Goal: Task Accomplishment & Management: Manage account settings

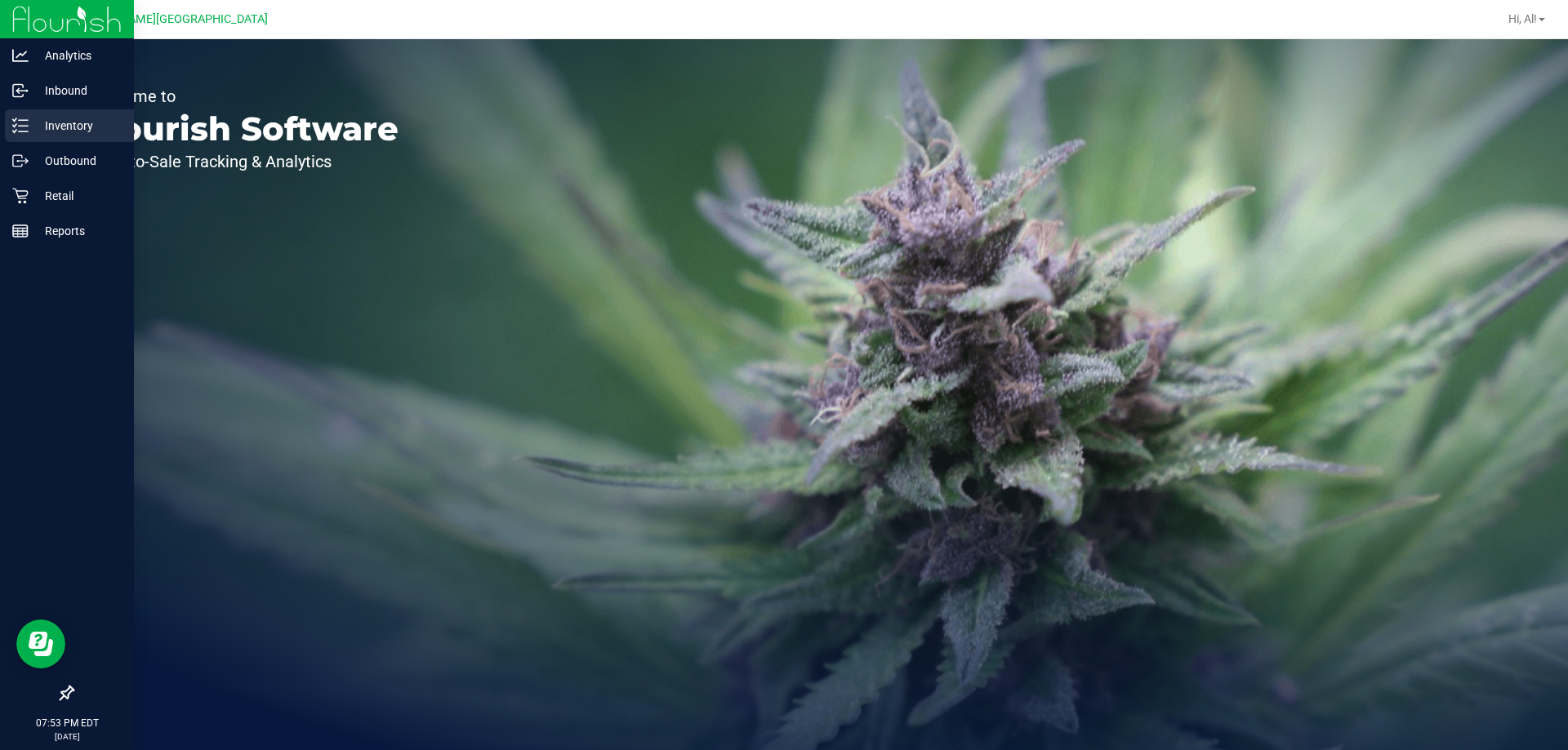
click at [85, 141] on div "Inventory" at bounding box center [70, 126] width 129 height 33
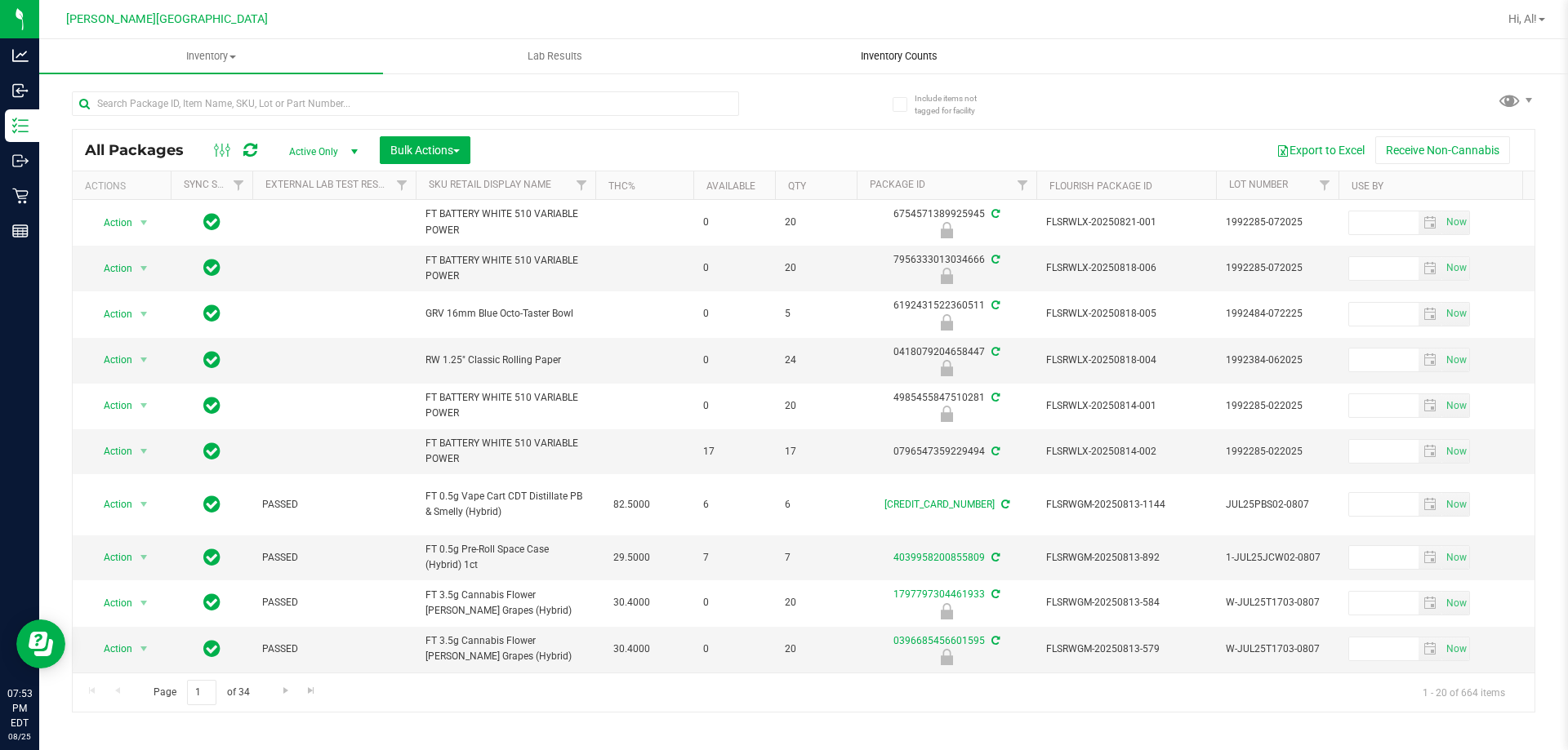
click at [877, 43] on uib-tab-heading "Inventory Counts" at bounding box center [899, 57] width 343 height 33
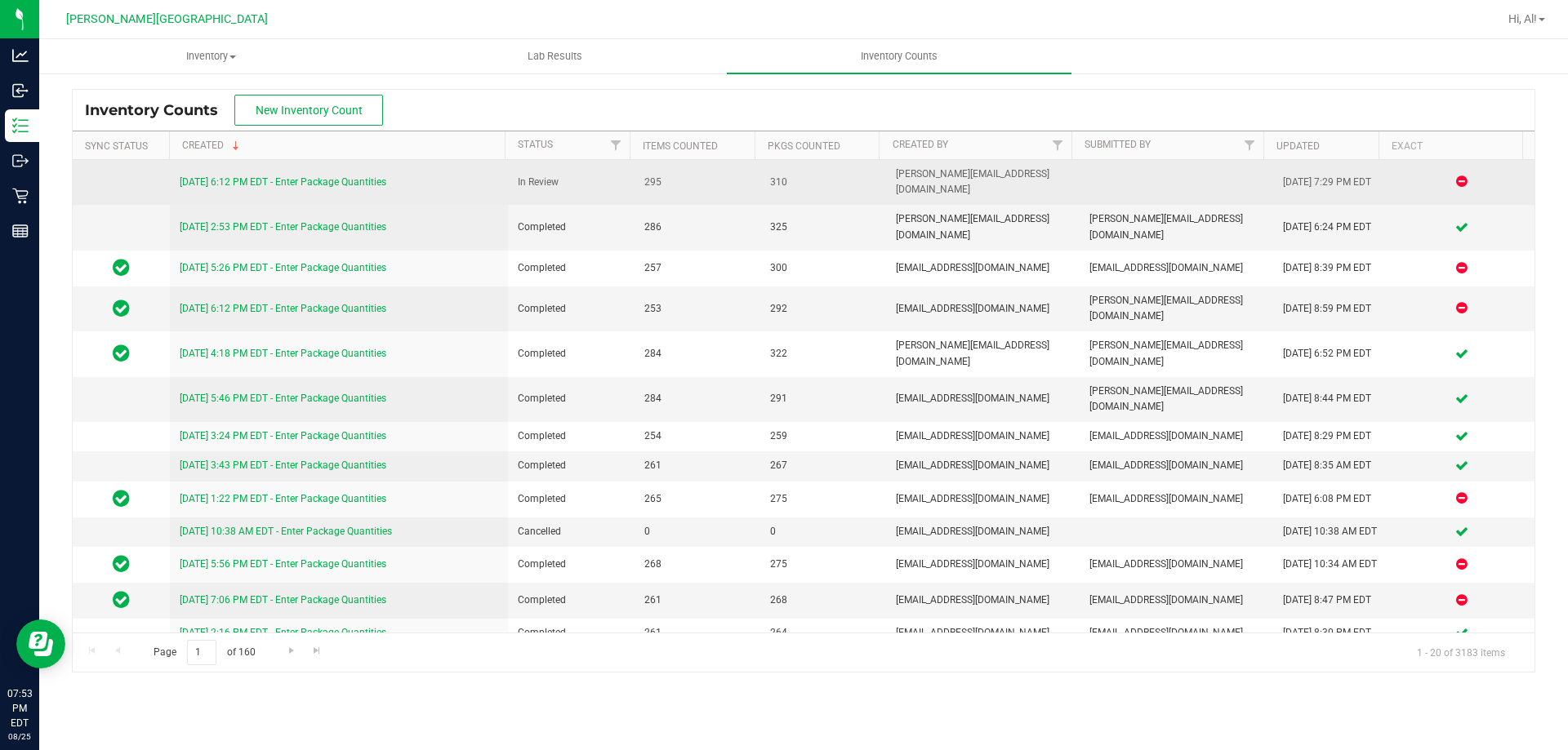
click at [379, 177] on link "[DATE] 6:12 PM EDT - Enter Package Quantities" at bounding box center [283, 181] width 207 height 11
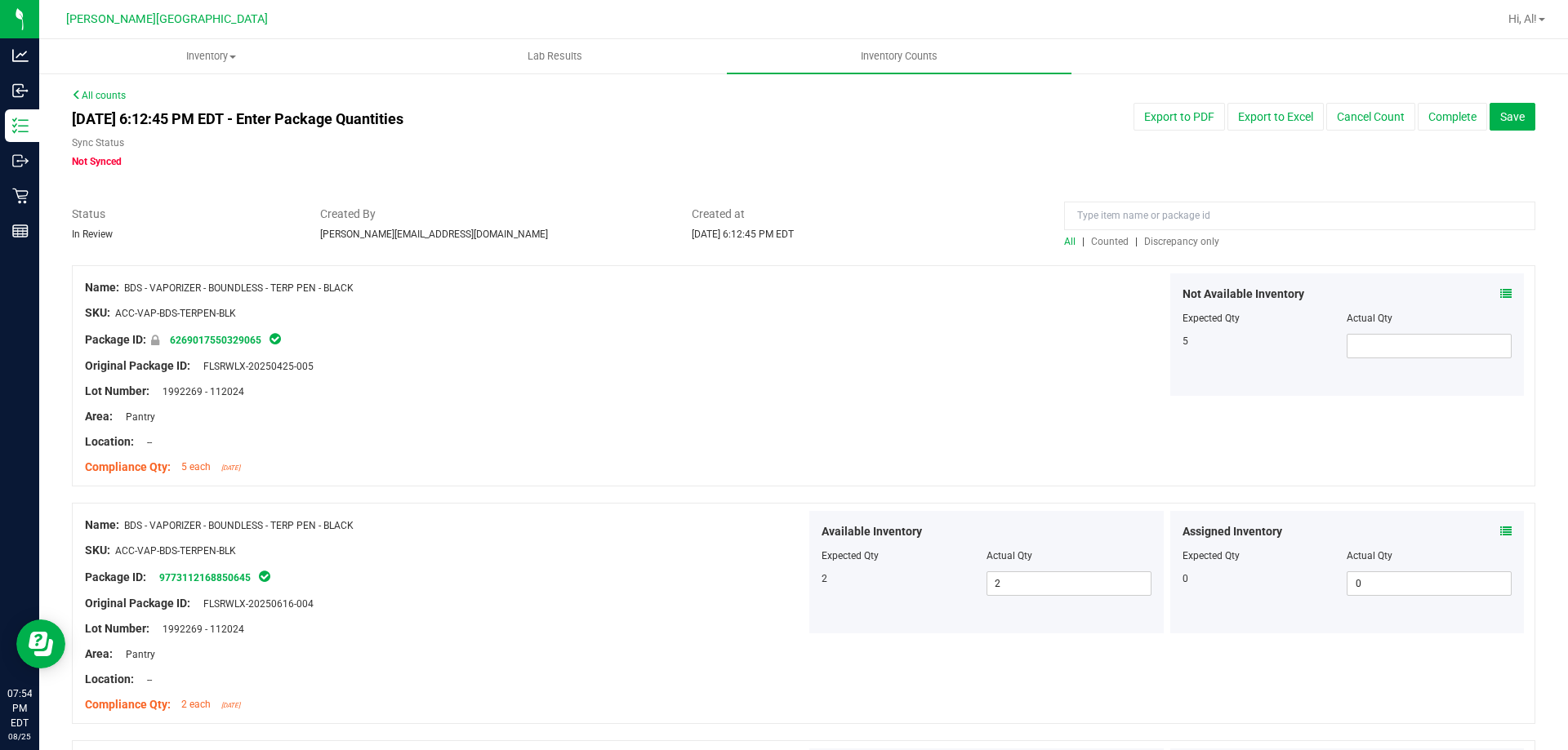
click at [1164, 242] on span "Discrepancy only" at bounding box center [1182, 241] width 75 height 11
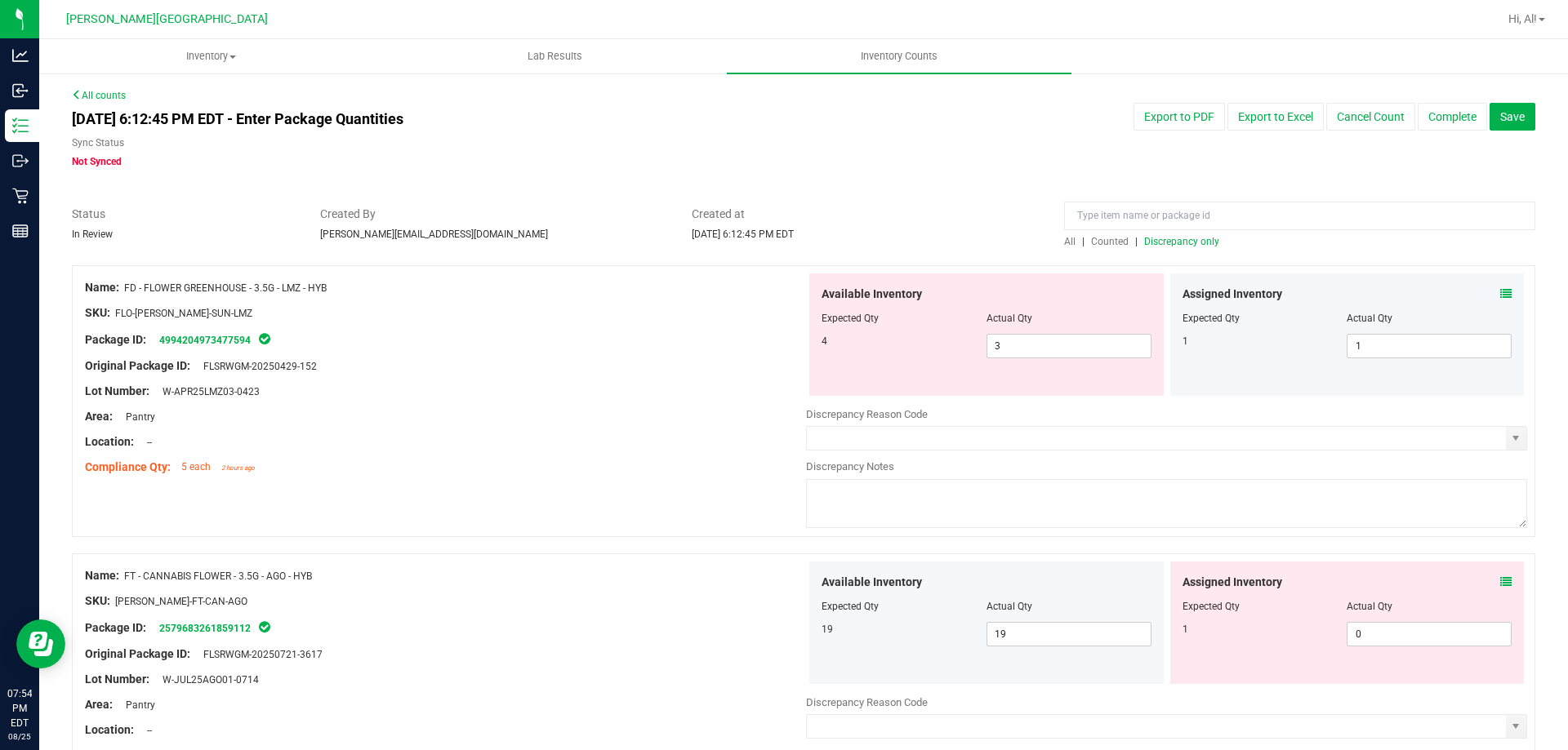
click at [737, 405] on div at bounding box center [446, 403] width 721 height 8
click at [1501, 581] on icon at bounding box center [1506, 581] width 11 height 11
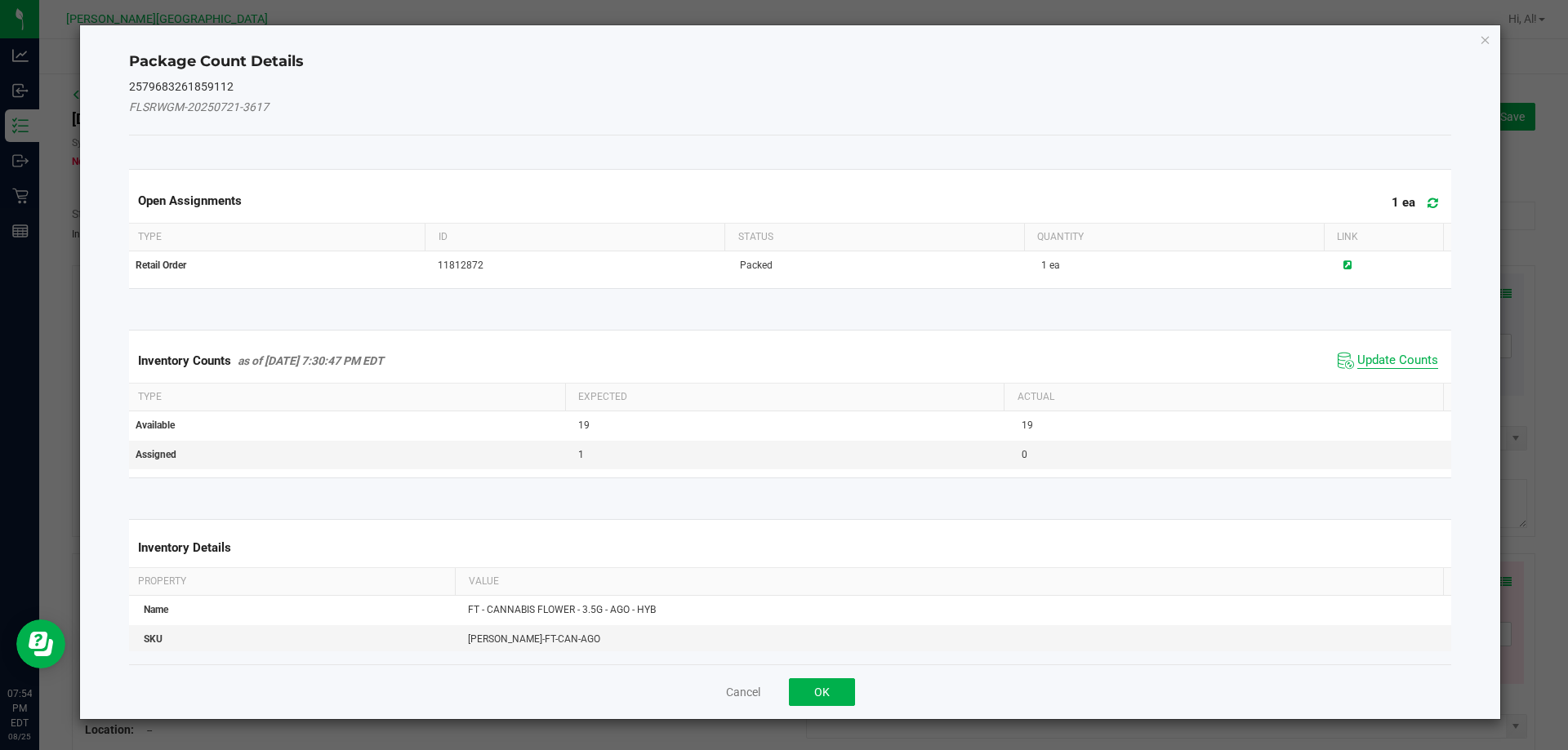
click at [1368, 362] on span "Update Counts" at bounding box center [1398, 360] width 81 height 16
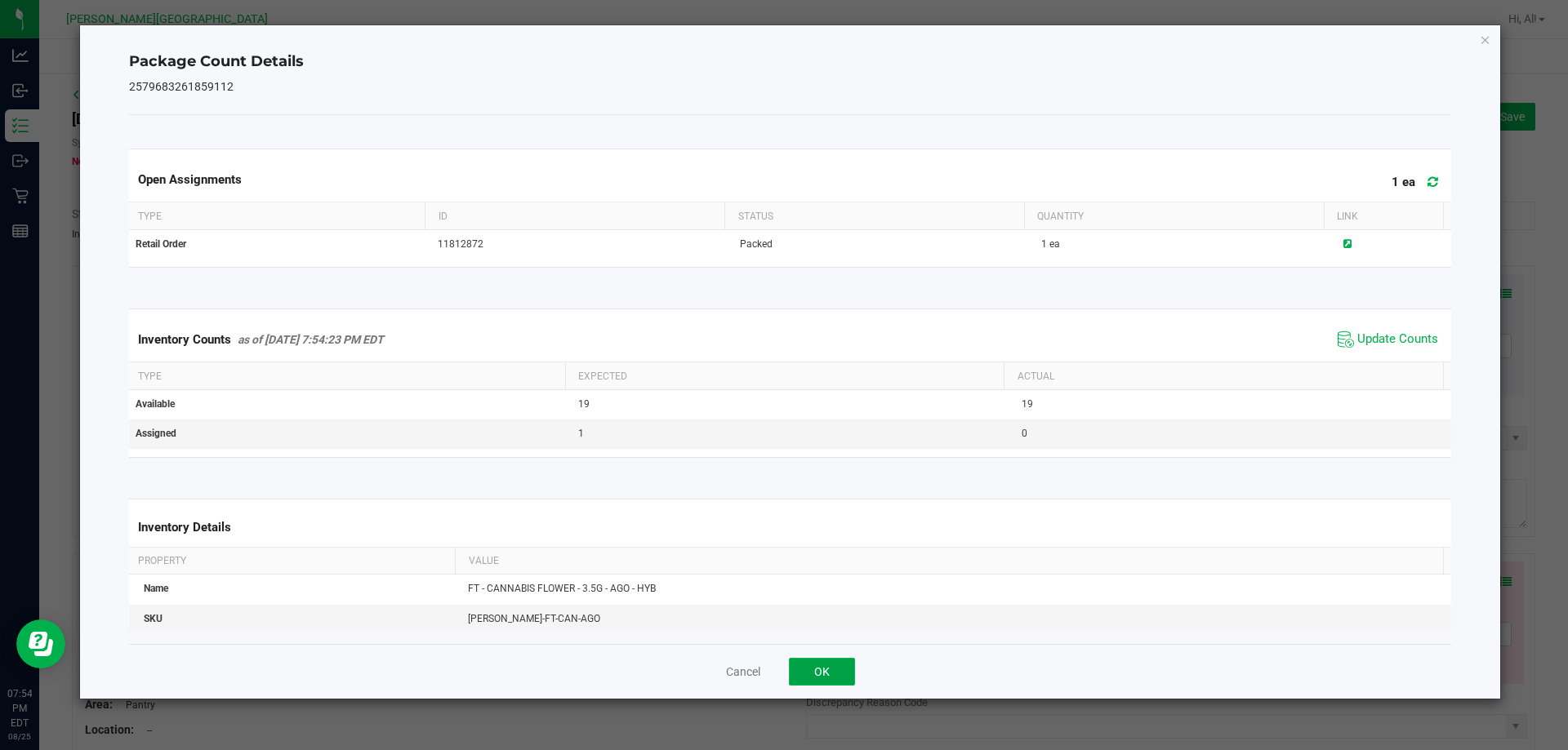
click at [827, 673] on button "OK" at bounding box center [822, 672] width 66 height 28
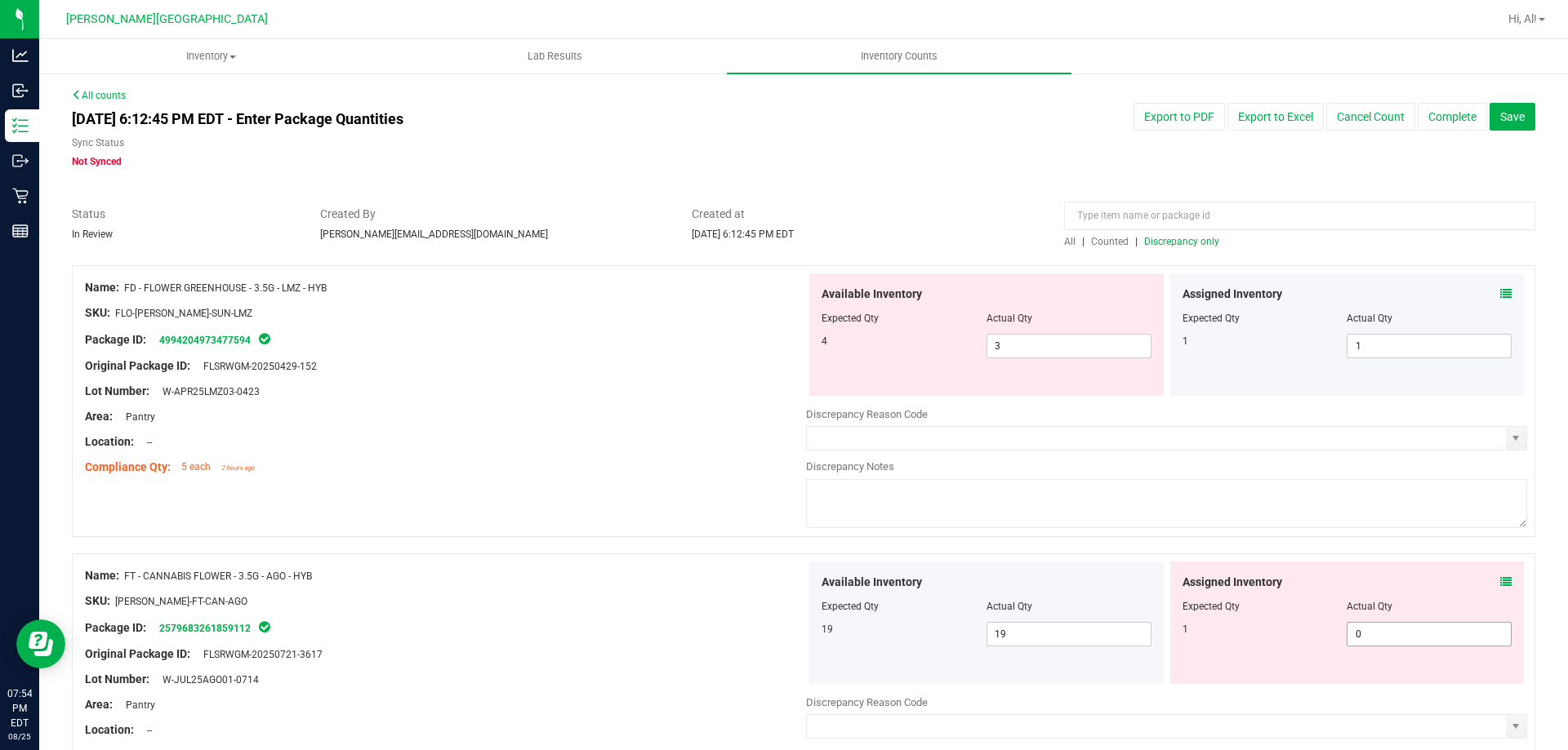
click at [1408, 628] on span "0 0" at bounding box center [1429, 634] width 165 height 24
click at [1408, 628] on input "0" at bounding box center [1429, 634] width 164 height 23
type input "1"
click at [1396, 554] on div "Name: FT - CANNABIS FLOWER - 3.5G - AGO - HYB SKU: [PERSON_NAME]-FT-CAN-AGO Pac…" at bounding box center [804, 690] width 1464 height 272
type input "1"
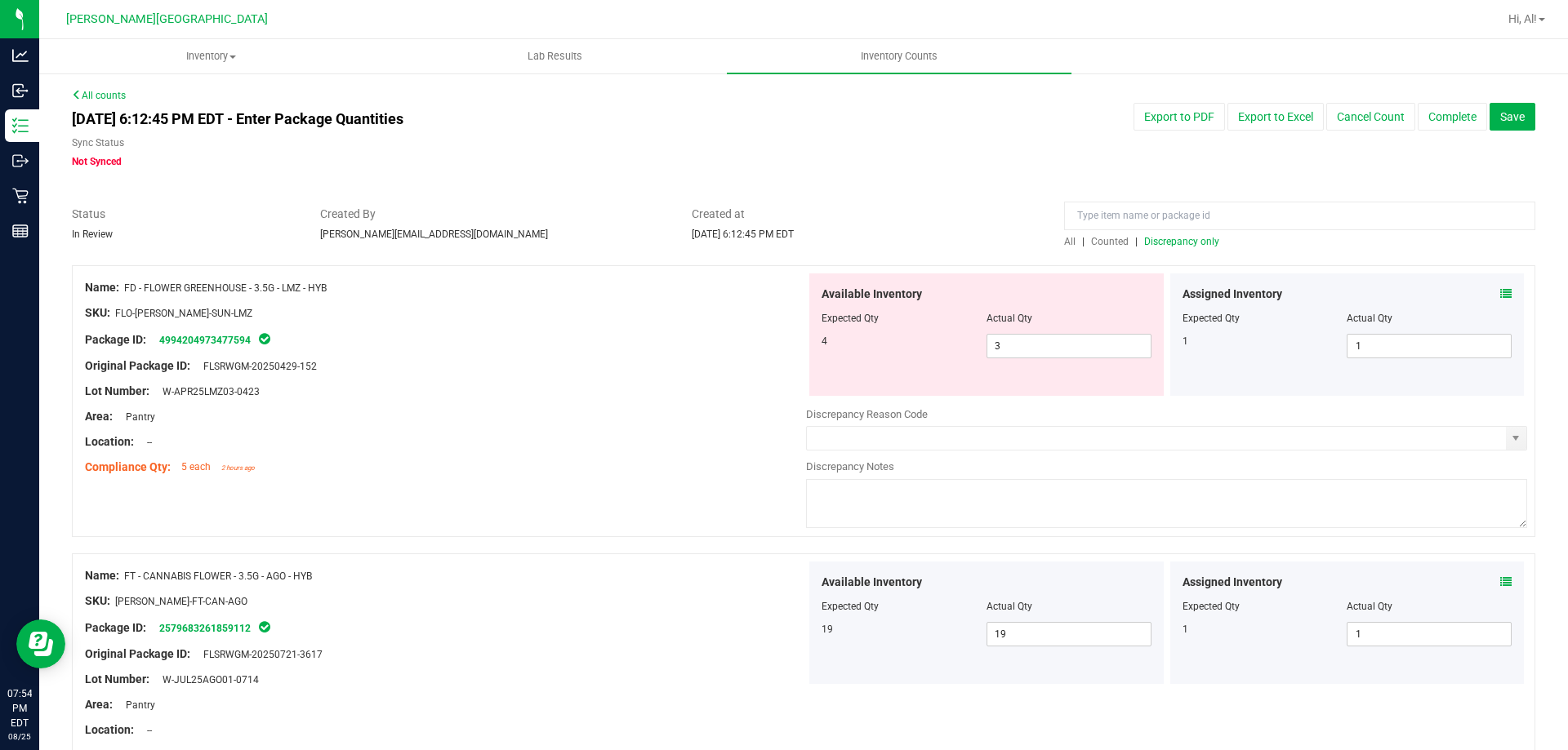
click at [1501, 295] on icon at bounding box center [1506, 293] width 11 height 11
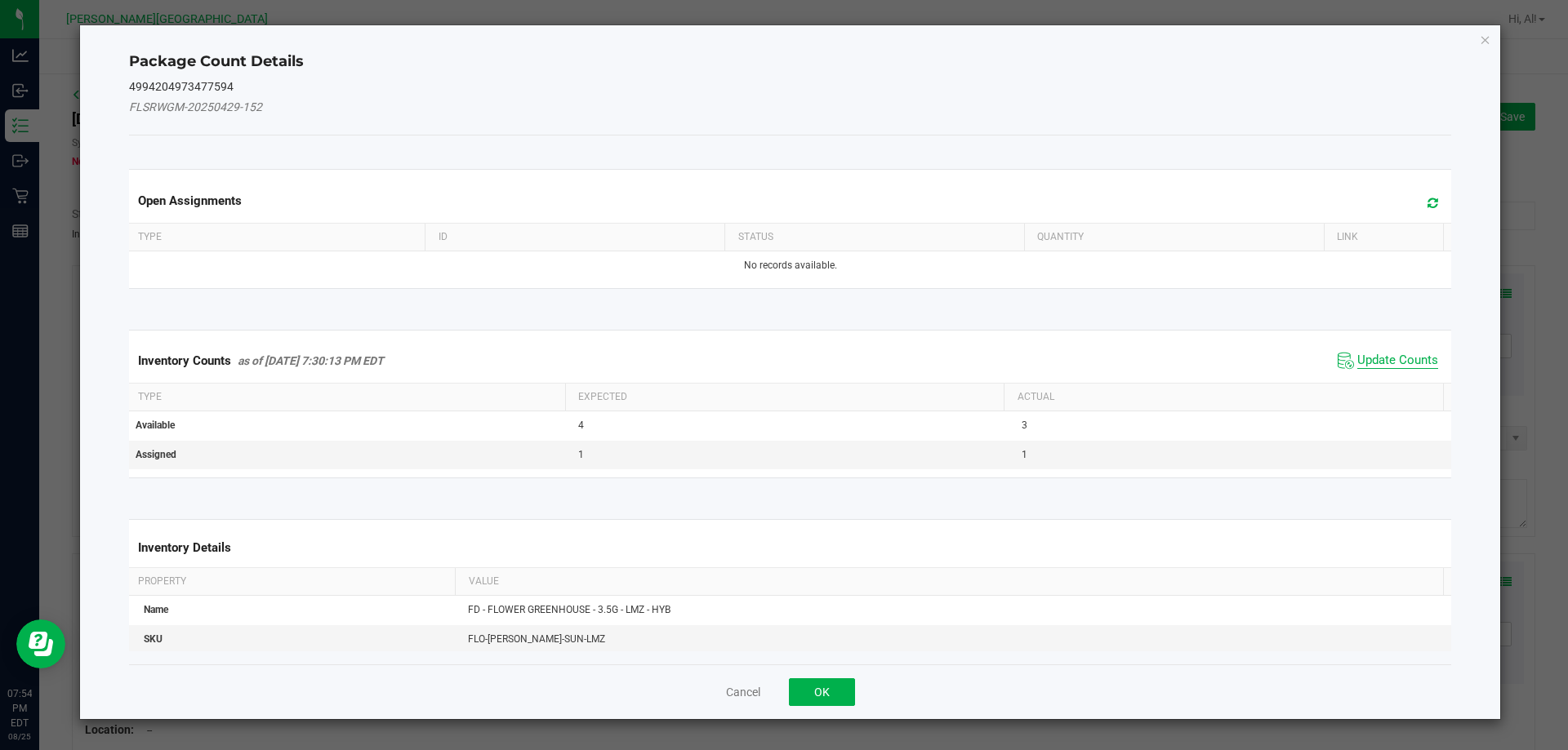
click at [1420, 358] on span "Update Counts" at bounding box center [1398, 360] width 81 height 16
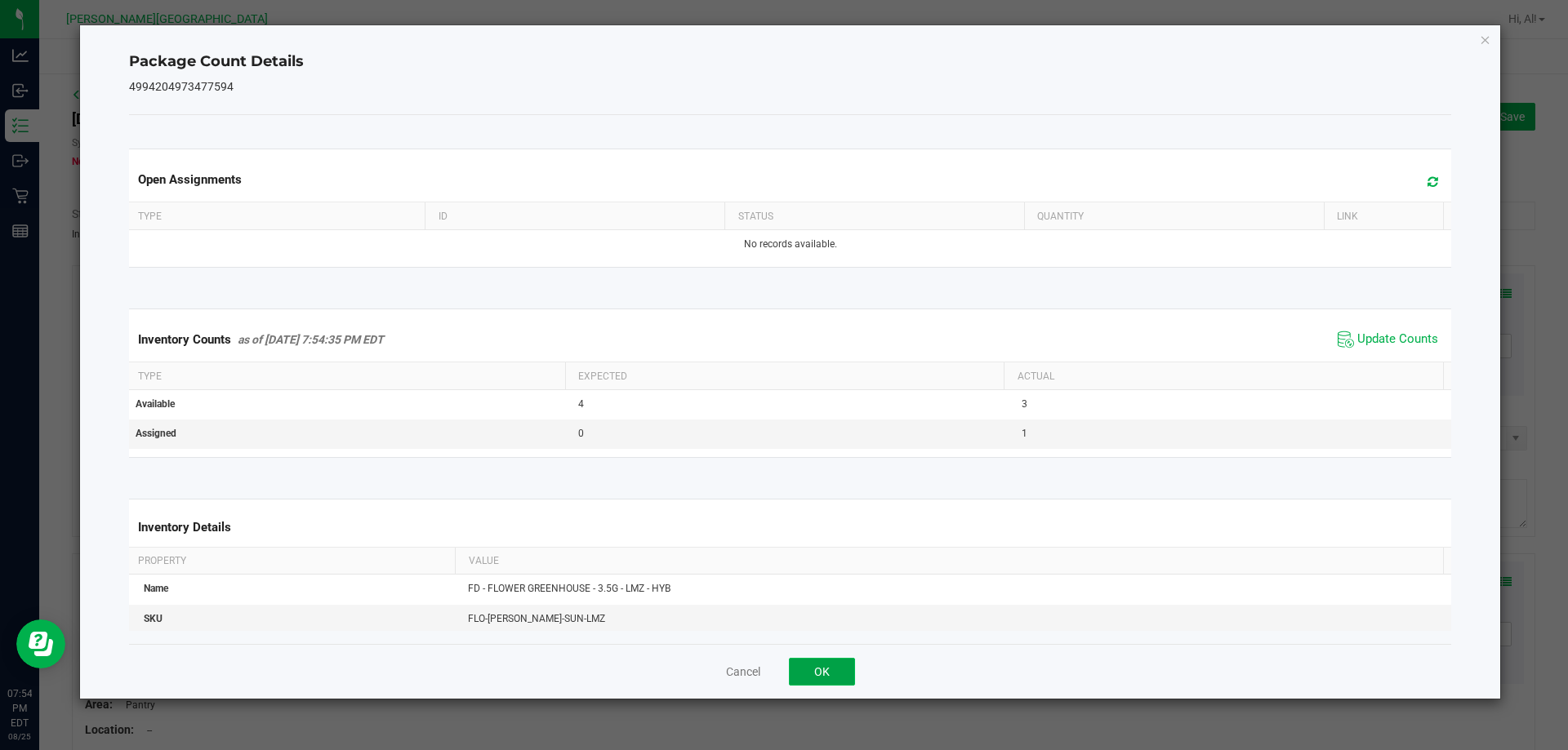
click at [843, 662] on button "OK" at bounding box center [822, 672] width 66 height 28
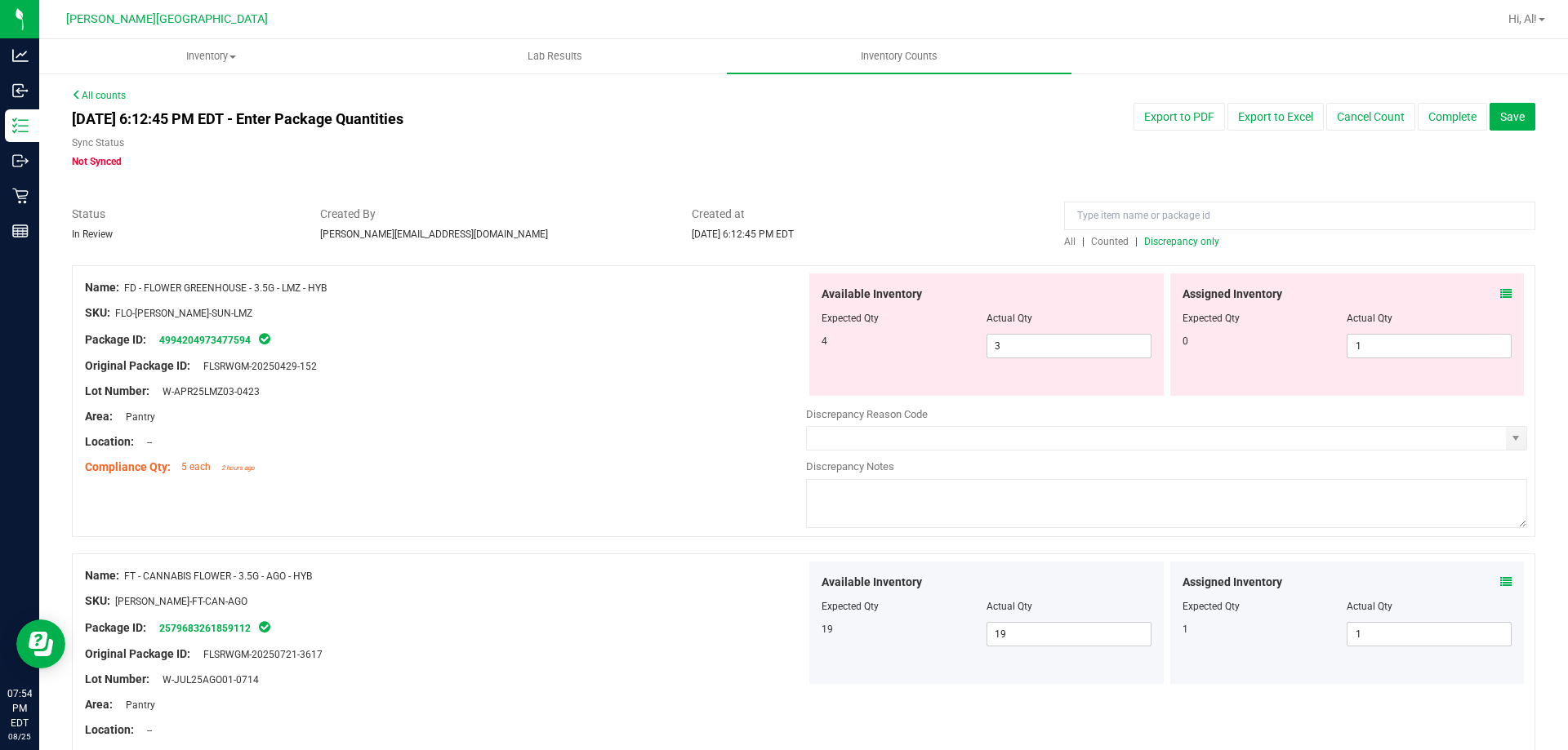
click at [653, 464] on div "Compliance Qty: 5 each 2 hours ago" at bounding box center [446, 467] width 721 height 17
click at [1373, 351] on span "1 1" at bounding box center [1429, 346] width 165 height 24
click at [1373, 351] on input "1" at bounding box center [1429, 346] width 164 height 23
type input "0"
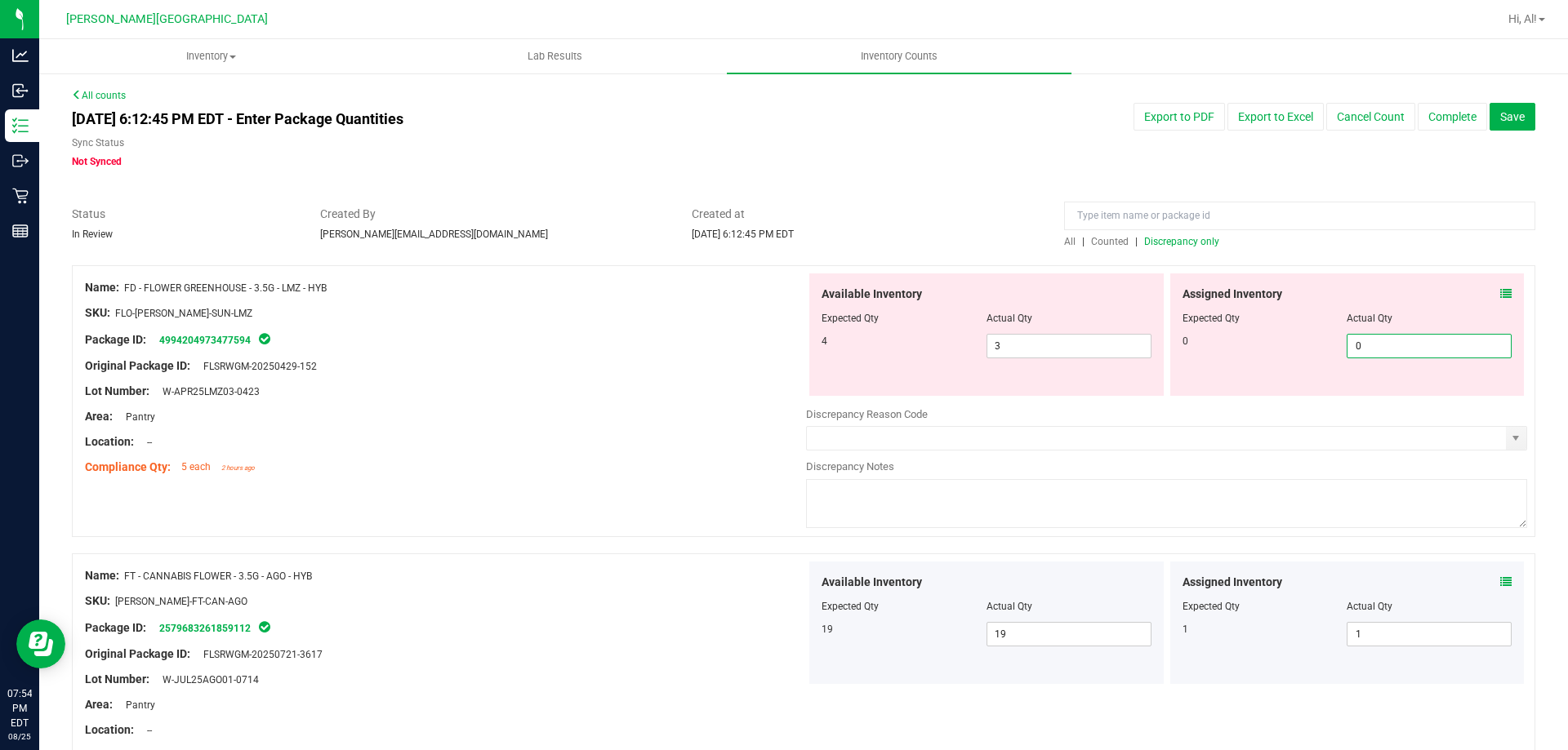
click at [1332, 306] on div at bounding box center [1347, 306] width 330 height 8
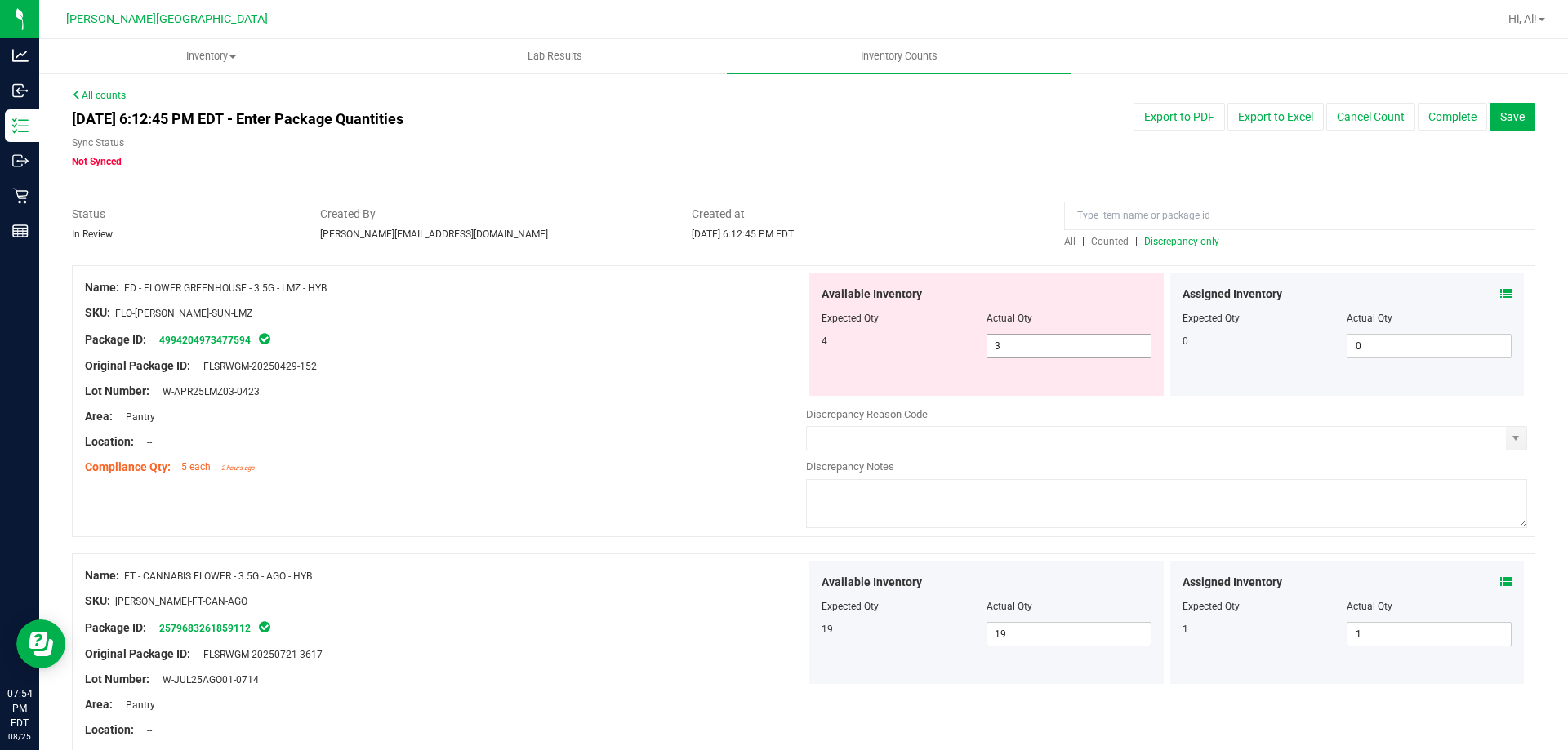
click at [1080, 355] on span "3 3" at bounding box center [1070, 346] width 165 height 24
click at [1097, 311] on div "Actual Qty" at bounding box center [1070, 318] width 165 height 15
drag, startPoint x: 1504, startPoint y: 297, endPoint x: 1495, endPoint y: 294, distance: 9.5
click at [1500, 295] on div "Assigned Inventory Expected Qty Actual Qty 0 0 0" at bounding box center [1348, 335] width 355 height 122
click at [1501, 294] on icon at bounding box center [1506, 293] width 11 height 11
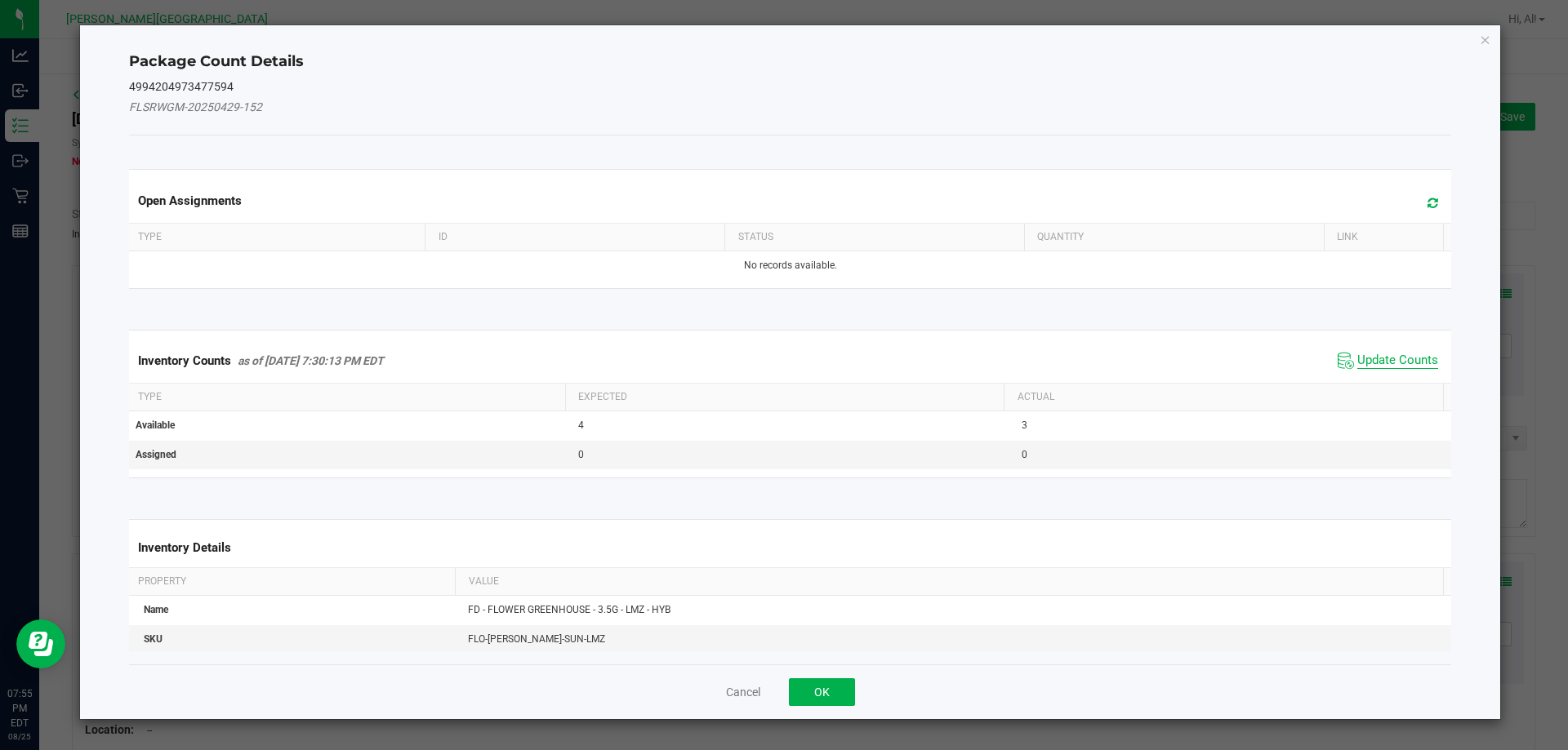
click at [1413, 361] on span "Update Counts" at bounding box center [1398, 360] width 81 height 16
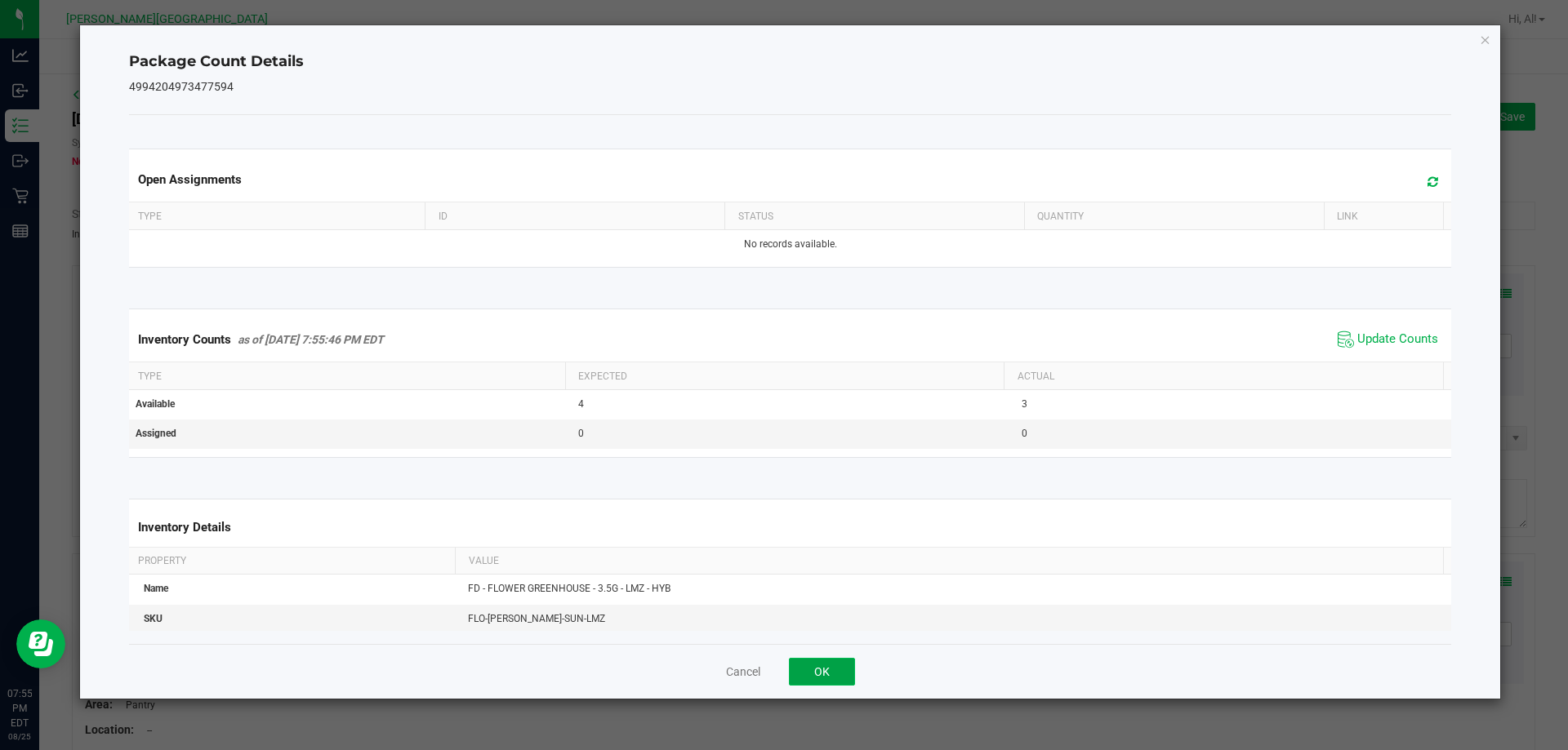
click at [841, 675] on button "OK" at bounding box center [822, 672] width 66 height 28
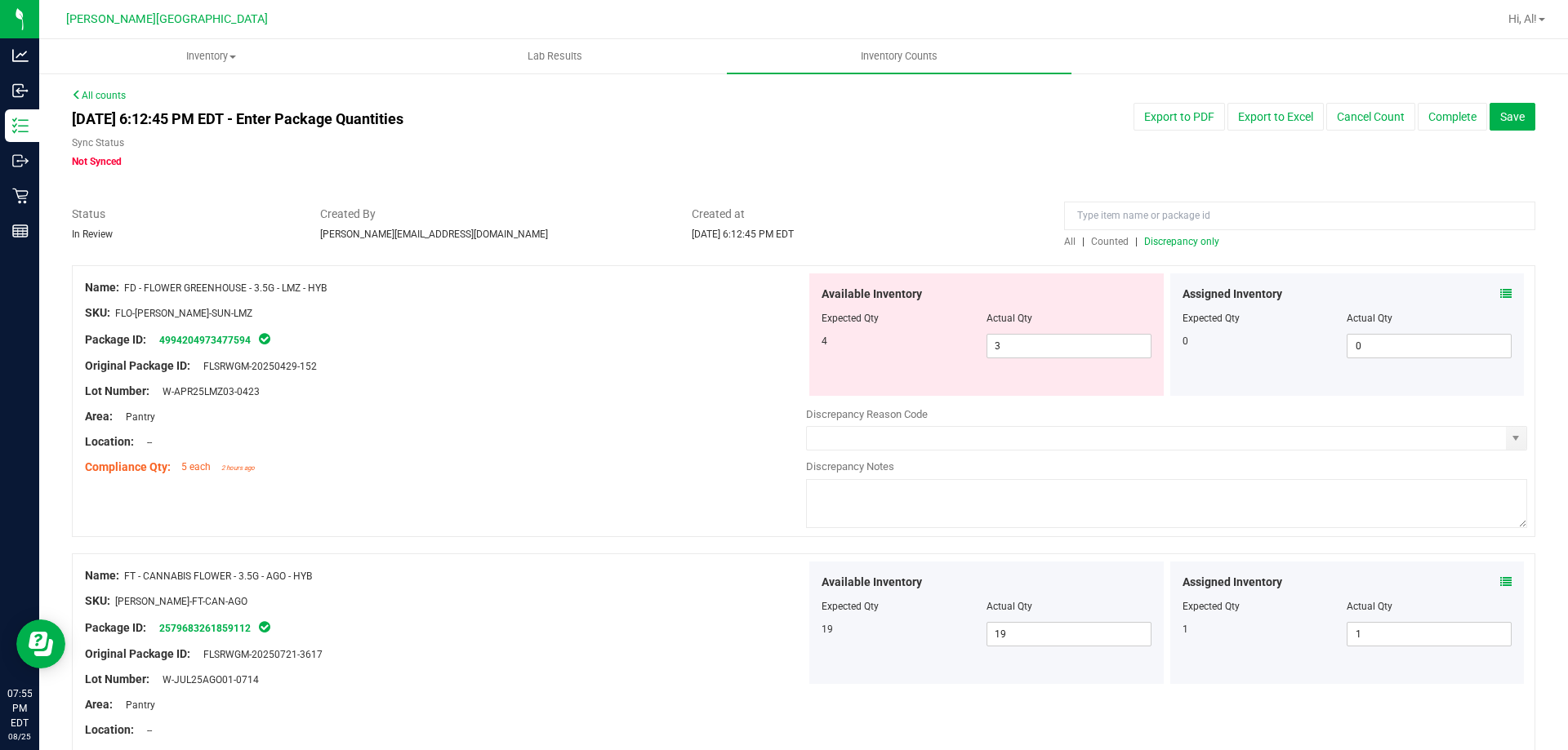
click at [815, 500] on textarea at bounding box center [1167, 503] width 721 height 49
click at [812, 497] on textarea at bounding box center [1167, 503] width 721 height 49
click at [714, 504] on div "Name: FD - FLOWER GREENHOUSE - 3.5G - LMZ - HYB SKU: FLO-[PERSON_NAME]-SUN-LMZ …" at bounding box center [804, 401] width 1464 height 272
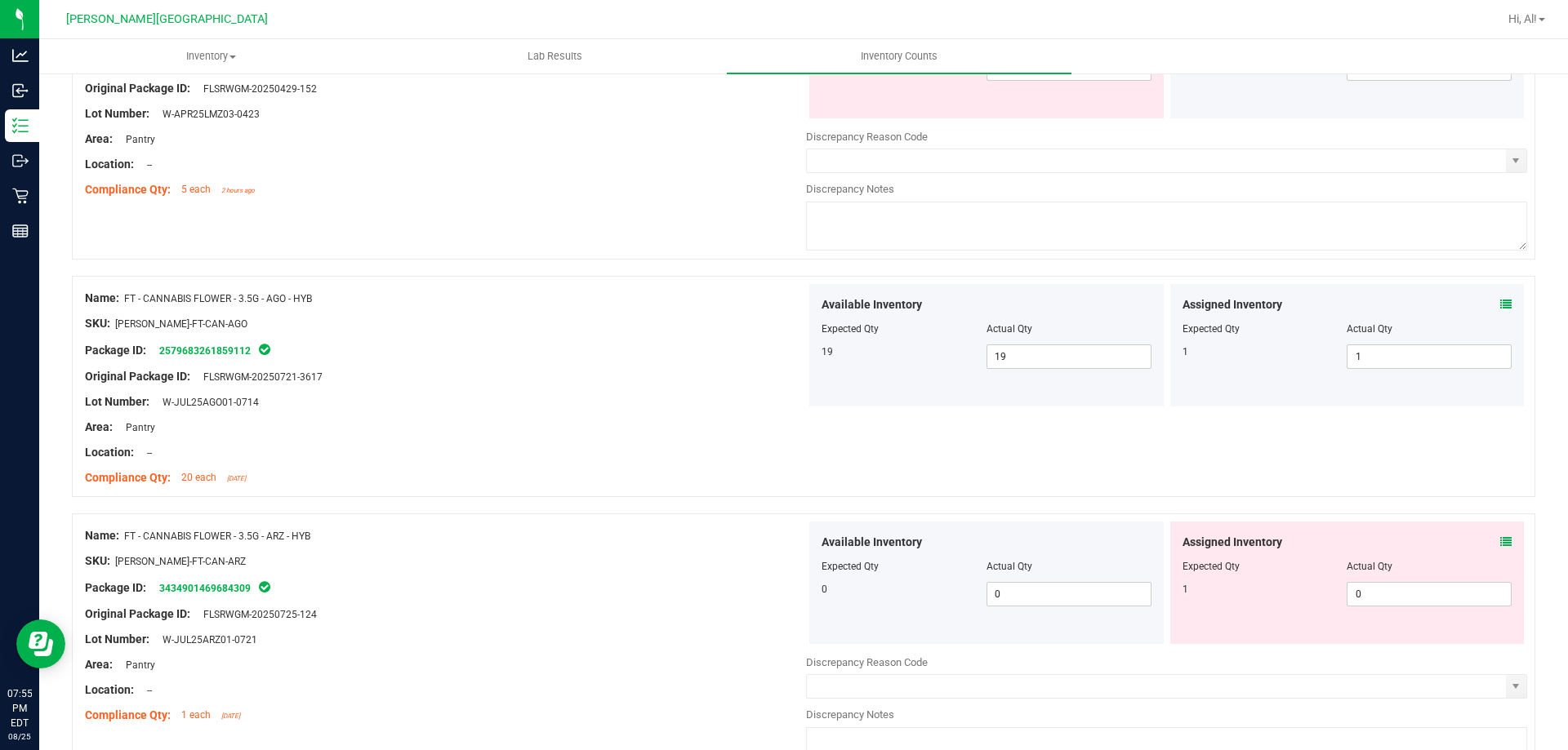
scroll to position [409, 0]
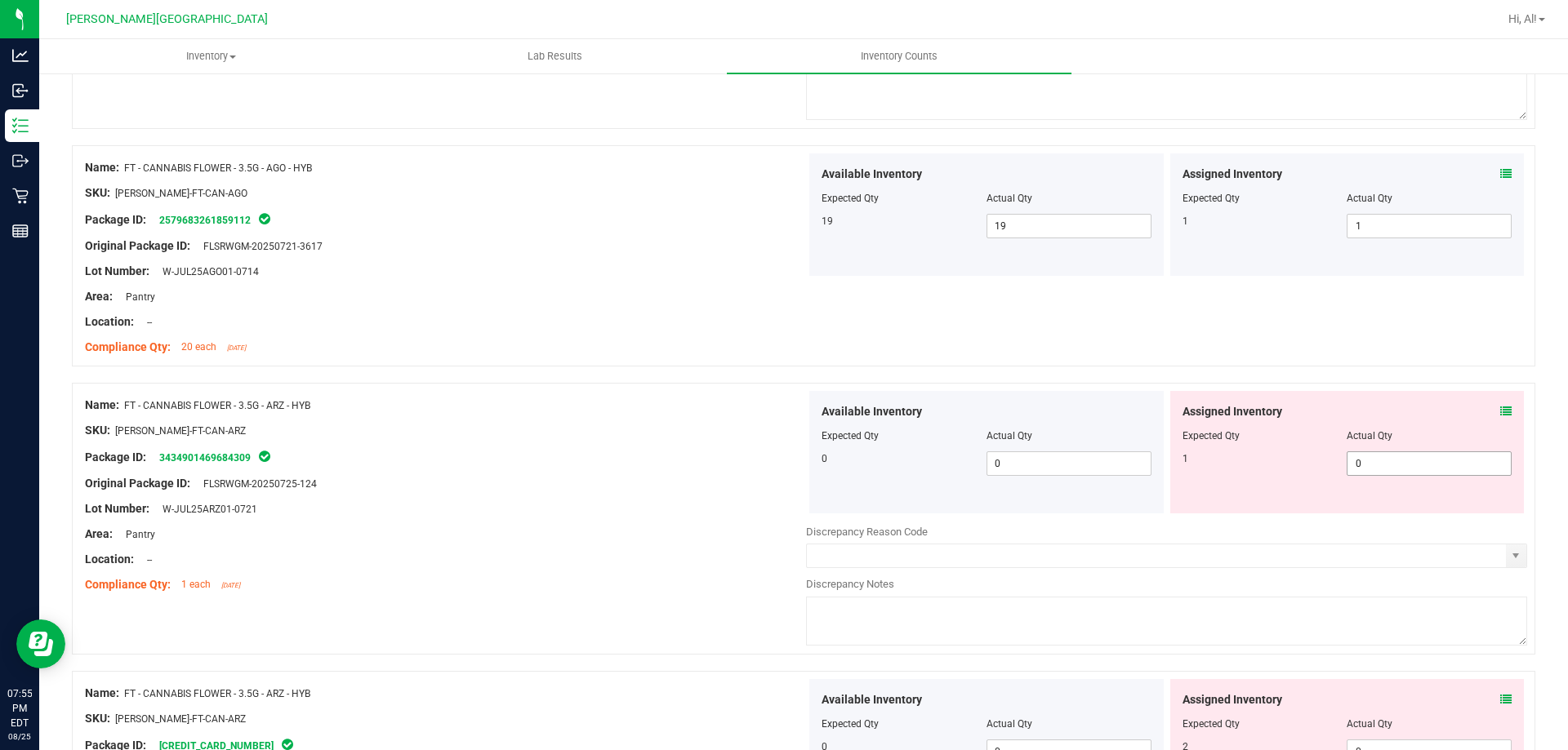
click at [1351, 457] on span "0 0" at bounding box center [1429, 464] width 165 height 24
click at [1351, 457] on input "0" at bounding box center [1429, 464] width 164 height 23
type input "1"
click at [1332, 406] on div "Assigned Inventory" at bounding box center [1347, 412] width 330 height 17
type input "1"
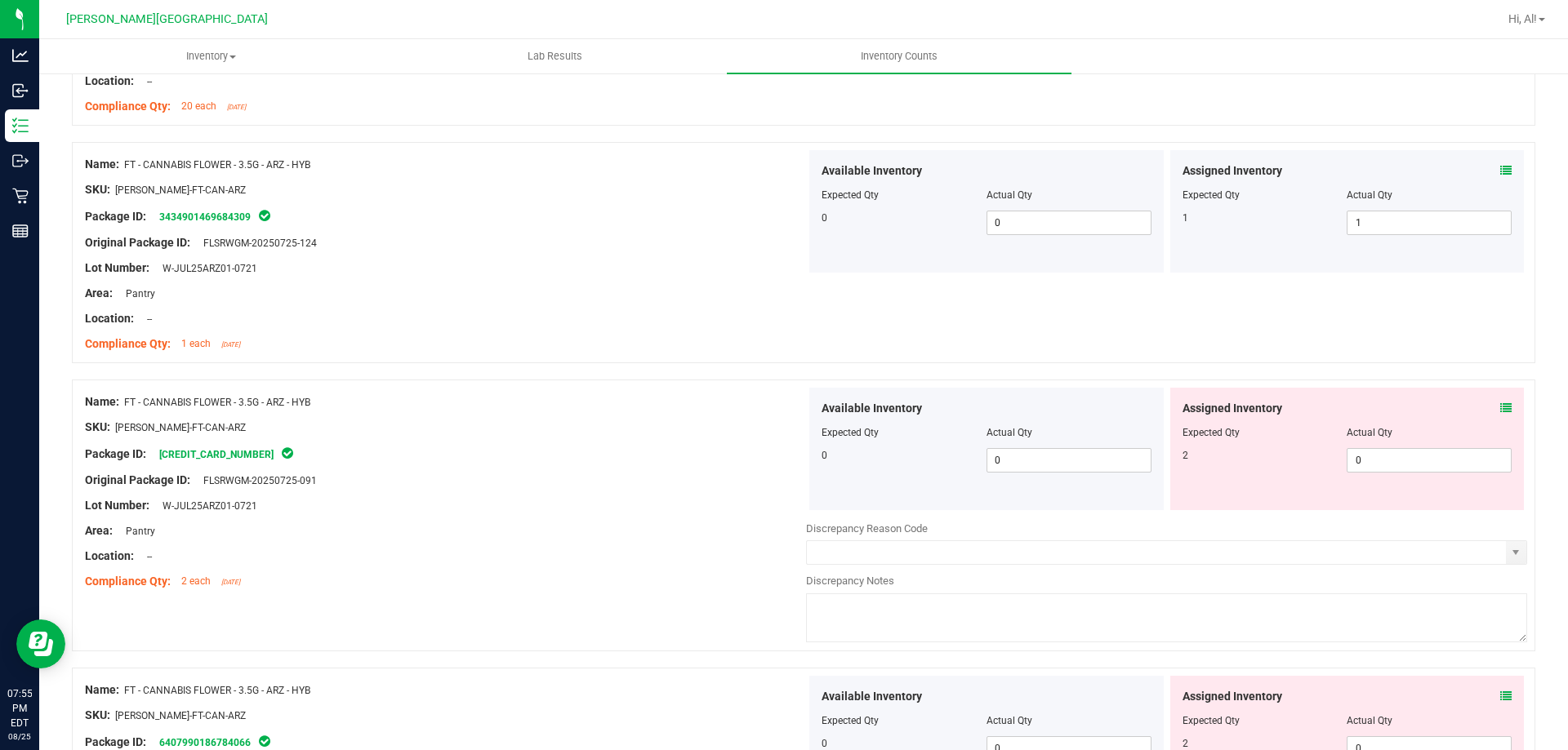
scroll to position [653, 0]
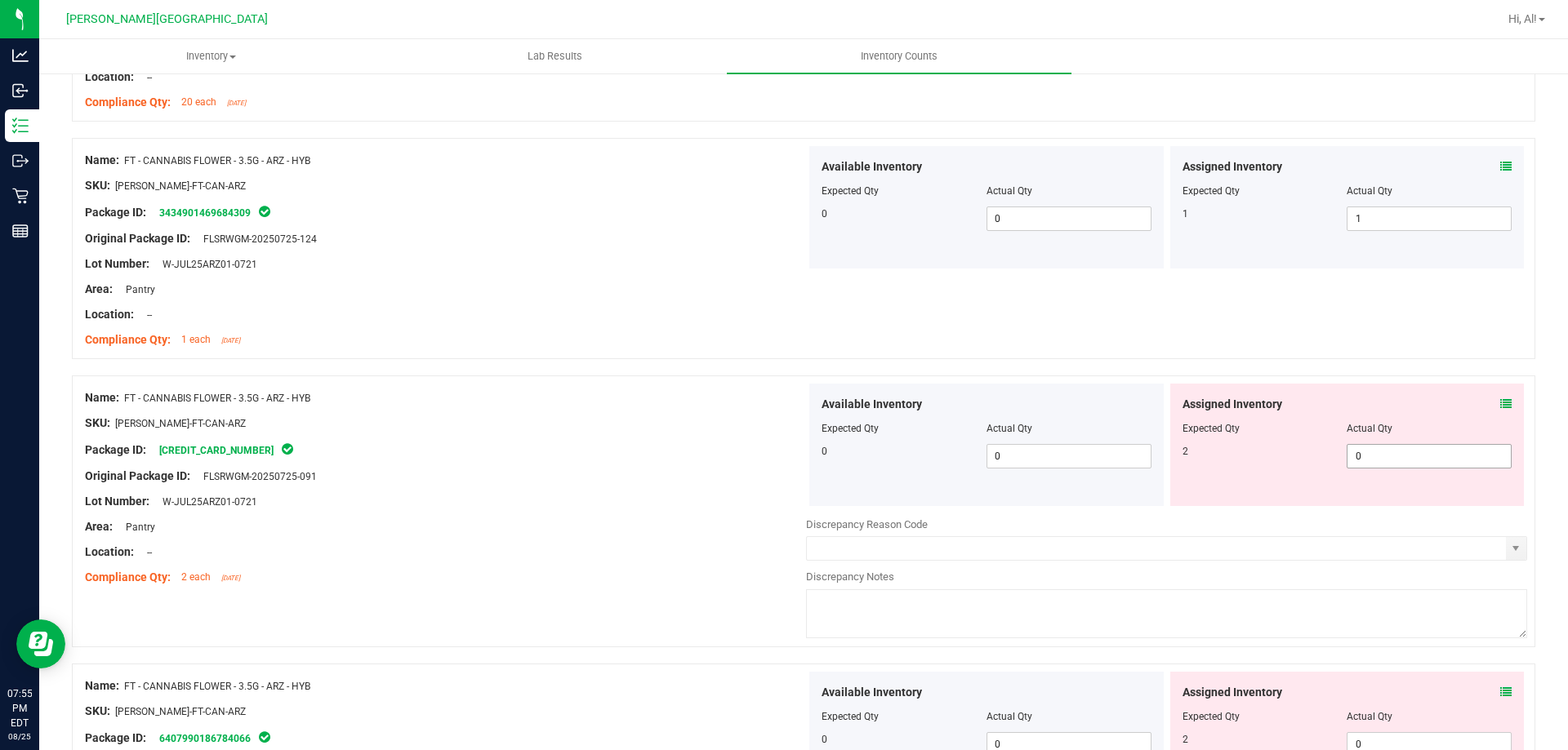
click at [1375, 458] on span "0 0" at bounding box center [1429, 456] width 165 height 24
click at [1375, 458] on input "0" at bounding box center [1429, 456] width 164 height 23
type input "2"
click at [1353, 397] on div "Assigned Inventory" at bounding box center [1347, 404] width 330 height 17
type input "2"
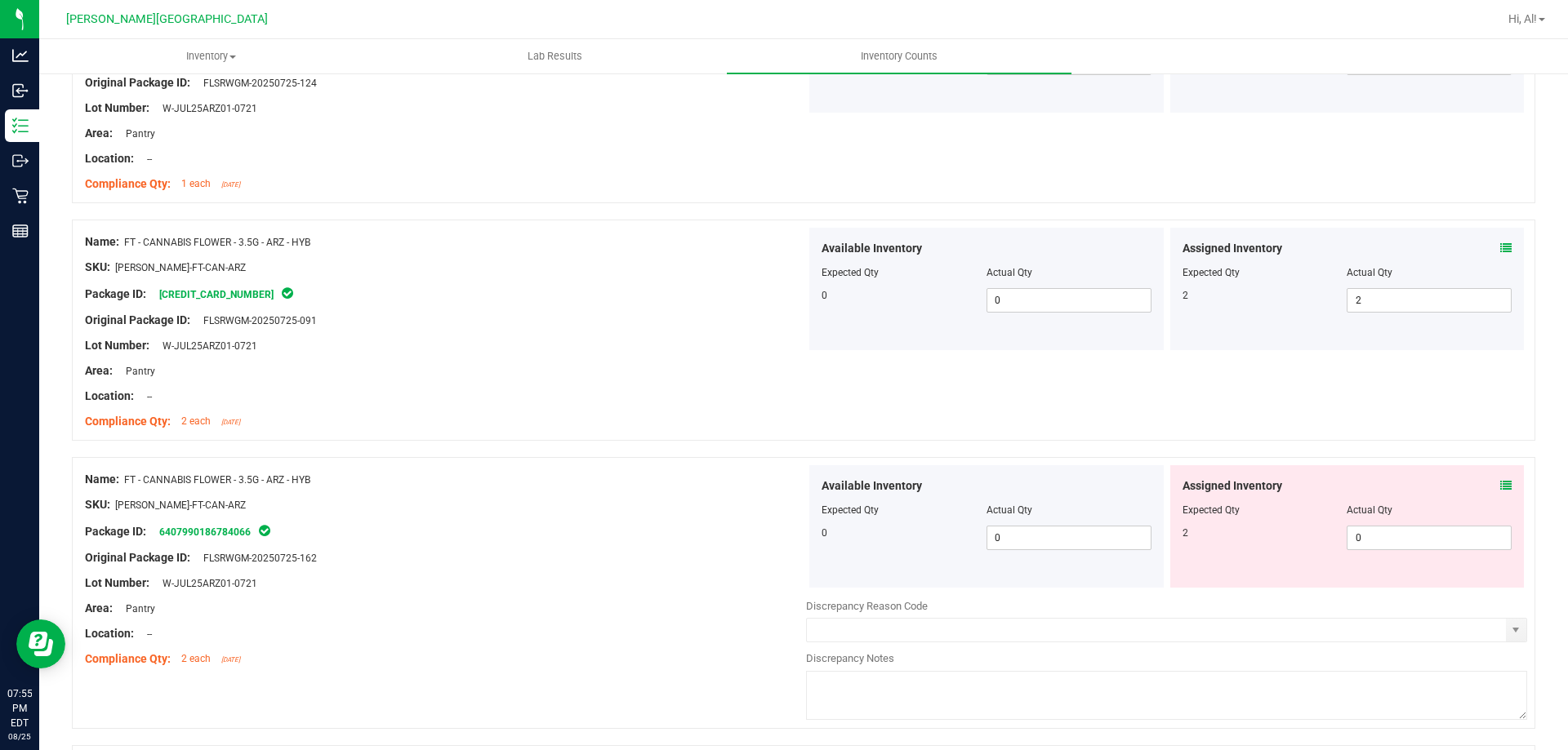
scroll to position [816, 0]
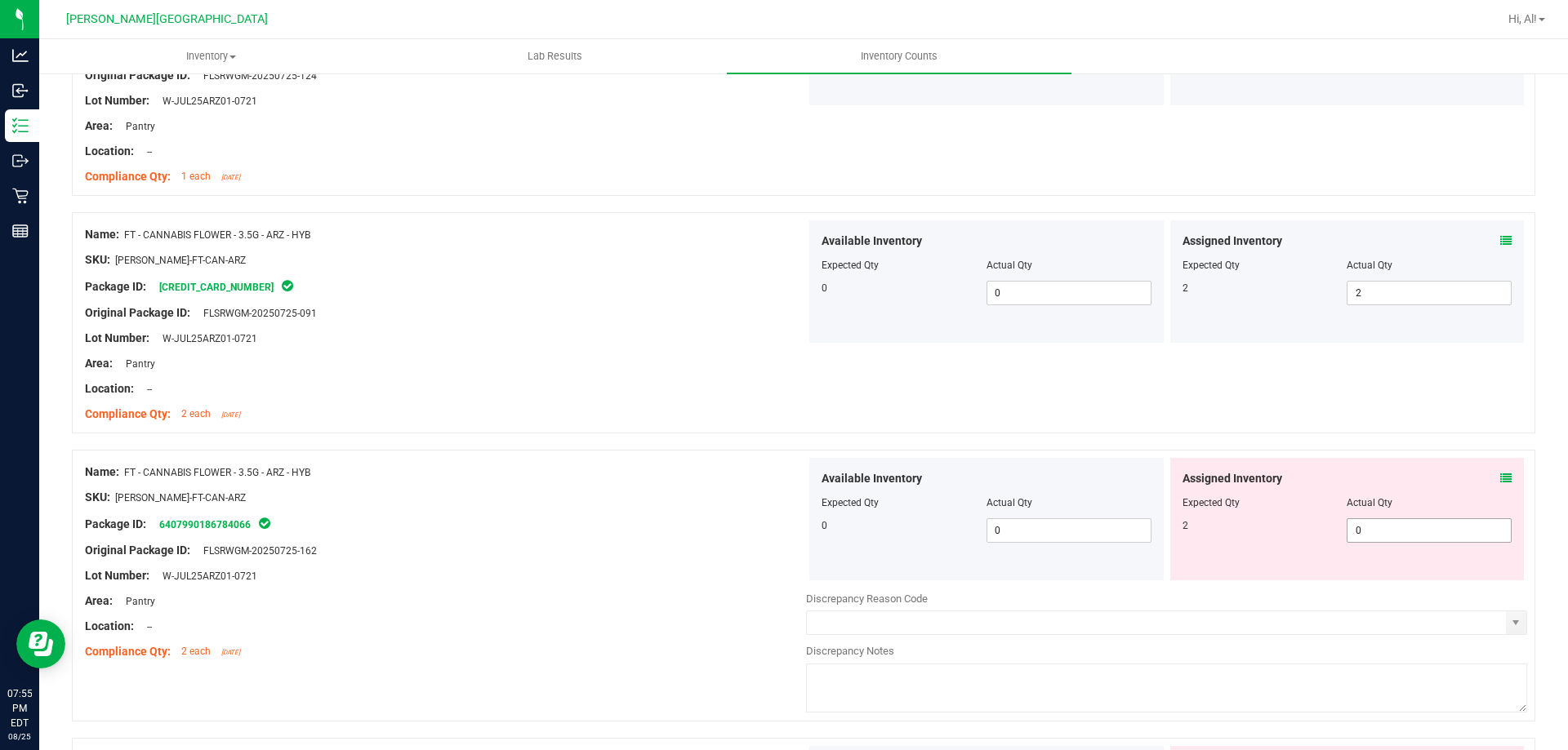
click at [1382, 527] on span "0 0" at bounding box center [1429, 531] width 165 height 24
click at [1382, 527] on input "0" at bounding box center [1429, 531] width 164 height 23
type input "2"
click at [1364, 430] on div "Name: FT - CANNABIS FLOWER - 3.5G - ARZ - HYB SKU: [PERSON_NAME]-FT-CAN-ARZ Pac…" at bounding box center [804, 323] width 1464 height 221
type input "2"
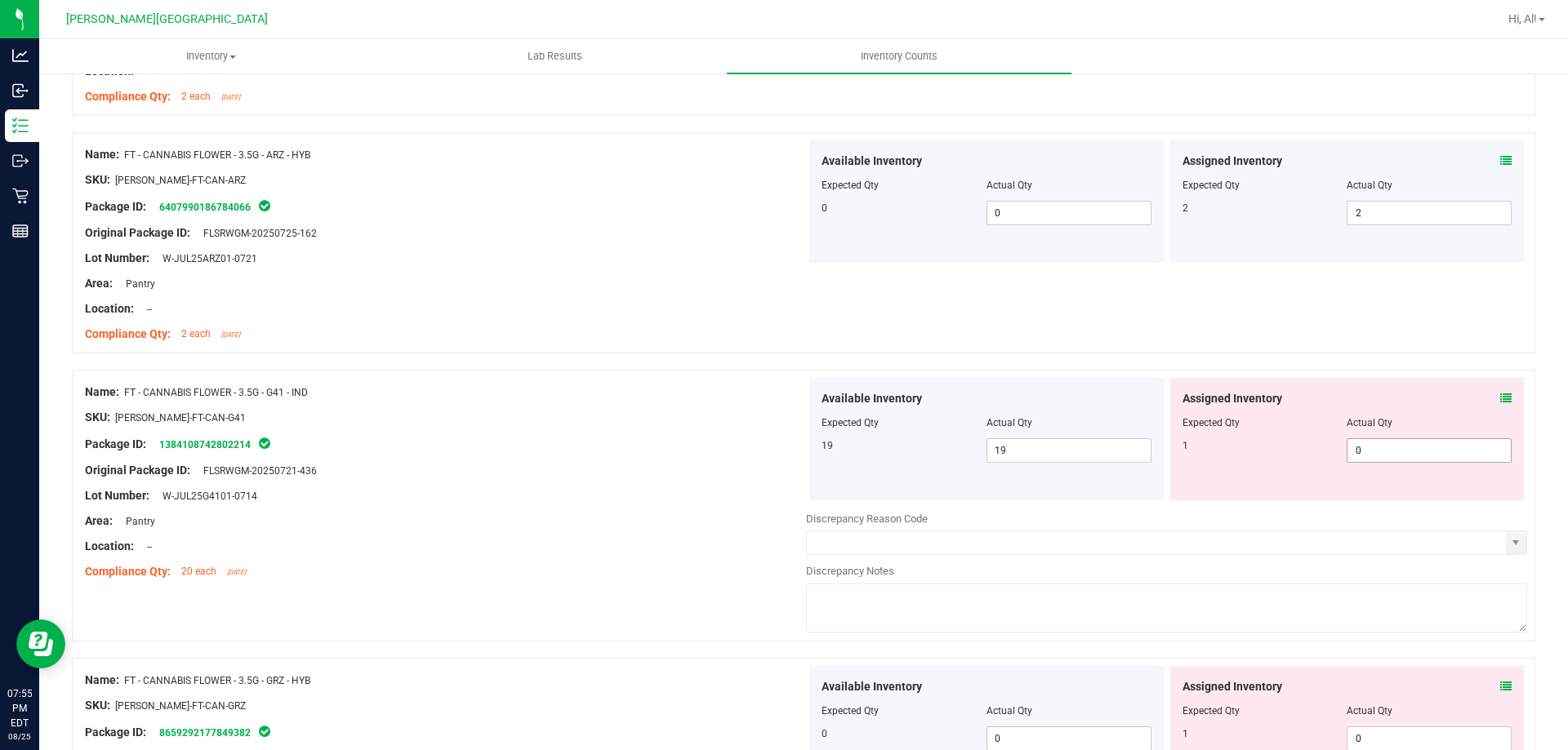
scroll to position [1143, 0]
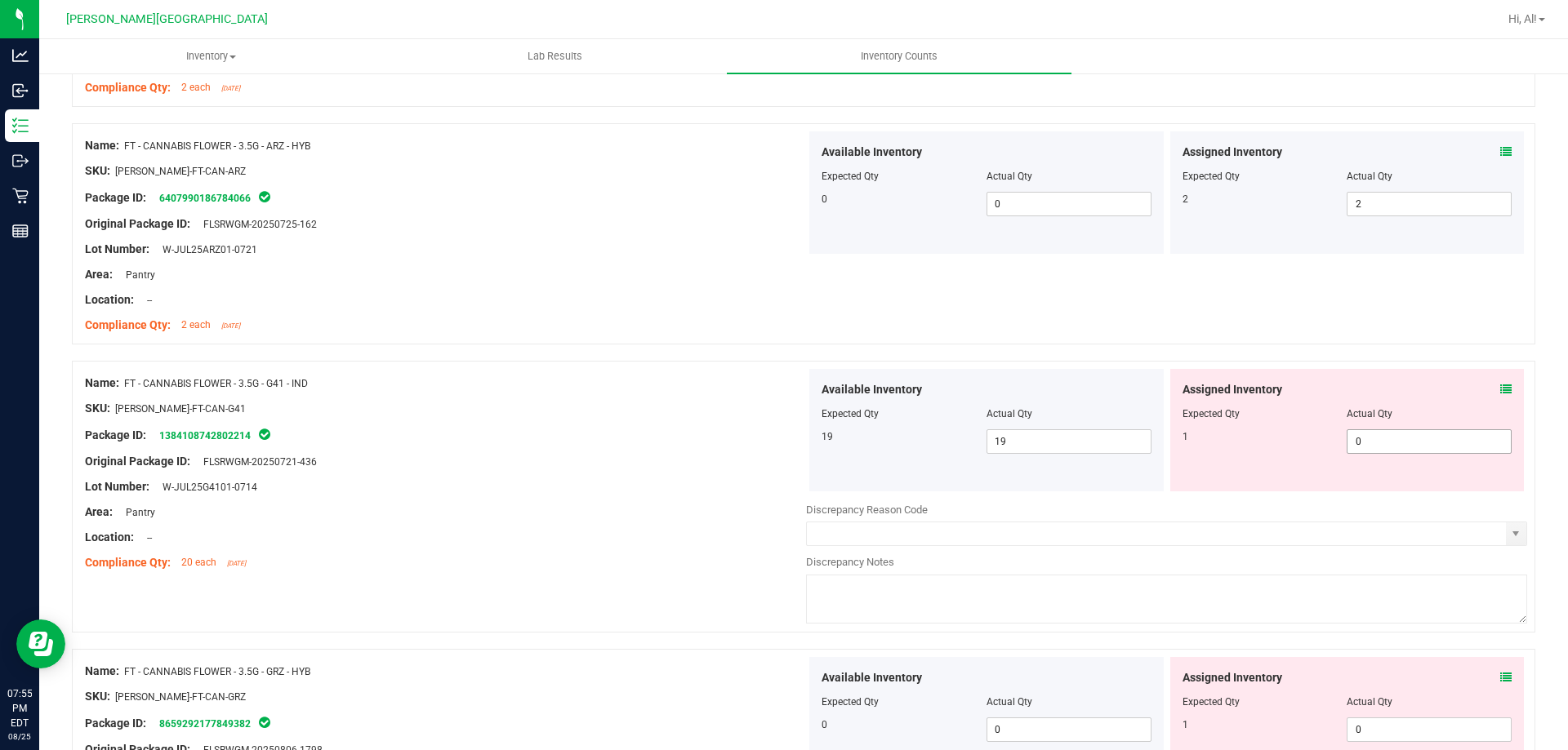
click at [1374, 450] on span "0 0" at bounding box center [1429, 441] width 165 height 24
click at [1374, 450] on input "0" at bounding box center [1429, 441] width 164 height 23
type input "1"
click at [1367, 403] on div at bounding box center [1347, 402] width 330 height 8
type input "1"
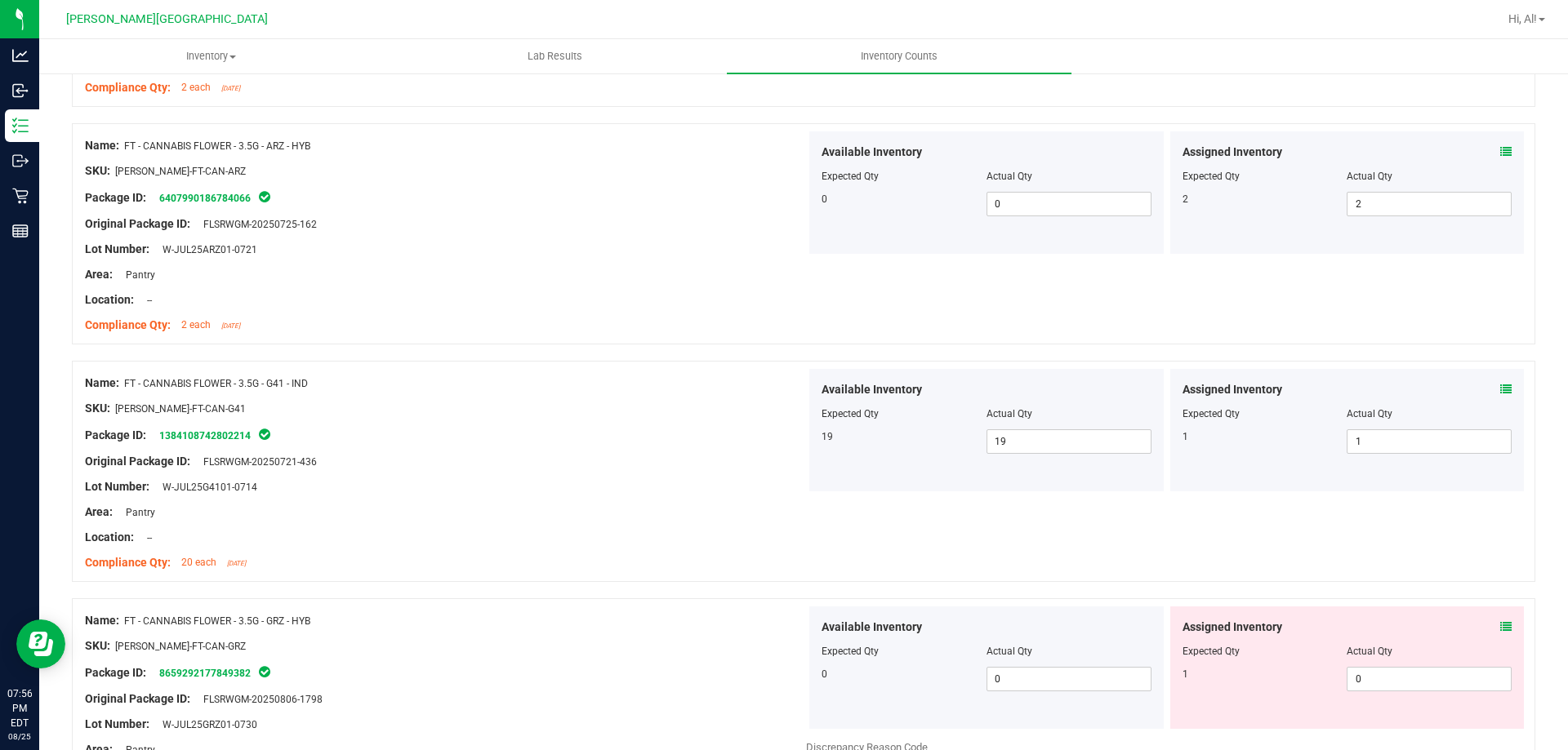
click at [1501, 390] on icon at bounding box center [1506, 389] width 11 height 11
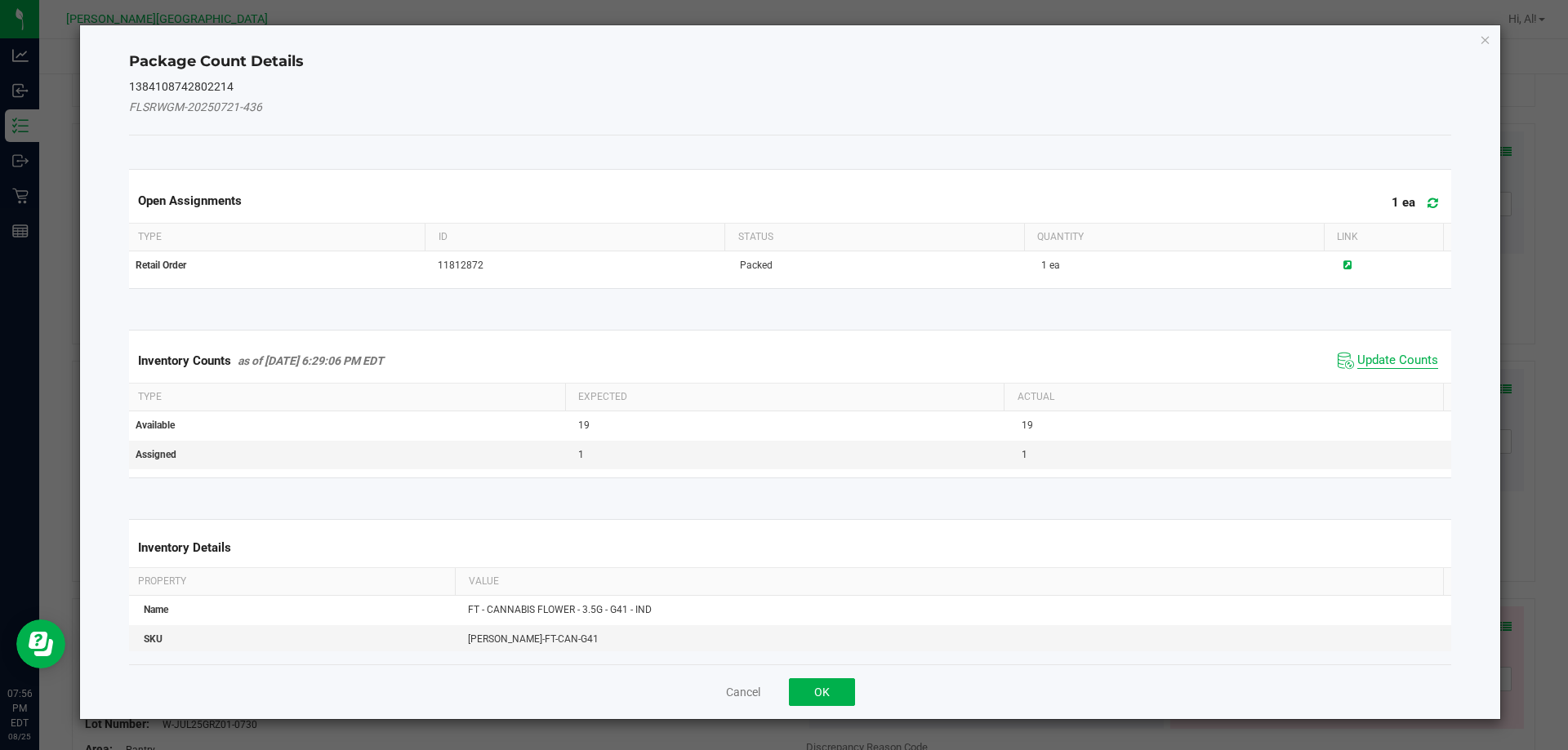
click at [1402, 358] on span "Update Counts" at bounding box center [1398, 360] width 81 height 16
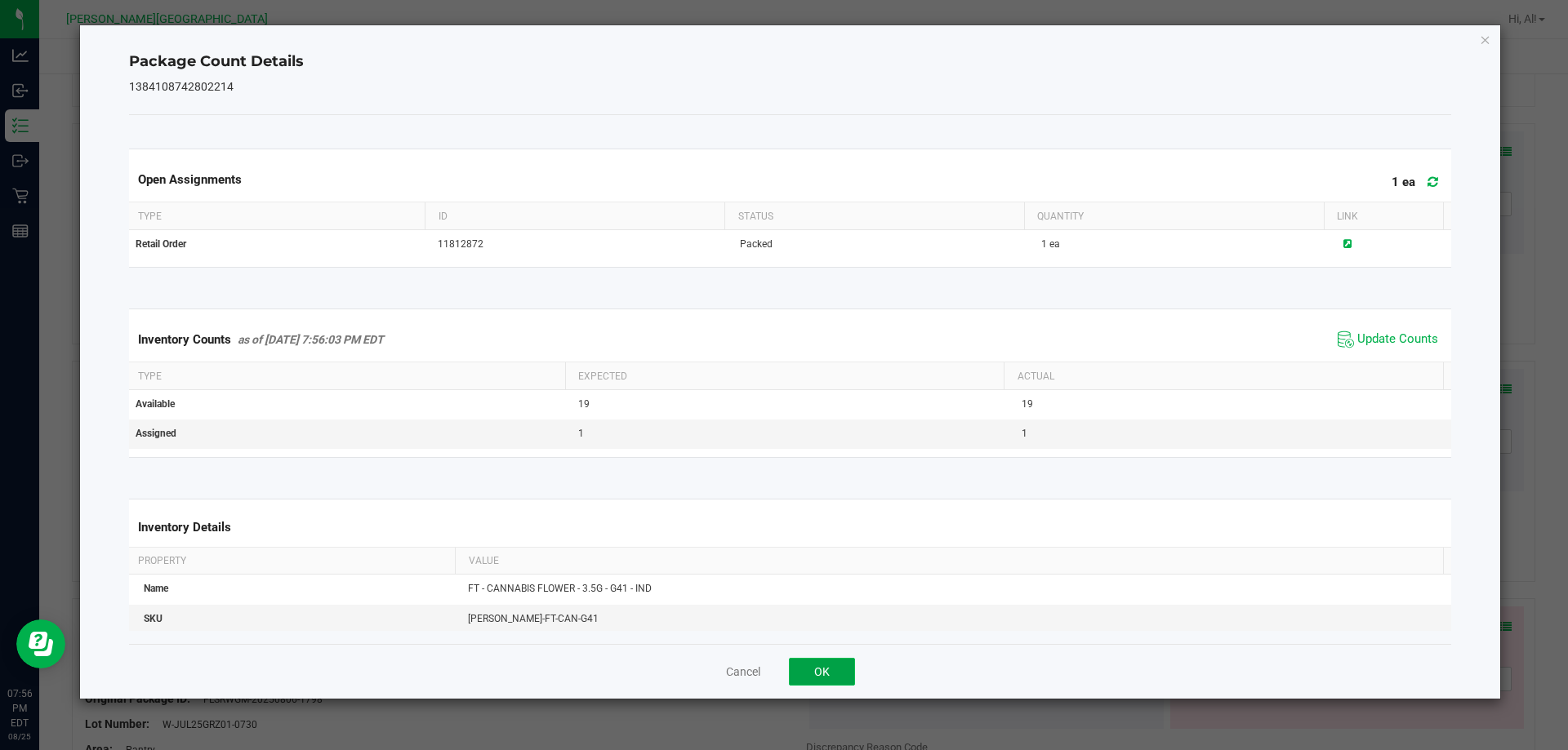
click at [852, 661] on button "OK" at bounding box center [822, 672] width 66 height 28
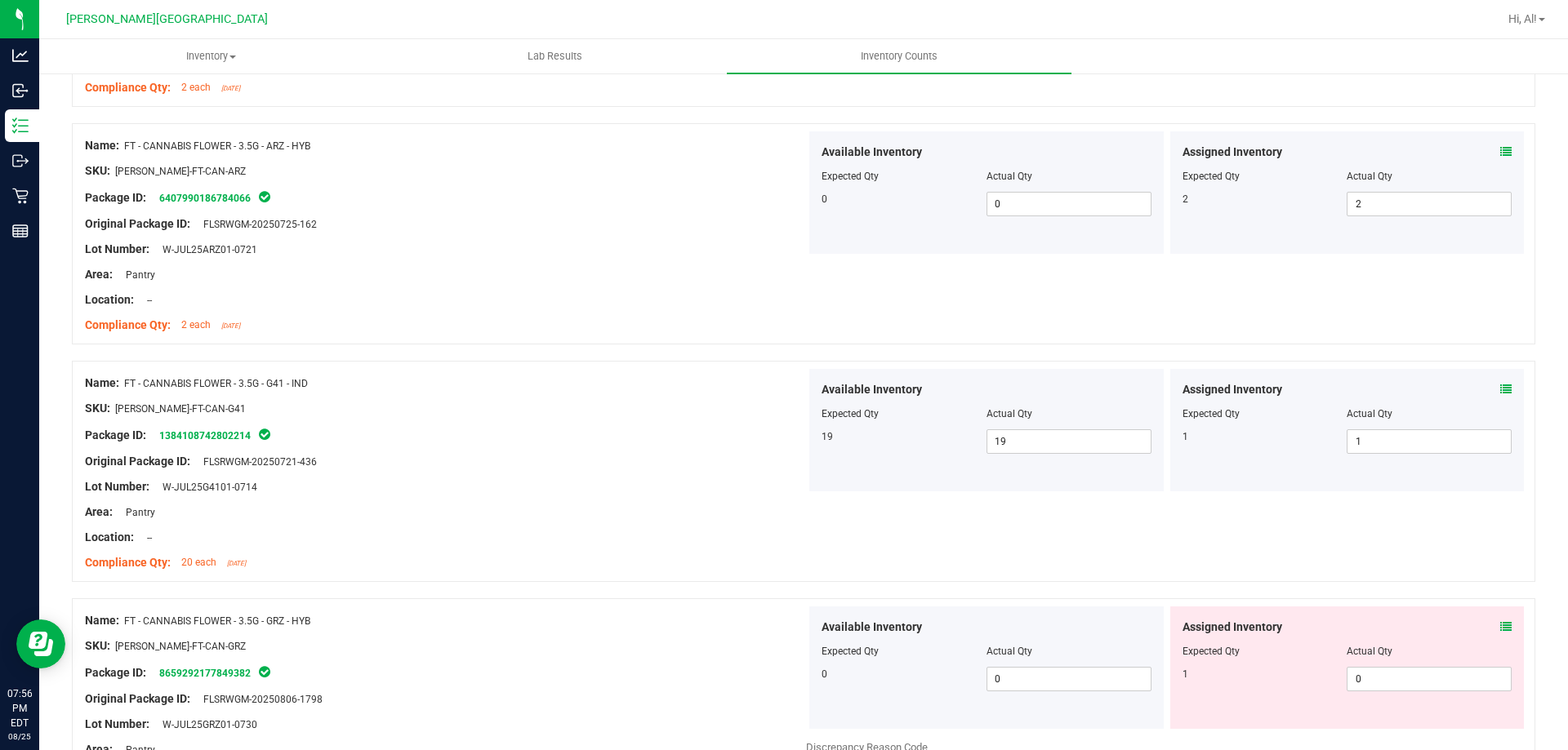
click at [832, 535] on div "Name: FT - CANNABIS FLOWER - 3.5G - G41 - IND SKU: [PERSON_NAME]-FT-CAN-G41 Pac…" at bounding box center [804, 471] width 1464 height 221
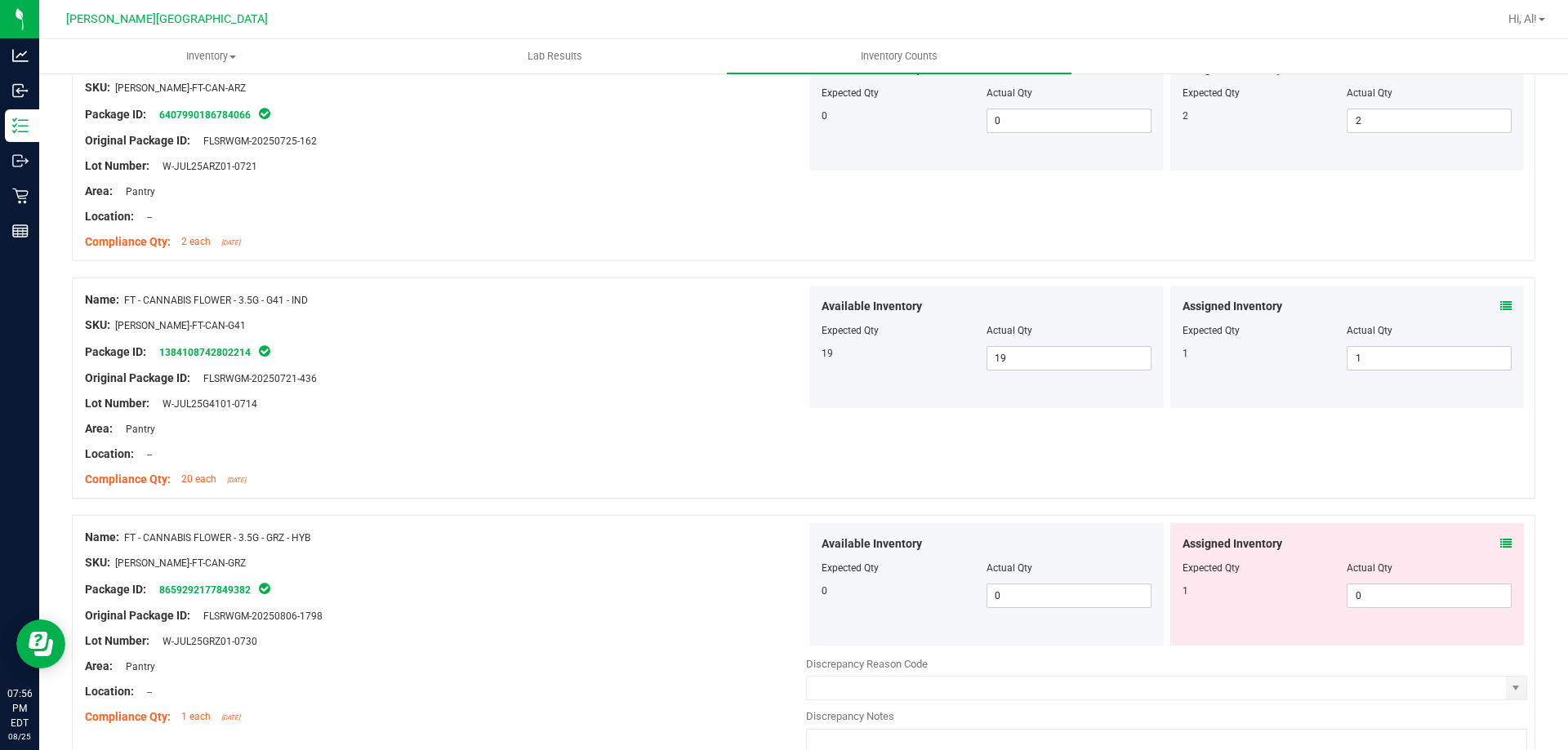
scroll to position [1306, 0]
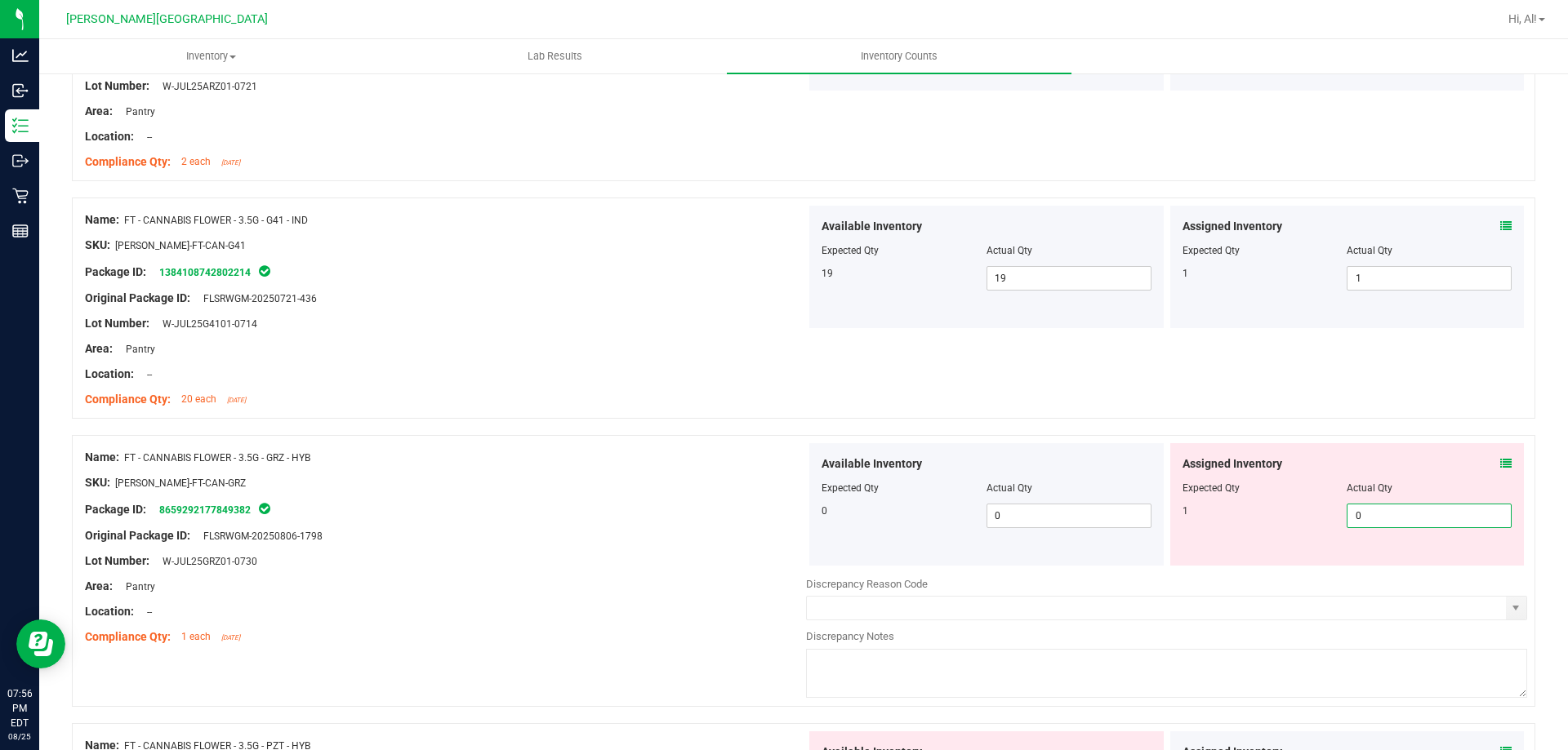
click at [1454, 512] on span "0 0" at bounding box center [1429, 516] width 165 height 24
click at [1454, 512] on input "0" at bounding box center [1429, 516] width 164 height 23
type input "1"
click at [1406, 476] on div at bounding box center [1347, 476] width 330 height 8
type input "1"
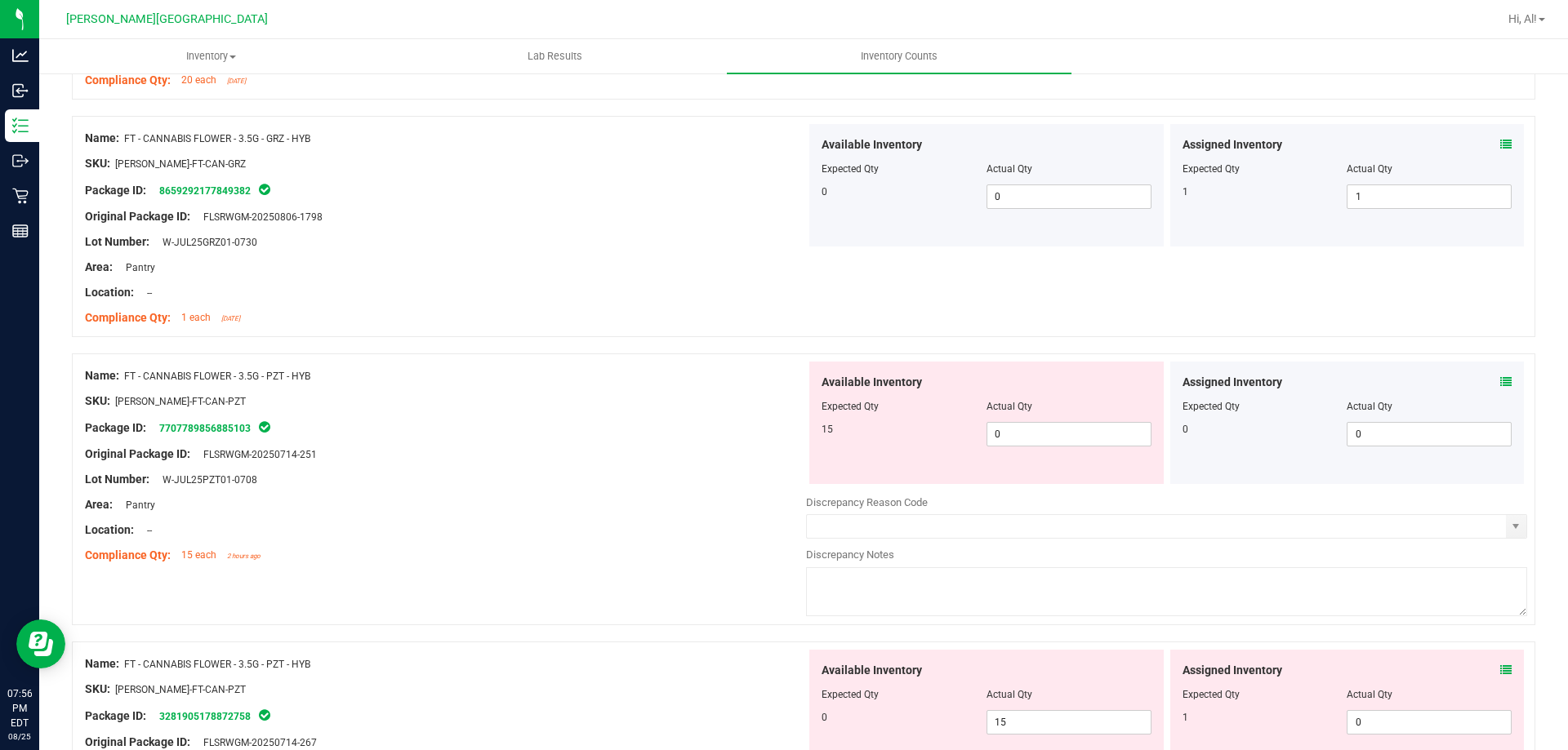
scroll to position [1632, 0]
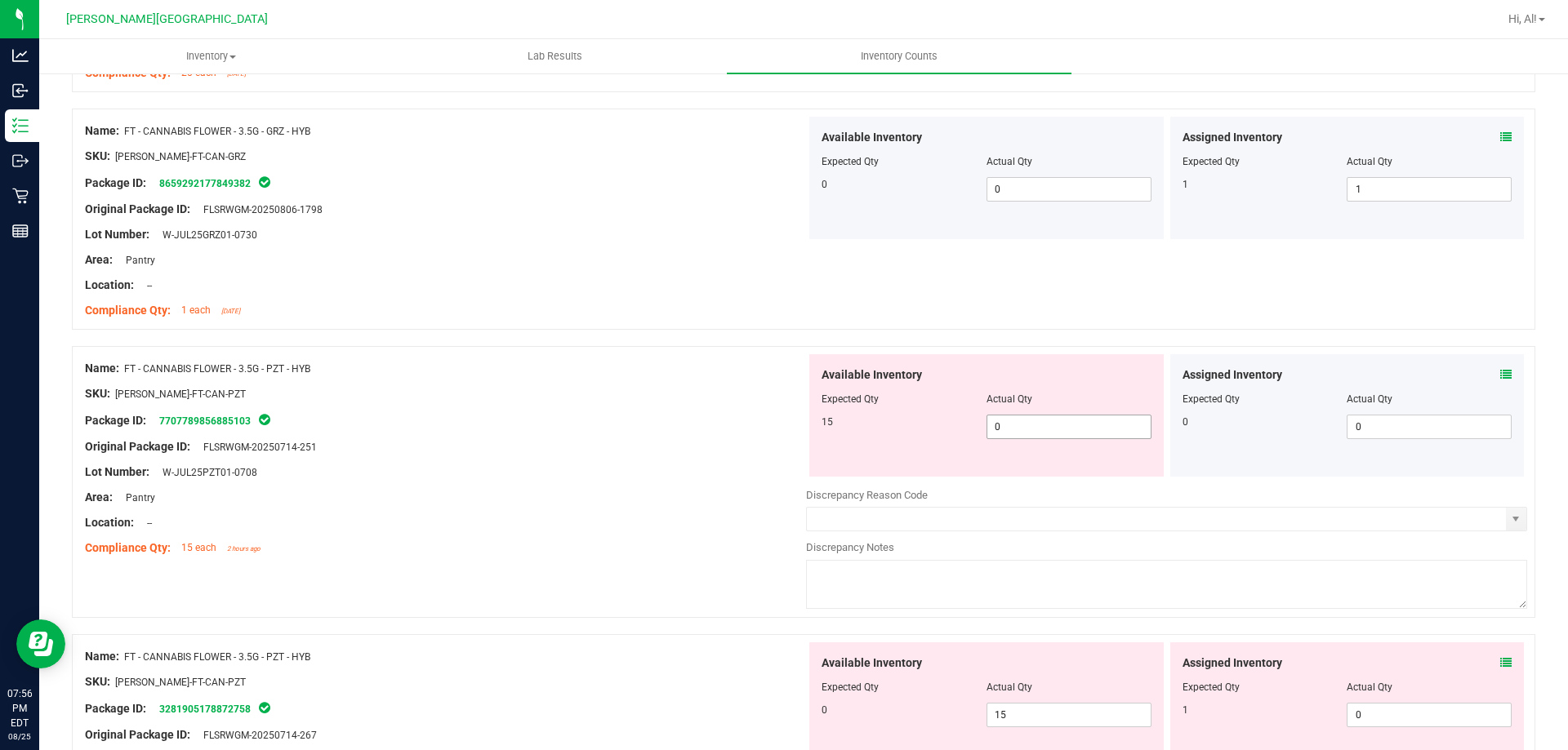
click at [1102, 435] on span "0 0" at bounding box center [1070, 427] width 165 height 24
click at [1102, 435] on input "0" at bounding box center [1070, 427] width 164 height 23
type input "15"
click at [1051, 710] on div "Available Inventory Expected Qty Actual Qty 0 15 15" at bounding box center [987, 704] width 355 height 122
type input "15"
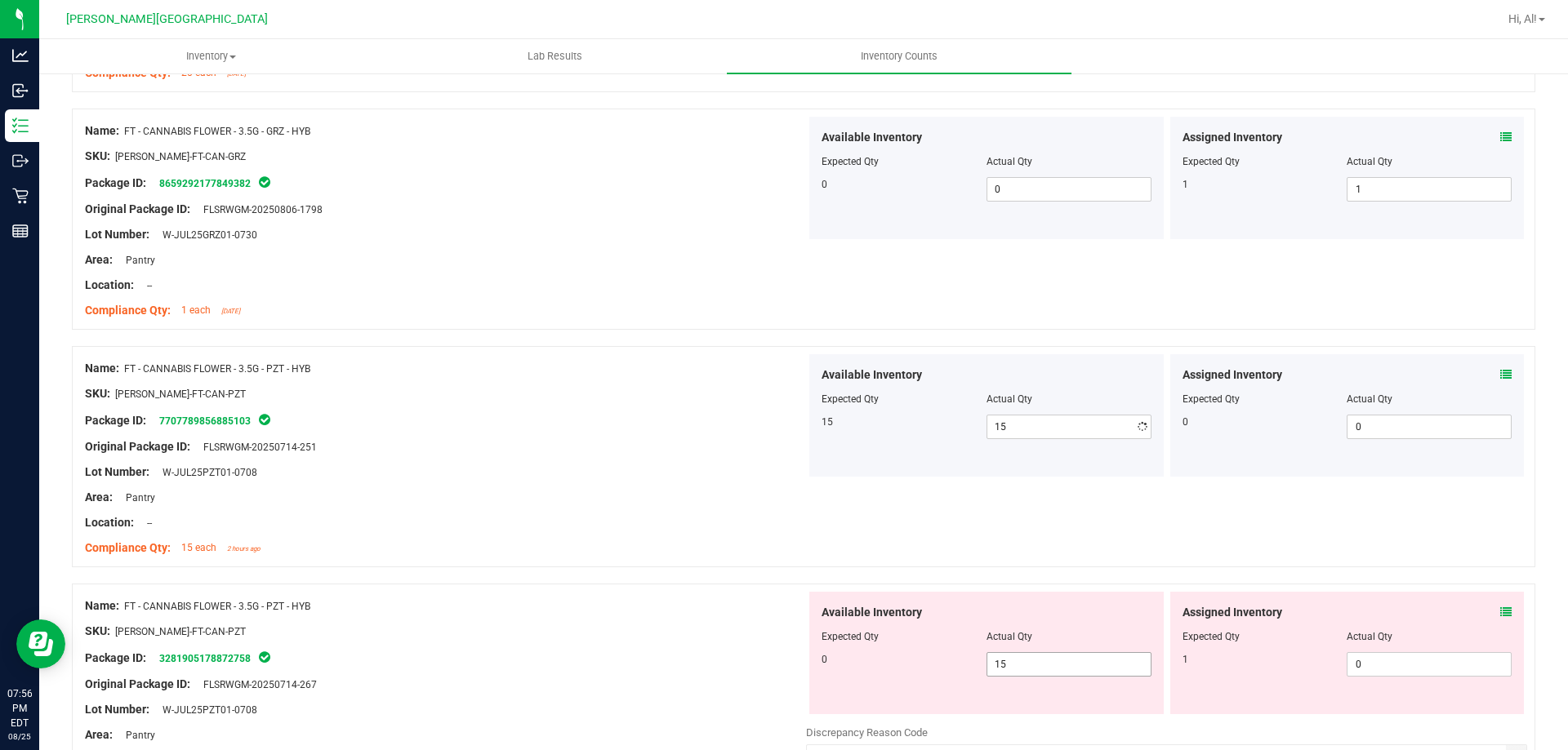
click at [1051, 710] on div "Available Inventory Expected Qty Actual Qty 0 15 15" at bounding box center [987, 653] width 355 height 122
click at [1088, 646] on div at bounding box center [986, 648] width 330 height 8
click at [1036, 670] on span "15 15" at bounding box center [1070, 664] width 165 height 24
click at [1036, 670] on input "15" at bounding box center [1070, 664] width 164 height 23
type input "0"
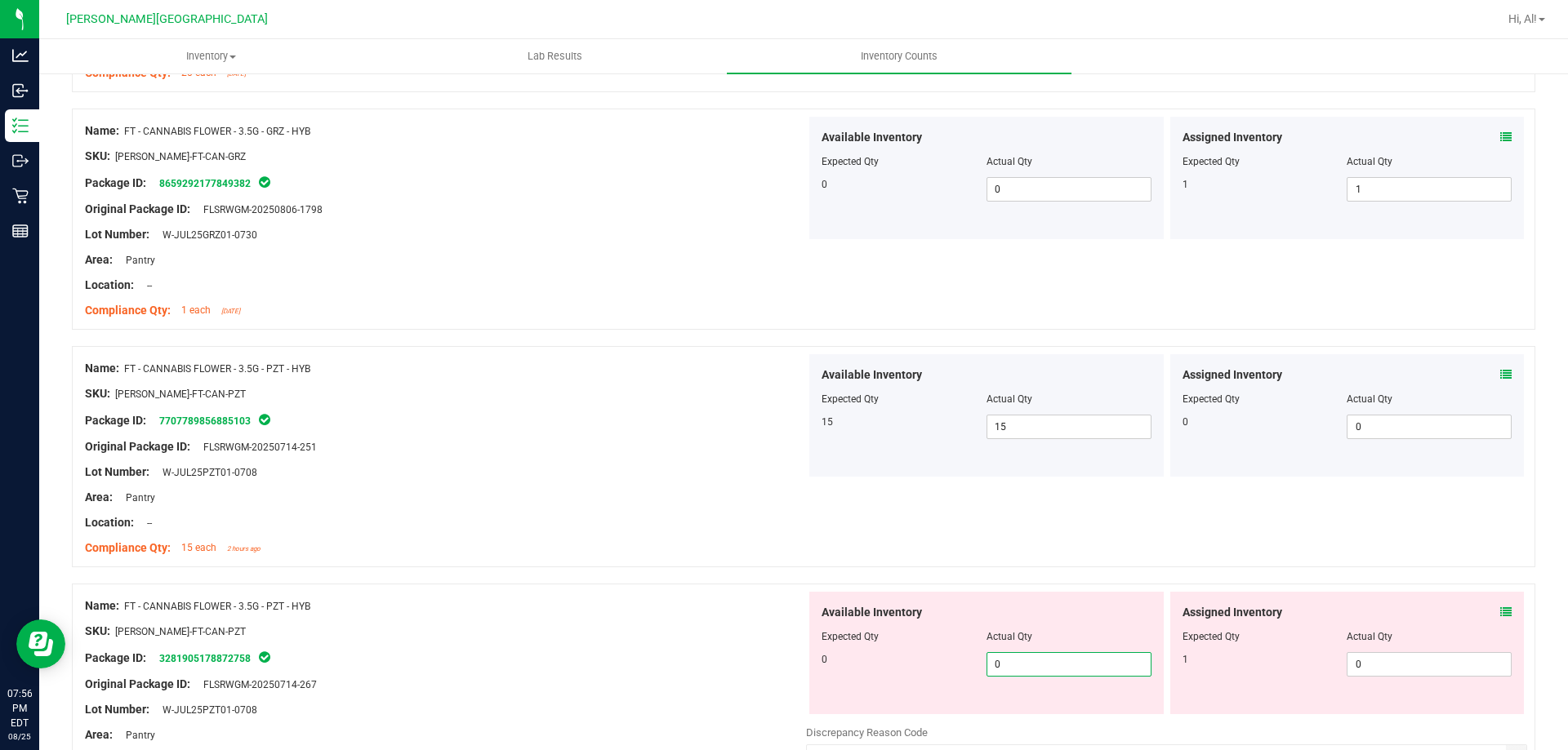
type input "0"
click at [1053, 644] on div at bounding box center [986, 648] width 330 height 8
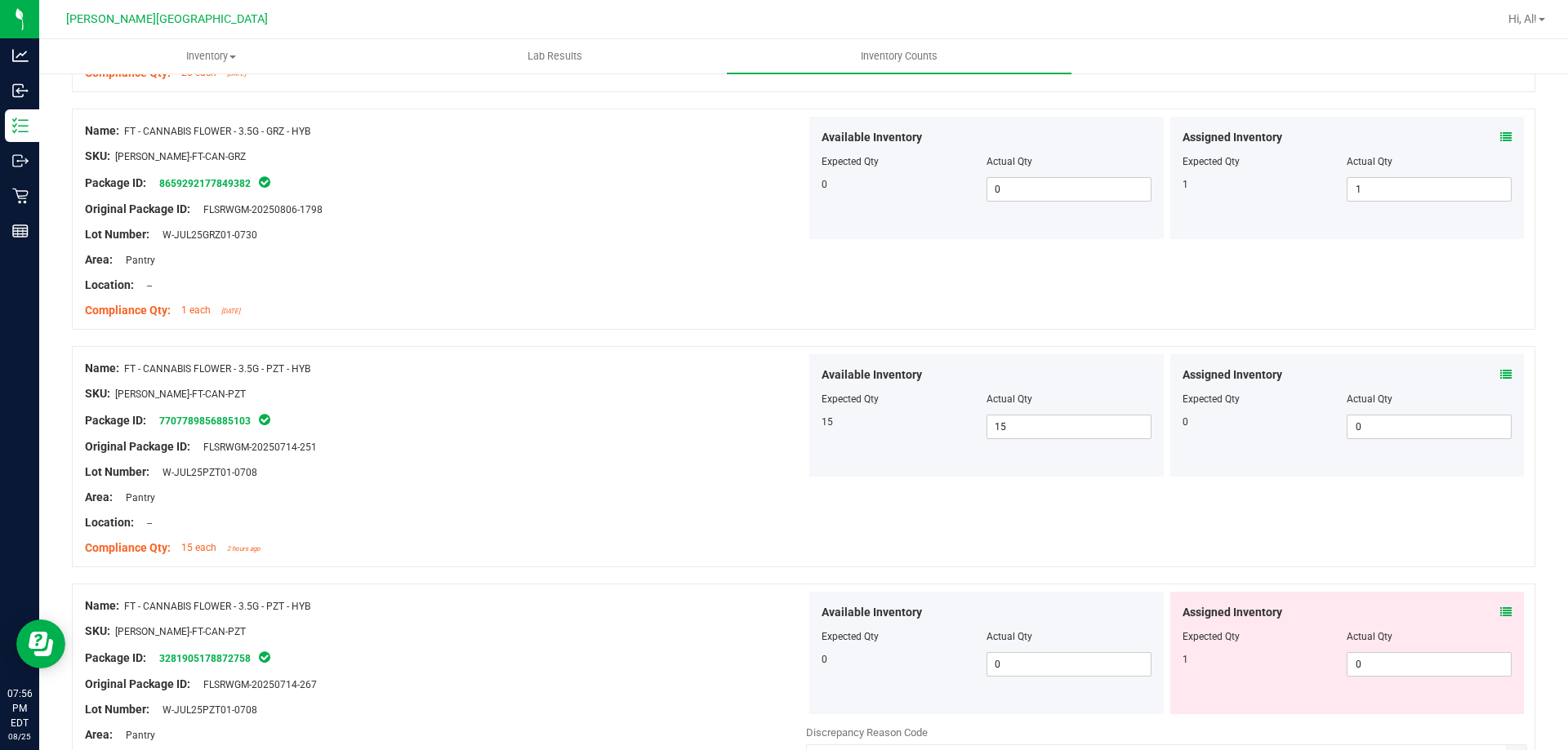
click at [1500, 614] on div "Assigned Inventory Expected Qty Actual Qty 1 0 0" at bounding box center [1348, 653] width 355 height 122
click at [1501, 610] on icon at bounding box center [1506, 612] width 11 height 11
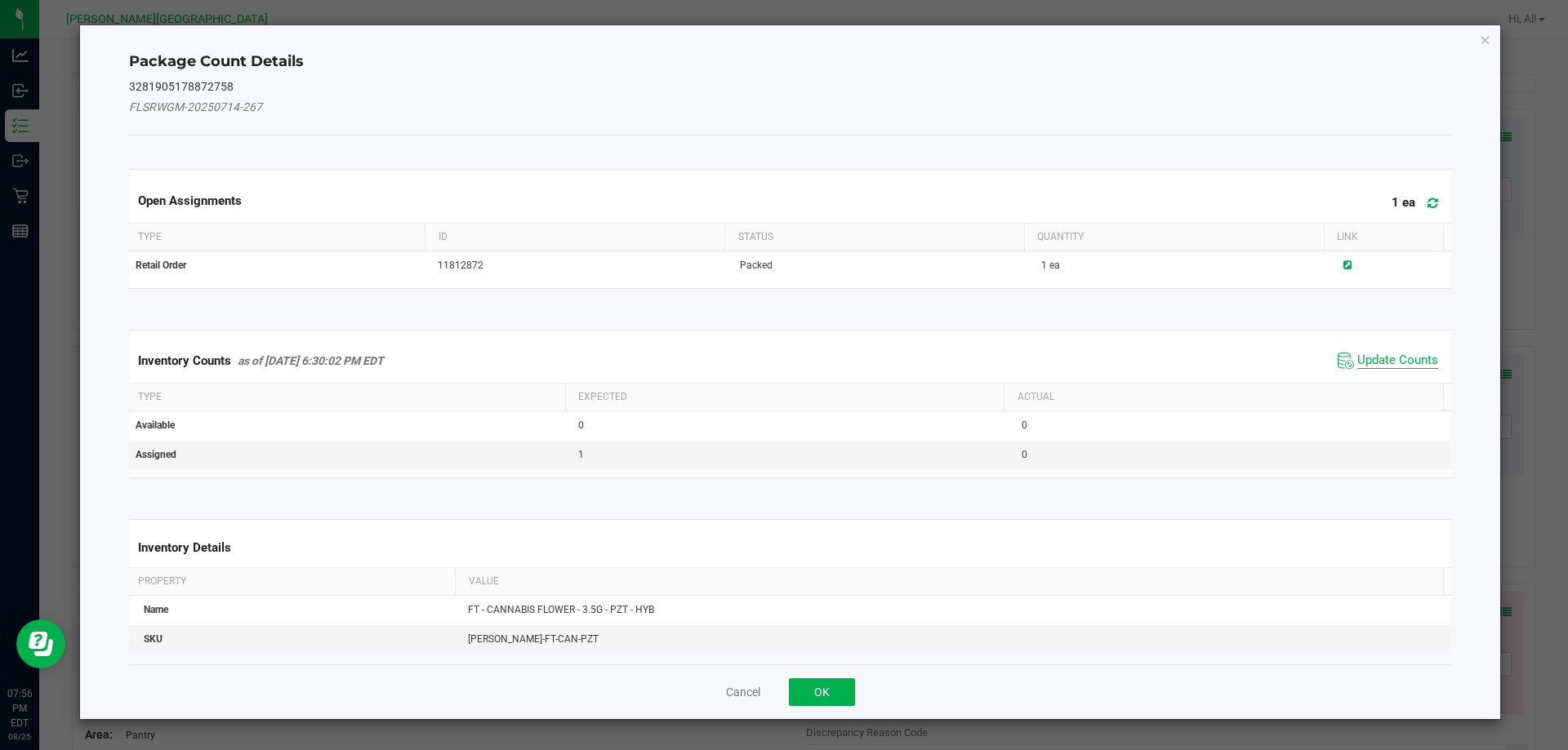
click at [1386, 361] on span "Update Counts" at bounding box center [1398, 360] width 81 height 16
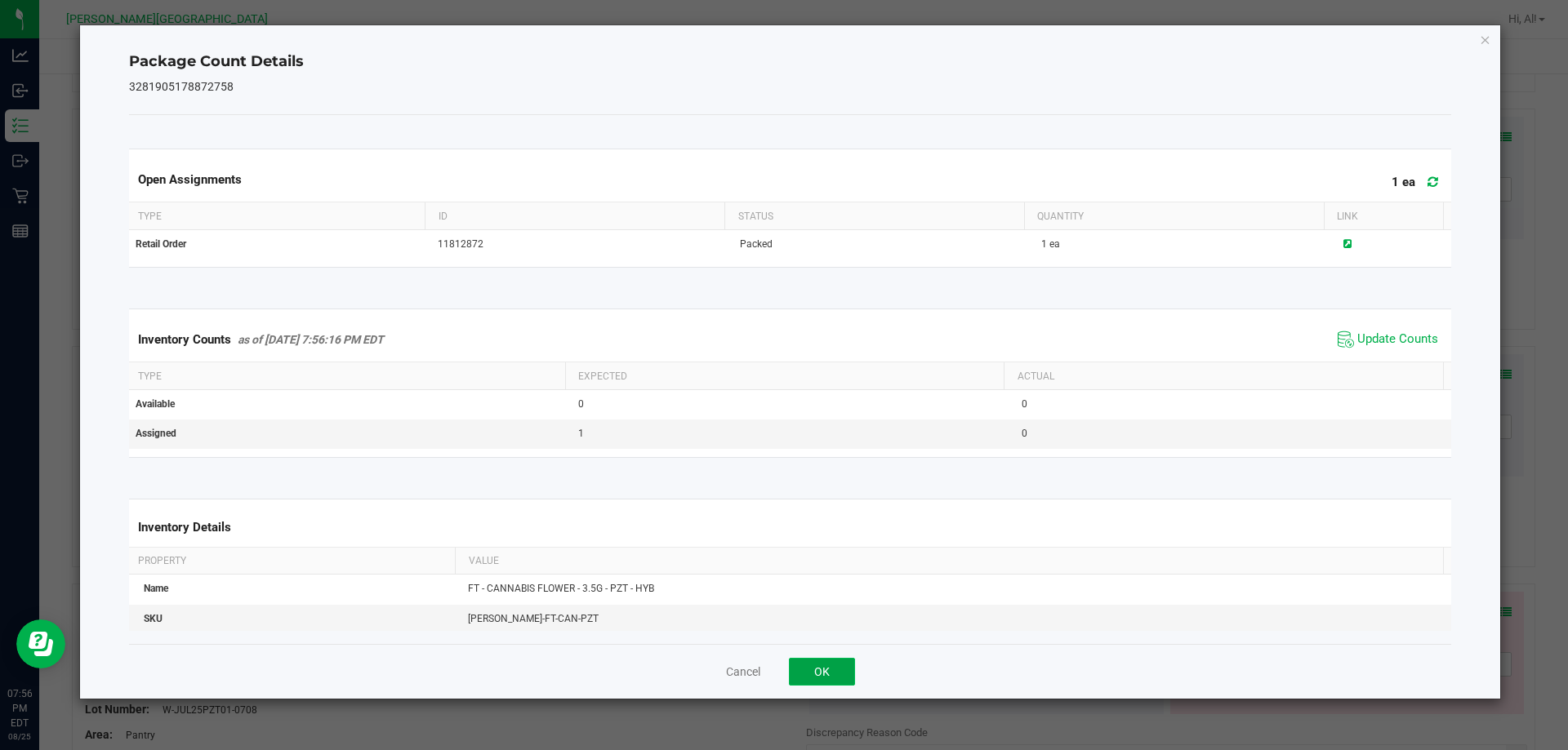
click at [830, 684] on button "OK" at bounding box center [822, 672] width 66 height 28
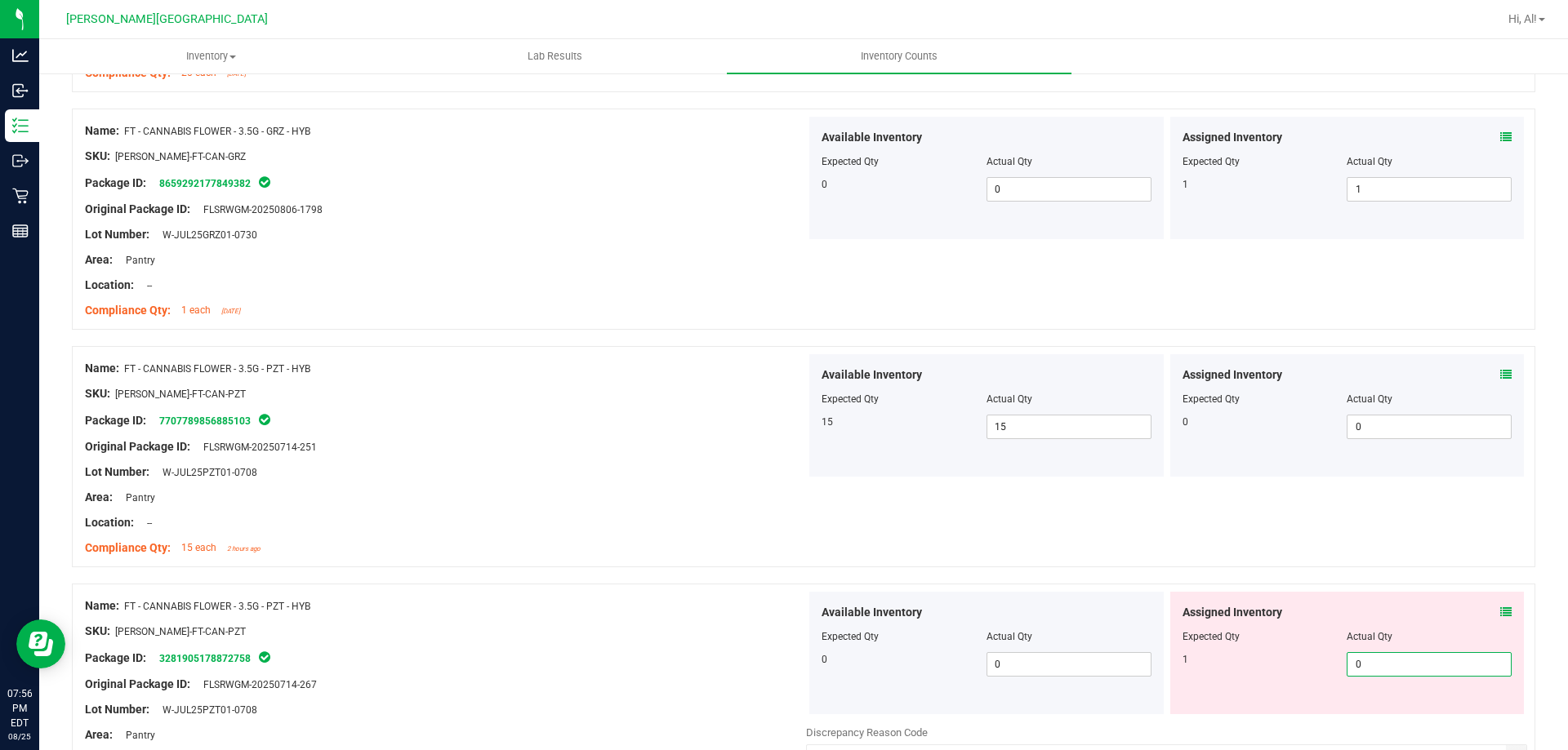
click at [1417, 660] on span "0 0" at bounding box center [1429, 664] width 165 height 24
click at [1417, 660] on input "0" at bounding box center [1429, 664] width 164 height 23
type input "1"
click at [1424, 602] on div "Assigned Inventory Expected Qty Actual Qty 1 0 1" at bounding box center [1348, 653] width 355 height 122
type input "1"
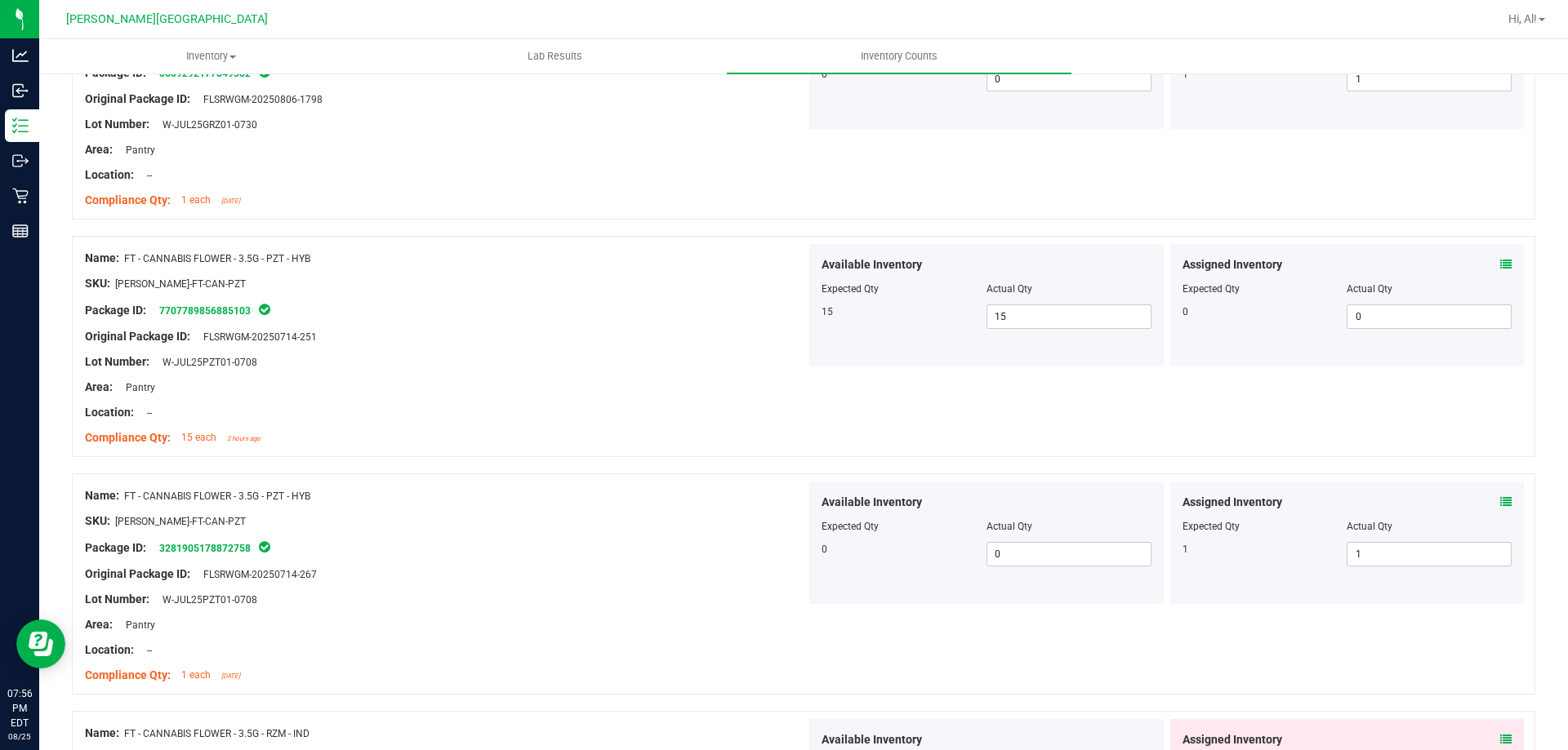
scroll to position [1959, 0]
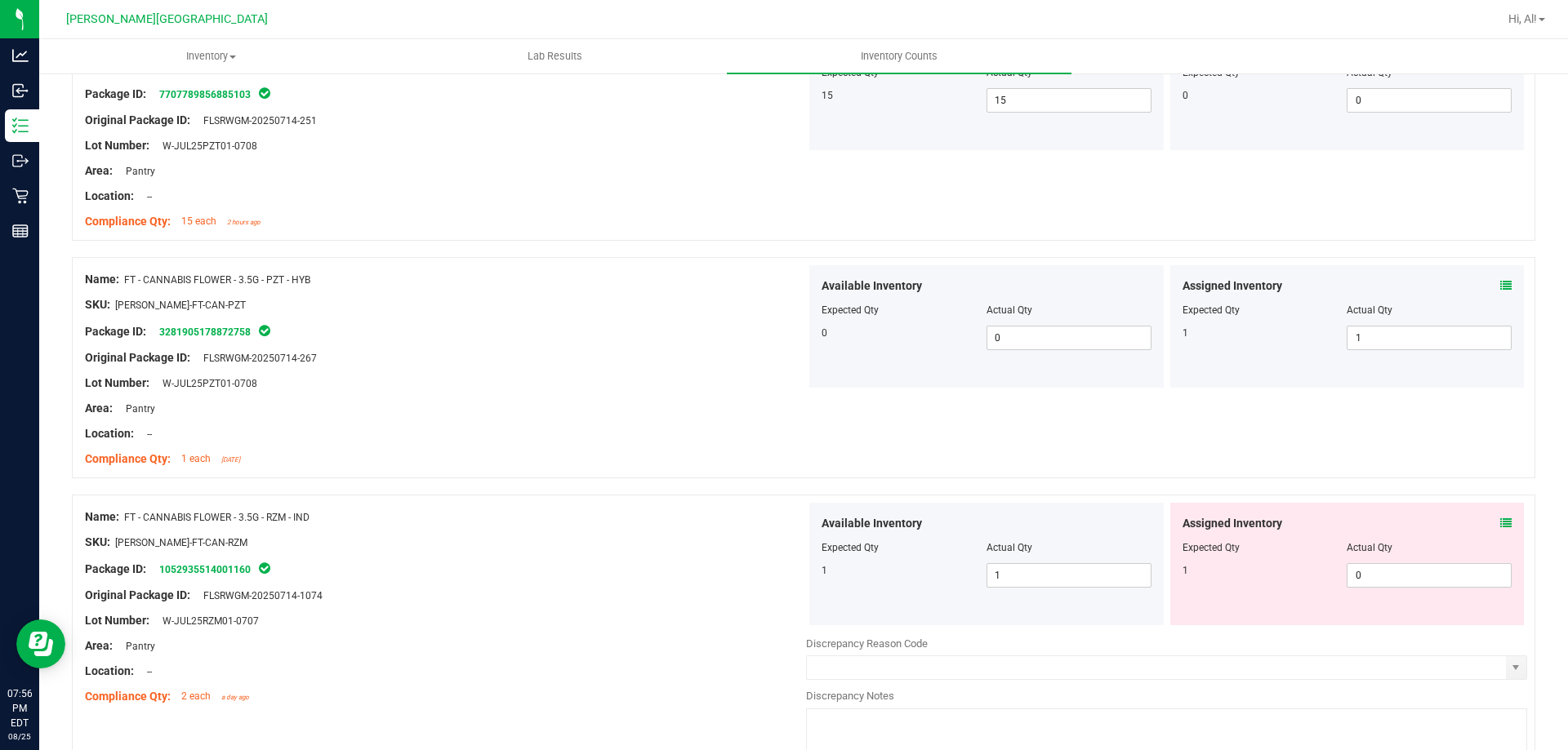
click at [1501, 524] on icon at bounding box center [1506, 523] width 11 height 11
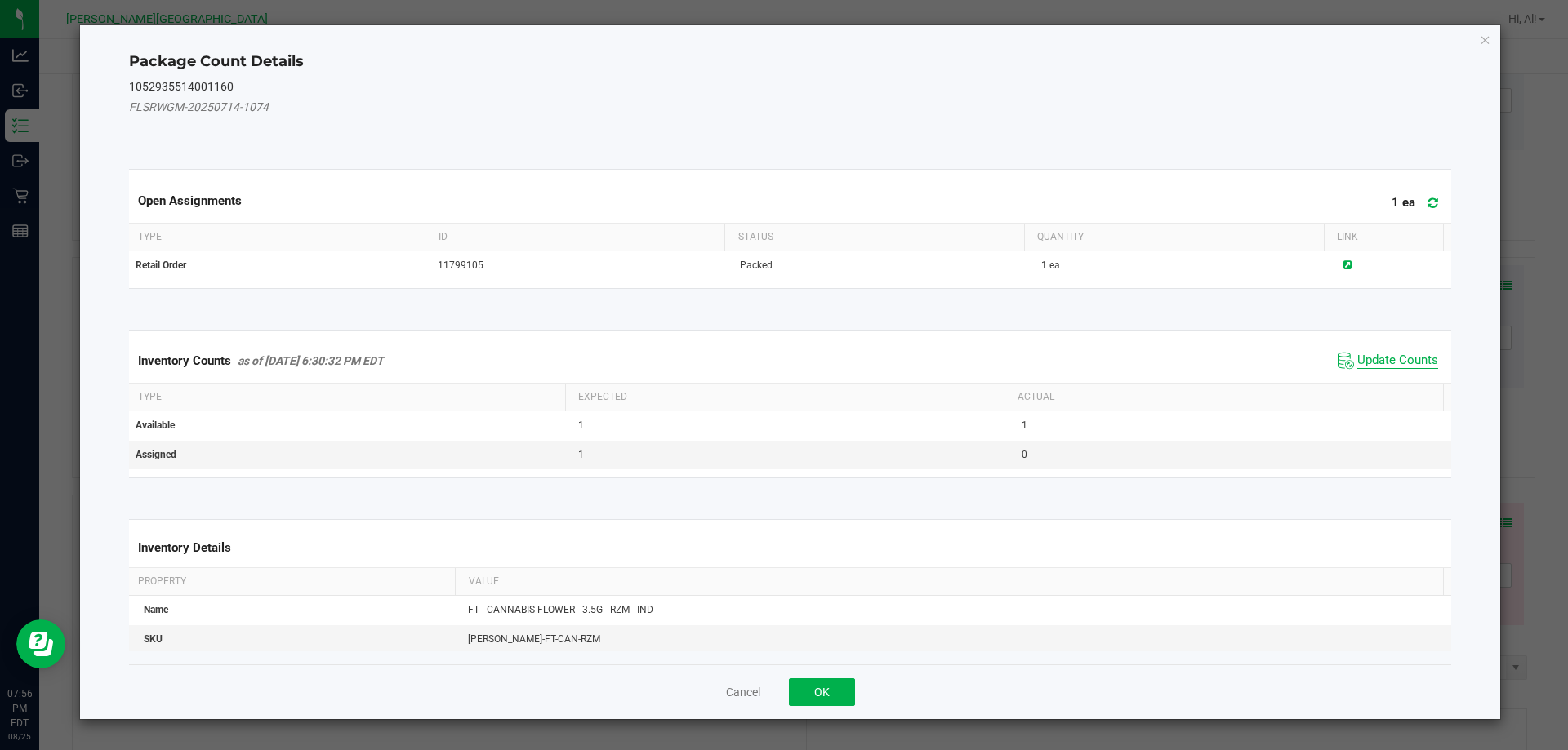
click at [1391, 361] on span "Update Counts" at bounding box center [1398, 360] width 81 height 16
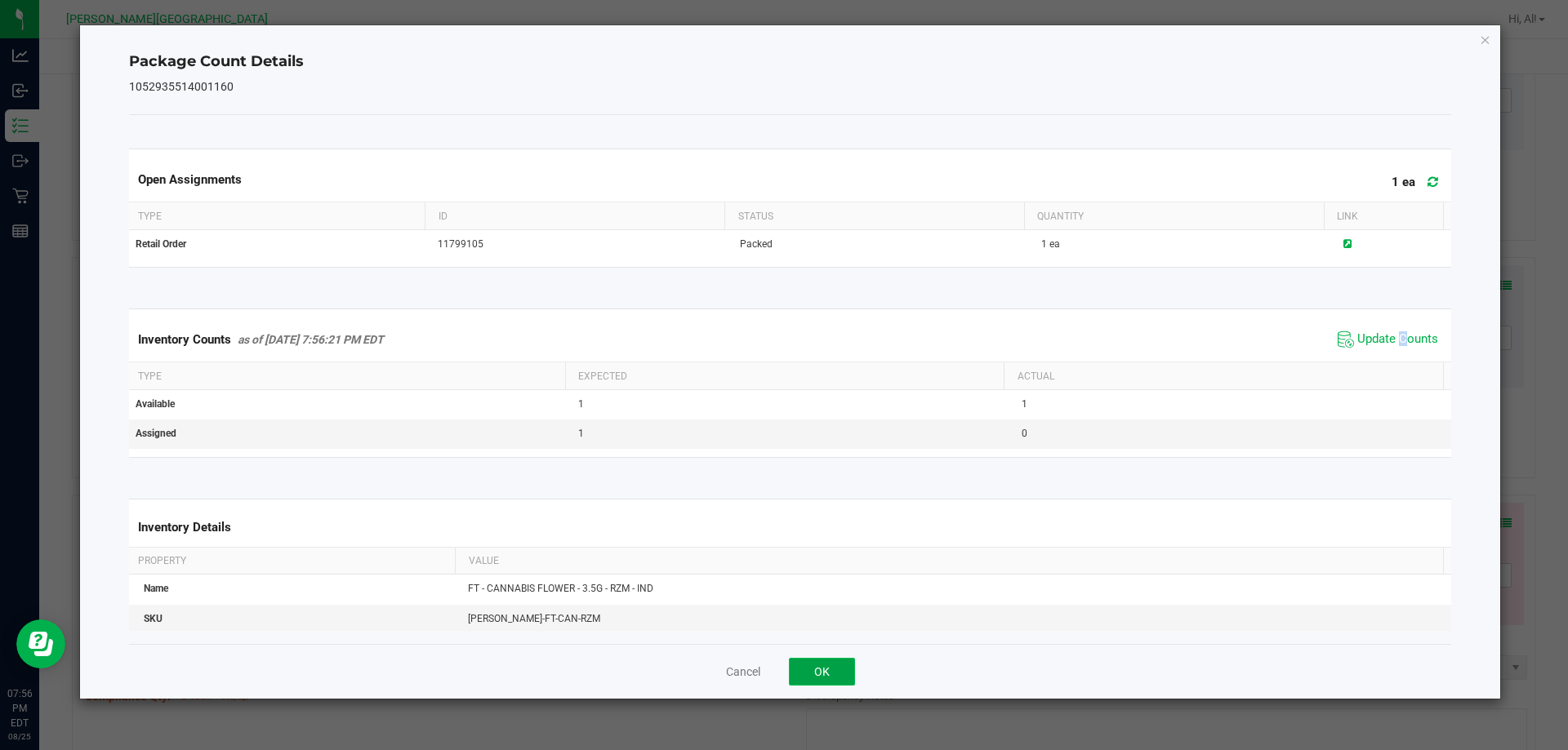
click at [824, 676] on button "OK" at bounding box center [822, 672] width 66 height 28
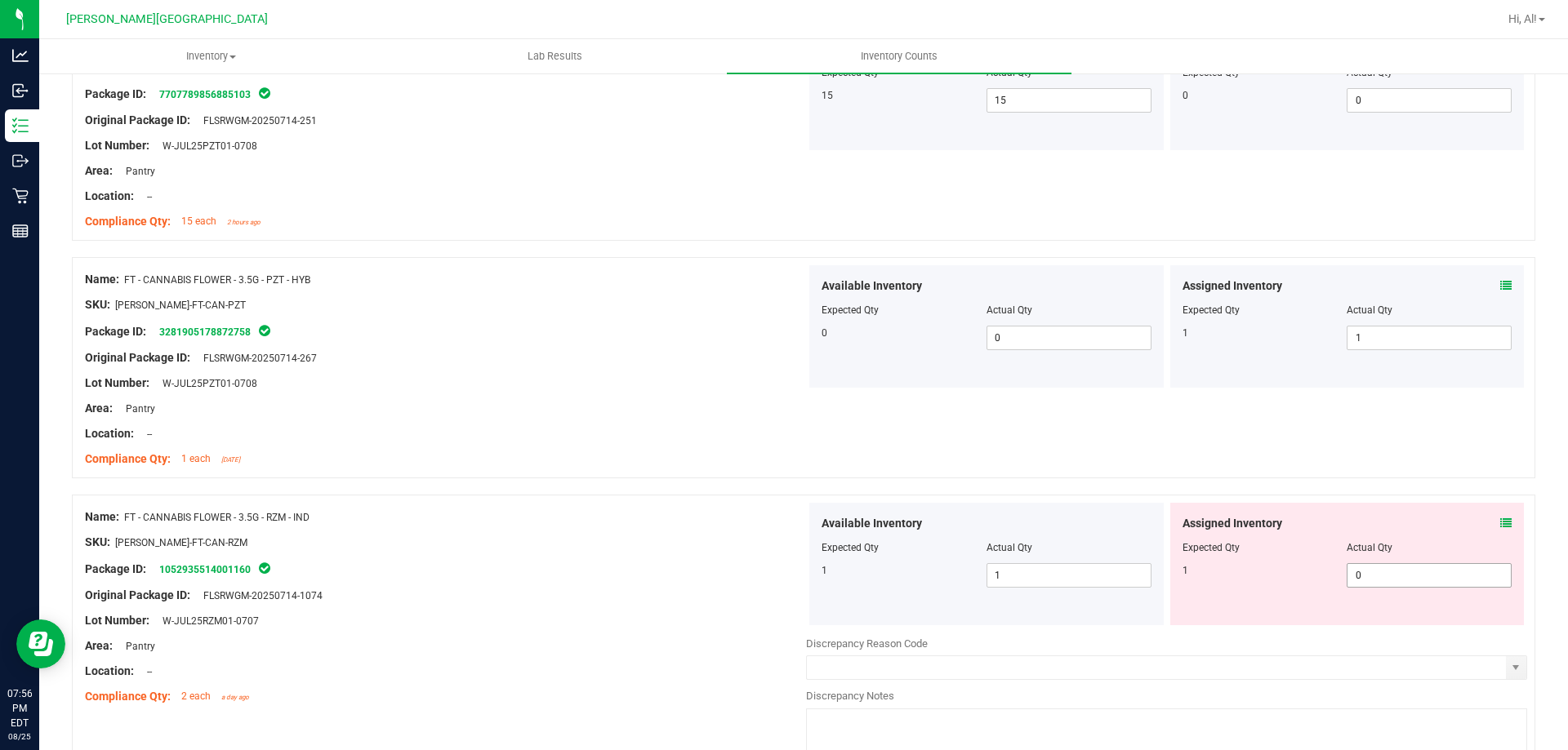
click at [1350, 575] on span "0 0" at bounding box center [1429, 575] width 165 height 24
click at [1350, 575] on input "0" at bounding box center [1429, 575] width 164 height 23
type input "1"
click at [1332, 540] on div "Expected Qty" at bounding box center [1265, 547] width 165 height 15
type input "1"
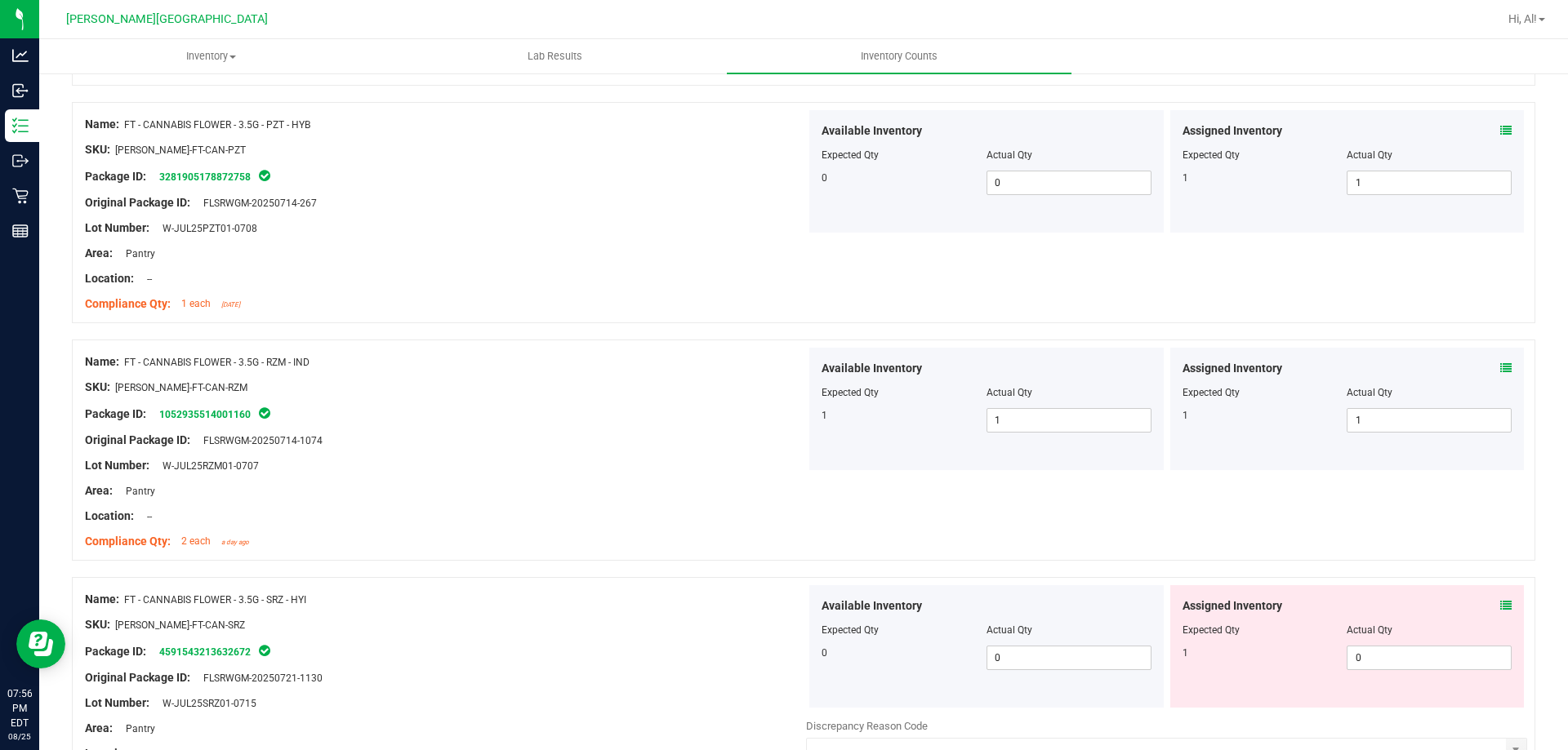
scroll to position [2286, 0]
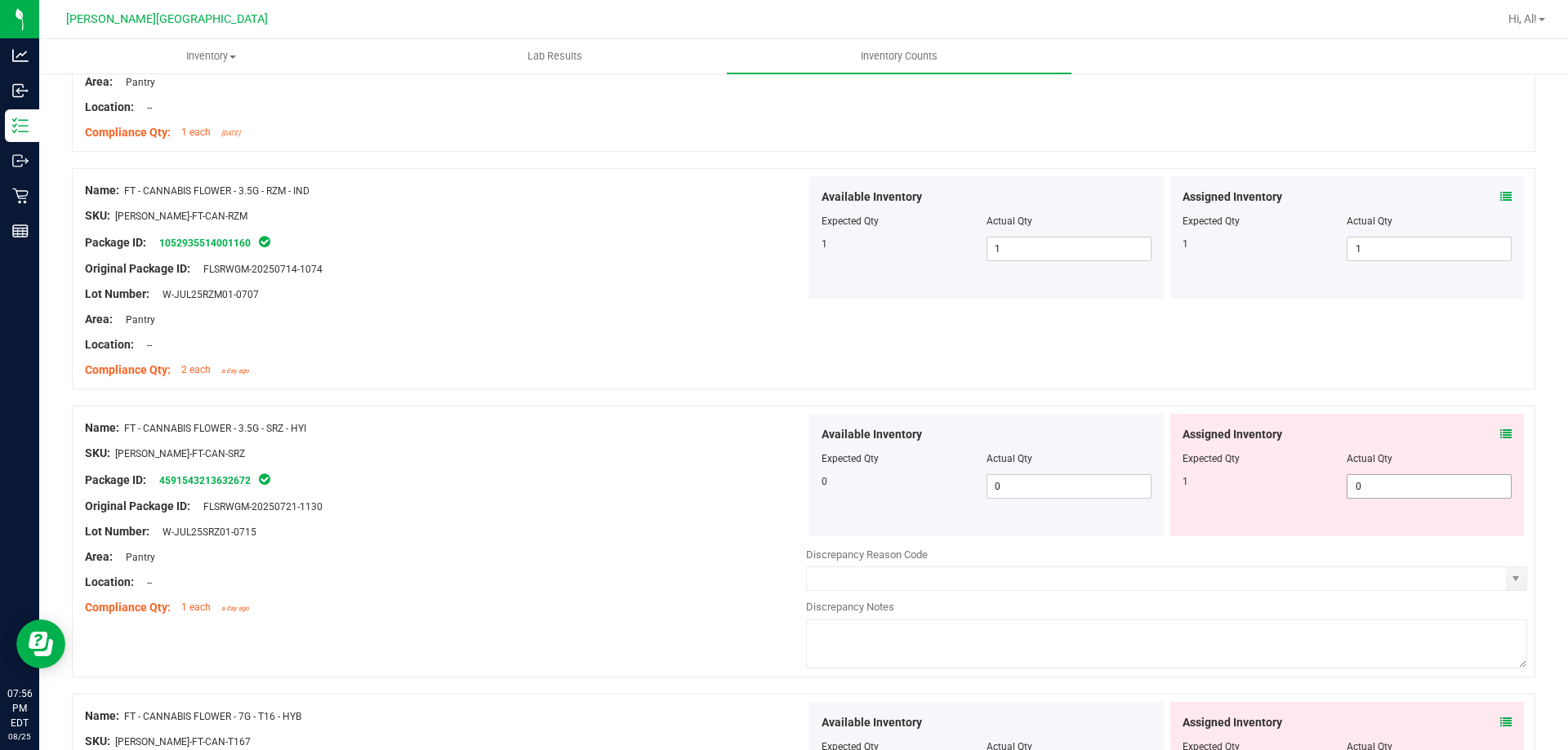
click at [1453, 493] on span "0 0" at bounding box center [1429, 486] width 165 height 24
click at [1453, 493] on input "0" at bounding box center [1429, 486] width 164 height 23
type input "1"
click at [1426, 432] on div "Assigned Inventory" at bounding box center [1347, 434] width 330 height 17
type input "1"
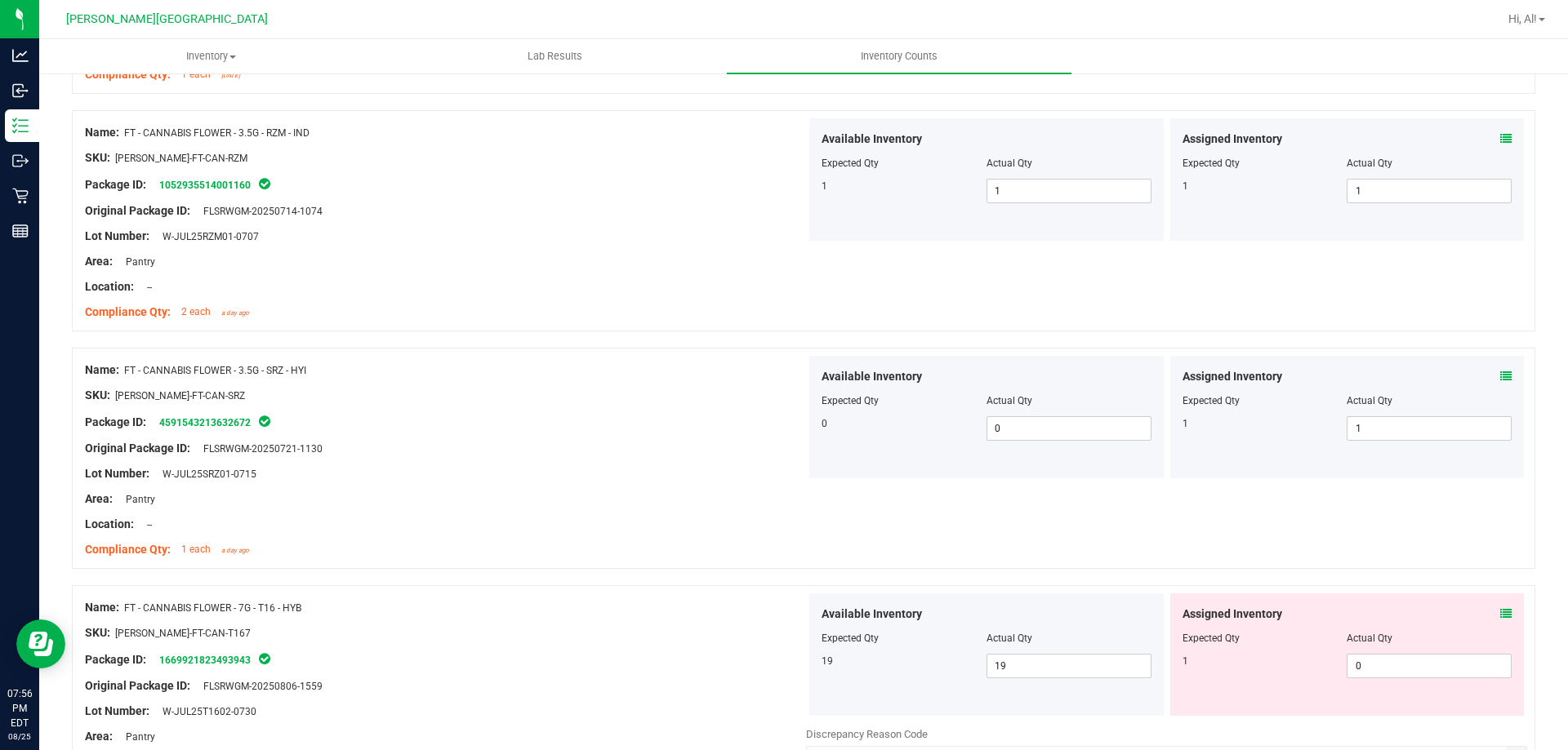
scroll to position [2530, 0]
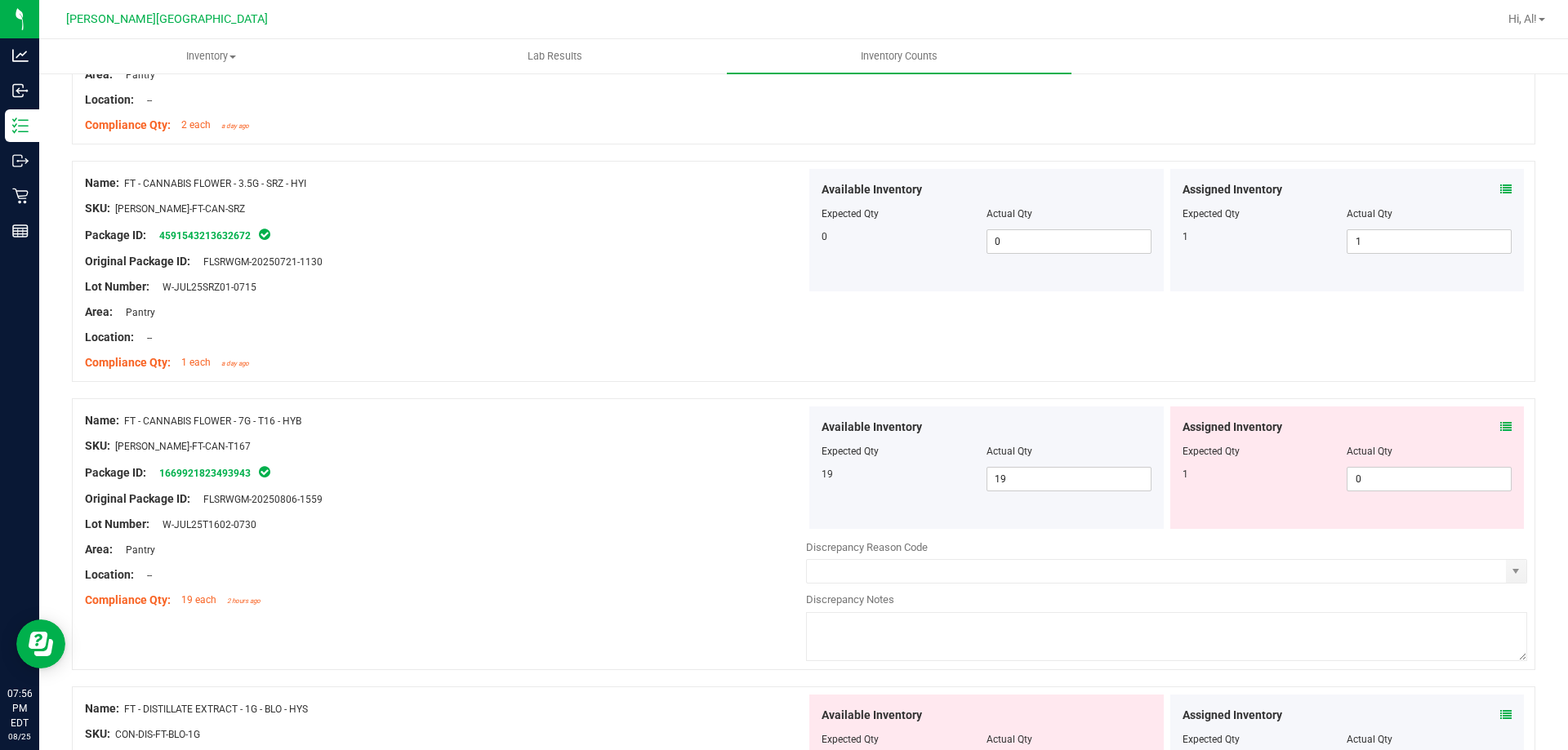
click at [1501, 428] on icon at bounding box center [1506, 427] width 11 height 11
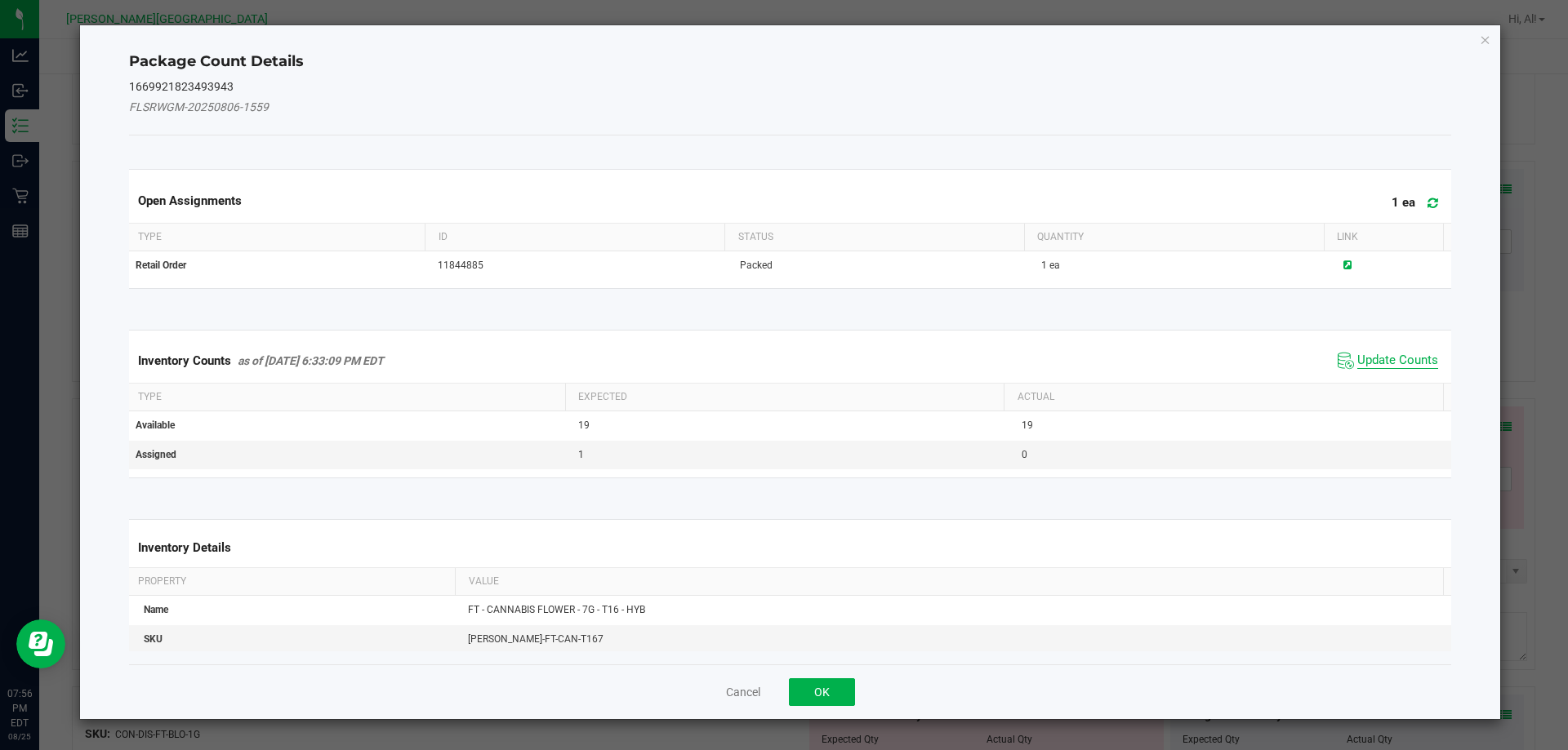
click at [1401, 363] on span "Update Counts" at bounding box center [1398, 360] width 81 height 16
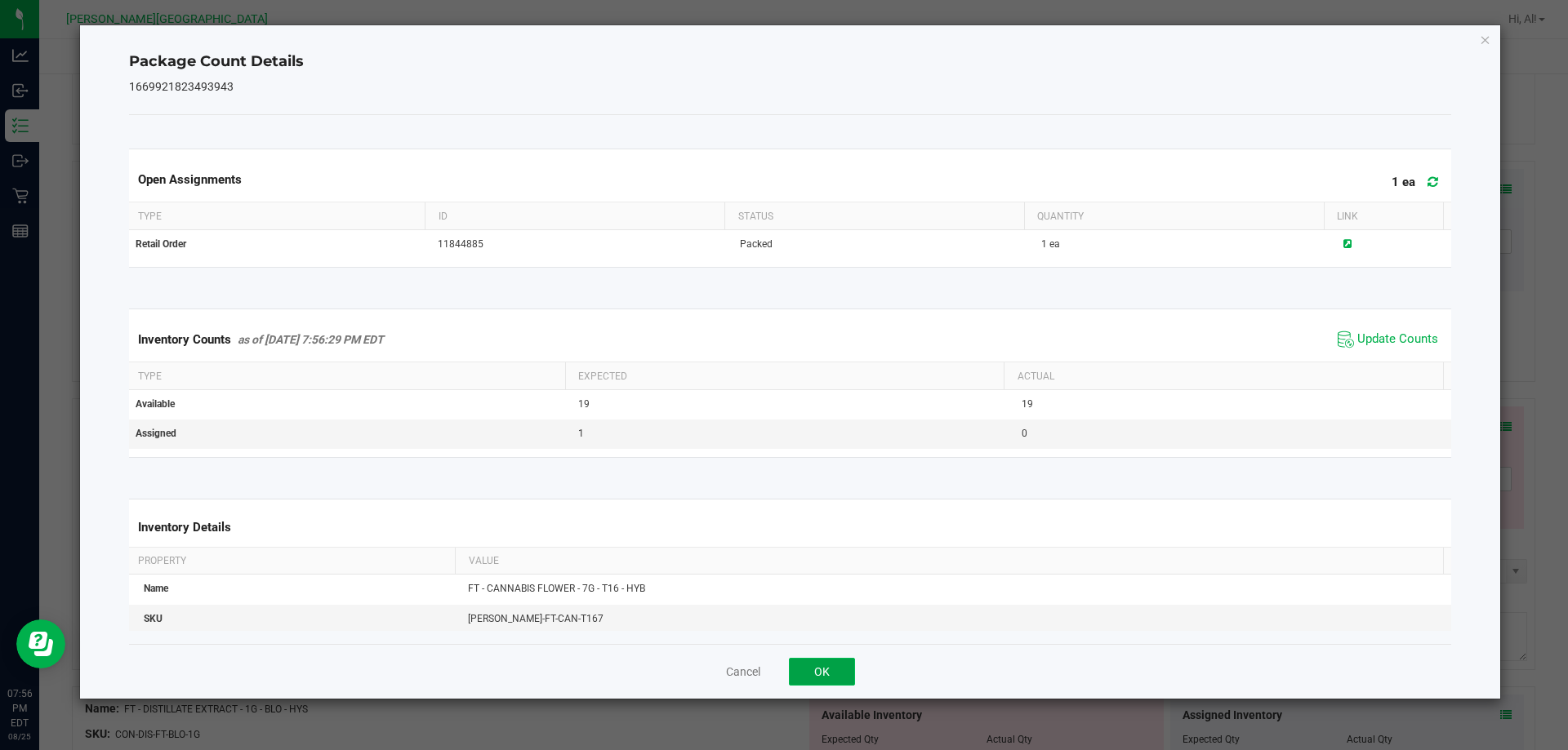
click at [848, 673] on button "OK" at bounding box center [822, 672] width 66 height 28
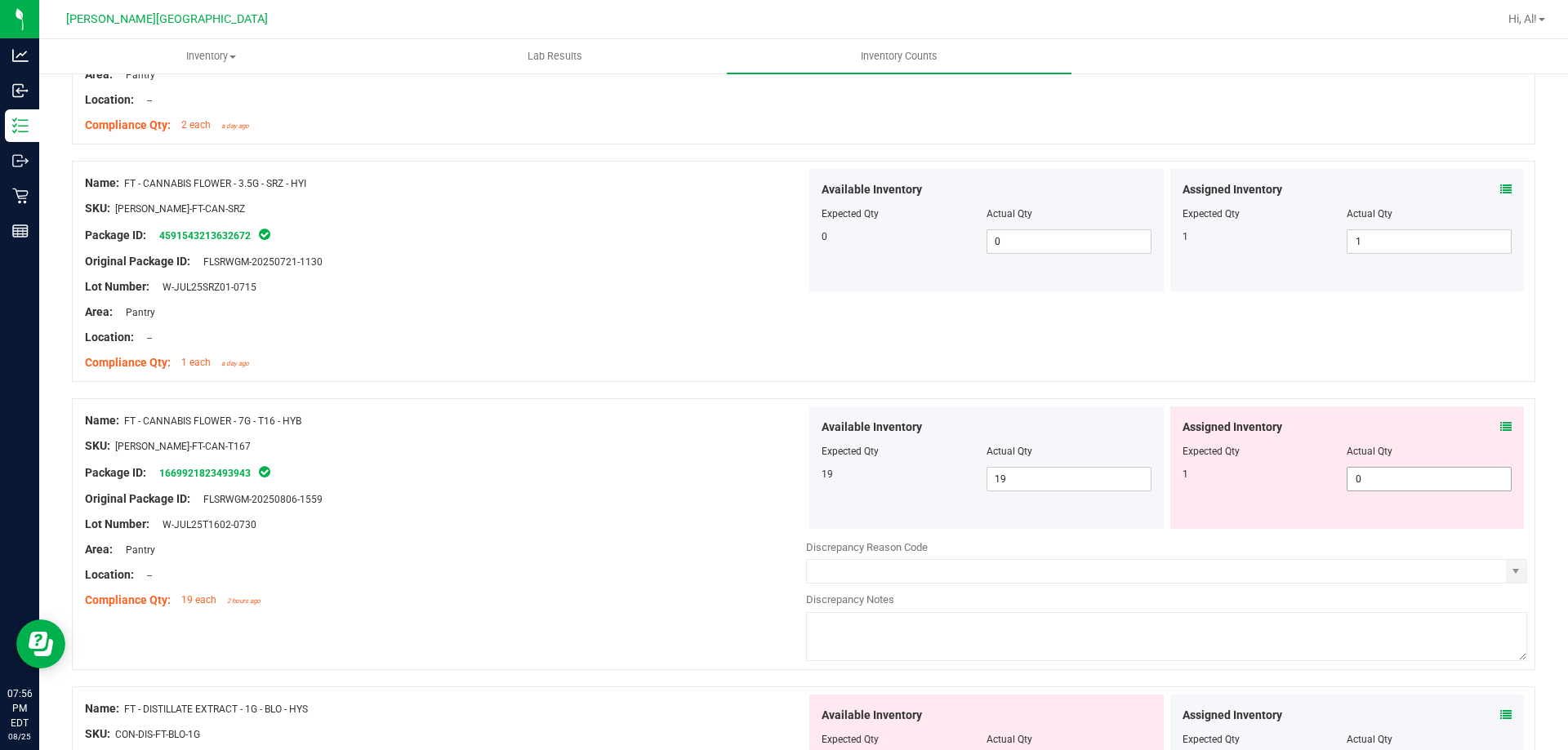
click at [1416, 482] on span "0 0" at bounding box center [1429, 479] width 165 height 24
click at [1416, 482] on input "0" at bounding box center [1429, 479] width 164 height 23
type input "1"
click at [1385, 449] on div "Actual Qty" at bounding box center [1429, 451] width 165 height 15
type input "1"
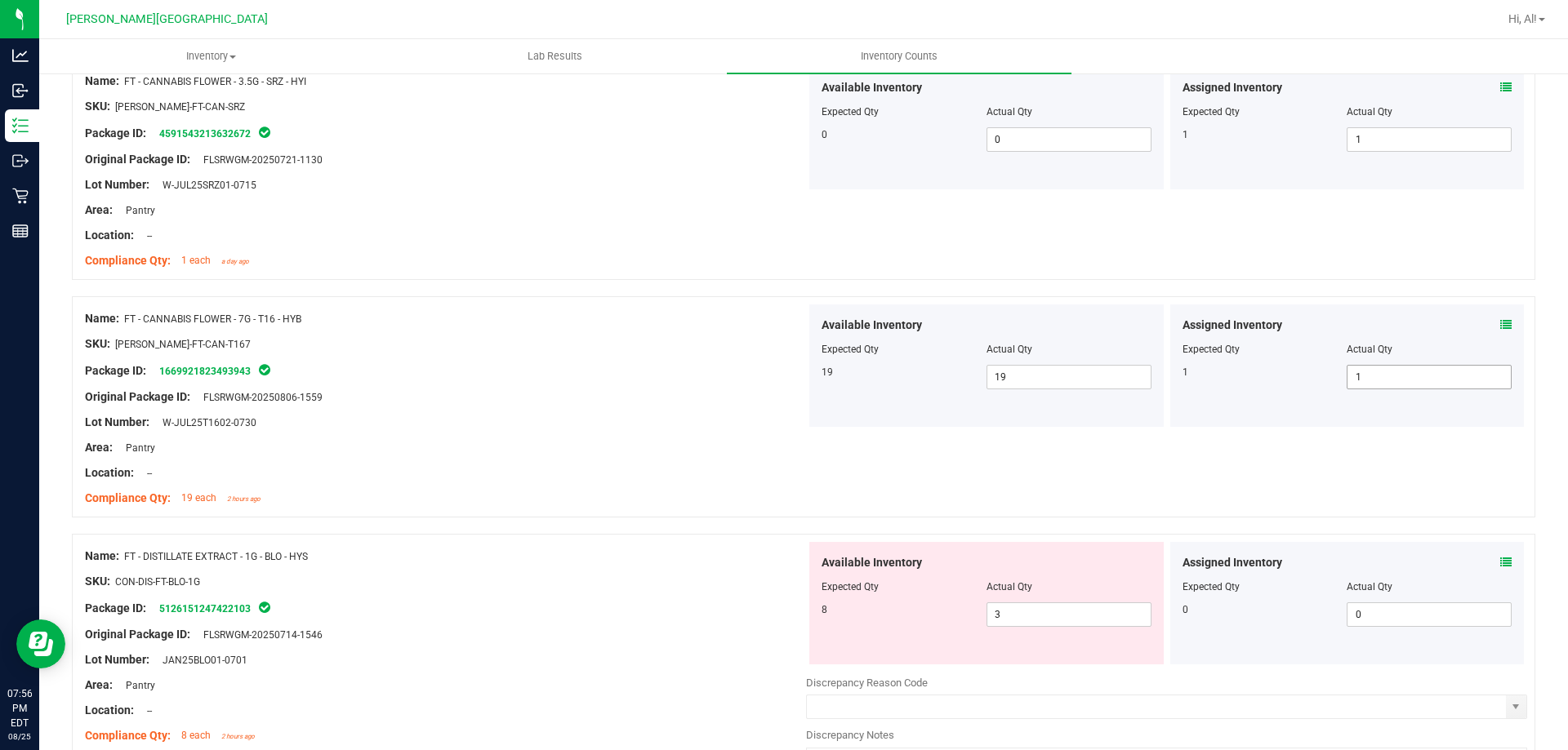
scroll to position [2776, 0]
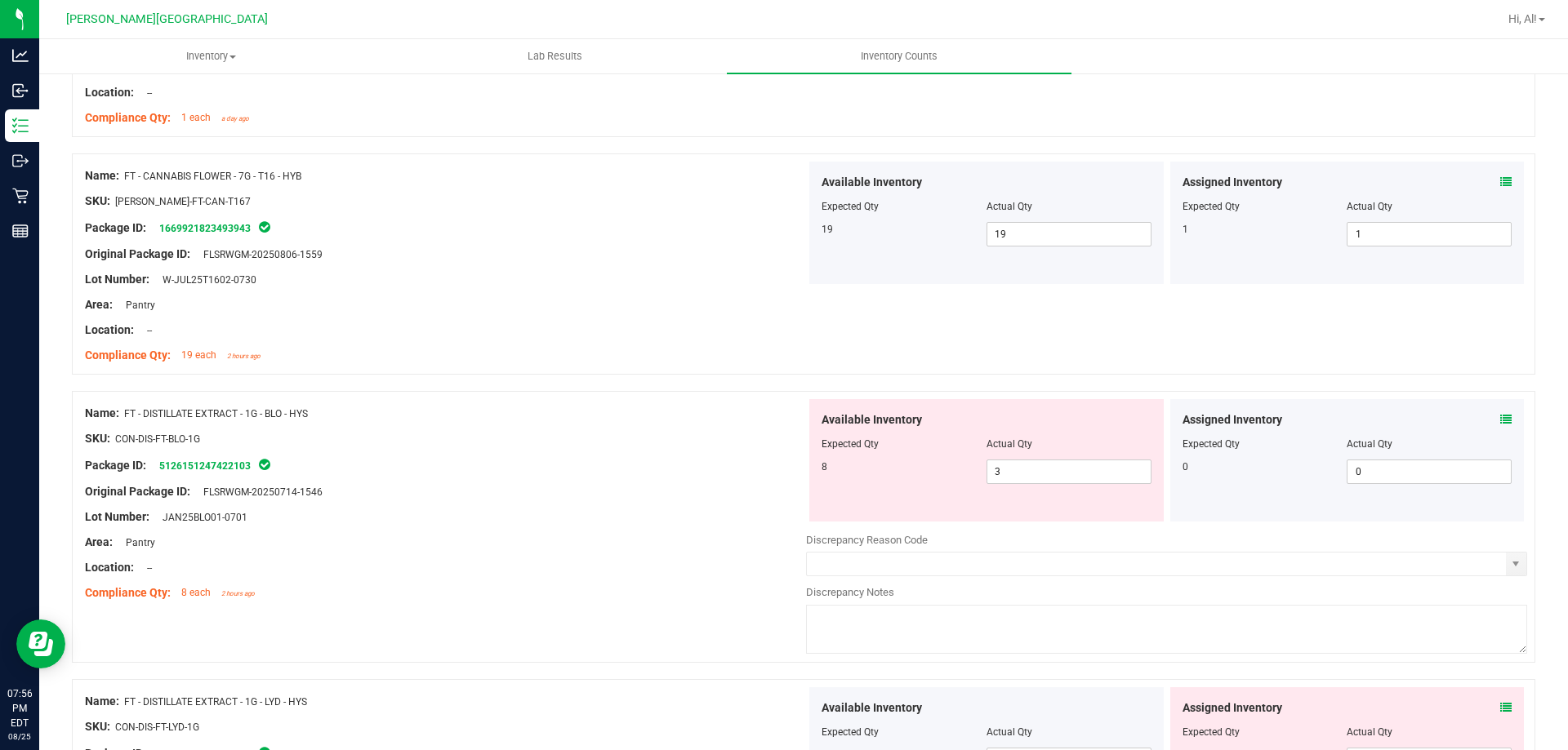
drag, startPoint x: 1504, startPoint y: 415, endPoint x: 1493, endPoint y: 418, distance: 11.4
click at [1501, 415] on div "Assigned Inventory Expected Qty Actual Qty 0 0 0" at bounding box center [1348, 460] width 355 height 122
click at [1501, 418] on icon at bounding box center [1506, 419] width 11 height 11
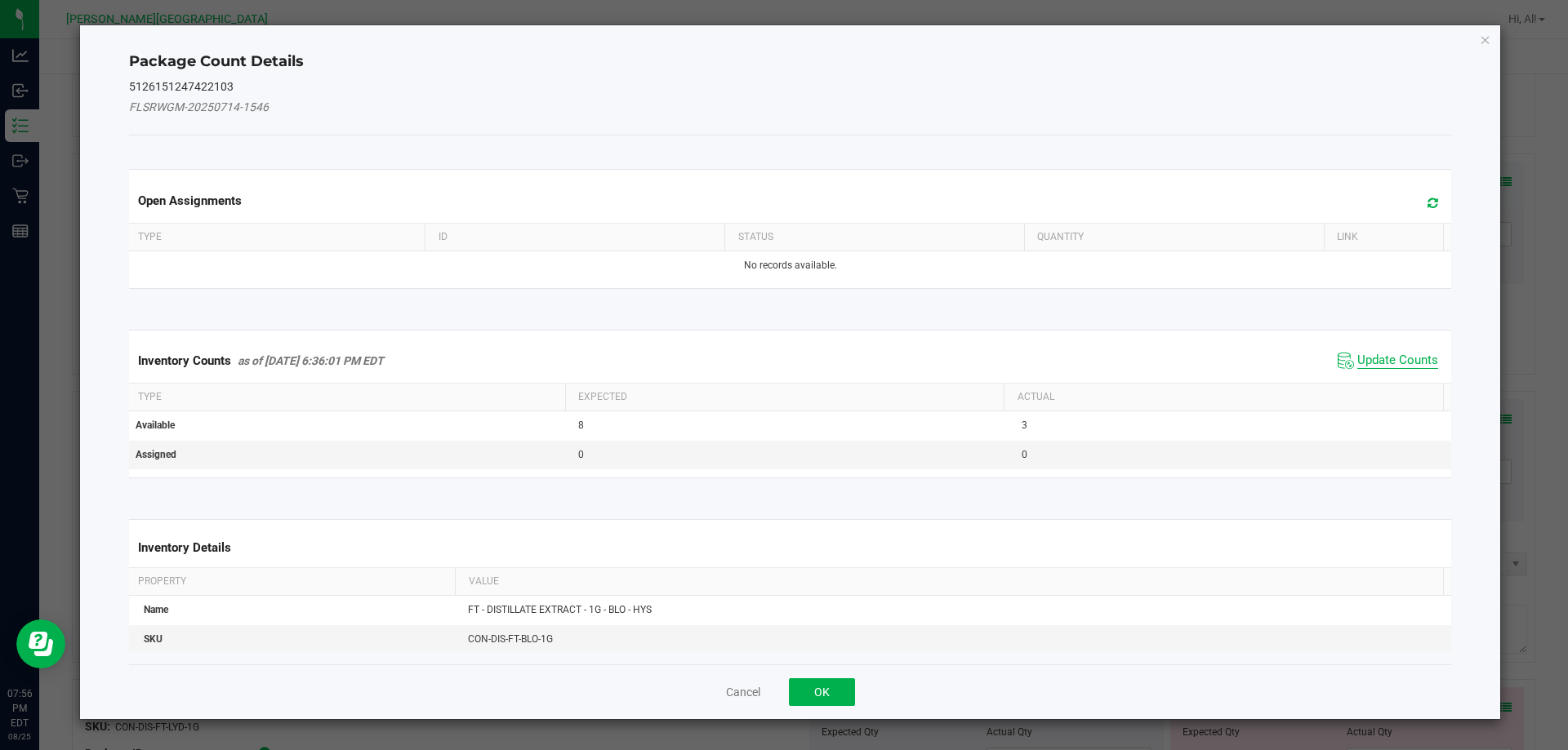
click at [1386, 367] on span "Update Counts" at bounding box center [1398, 360] width 81 height 16
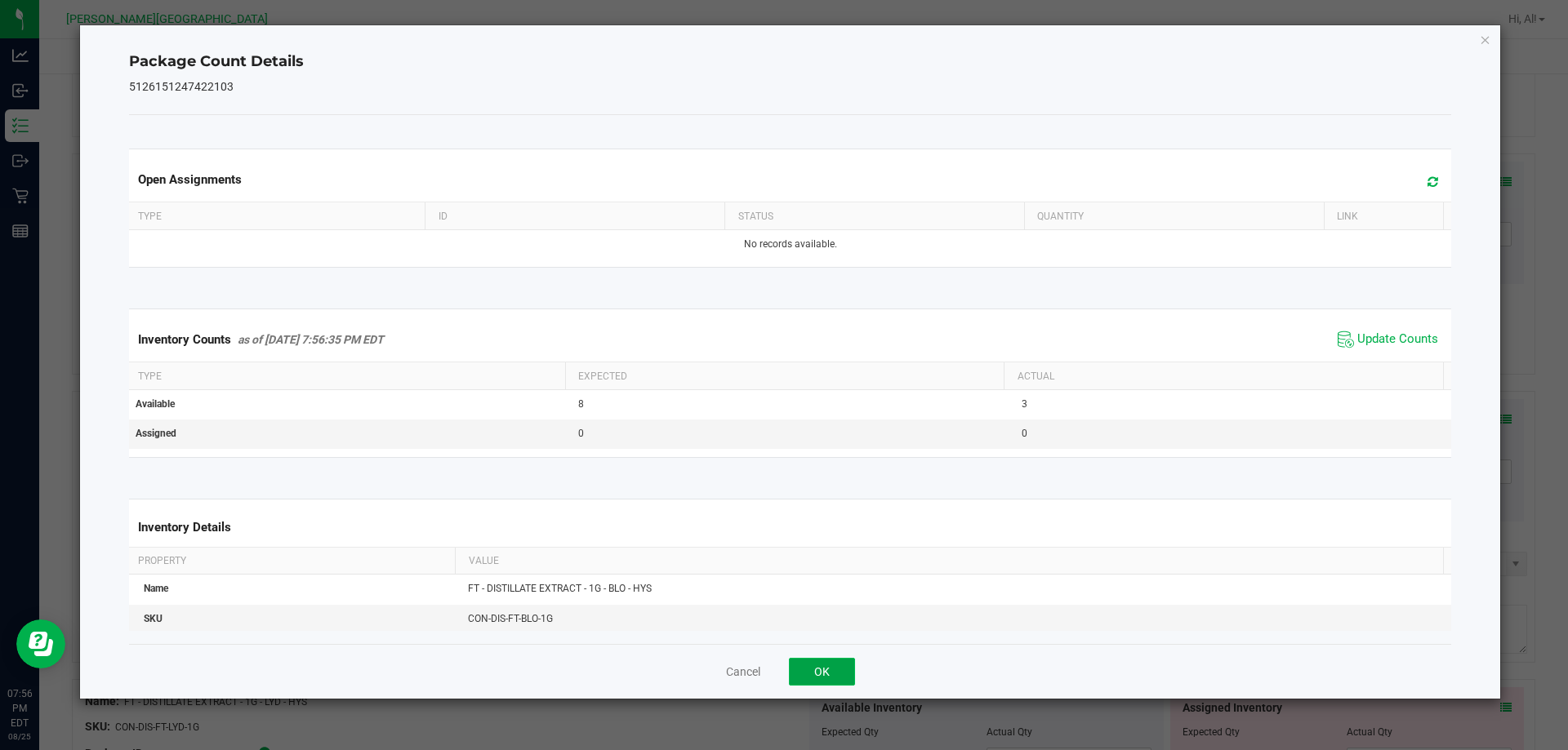
click at [806, 677] on button "OK" at bounding box center [822, 672] width 66 height 28
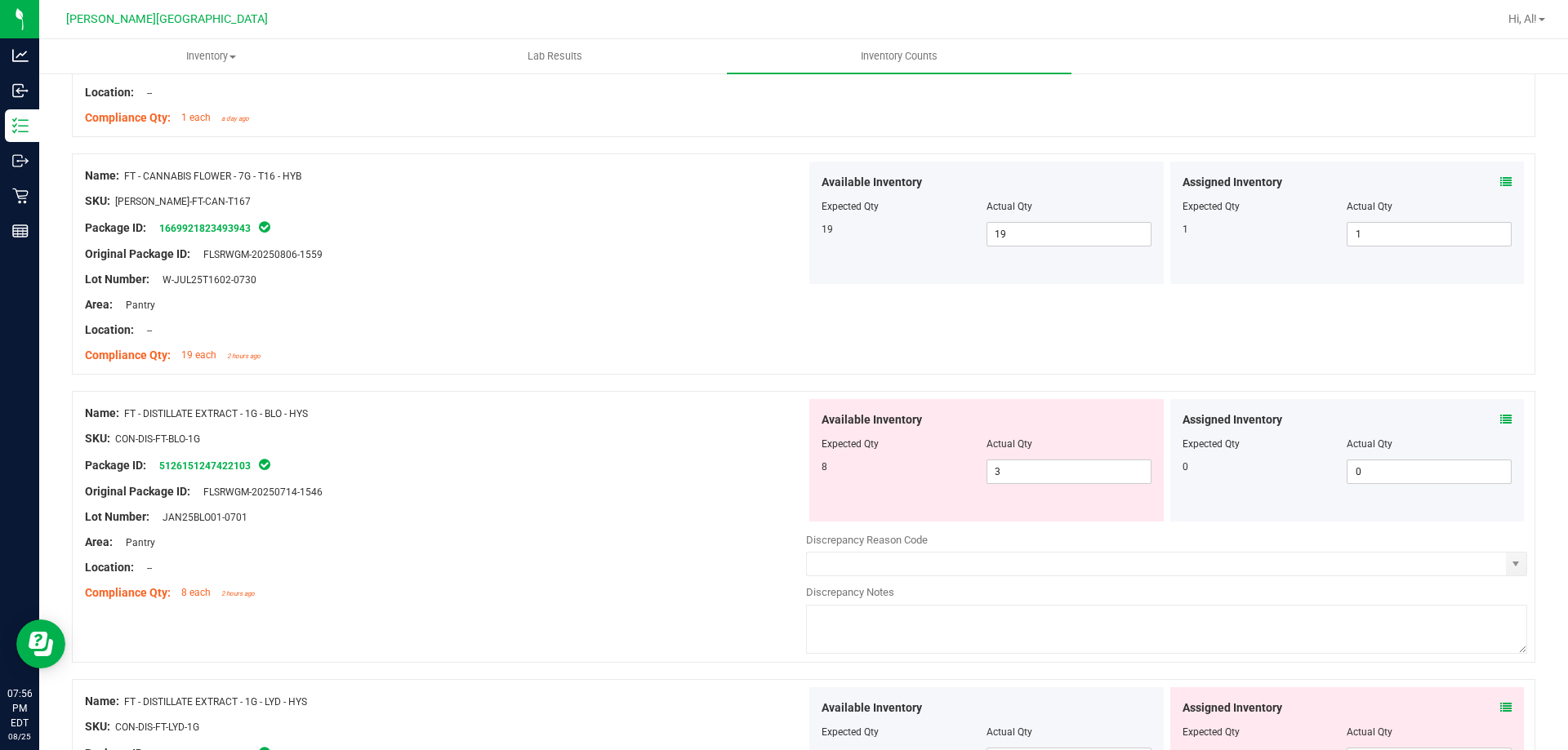
drag, startPoint x: 773, startPoint y: 548, endPoint x: 808, endPoint y: 535, distance: 37.3
click at [775, 547] on div "Area: Pantry" at bounding box center [446, 543] width 721 height 17
click at [1020, 470] on span "3 3" at bounding box center [1070, 471] width 165 height 24
click at [1020, 470] on input "3" at bounding box center [1070, 471] width 164 height 23
type input "38"
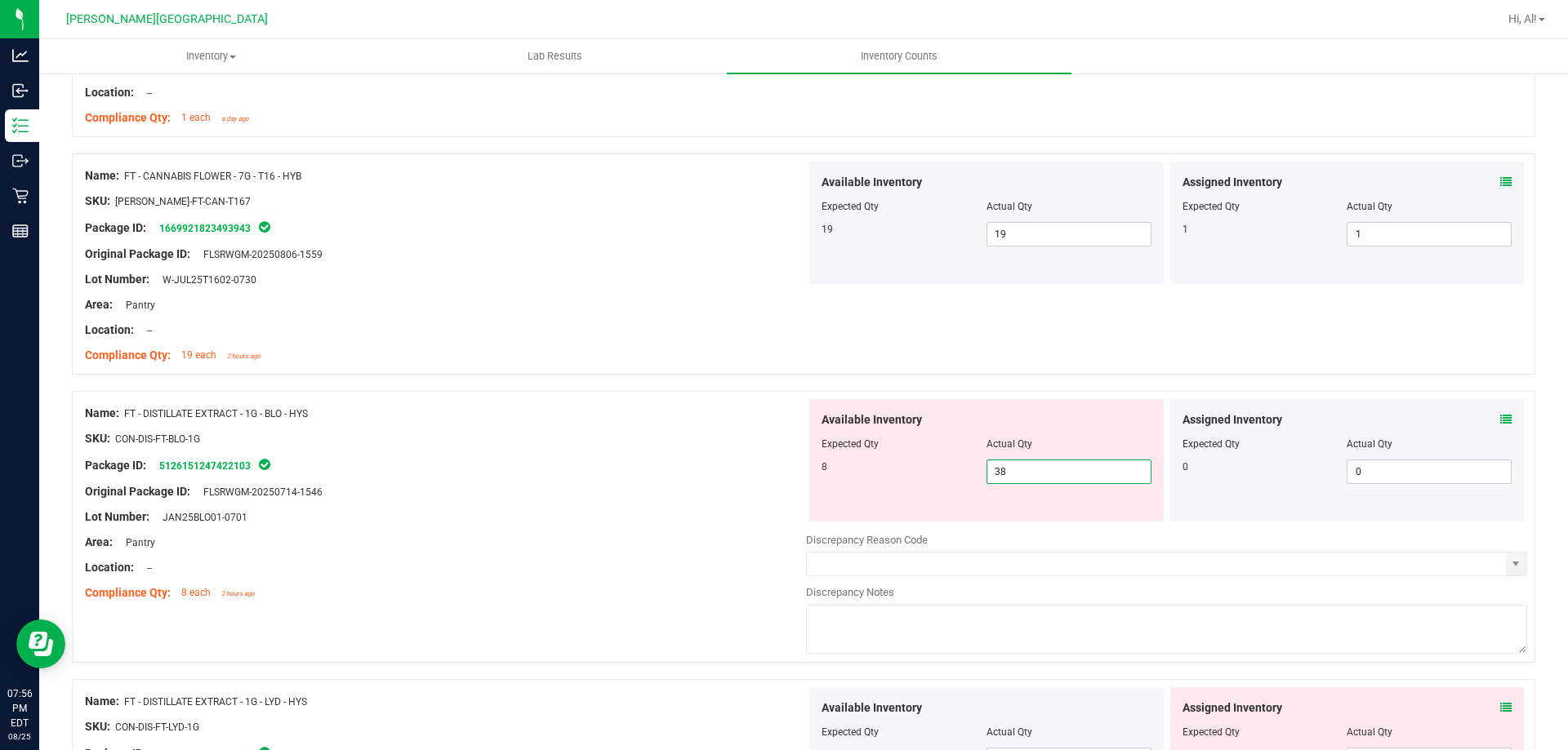
type input "38"
click at [1039, 421] on div "Available Inventory" at bounding box center [986, 420] width 330 height 17
click at [1047, 472] on span "38 38" at bounding box center [1070, 471] width 165 height 24
click at [1047, 472] on input "38" at bounding box center [1070, 471] width 164 height 23
type input "8"
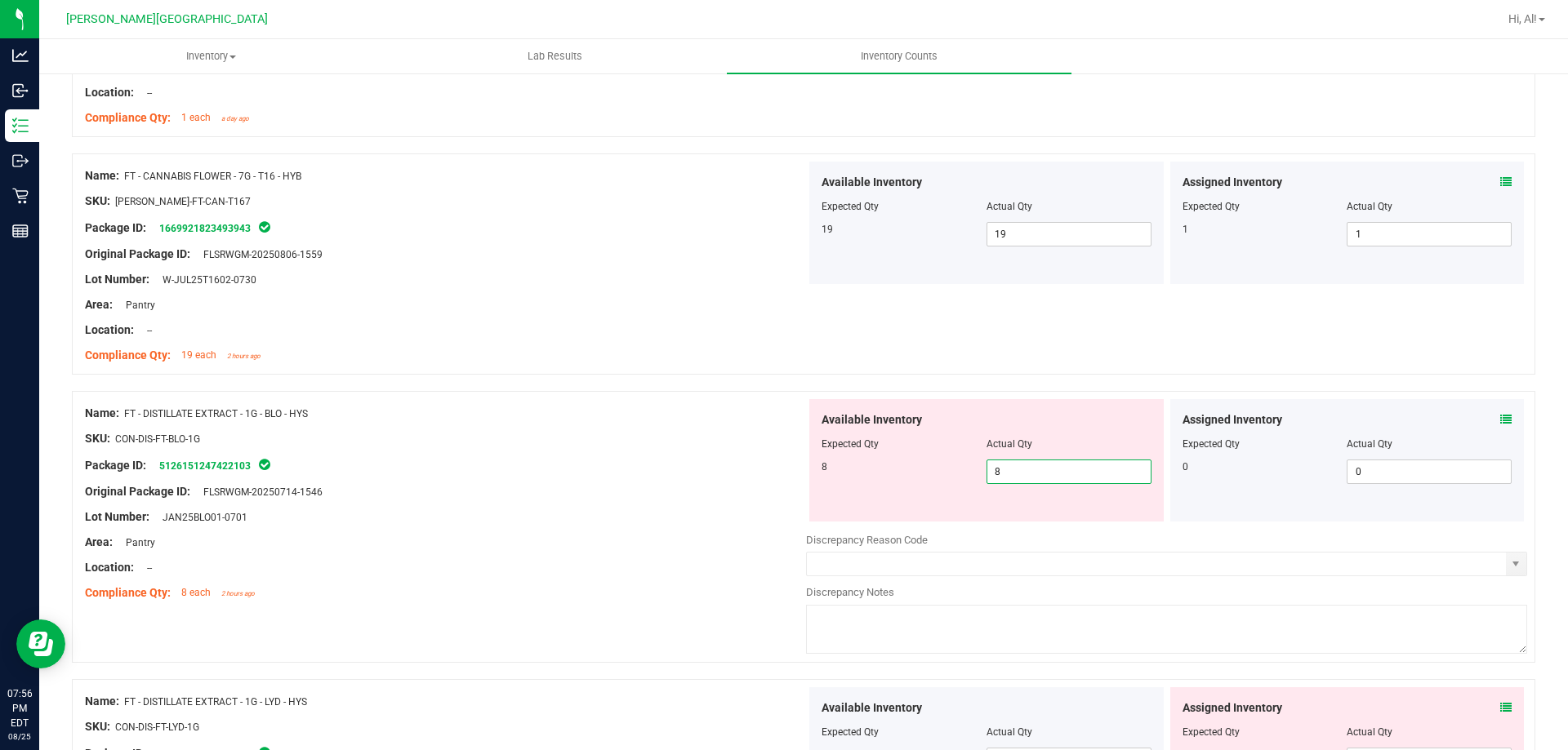
click at [1054, 437] on div "Actual Qty" at bounding box center [1070, 444] width 165 height 15
type input "8"
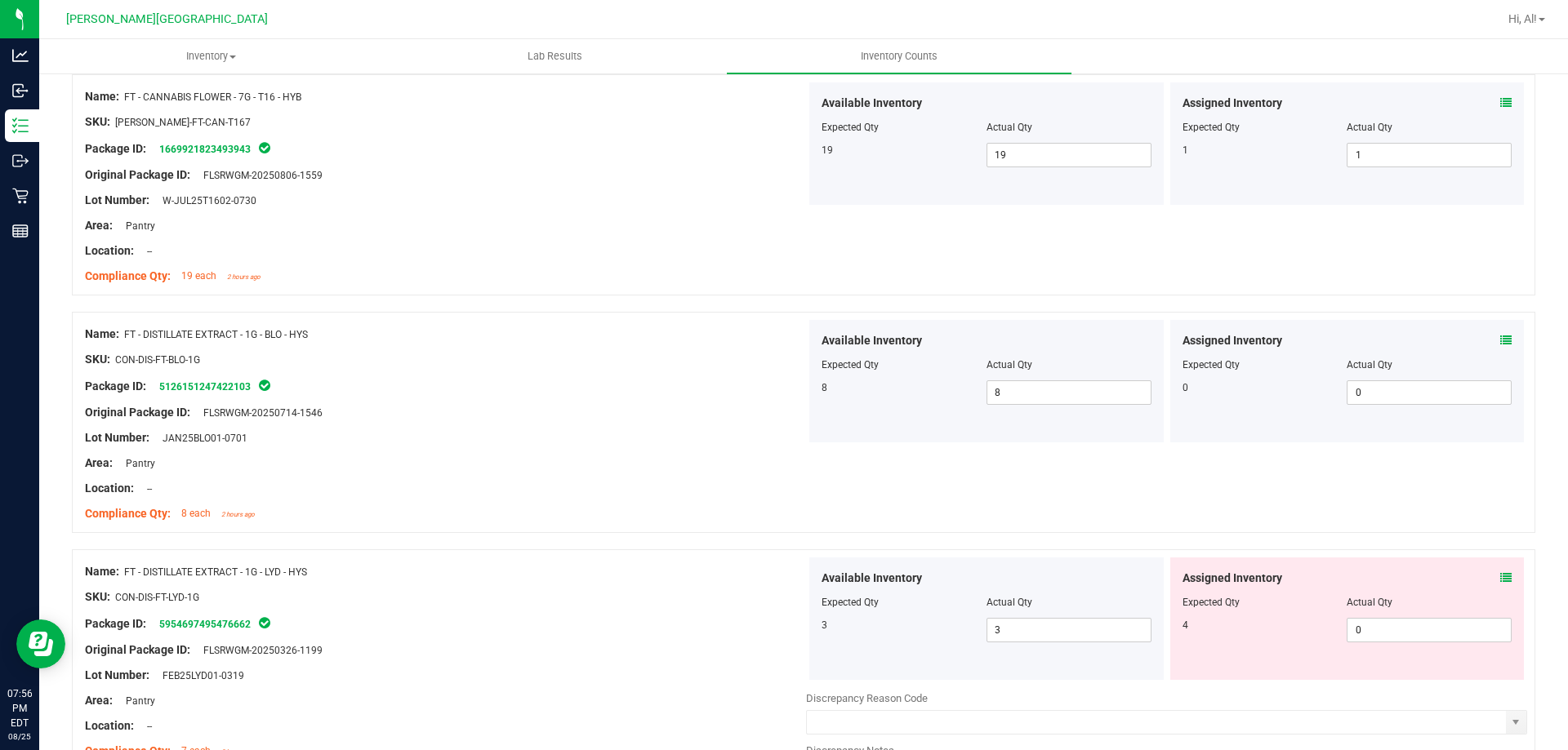
scroll to position [3021, 0]
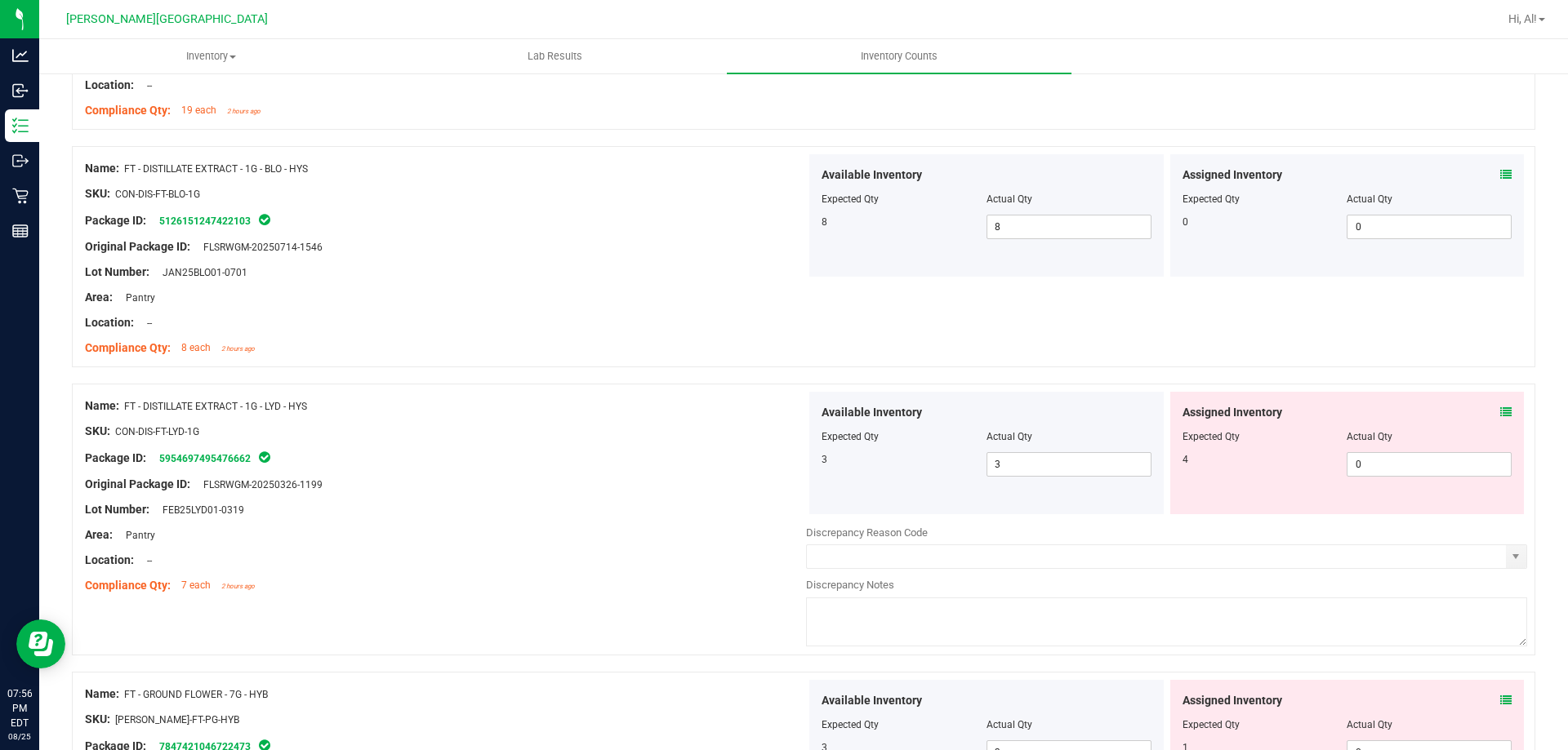
click at [1501, 410] on icon at bounding box center [1506, 412] width 11 height 11
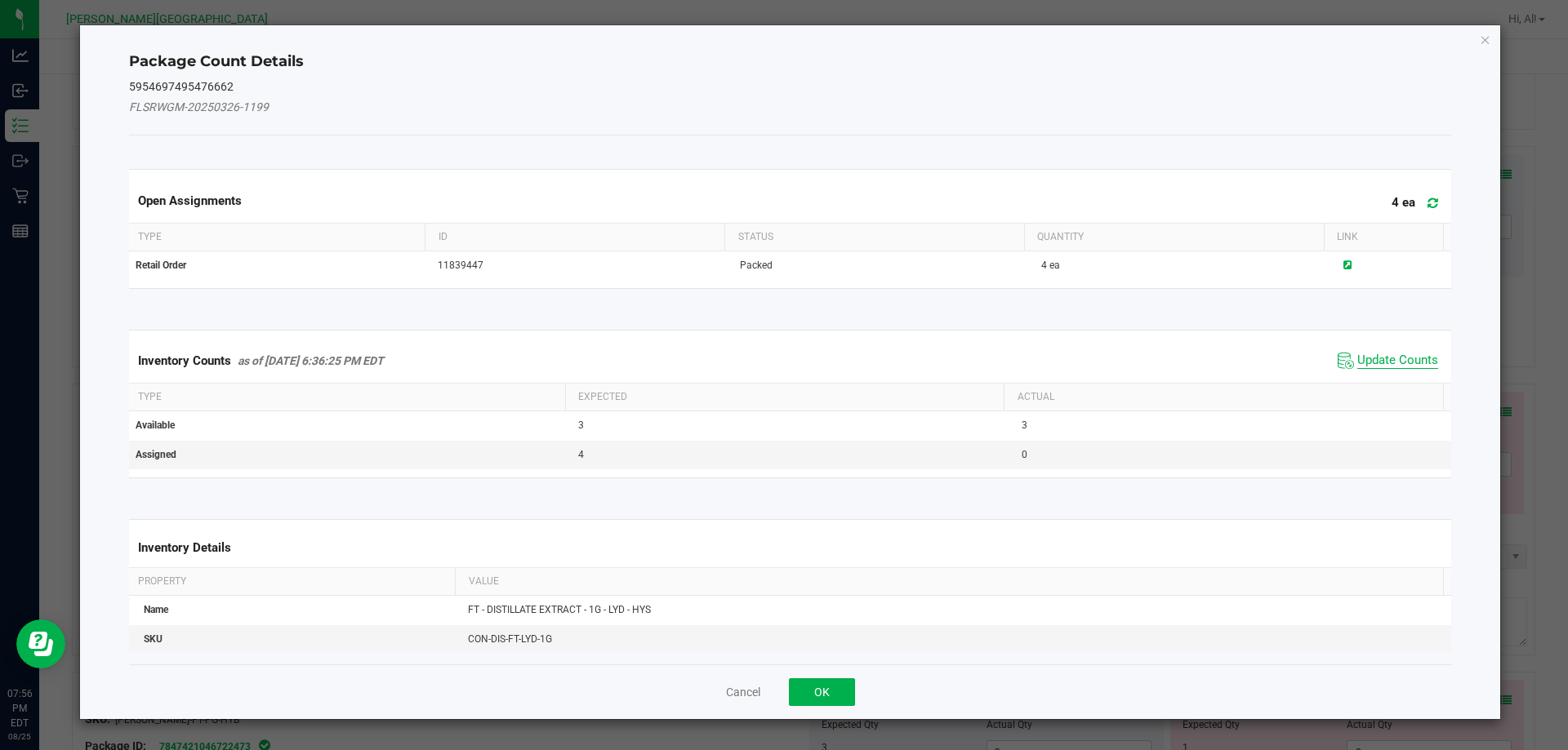
click at [1415, 360] on span "Update Counts" at bounding box center [1398, 360] width 81 height 16
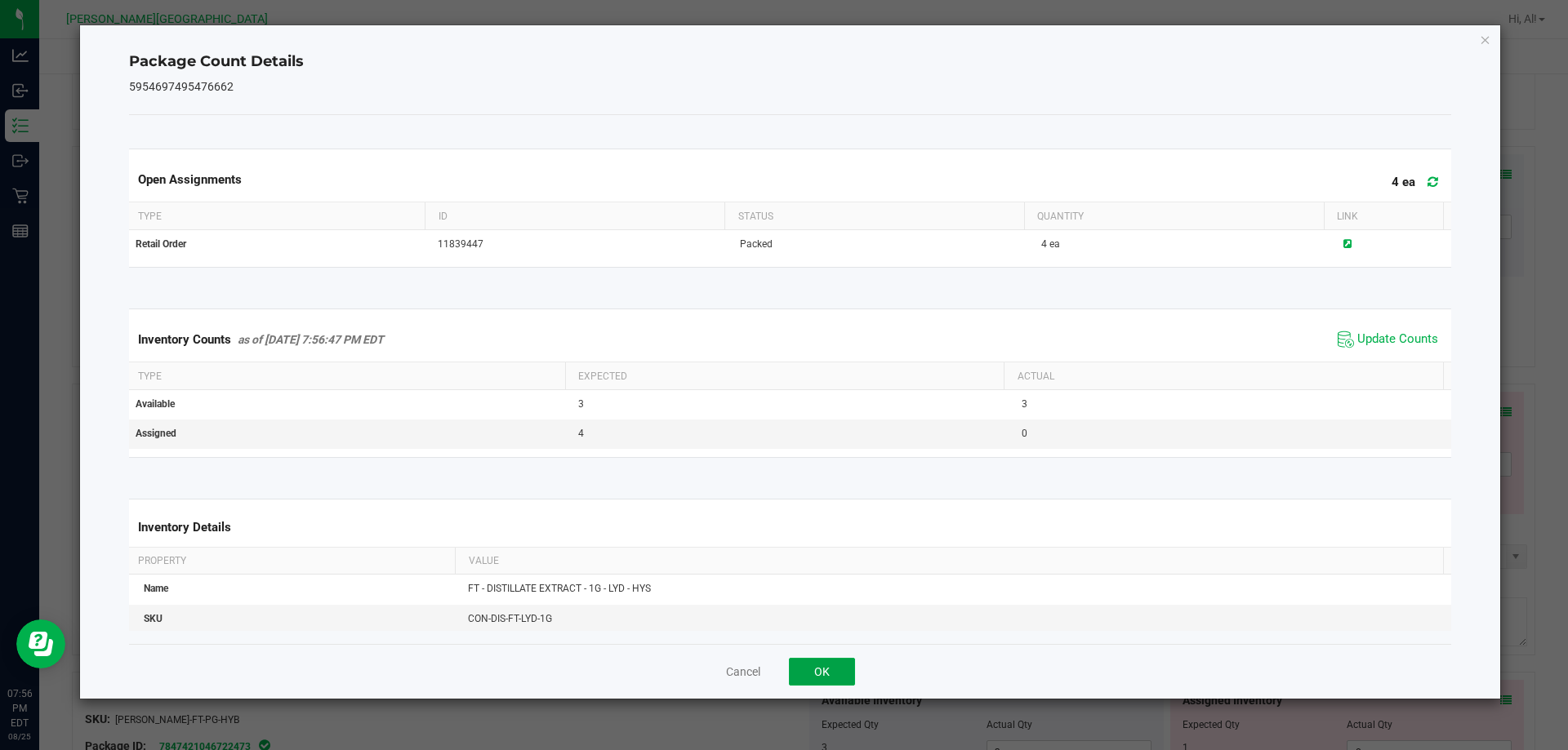
click at [845, 667] on button "OK" at bounding box center [822, 672] width 66 height 28
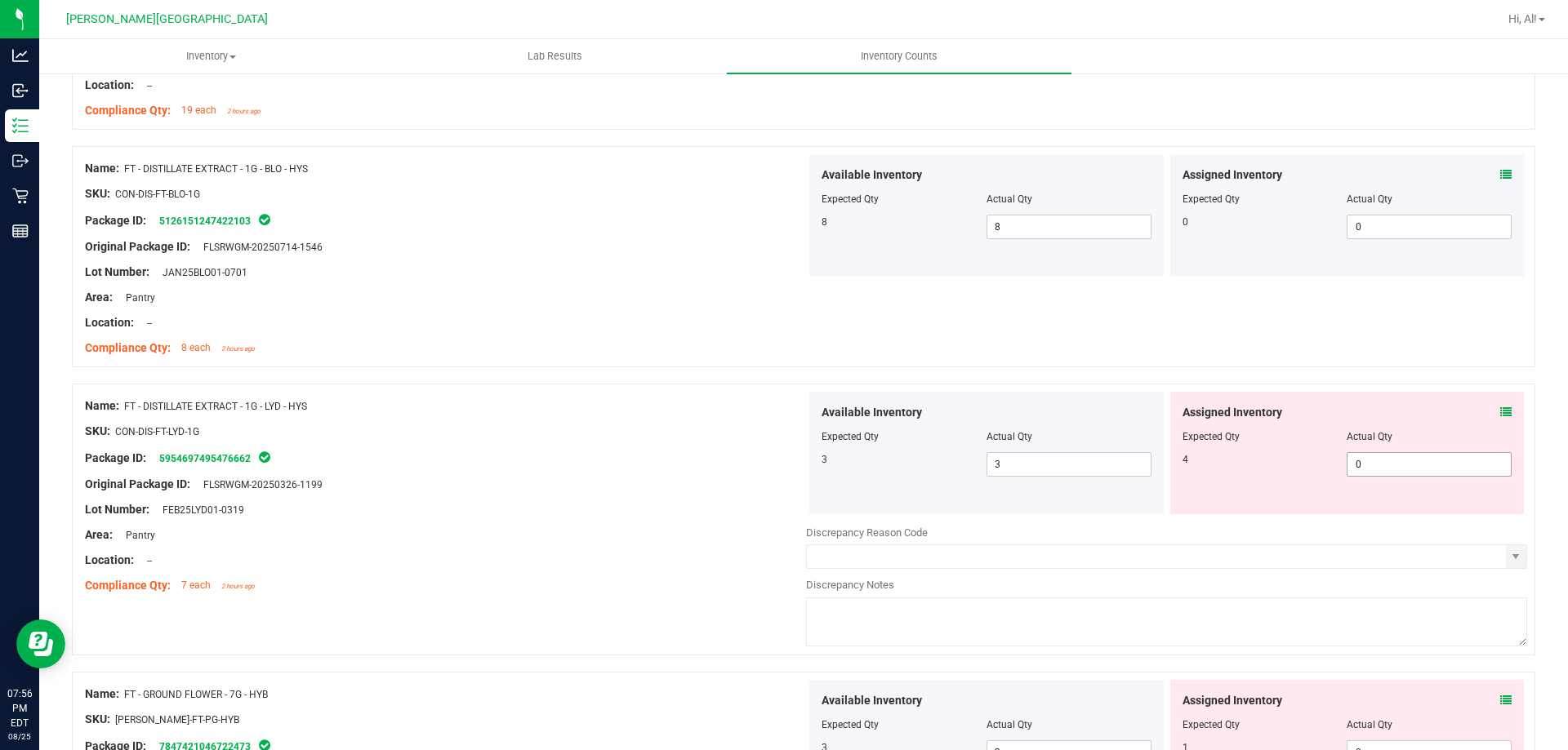
click at [1363, 465] on span "0 0" at bounding box center [1429, 464] width 165 height 24
click at [1363, 465] on input "0" at bounding box center [1429, 464] width 164 height 23
type input "4"
click at [1346, 426] on div at bounding box center [1347, 425] width 330 height 8
type input "4"
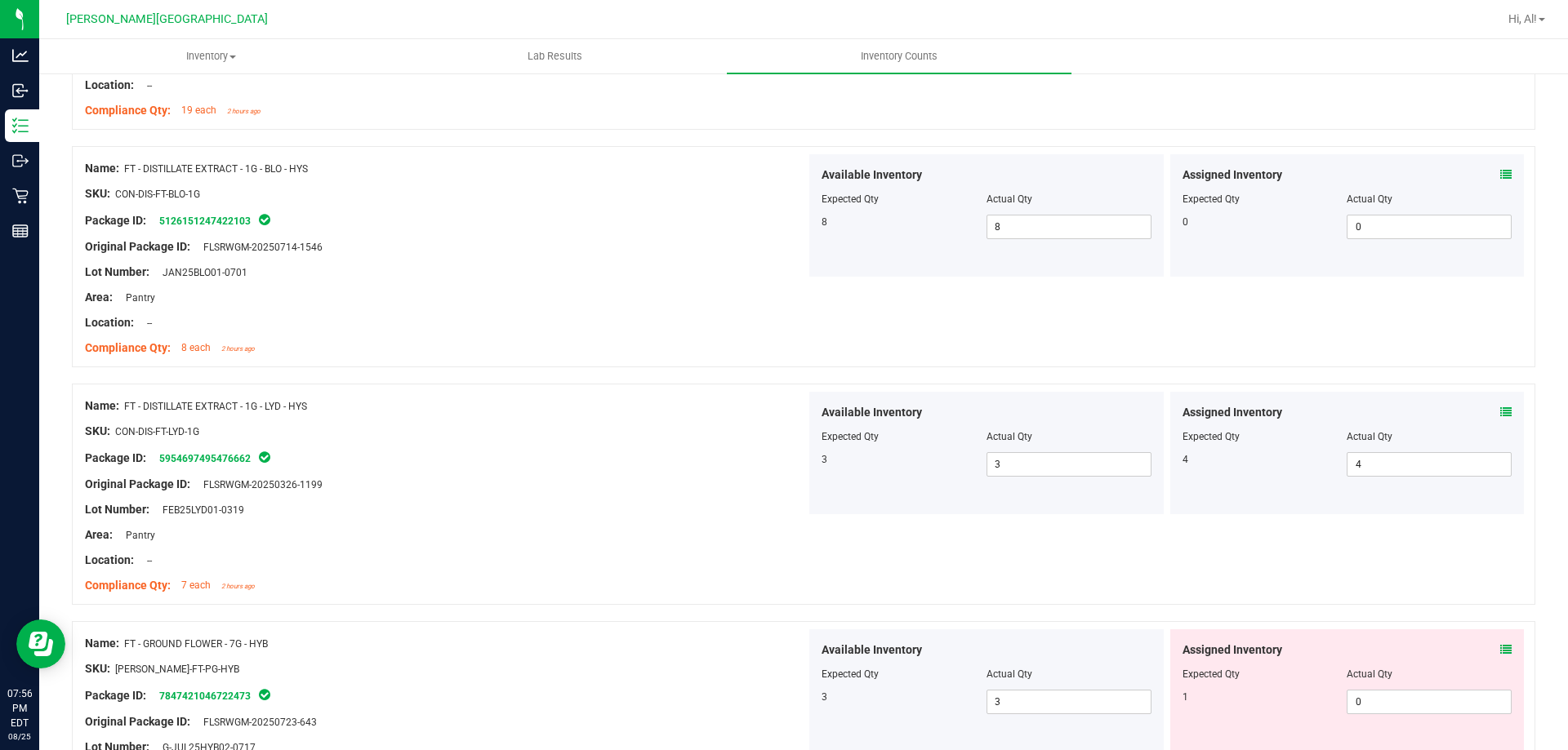
click at [1309, 549] on div "Name: FT - DISTILLATE EXTRACT - 1G - LYD - HYS SKU: CON-DIS-FT-LYD-1G Package I…" at bounding box center [804, 494] width 1464 height 221
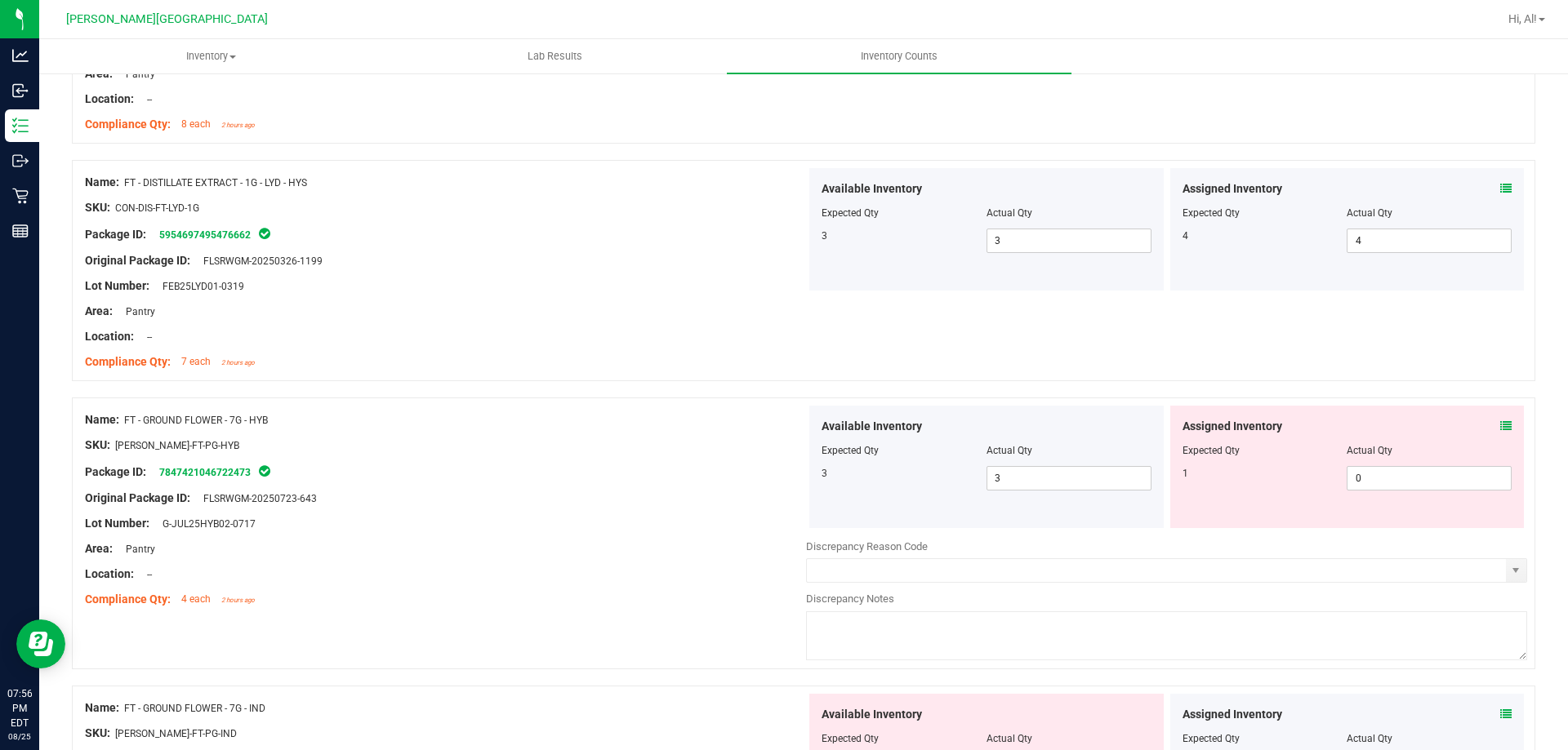
scroll to position [3266, 0]
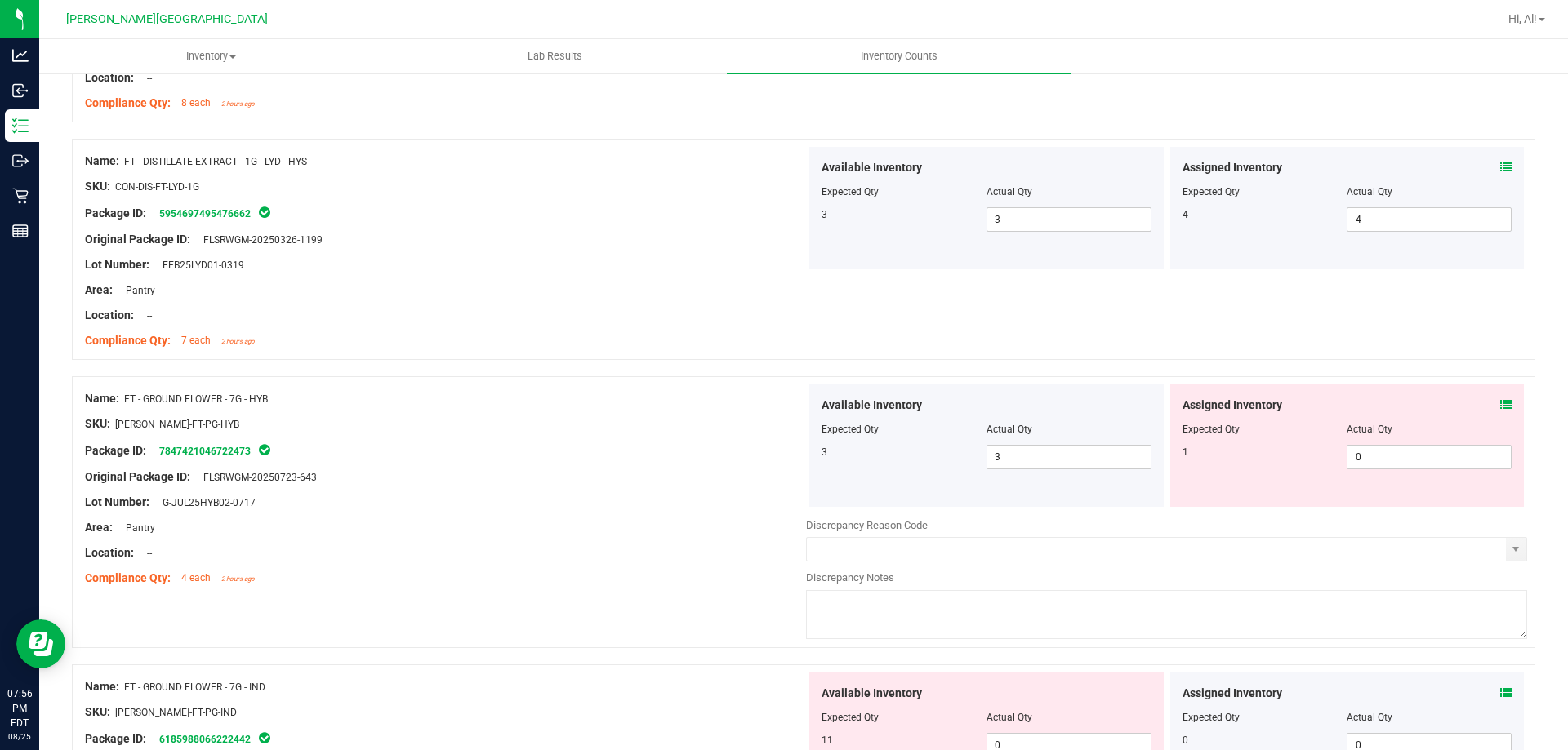
click at [1501, 403] on icon at bounding box center [1506, 404] width 11 height 11
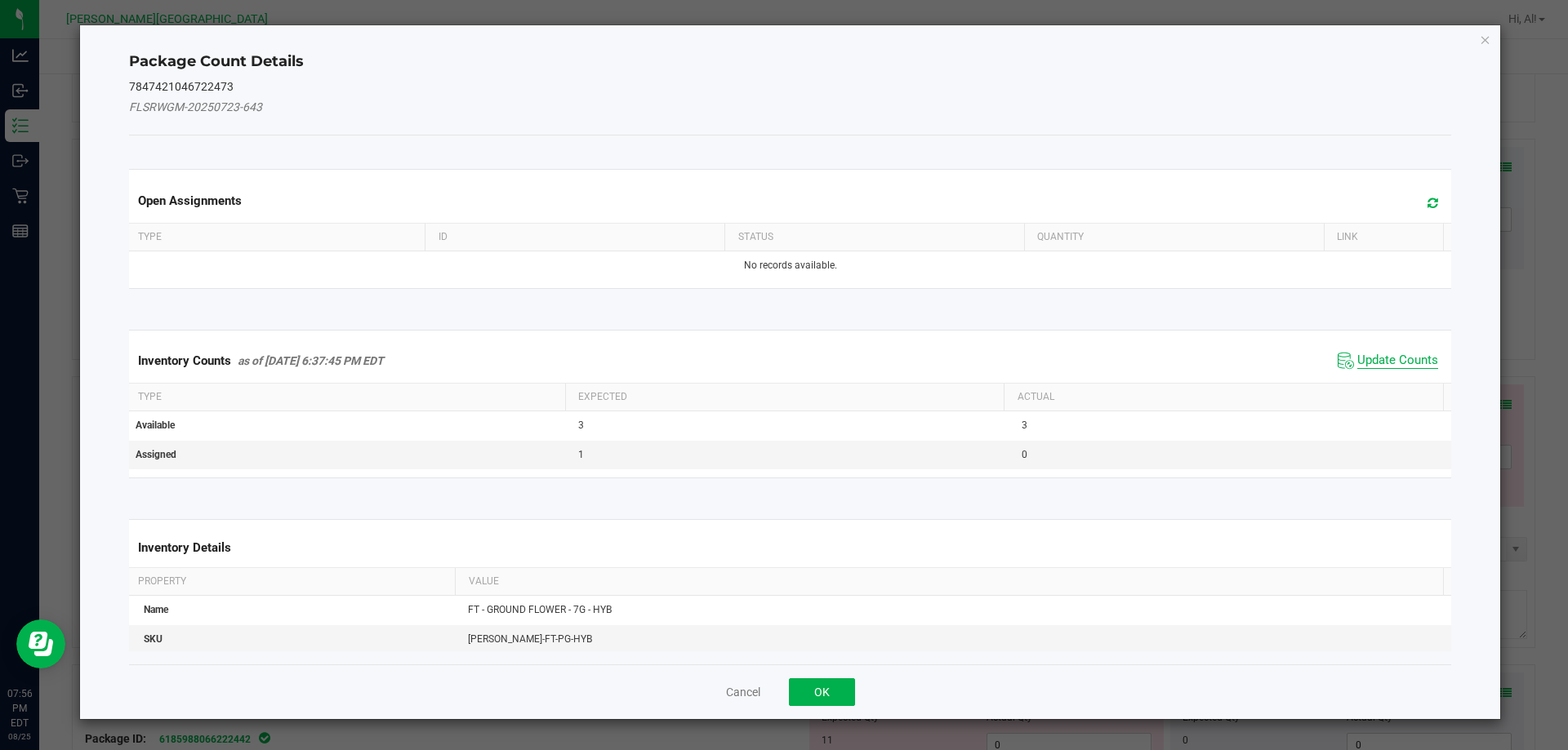
click at [1389, 366] on span "Update Counts" at bounding box center [1398, 360] width 81 height 16
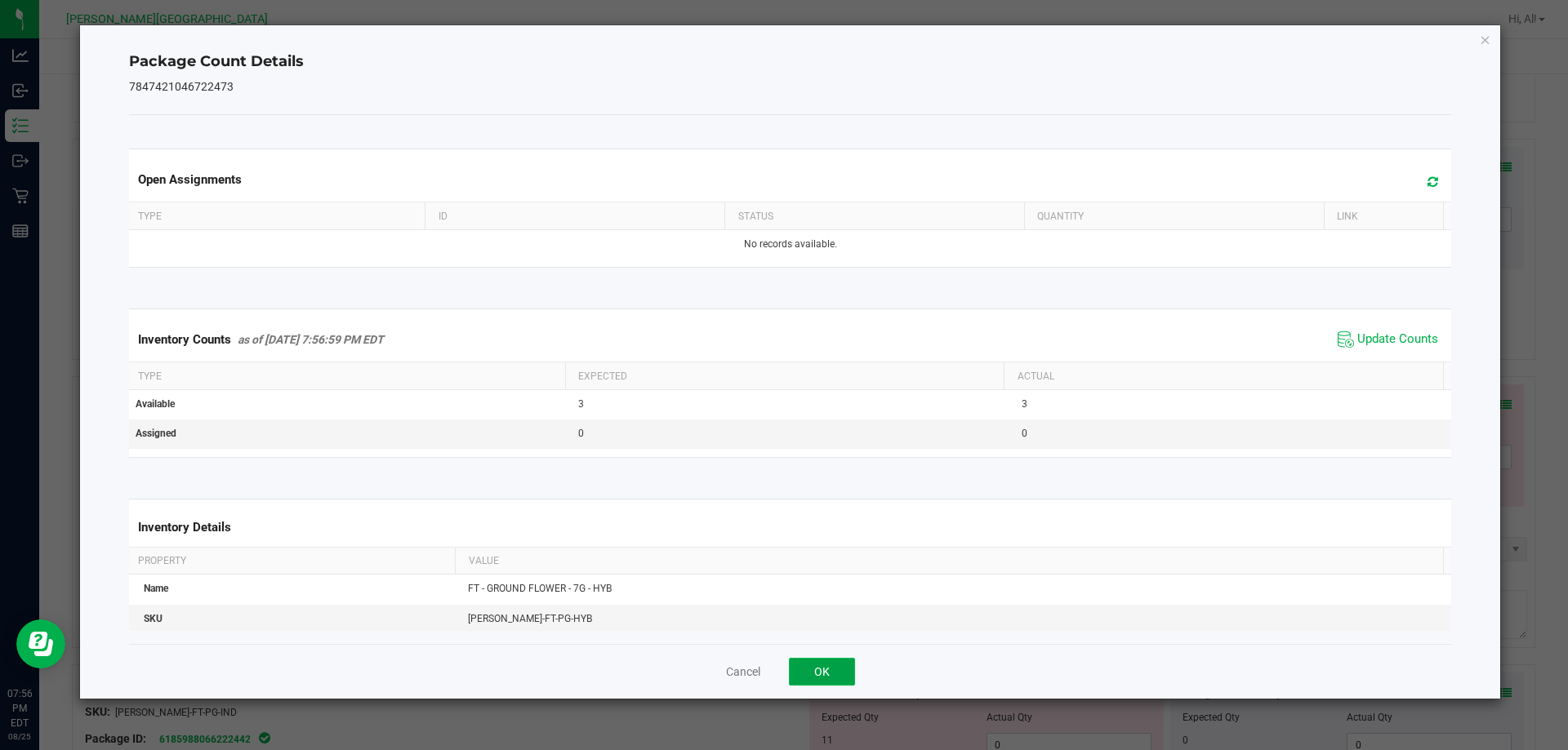
click at [839, 672] on button "OK" at bounding box center [822, 672] width 66 height 28
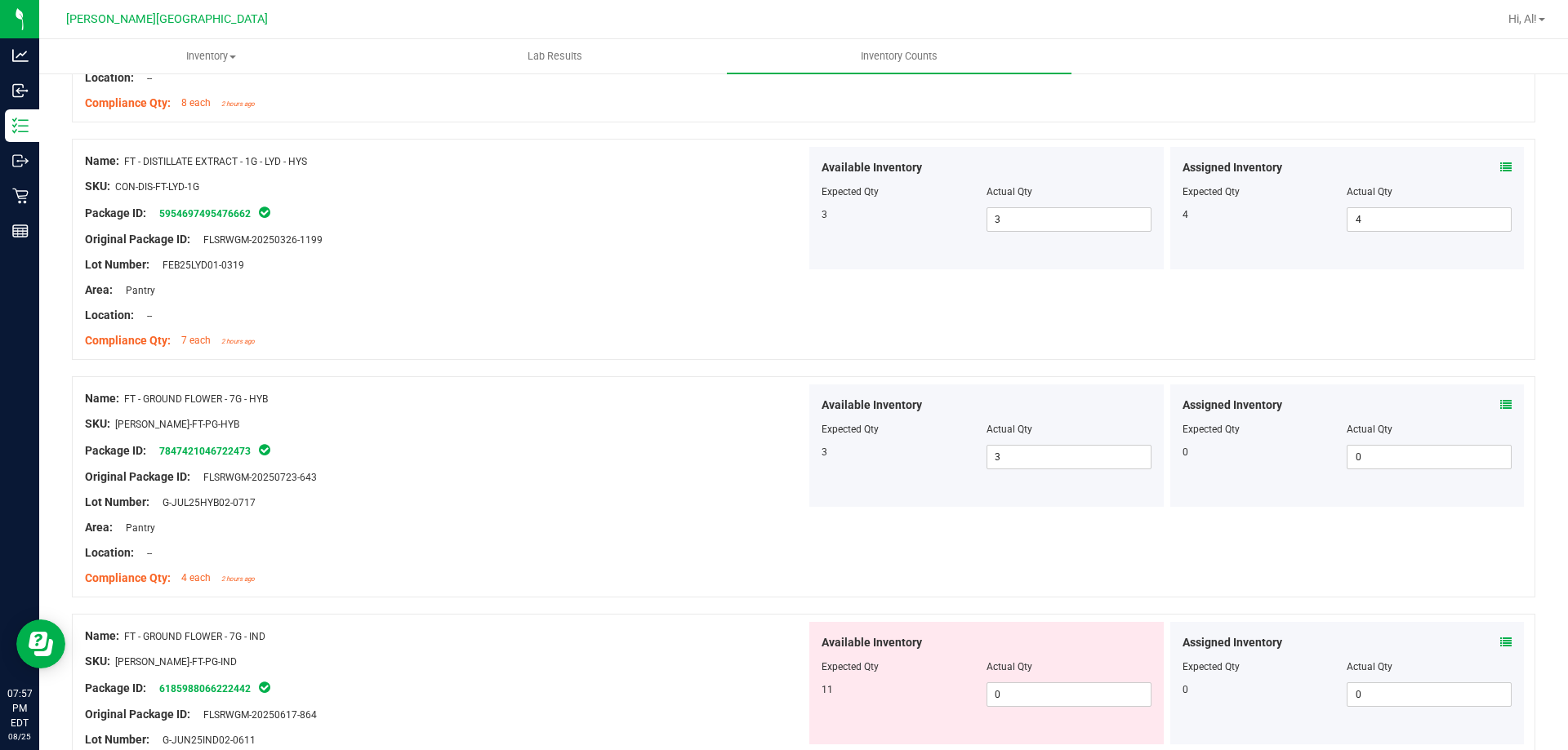
scroll to position [3510, 0]
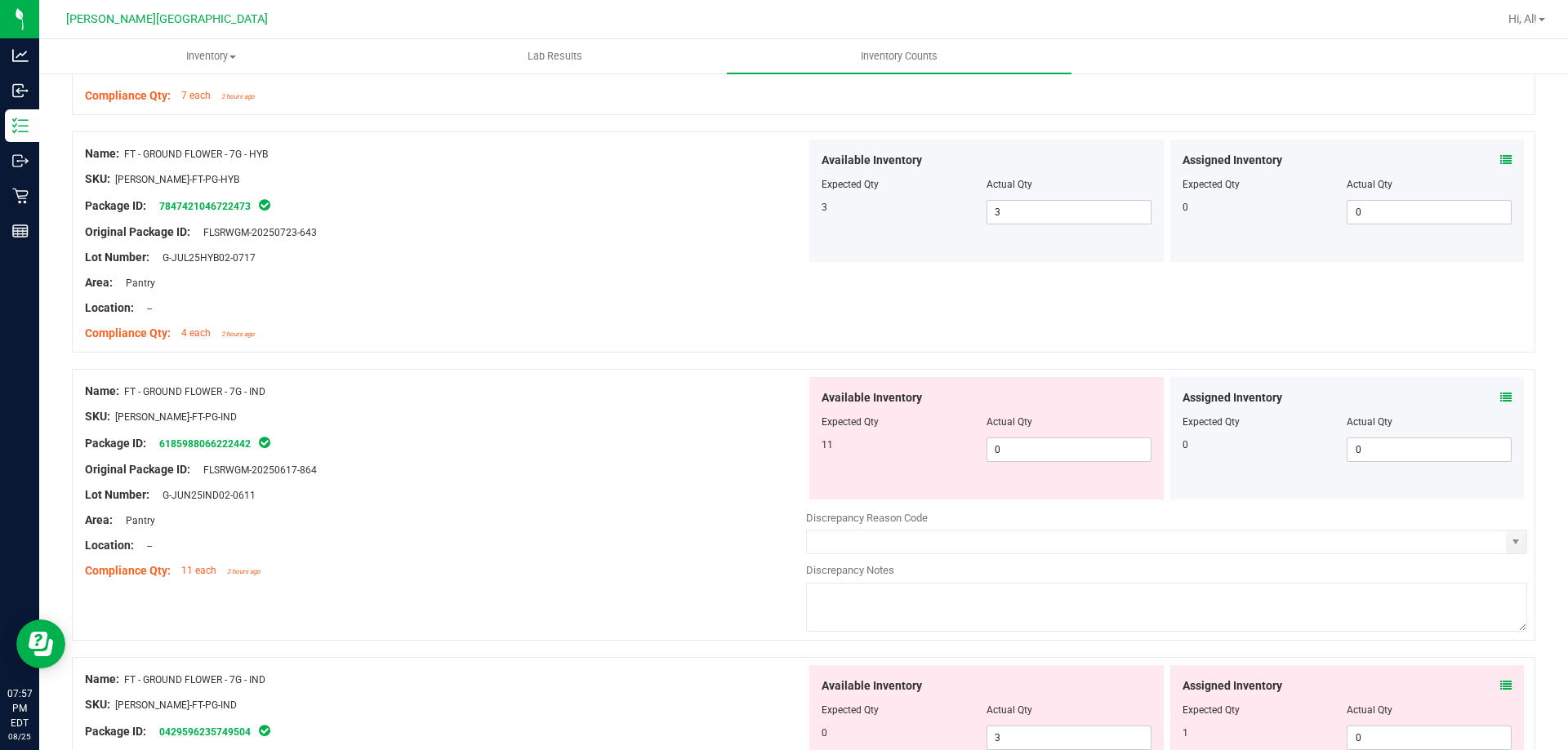
click at [1501, 393] on icon at bounding box center [1506, 397] width 11 height 11
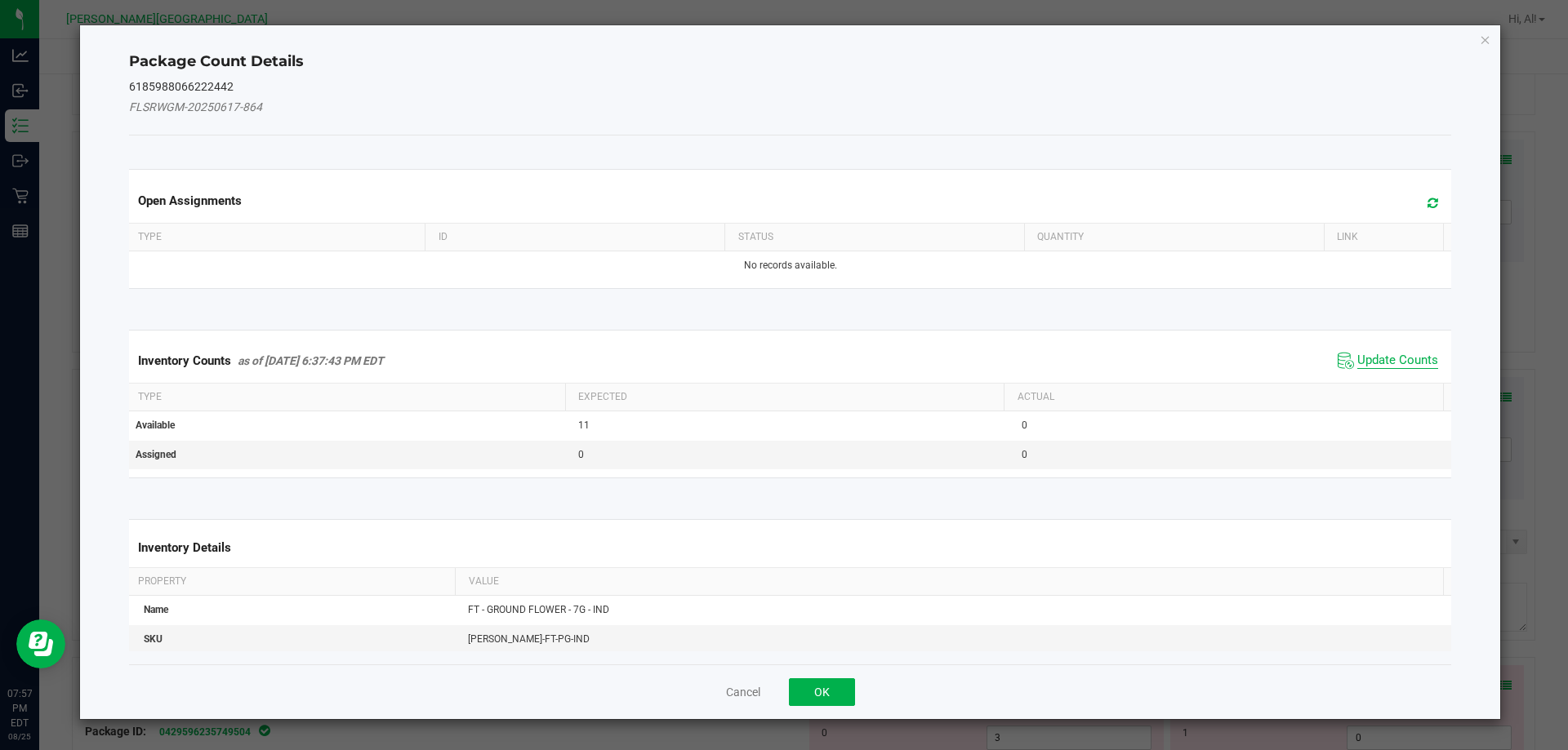
click at [1374, 360] on span "Update Counts" at bounding box center [1398, 360] width 81 height 16
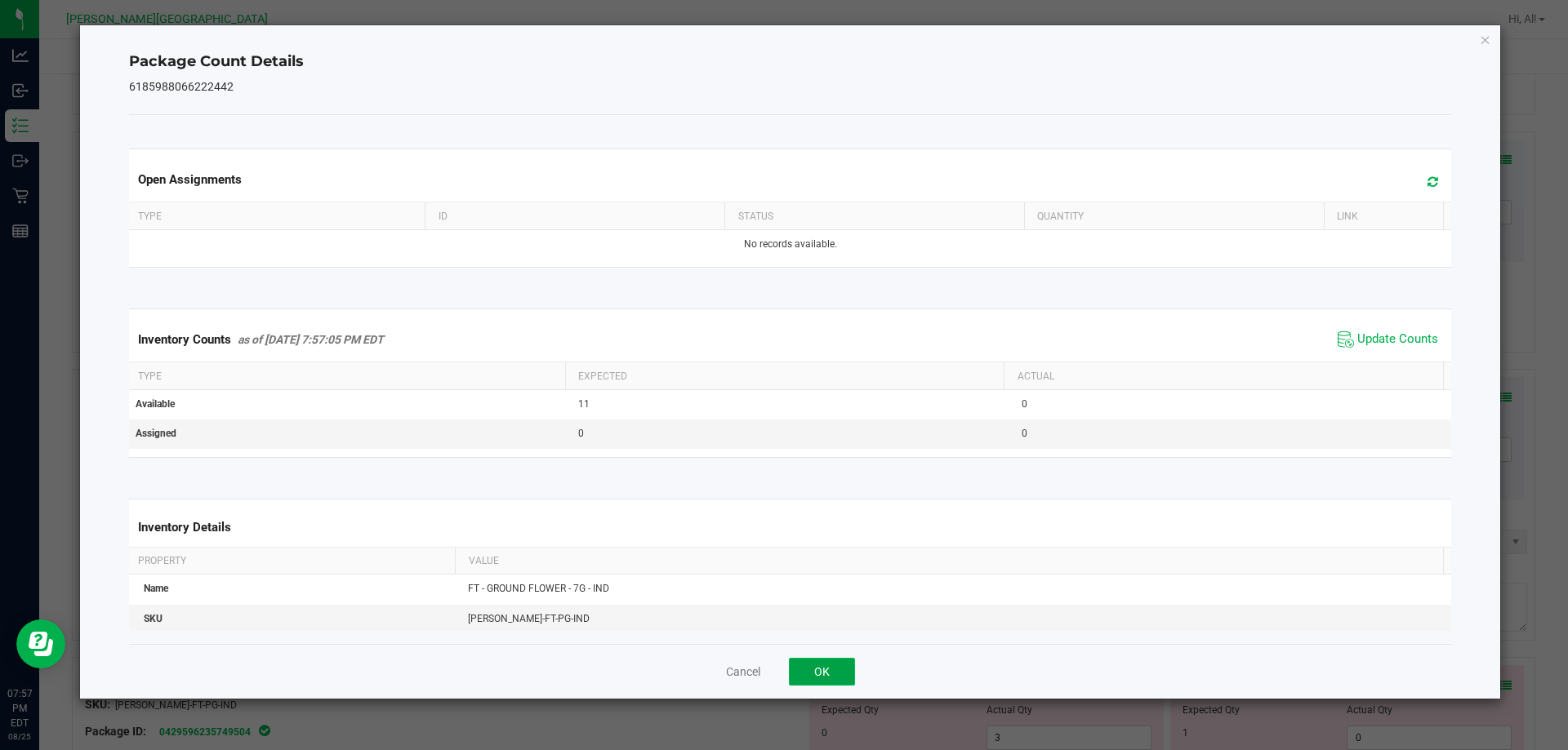
click at [813, 666] on button "OK" at bounding box center [822, 672] width 66 height 28
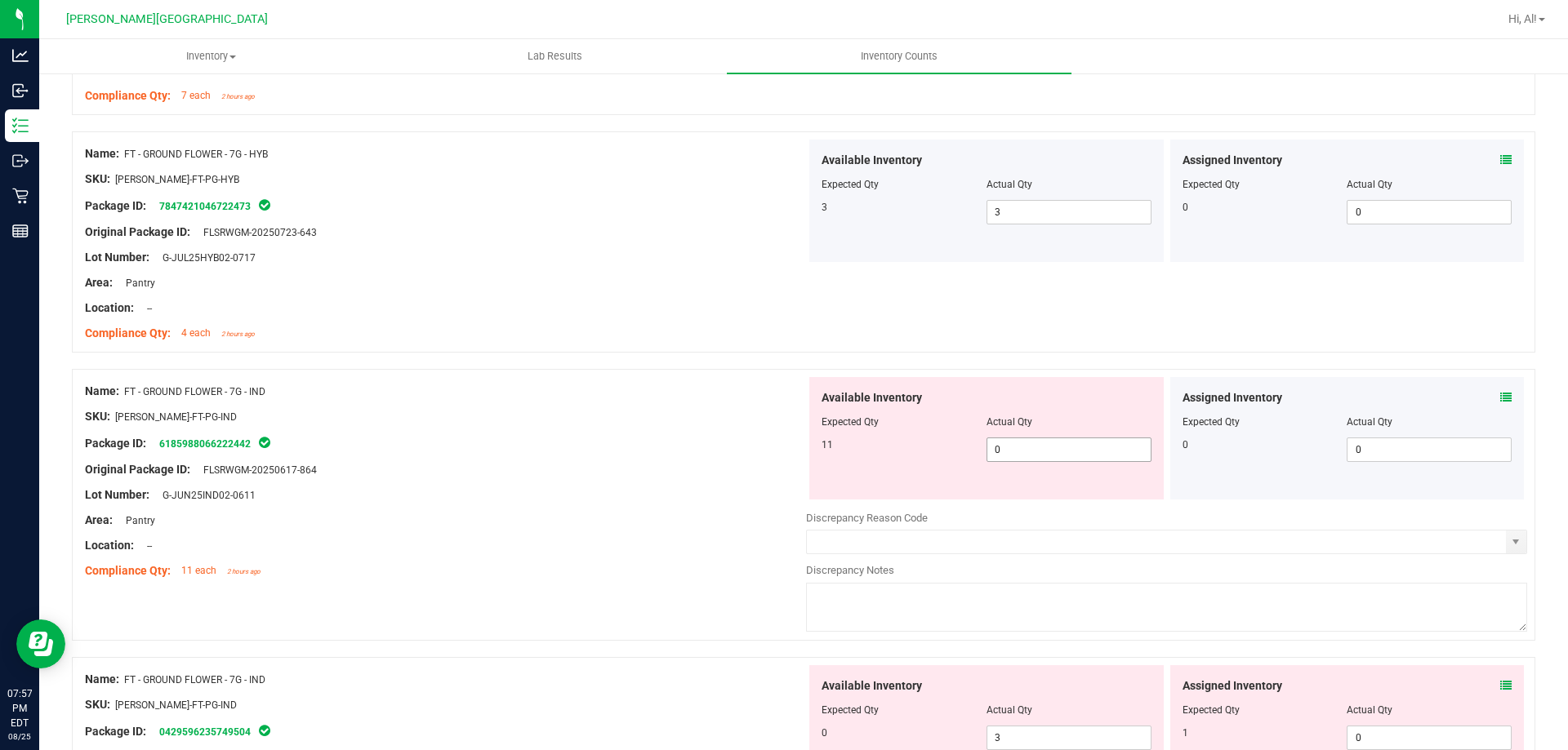
click at [1039, 451] on span "0 0" at bounding box center [1070, 450] width 165 height 24
click at [1039, 451] on input "0" at bounding box center [1070, 450] width 164 height 23
type input "11"
click at [1053, 421] on div "Actual Qty" at bounding box center [1070, 421] width 165 height 15
type input "11"
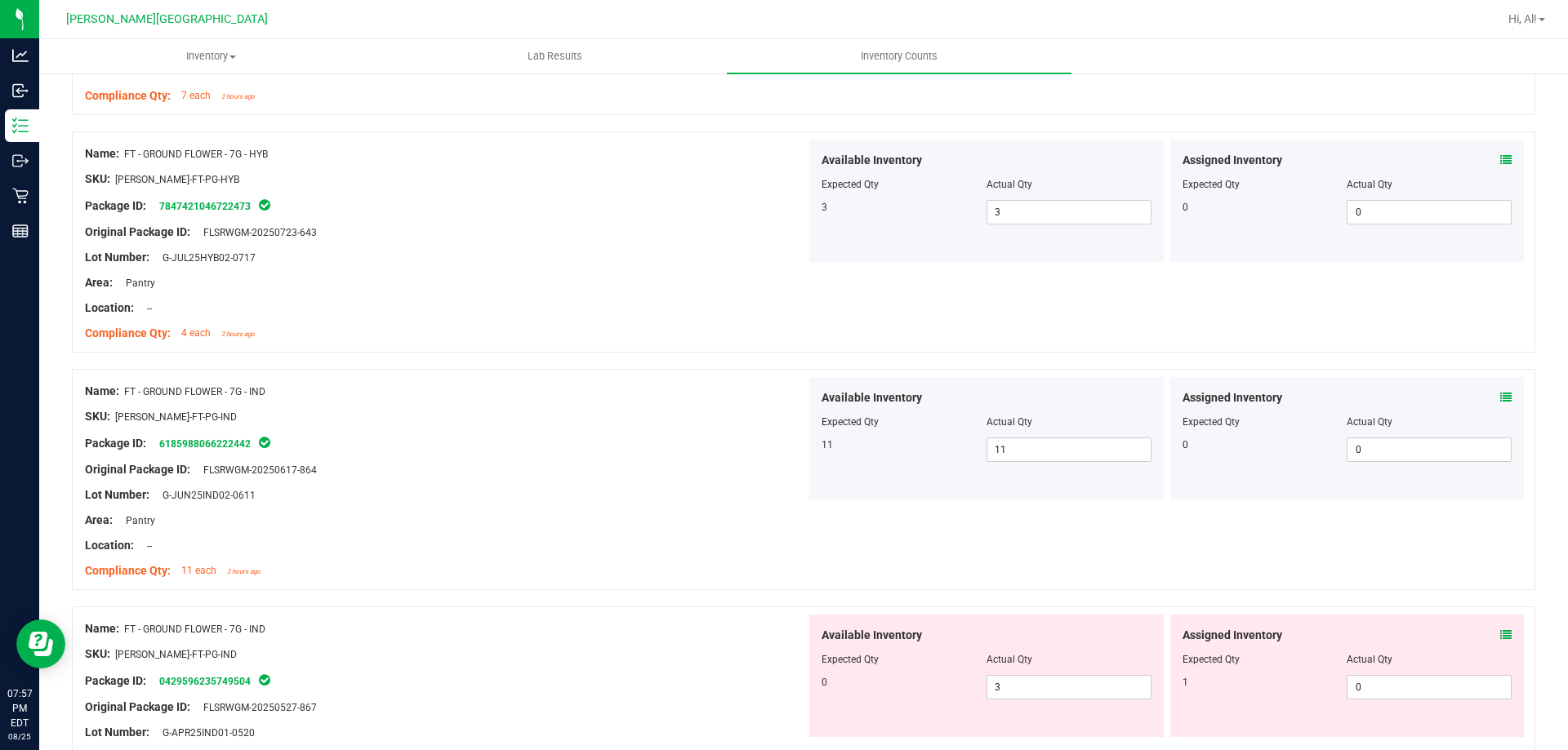
click at [1073, 549] on div "Name: FT - GROUND FLOWER - 7G - IND SKU: [PERSON_NAME]-FT-PG-IND Package ID: 61…" at bounding box center [804, 479] width 1464 height 221
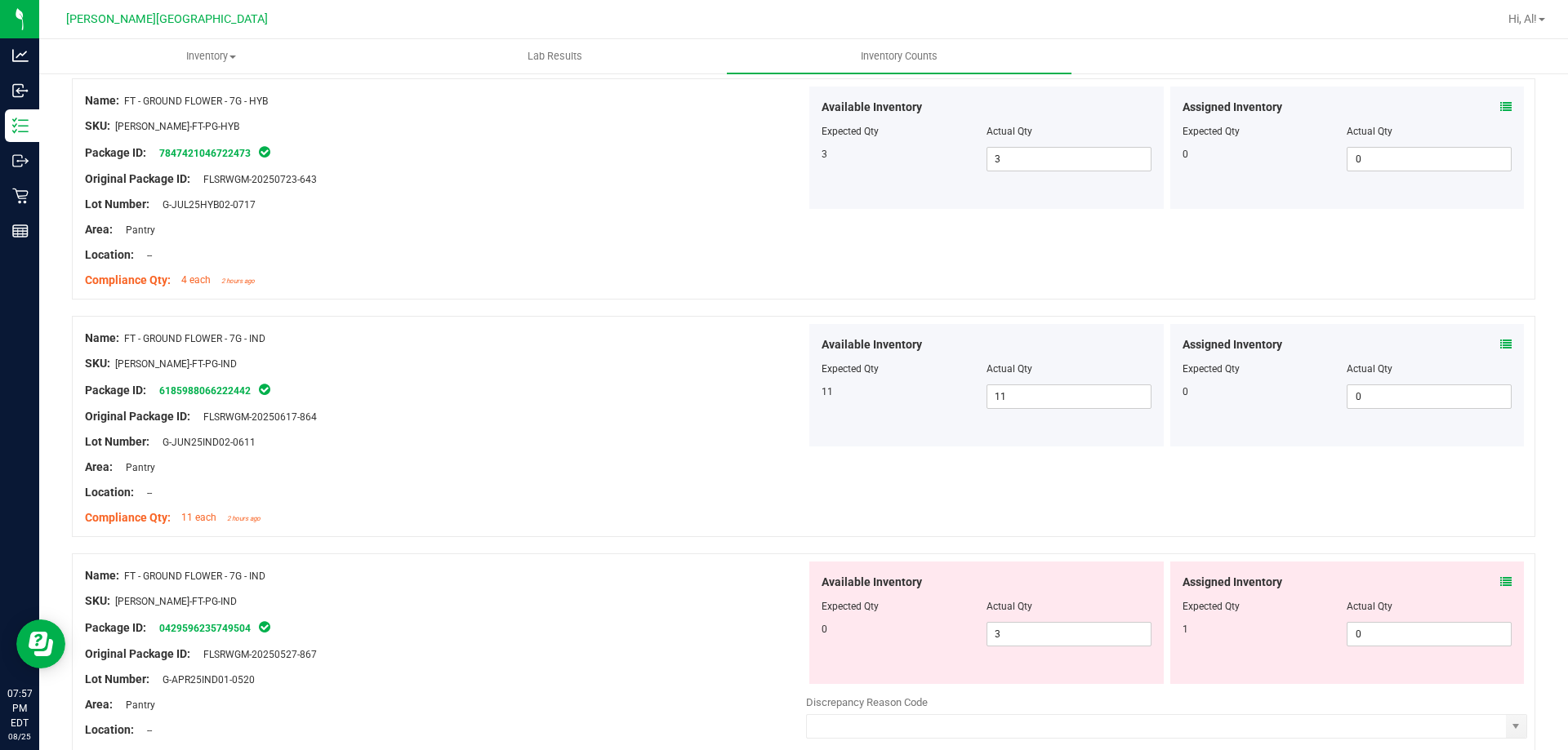
scroll to position [3592, 0]
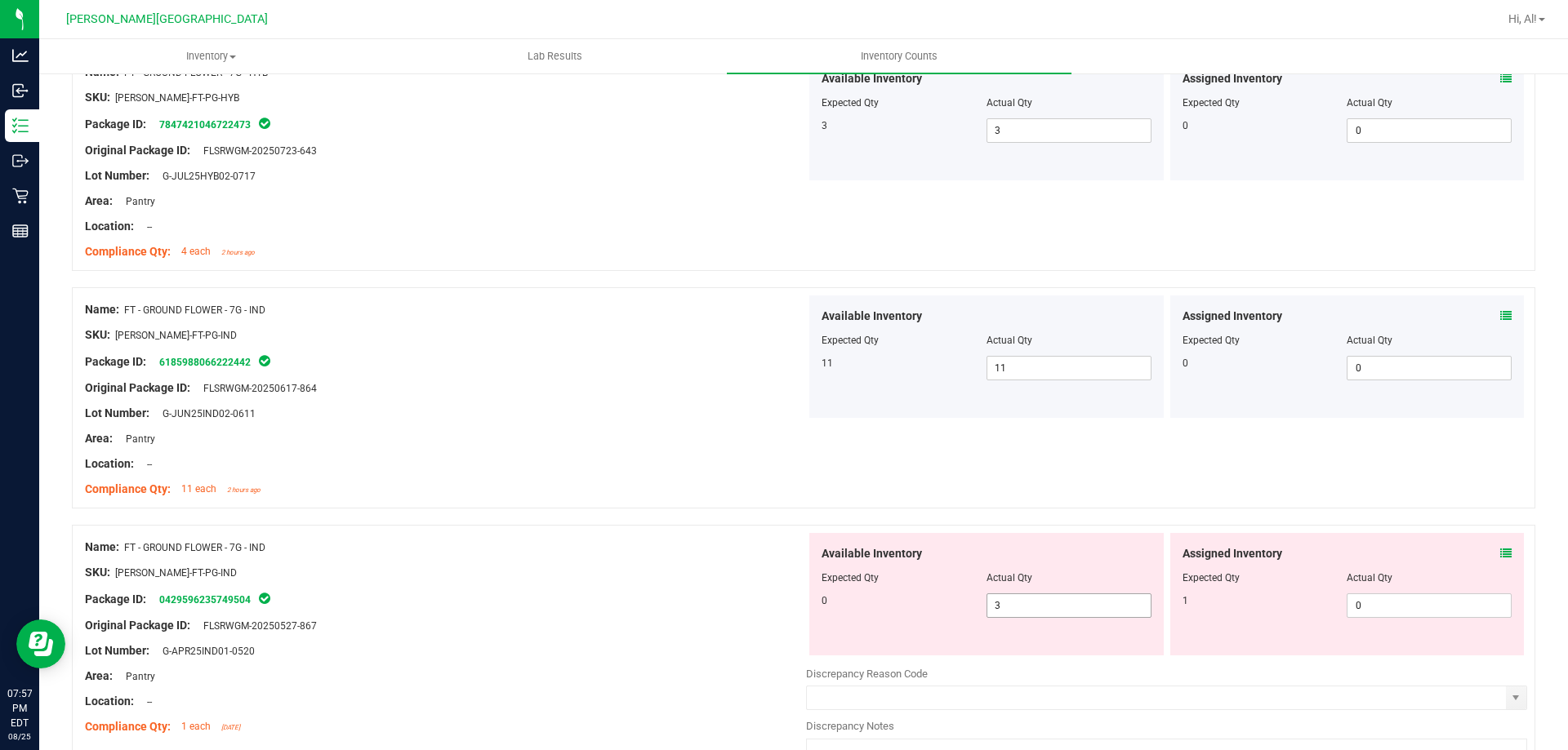
click at [1058, 608] on span "3 3" at bounding box center [1070, 606] width 165 height 24
click at [1059, 608] on input "3" at bounding box center [1070, 606] width 164 height 23
type input "0"
click at [1475, 565] on div at bounding box center [1347, 566] width 330 height 8
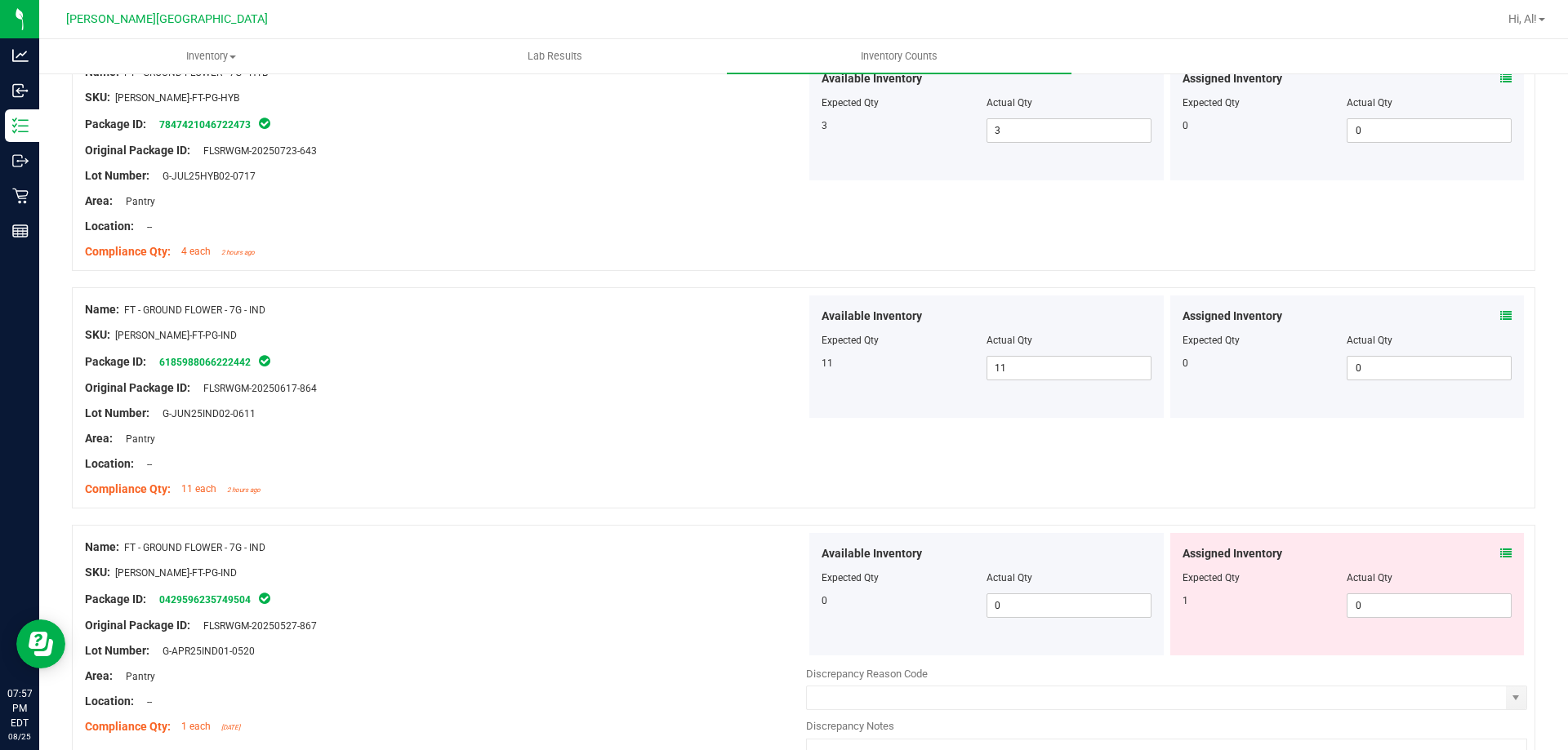
click at [1501, 552] on icon at bounding box center [1506, 553] width 11 height 11
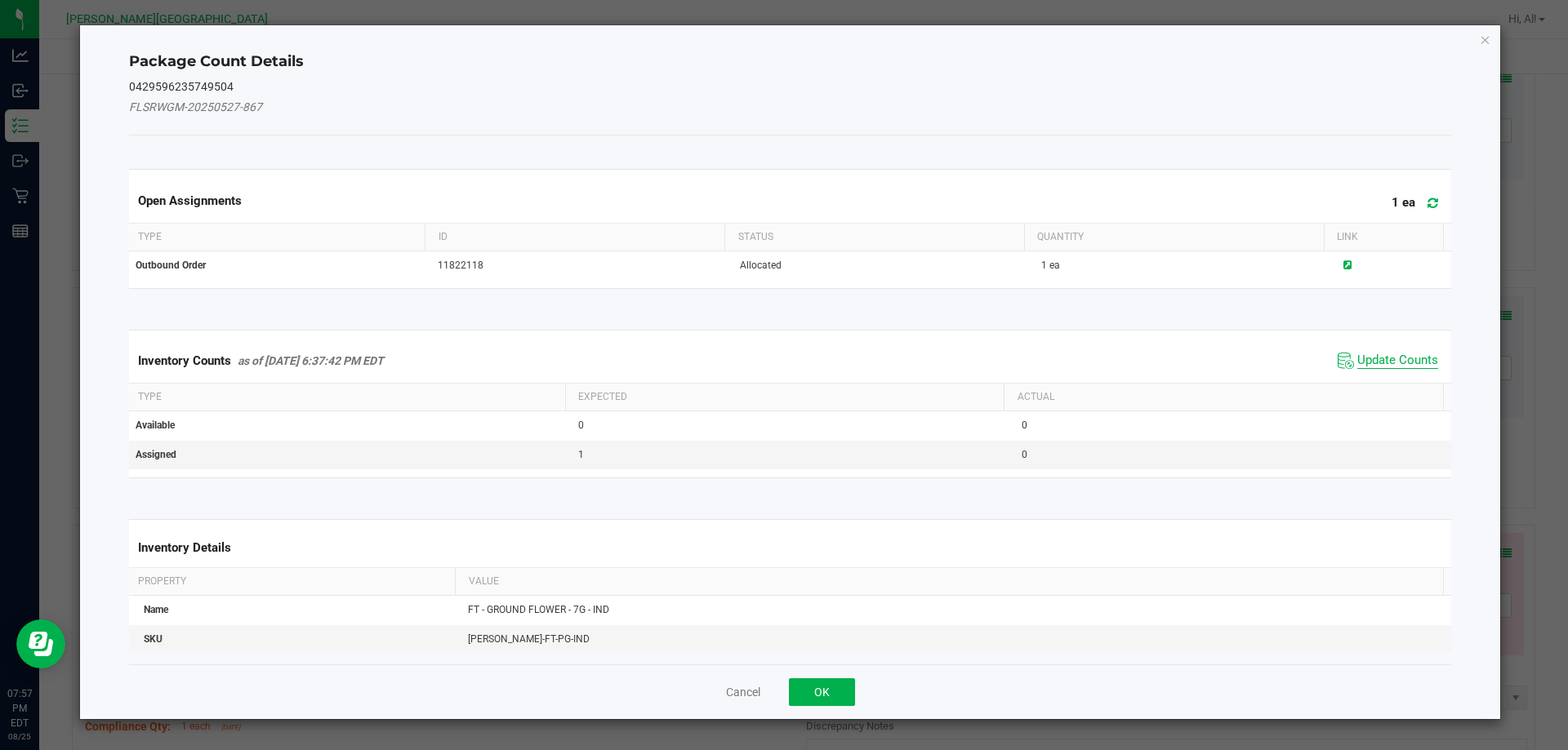
click at [1373, 366] on span "Update Counts" at bounding box center [1398, 360] width 81 height 16
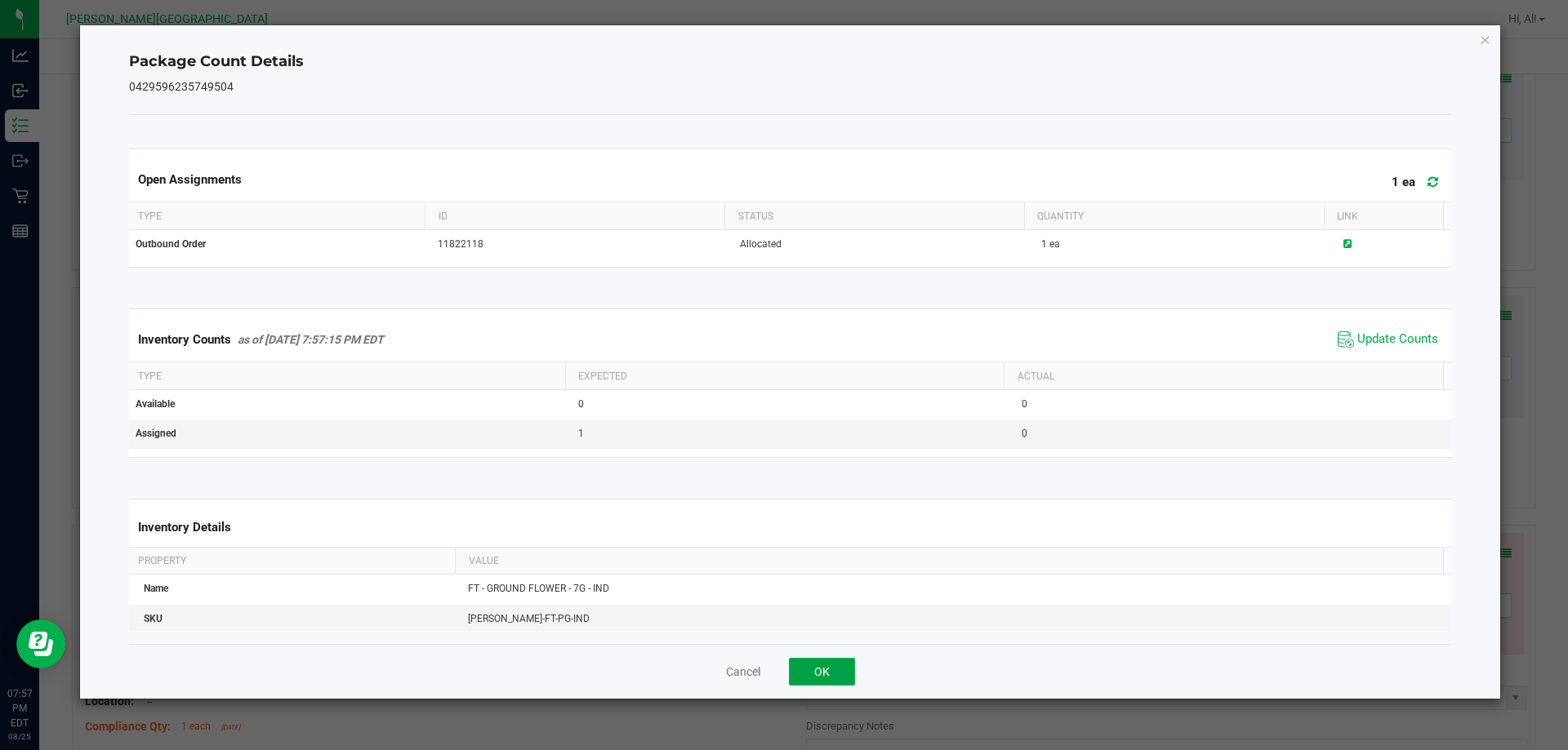
drag, startPoint x: 834, startPoint y: 679, endPoint x: 1253, endPoint y: 630, distance: 421.9
click at [837, 677] on button "OK" at bounding box center [822, 672] width 66 height 28
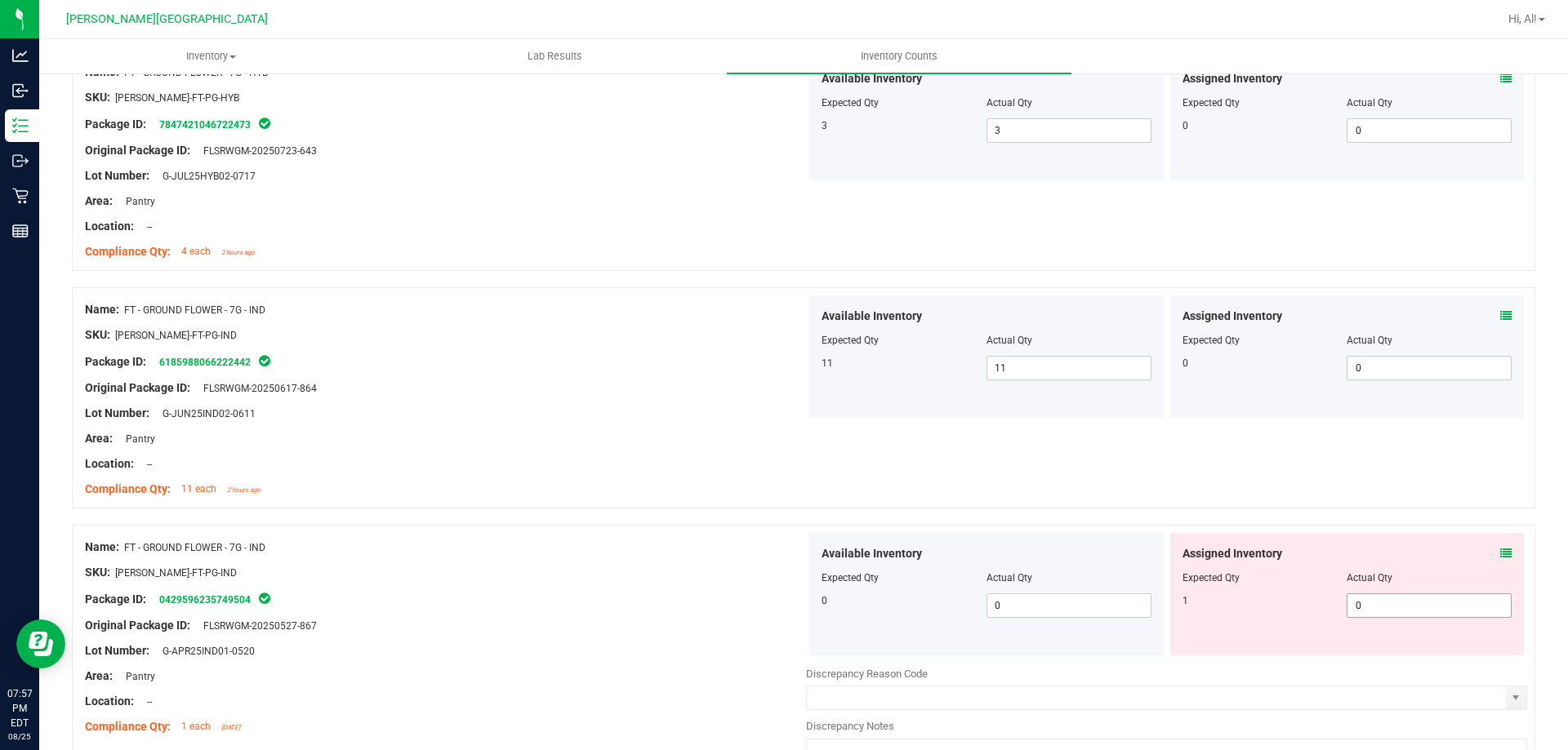
click at [1373, 599] on span "0 0" at bounding box center [1429, 606] width 165 height 24
click at [1373, 599] on input "0" at bounding box center [1429, 606] width 164 height 23
type input "1"
click at [1367, 552] on div "Assigned Inventory" at bounding box center [1347, 554] width 330 height 17
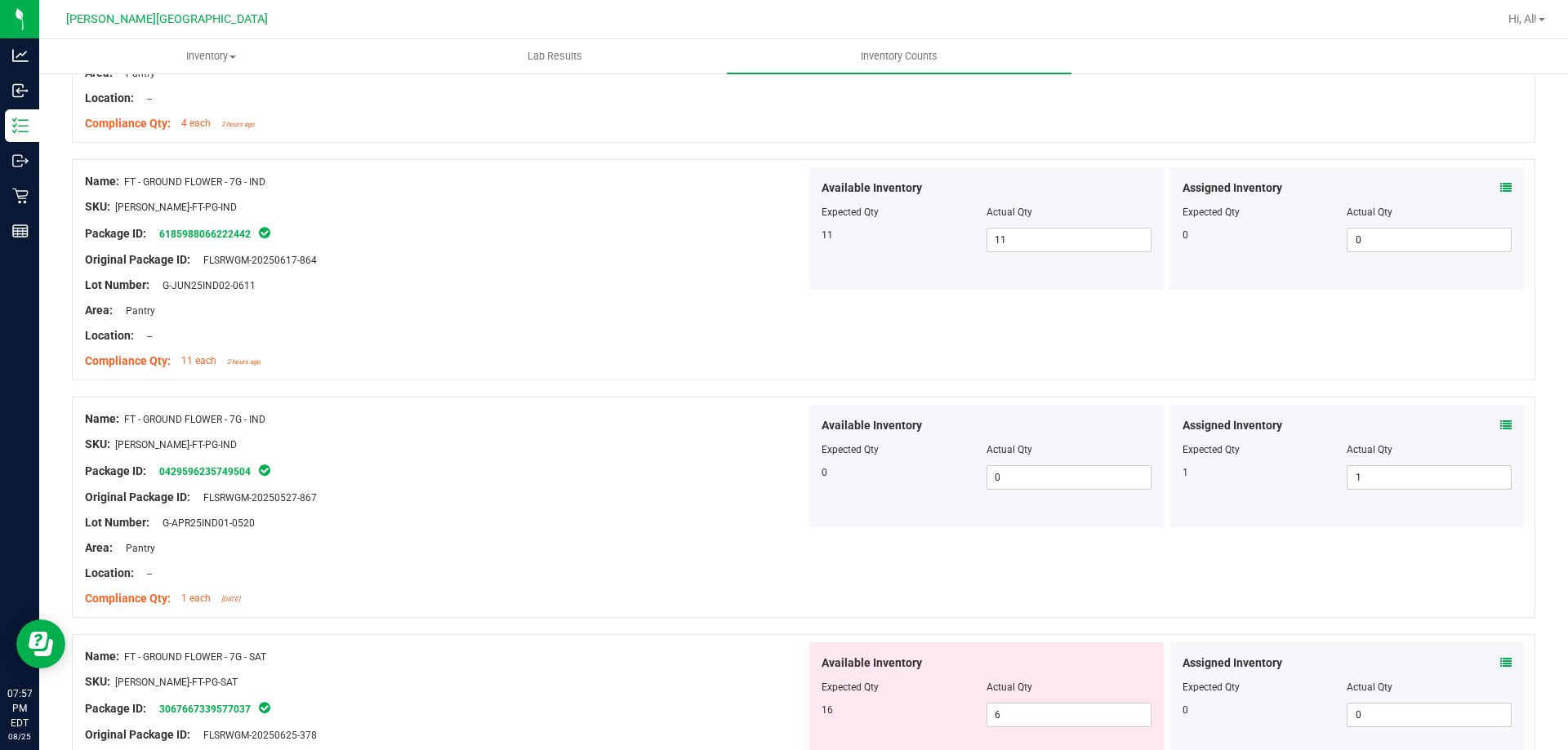
scroll to position [3919, 0]
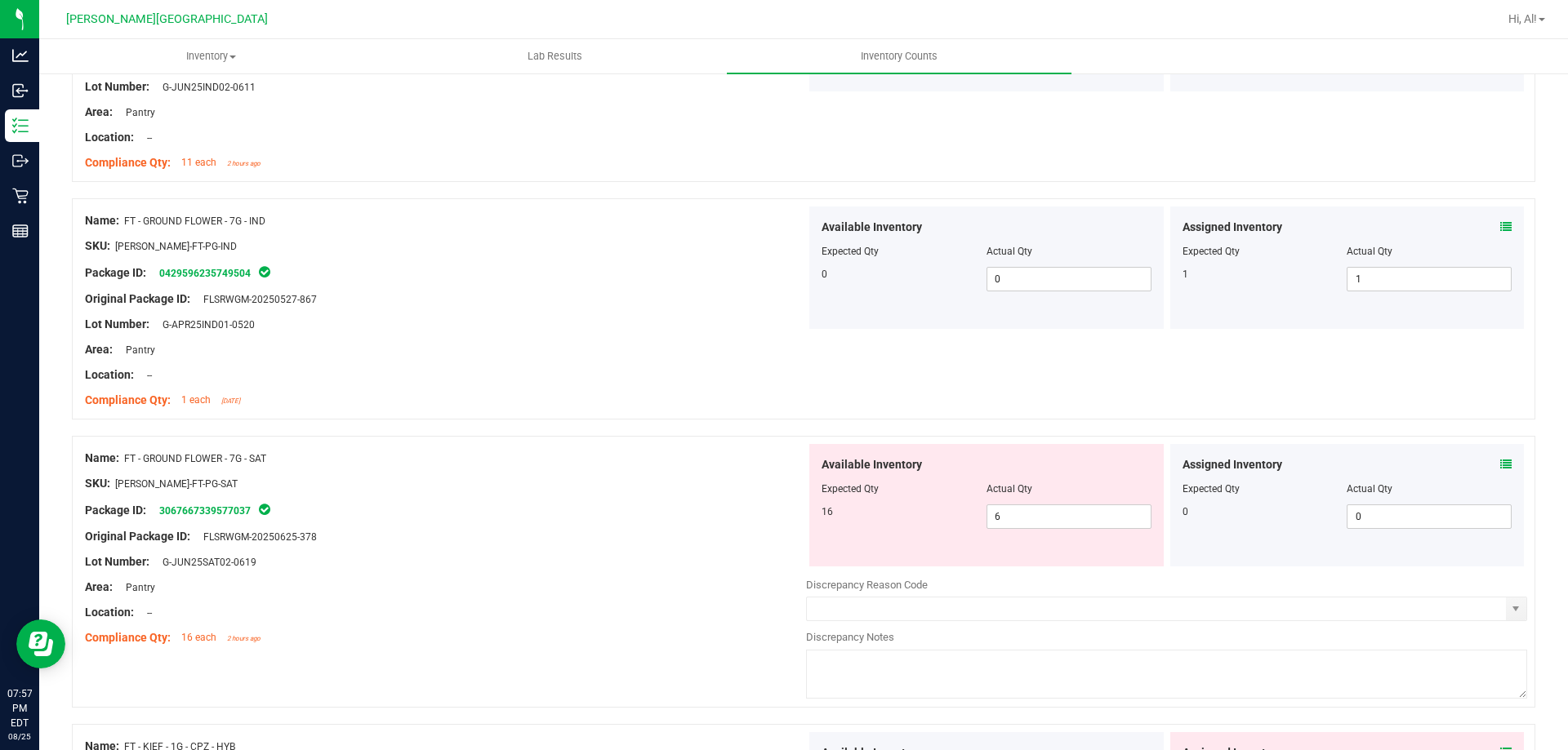
click at [1501, 464] on icon at bounding box center [1506, 464] width 11 height 11
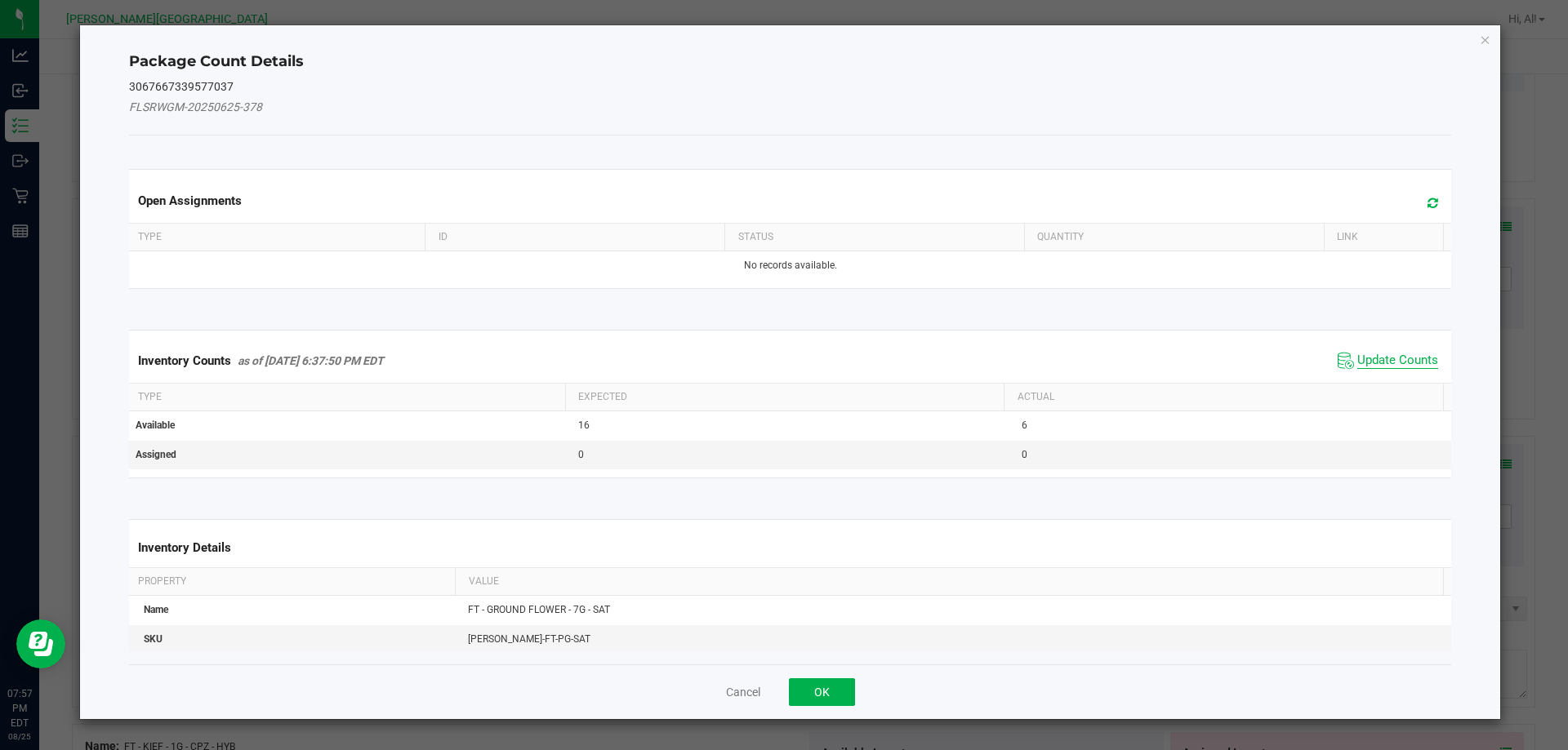
click at [1371, 354] on span "Update Counts" at bounding box center [1398, 360] width 81 height 16
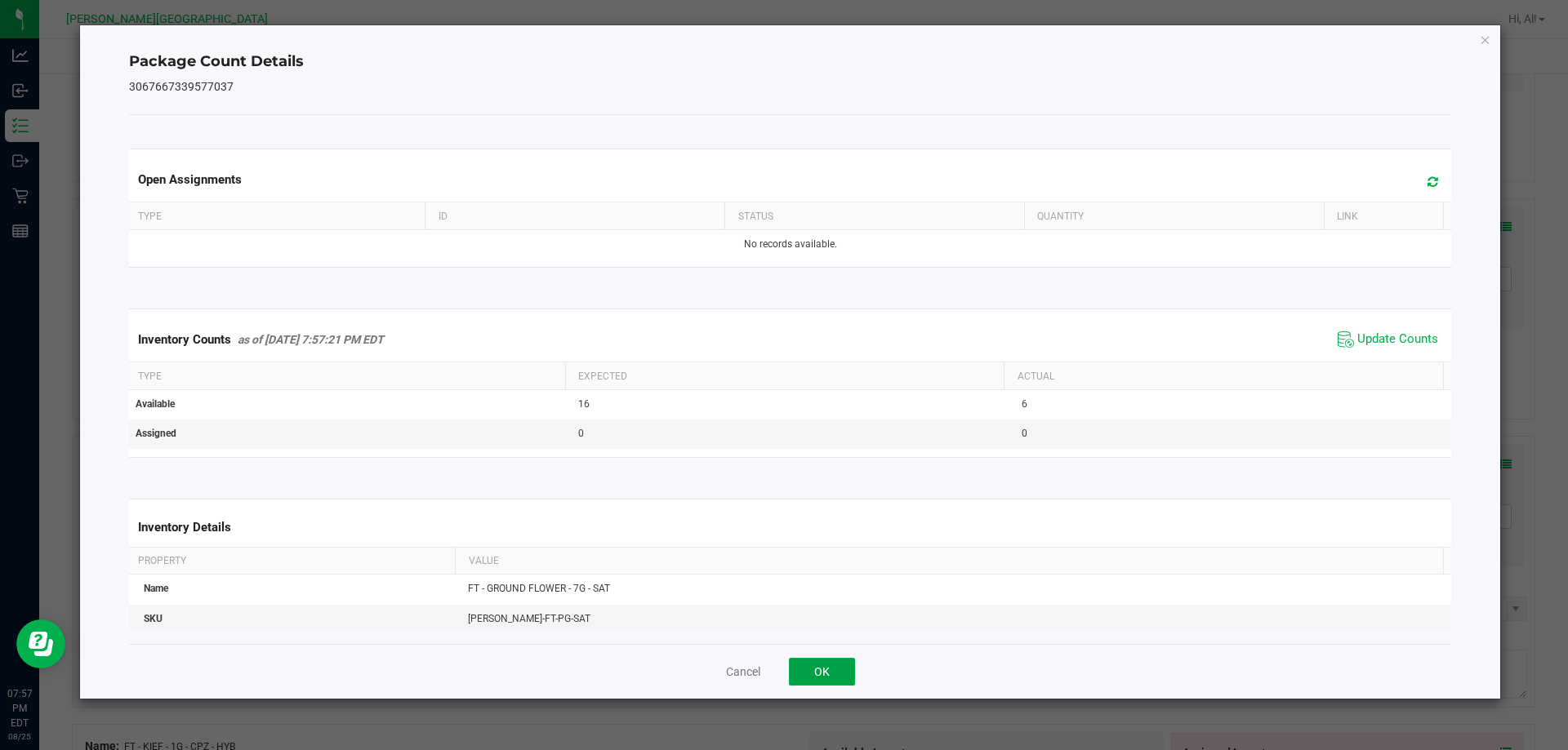
click at [843, 668] on button "OK" at bounding box center [822, 672] width 66 height 28
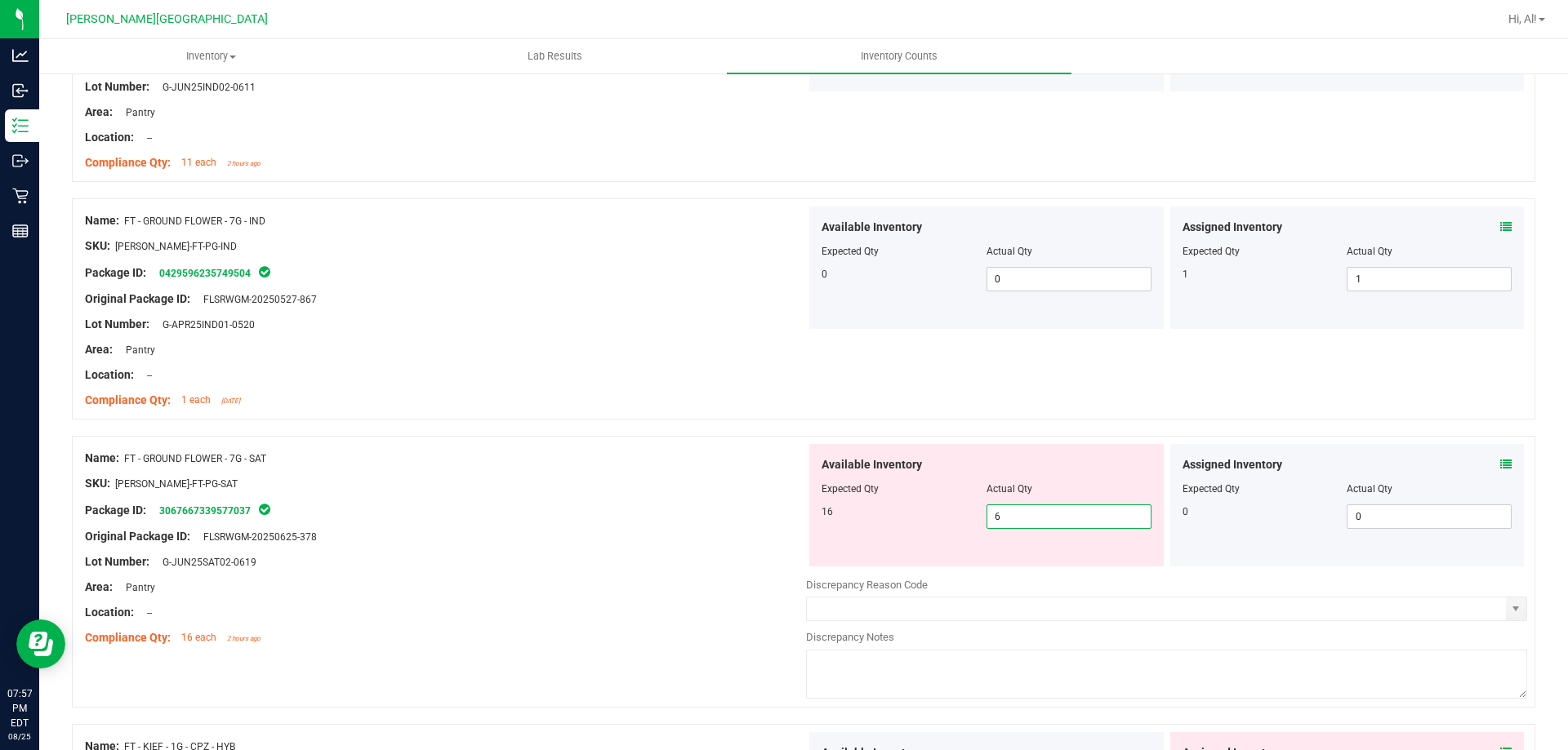
click at [1044, 519] on span "6 6" at bounding box center [1070, 517] width 165 height 24
click at [1044, 519] on input "6" at bounding box center [1070, 517] width 164 height 23
type input "16"
click at [1050, 489] on div "Actual Qty" at bounding box center [1070, 489] width 165 height 15
type input "16"
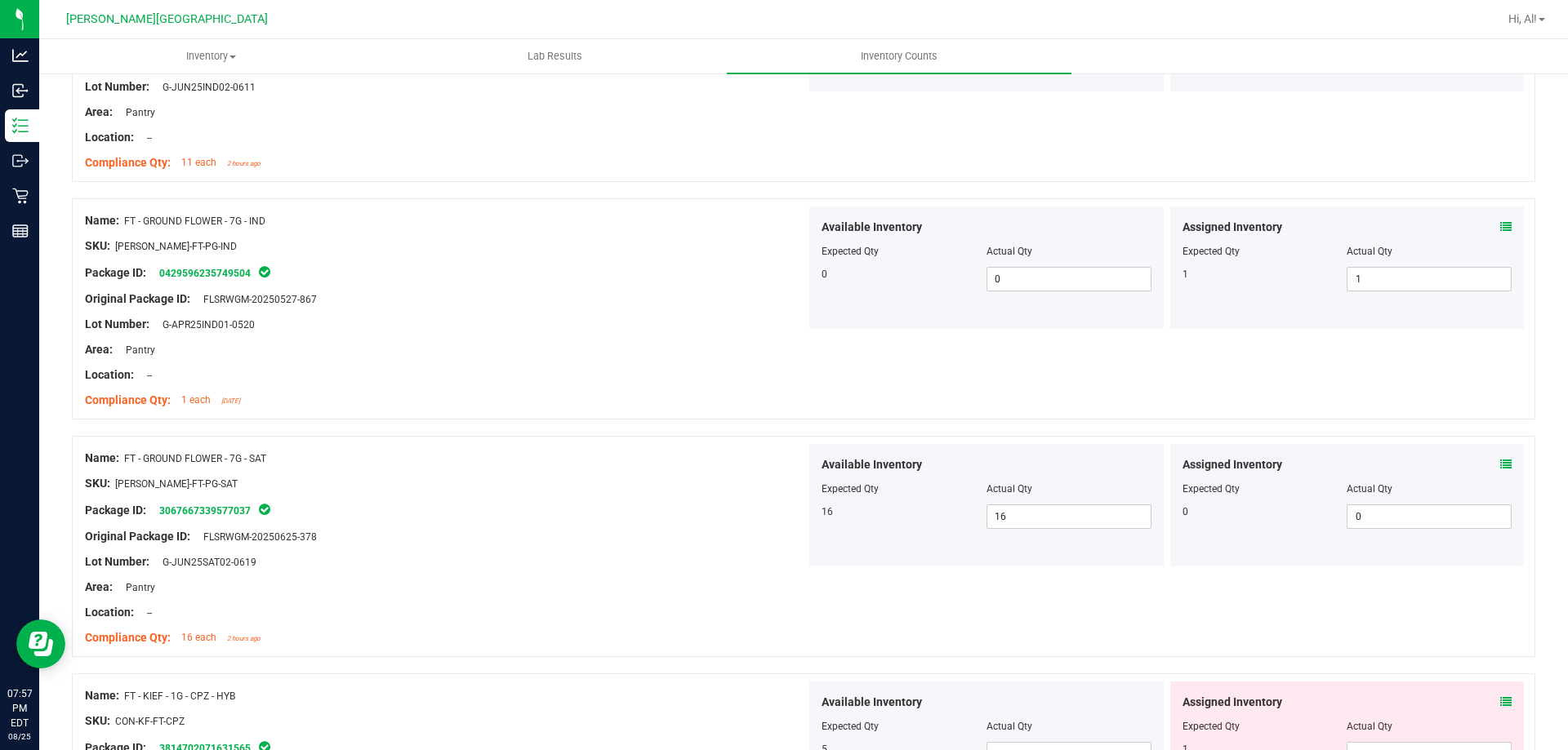
click at [1078, 562] on div "Available Inventory Expected Qty Actual Qty 16 16 16" at bounding box center [987, 505] width 355 height 122
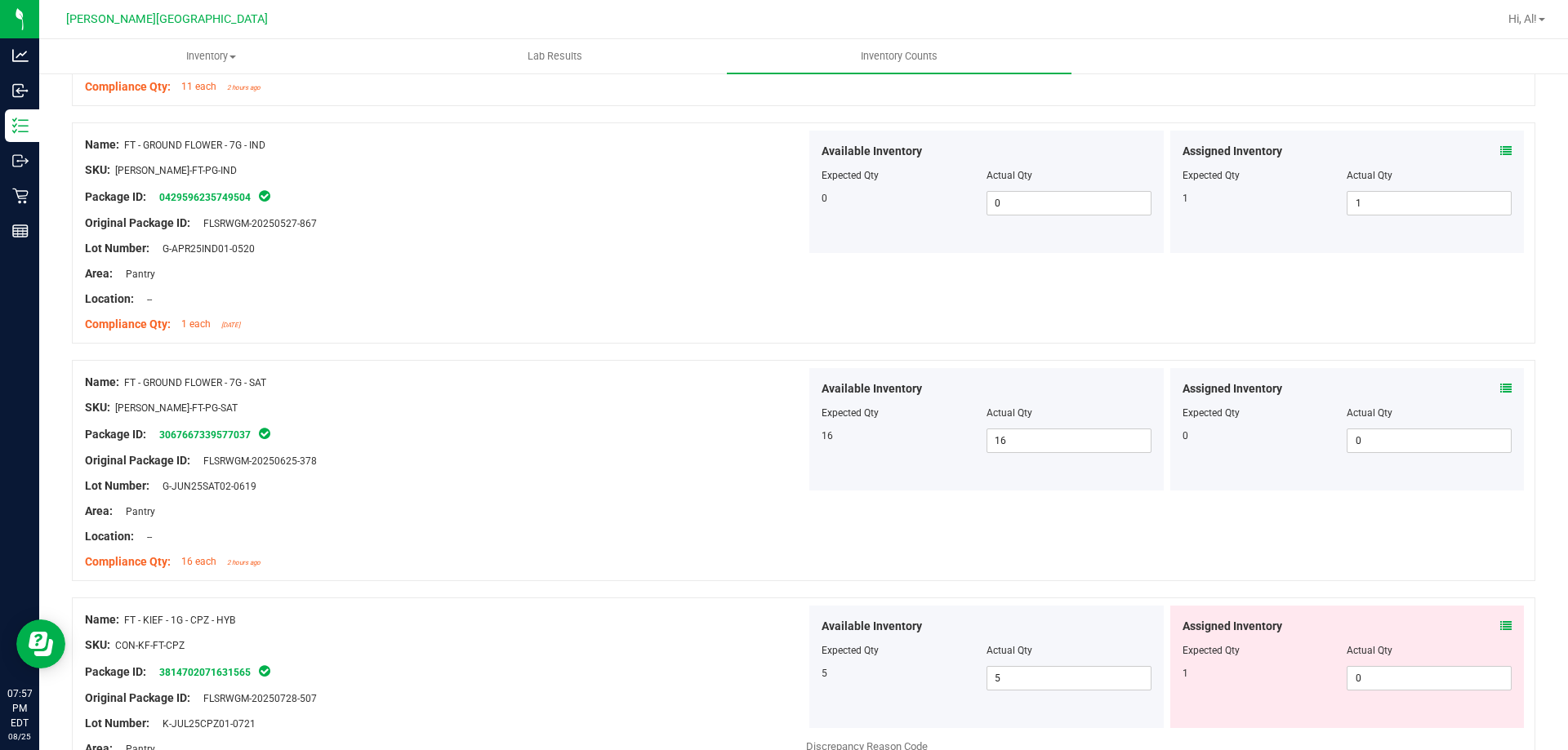
scroll to position [4245, 0]
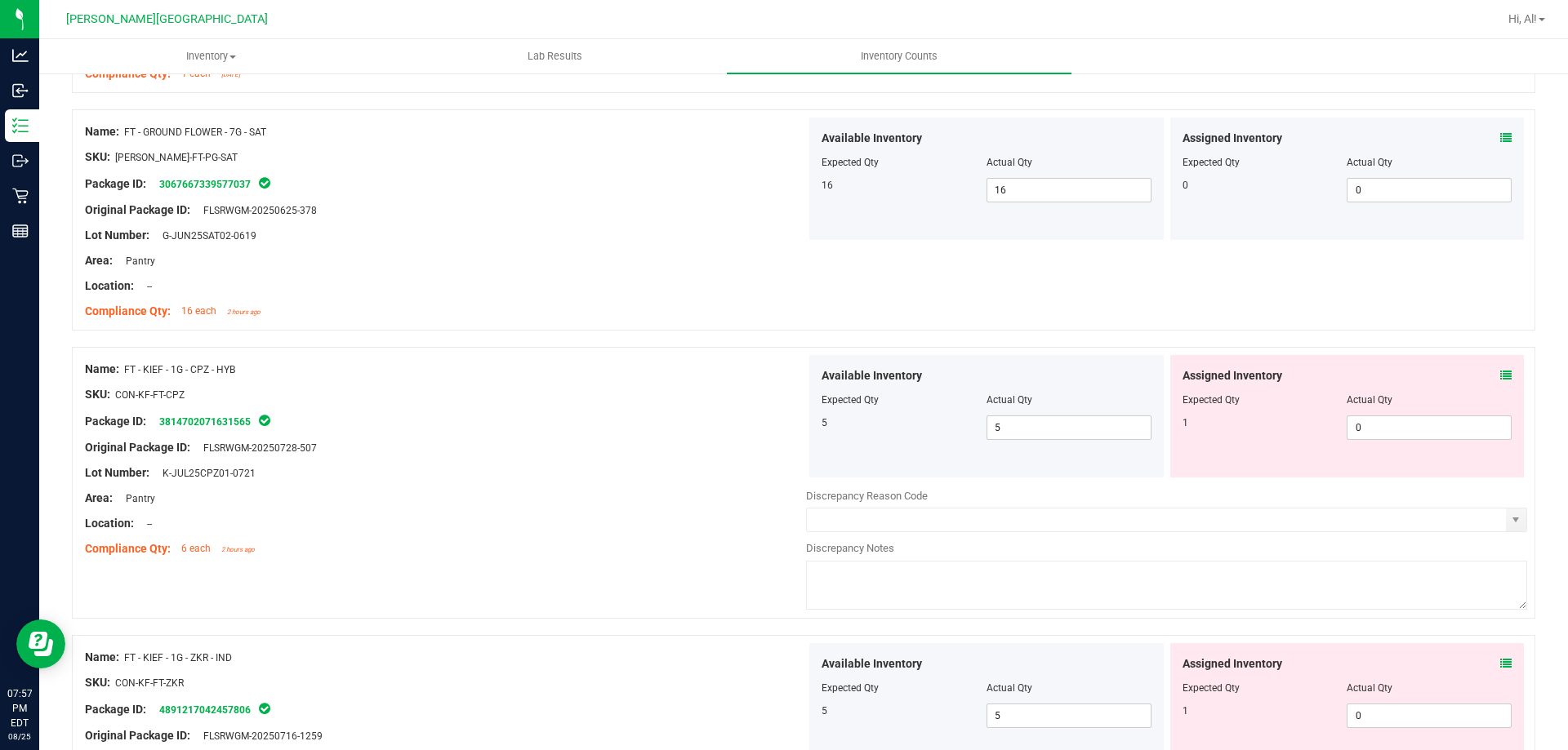
click at [1501, 378] on icon at bounding box center [1506, 375] width 11 height 11
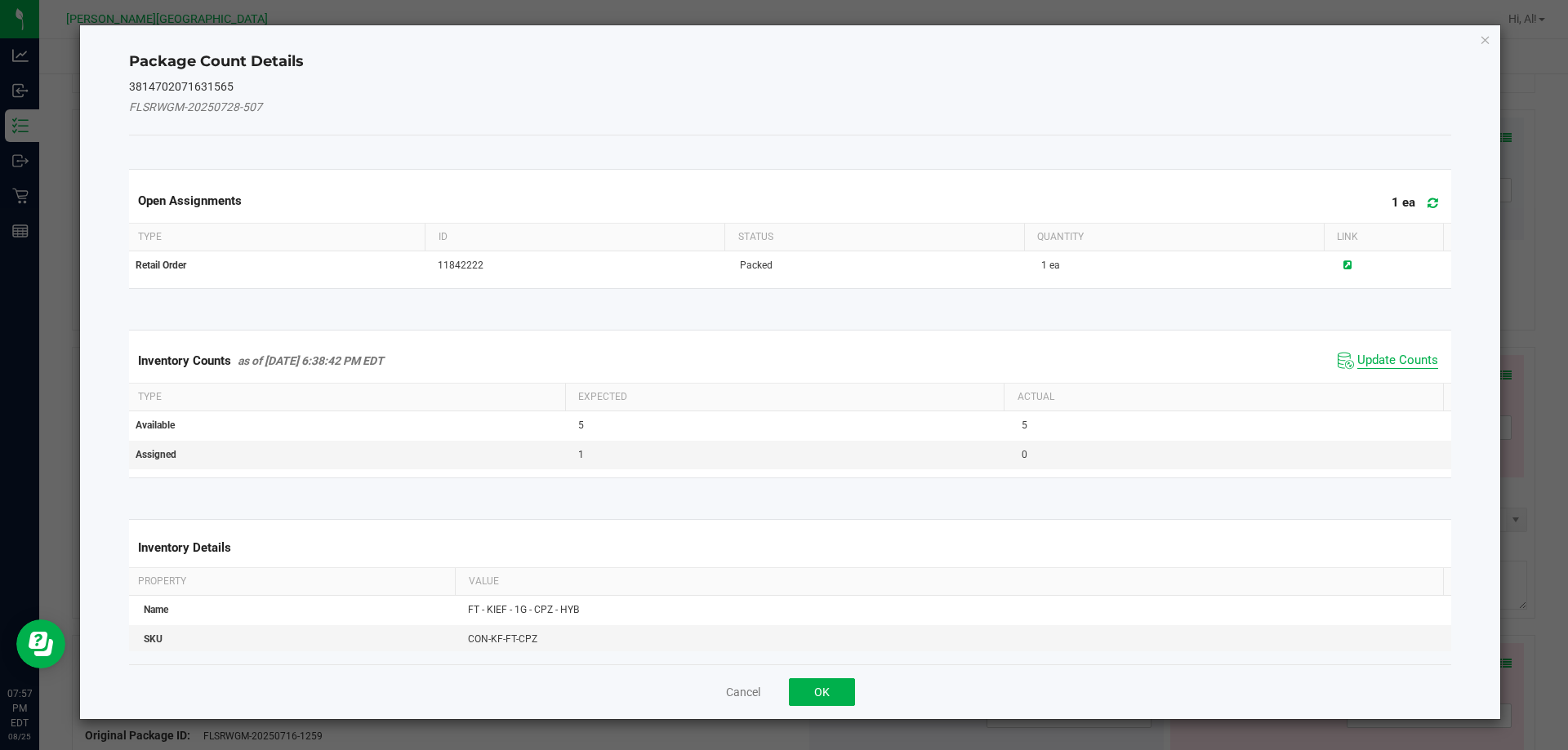
click at [1392, 363] on span "Update Counts" at bounding box center [1398, 360] width 81 height 16
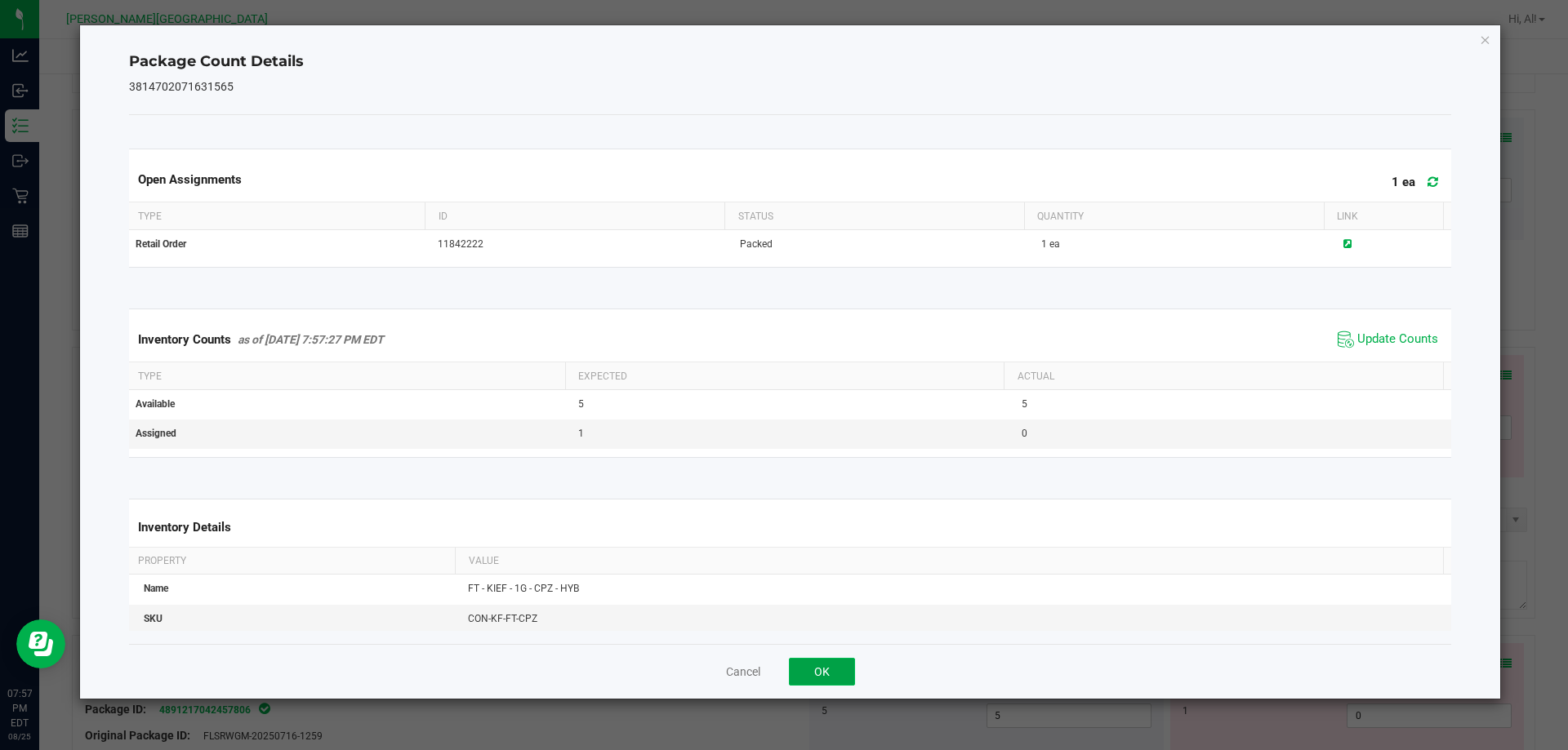
click at [837, 667] on button "OK" at bounding box center [822, 672] width 66 height 28
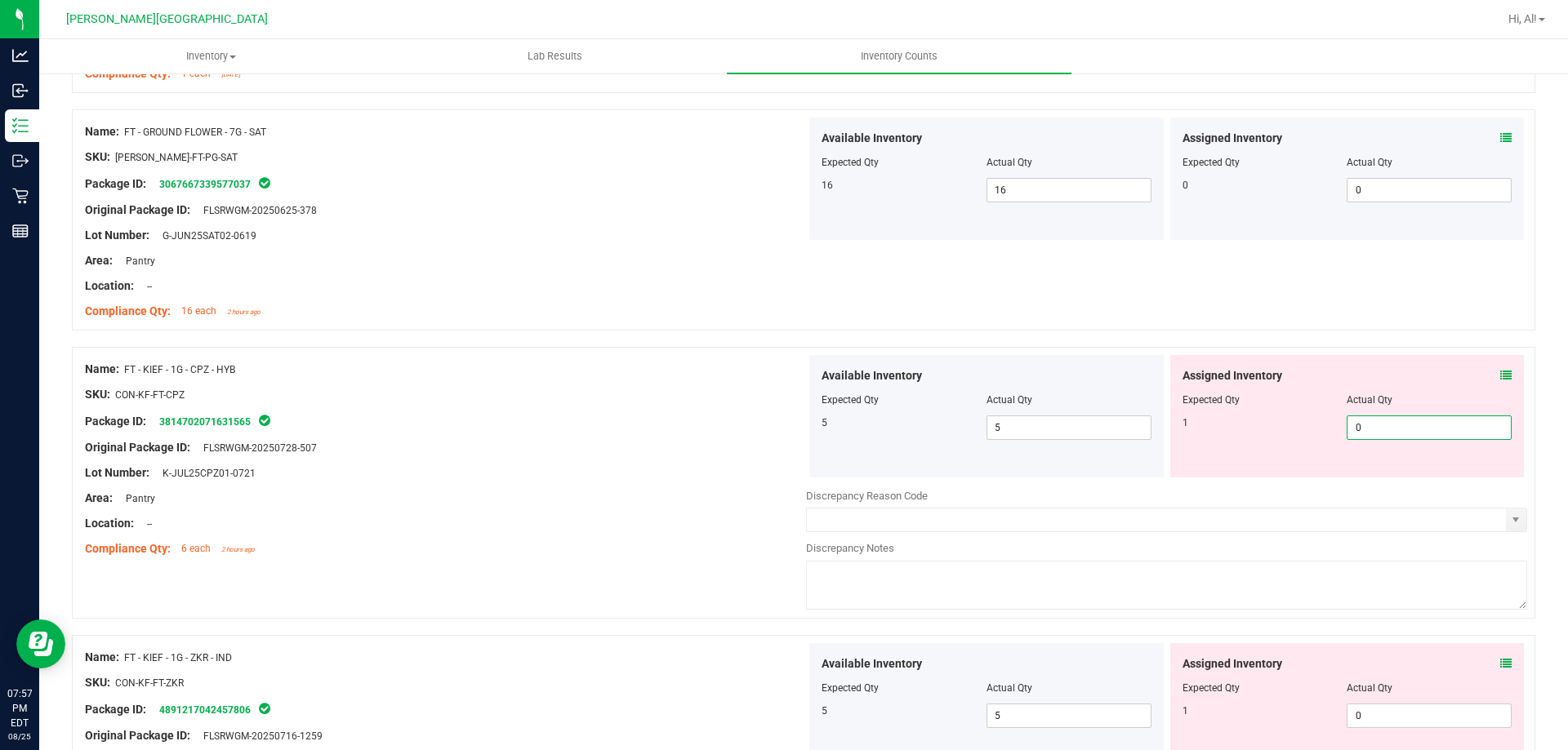
click at [1374, 433] on span "0 0" at bounding box center [1429, 427] width 165 height 24
click at [1374, 433] on input "0" at bounding box center [1429, 427] width 164 height 23
type input "1"
click at [1368, 390] on div at bounding box center [1347, 388] width 330 height 8
type input "1"
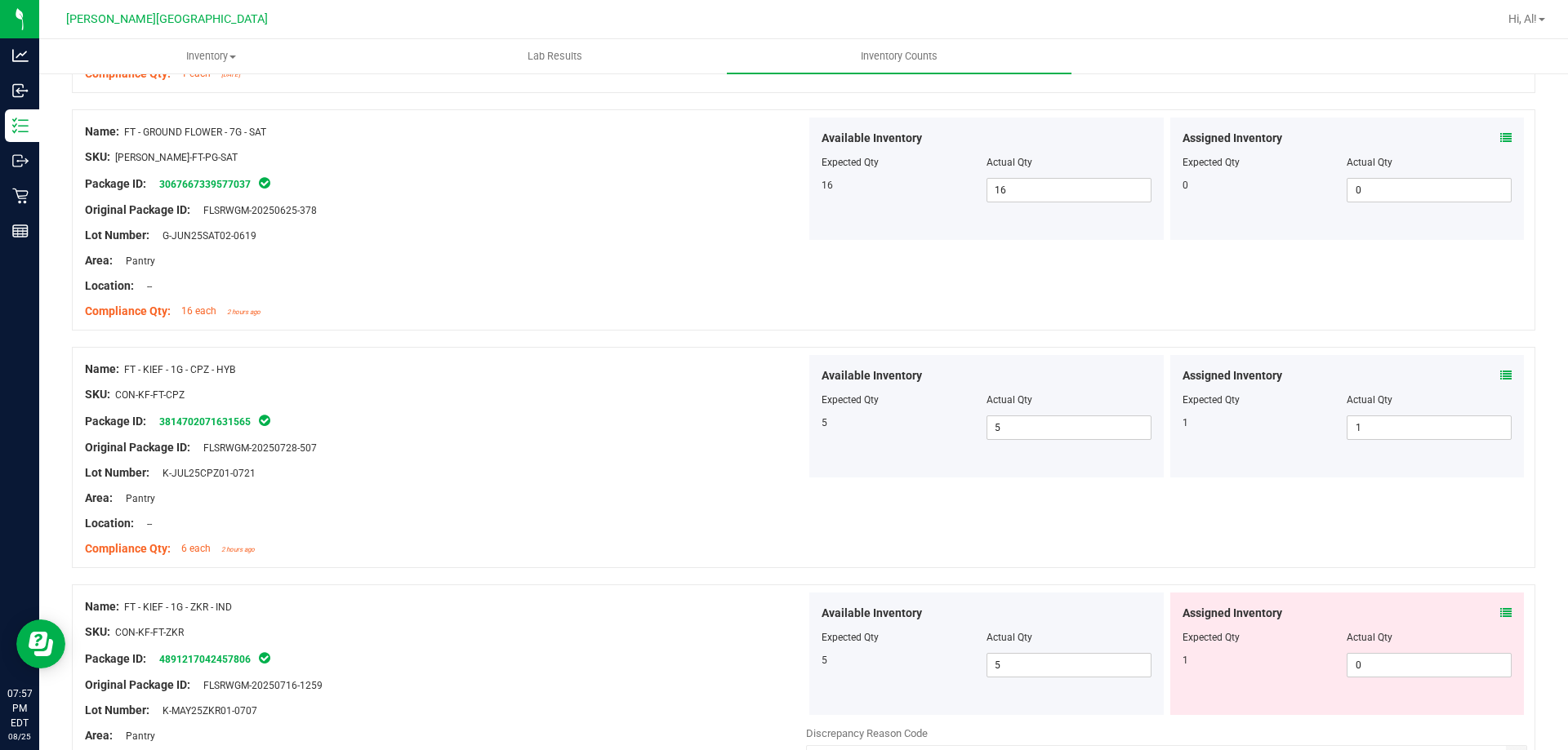
click at [1501, 372] on icon at bounding box center [1506, 375] width 11 height 11
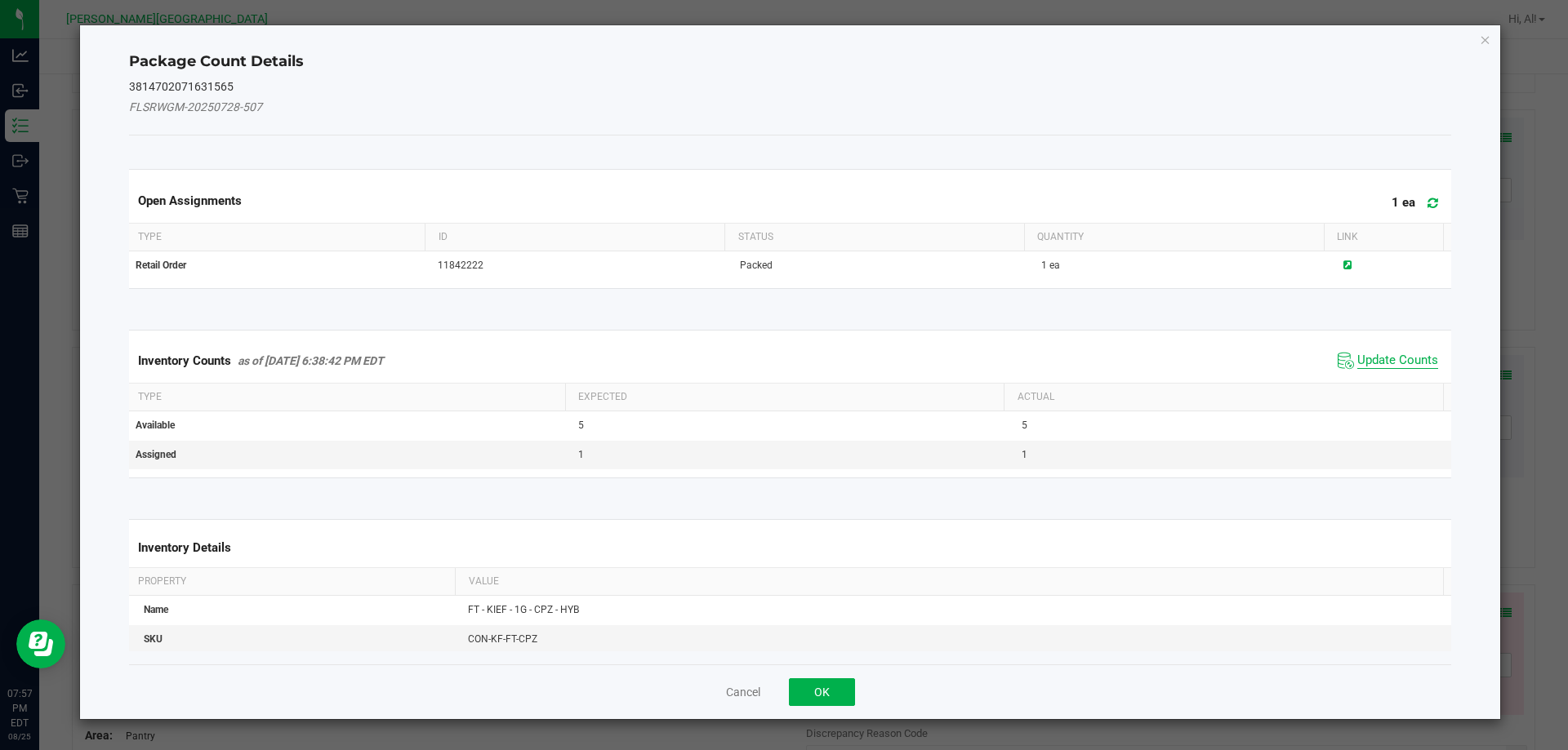
click at [1382, 366] on span "Update Counts" at bounding box center [1398, 360] width 81 height 16
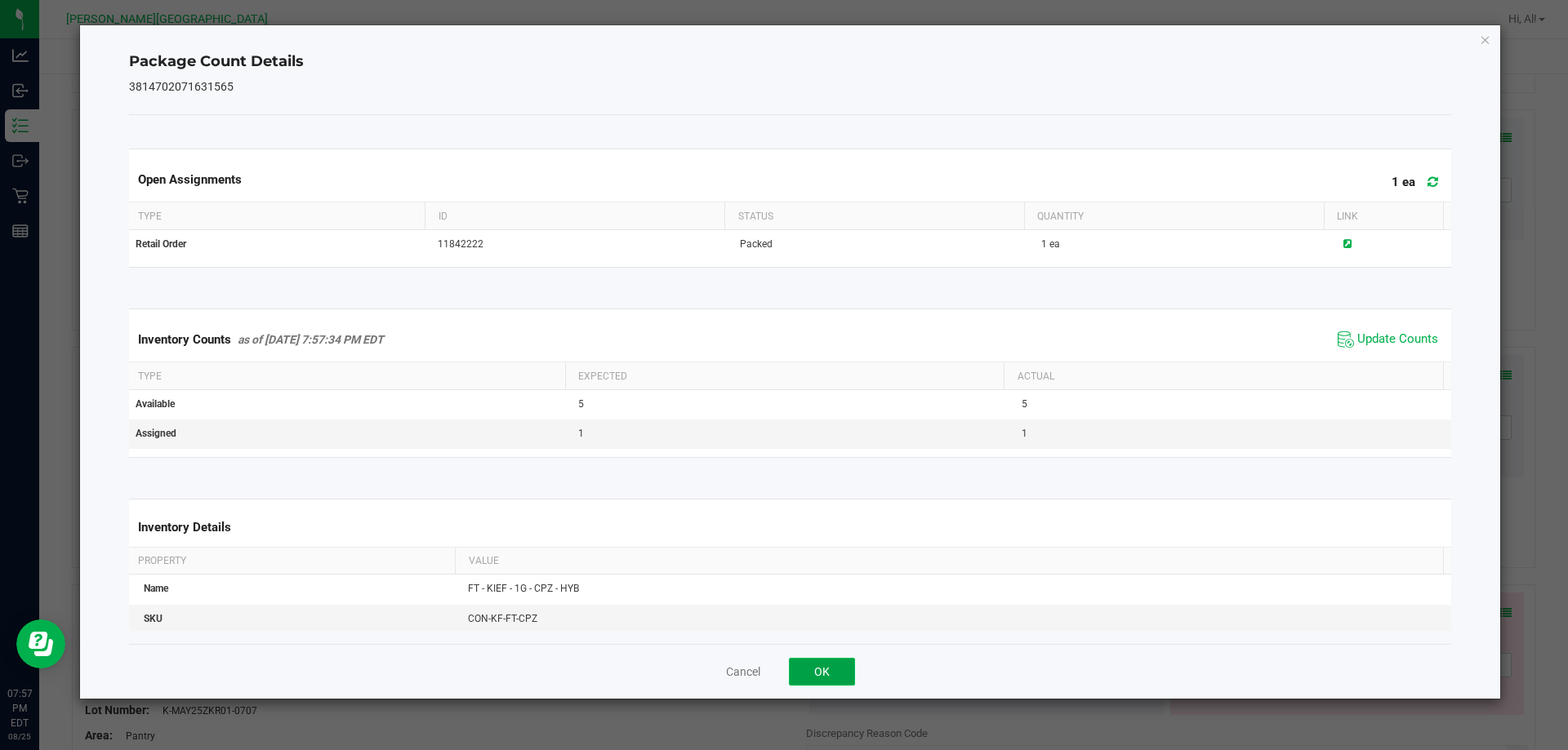
click at [830, 670] on button "OK" at bounding box center [822, 672] width 66 height 28
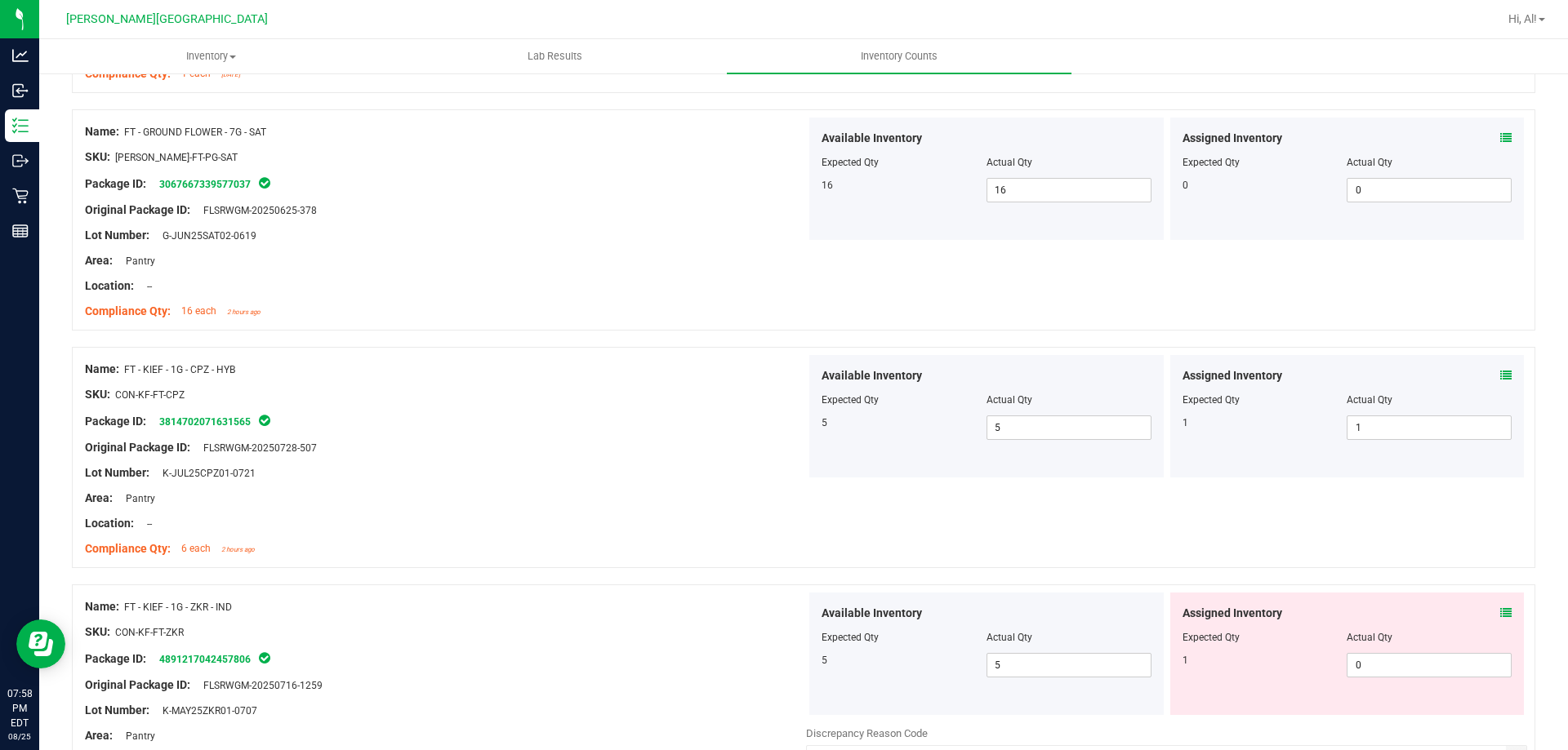
click at [774, 522] on div "Location: --" at bounding box center [446, 524] width 721 height 17
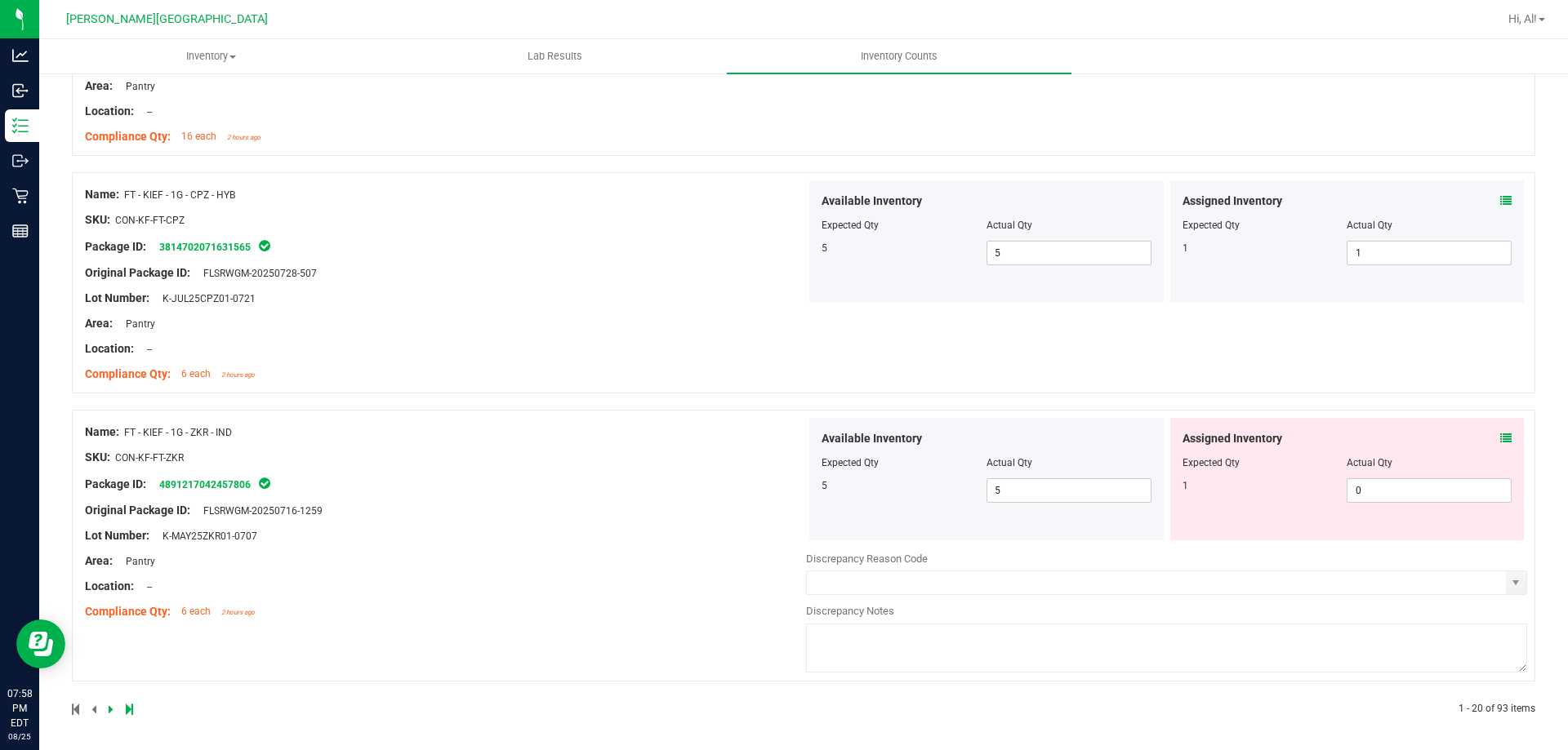
scroll to position [4423, 0]
click at [1501, 429] on icon at bounding box center [1506, 434] width 11 height 11
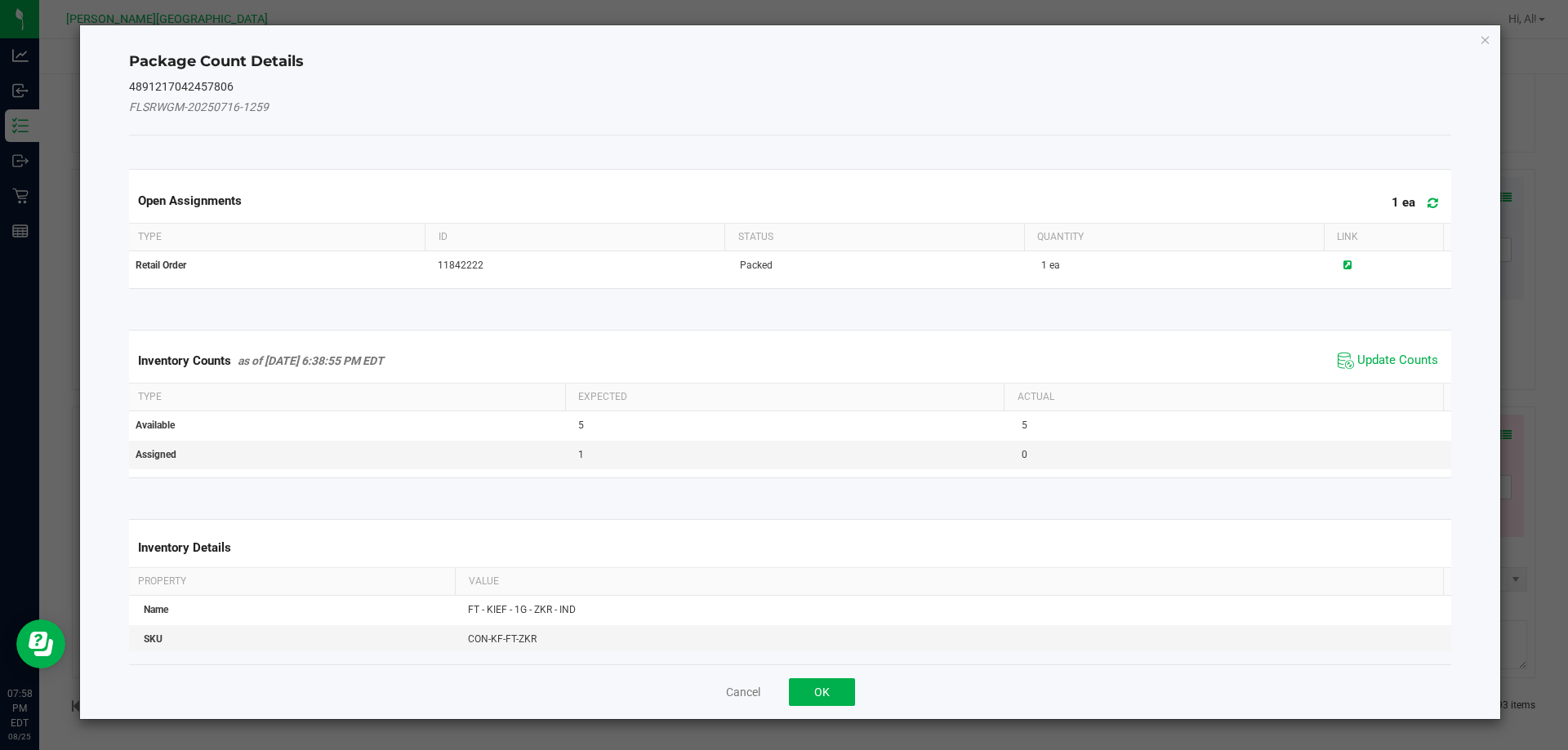
click at [1403, 350] on span "Update Counts" at bounding box center [1388, 360] width 108 height 24
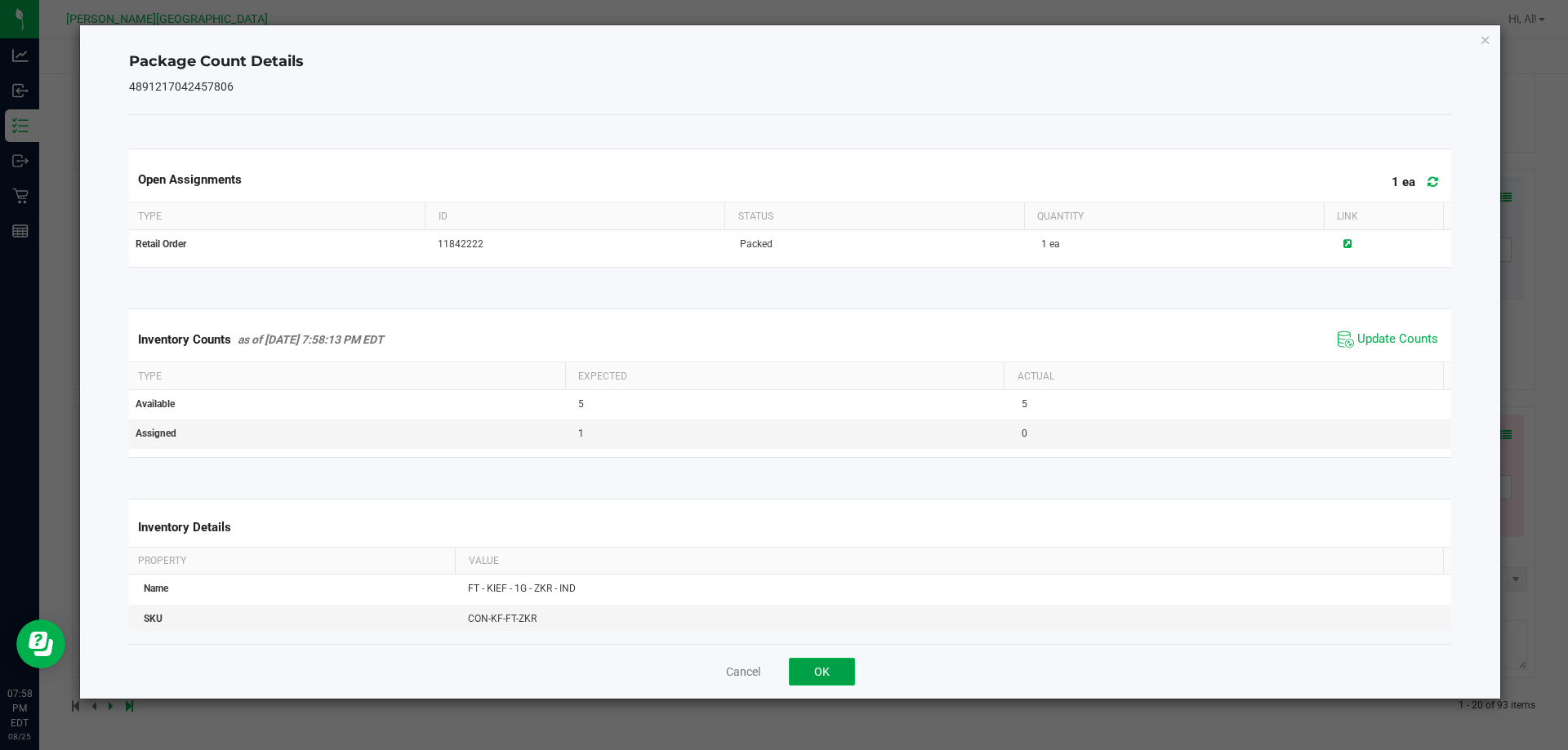
click at [824, 667] on button "OK" at bounding box center [822, 672] width 66 height 28
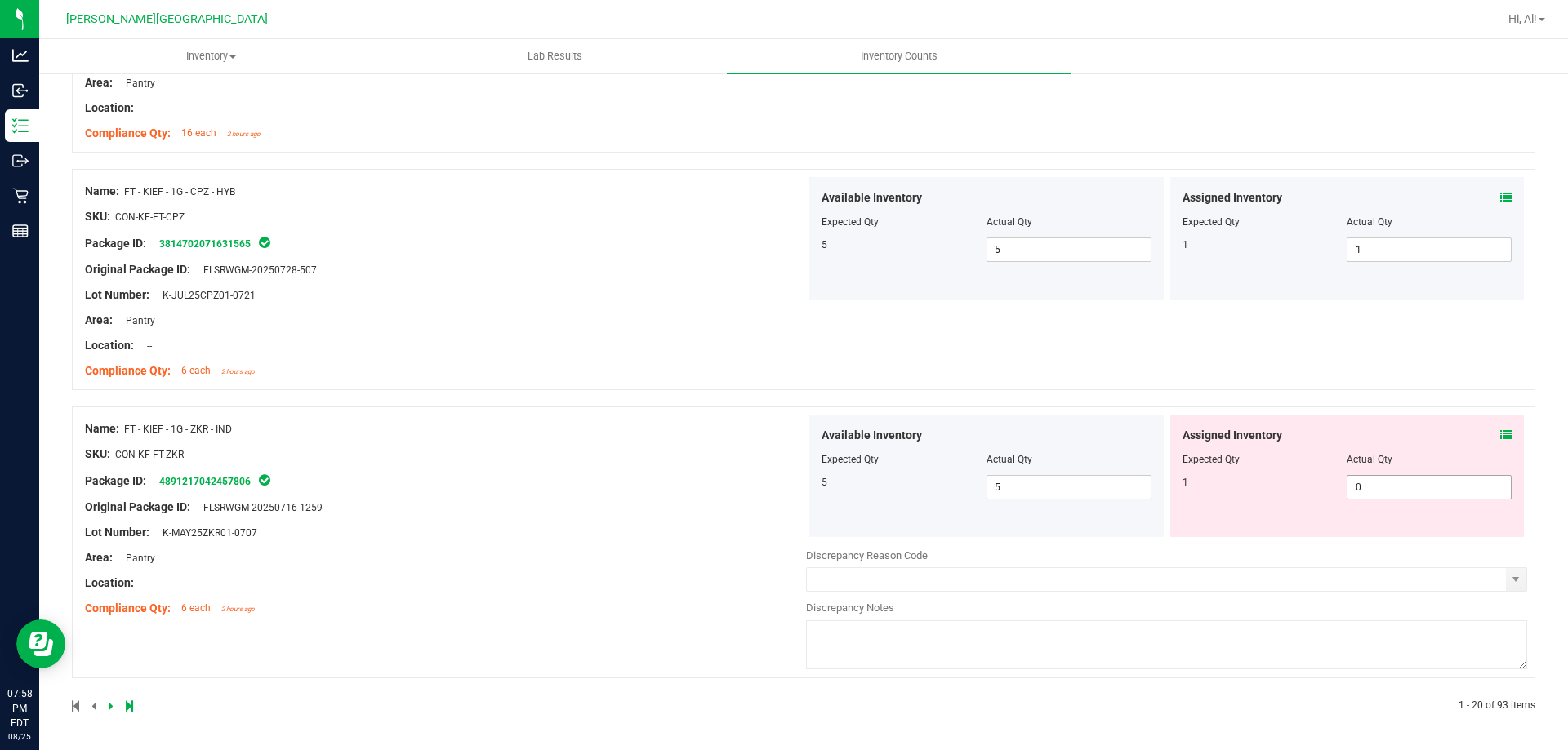
click at [1366, 496] on span "0 0" at bounding box center [1429, 487] width 165 height 24
click at [1366, 496] on input "0" at bounding box center [1429, 487] width 164 height 23
type input "1"
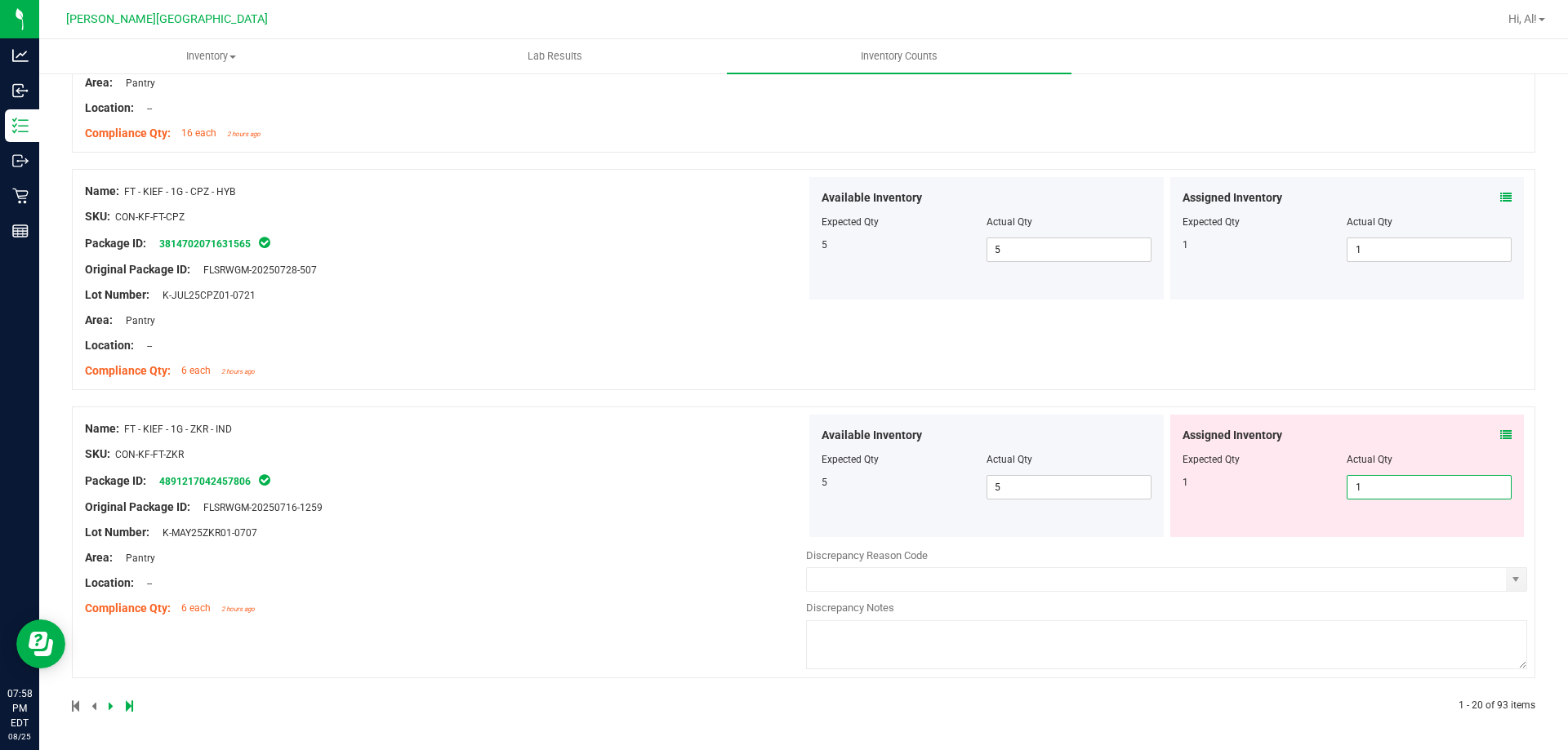
scroll to position [4373, 0]
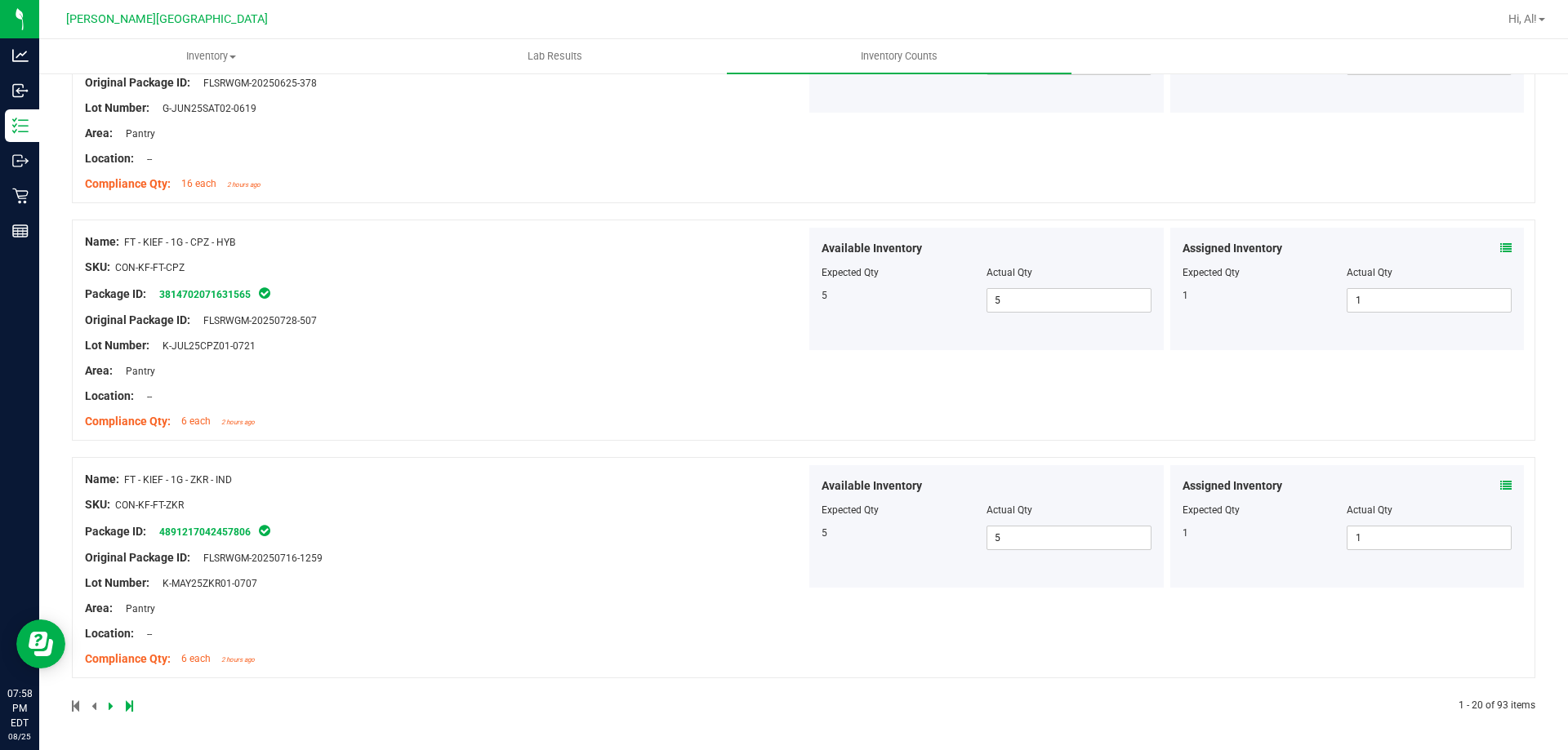
click at [107, 700] on div at bounding box center [438, 705] width 732 height 15
click at [112, 701] on icon at bounding box center [111, 705] width 5 height 9
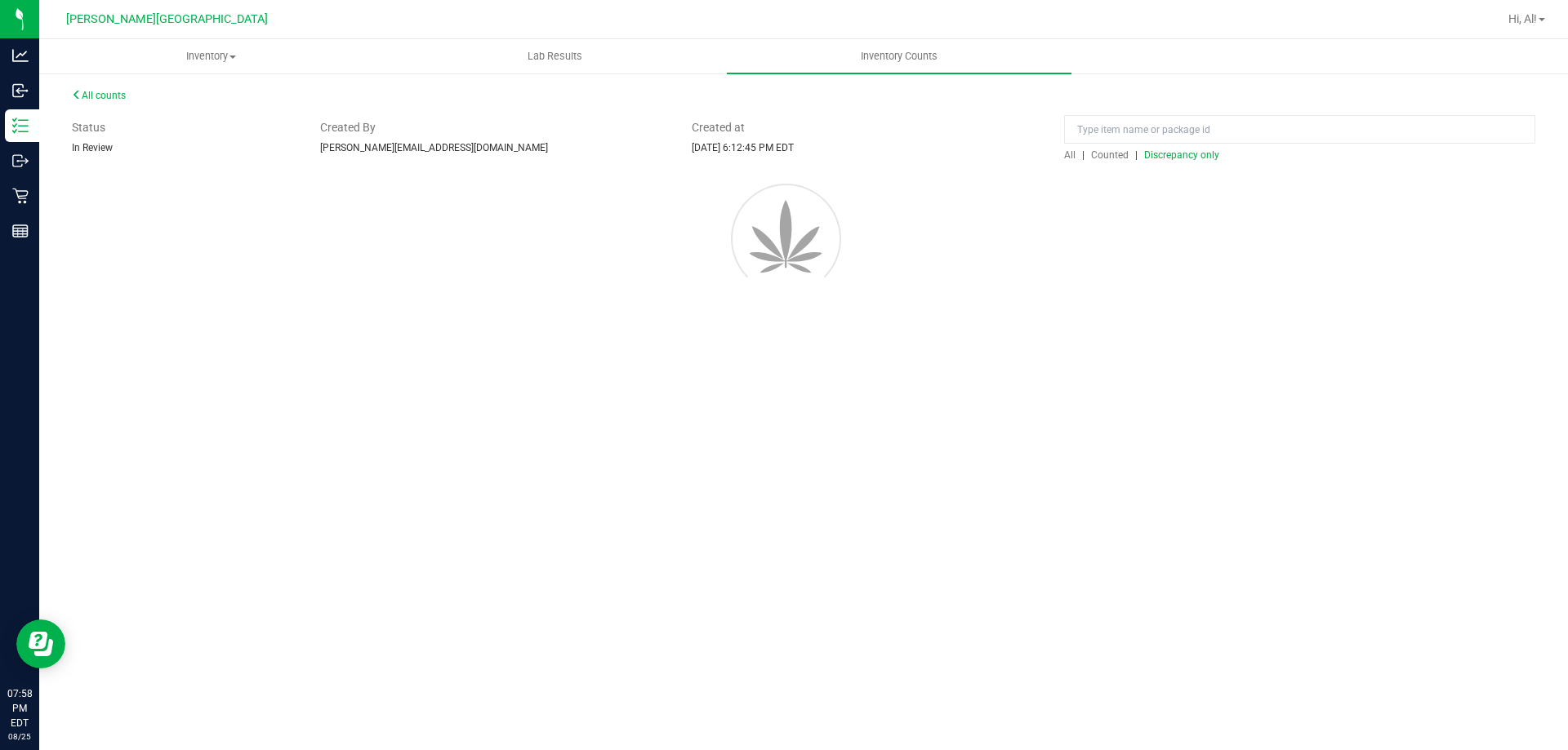
scroll to position [0, 0]
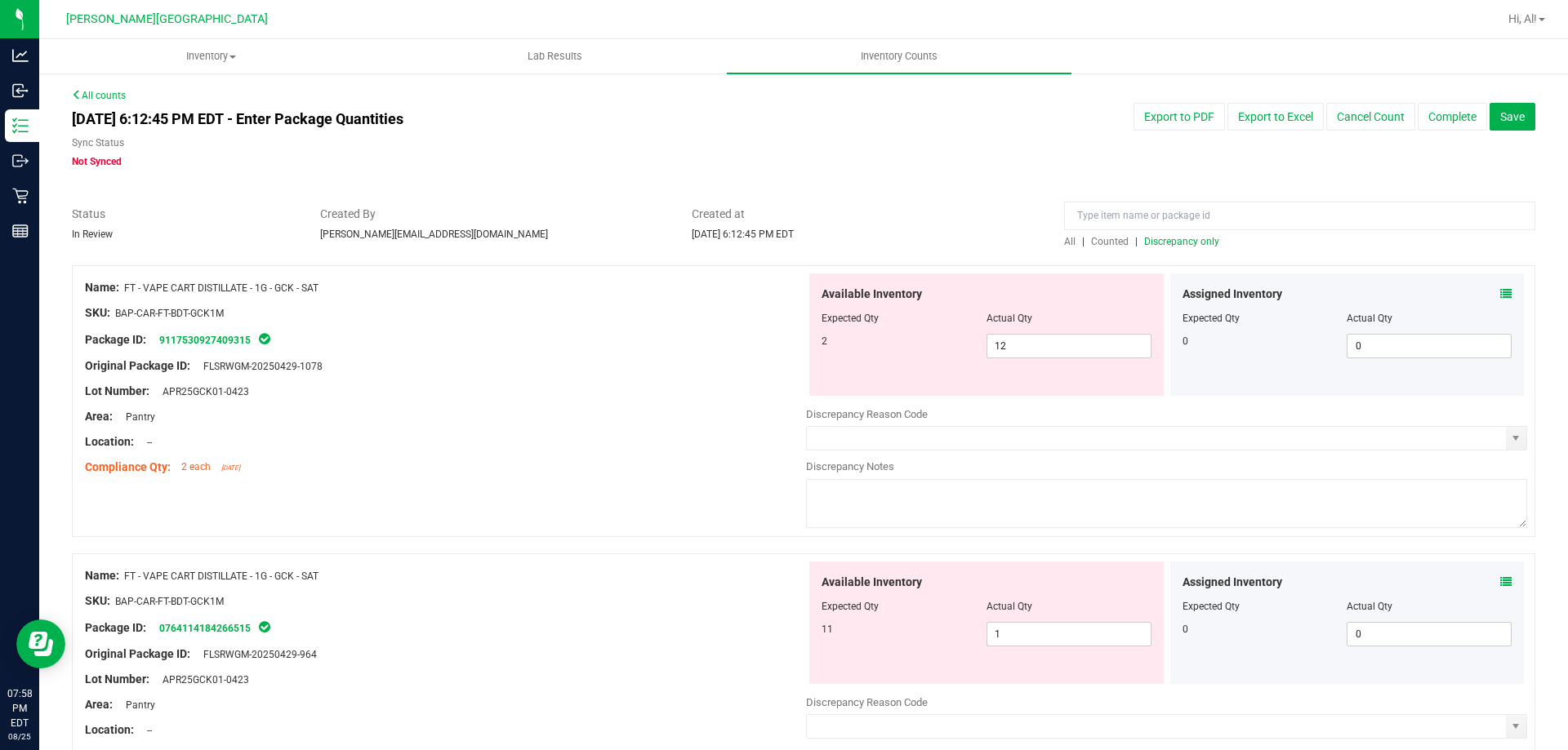
click at [1501, 291] on icon at bounding box center [1506, 293] width 11 height 11
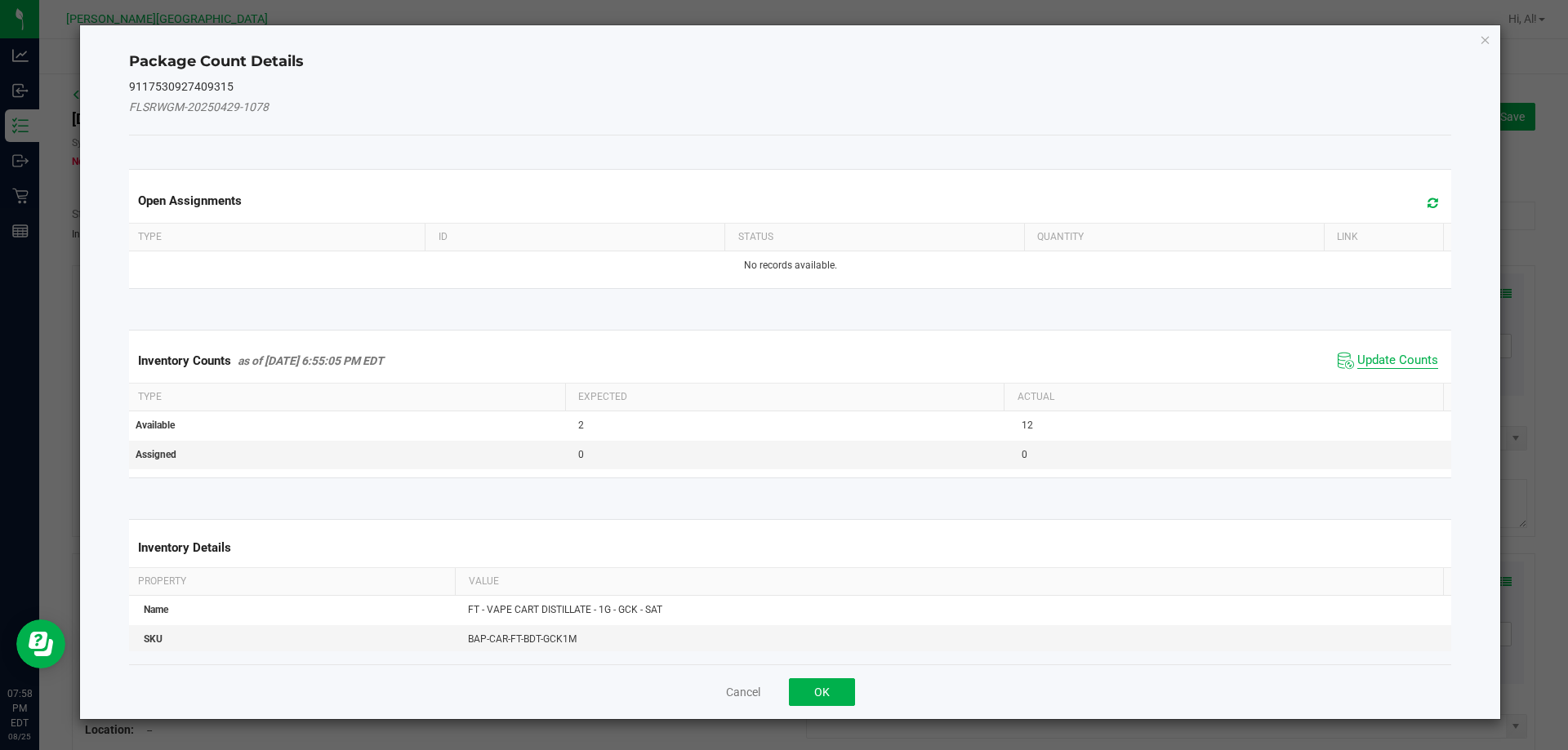
click at [1386, 356] on span "Update Counts" at bounding box center [1398, 360] width 81 height 16
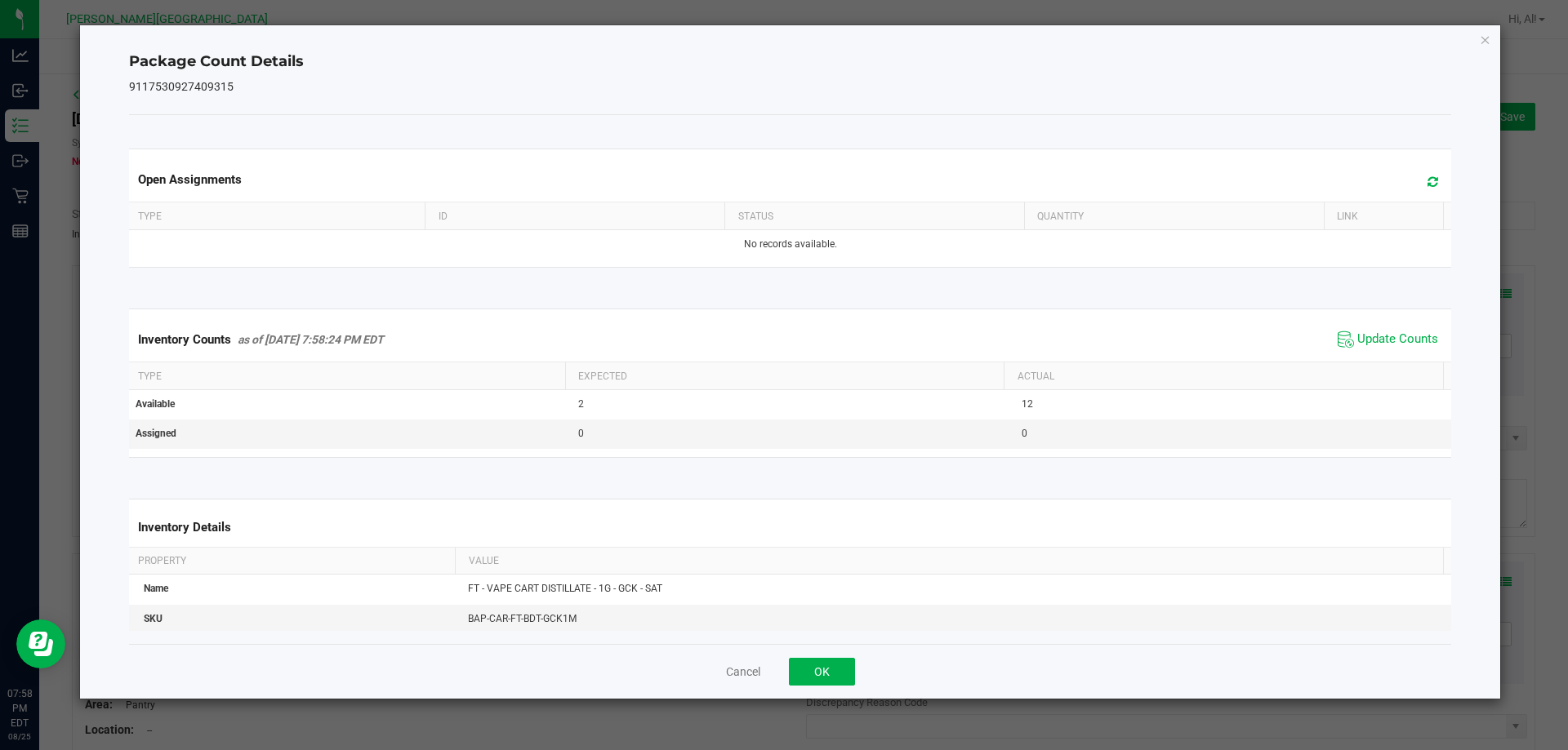
click at [830, 655] on div "Cancel OK" at bounding box center [791, 672] width 1324 height 55
click at [841, 661] on button "OK" at bounding box center [822, 672] width 66 height 28
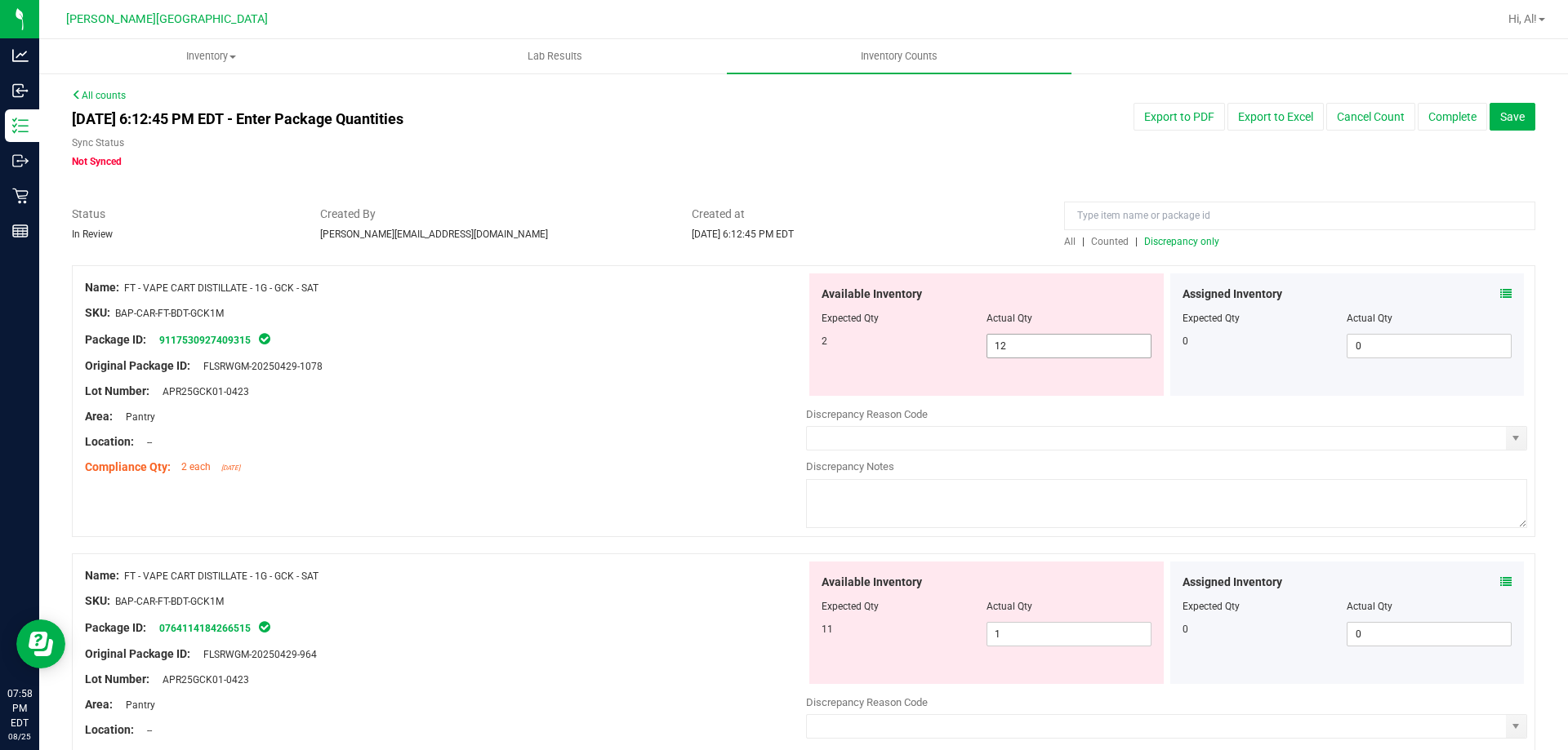
click at [1049, 353] on span "12 12" at bounding box center [1070, 346] width 165 height 24
click at [1049, 353] on input "12" at bounding box center [1070, 346] width 164 height 23
type input "2"
click at [1053, 631] on div "Available Inventory Expected Qty Actual Qty 11 1 1" at bounding box center [987, 623] width 355 height 122
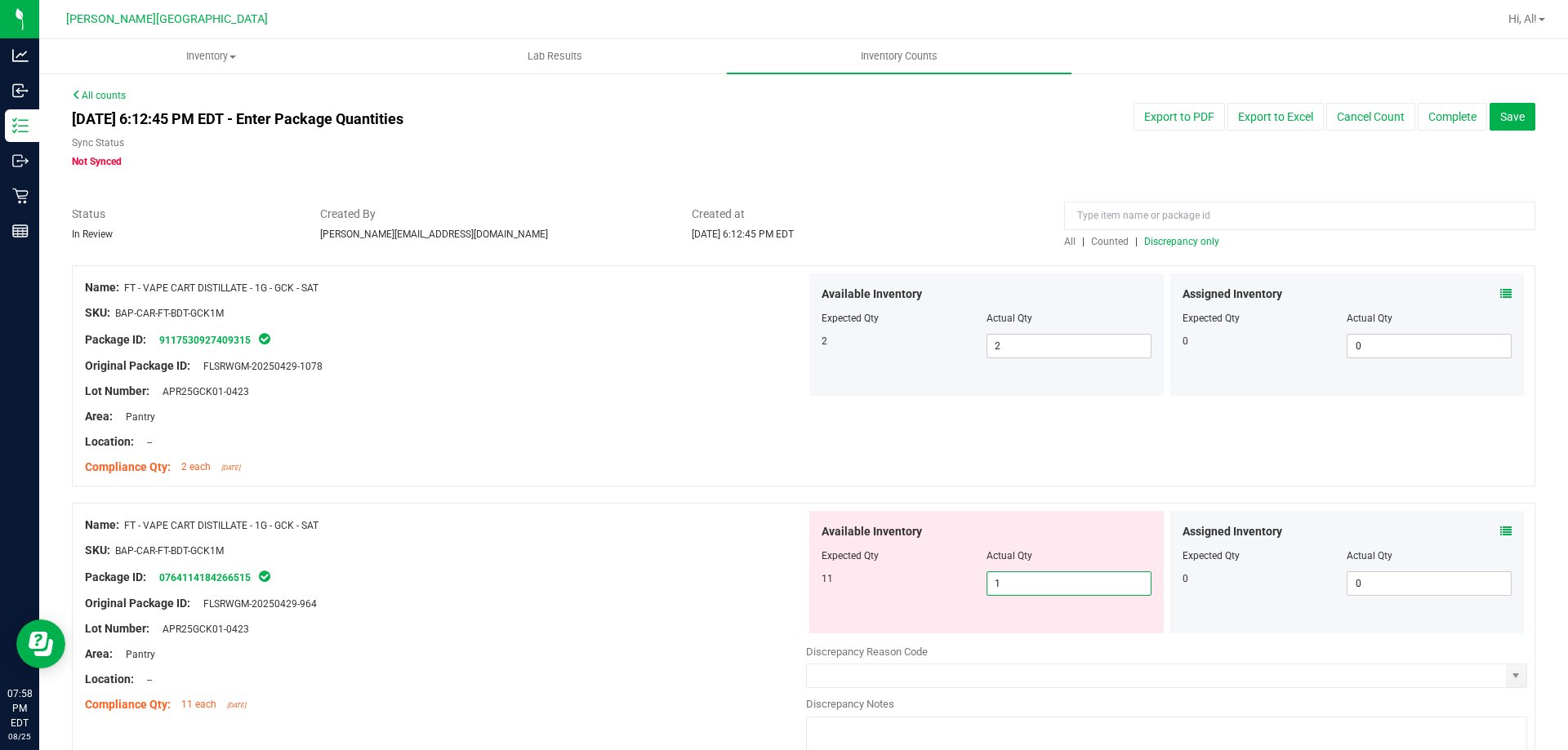
click at [1053, 631] on div "Available Inventory Expected Qty Actual Qty 11 1 1" at bounding box center [987, 572] width 355 height 122
click at [1053, 572] on span "1 1" at bounding box center [1070, 583] width 165 height 24
click at [1053, 572] on input "1" at bounding box center [1070, 583] width 164 height 23
click at [1055, 562] on div "Actual Qty" at bounding box center [1070, 556] width 165 height 15
click at [1065, 584] on span "1 1" at bounding box center [1070, 583] width 165 height 24
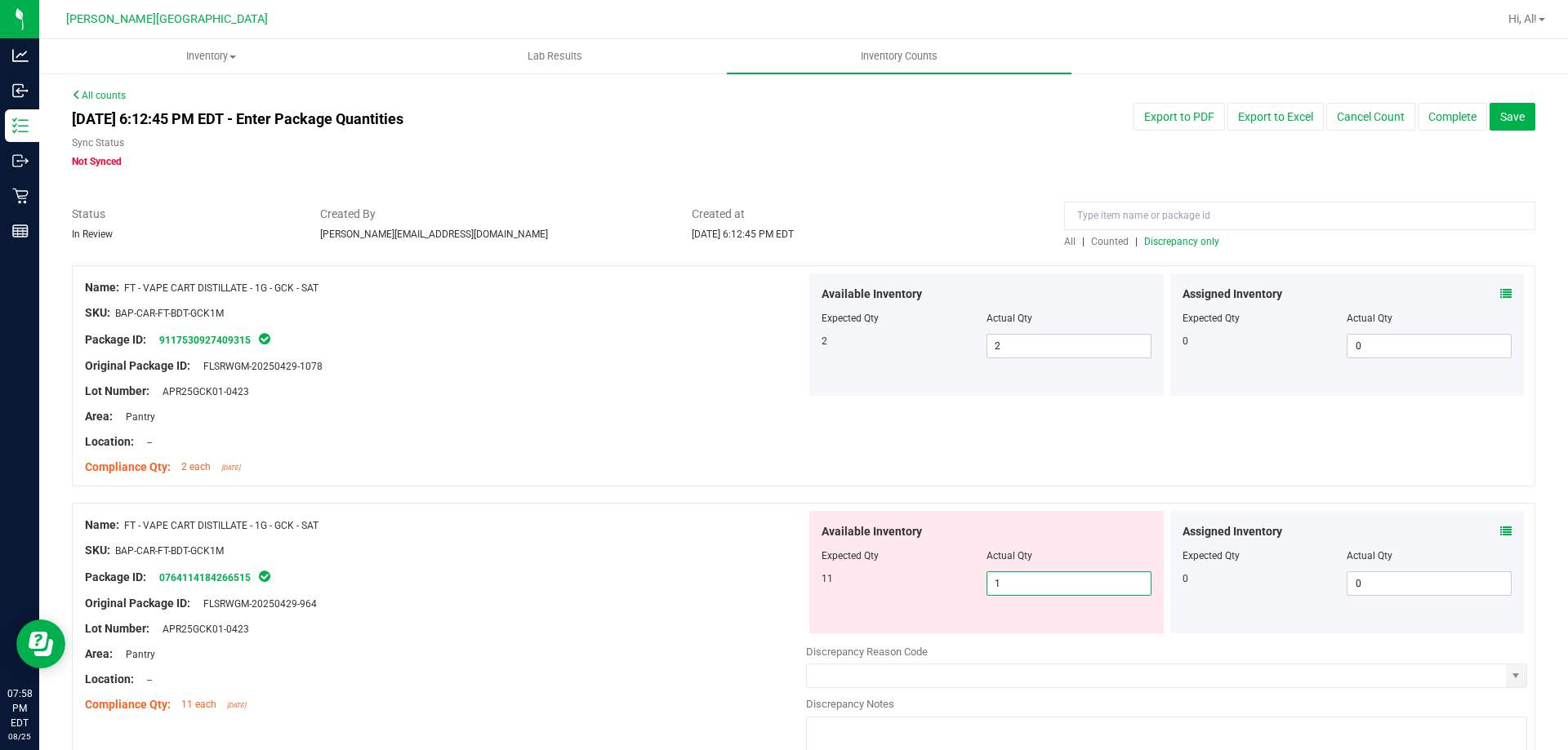
type input "11"
click at [1062, 538] on div "Available Inventory" at bounding box center [986, 532] width 330 height 17
type input "11"
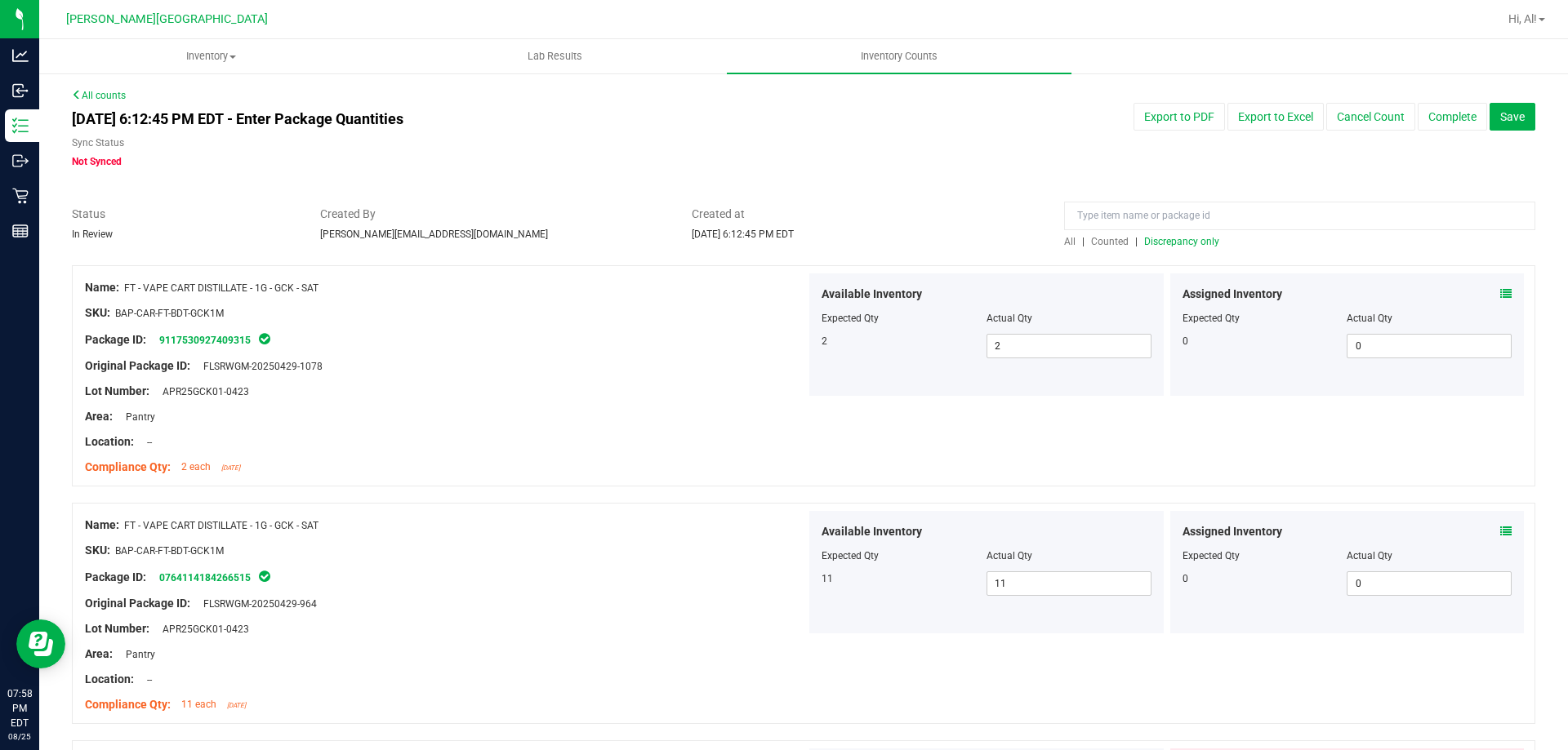
click at [1062, 538] on div "Available Inventory" at bounding box center [986, 532] width 330 height 17
click at [1062, 483] on div "Name: FT - VAPE CART DISTILLATE - 1G - GCK - SAT SKU: BAP-CAR-FT-BDT-GCK1M Pack…" at bounding box center [804, 375] width 1464 height 221
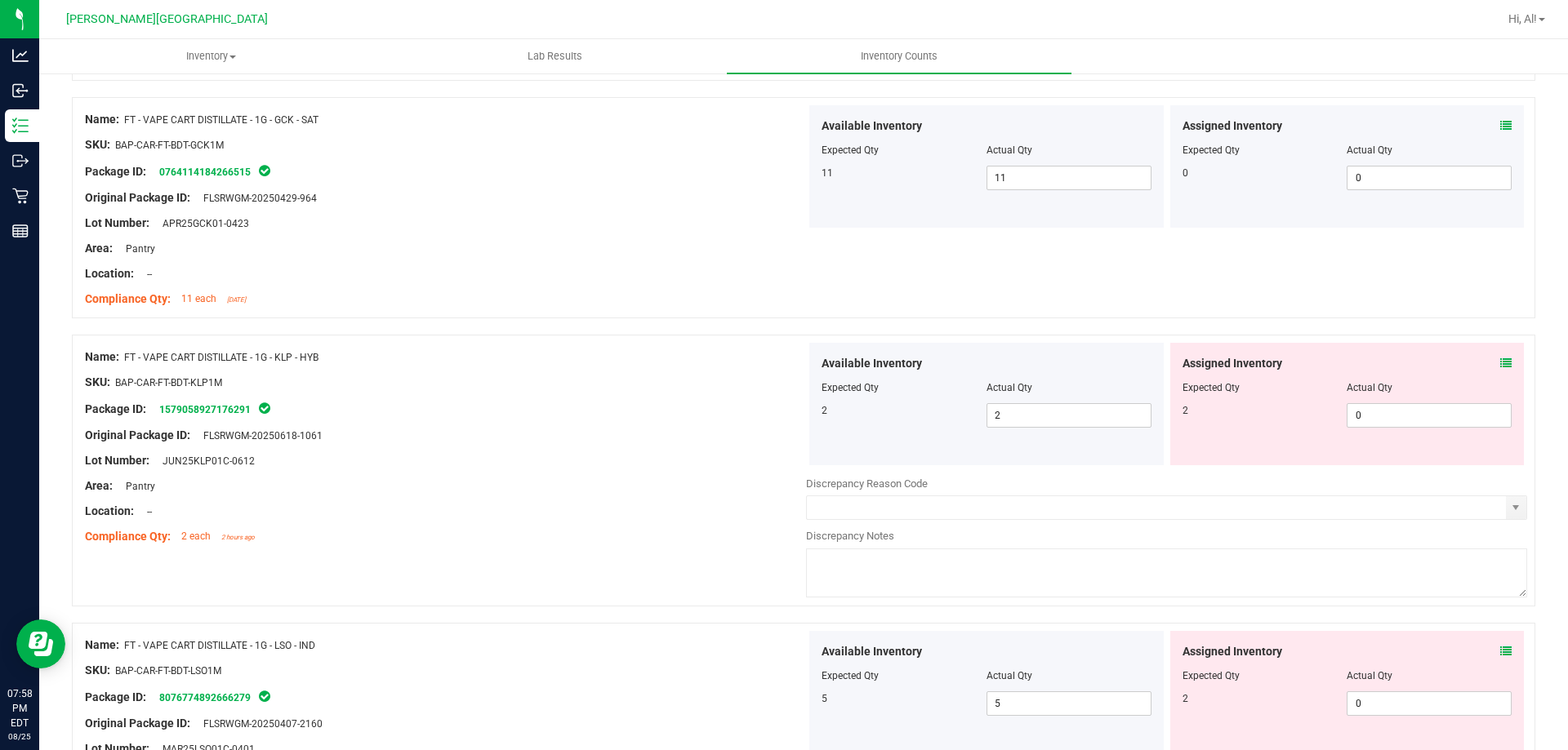
scroll to position [409, 0]
click at [1501, 360] on icon at bounding box center [1506, 360] width 11 height 11
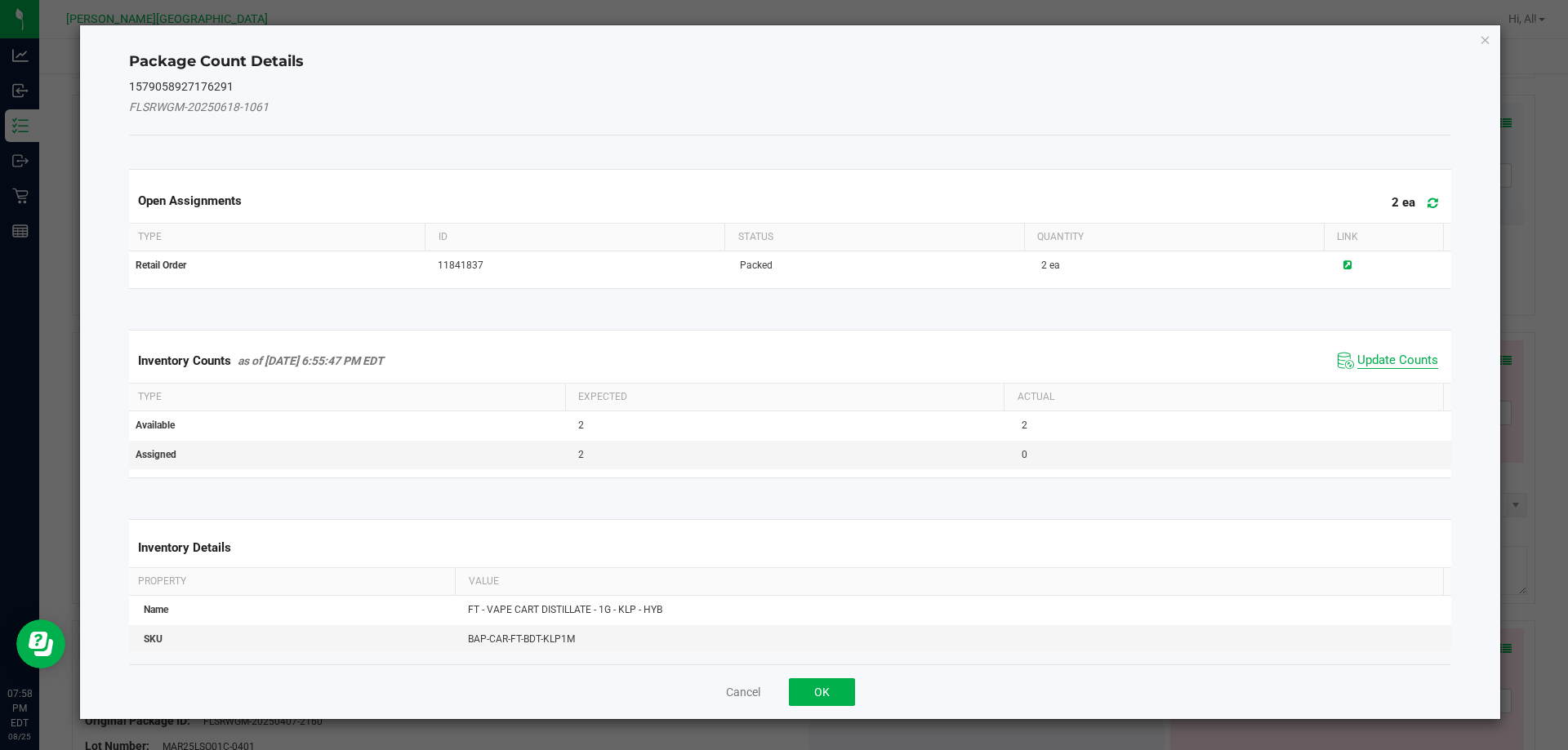
click at [1391, 367] on span "Update Counts" at bounding box center [1398, 360] width 81 height 16
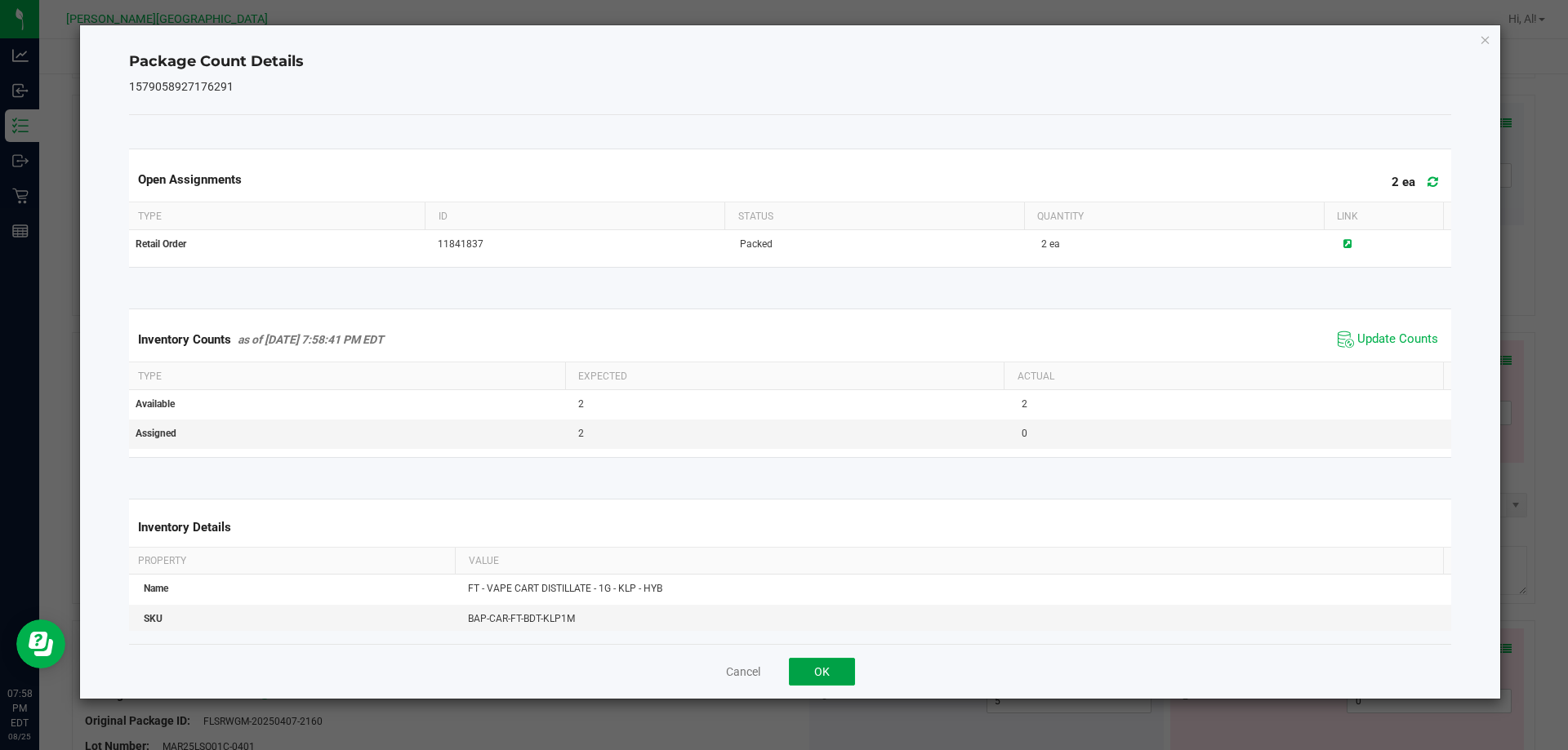
click at [824, 665] on button "OK" at bounding box center [822, 672] width 66 height 28
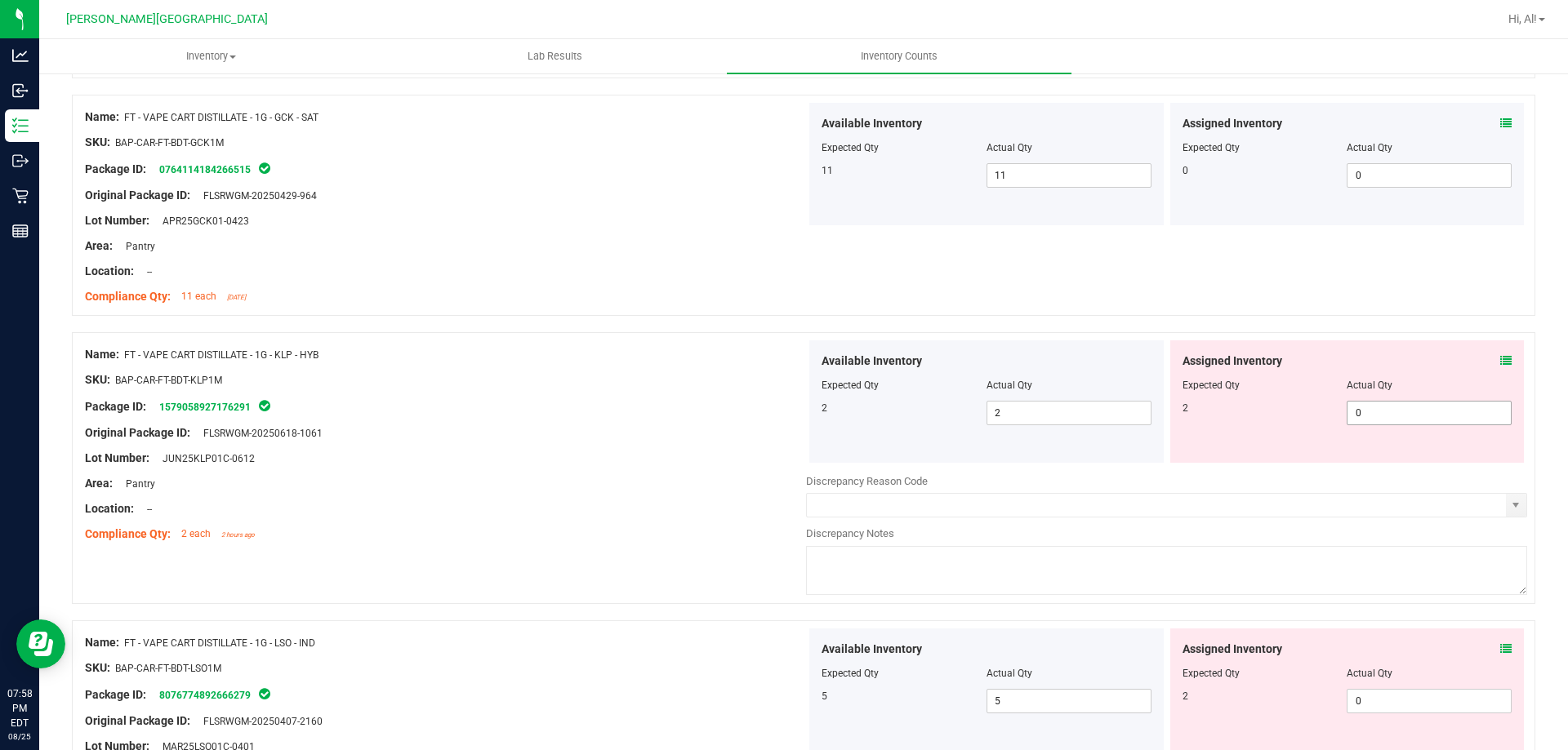
click at [1375, 408] on span "0 0" at bounding box center [1429, 413] width 165 height 24
click at [1375, 408] on input "0" at bounding box center [1429, 413] width 164 height 23
type input "2"
click at [1367, 367] on div "Assigned Inventory" at bounding box center [1347, 361] width 330 height 17
type input "2"
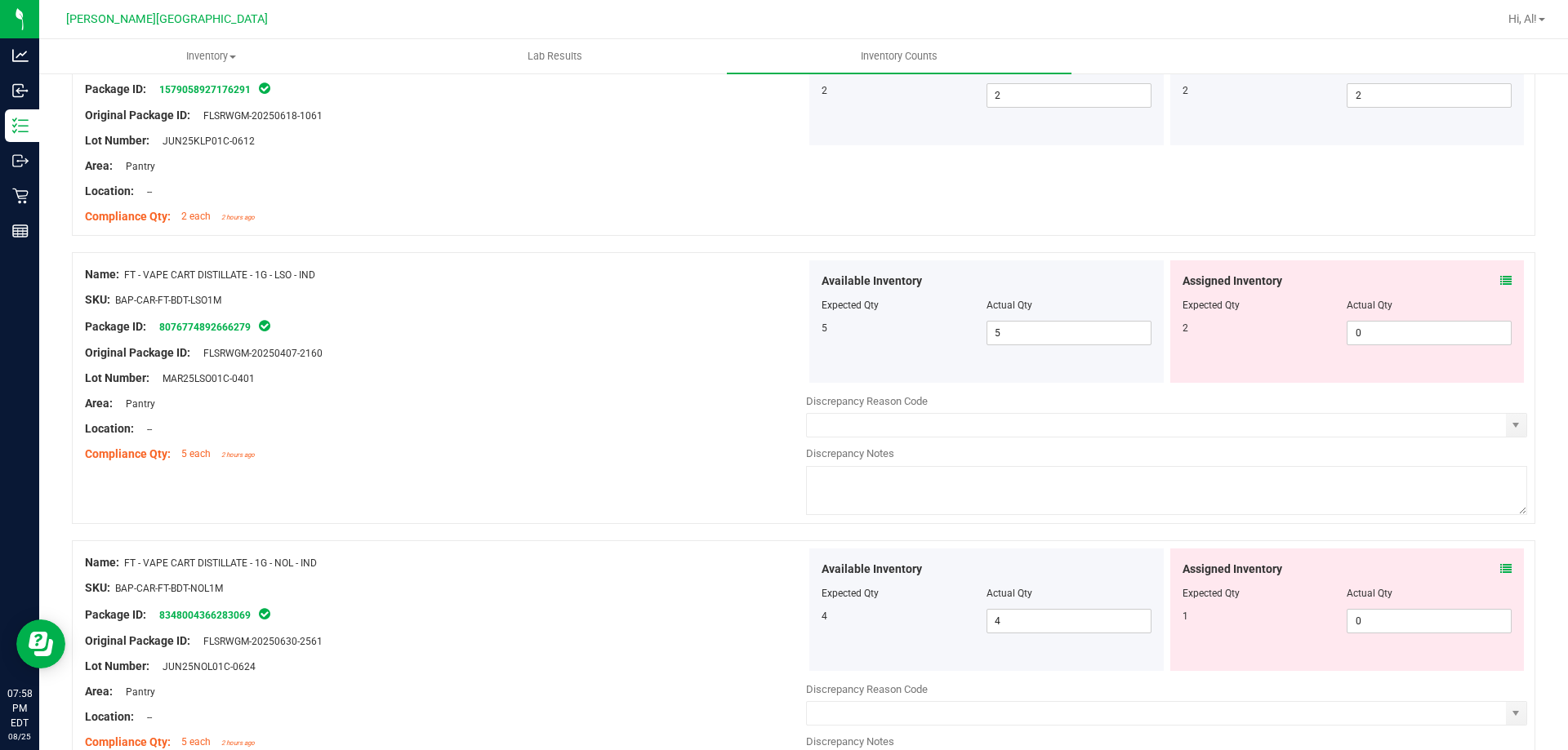
scroll to position [735, 0]
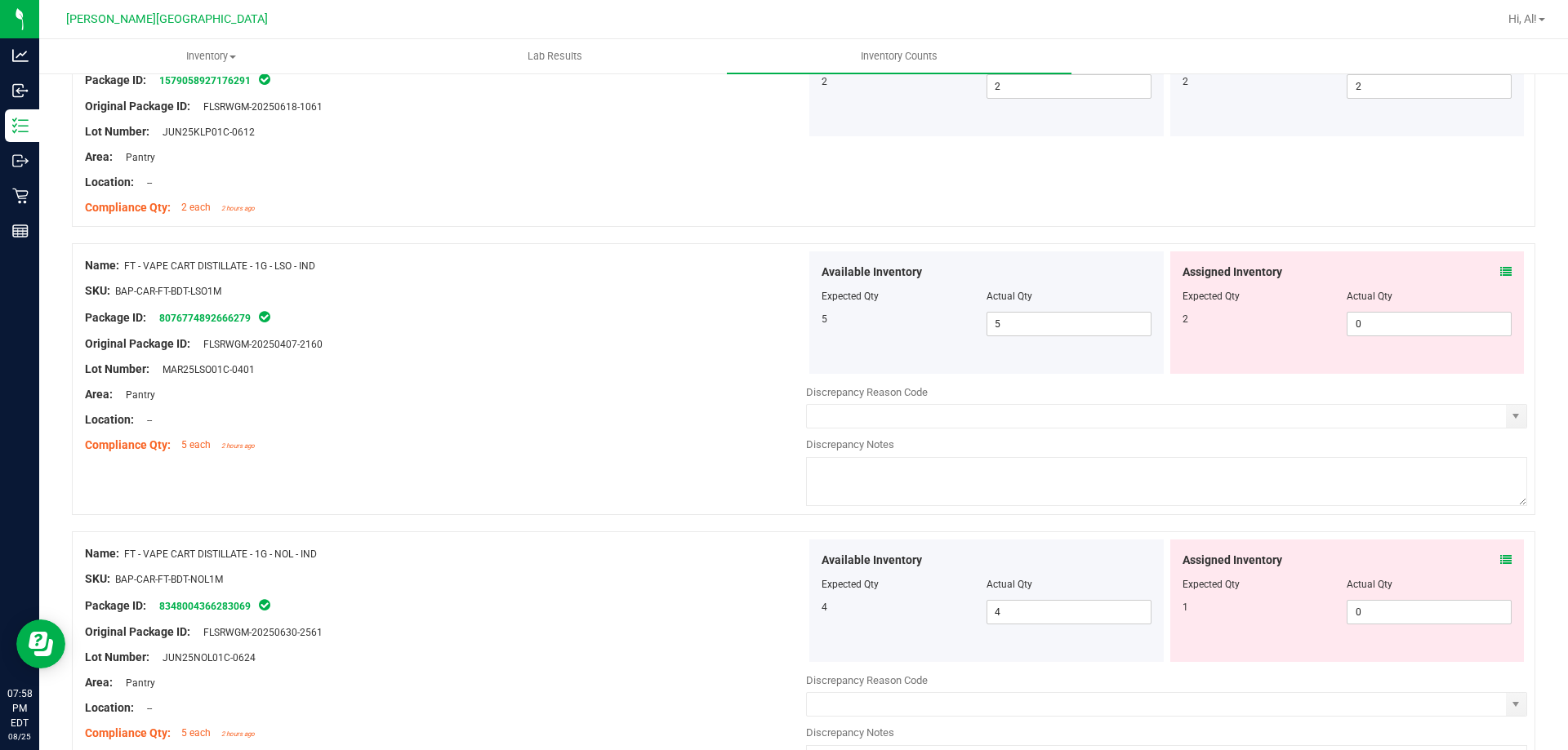
click at [1501, 277] on icon at bounding box center [1506, 271] width 11 height 11
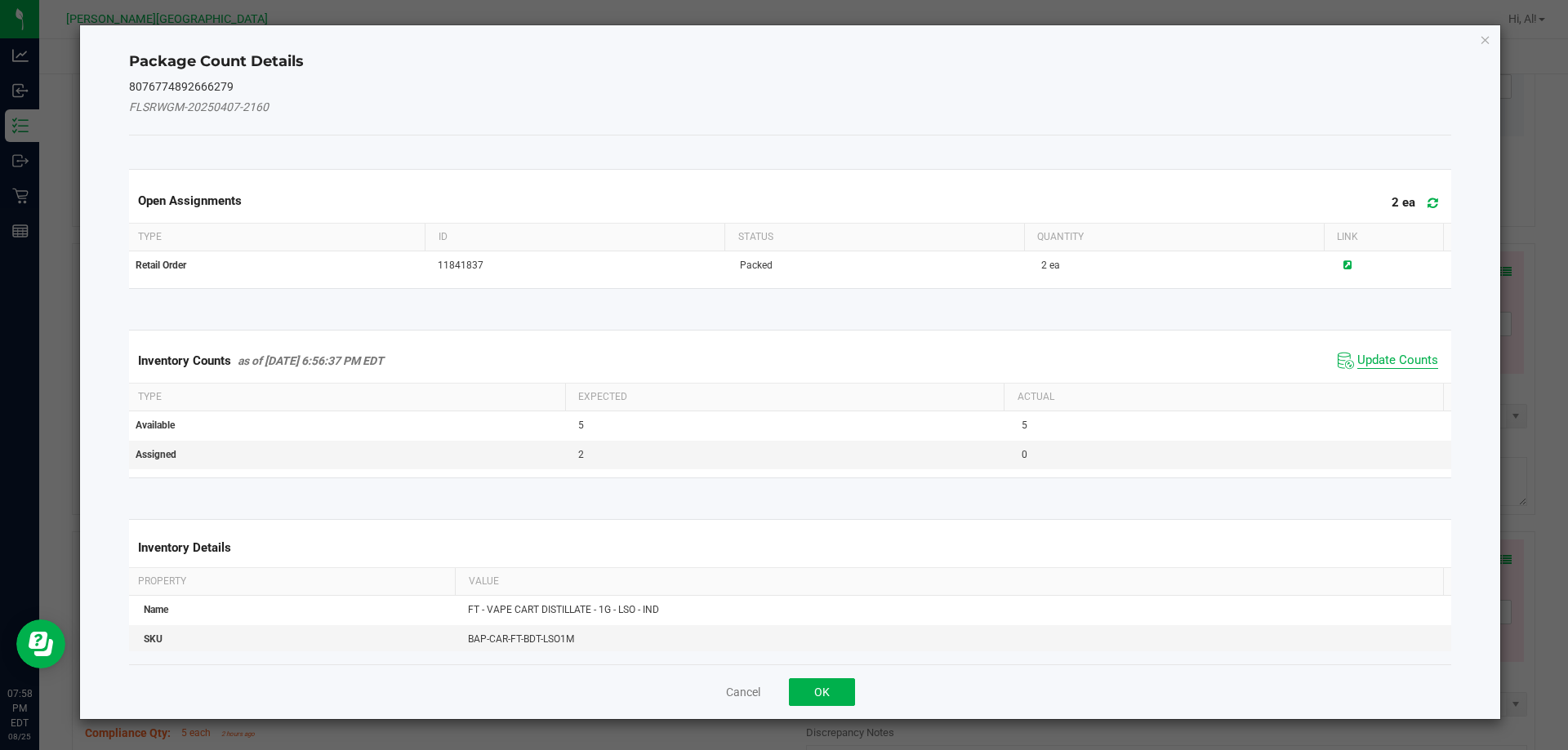
click at [1362, 362] on span "Update Counts" at bounding box center [1398, 360] width 81 height 16
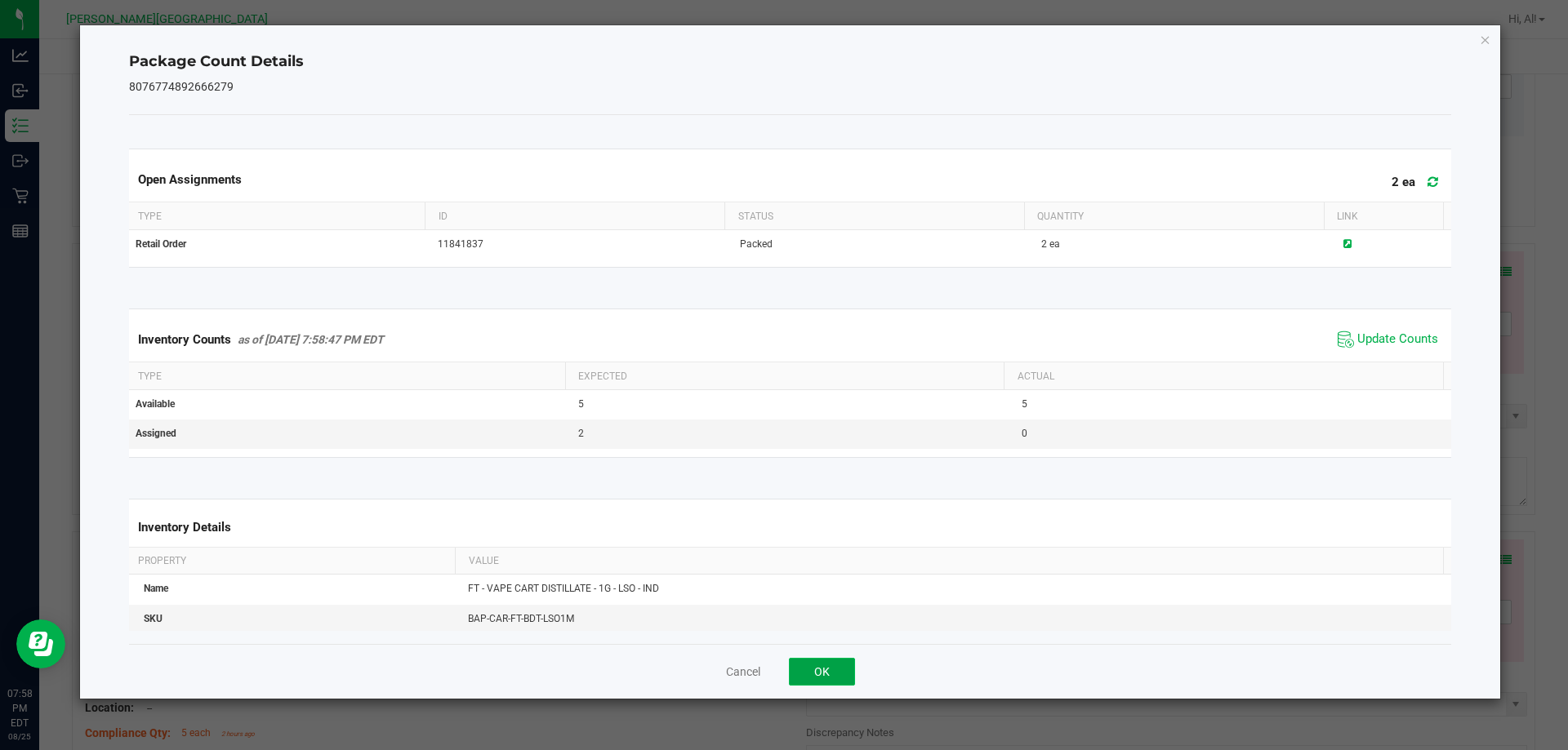
click at [799, 670] on button "OK" at bounding box center [822, 672] width 66 height 28
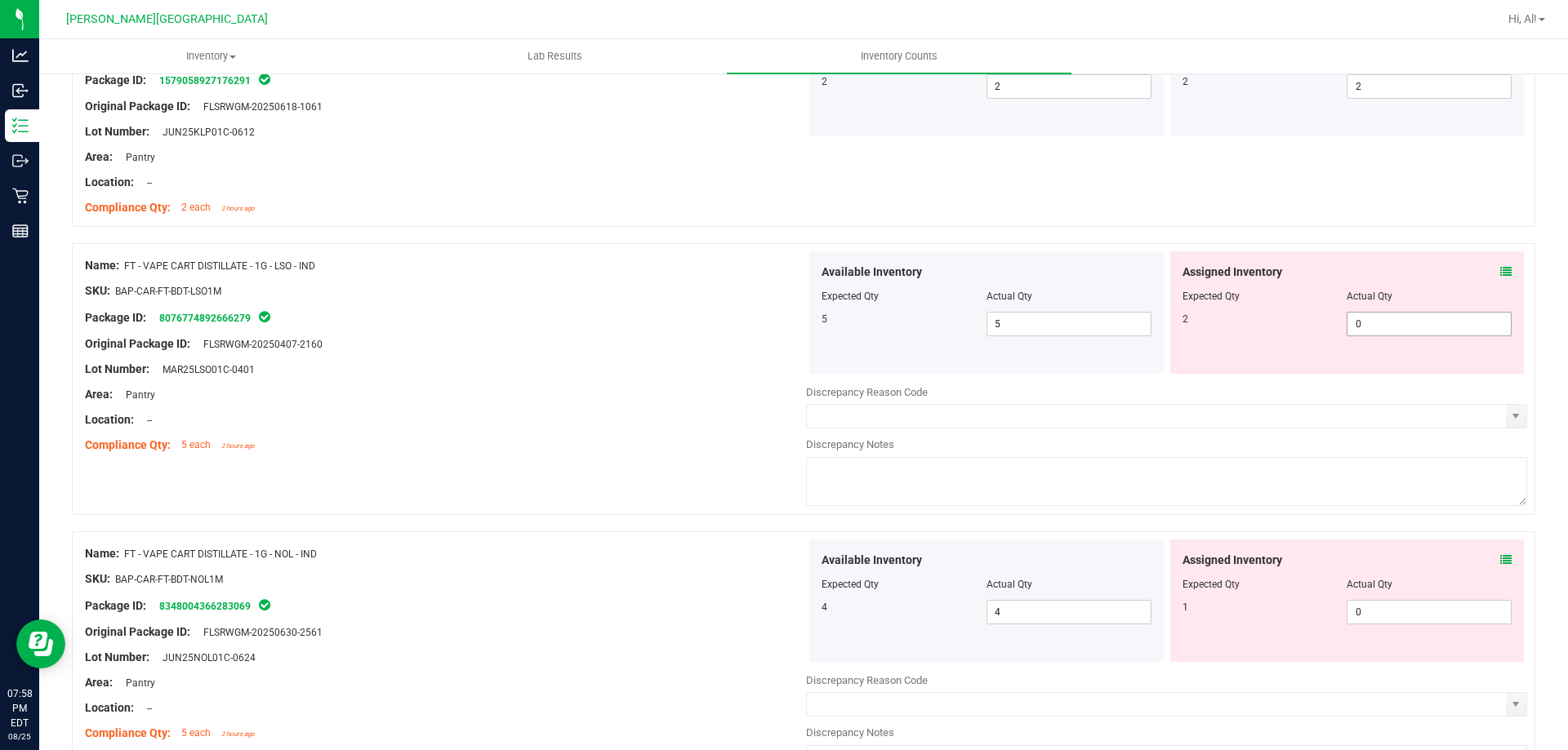
click at [1376, 334] on span "0 0" at bounding box center [1429, 324] width 165 height 24
click at [1376, 334] on input "0" at bounding box center [1429, 324] width 164 height 23
type input "2"
click at [1349, 289] on div "Actual Qty" at bounding box center [1429, 296] width 165 height 15
type input "2"
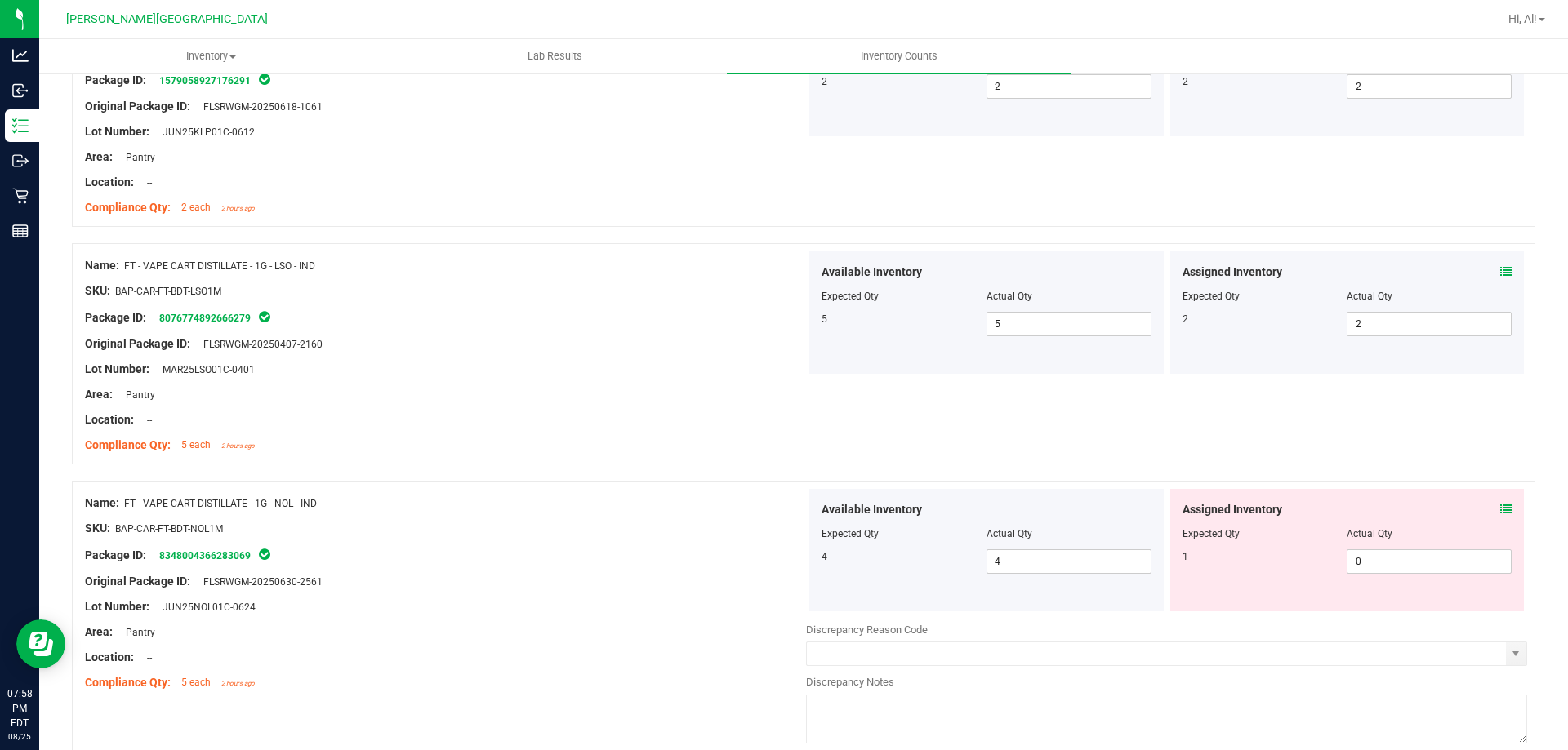
click at [1501, 506] on icon at bounding box center [1506, 509] width 11 height 11
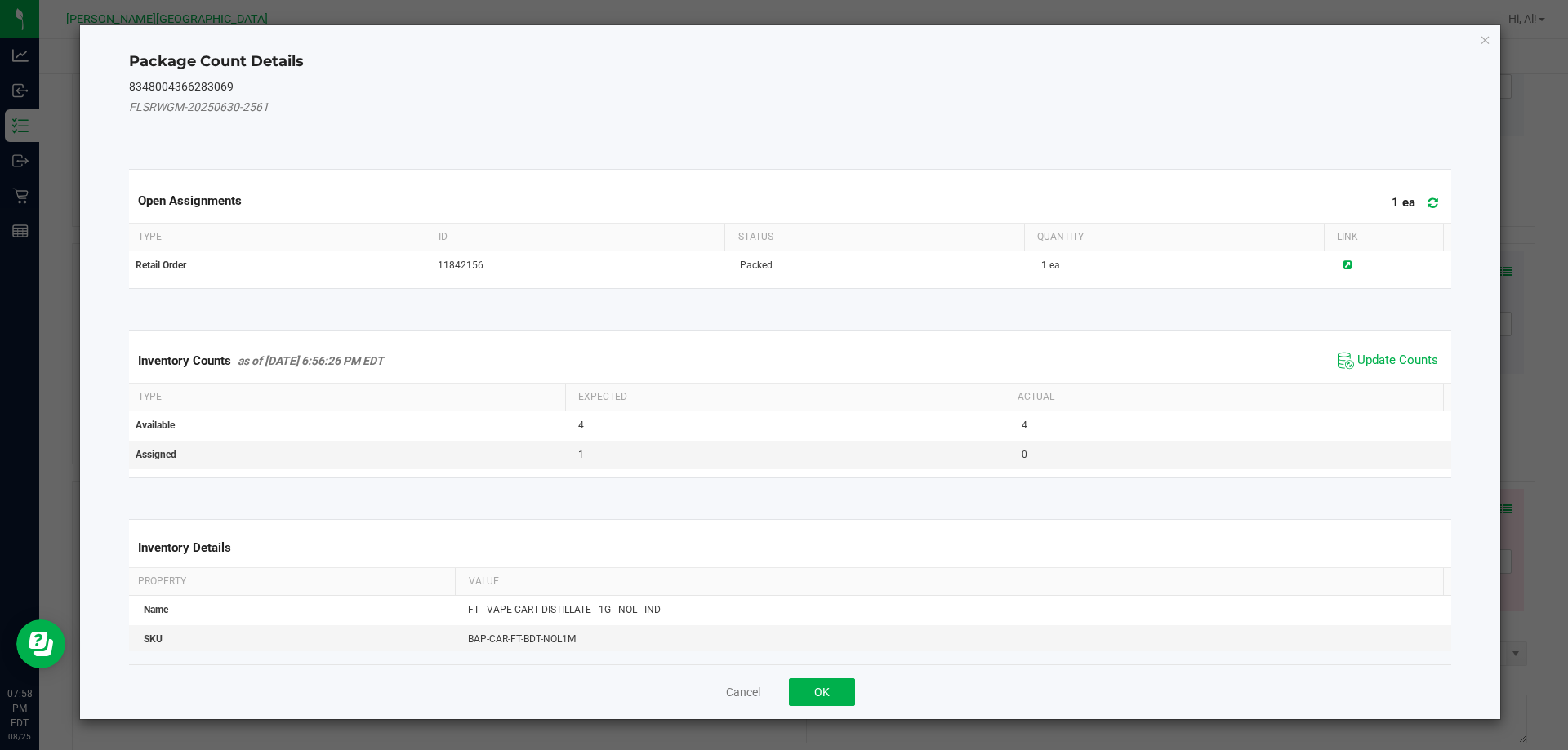
click at [1348, 370] on span "Update Counts" at bounding box center [1388, 360] width 108 height 24
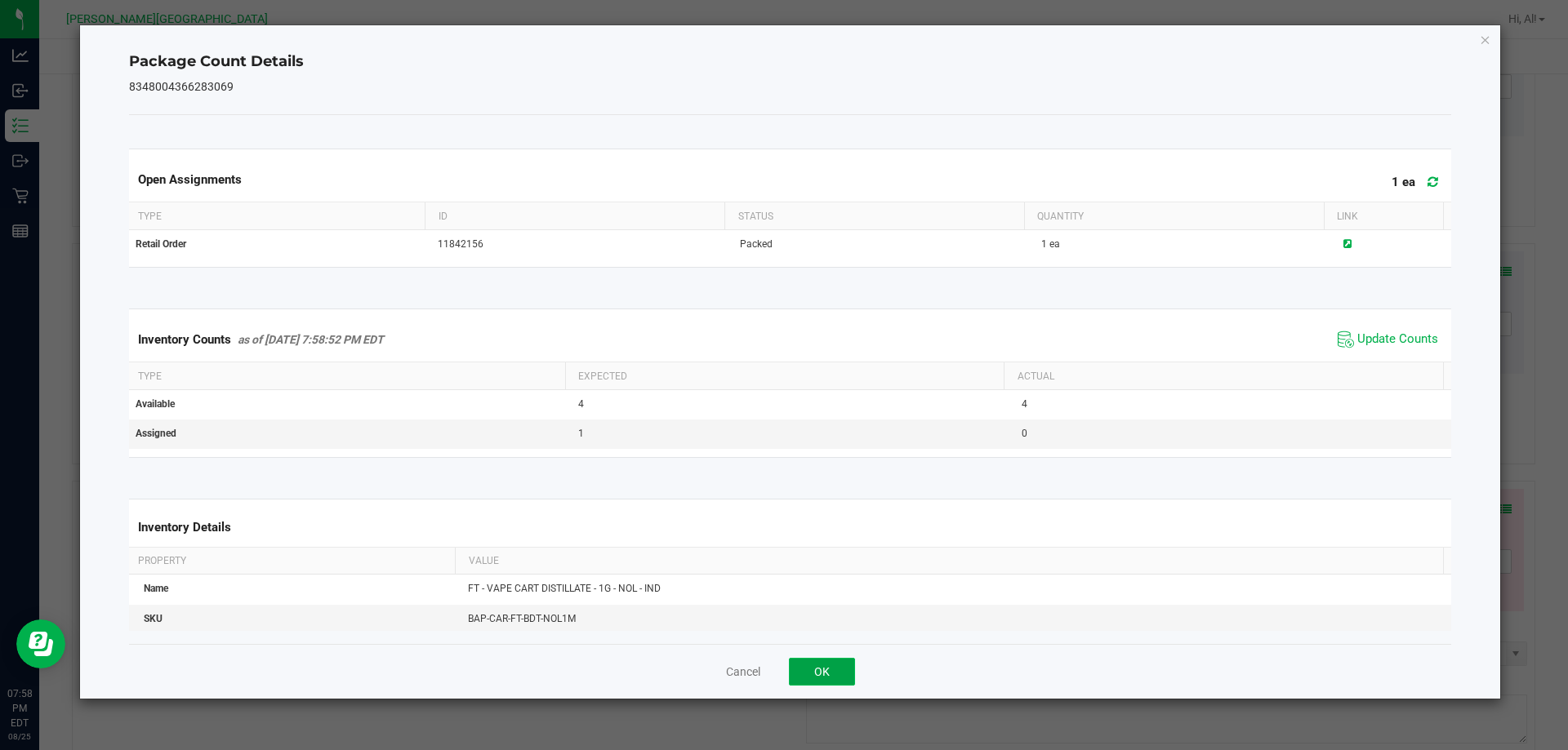
click at [811, 683] on button "OK" at bounding box center [822, 672] width 66 height 28
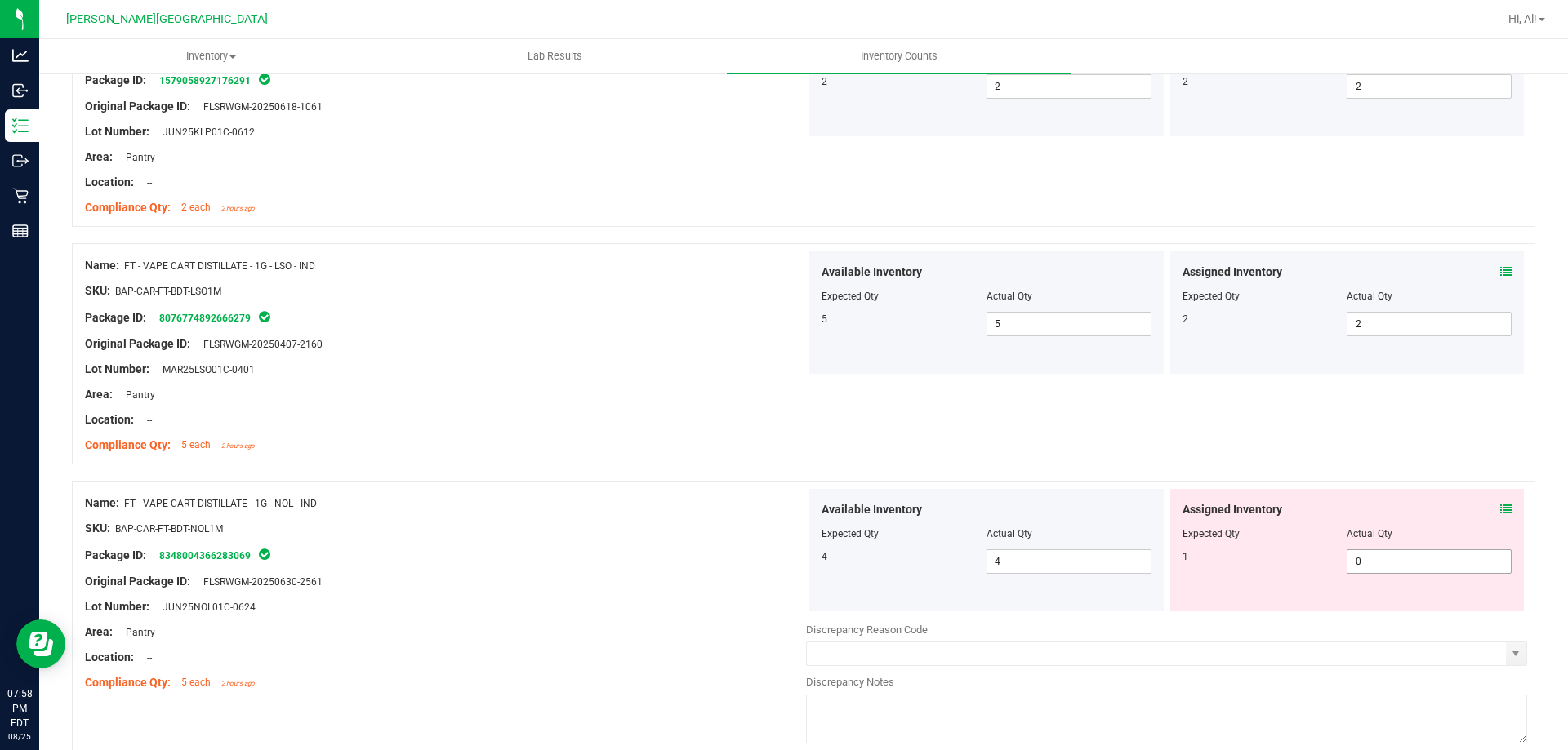
click at [1418, 554] on span "0 0" at bounding box center [1429, 562] width 165 height 24
click at [1418, 554] on input "0" at bounding box center [1429, 562] width 164 height 23
type input "1"
click at [1409, 500] on div "Assigned Inventory Expected Qty Actual Qty 1 0 1" at bounding box center [1348, 550] width 355 height 122
type input "1"
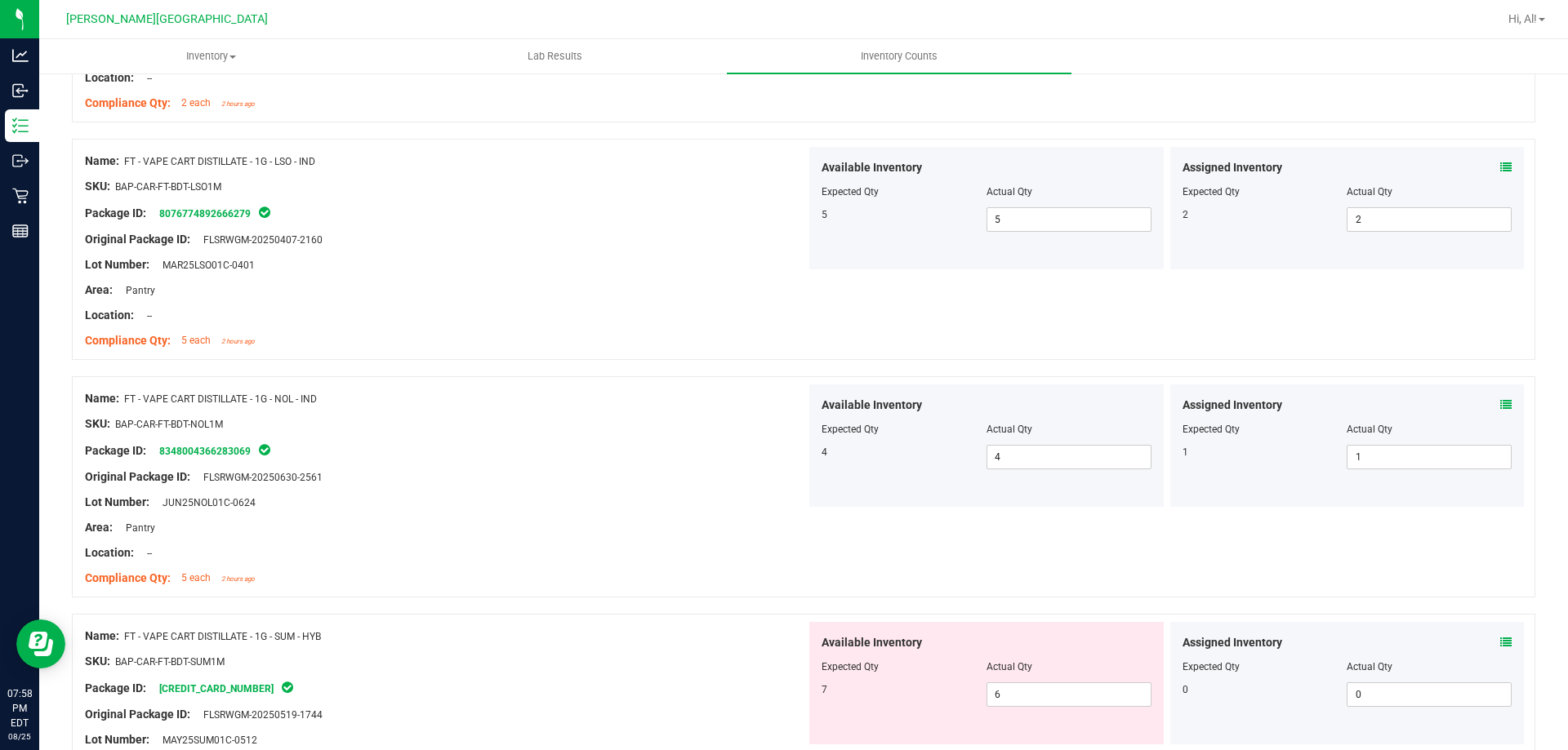
scroll to position [980, 0]
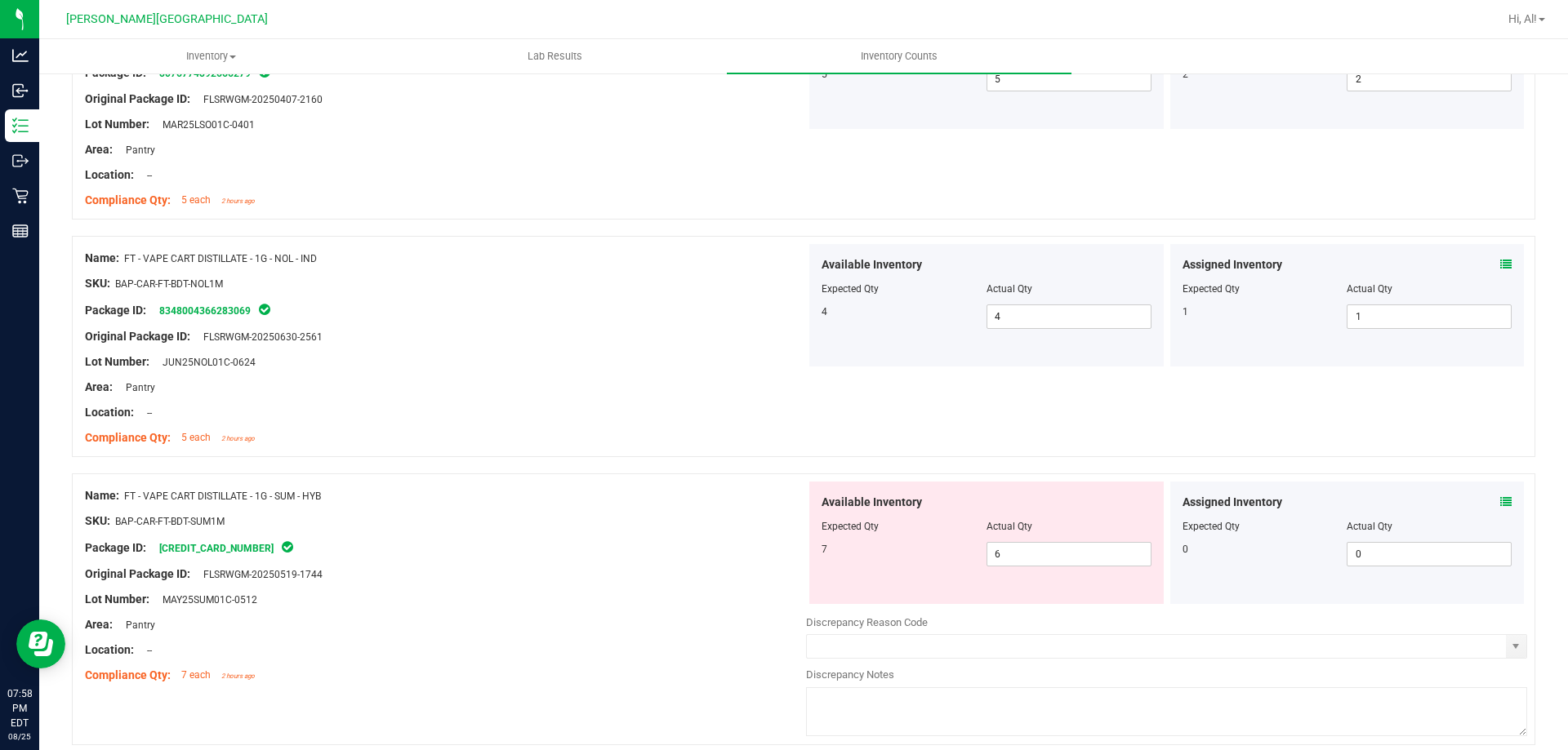
drag, startPoint x: 1500, startPoint y: 499, endPoint x: 1487, endPoint y: 502, distance: 13.3
click at [1500, 500] on div "Assigned Inventory Expected Qty Actual Qty 0 0 0" at bounding box center [1348, 543] width 355 height 122
click at [1485, 502] on div "Assigned Inventory" at bounding box center [1347, 502] width 330 height 17
click at [1501, 502] on icon at bounding box center [1506, 501] width 11 height 11
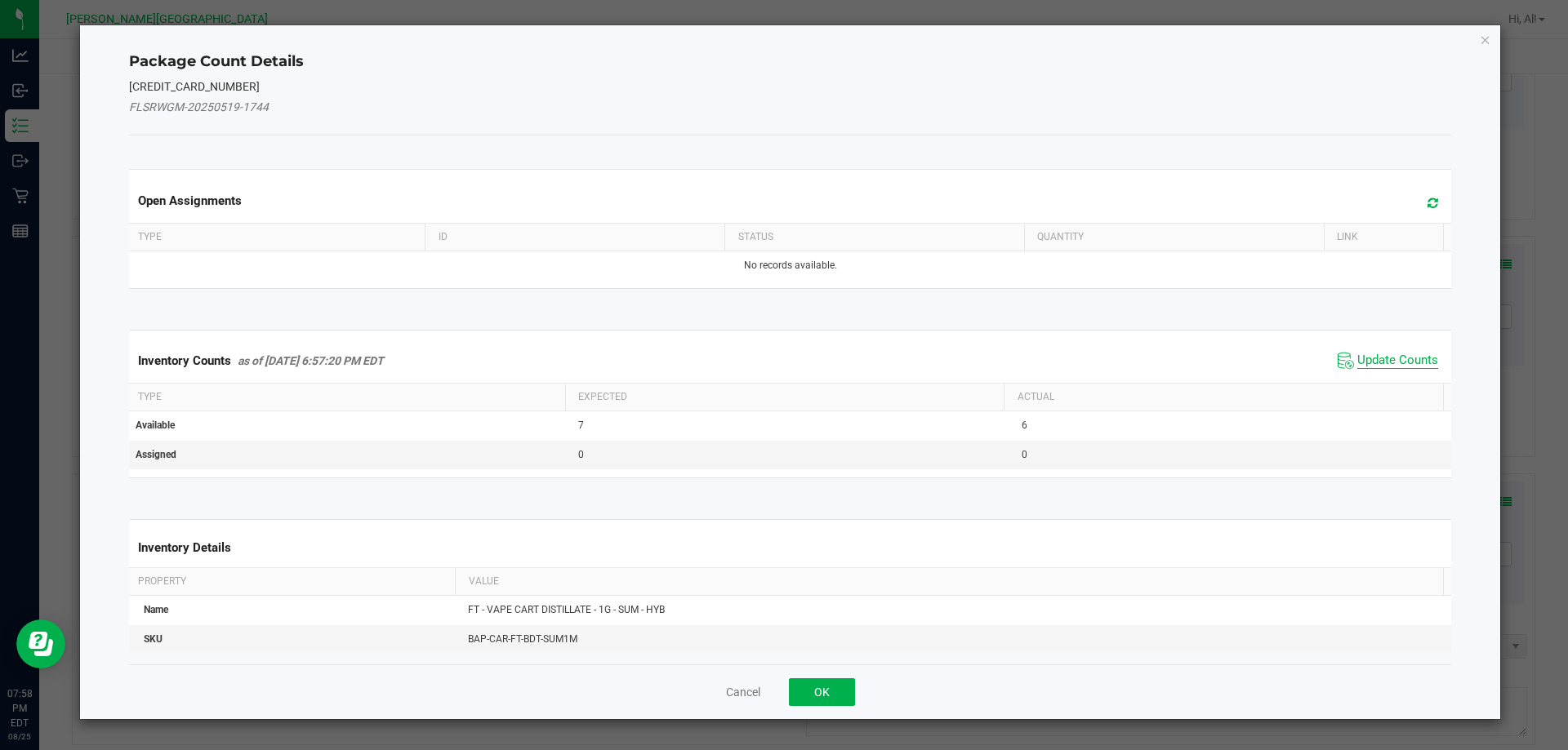
click at [1398, 360] on span "Update Counts" at bounding box center [1398, 360] width 81 height 16
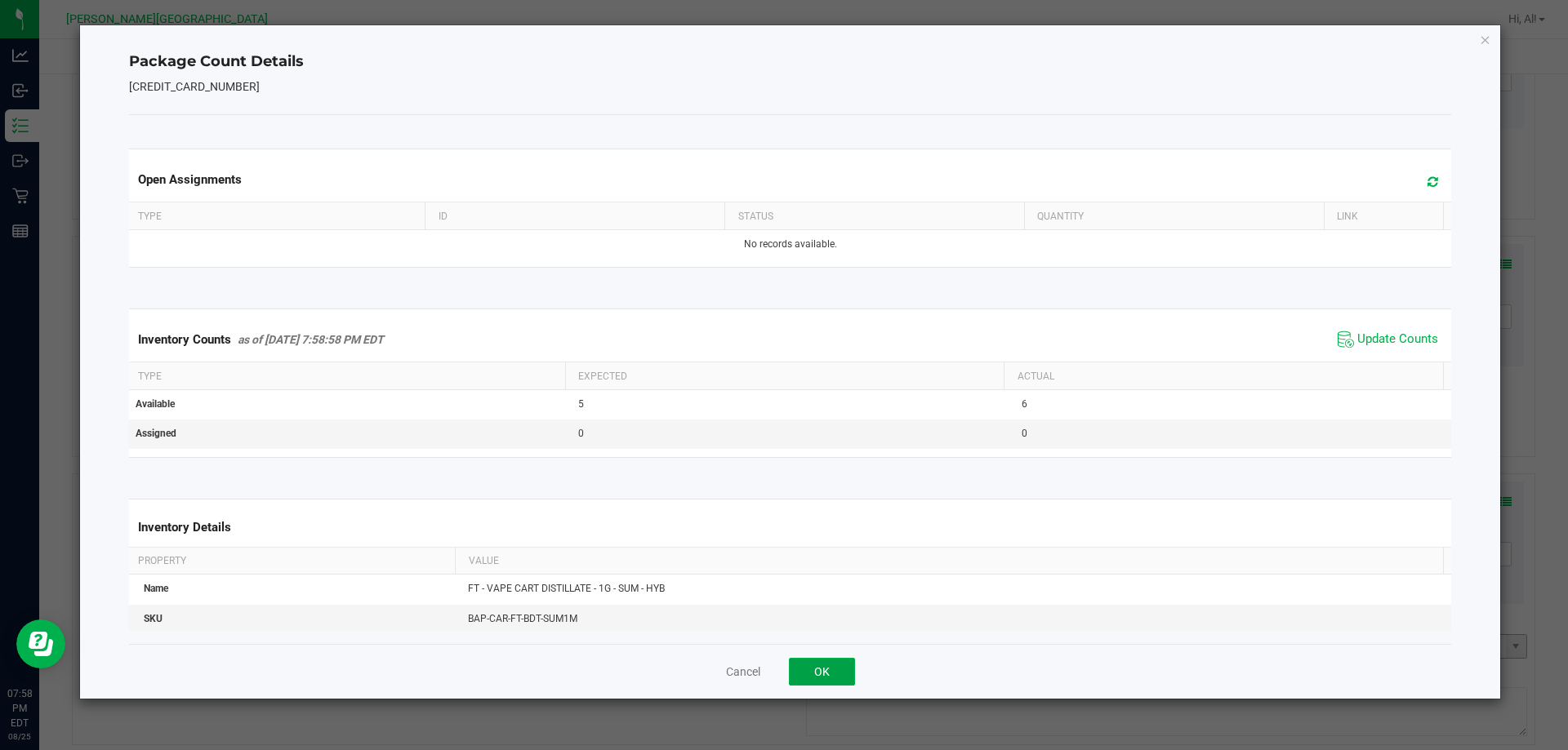
click at [833, 666] on button "OK" at bounding box center [822, 672] width 66 height 28
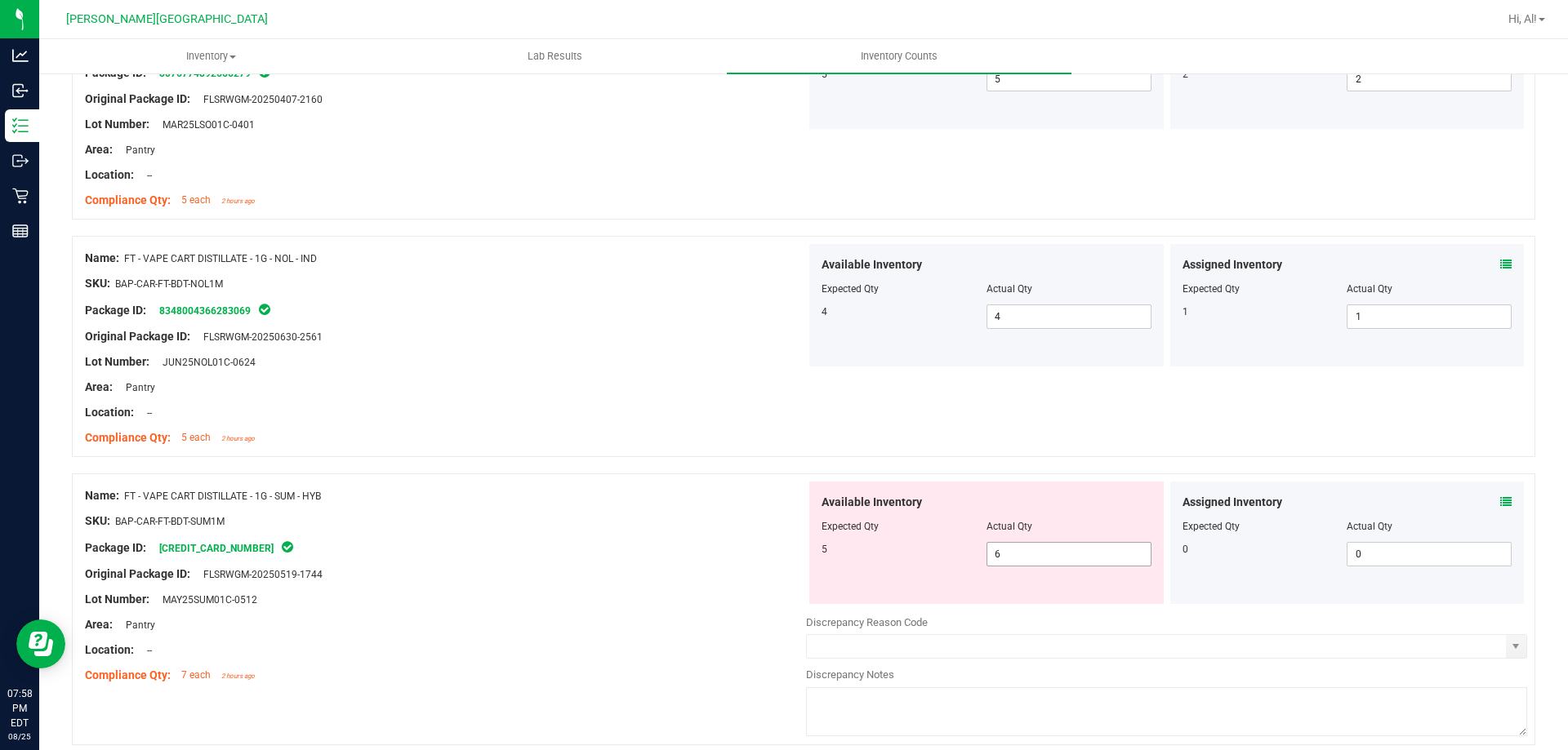
click at [1033, 555] on span "6 6" at bounding box center [1070, 554] width 165 height 24
click at [1033, 555] on input "6" at bounding box center [1070, 554] width 164 height 23
type input "5"
click at [1038, 526] on div "Actual Qty" at bounding box center [1070, 526] width 165 height 15
type input "5"
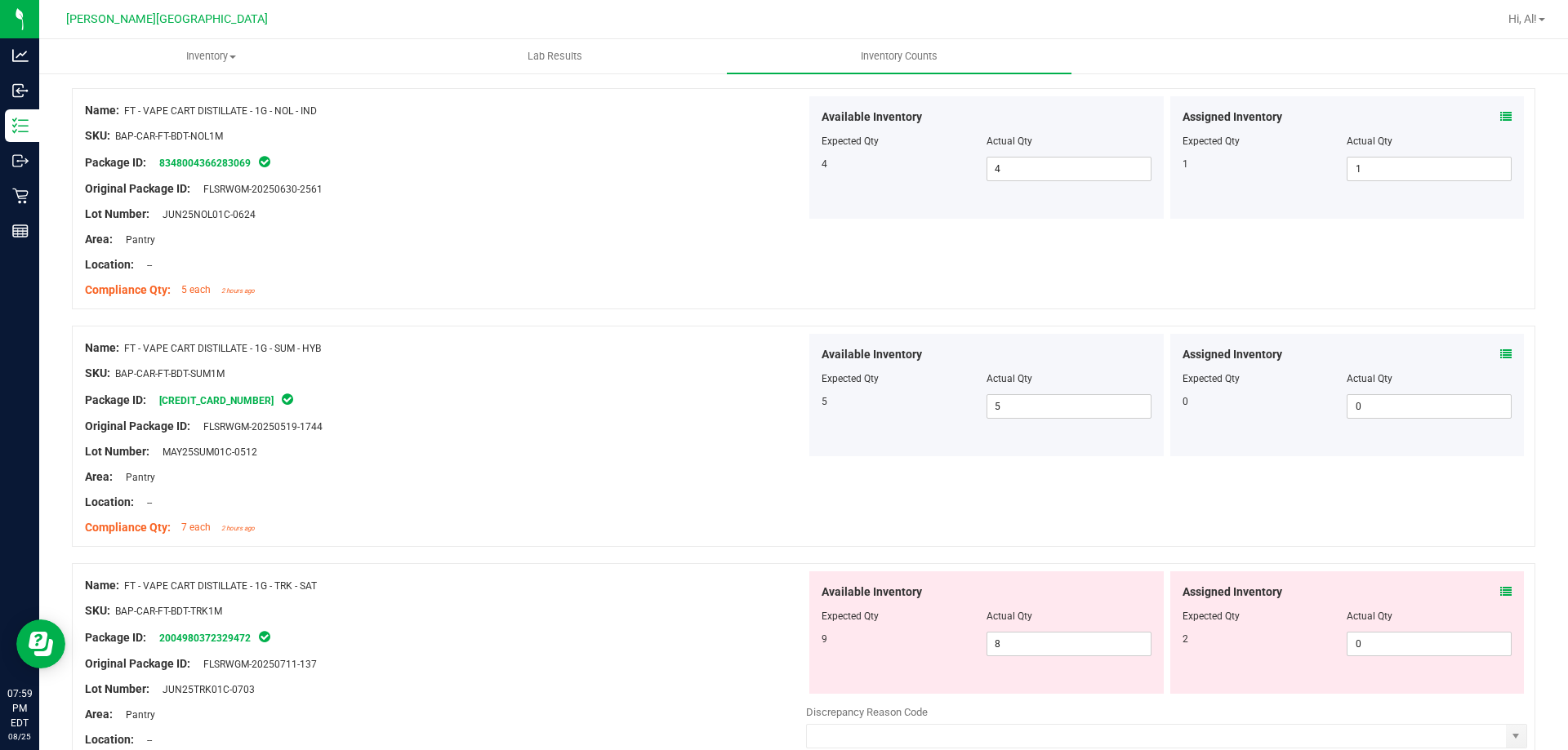
scroll to position [1306, 0]
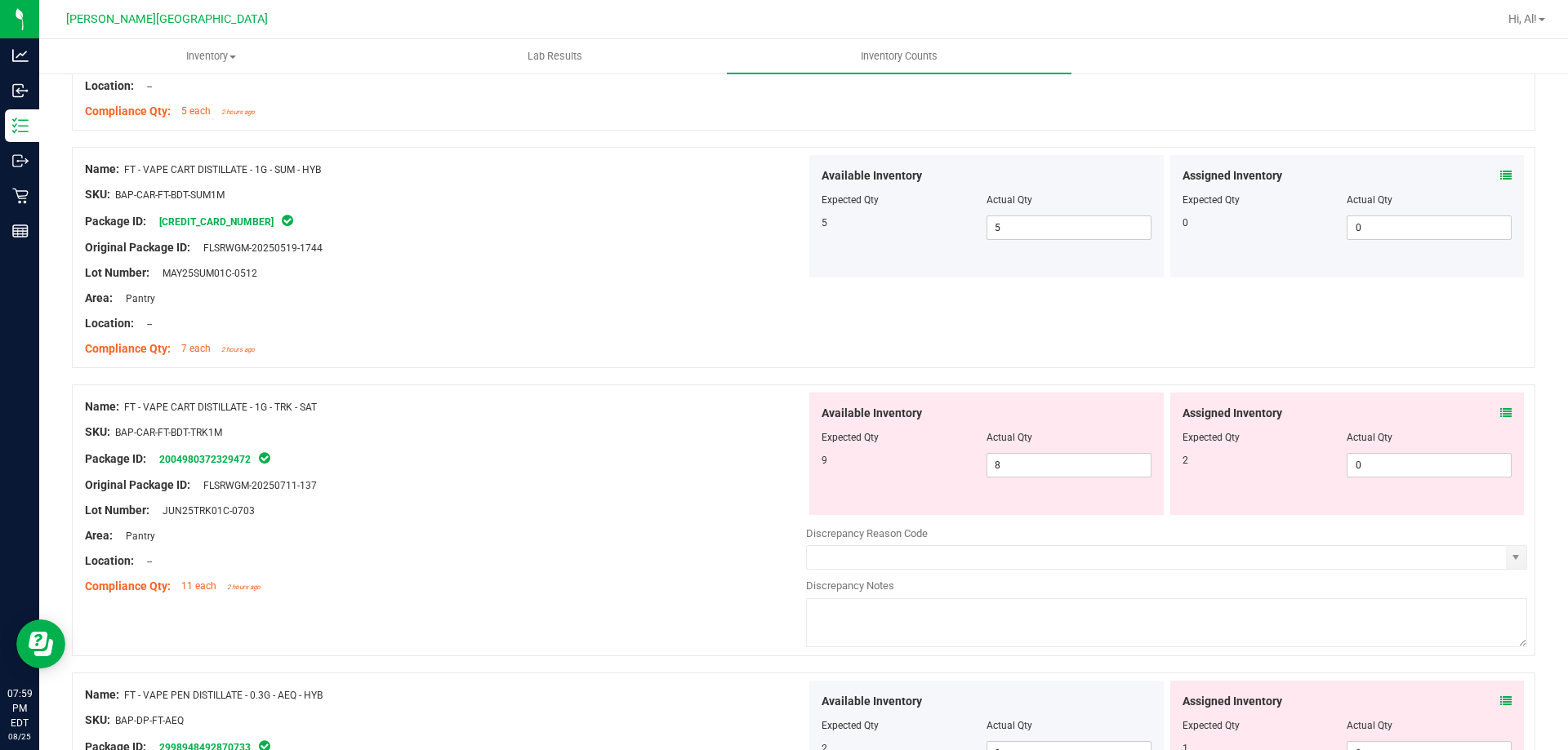
click at [1501, 409] on icon at bounding box center [1506, 413] width 11 height 11
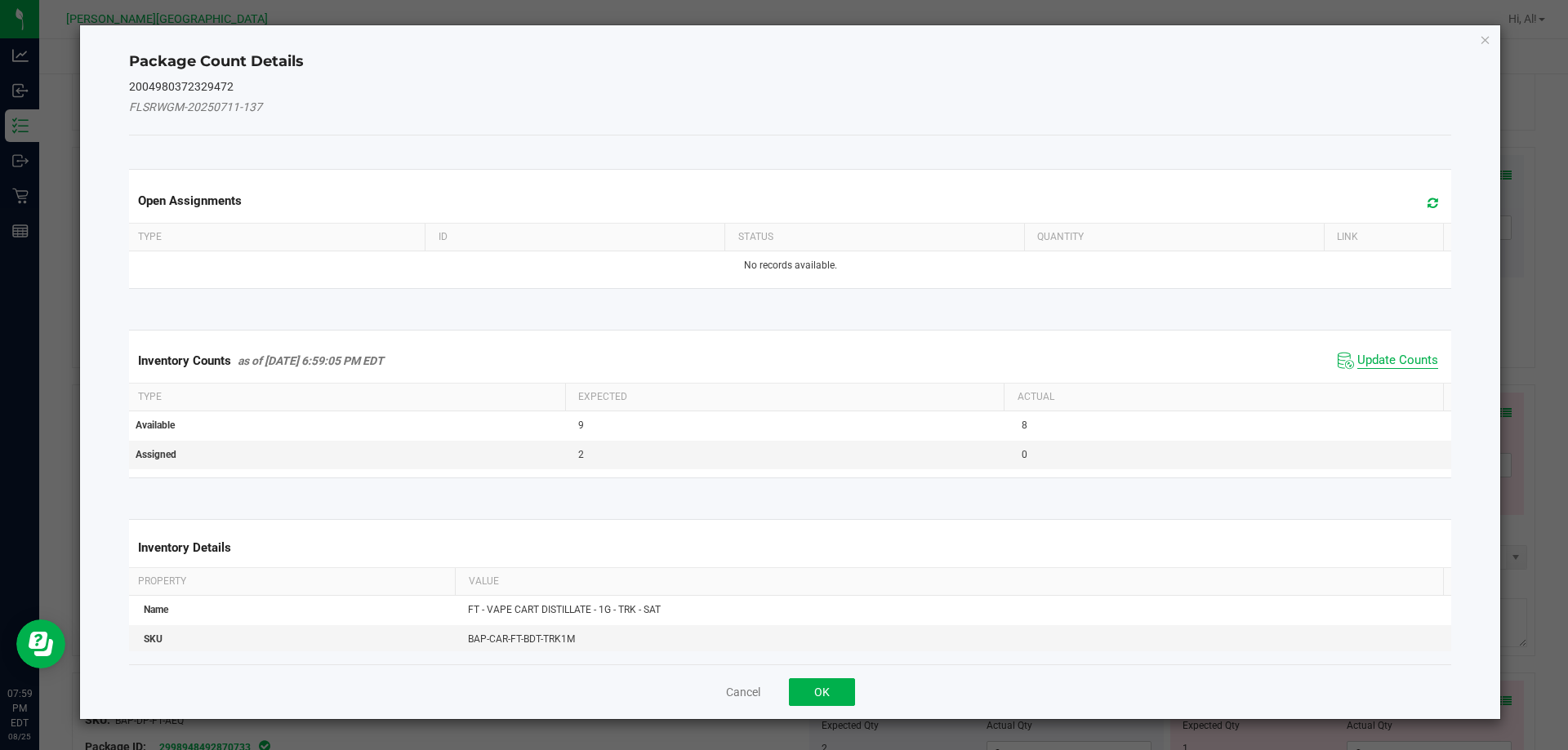
click at [1394, 360] on span "Update Counts" at bounding box center [1398, 360] width 81 height 16
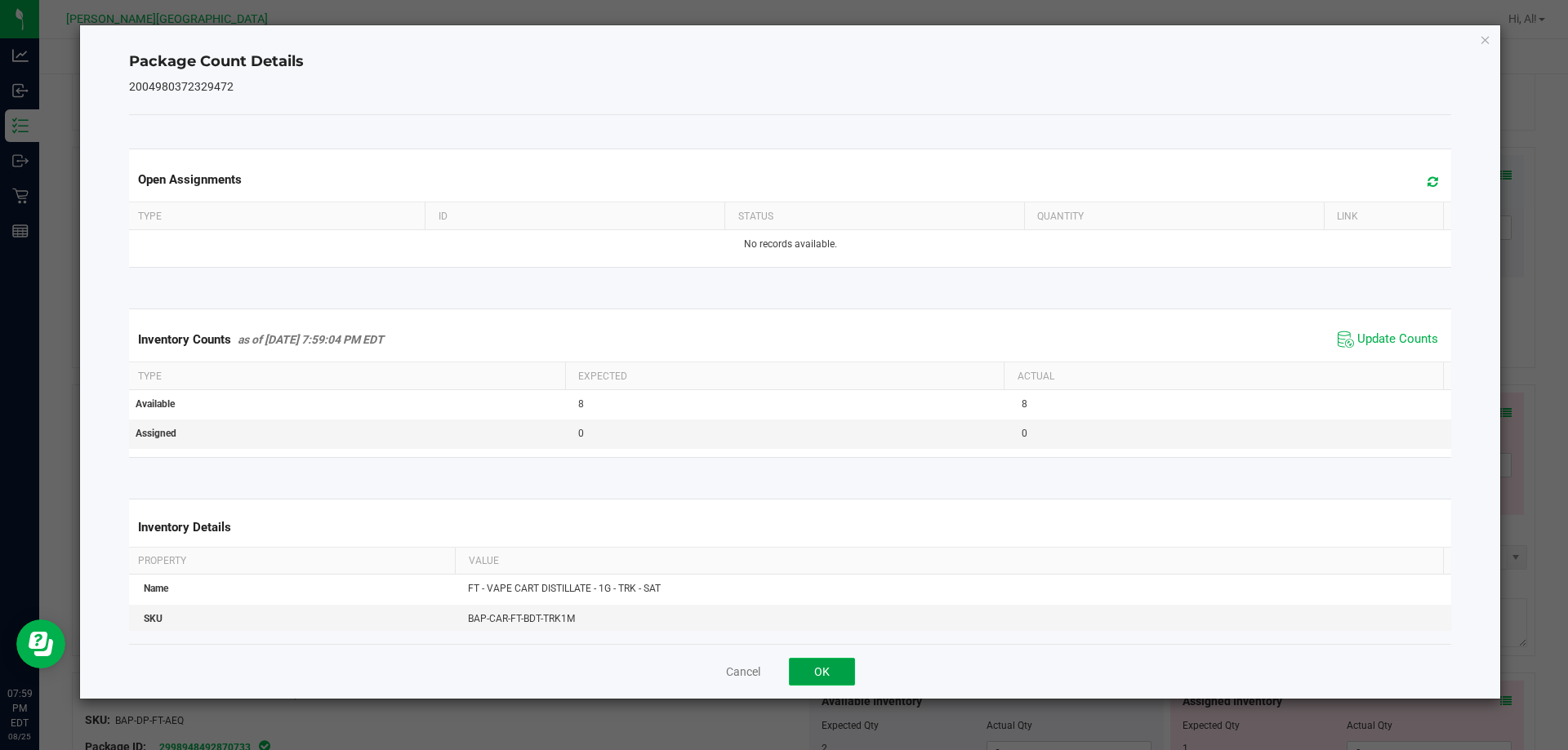
click at [824, 677] on button "OK" at bounding box center [822, 672] width 66 height 28
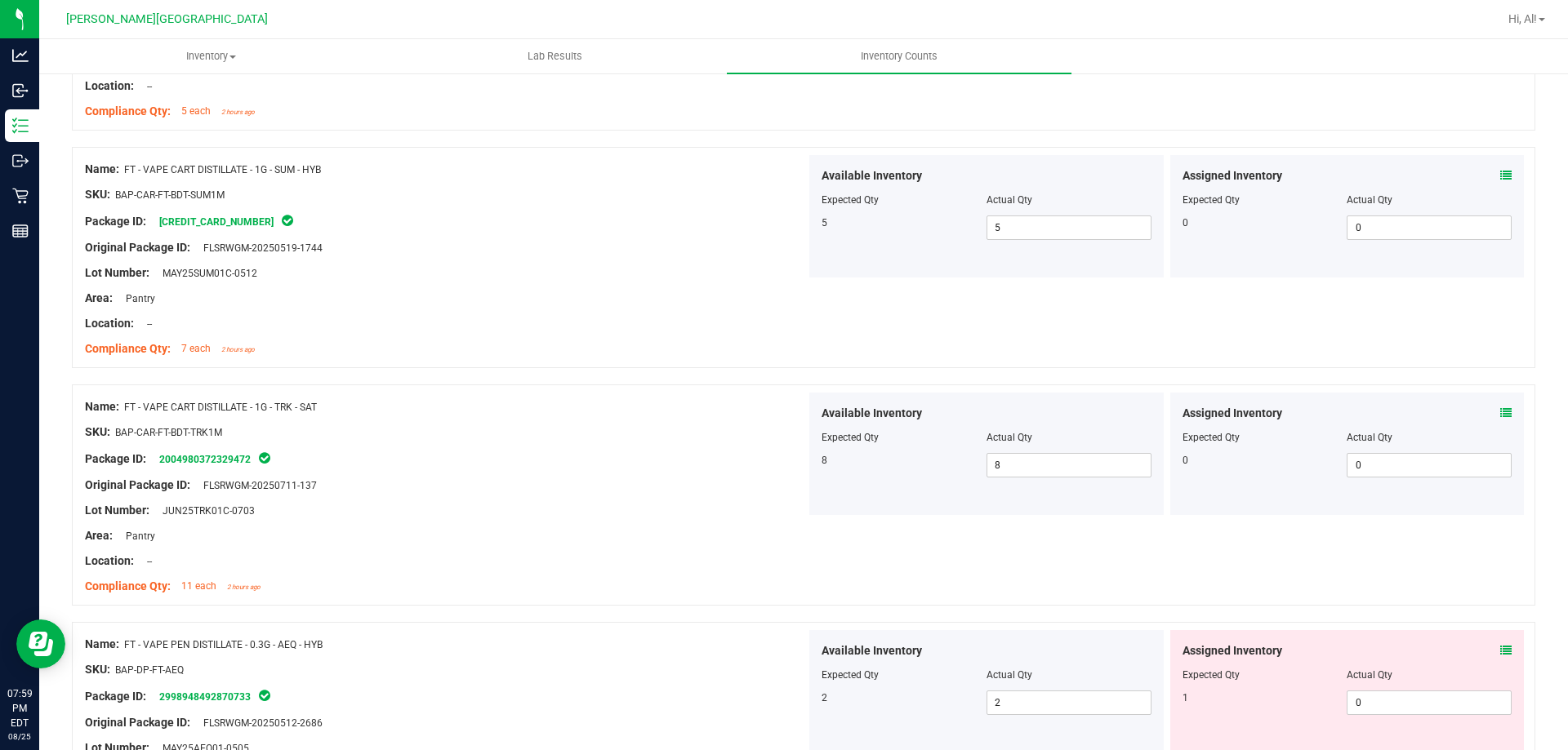
click at [994, 523] on div "Name: FT - VAPE CART DISTILLATE - 1G - TRK - SAT SKU: BAP-CAR-FT-BDT-TRK1M Pack…" at bounding box center [804, 495] width 1464 height 221
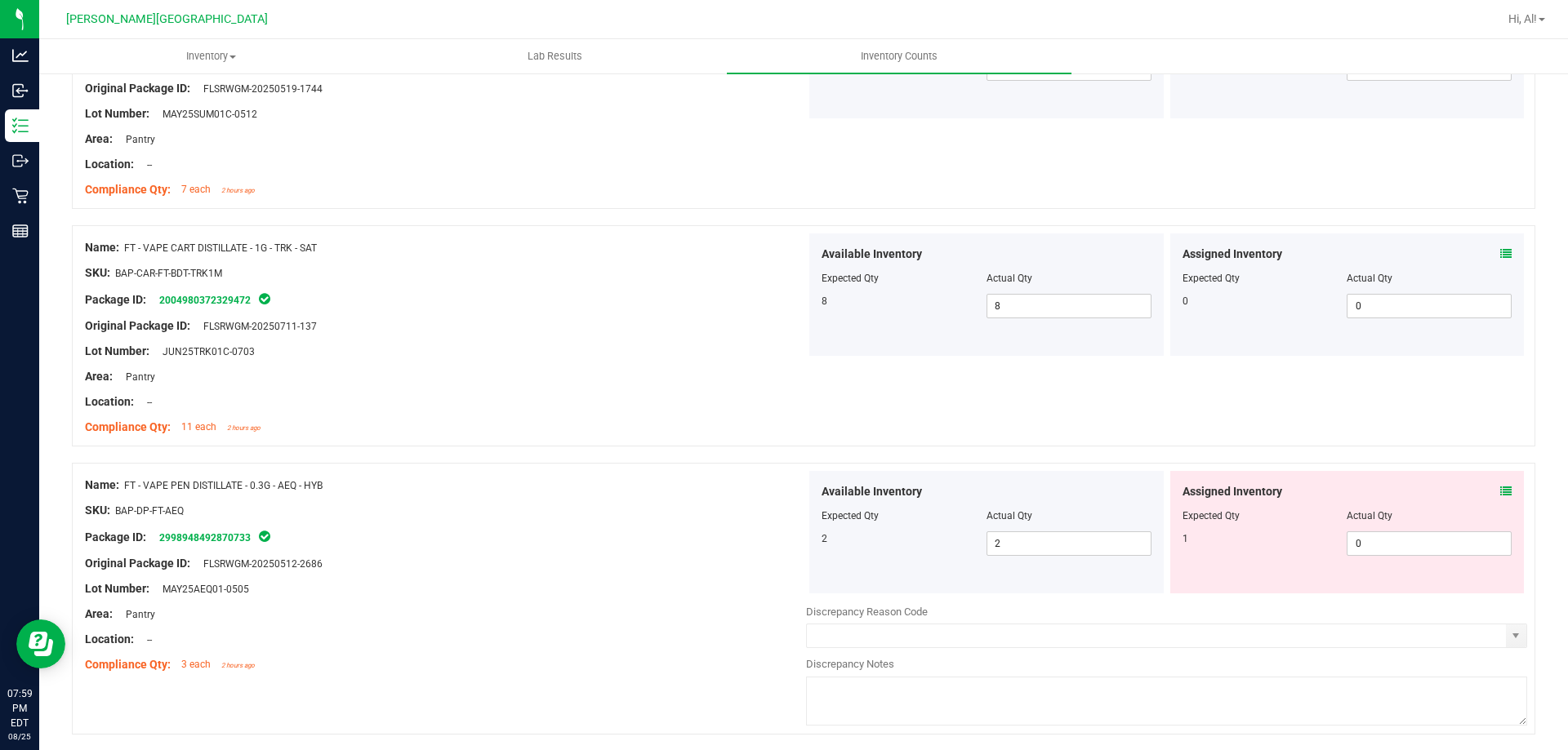
scroll to position [1469, 0]
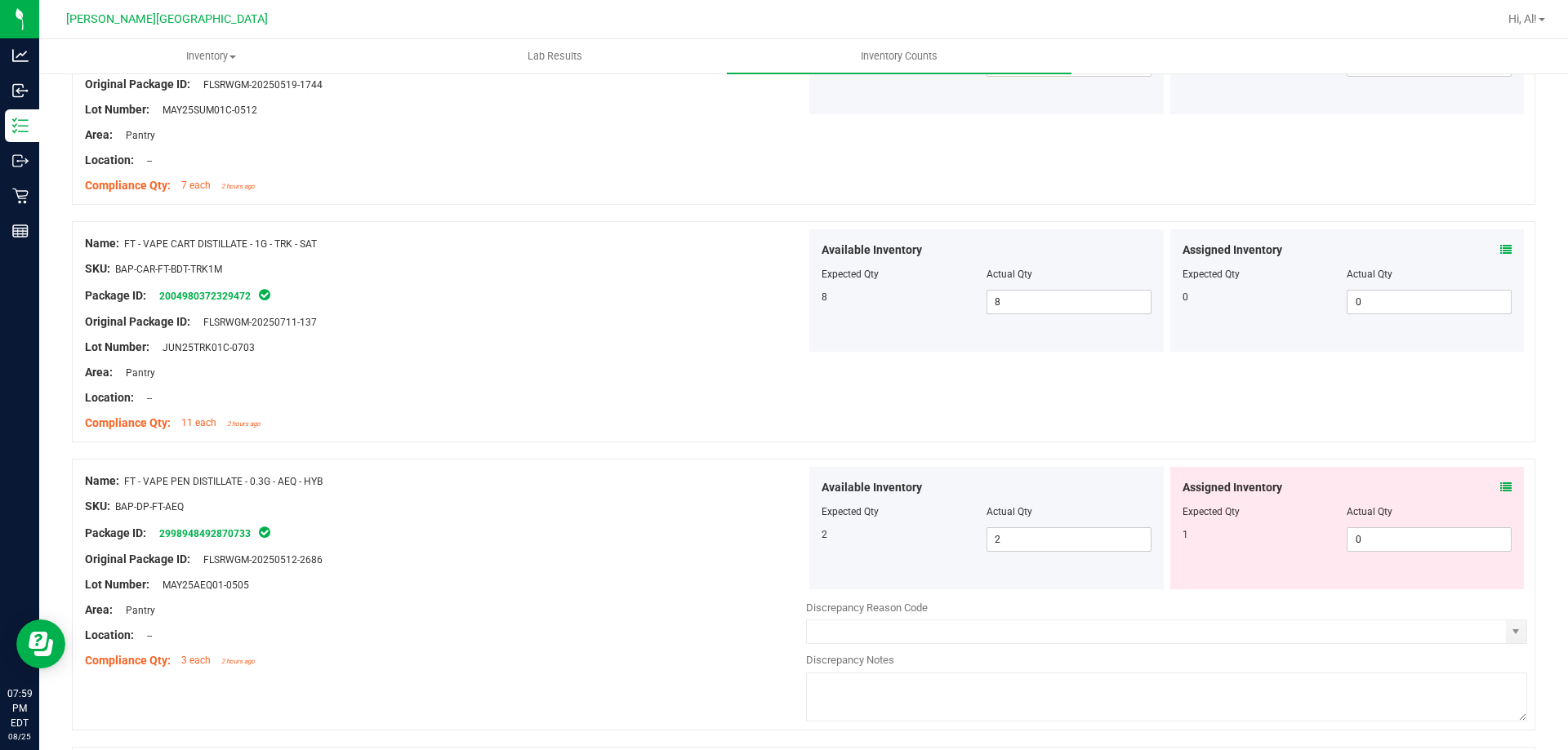
click at [1501, 482] on icon at bounding box center [1506, 487] width 11 height 11
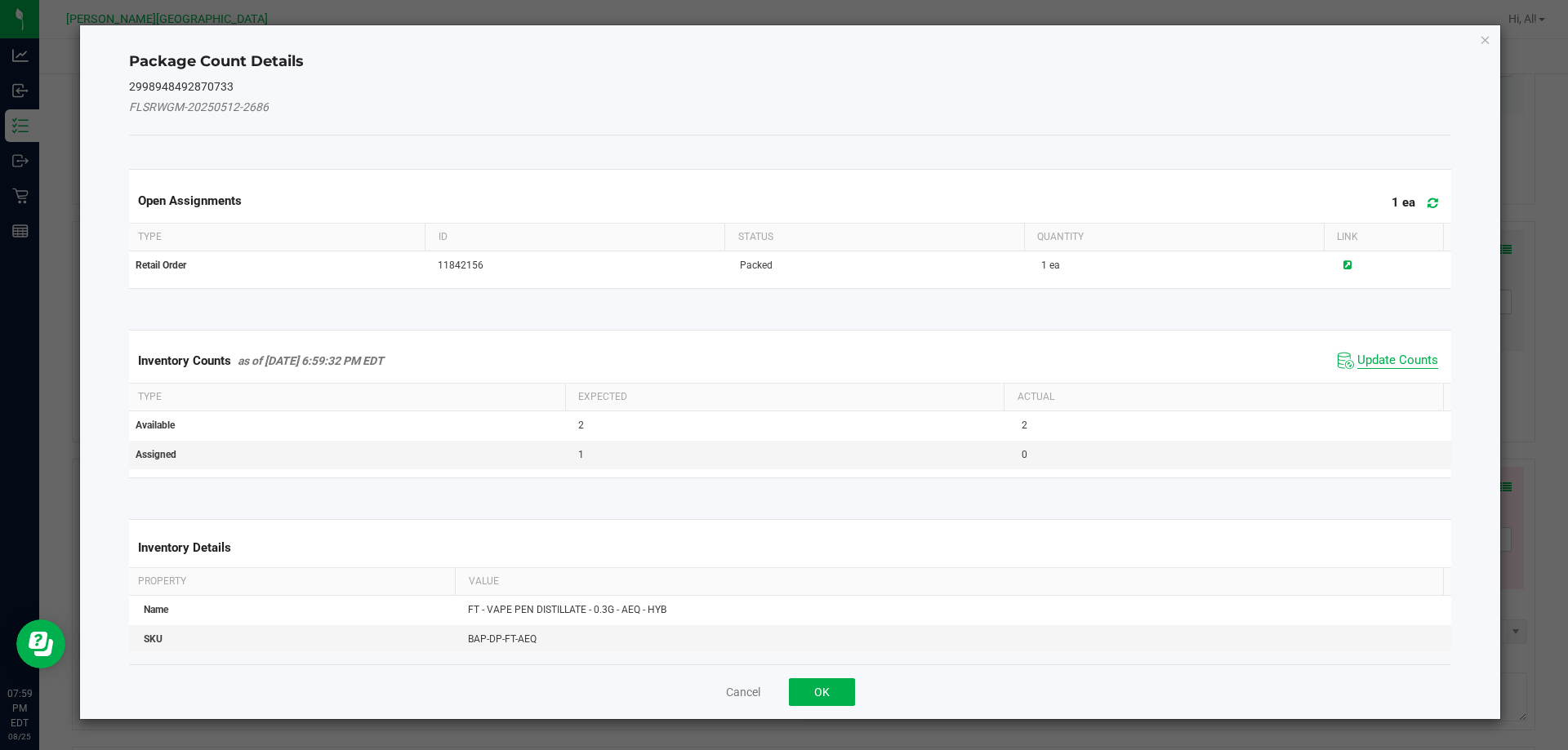
click at [1407, 366] on span "Update Counts" at bounding box center [1398, 360] width 81 height 16
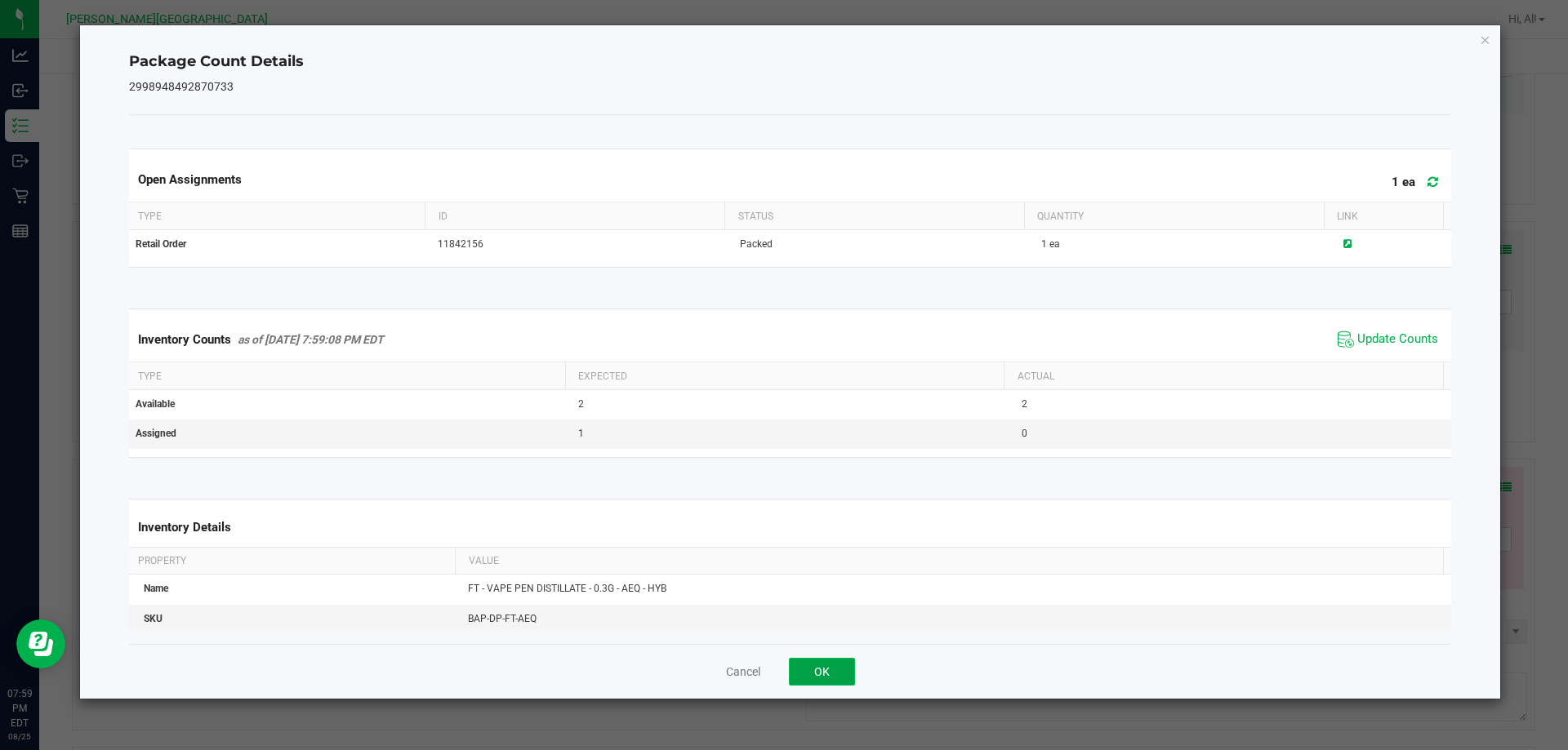
click at [825, 664] on button "OK" at bounding box center [822, 672] width 66 height 28
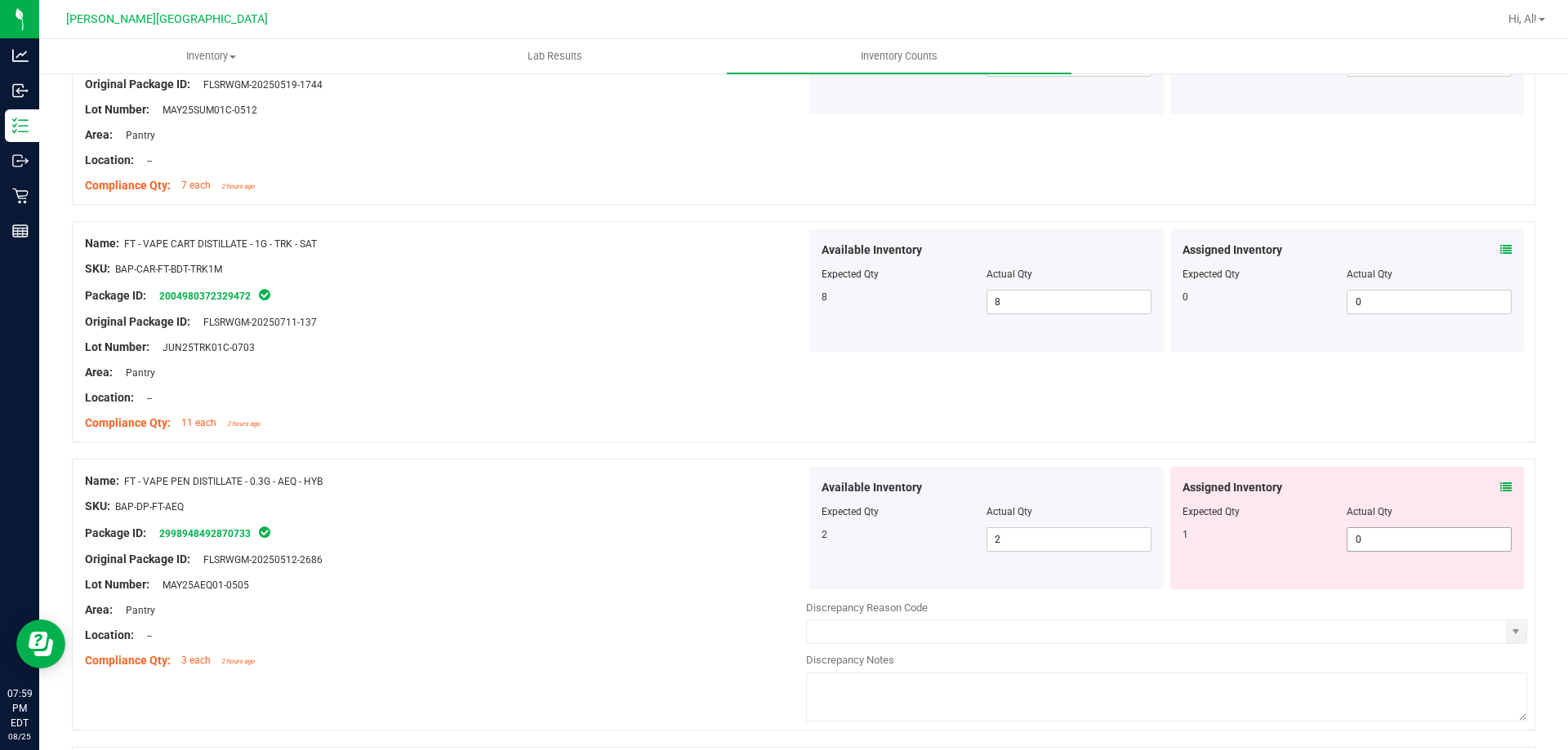
click at [1375, 542] on span "0 0" at bounding box center [1429, 539] width 165 height 24
click at [1375, 542] on input "0" at bounding box center [1429, 539] width 164 height 23
type input "1"
click at [1379, 481] on div "Assigned Inventory" at bounding box center [1347, 488] width 330 height 17
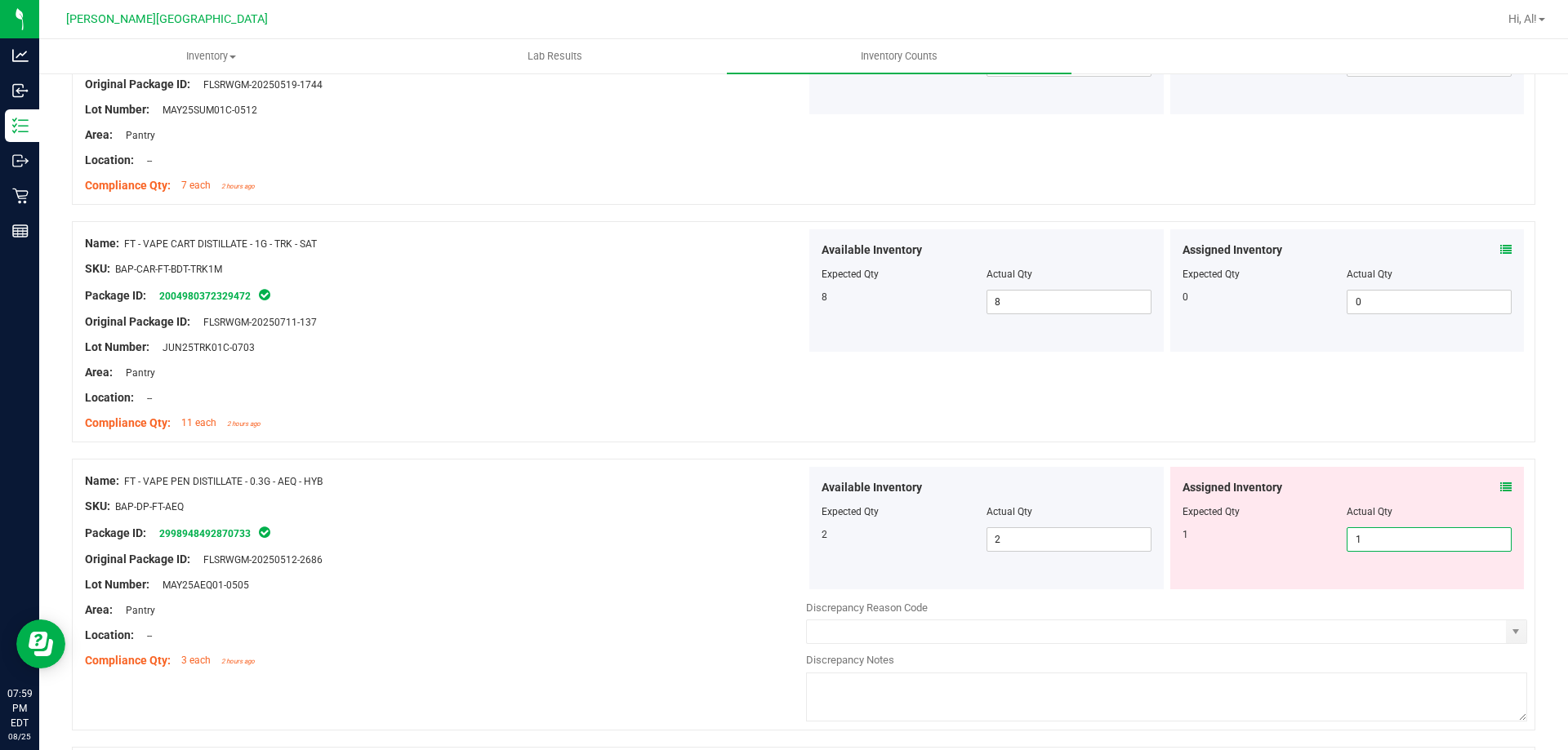
type input "1"
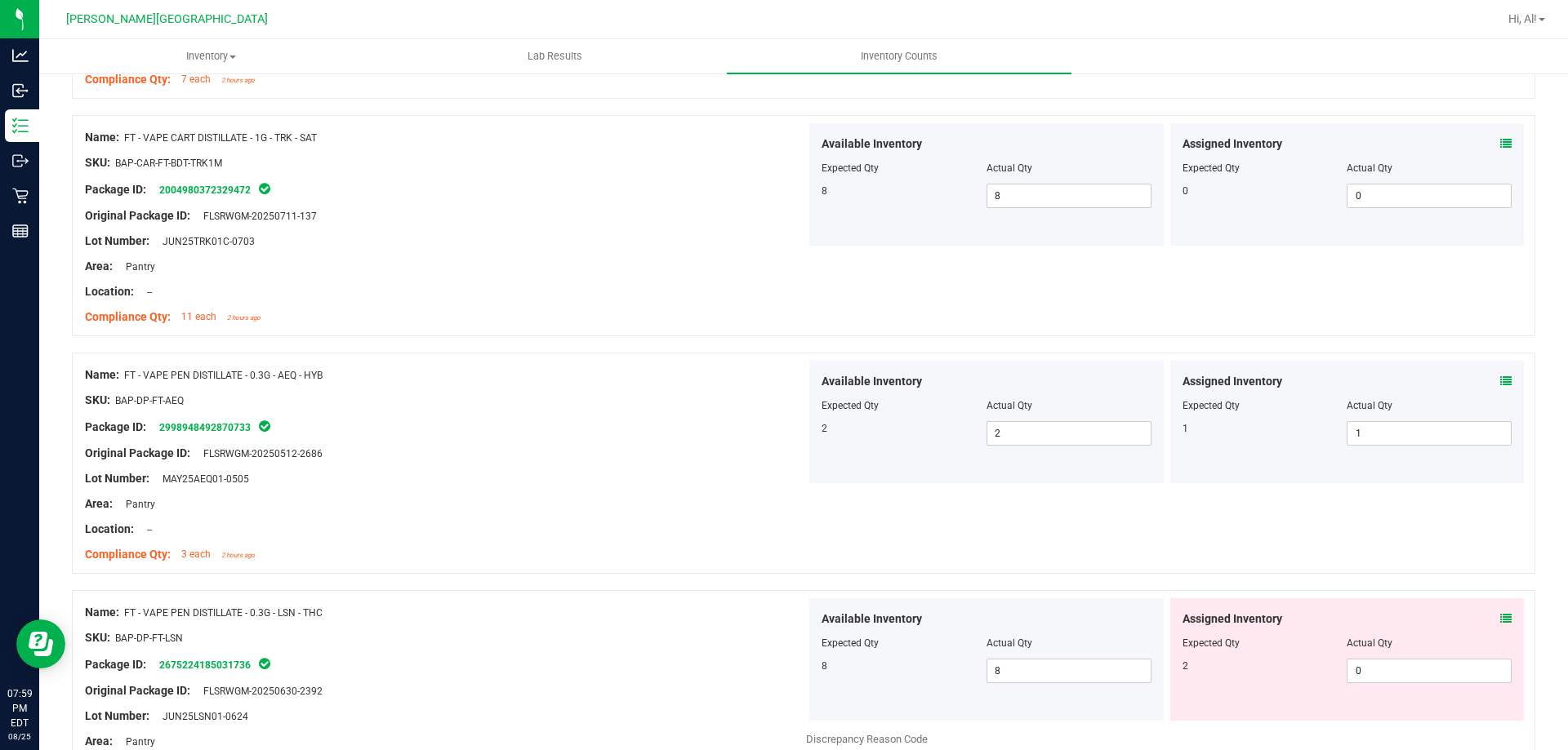
scroll to position [1714, 0]
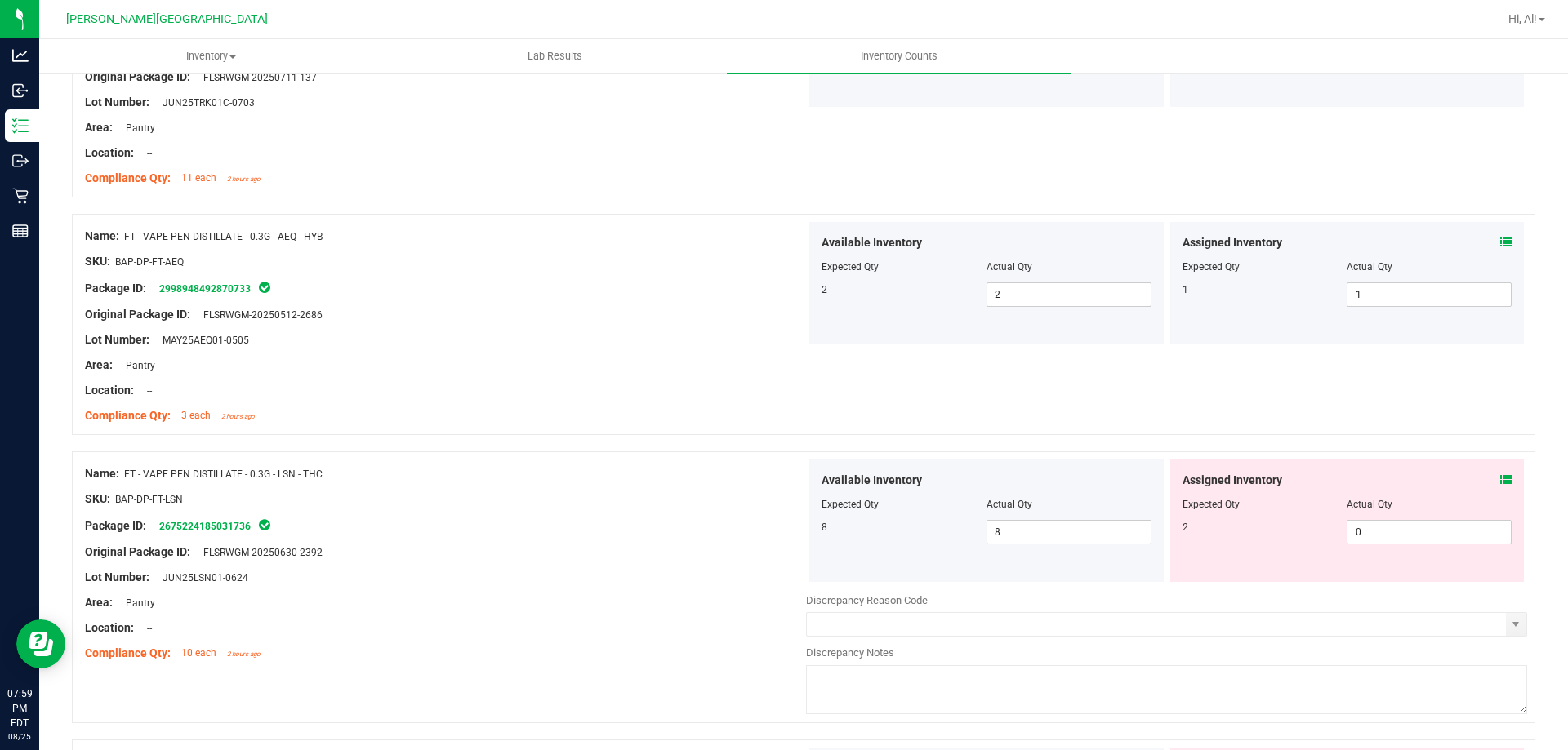
click at [1501, 479] on icon at bounding box center [1506, 479] width 11 height 11
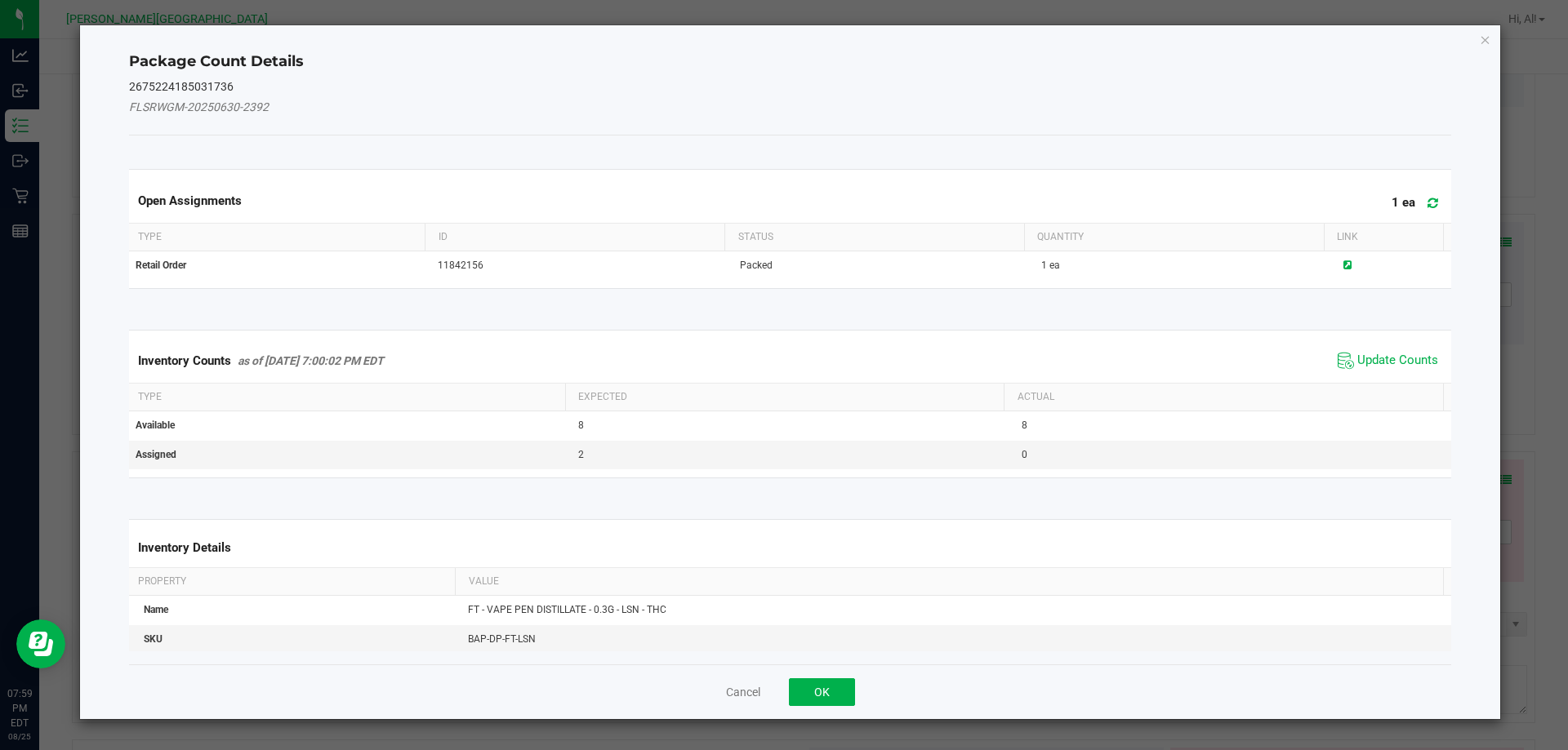
click at [1384, 371] on span "Update Counts" at bounding box center [1388, 360] width 108 height 24
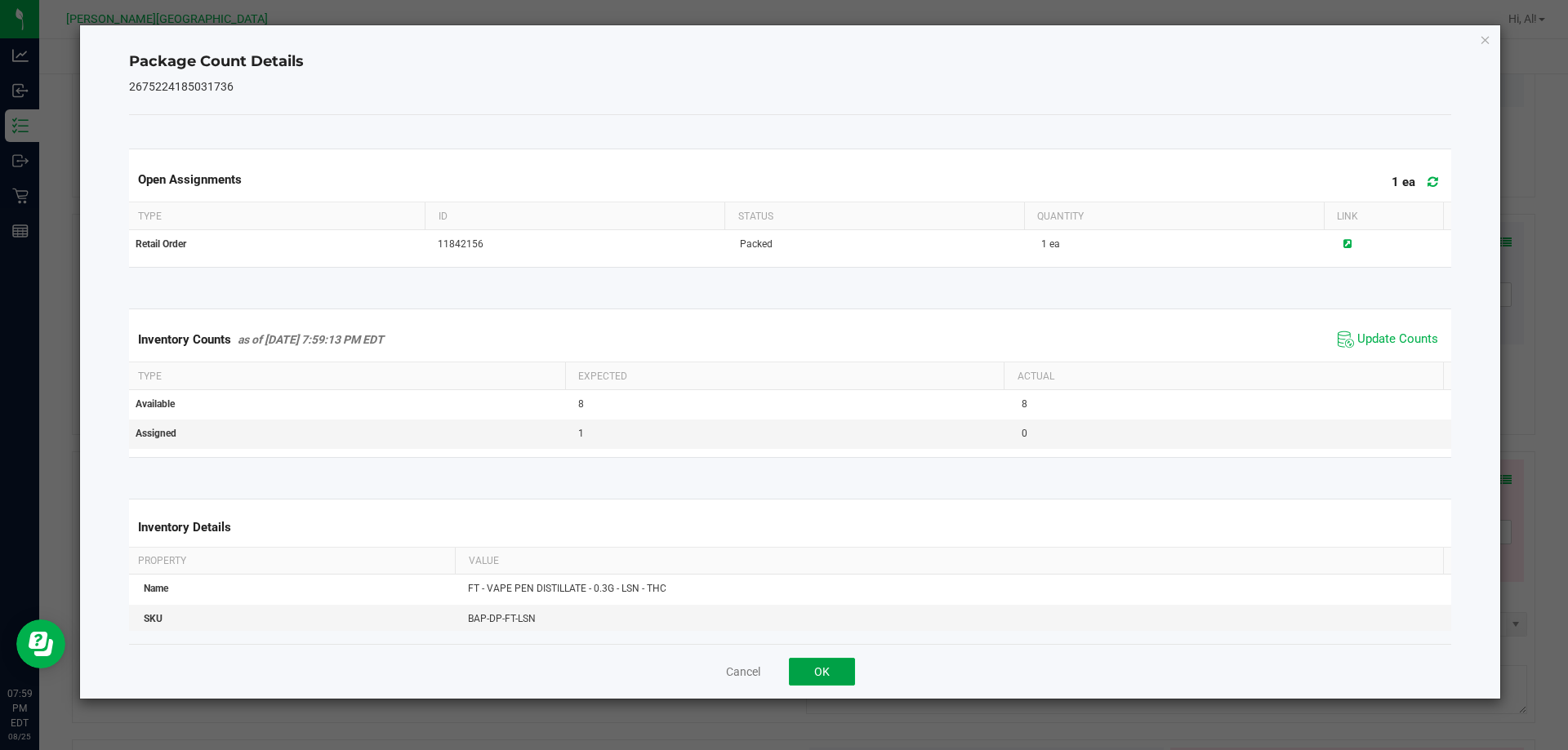
click at [838, 661] on button "OK" at bounding box center [822, 672] width 66 height 28
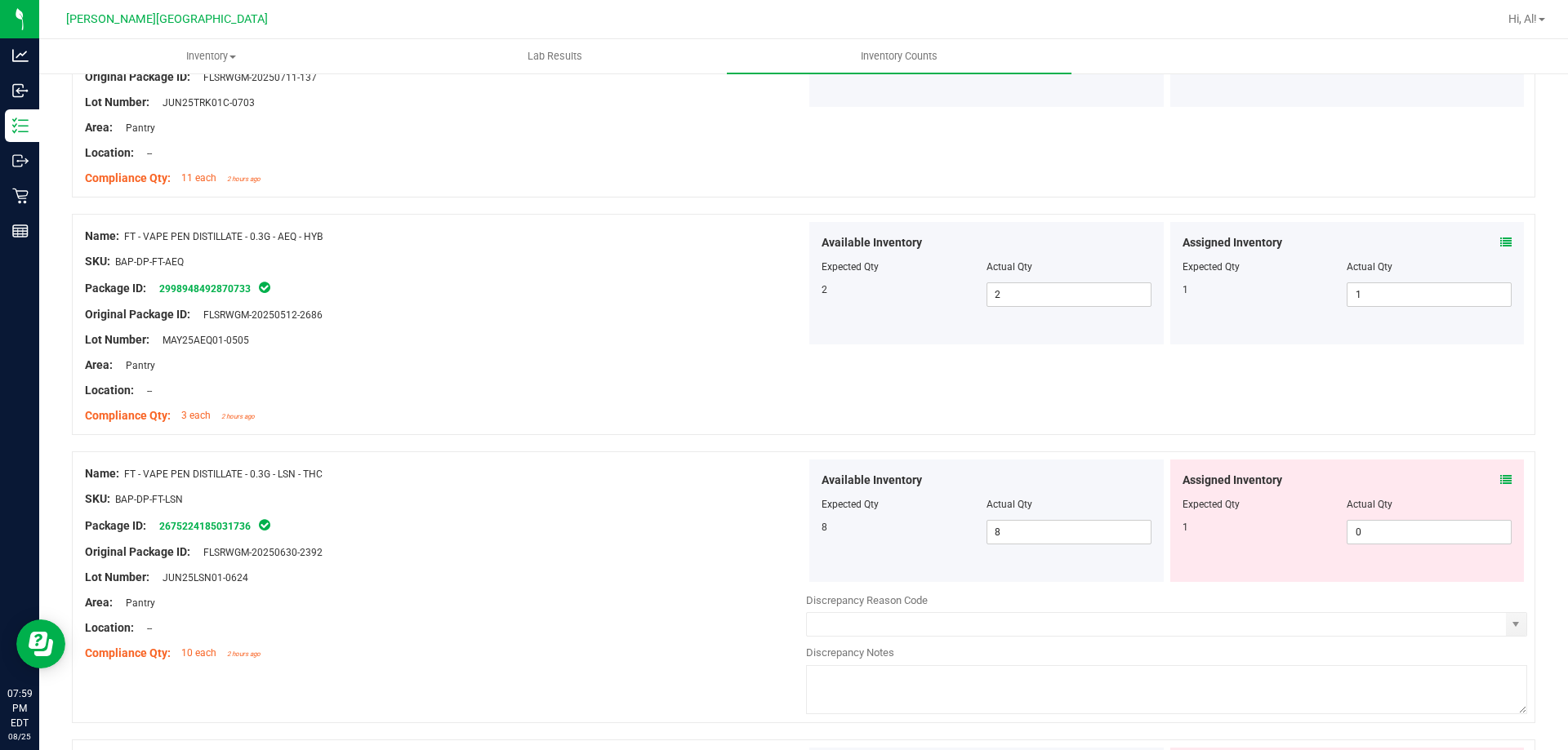
click at [1373, 545] on div "Assigned Inventory Expected Qty Actual Qty 1 0 0" at bounding box center [1348, 520] width 355 height 122
click at [1373, 538] on span "0 0" at bounding box center [1429, 532] width 165 height 24
click at [1373, 538] on input "0" at bounding box center [1429, 532] width 164 height 23
type input "1"
click at [1379, 473] on div "Assigned Inventory" at bounding box center [1347, 481] width 330 height 17
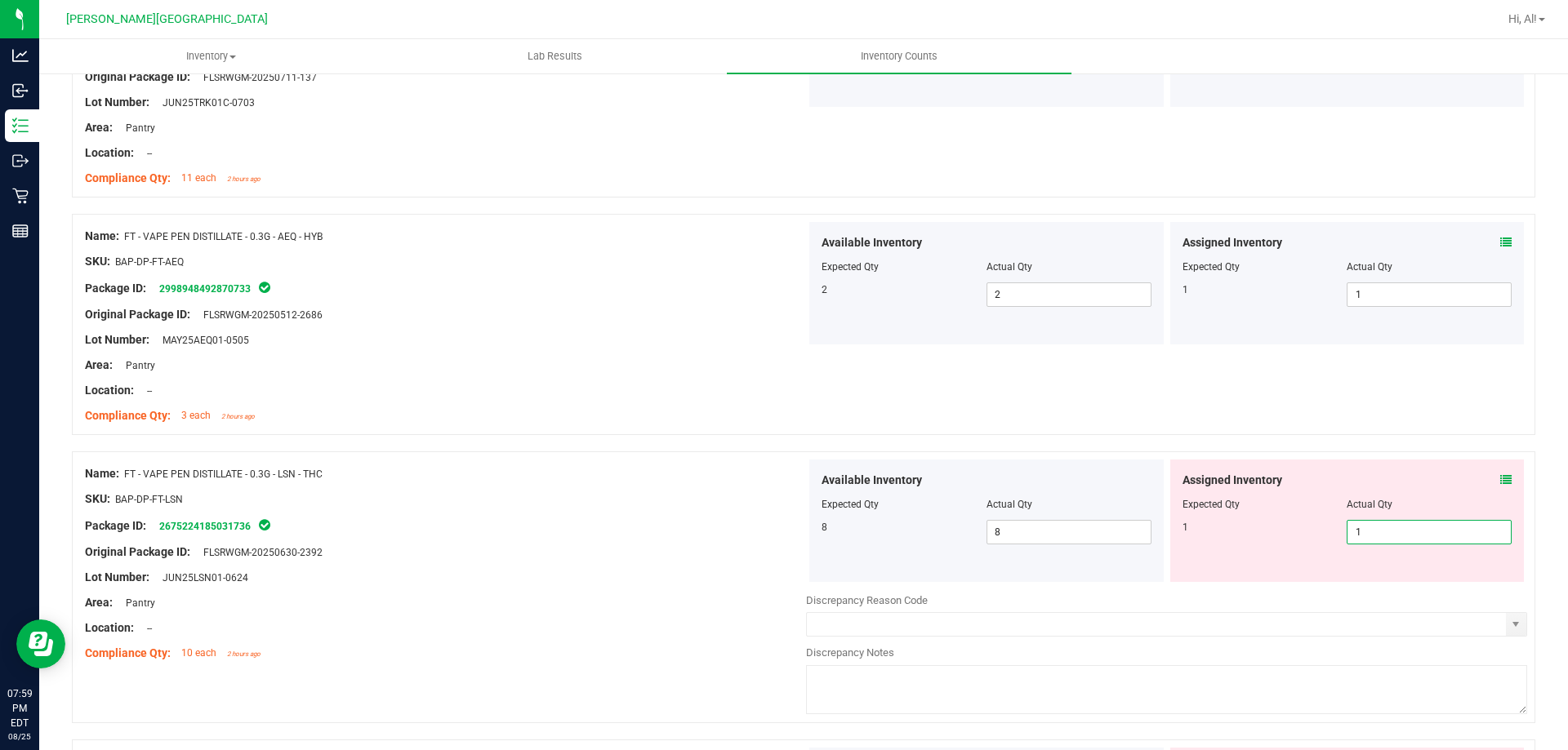
type input "1"
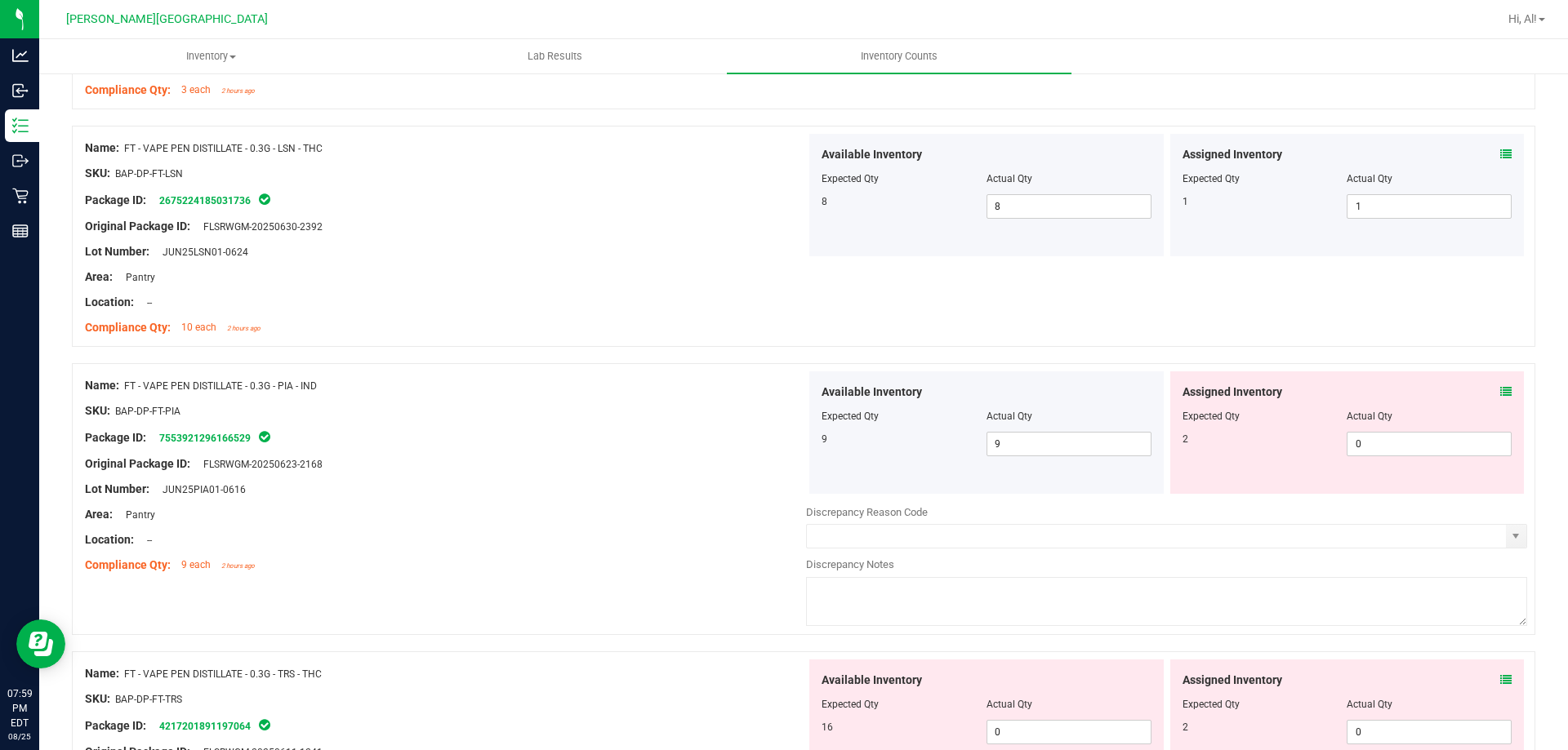
scroll to position [2041, 0]
click at [1501, 388] on icon at bounding box center [1506, 390] width 11 height 11
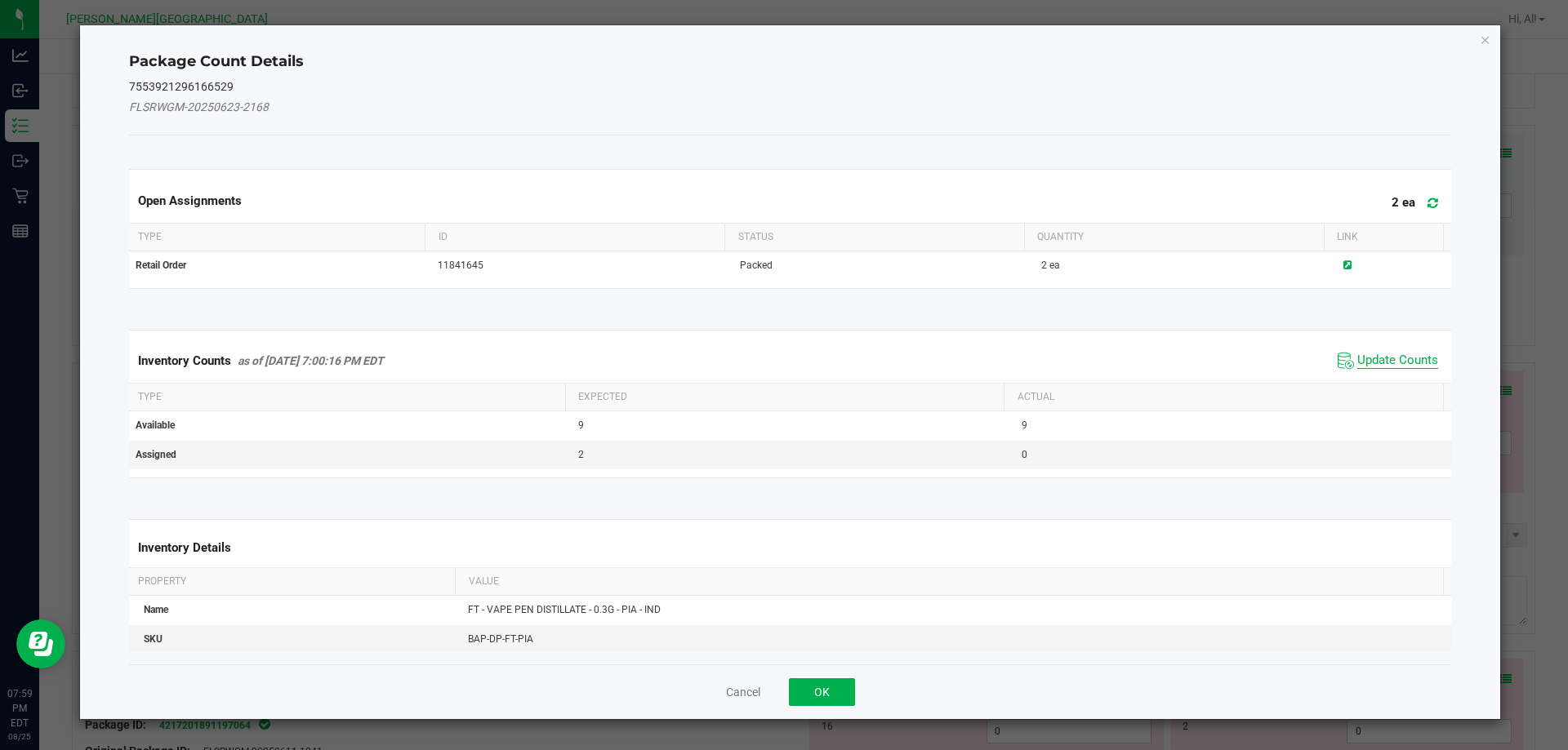
click at [1380, 365] on span "Update Counts" at bounding box center [1398, 360] width 81 height 16
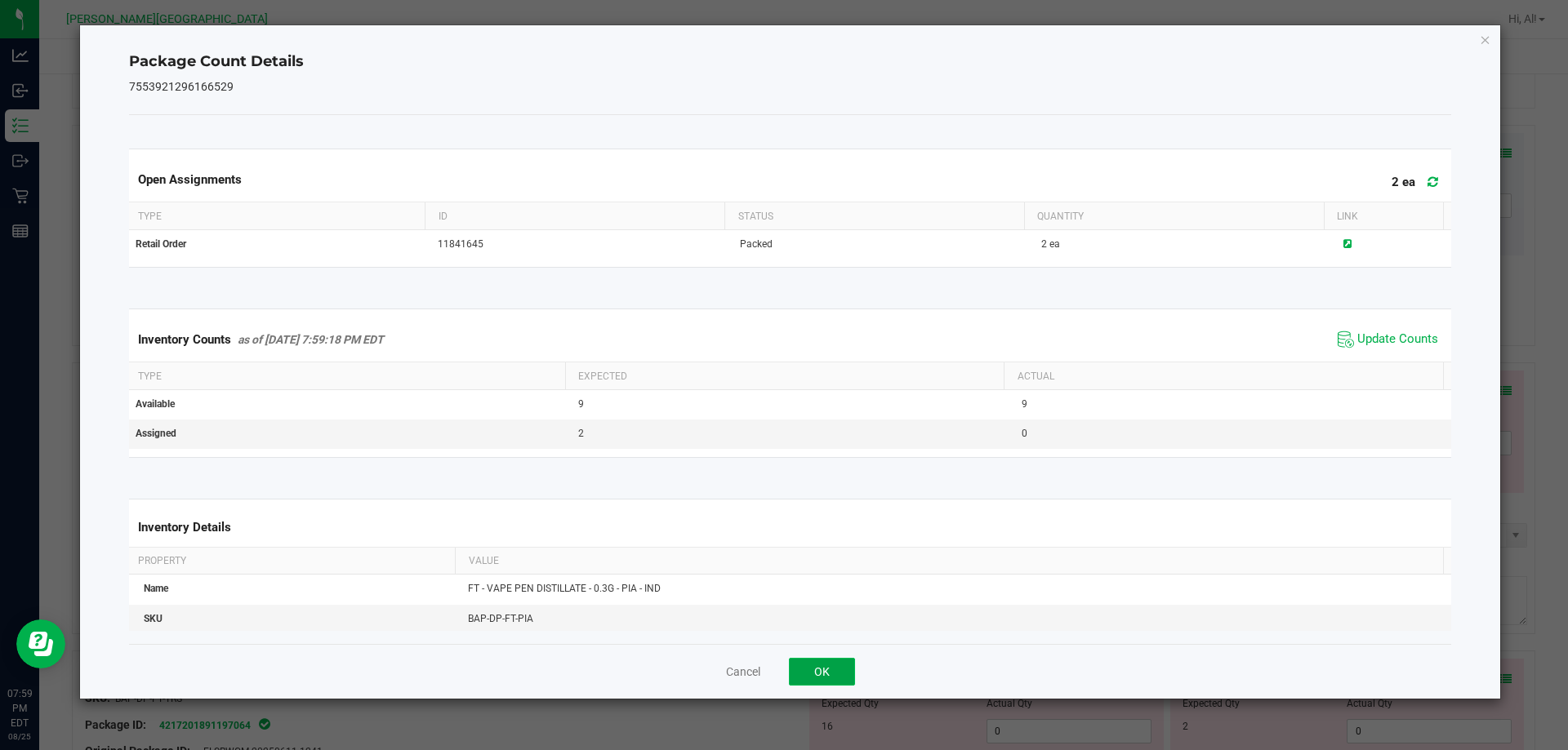
click at [842, 658] on button "OK" at bounding box center [822, 672] width 66 height 28
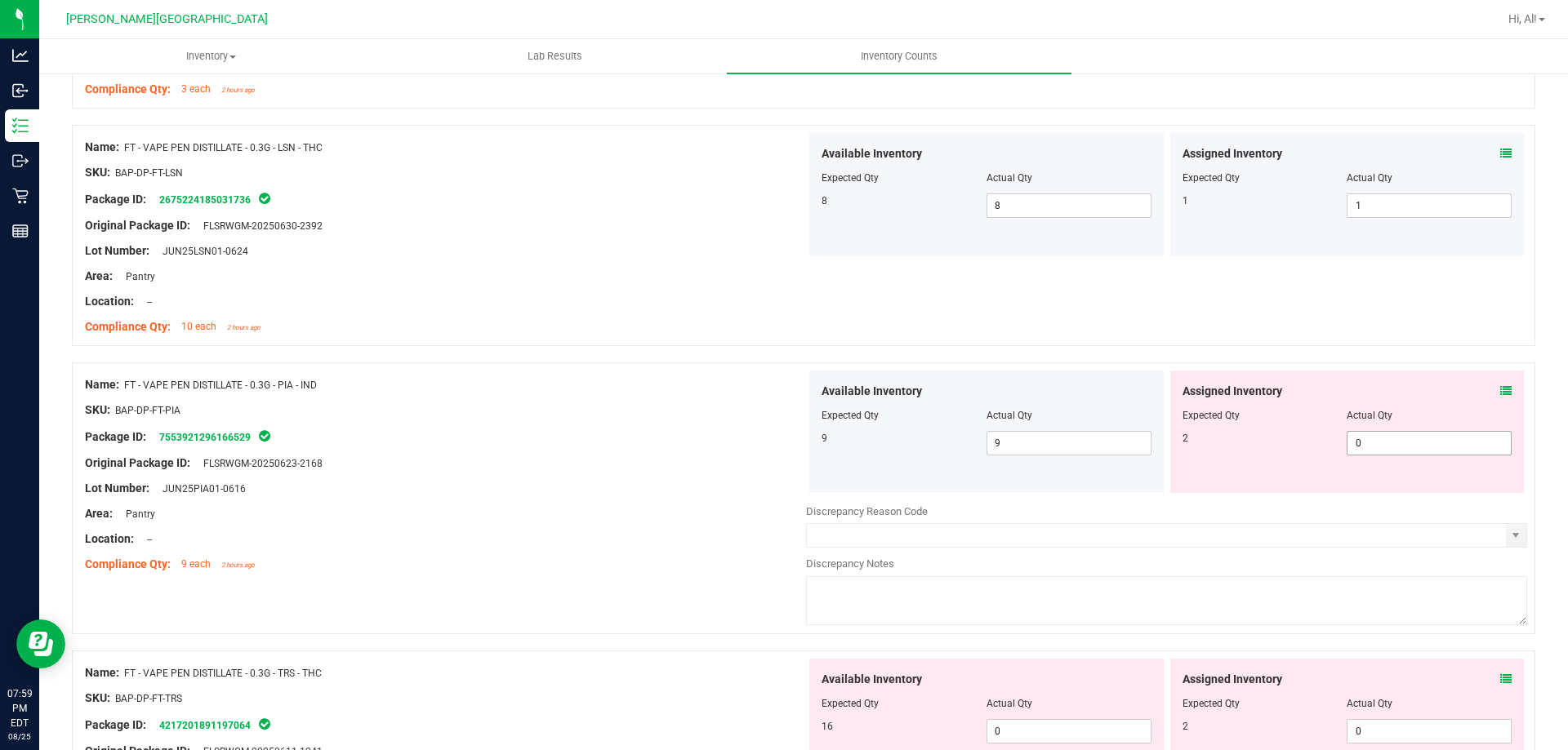
click at [1422, 447] on span "0 0" at bounding box center [1429, 443] width 165 height 24
click at [1422, 447] on input "0" at bounding box center [1429, 443] width 164 height 23
type input "2"
click at [1422, 397] on div "Assigned Inventory" at bounding box center [1347, 391] width 330 height 17
type input "2"
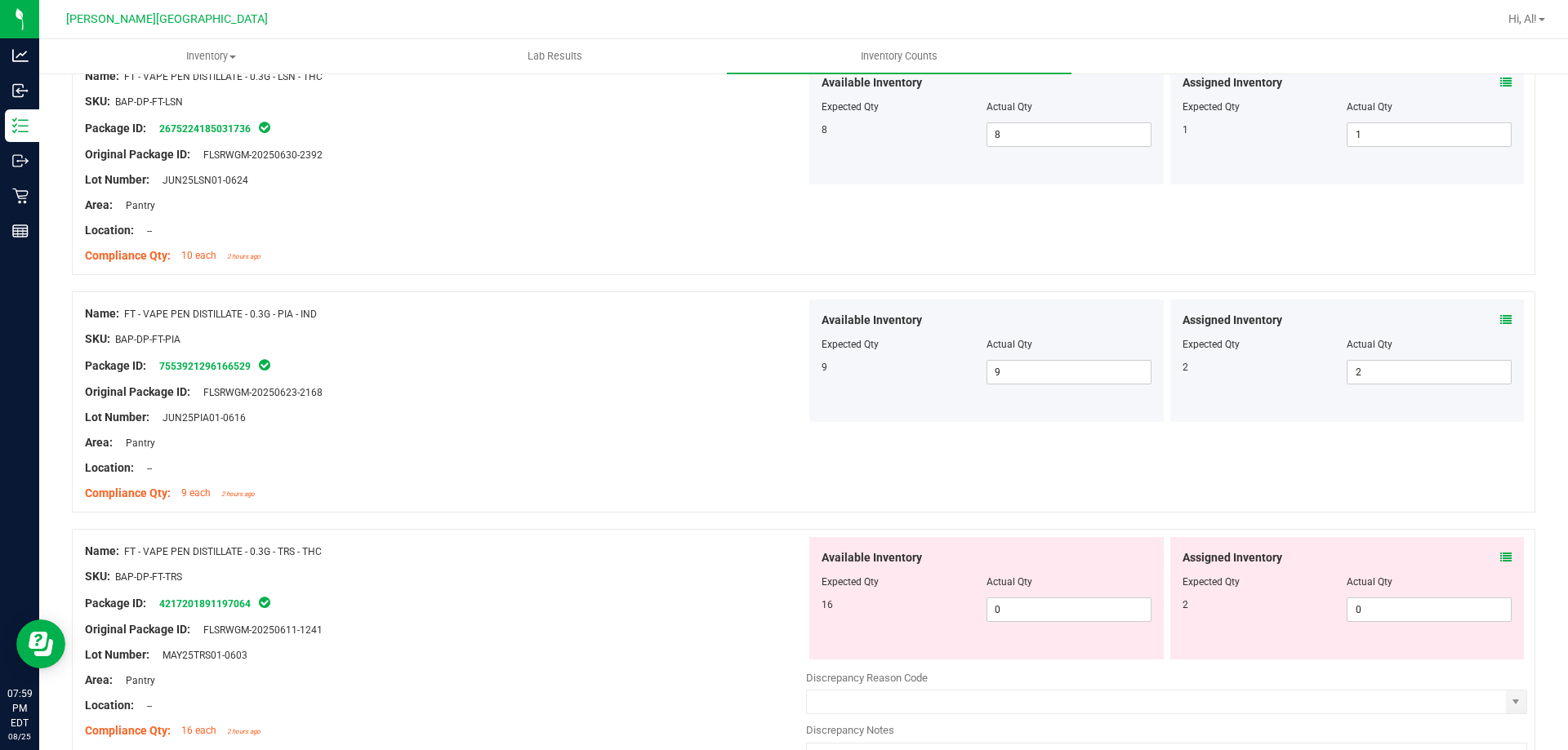
scroll to position [2204, 0]
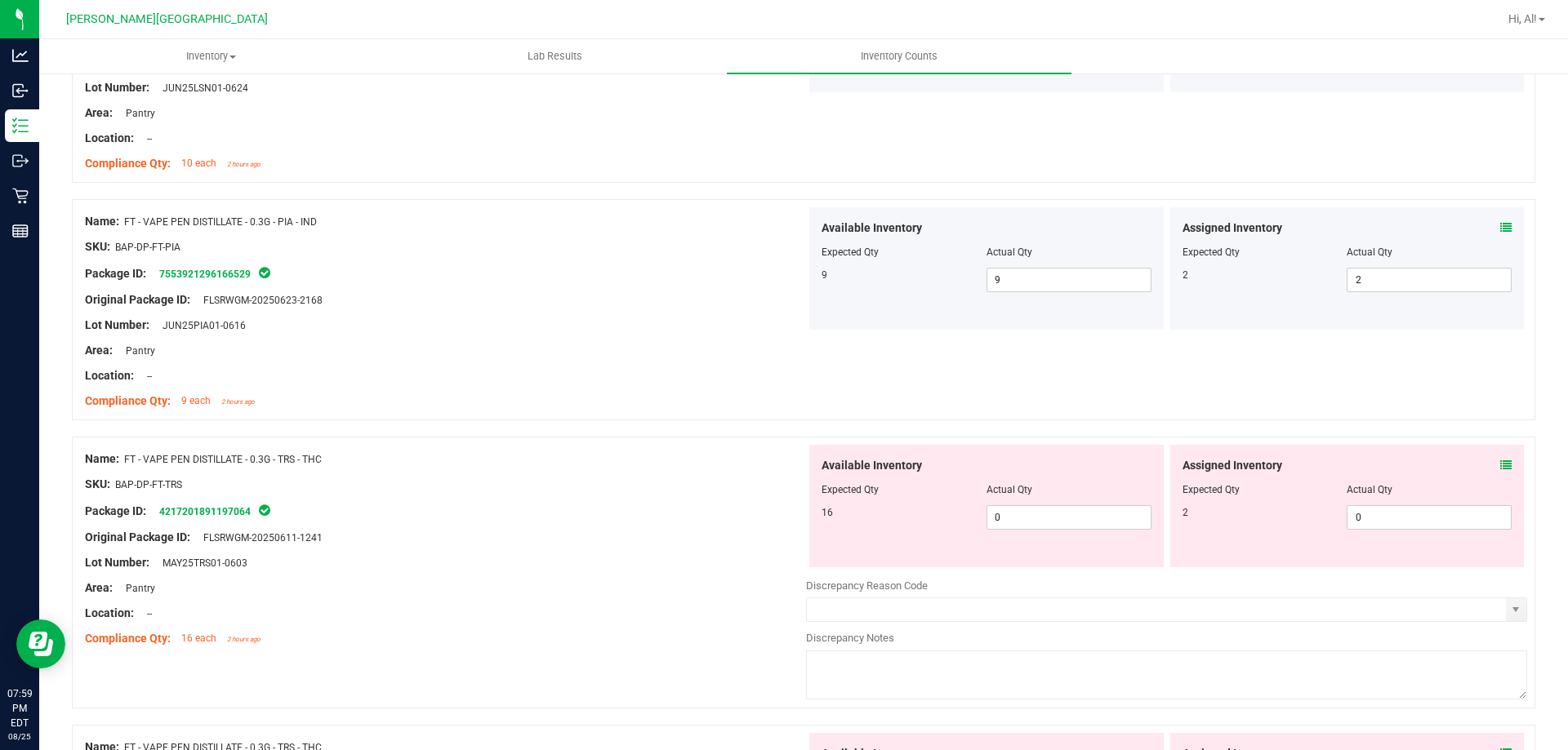
click at [1501, 470] on icon at bounding box center [1506, 464] width 11 height 11
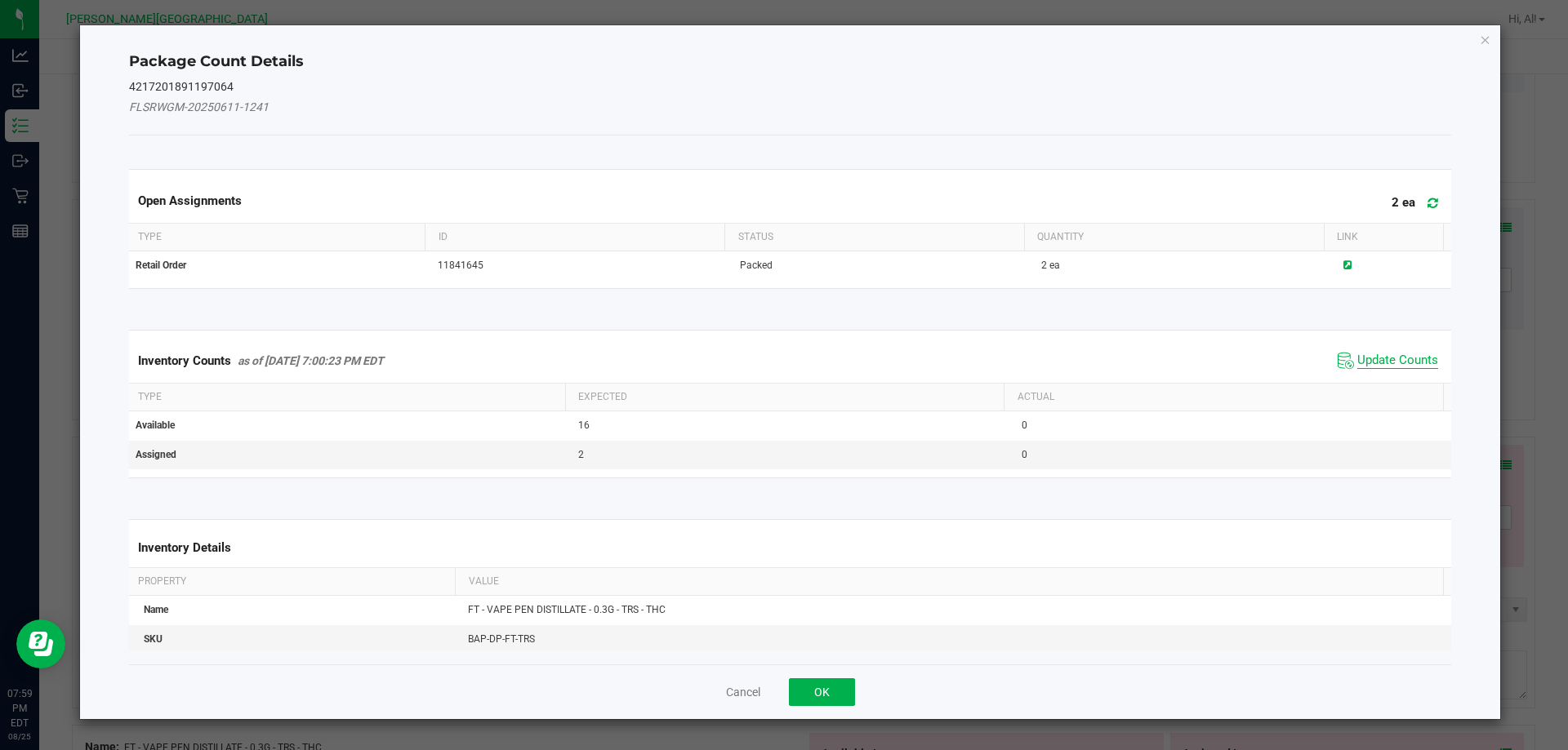
click at [1382, 359] on span "Update Counts" at bounding box center [1398, 360] width 81 height 16
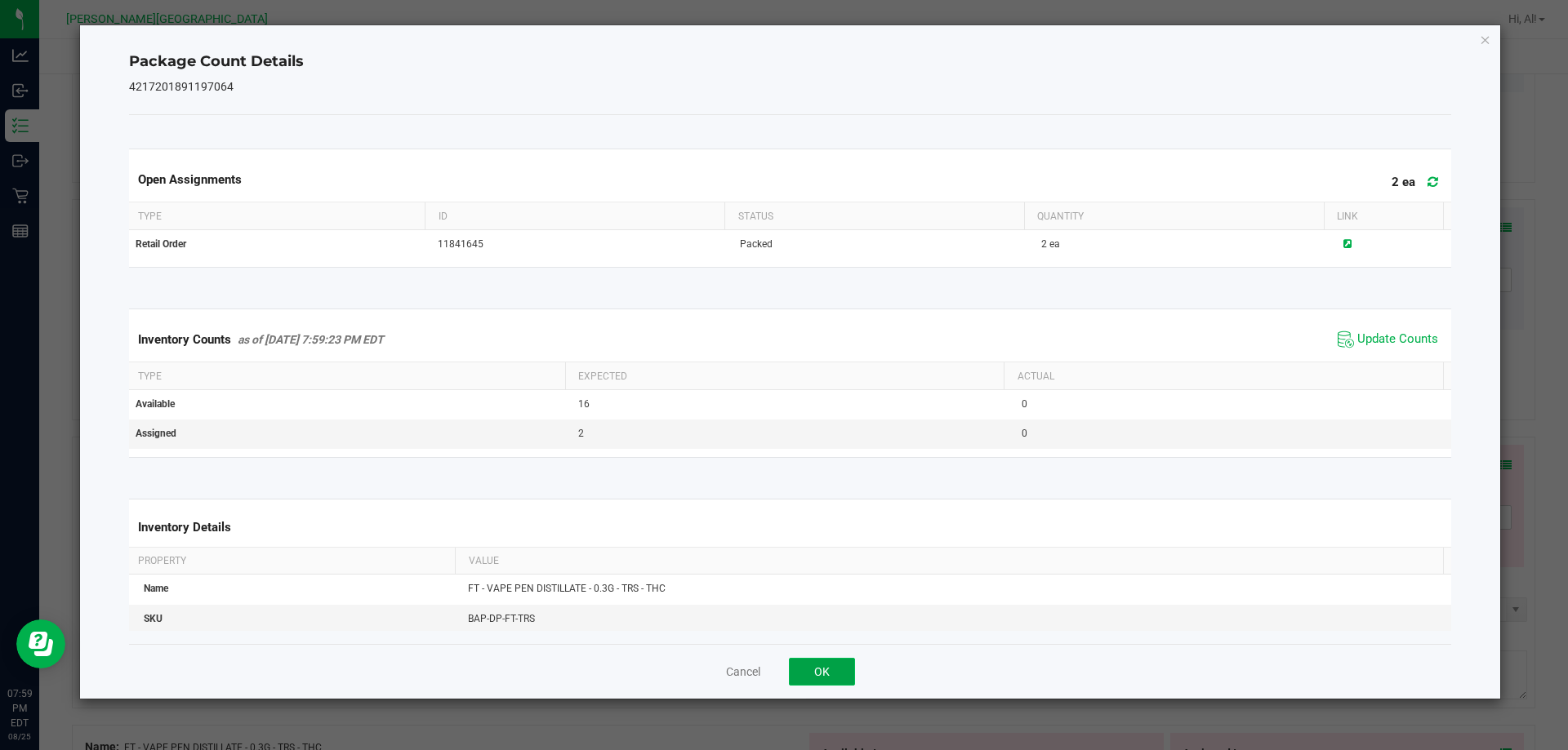
click at [840, 671] on button "OK" at bounding box center [822, 672] width 66 height 28
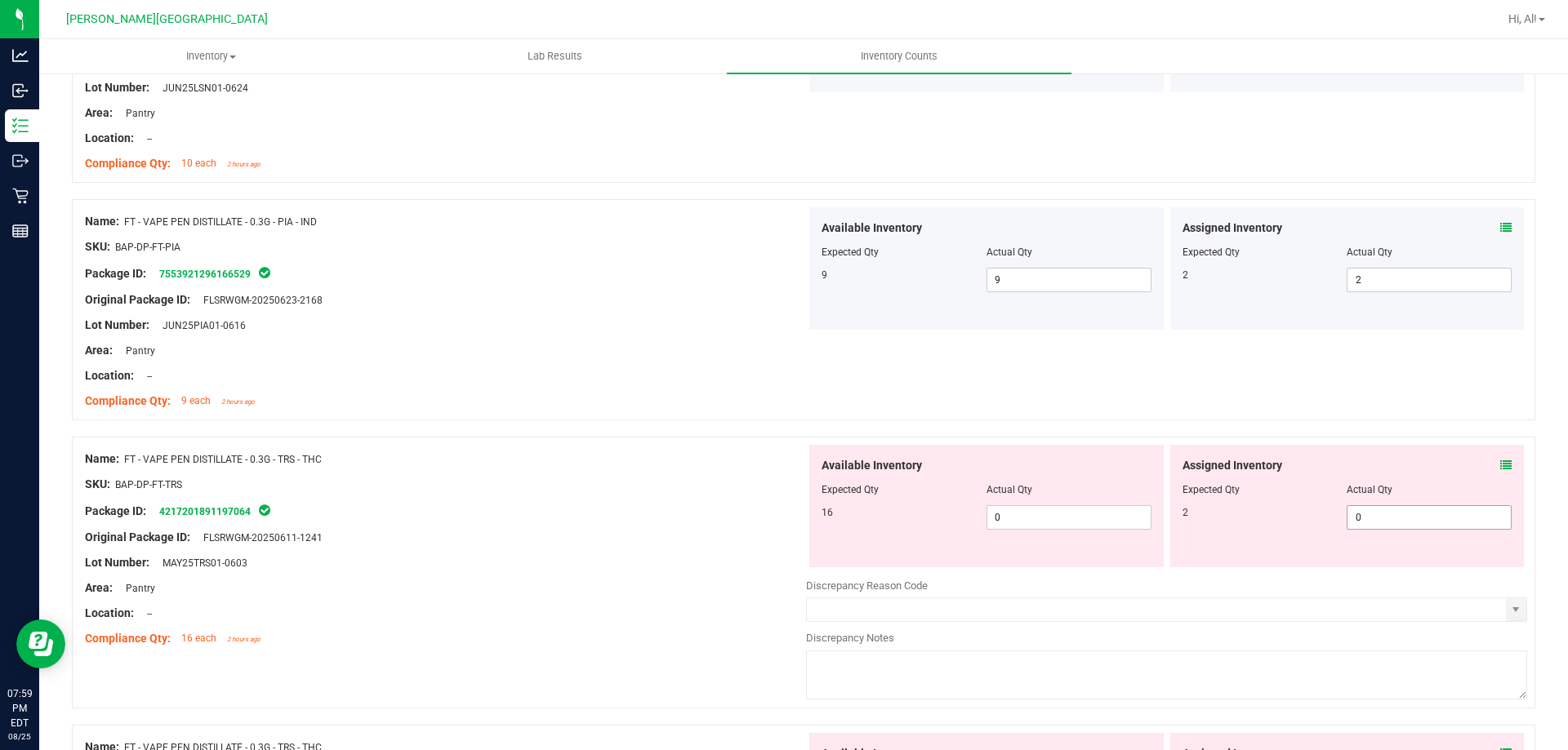
click at [1359, 516] on span "0 0" at bounding box center [1429, 518] width 165 height 24
click at [1359, 516] on input "0" at bounding box center [1429, 517] width 164 height 23
type input "2"
click at [1090, 521] on span "0 0" at bounding box center [1070, 518] width 165 height 24
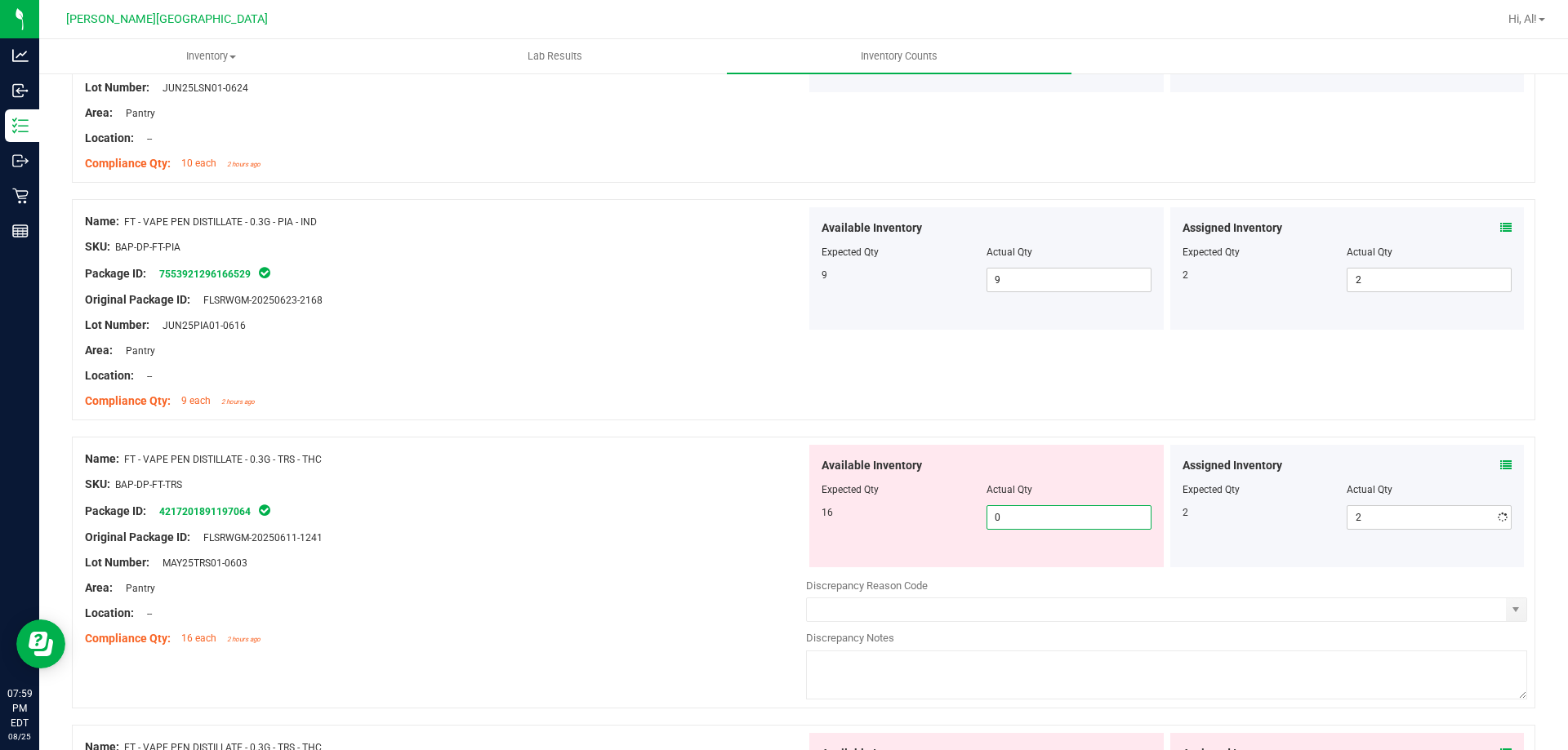
click at [1090, 521] on input "0" at bounding box center [1070, 517] width 164 height 23
type input "16"
click at [1097, 481] on div at bounding box center [986, 477] width 330 height 8
type input "16"
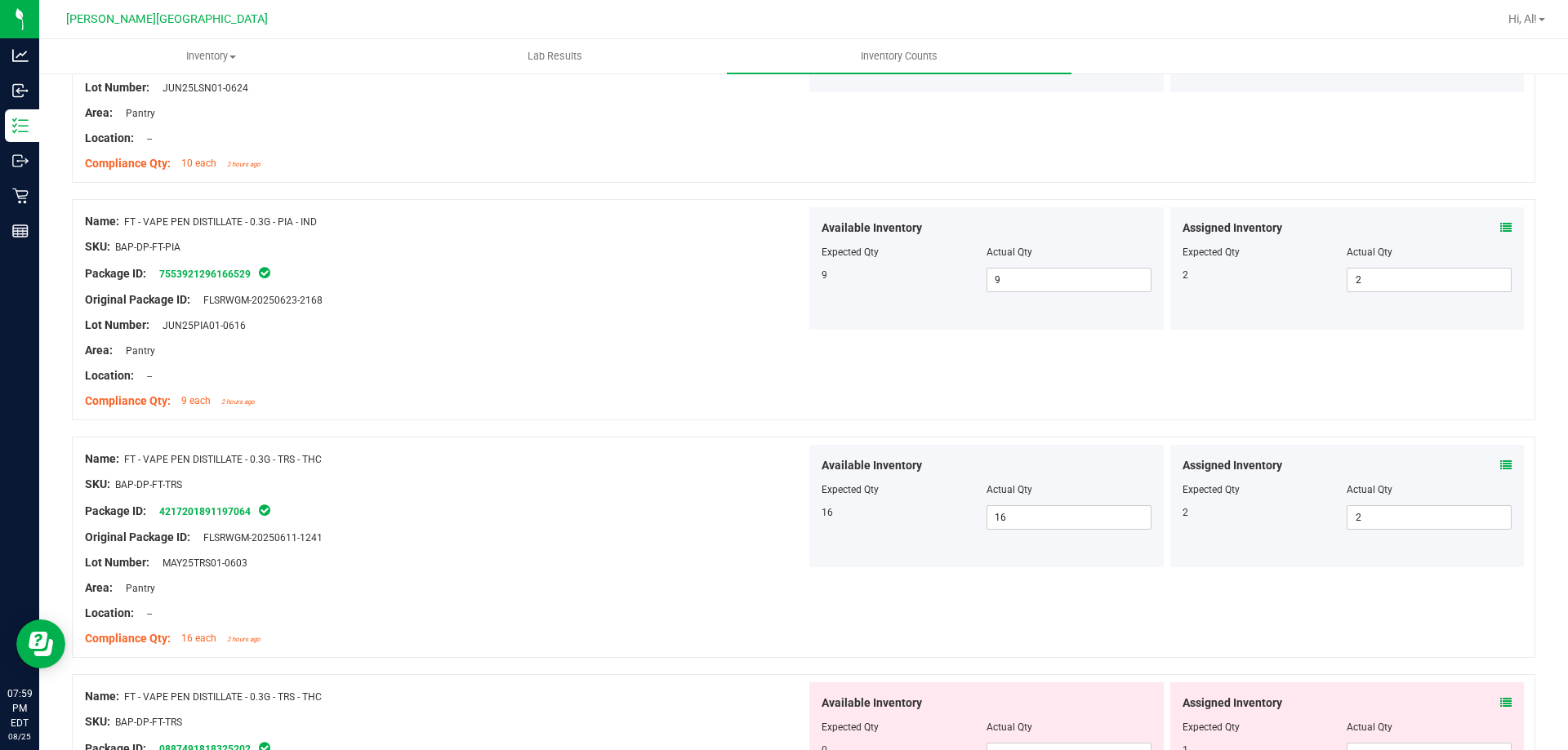
scroll to position [2530, 0]
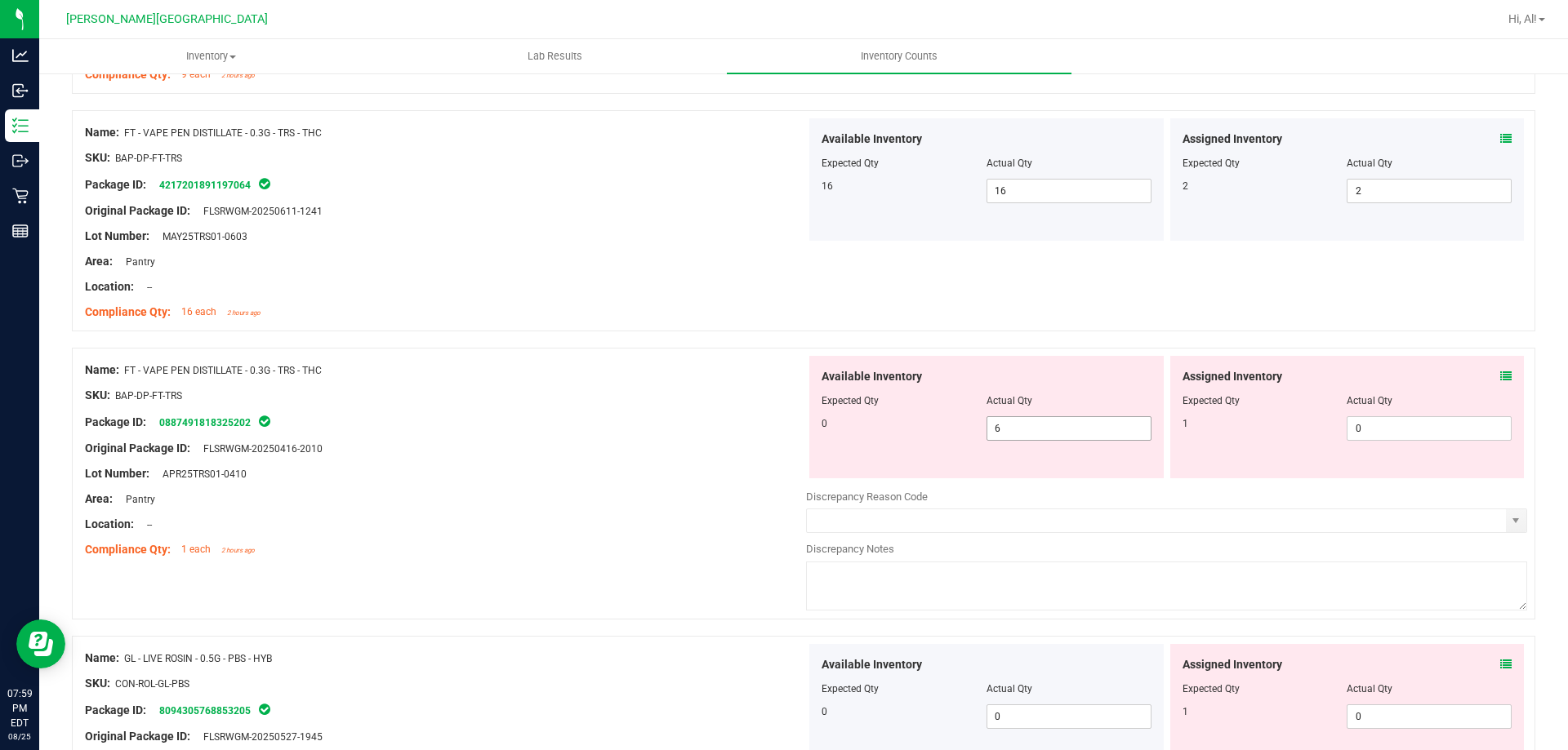
click at [1079, 431] on span "6 6" at bounding box center [1070, 428] width 165 height 24
click at [1079, 431] on input "6" at bounding box center [1070, 428] width 164 height 23
type input "0"
click at [1096, 416] on span "0 0" at bounding box center [1070, 428] width 165 height 24
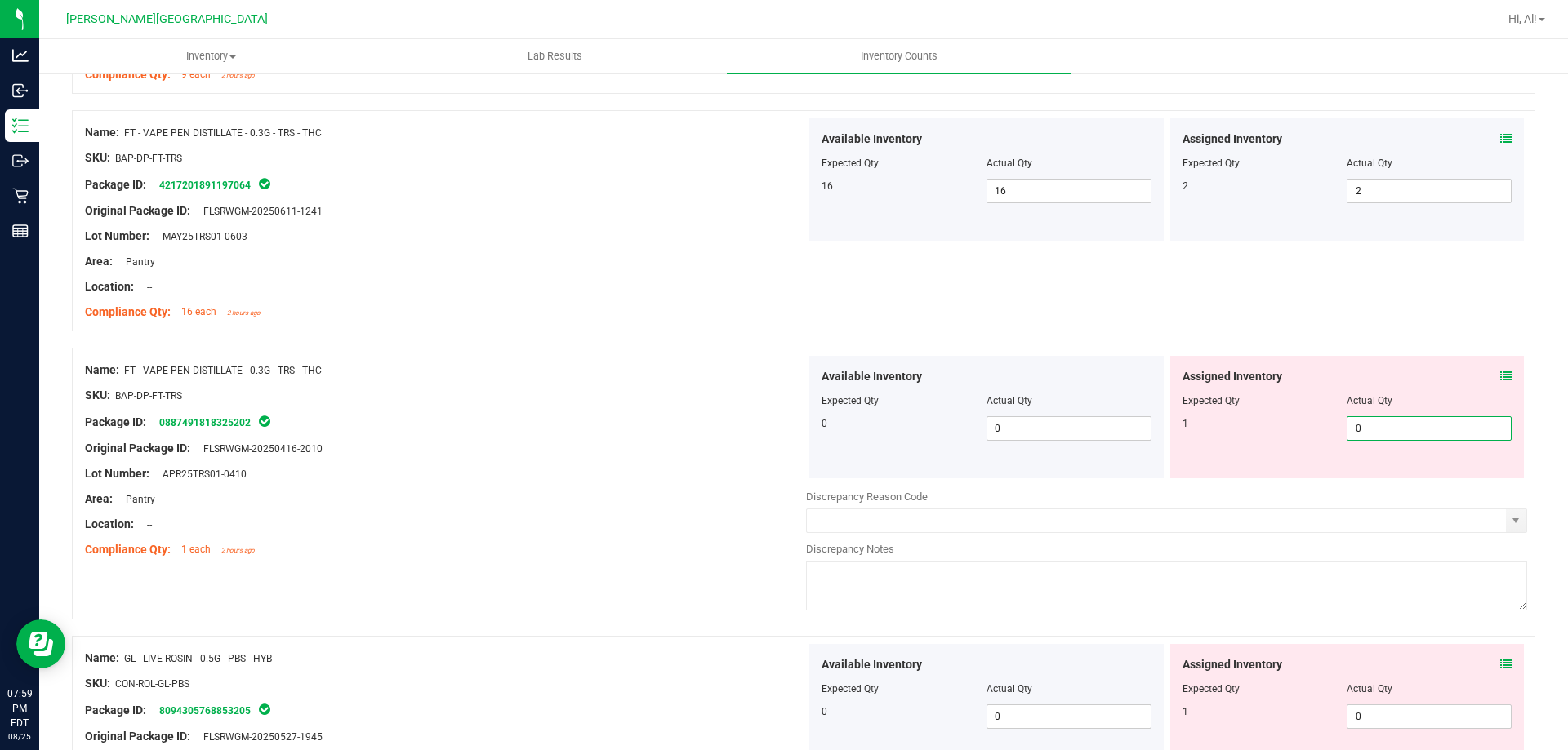
click at [1405, 433] on span "0 0" at bounding box center [1429, 428] width 165 height 24
click at [1405, 433] on input "0" at bounding box center [1429, 428] width 164 height 23
type input "1"
click at [1501, 369] on span at bounding box center [1506, 377] width 11 height 17
type input "1"
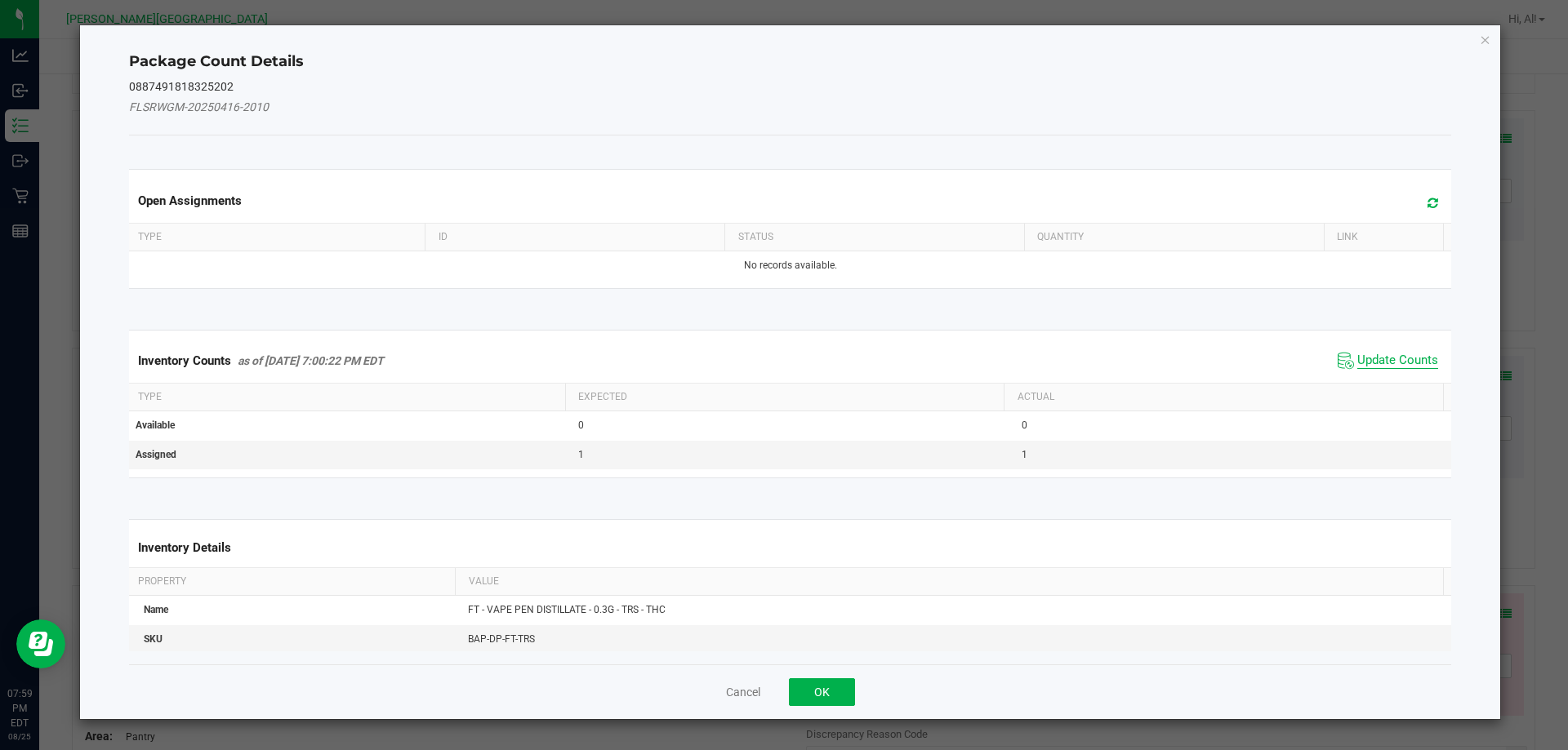
click at [1404, 365] on span "Update Counts" at bounding box center [1398, 360] width 81 height 16
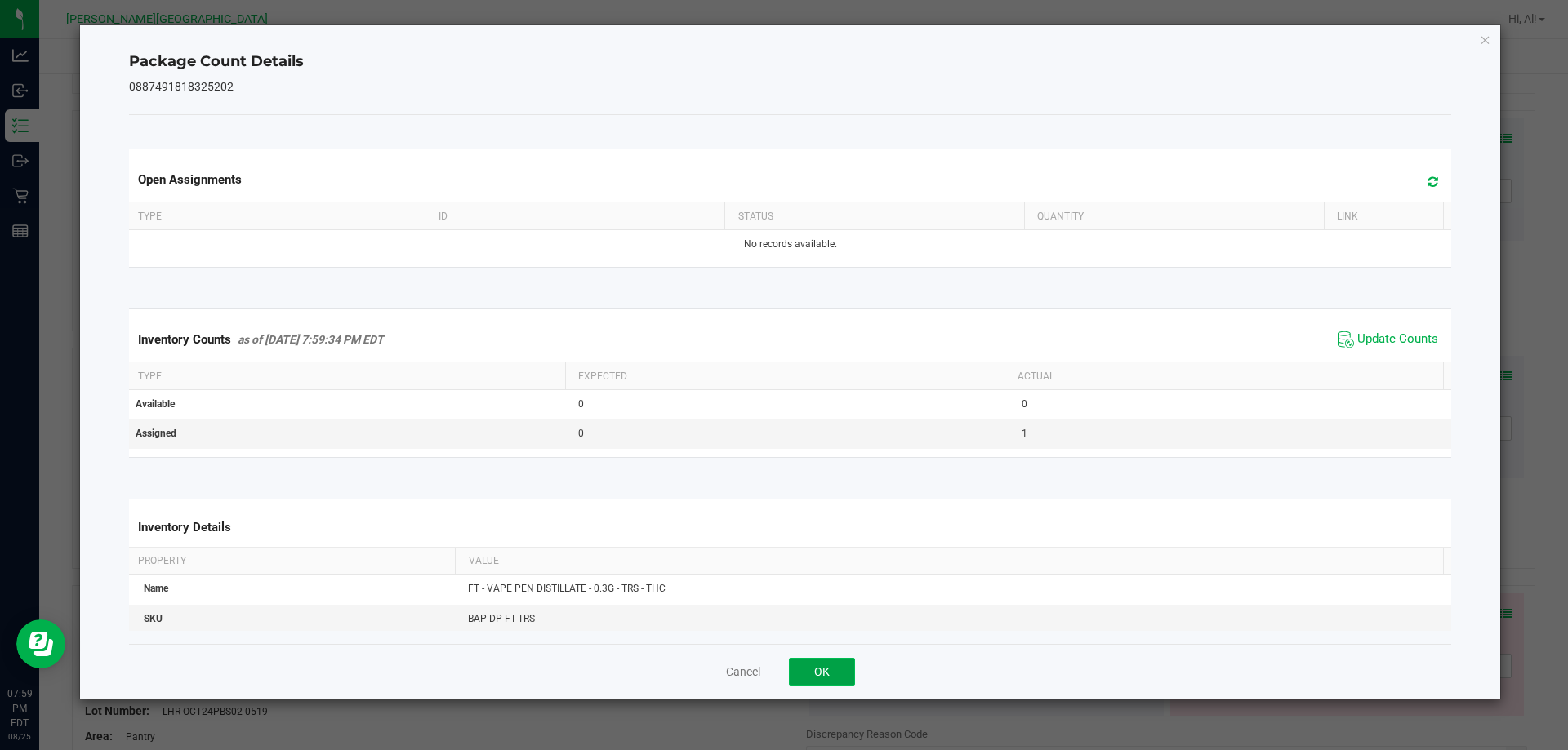
click at [842, 661] on button "OK" at bounding box center [822, 672] width 66 height 28
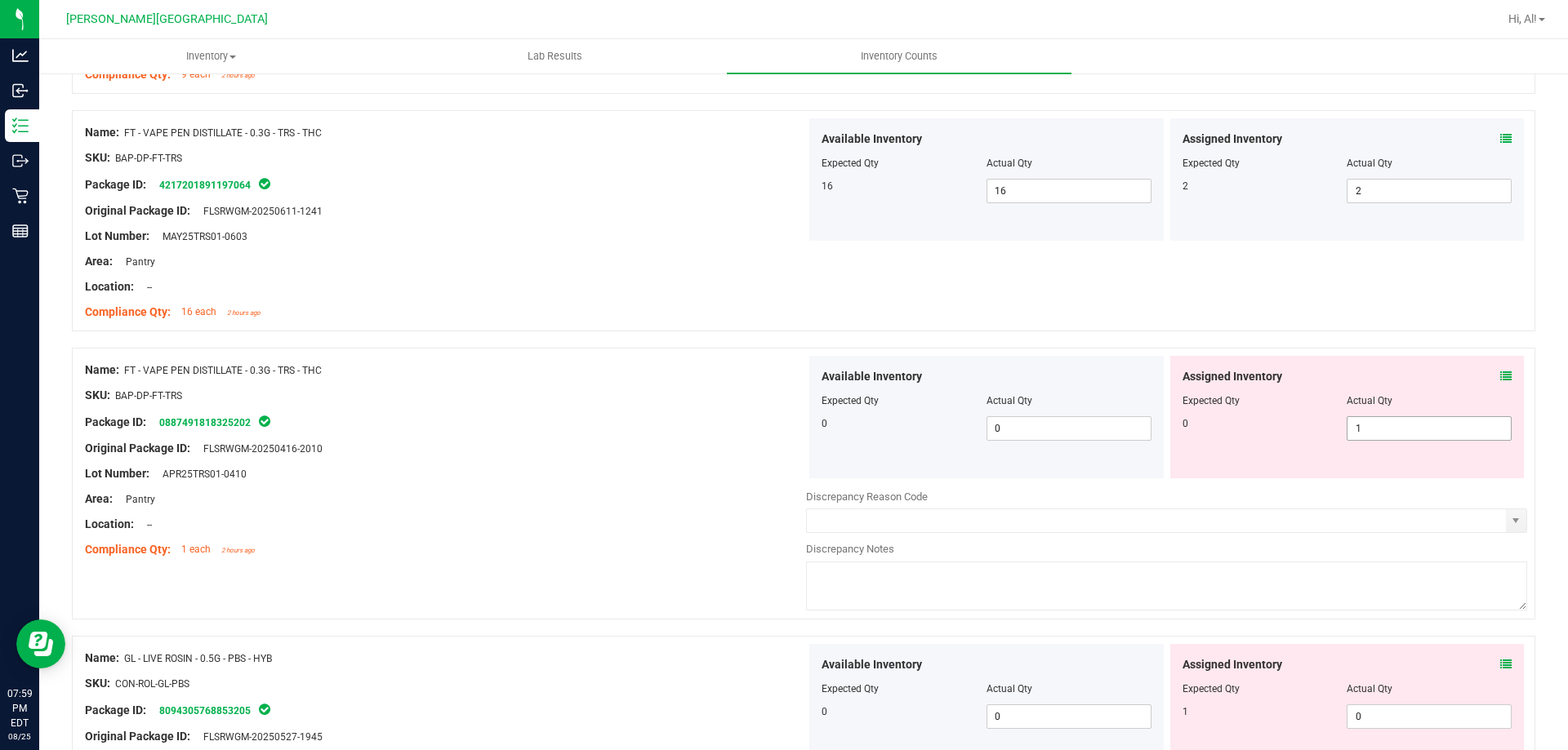
click at [1379, 433] on span "1 1" at bounding box center [1429, 428] width 165 height 24
click at [1379, 433] on input "1" at bounding box center [1429, 428] width 164 height 23
type input "0"
click at [1357, 383] on div "Assigned Inventory" at bounding box center [1347, 377] width 330 height 17
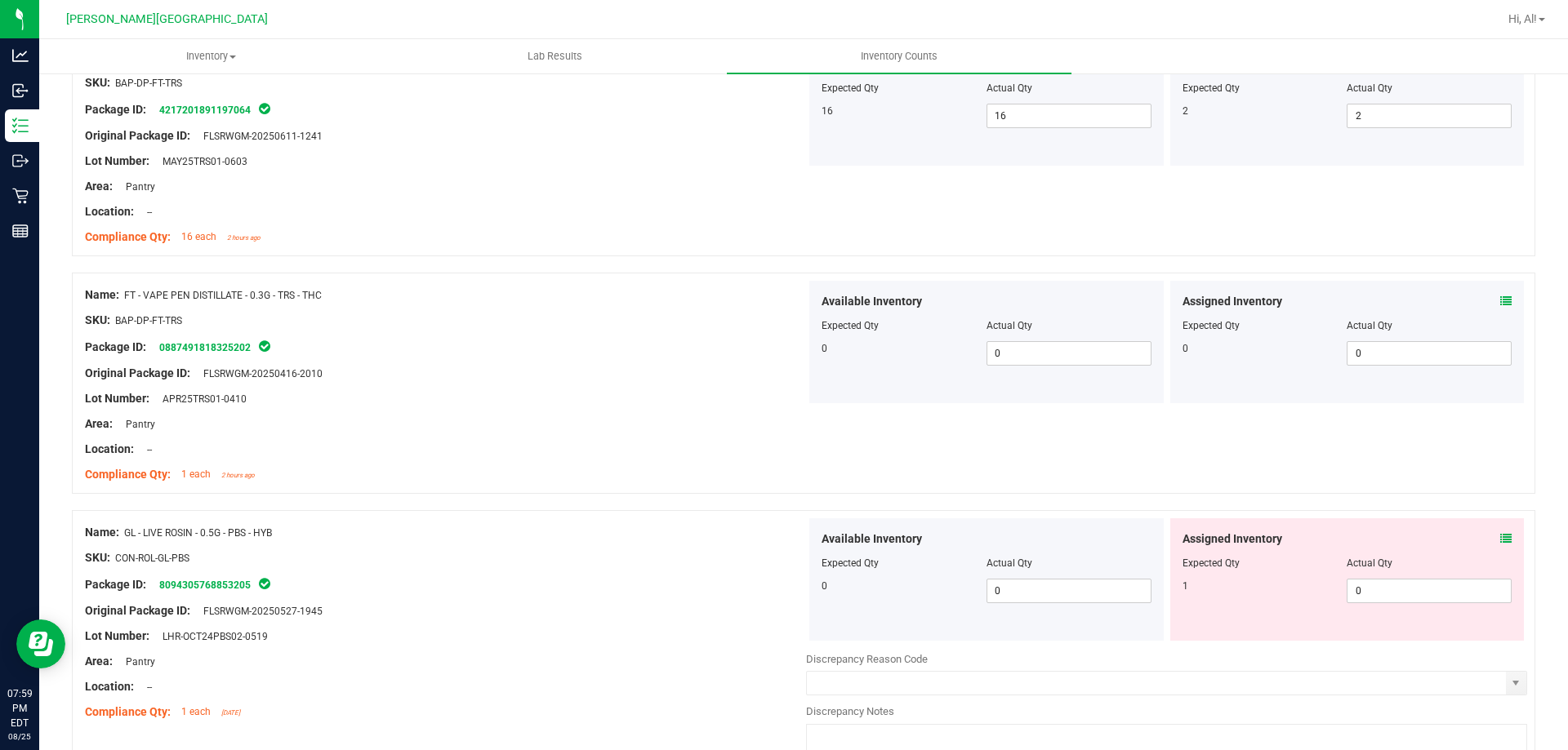
scroll to position [2694, 0]
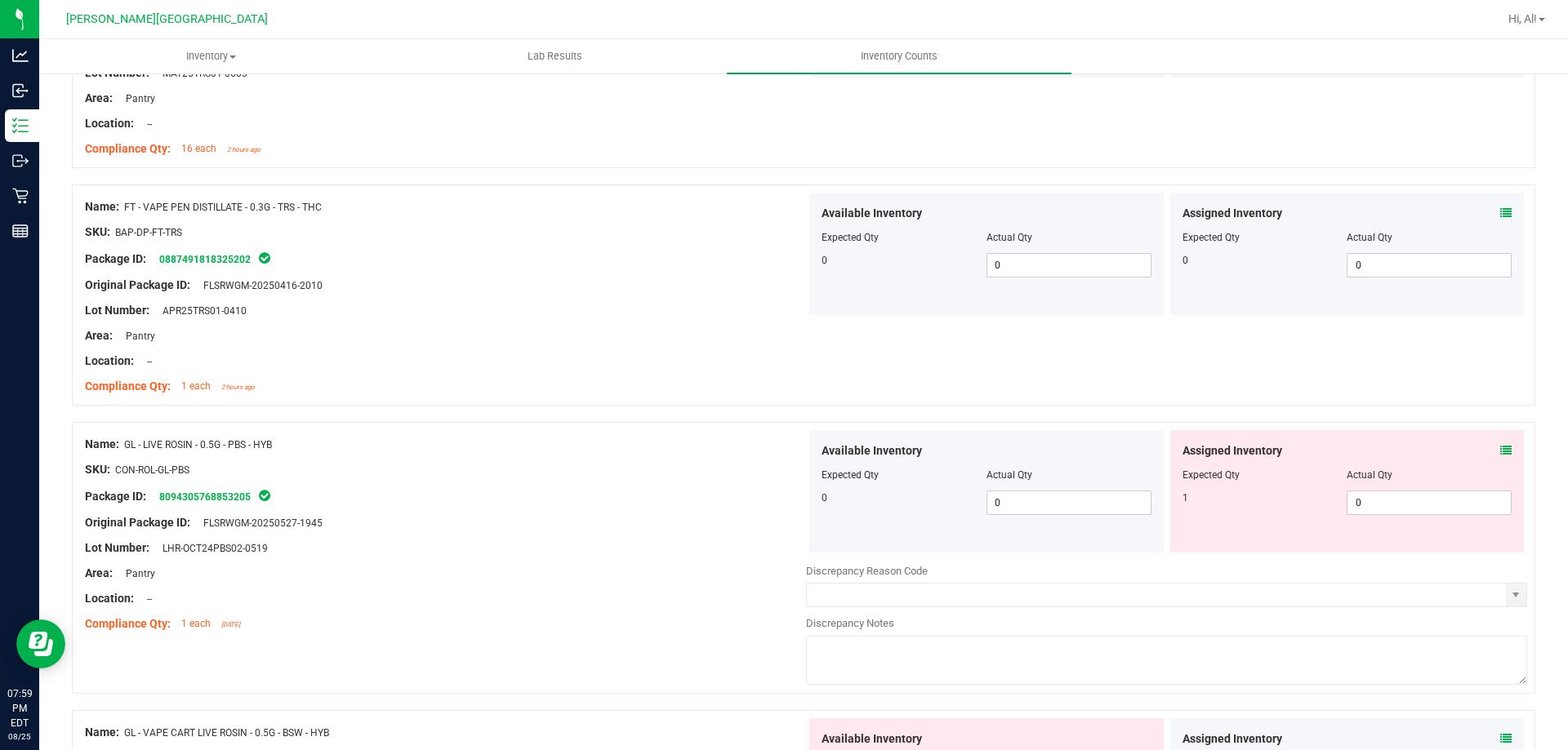
click at [1501, 456] on icon at bounding box center [1506, 450] width 11 height 11
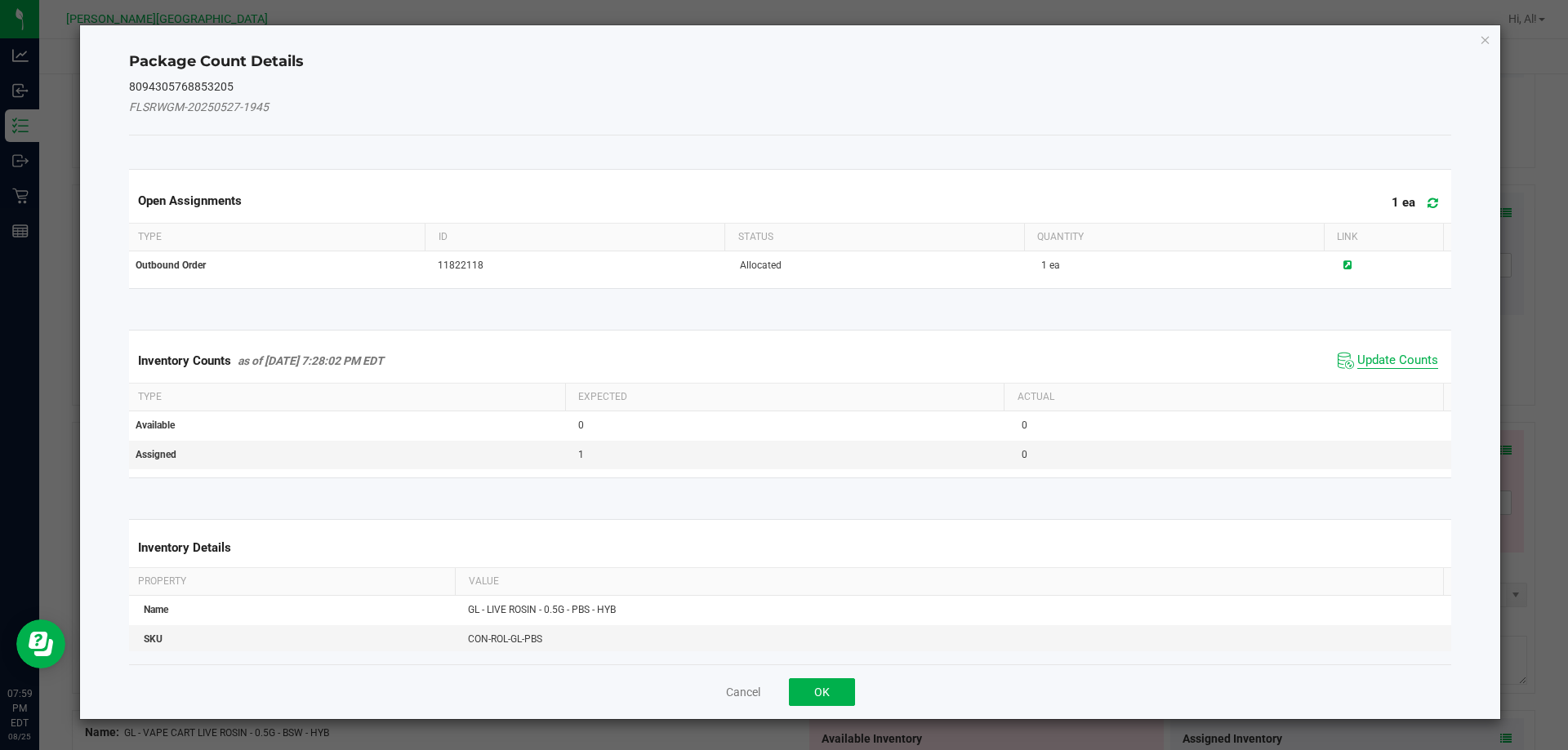
click at [1357, 363] on span "Update Counts" at bounding box center [1398, 360] width 81 height 16
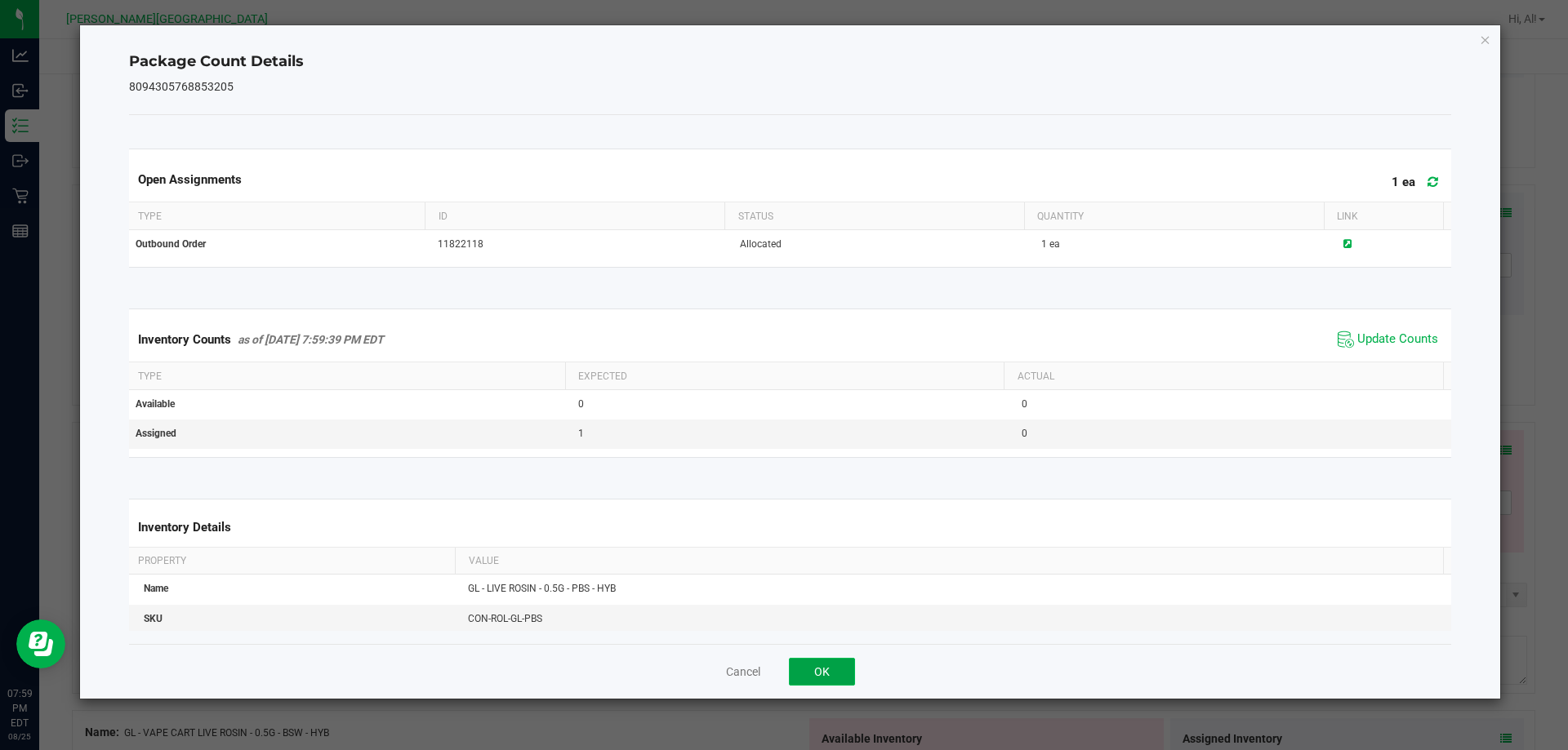
click at [822, 658] on button "OK" at bounding box center [822, 672] width 66 height 28
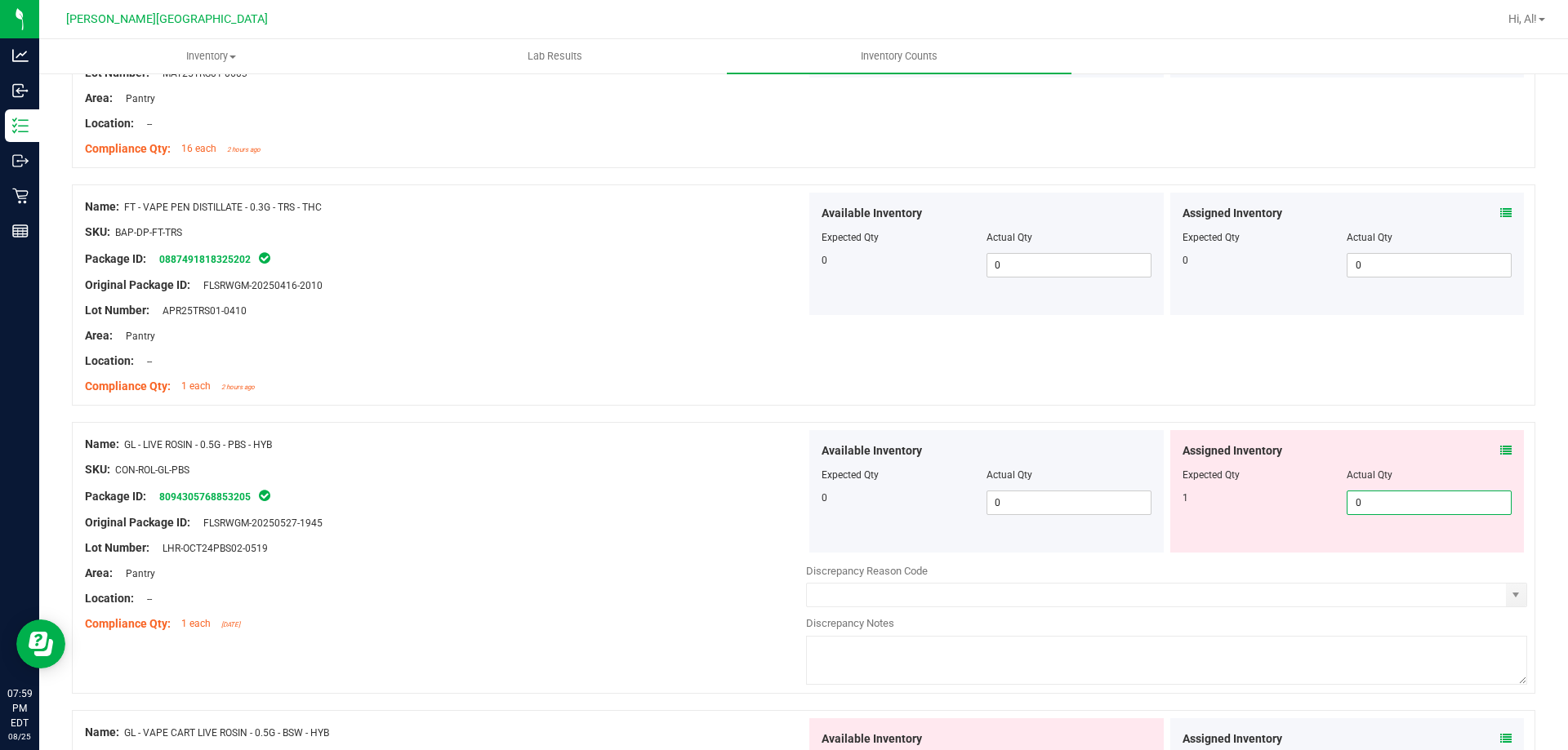
click at [1426, 493] on span "0 0" at bounding box center [1429, 502] width 165 height 24
click at [1426, 493] on input "0" at bounding box center [1429, 502] width 164 height 23
type input "1"
click at [1438, 441] on div "Assigned Inventory Expected Qty Actual Qty 1 0 1" at bounding box center [1348, 491] width 355 height 122
type input "1"
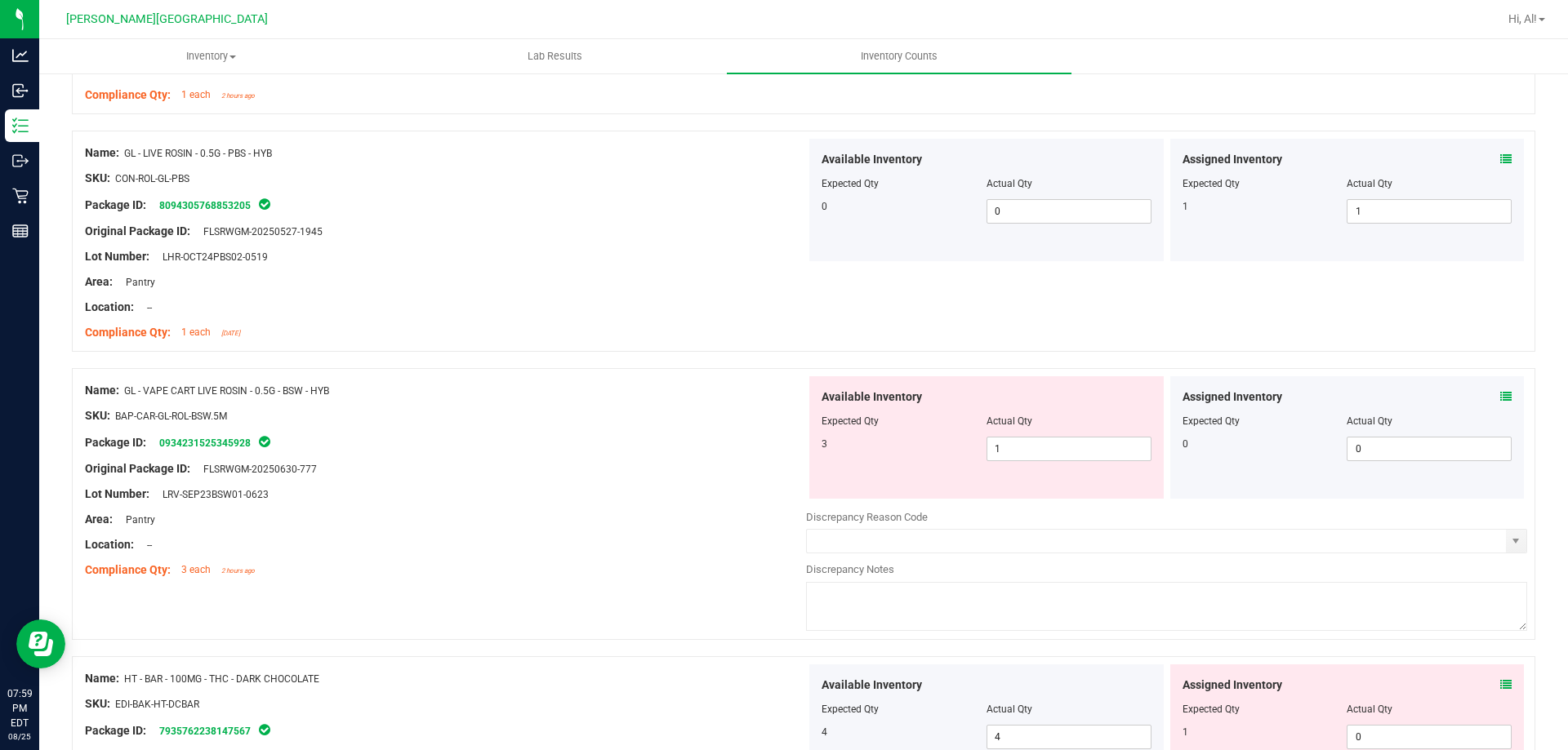
scroll to position [3021, 0]
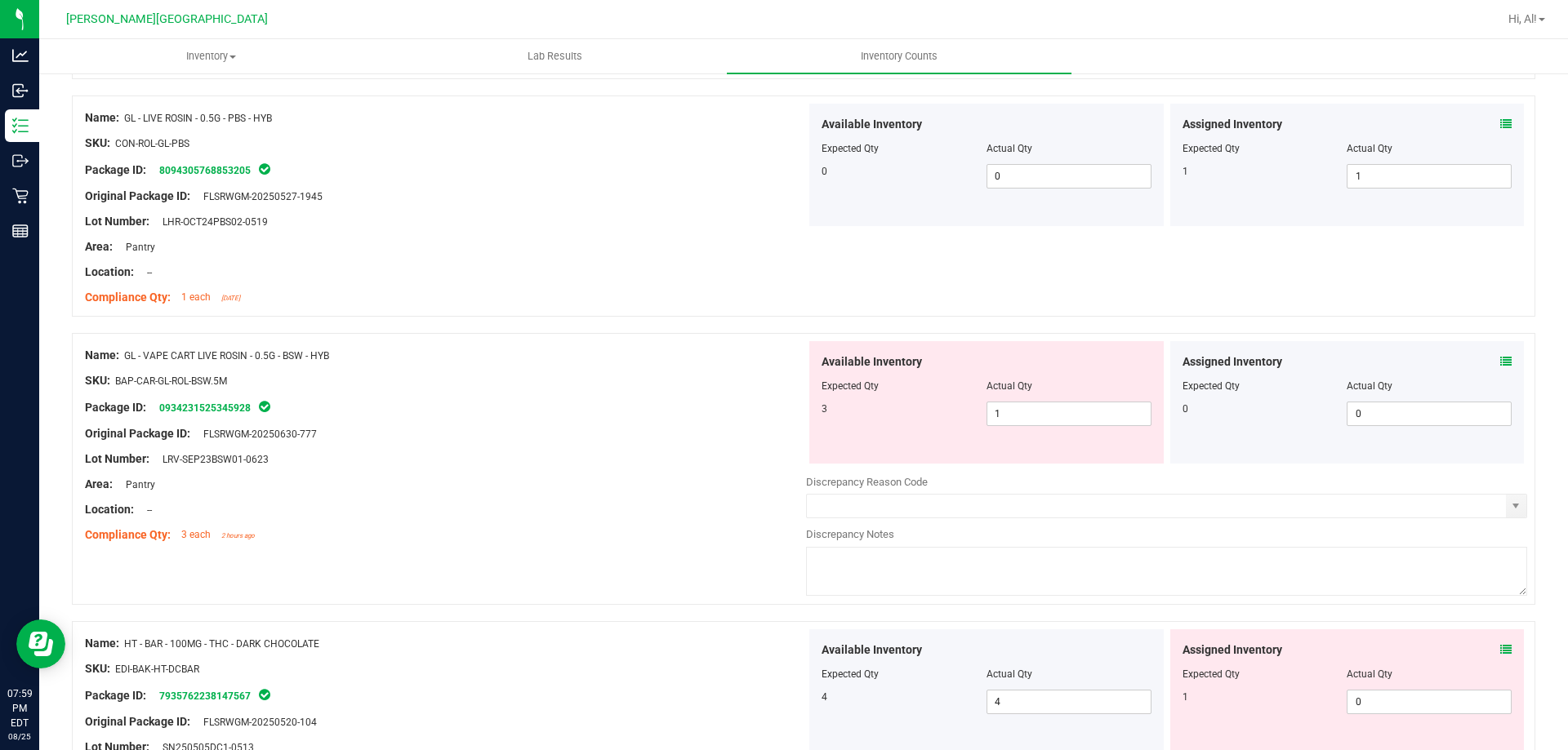
click at [1501, 360] on icon at bounding box center [1506, 361] width 11 height 11
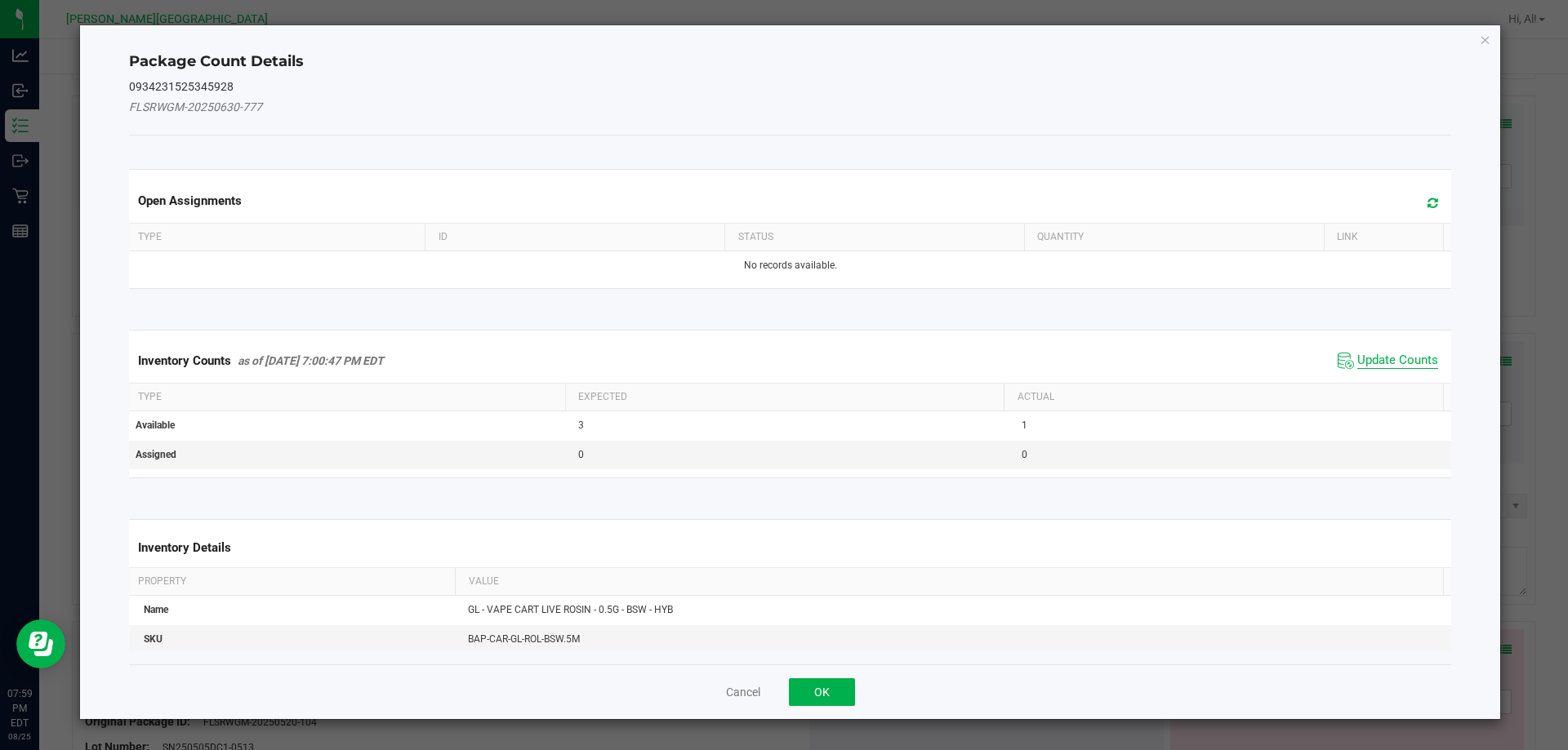
click at [1390, 366] on span "Update Counts" at bounding box center [1398, 360] width 81 height 16
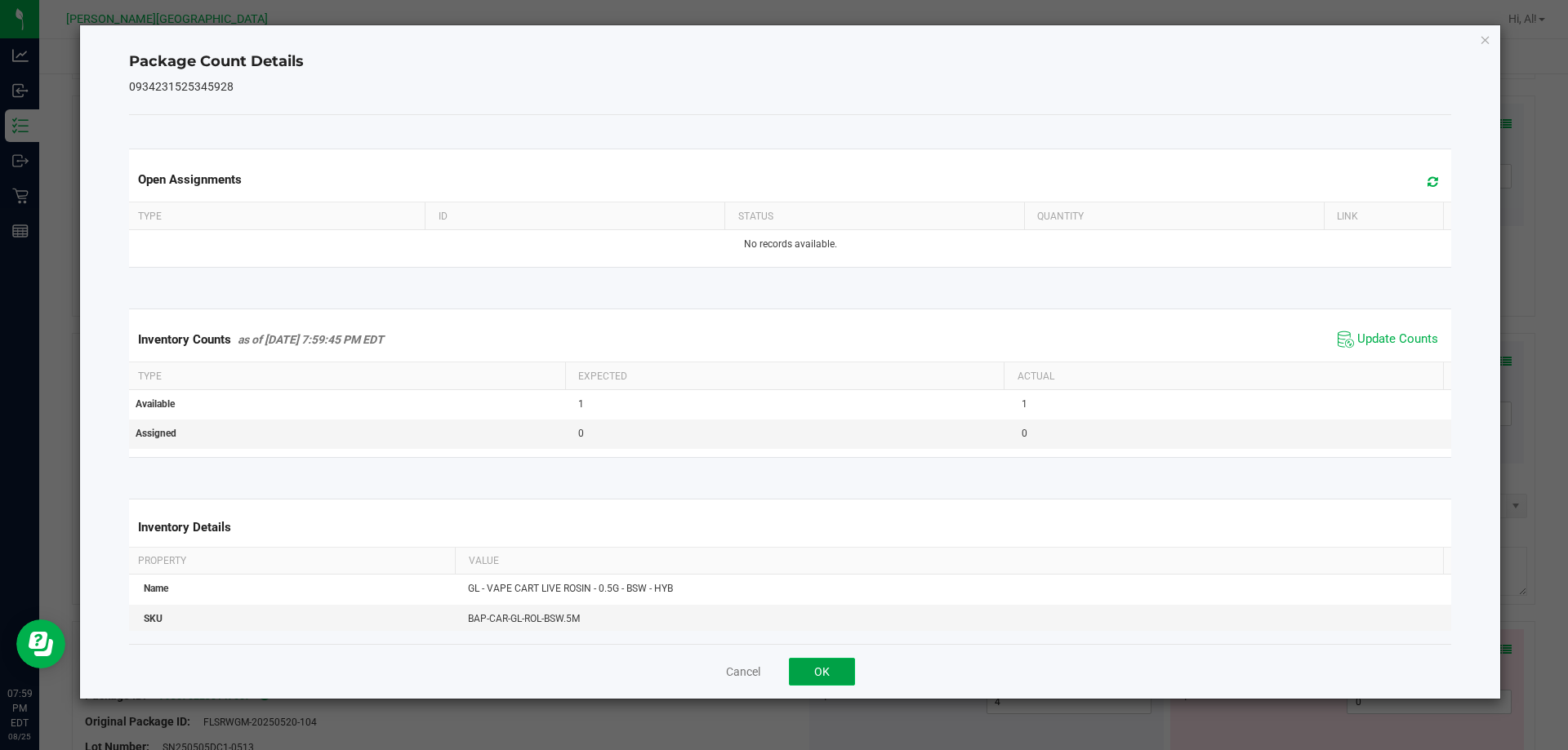
click at [804, 666] on button "OK" at bounding box center [822, 672] width 66 height 28
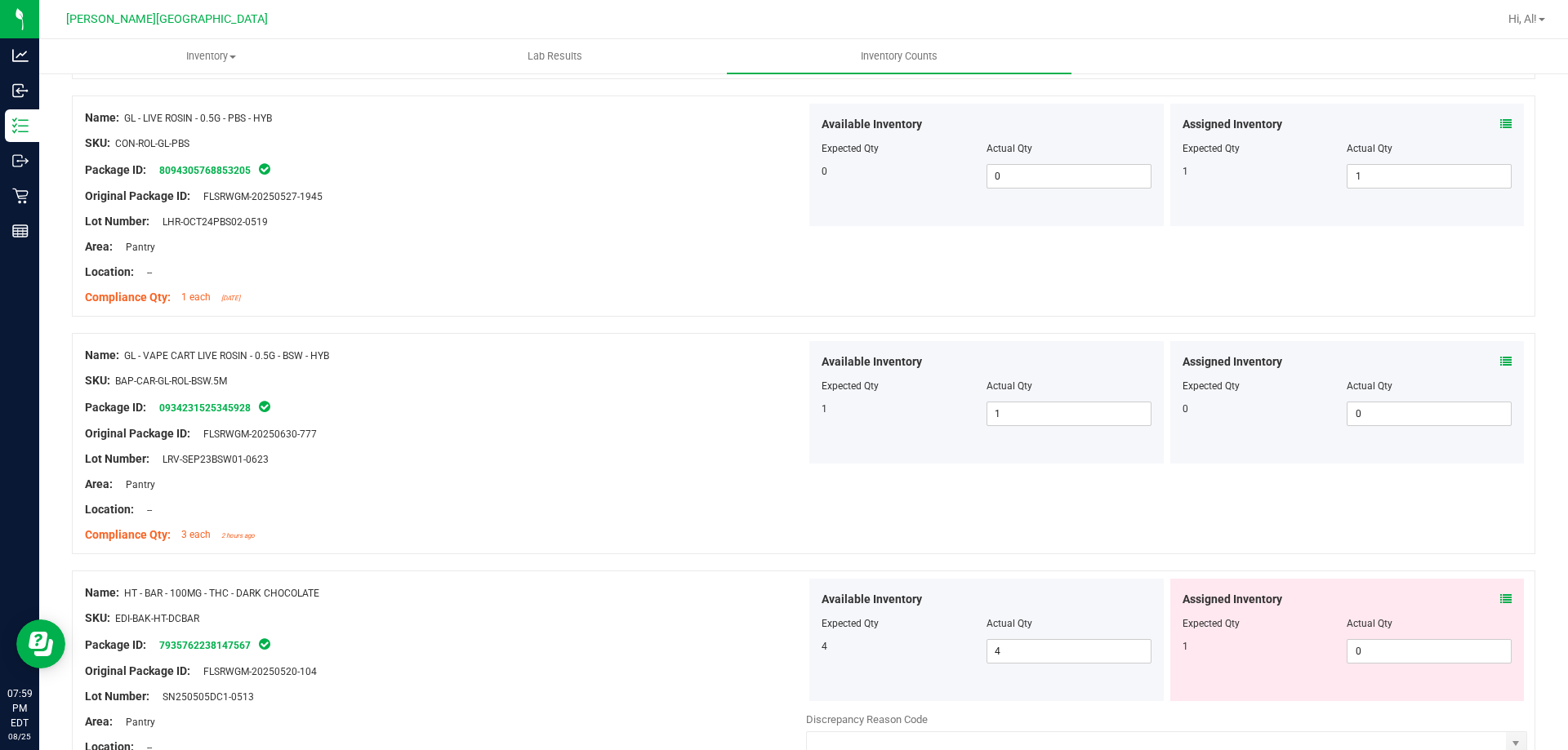
click at [1501, 604] on icon at bounding box center [1506, 599] width 11 height 11
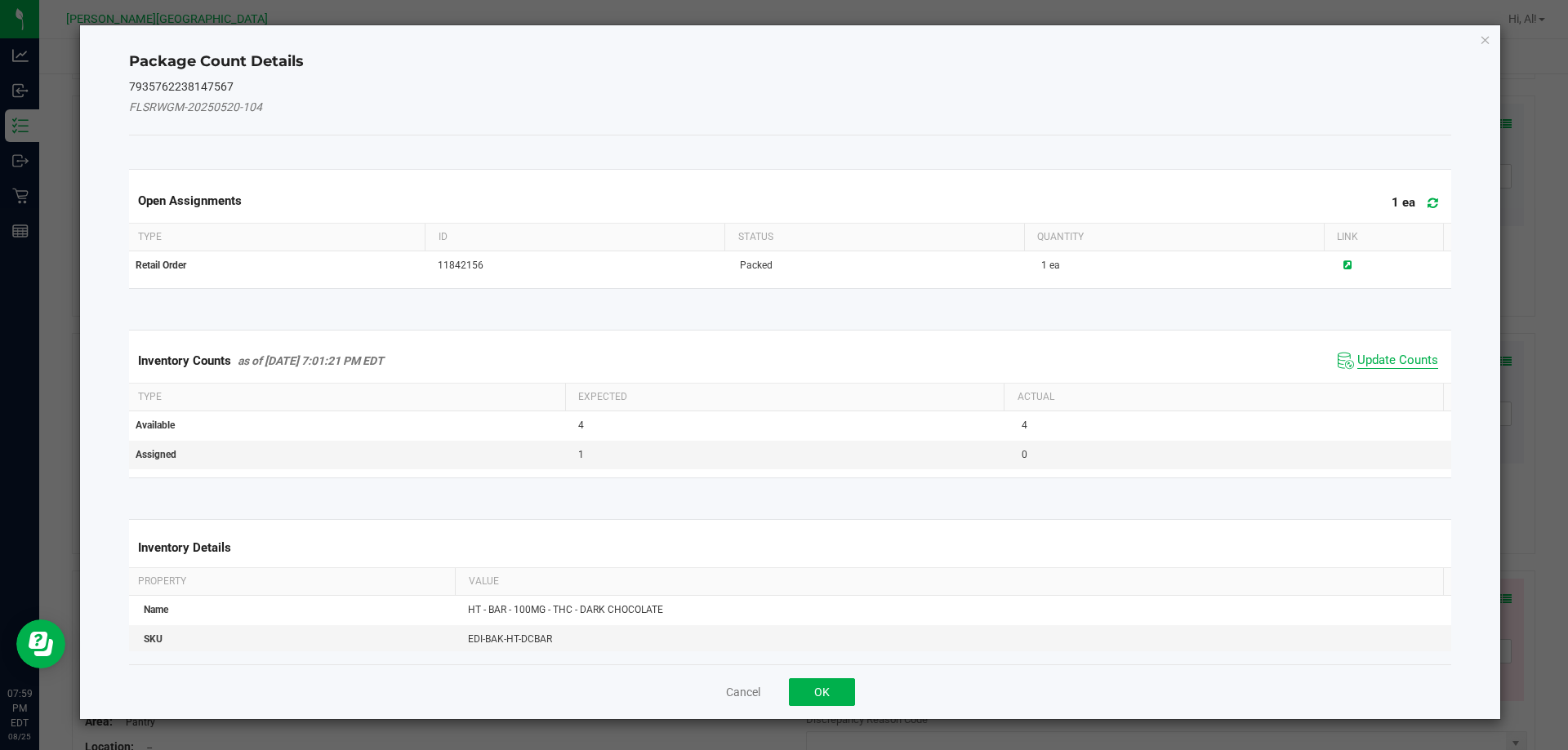
click at [1383, 358] on span "Update Counts" at bounding box center [1398, 360] width 81 height 16
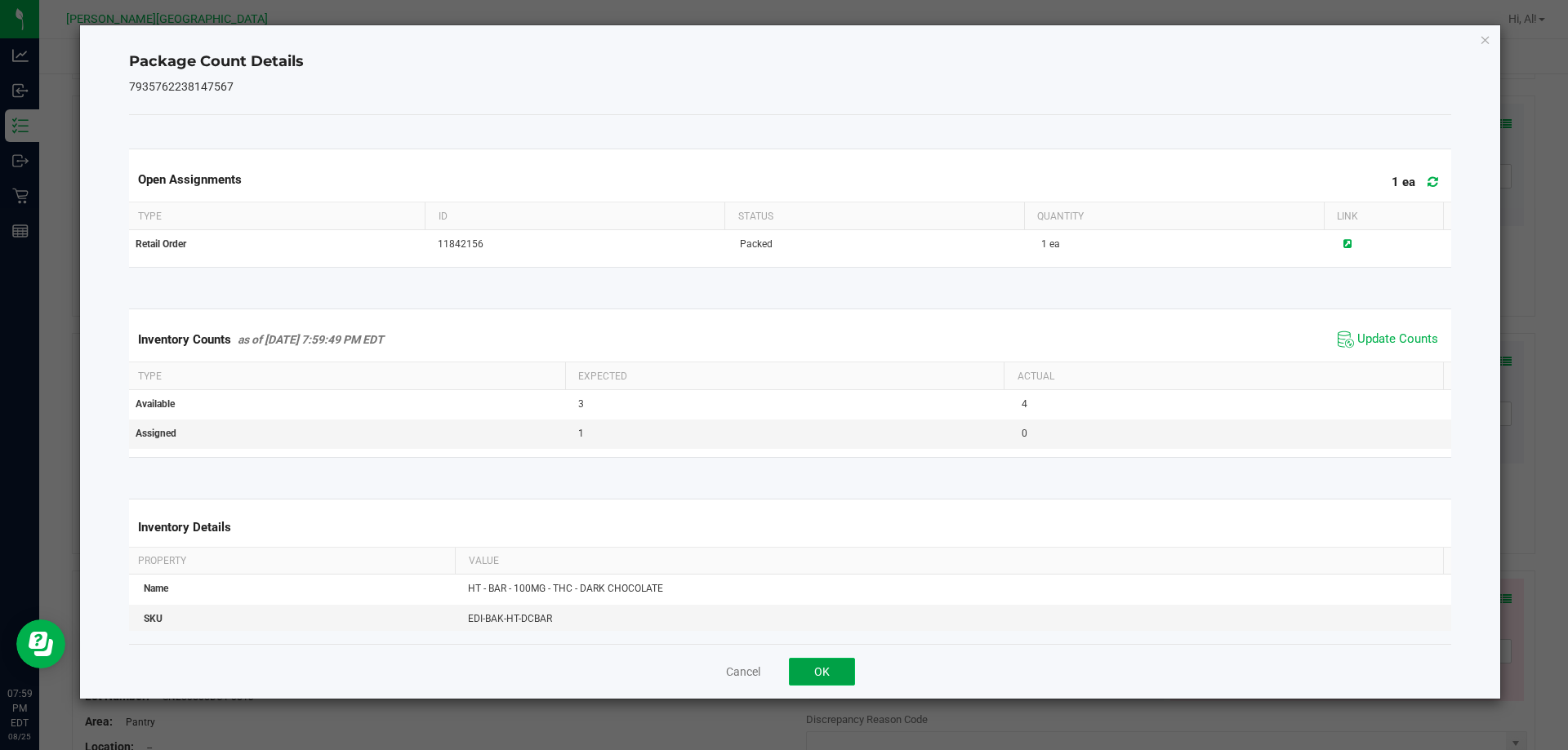
click at [810, 671] on button "OK" at bounding box center [822, 672] width 66 height 28
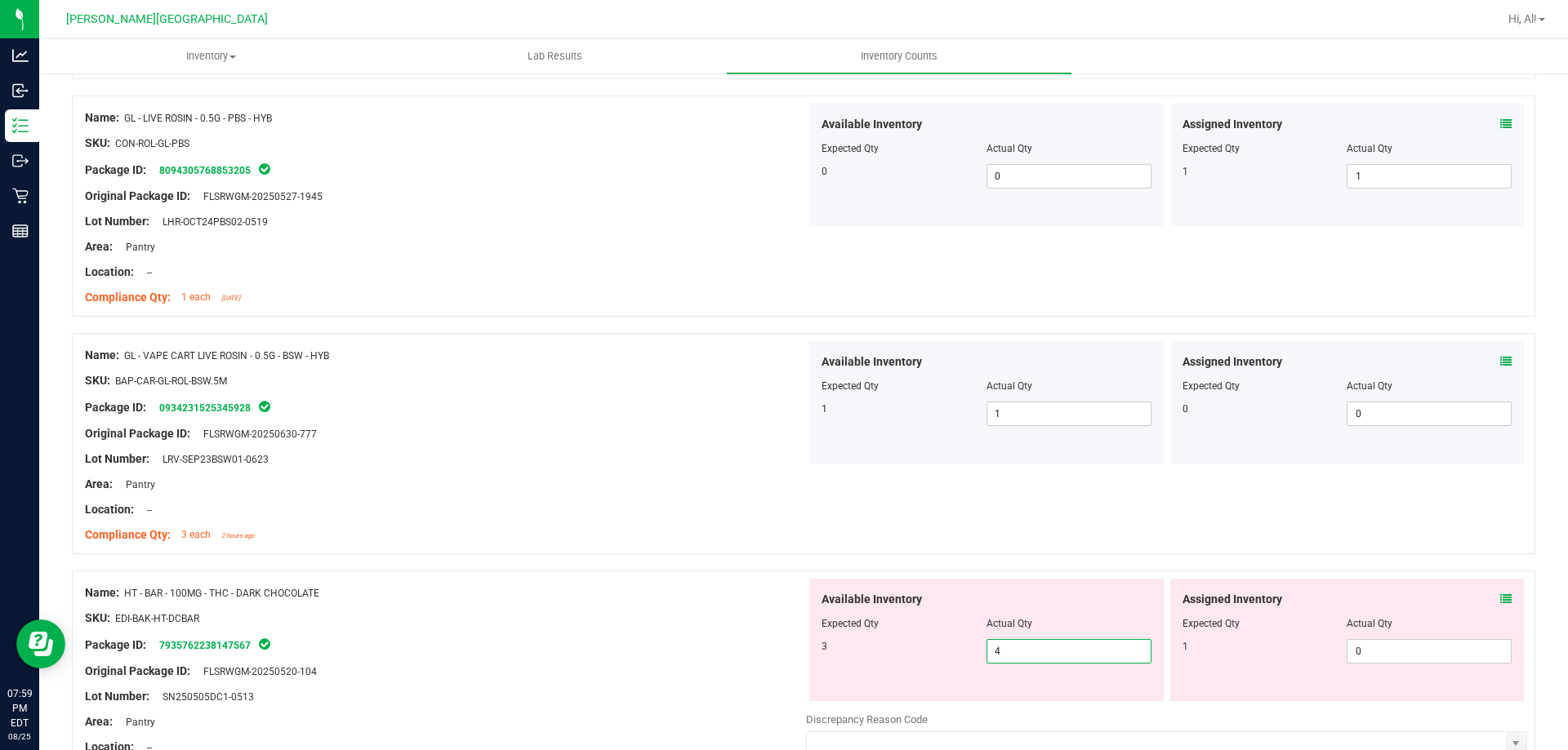
click at [1079, 656] on span "4 4" at bounding box center [1070, 651] width 165 height 24
click at [1079, 656] on input "4" at bounding box center [1070, 651] width 164 height 23
type input "3"
click at [1084, 617] on div "Actual Qty" at bounding box center [1070, 624] width 165 height 15
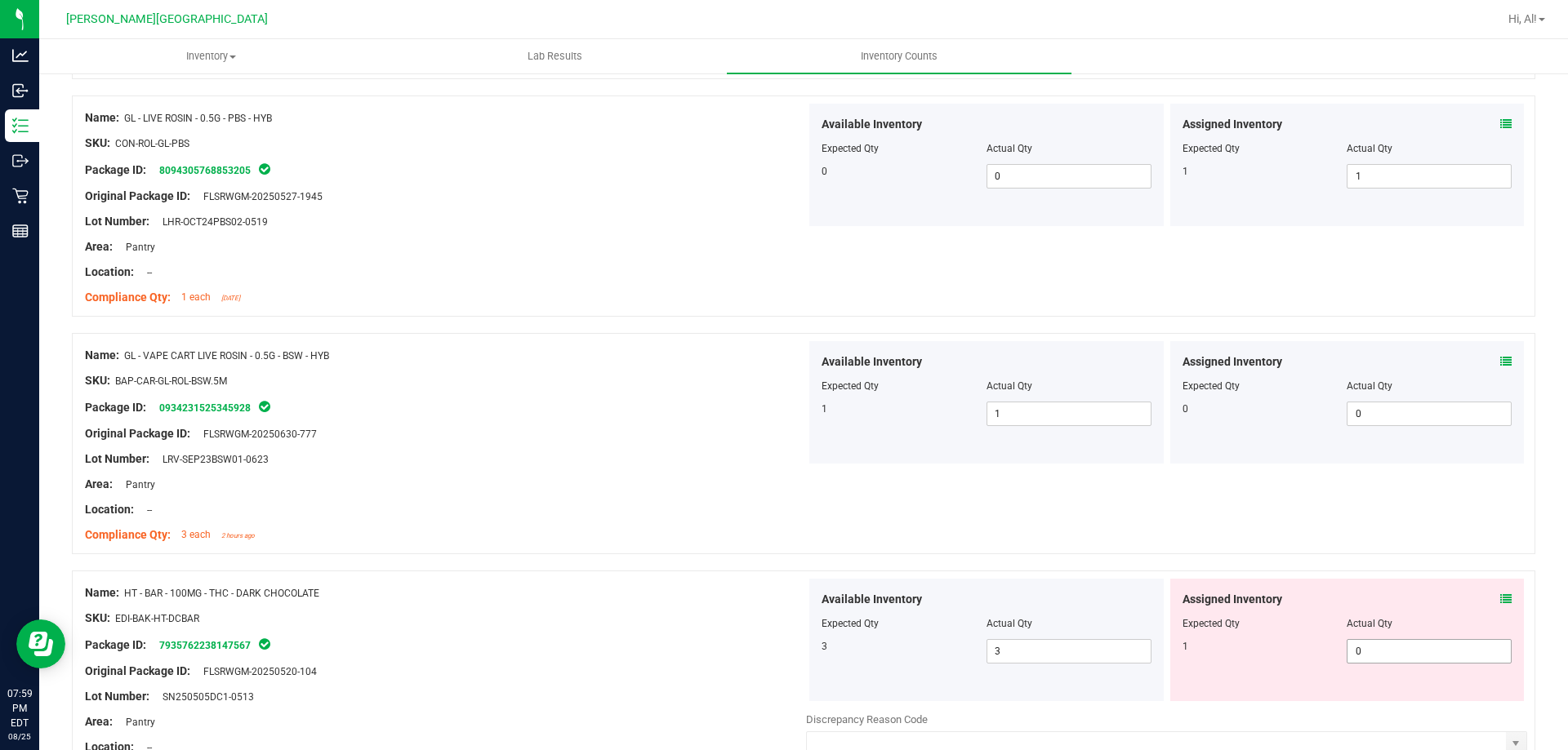
click at [1360, 655] on span "0 0" at bounding box center [1429, 651] width 165 height 24
click at [1360, 655] on input "0" at bounding box center [1429, 651] width 164 height 23
type input "1"
click at [1347, 576] on div "Name: HT - BAR - 100MG - THC - DARK CHOCOLATE SKU: EDI-BAK-HT-DCBAR Package ID:…" at bounding box center [804, 706] width 1464 height 272
type input "1"
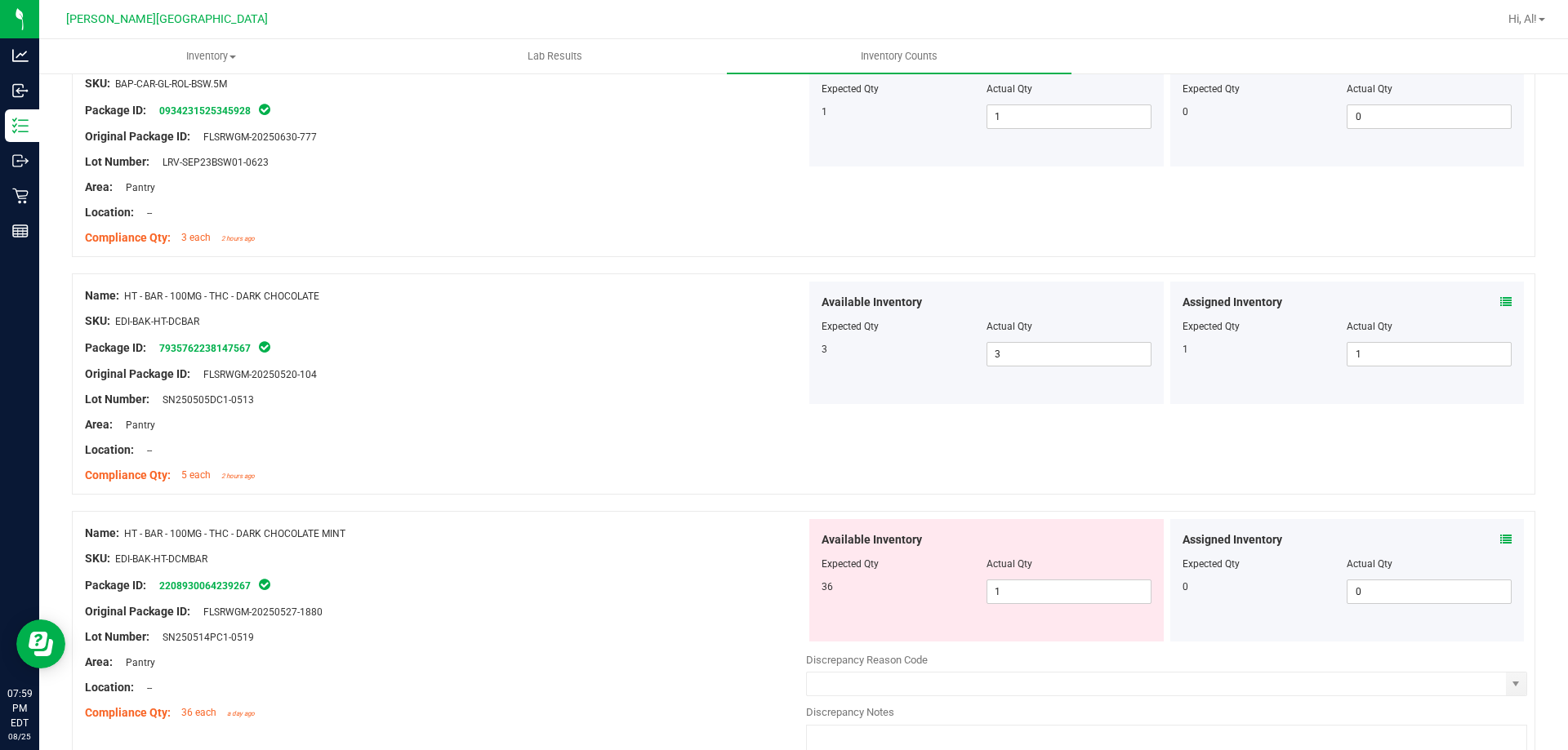
scroll to position [3347, 0]
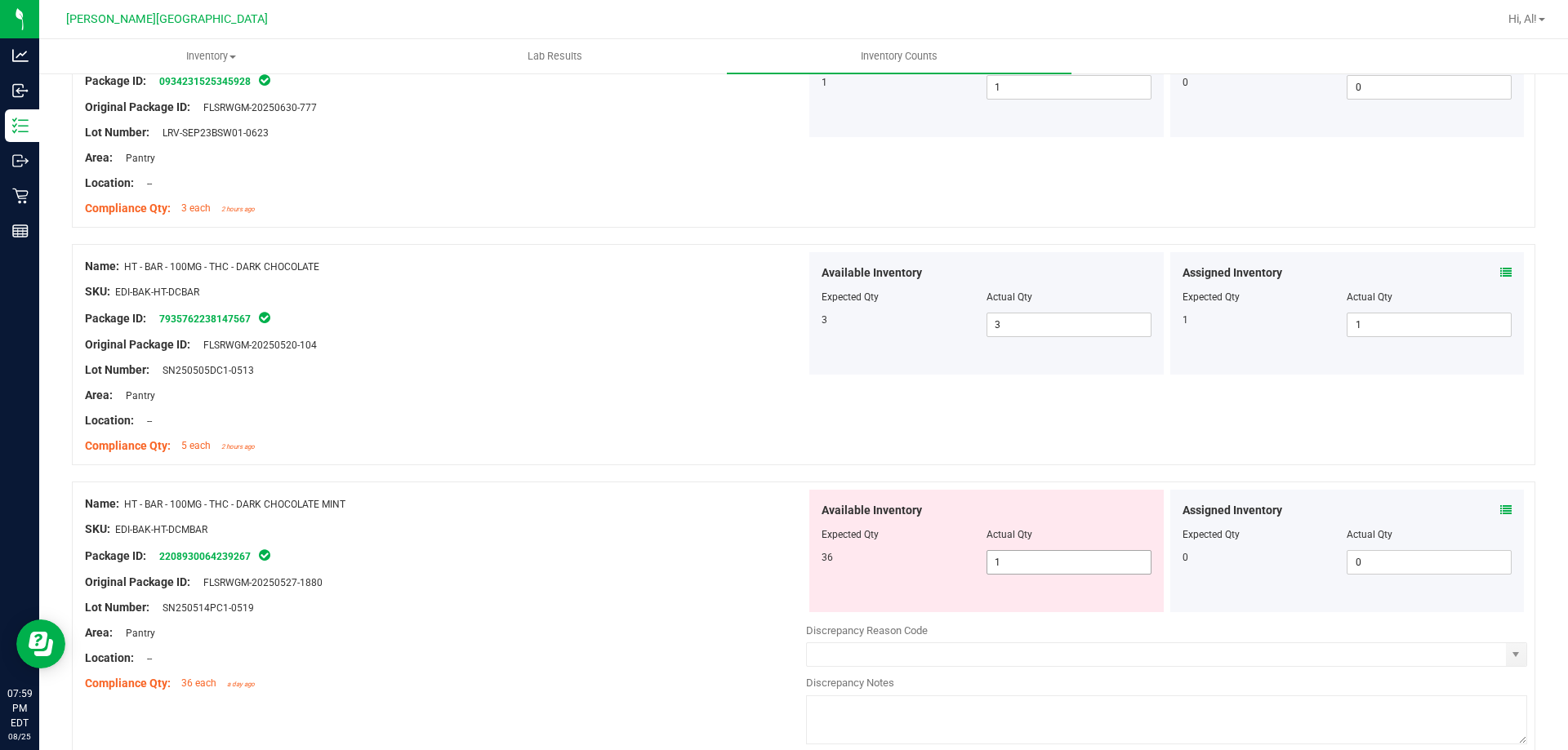
click at [1076, 569] on span "1 1" at bounding box center [1070, 562] width 165 height 24
click at [1076, 569] on input "1" at bounding box center [1070, 562] width 164 height 23
type input "36"
click at [1116, 544] on div at bounding box center [986, 545] width 330 height 8
type input "36"
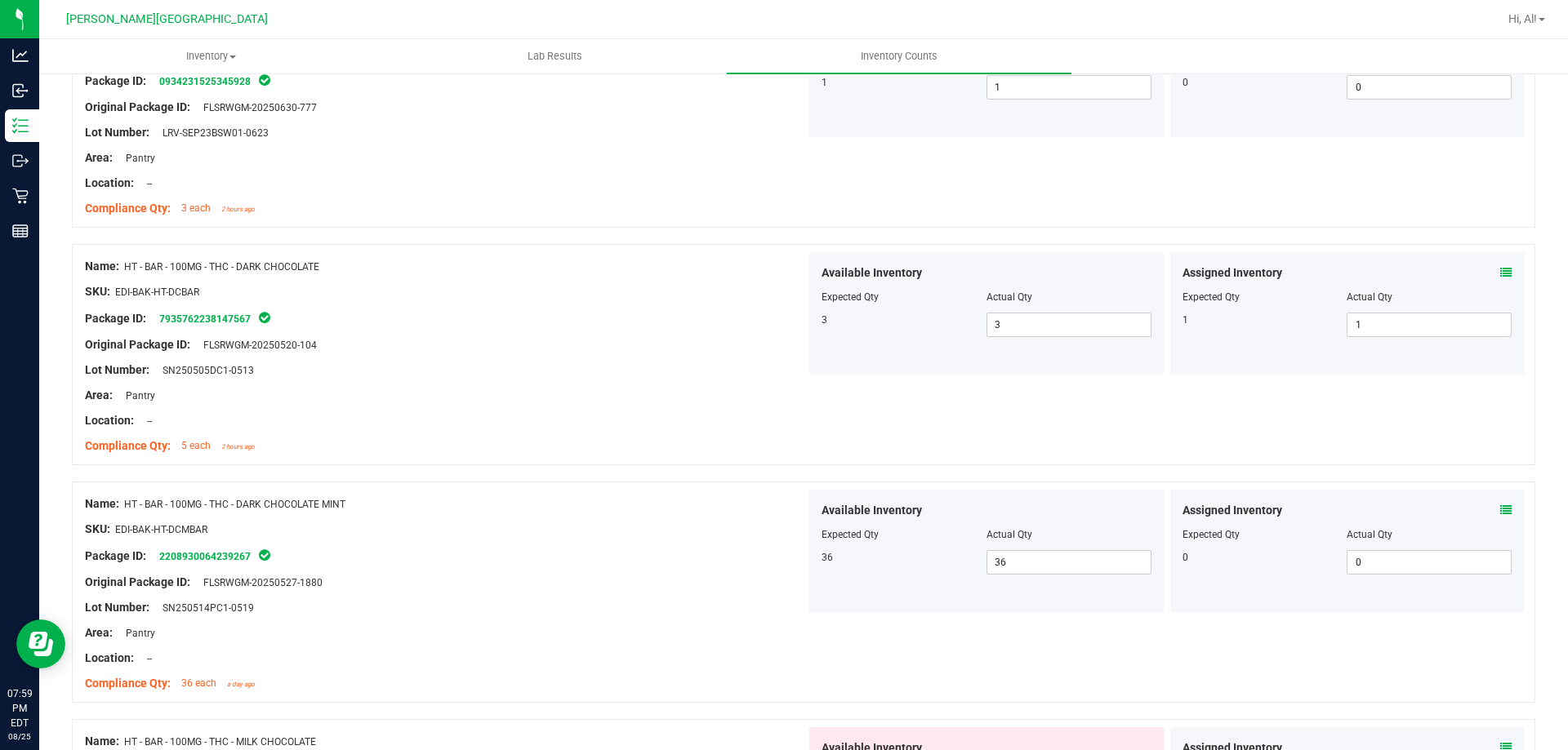
click at [1501, 507] on icon at bounding box center [1506, 510] width 11 height 11
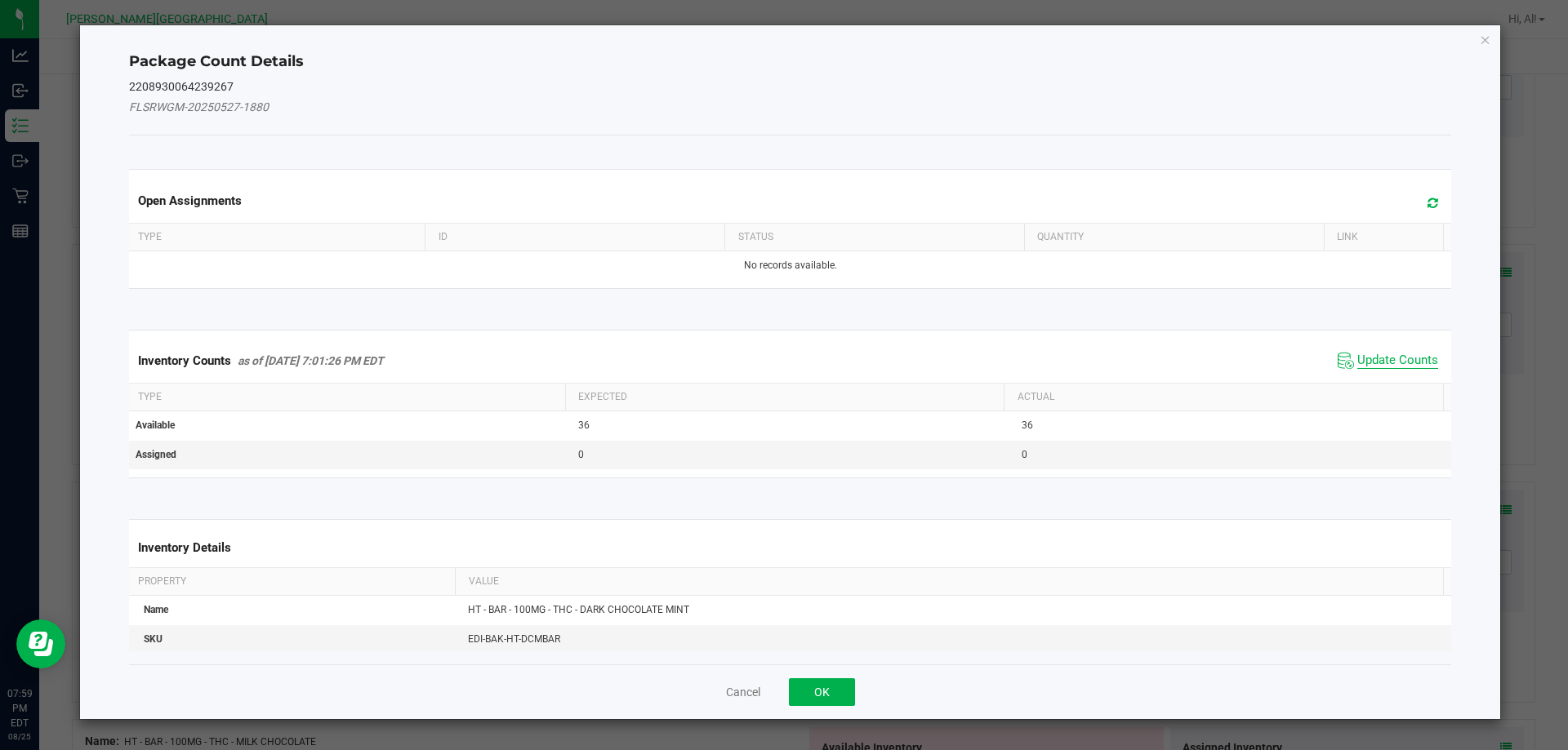
click at [1380, 367] on span "Update Counts" at bounding box center [1398, 360] width 81 height 16
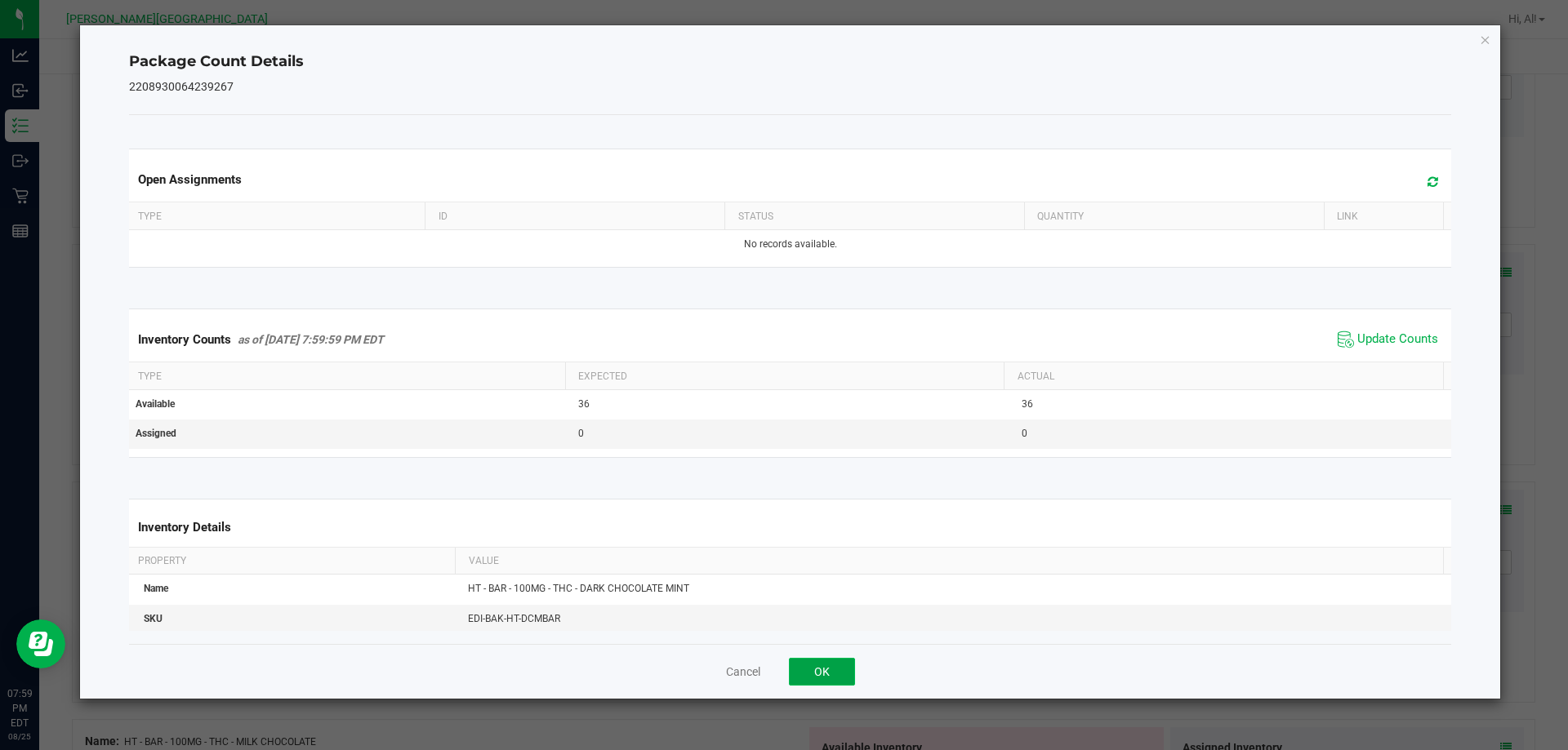
click at [824, 679] on button "OK" at bounding box center [822, 672] width 66 height 28
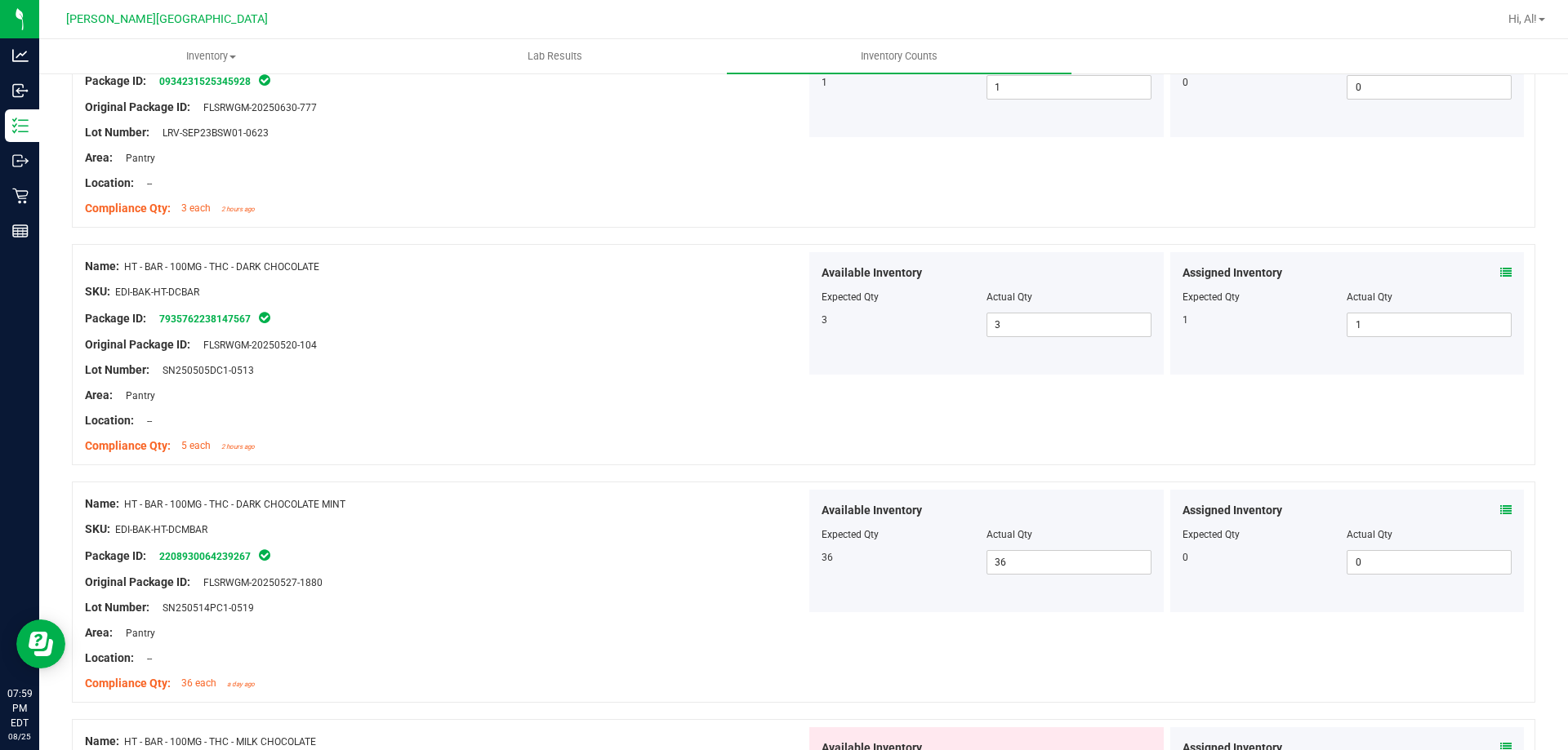
click at [761, 604] on div "Lot Number: SN250514PC1-0519" at bounding box center [446, 608] width 721 height 17
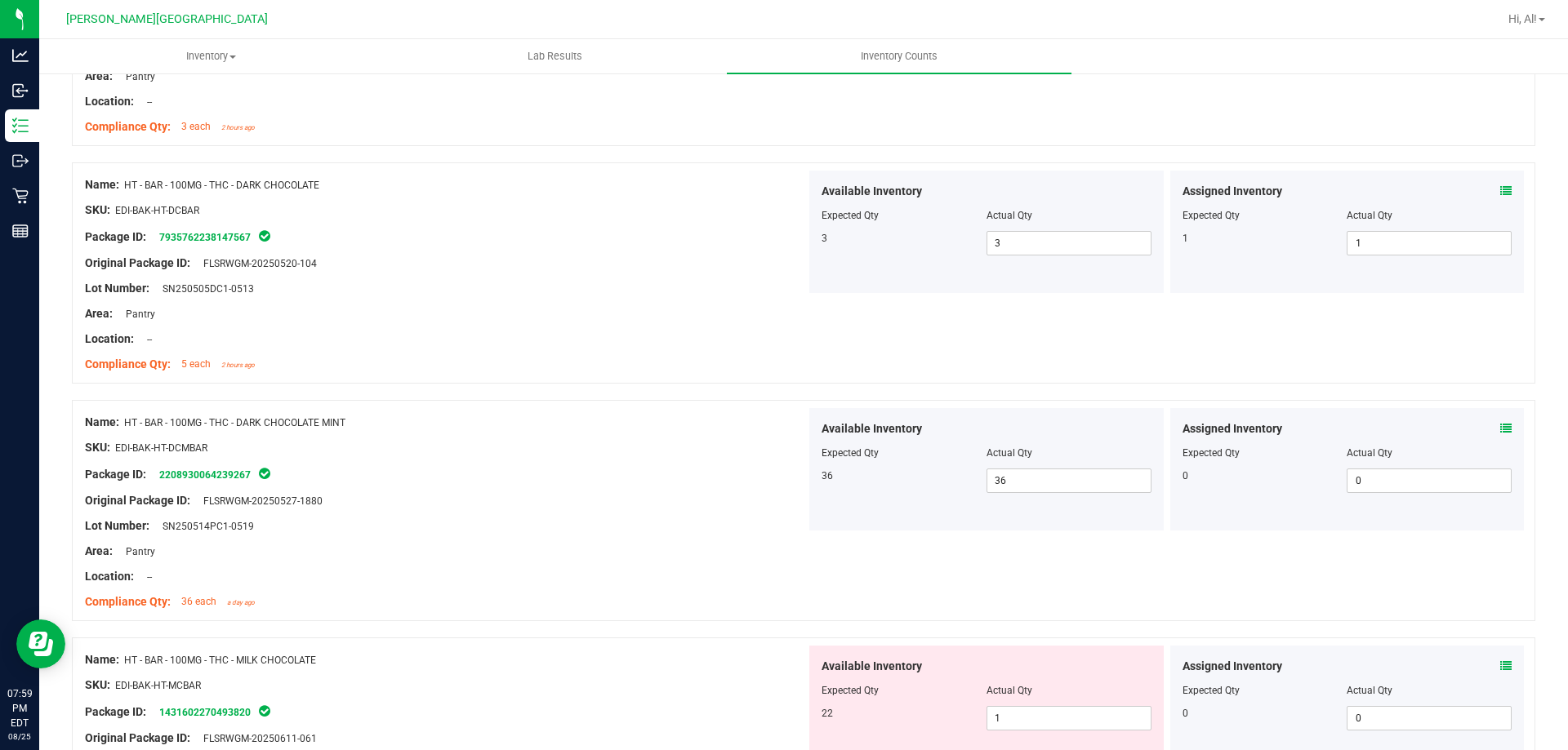
scroll to position [3592, 0]
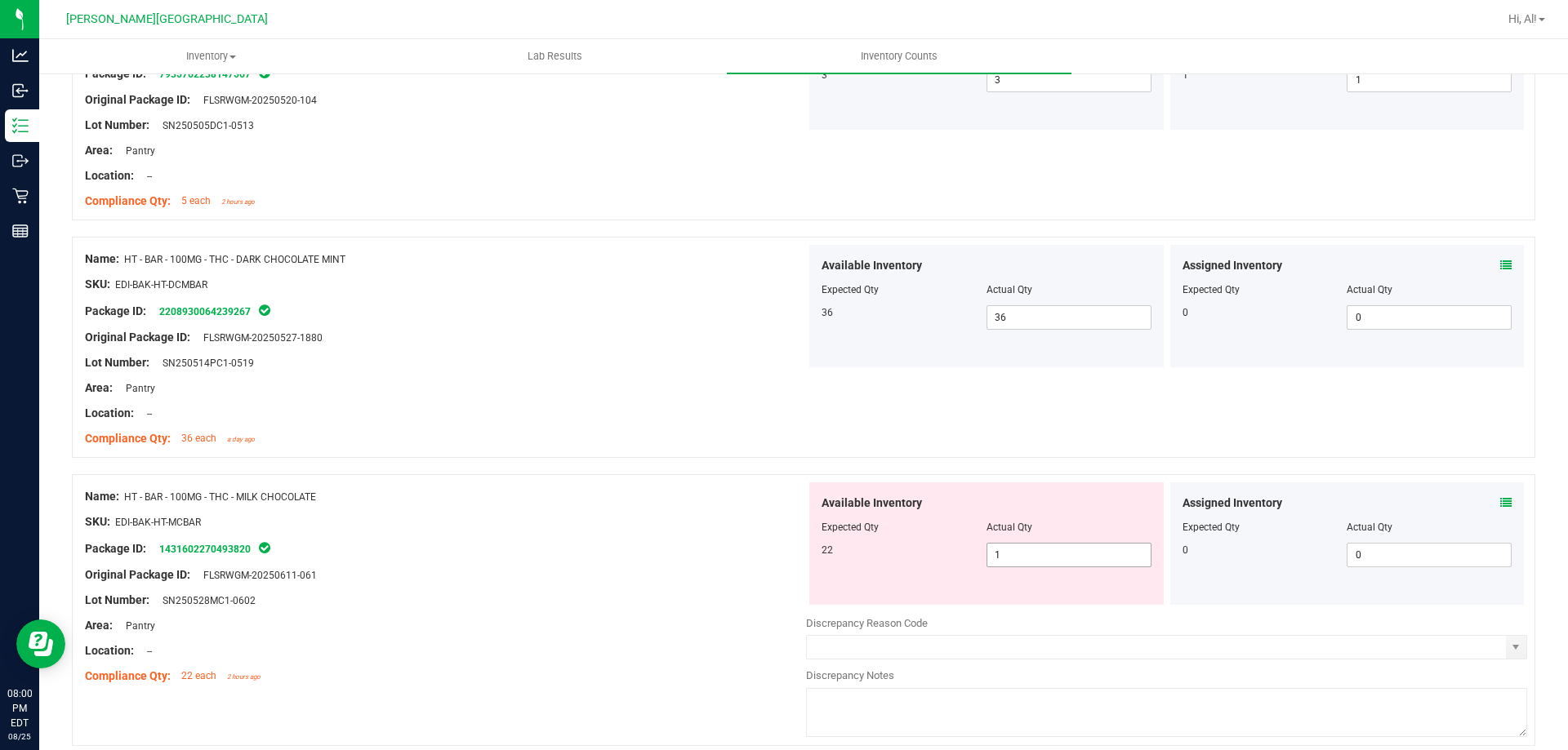
click at [1080, 562] on span "1 1" at bounding box center [1070, 555] width 165 height 24
click at [1080, 562] on input "1" at bounding box center [1070, 555] width 164 height 23
type input "22"
click at [1079, 551] on input "22" at bounding box center [1070, 555] width 164 height 23
click at [1083, 538] on div at bounding box center [986, 538] width 330 height 8
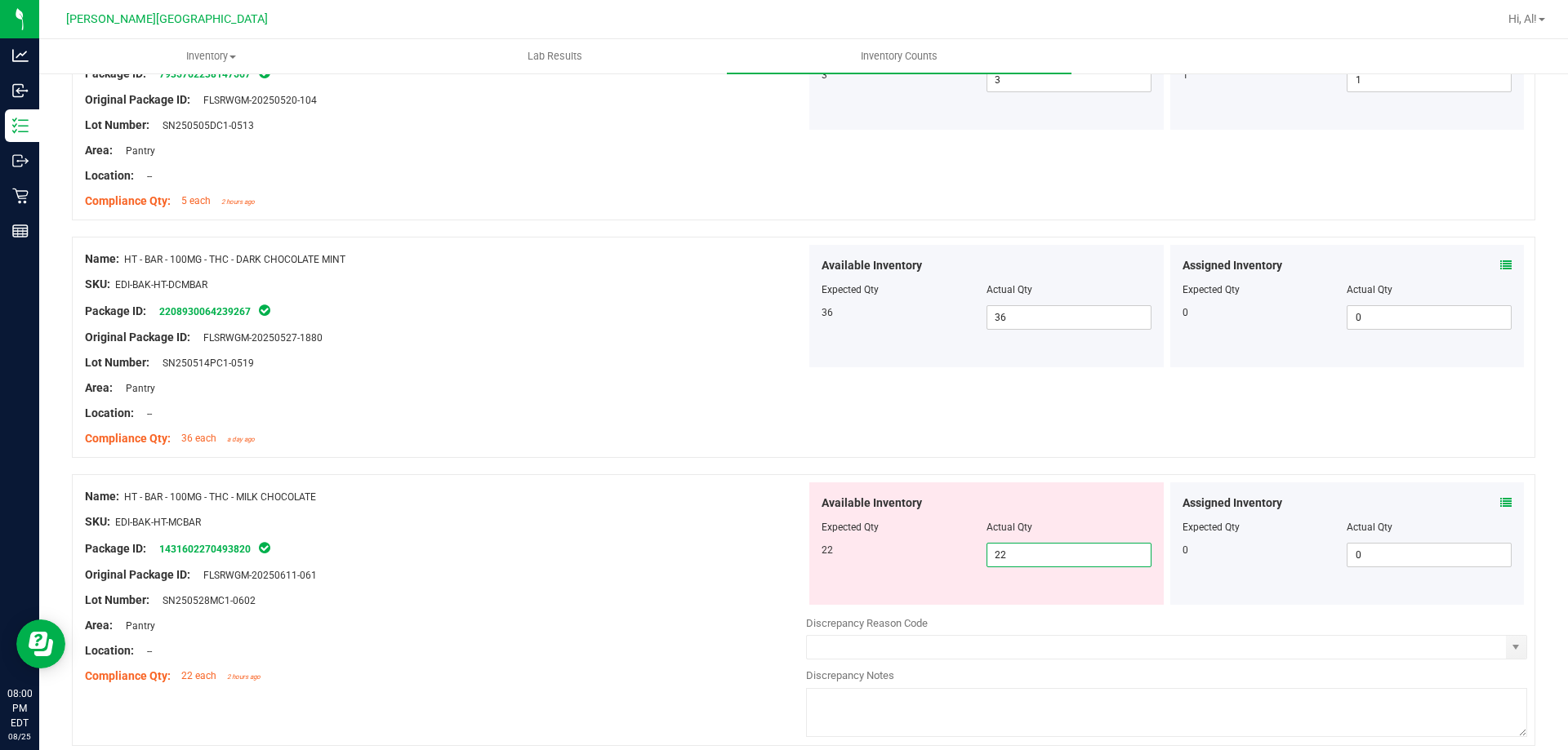
type input "22"
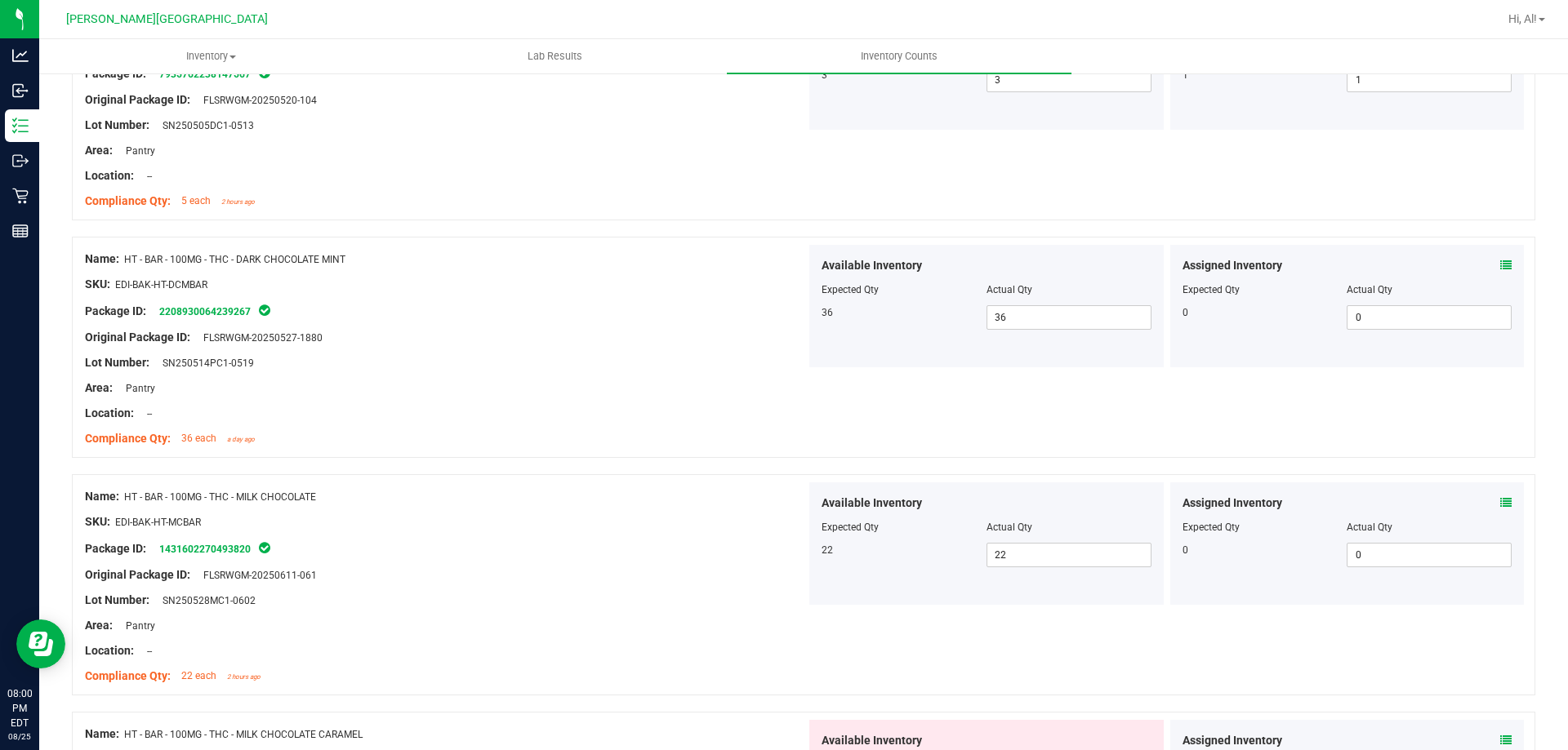
click at [1501, 501] on icon at bounding box center [1506, 502] width 11 height 11
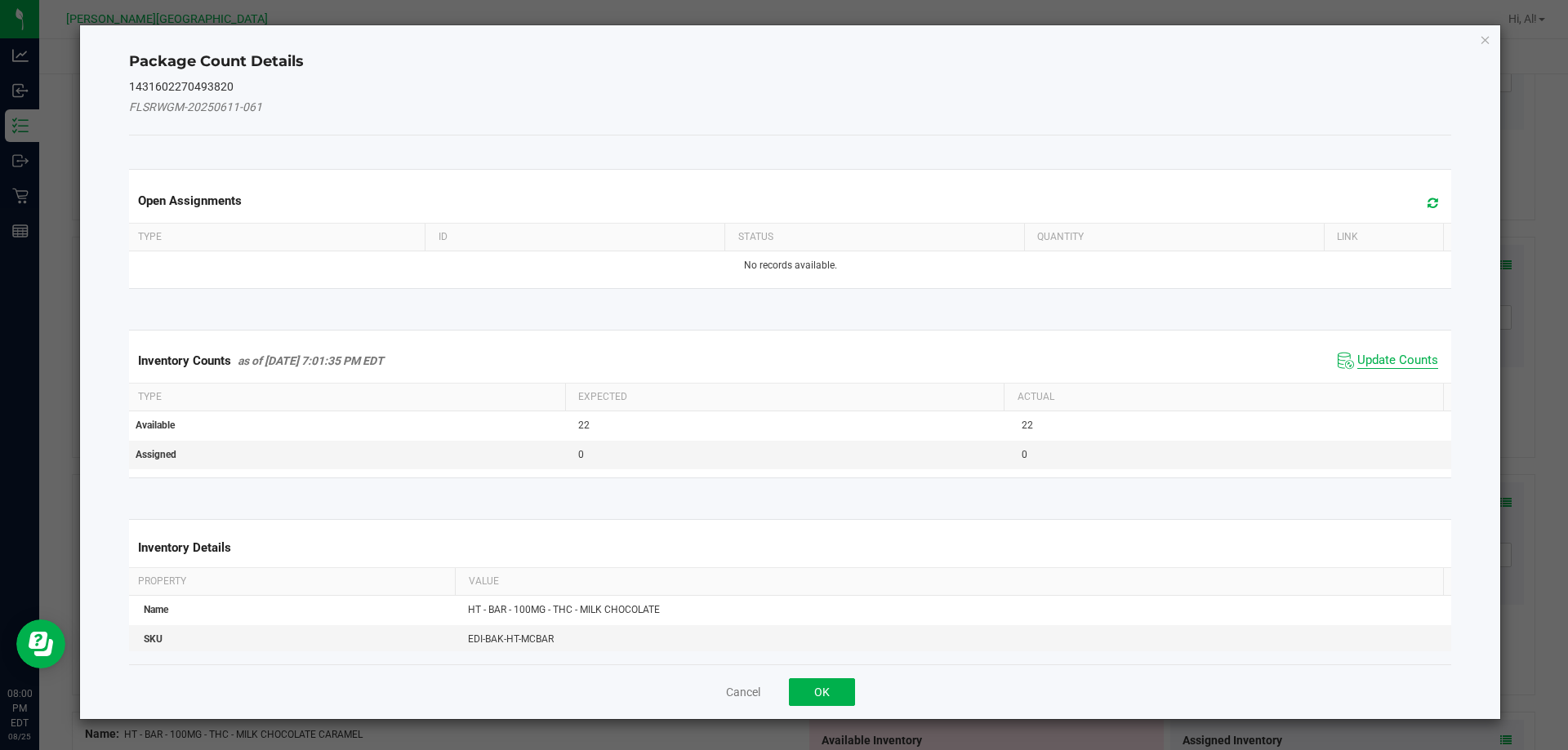
click at [1373, 361] on span "Update Counts" at bounding box center [1398, 360] width 81 height 16
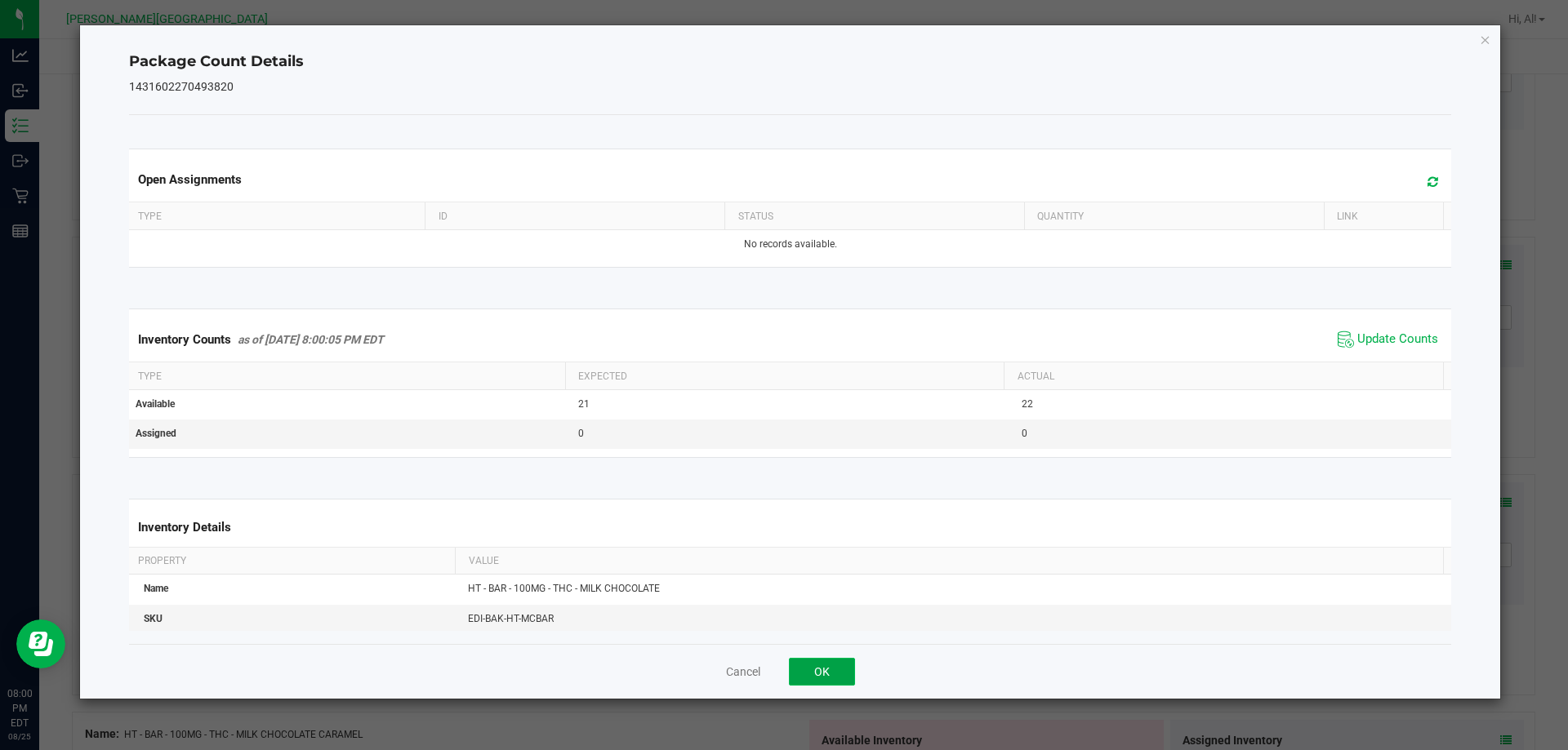
click at [820, 667] on button "OK" at bounding box center [822, 672] width 66 height 28
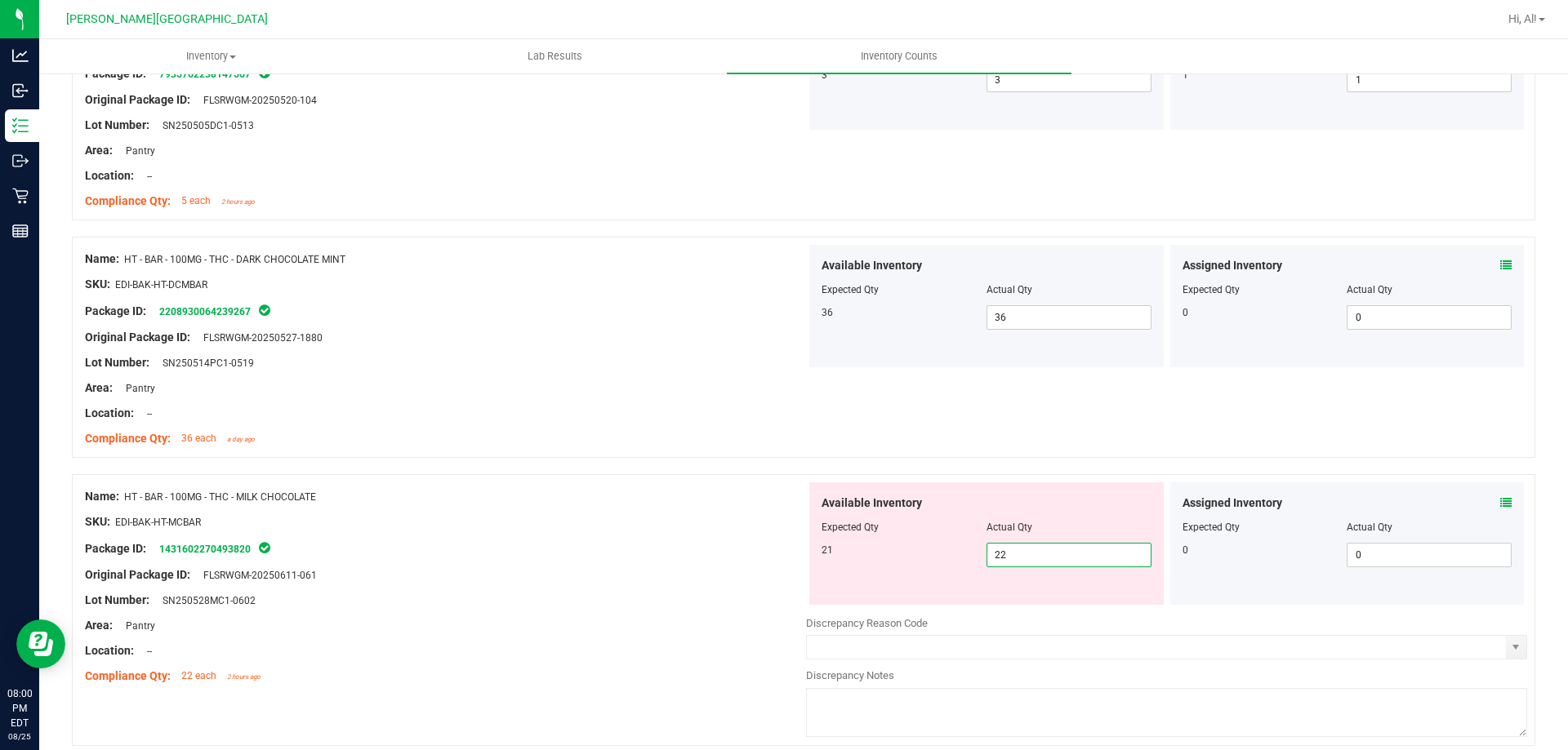
click at [1007, 554] on span "22 22" at bounding box center [1070, 555] width 165 height 24
click at [1007, 554] on input "22" at bounding box center [1070, 555] width 164 height 23
type input "21"
click at [1012, 527] on span "Actual Qty" at bounding box center [1009, 526] width 46 height 11
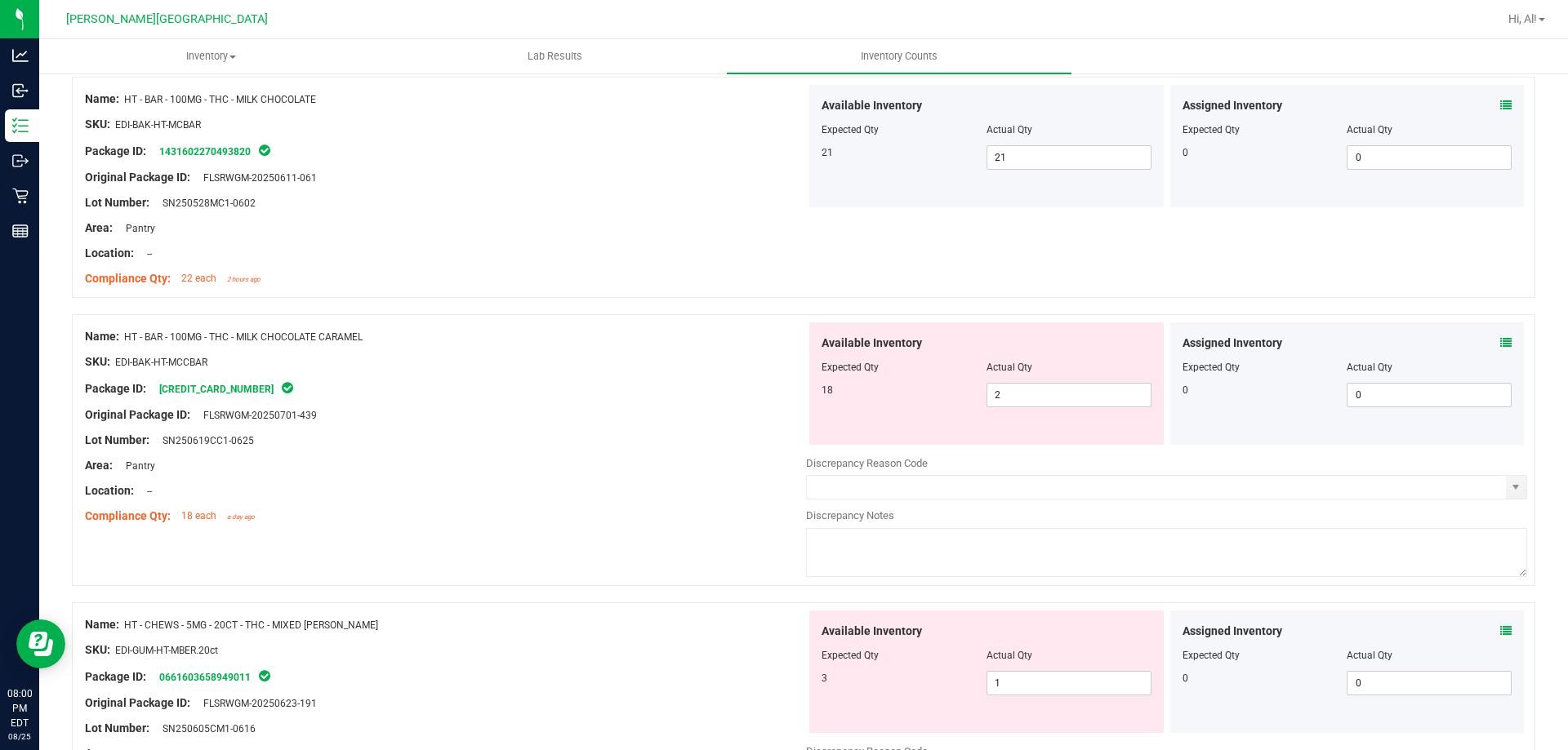
scroll to position [4000, 0]
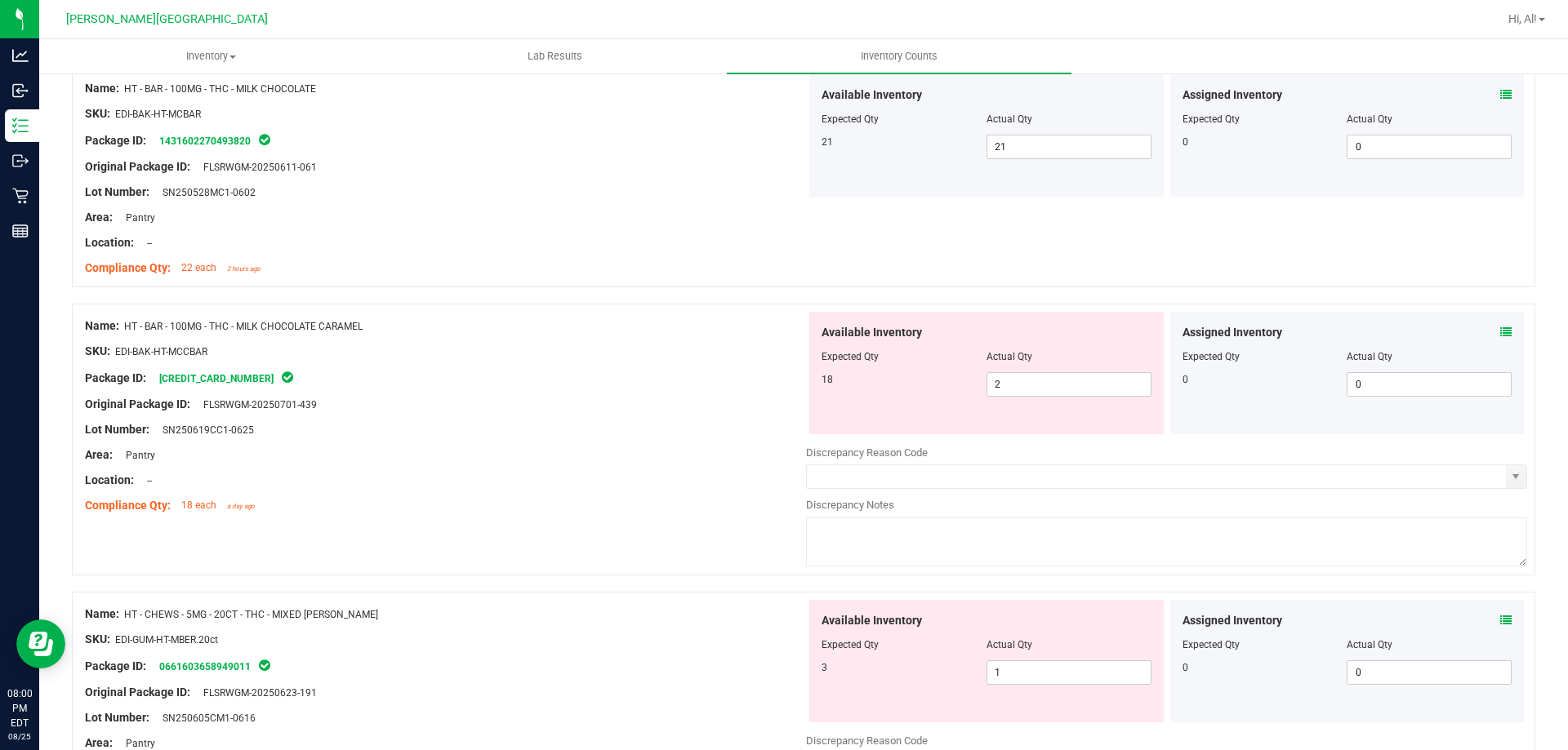
click at [1501, 338] on span at bounding box center [1506, 333] width 11 height 17
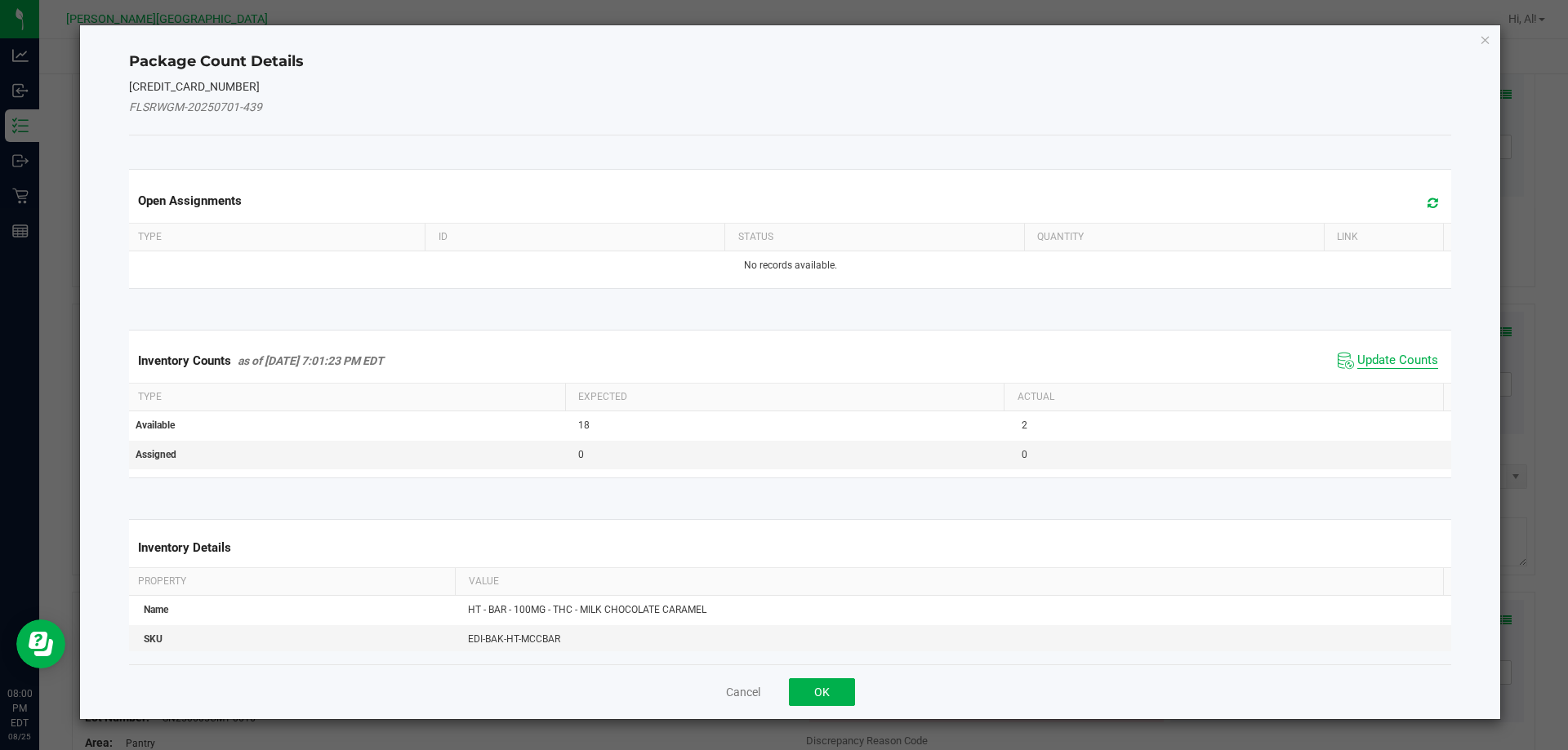
click at [1392, 360] on span "Update Counts" at bounding box center [1398, 360] width 81 height 16
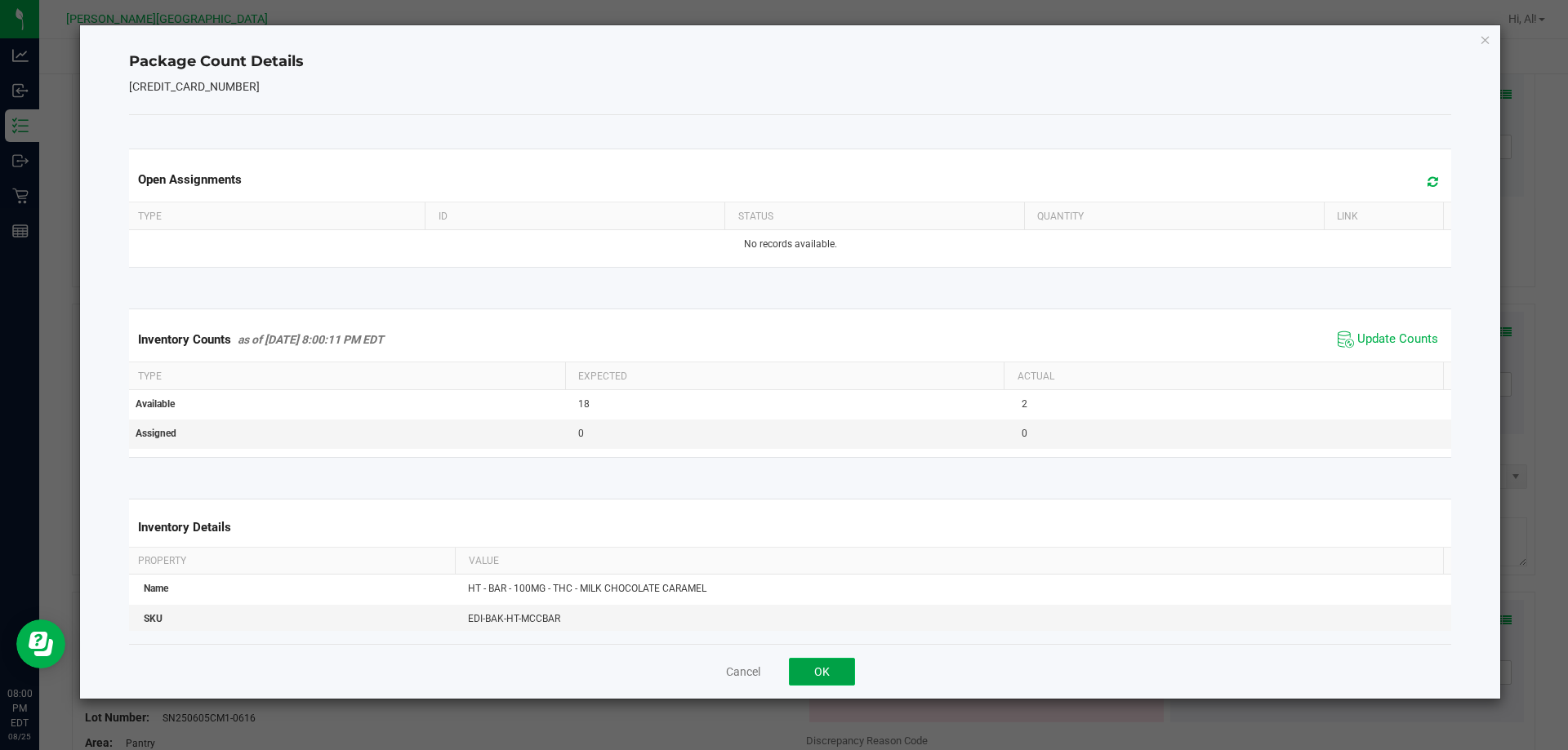
click at [824, 672] on button "OK" at bounding box center [822, 672] width 66 height 28
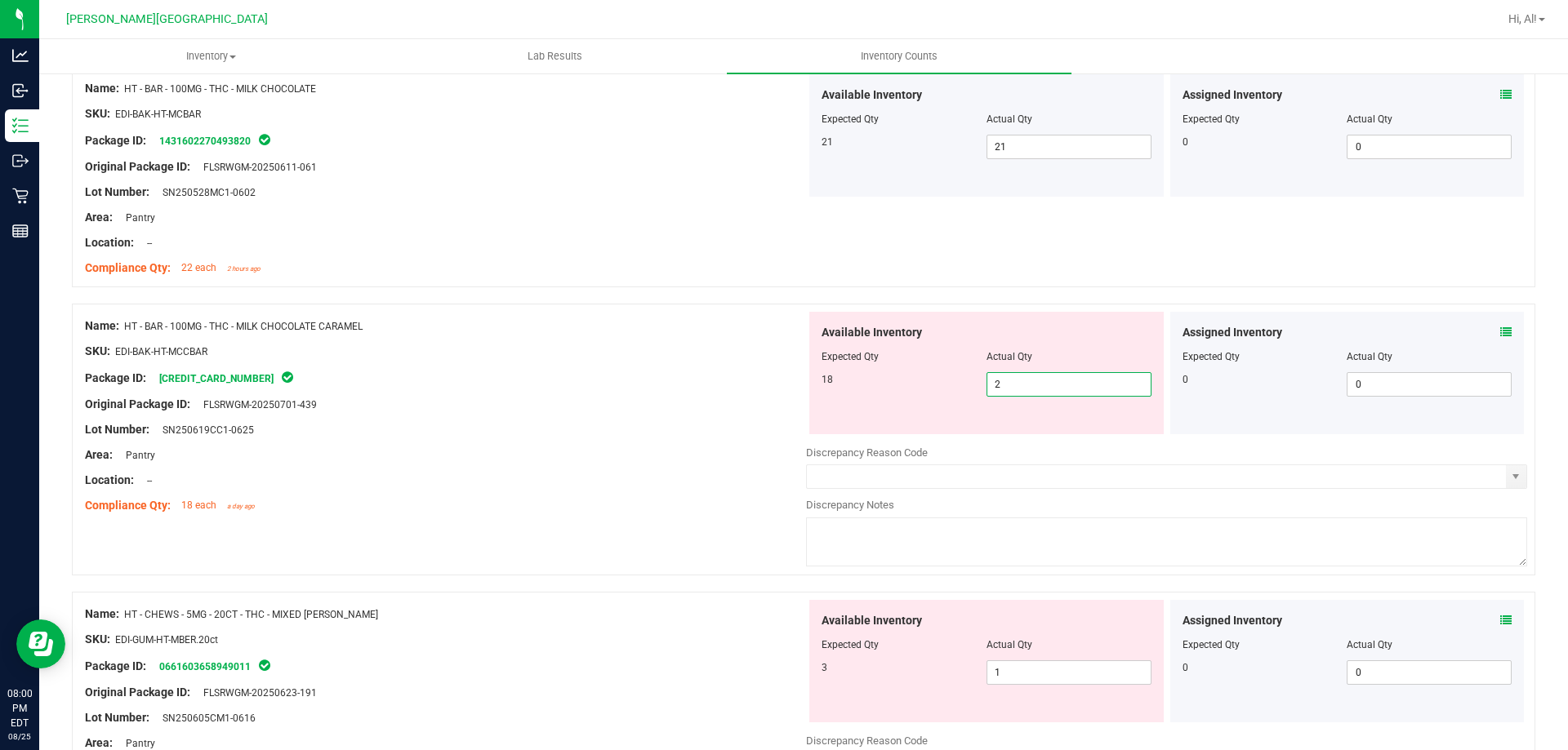
click at [1056, 388] on span "2 2" at bounding box center [1070, 384] width 165 height 24
click at [1056, 388] on input "2" at bounding box center [1070, 384] width 164 height 23
type input "18"
click at [1063, 421] on div "Available Inventory Expected Qty Actual Qty 18 2 18" at bounding box center [987, 373] width 355 height 122
type input "18"
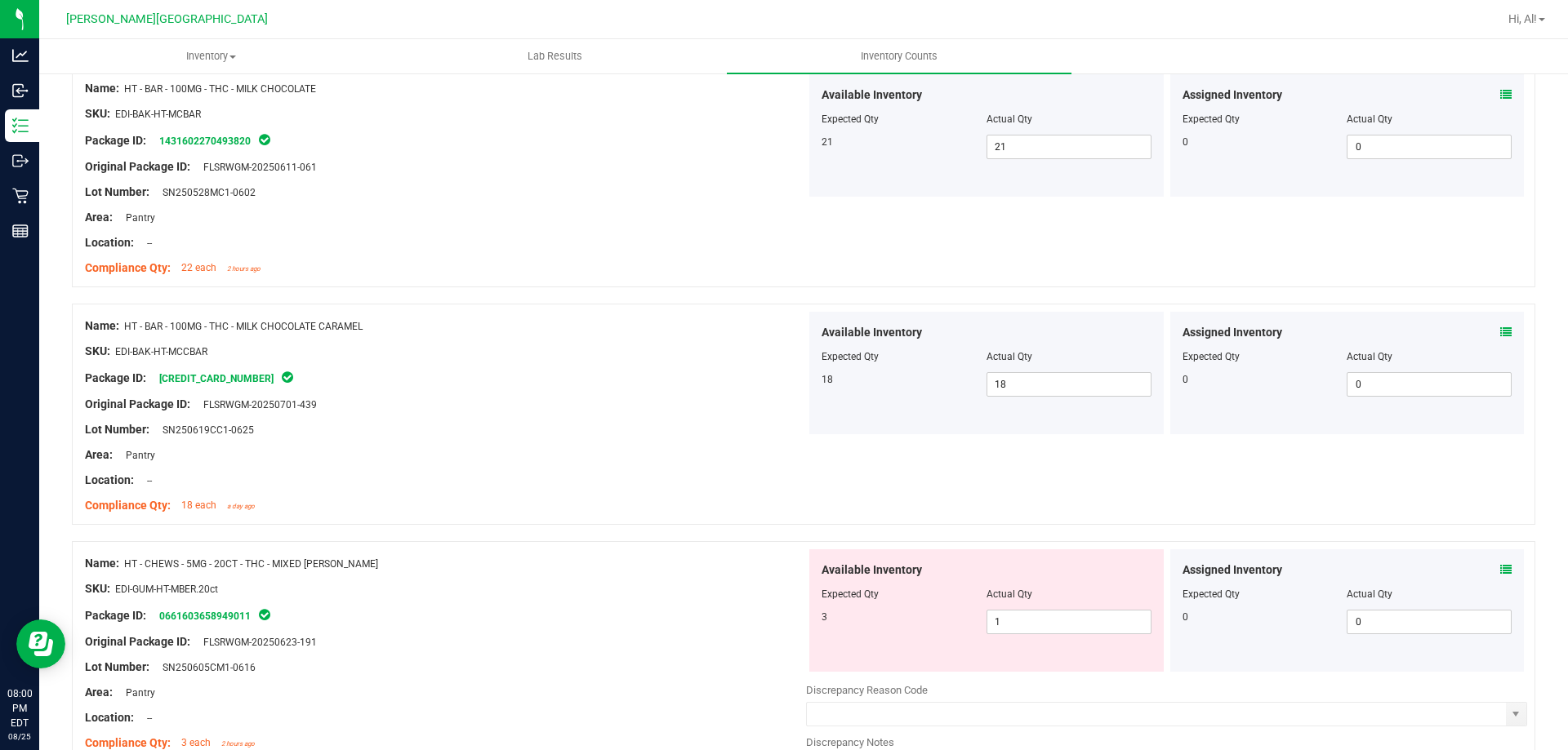
click at [1133, 463] on div "Name: HT - BAR - 100MG - THC - MILK CHOCOLATE CARAMEL SKU: EDI-BAK-HT-MCCBAR Pa…" at bounding box center [804, 414] width 1464 height 221
click at [1046, 395] on span "18 18" at bounding box center [1070, 384] width 165 height 24
click at [1046, 395] on input "18" at bounding box center [1070, 384] width 164 height 23
type input "17"
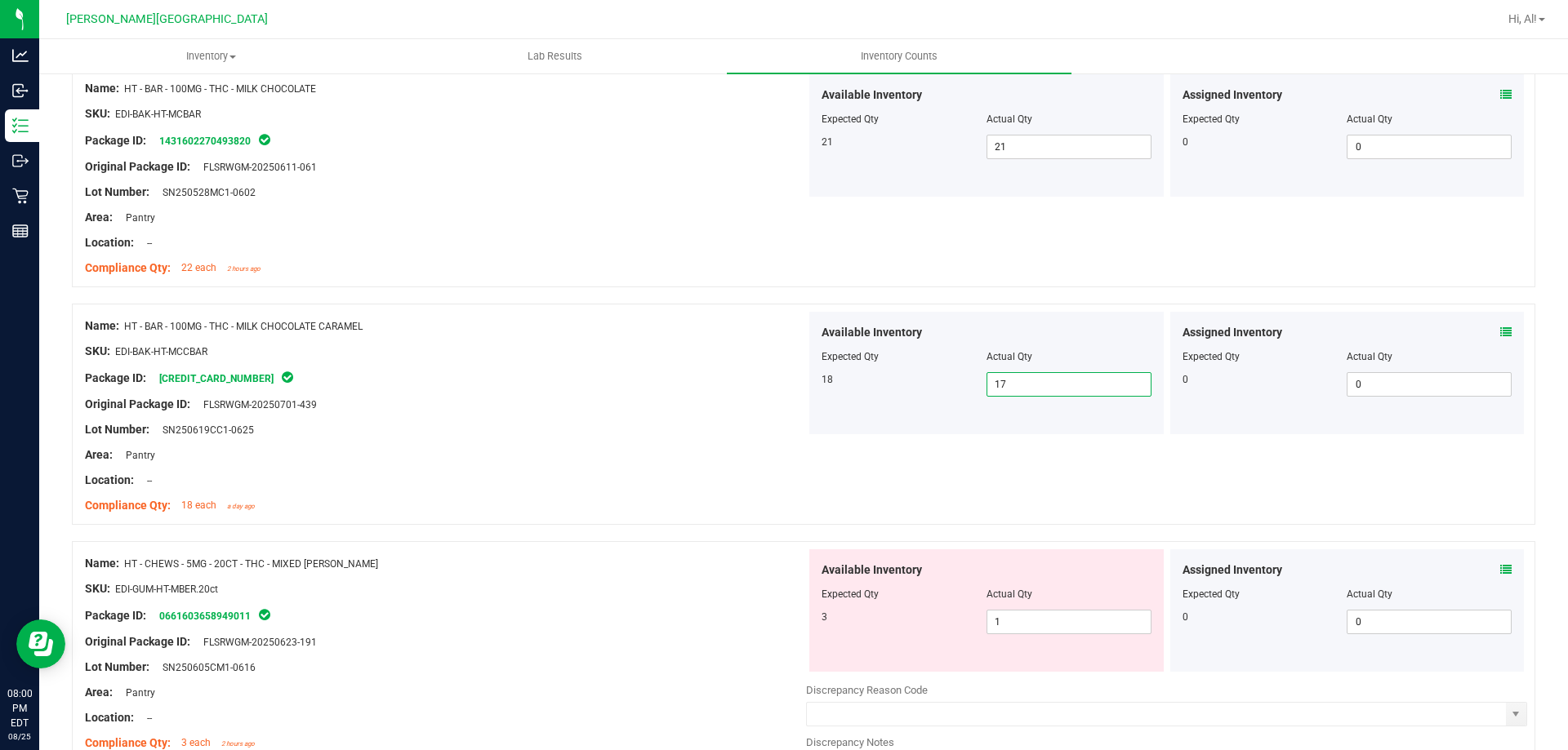
click at [1017, 345] on div at bounding box center [986, 345] width 330 height 8
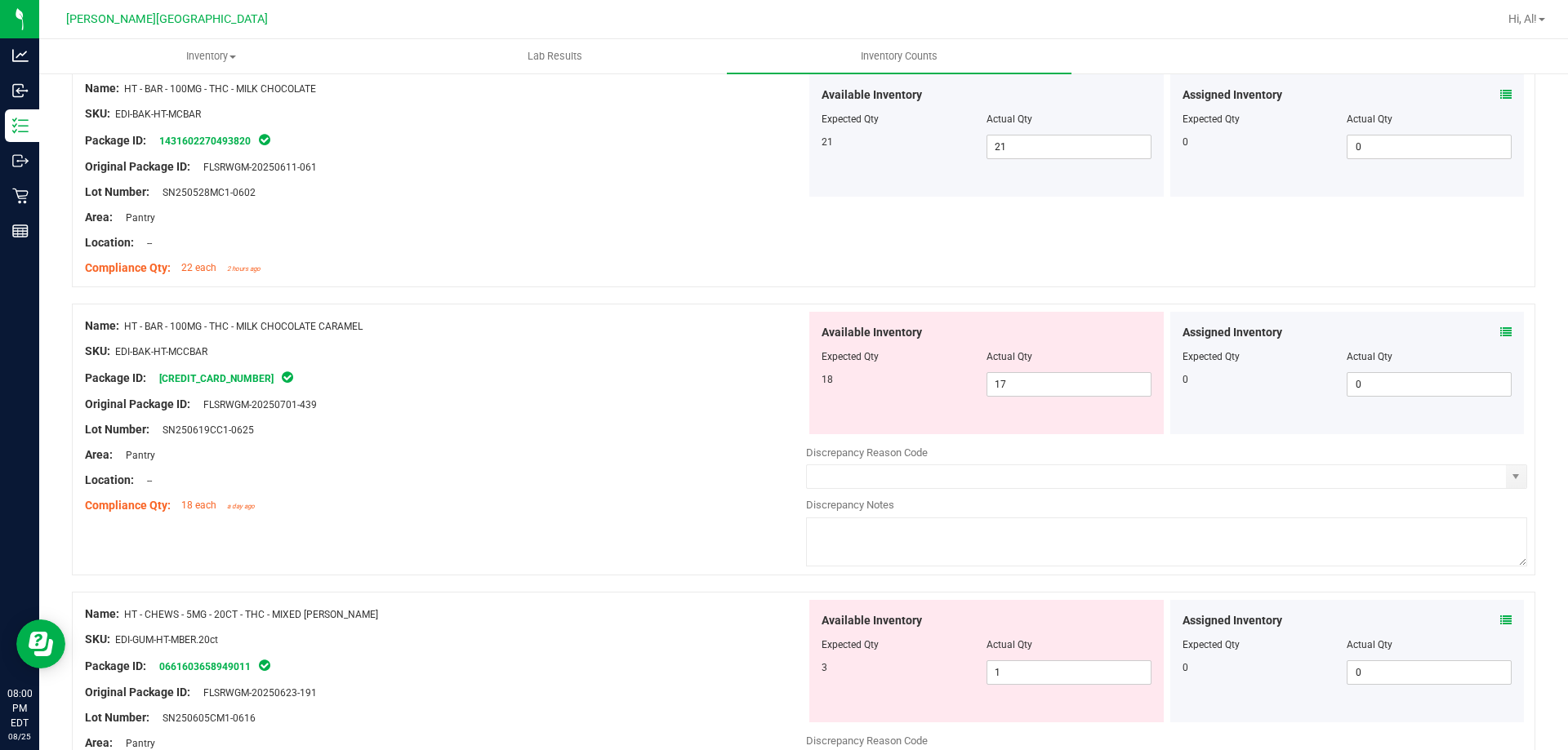
click at [711, 477] on div "Location: --" at bounding box center [446, 481] width 721 height 17
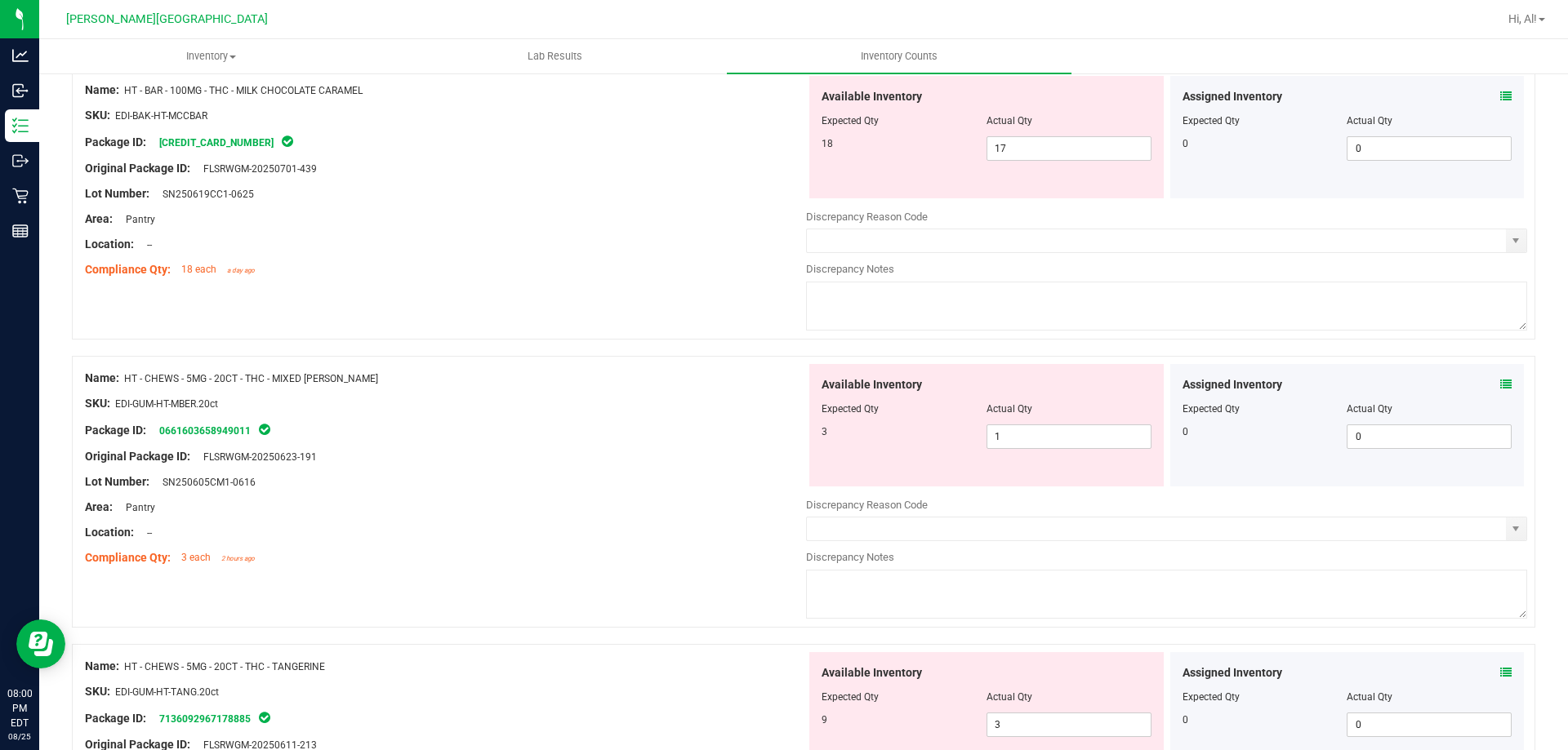
scroll to position [4245, 0]
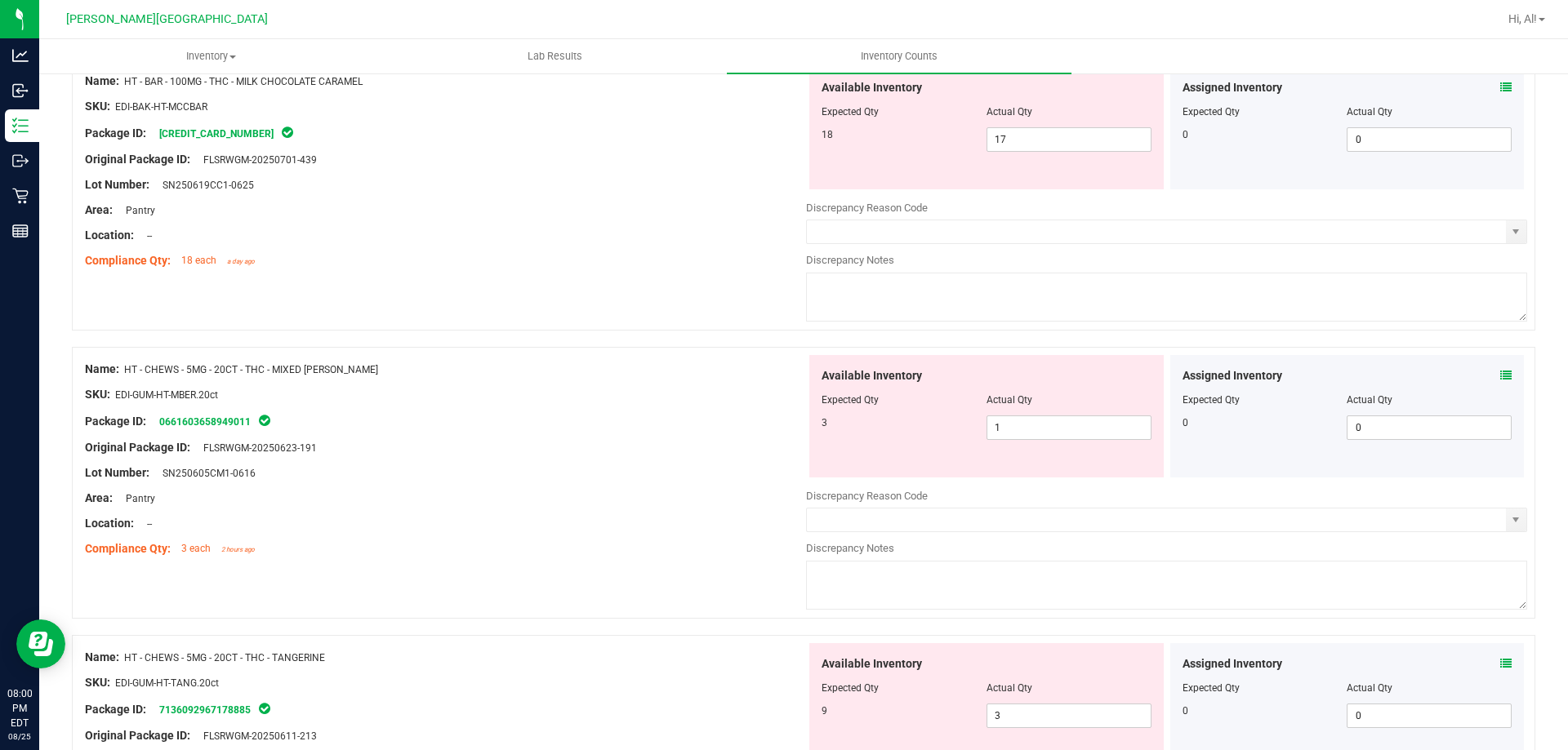
click at [1501, 375] on icon at bounding box center [1506, 375] width 11 height 11
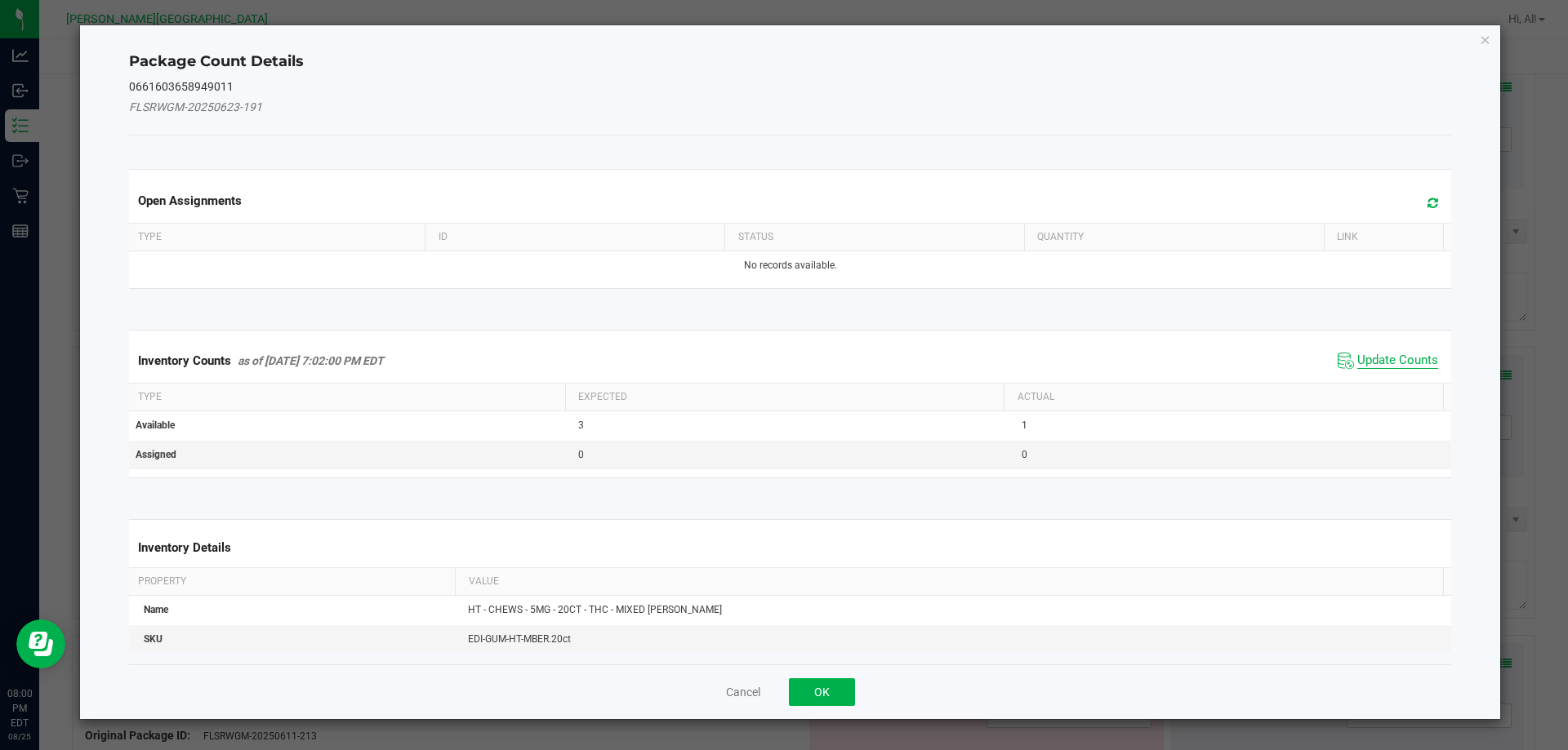
click at [1401, 358] on span "Update Counts" at bounding box center [1398, 360] width 81 height 16
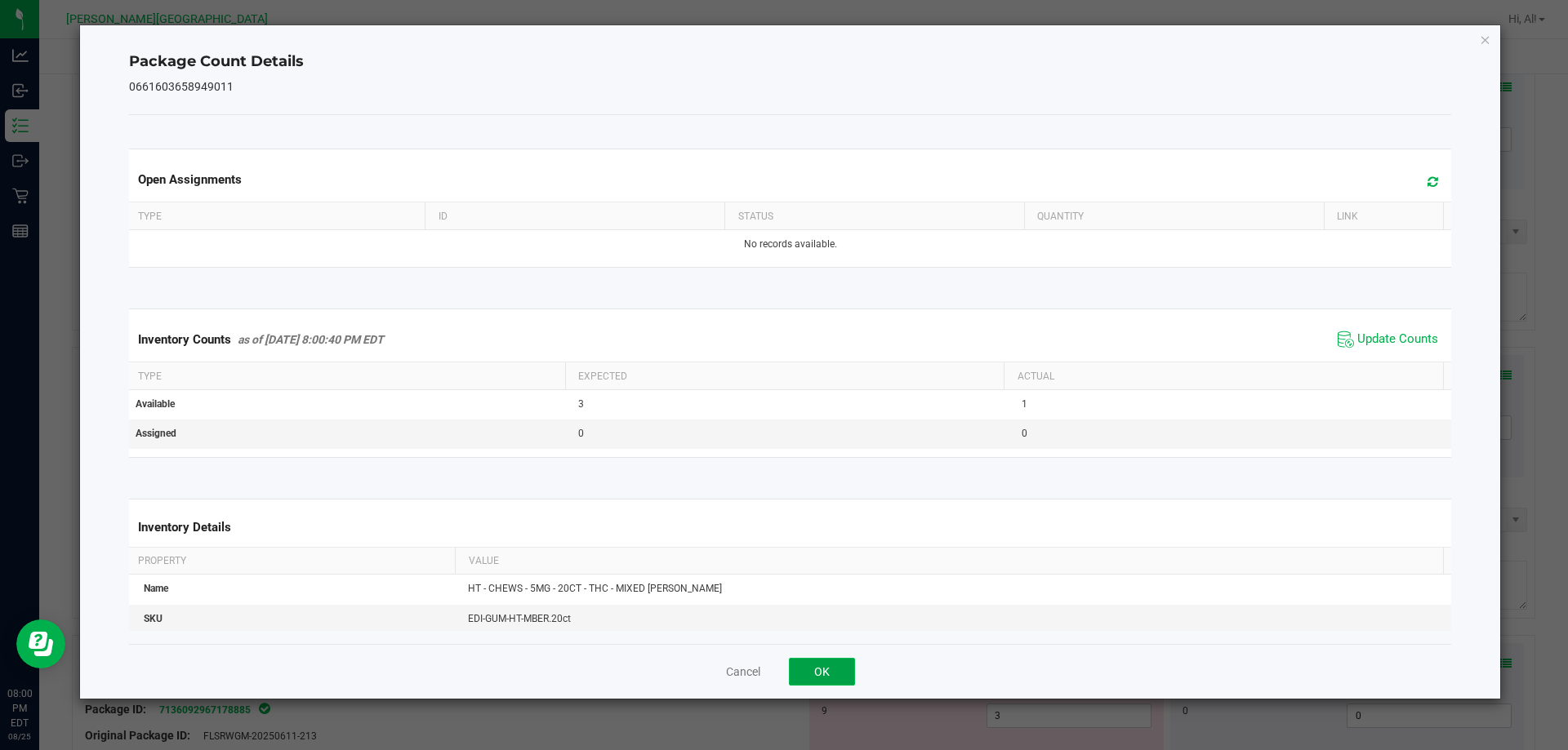
click at [818, 664] on button "OK" at bounding box center [822, 672] width 66 height 28
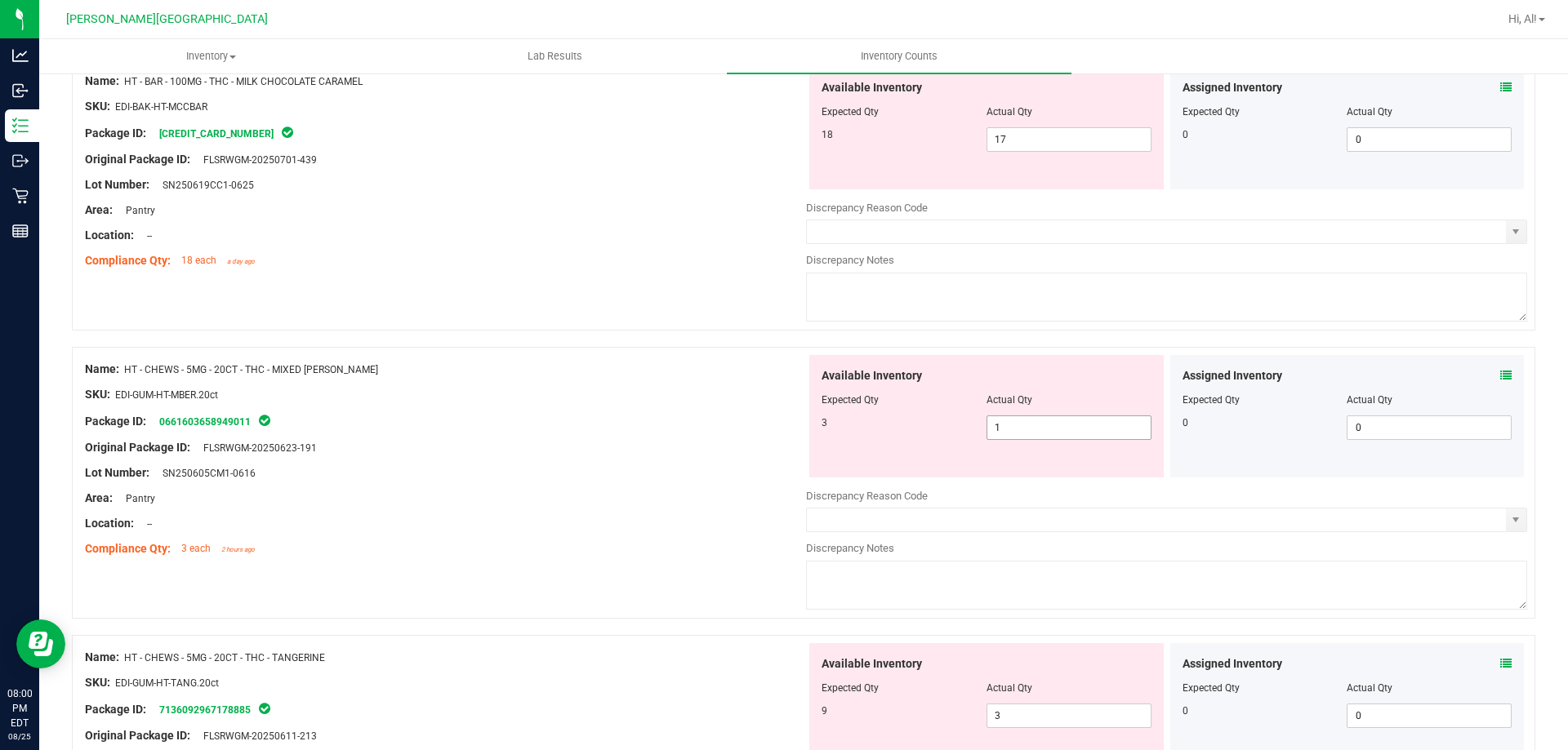
click at [1008, 435] on span "1 1" at bounding box center [1070, 427] width 165 height 24
click at [1008, 435] on input "1" at bounding box center [1070, 427] width 164 height 23
click at [720, 418] on div "Package ID: 0661603658949011" at bounding box center [446, 421] width 721 height 20
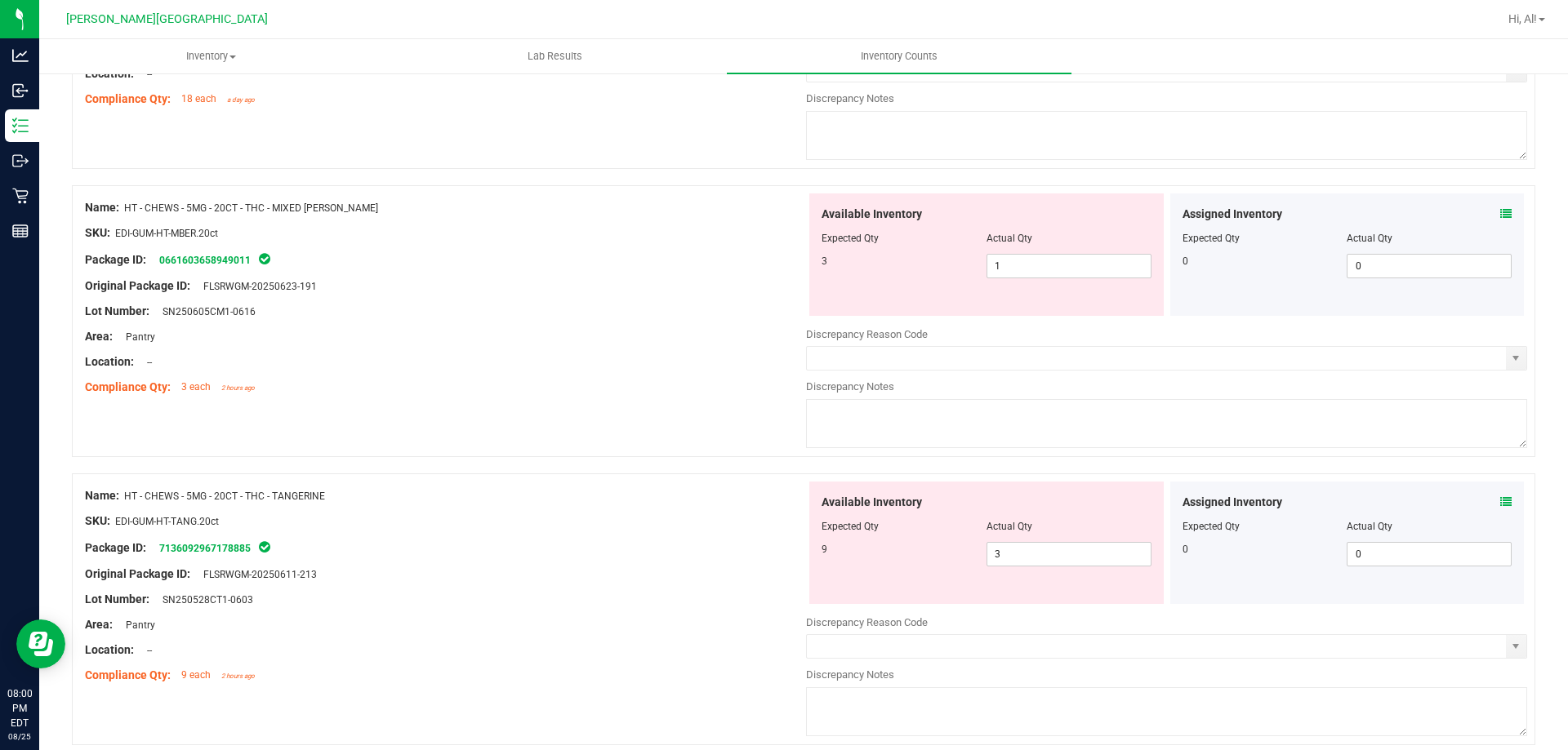
scroll to position [4408, 0]
click at [1108, 556] on span "3 3" at bounding box center [1070, 552] width 165 height 24
click at [1108, 556] on input "3" at bounding box center [1070, 552] width 164 height 23
type input "9"
click at [1083, 497] on div "Available Inventory" at bounding box center [986, 501] width 330 height 17
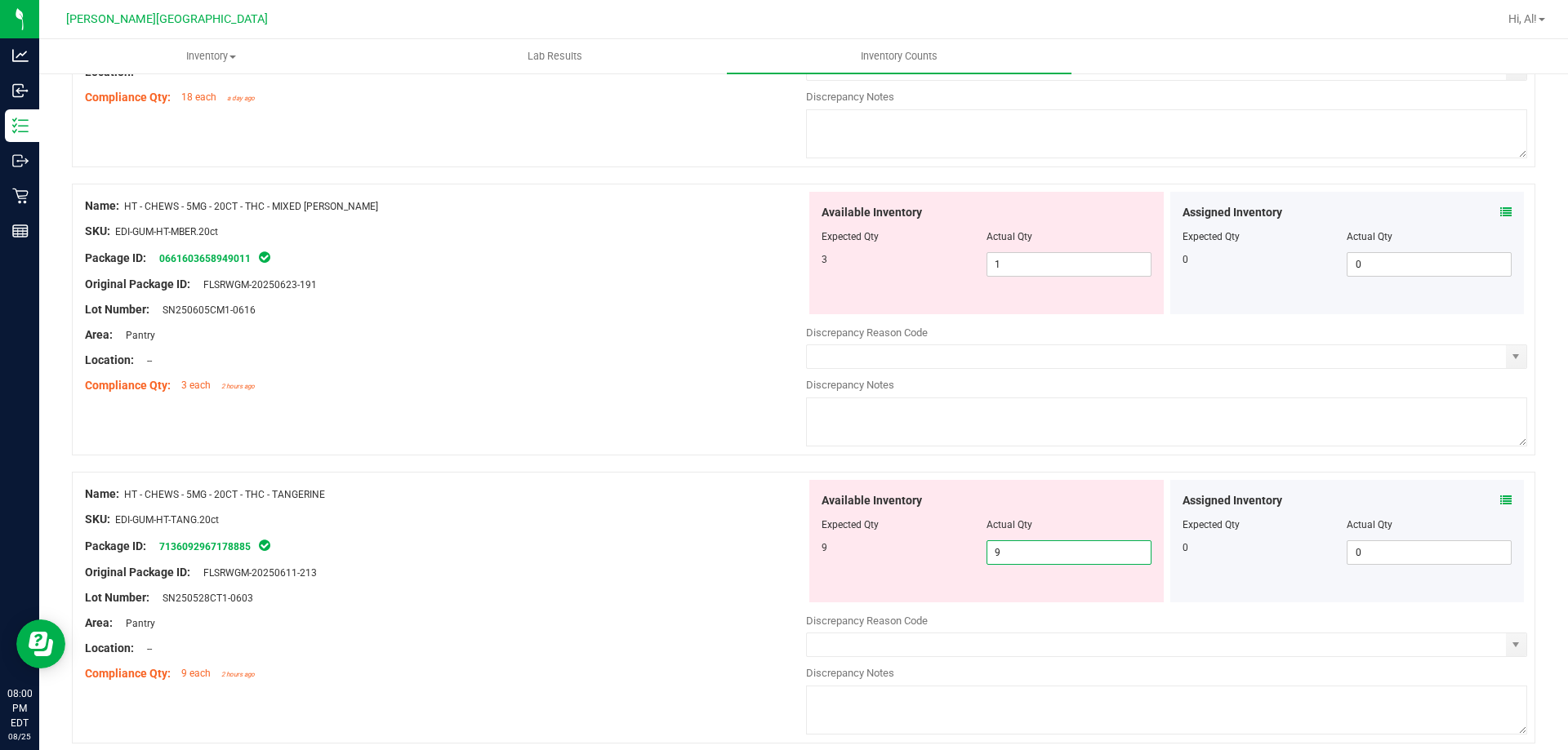
type input "9"
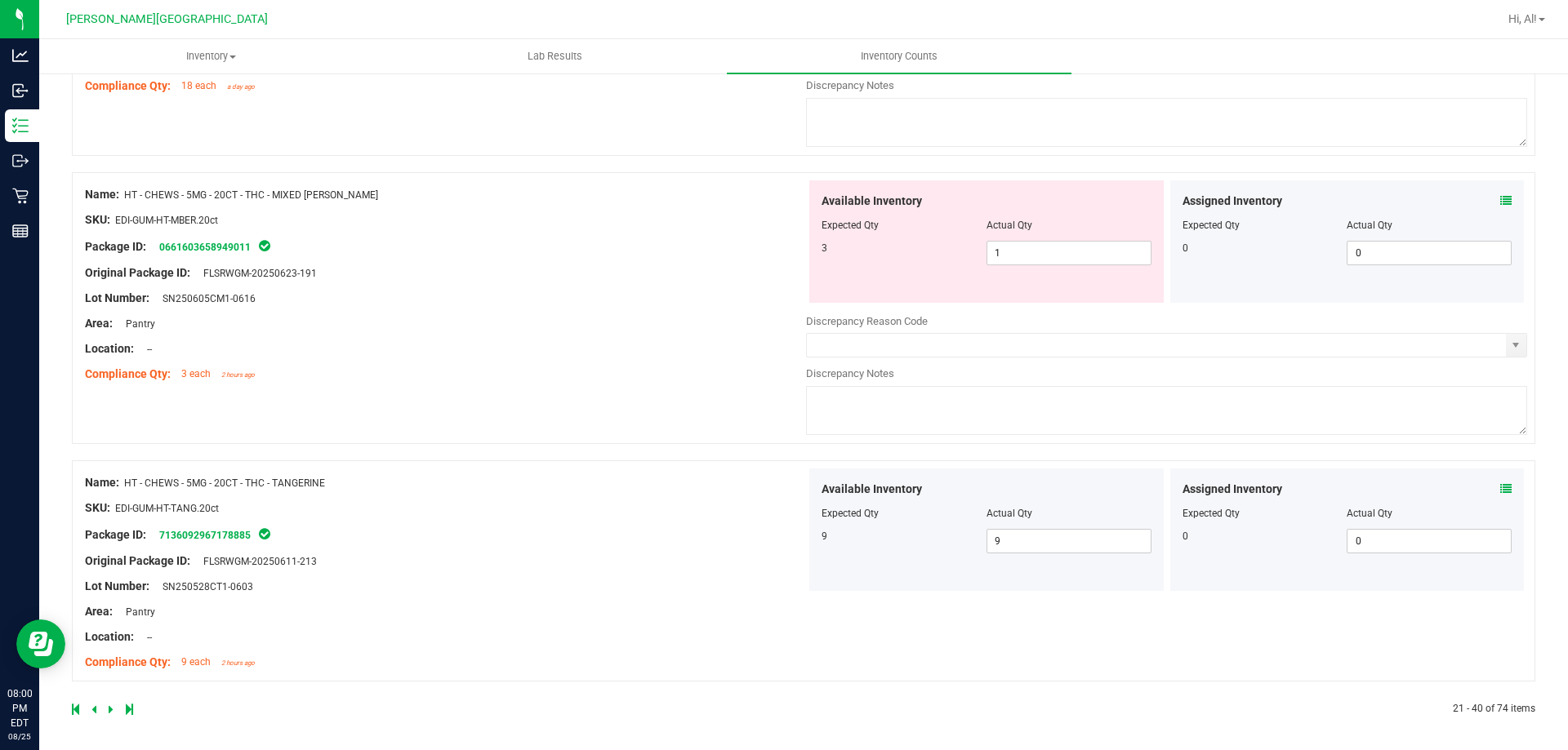
scroll to position [4423, 0]
click at [109, 704] on icon at bounding box center [111, 705] width 5 height 9
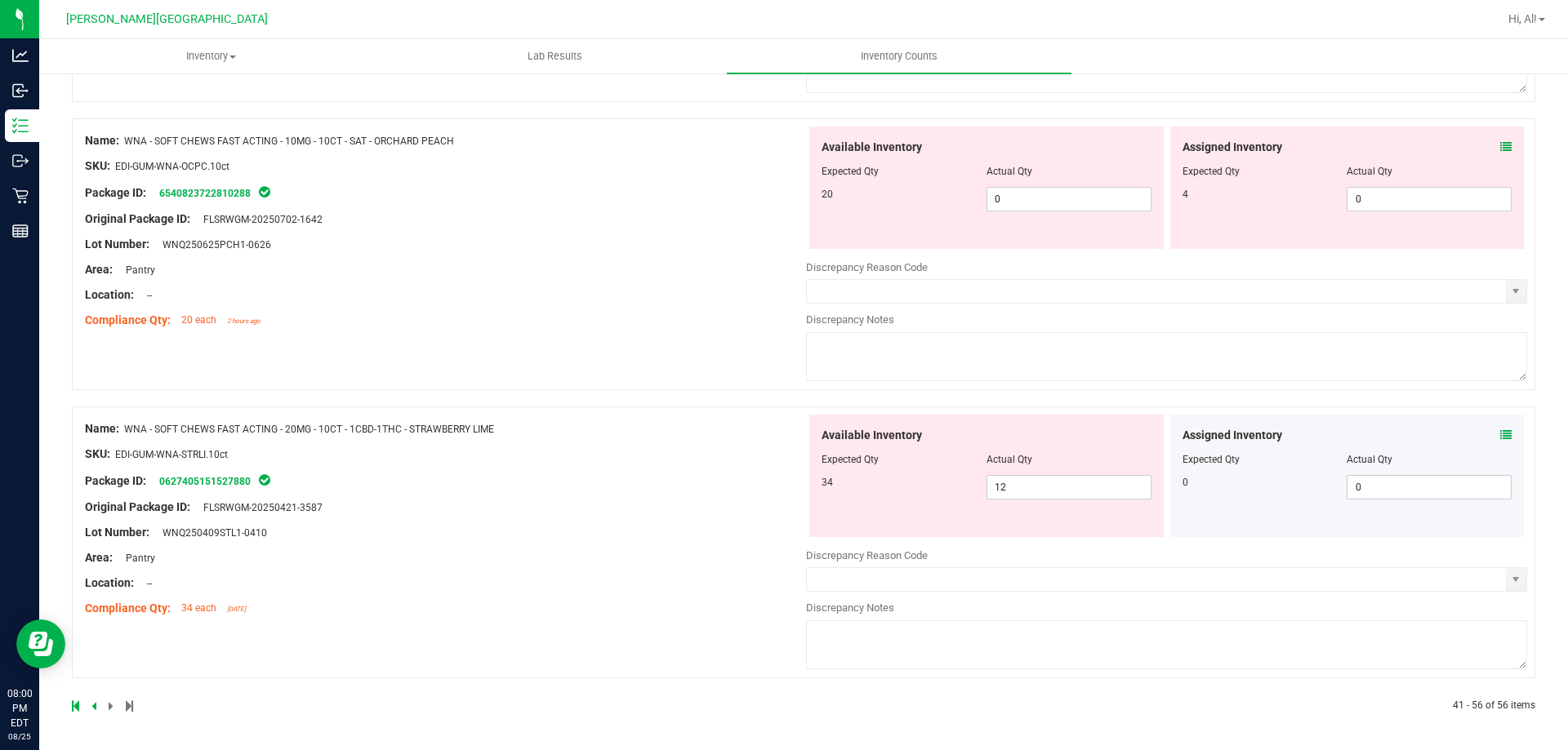
scroll to position [0, 0]
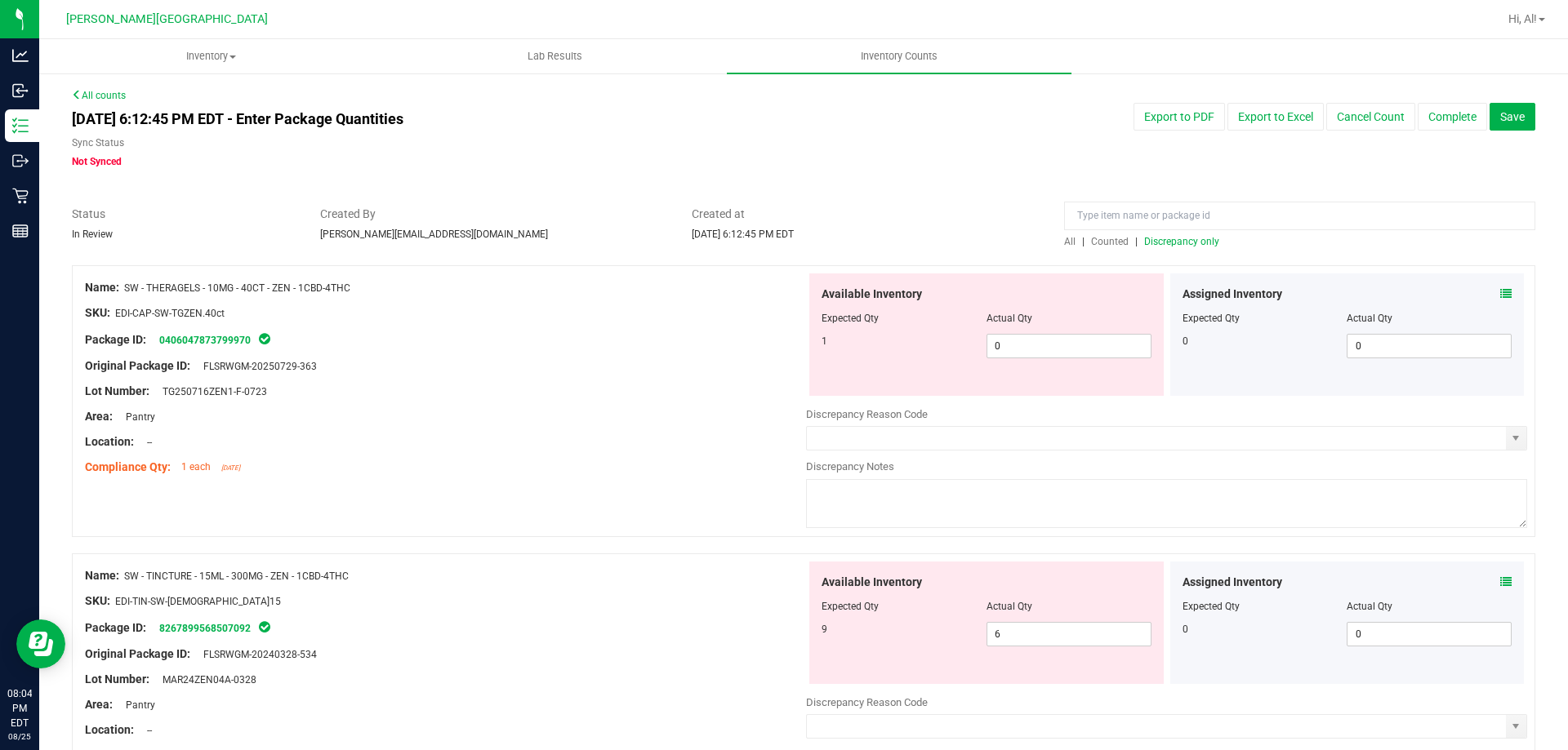
click at [1501, 291] on icon at bounding box center [1506, 293] width 11 height 11
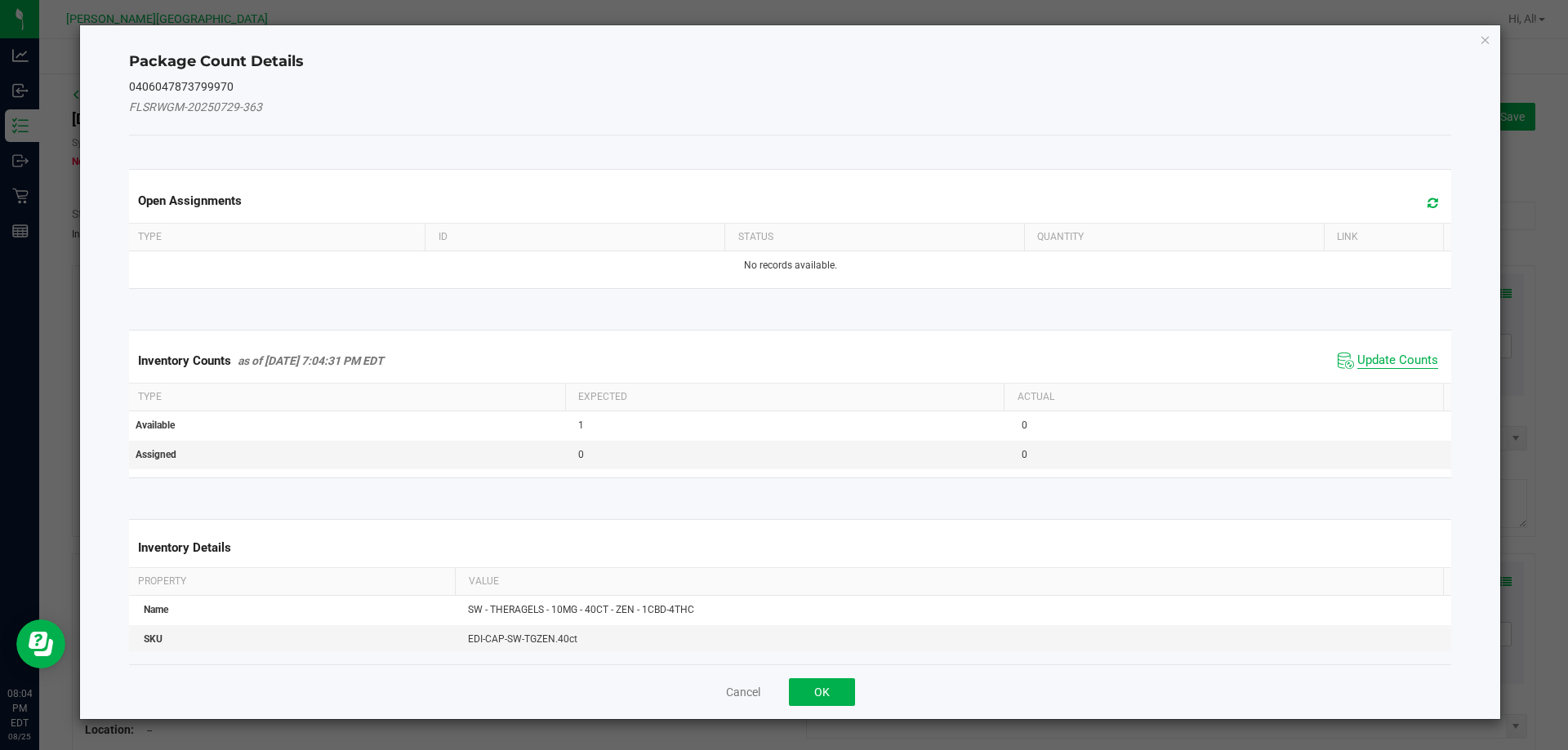
click at [1400, 353] on span "Update Counts" at bounding box center [1398, 360] width 81 height 16
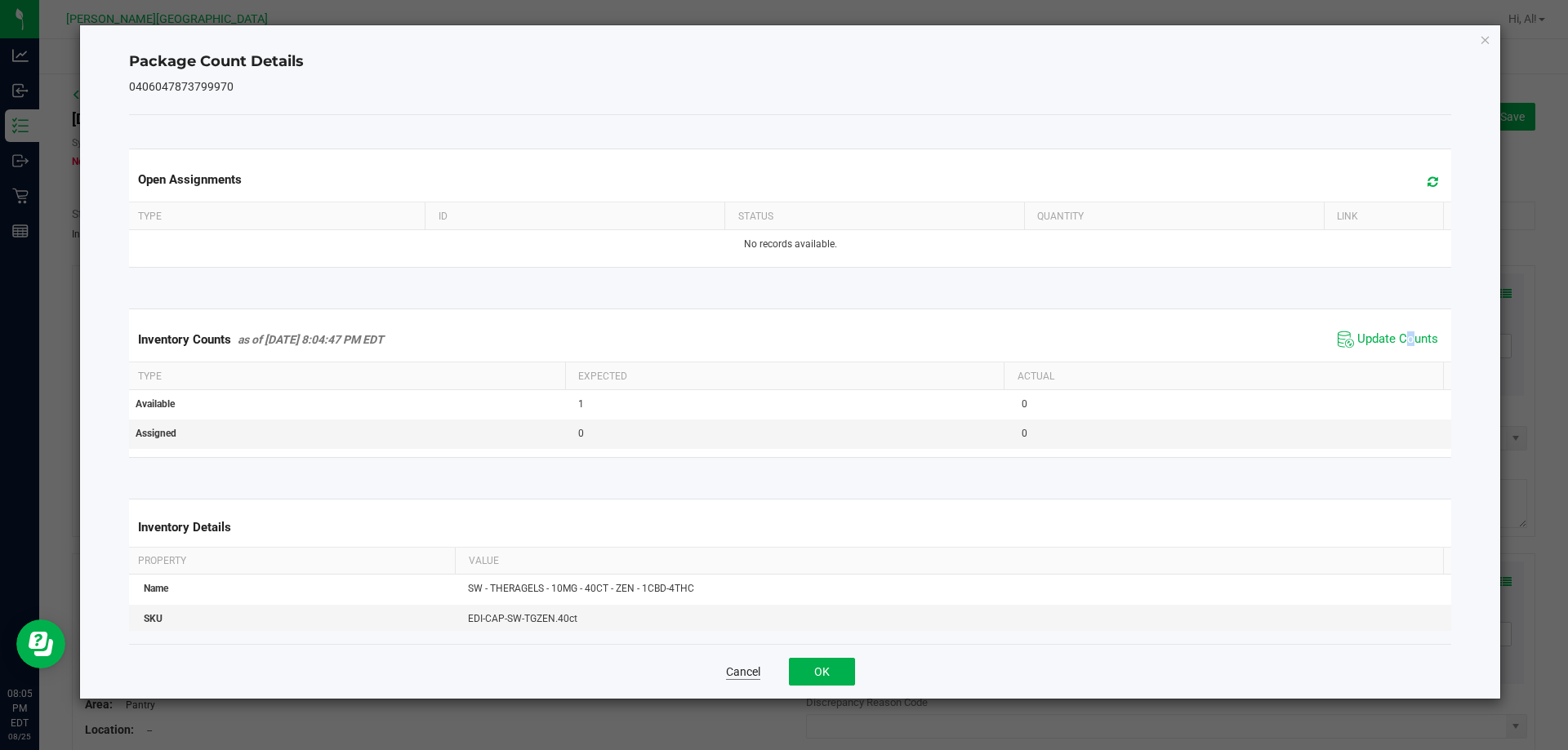
click at [746, 664] on button "Cancel" at bounding box center [744, 672] width 34 height 16
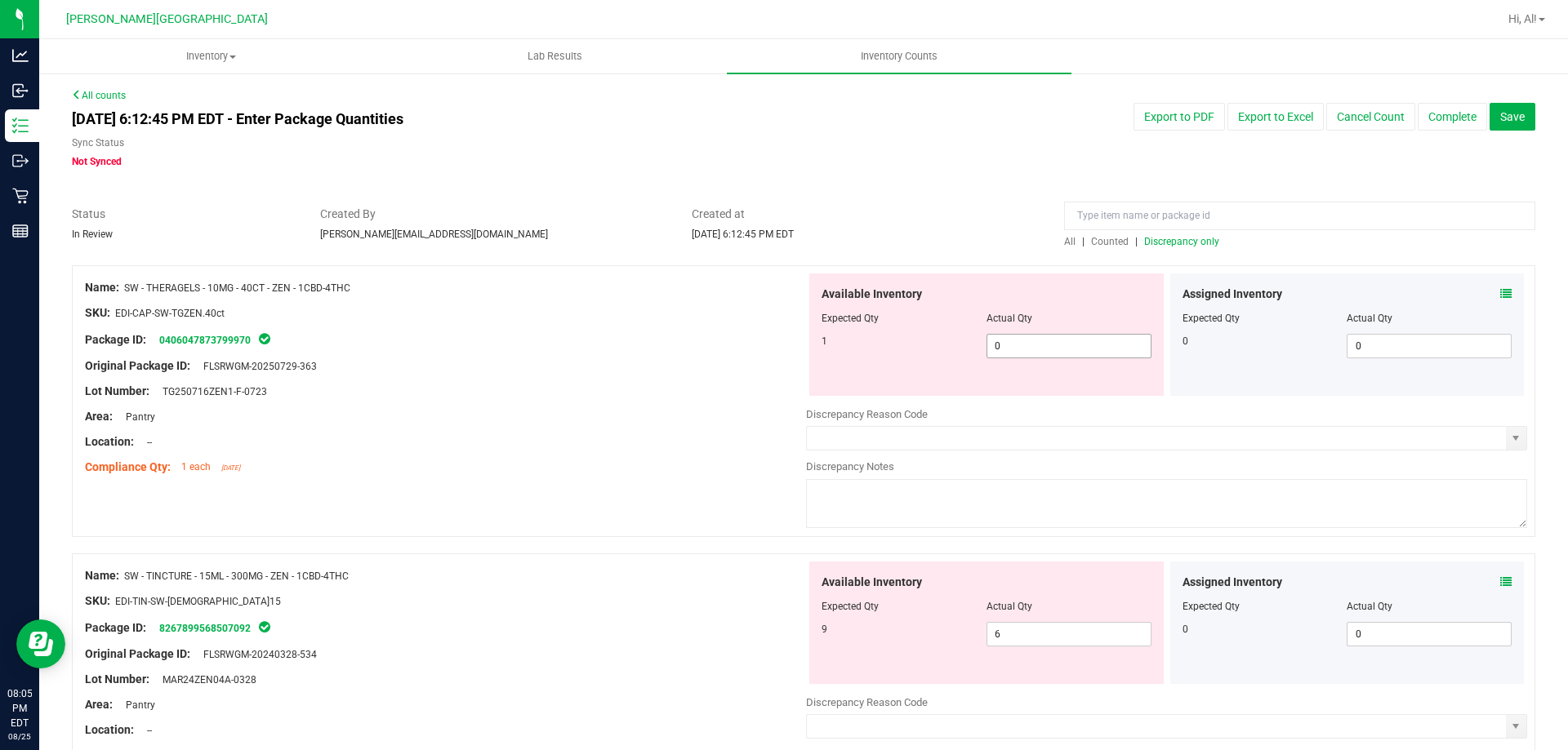
click at [1016, 347] on span "0 0" at bounding box center [1070, 346] width 165 height 24
click at [1016, 347] on input "0" at bounding box center [1070, 346] width 164 height 23
type input "1"
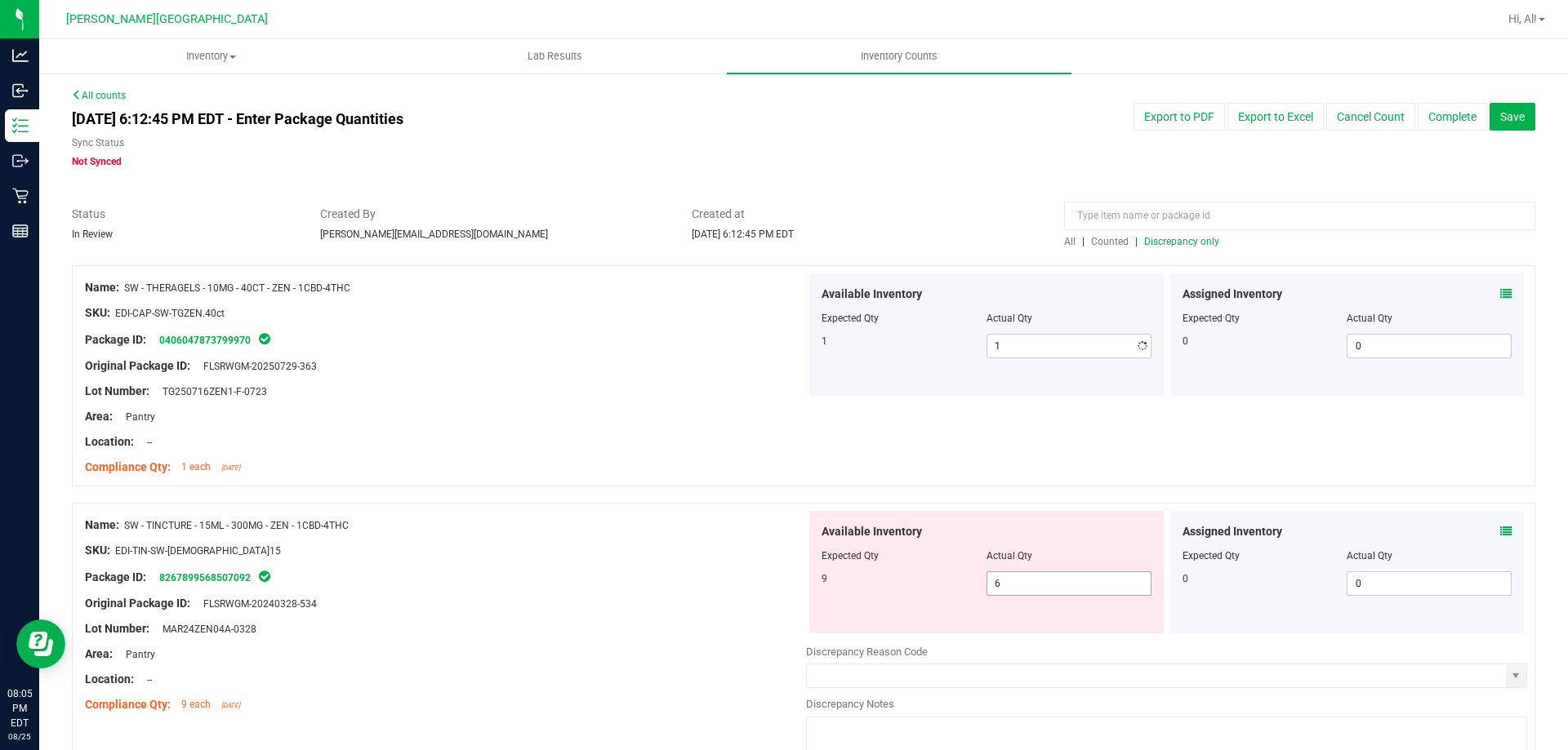
click at [1064, 570] on div "Available Inventory Expected Qty Actual Qty 9 6 6" at bounding box center [987, 572] width 355 height 122
click at [1061, 583] on span "6 6" at bounding box center [1070, 583] width 165 height 24
click at [1061, 583] on input "6" at bounding box center [1070, 583] width 164 height 23
type input "9"
click at [1060, 526] on div "Available Inventory" at bounding box center [986, 532] width 330 height 17
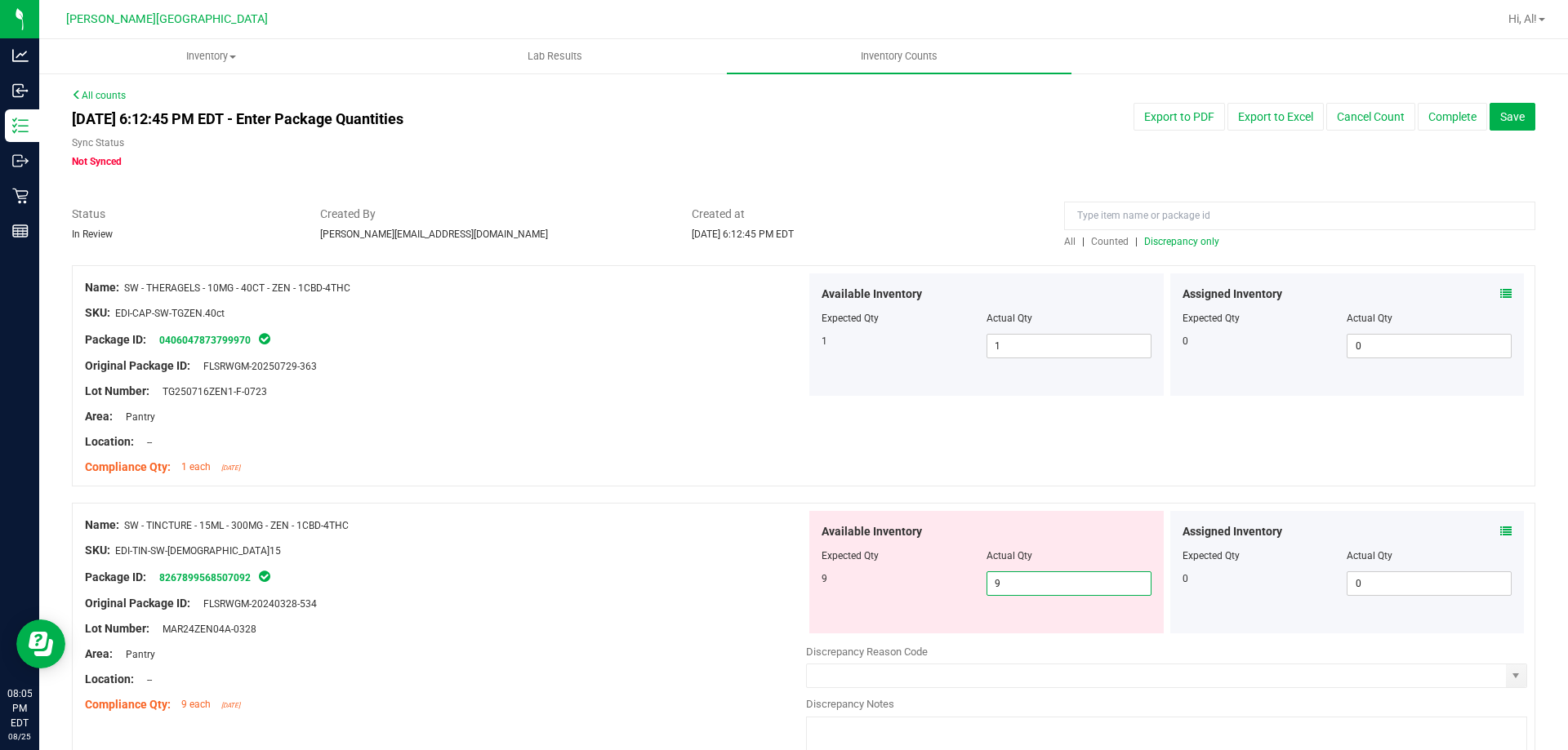
type input "9"
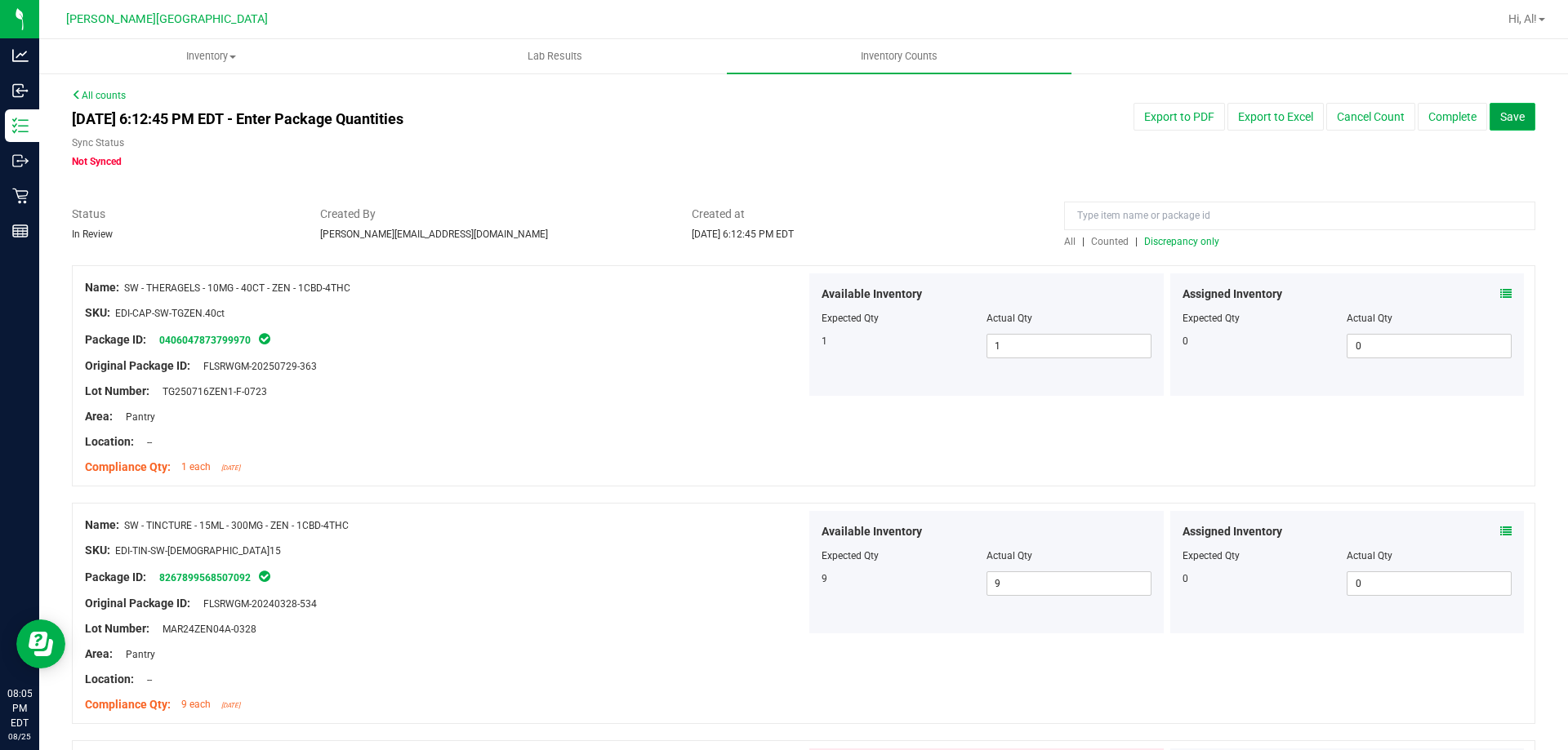
click at [1507, 119] on span "Save" at bounding box center [1513, 116] width 24 height 13
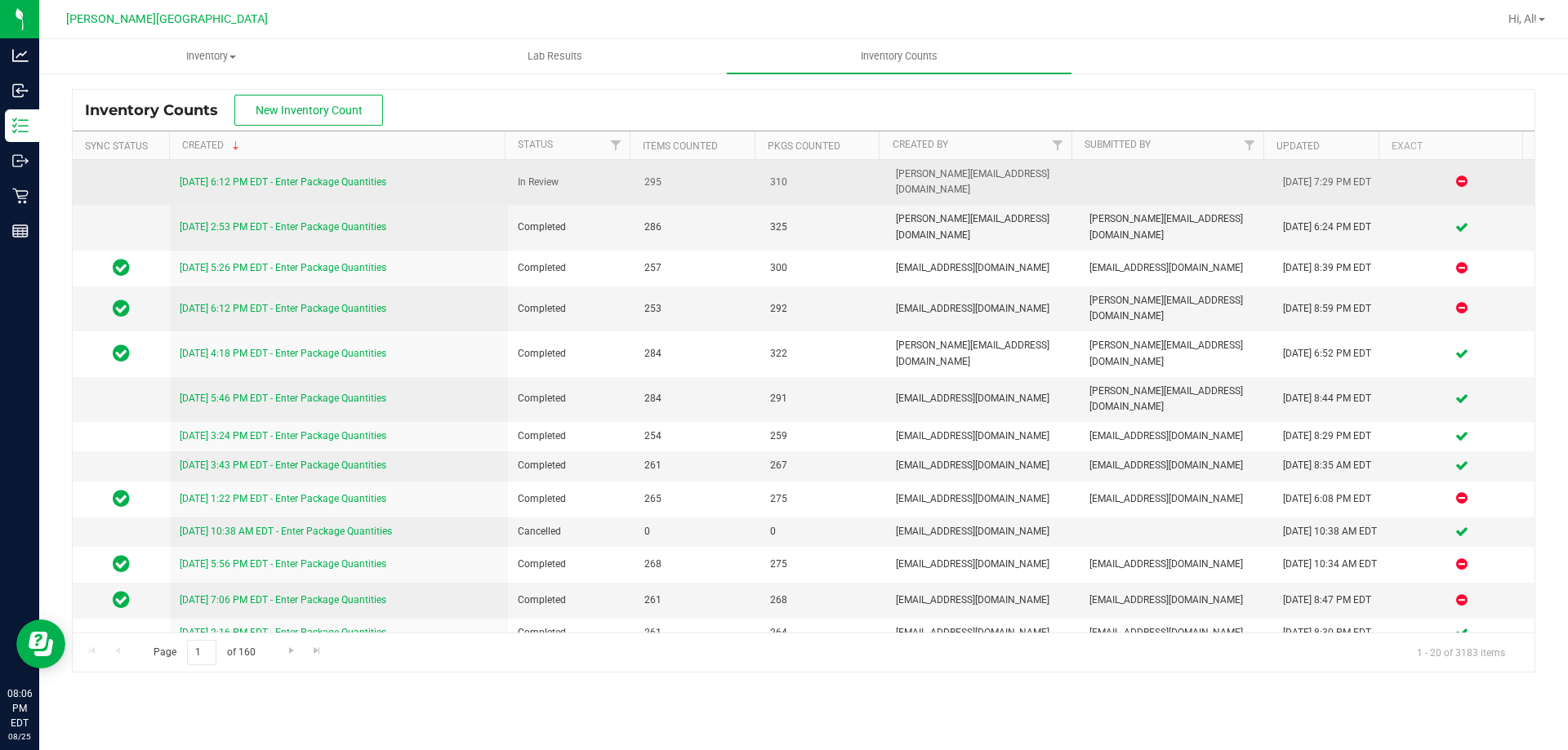
click at [362, 182] on div "[DATE] 6:12 PM EDT - Enter Package Quantities" at bounding box center [339, 182] width 319 height 15
click at [365, 176] on link "[DATE] 6:12 PM EDT - Enter Package Quantities" at bounding box center [283, 181] width 207 height 11
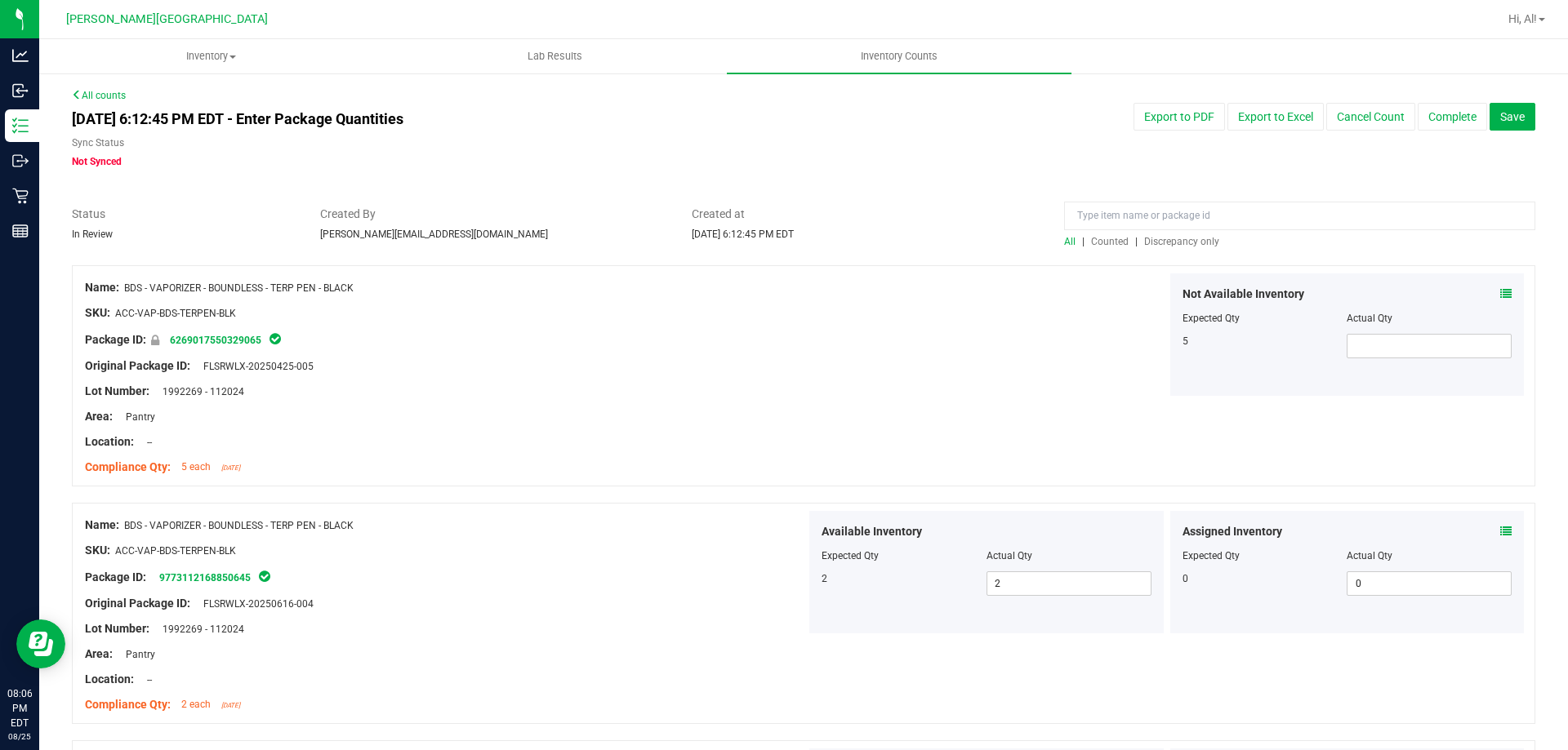
click at [1193, 238] on span "Discrepancy only" at bounding box center [1182, 241] width 75 height 11
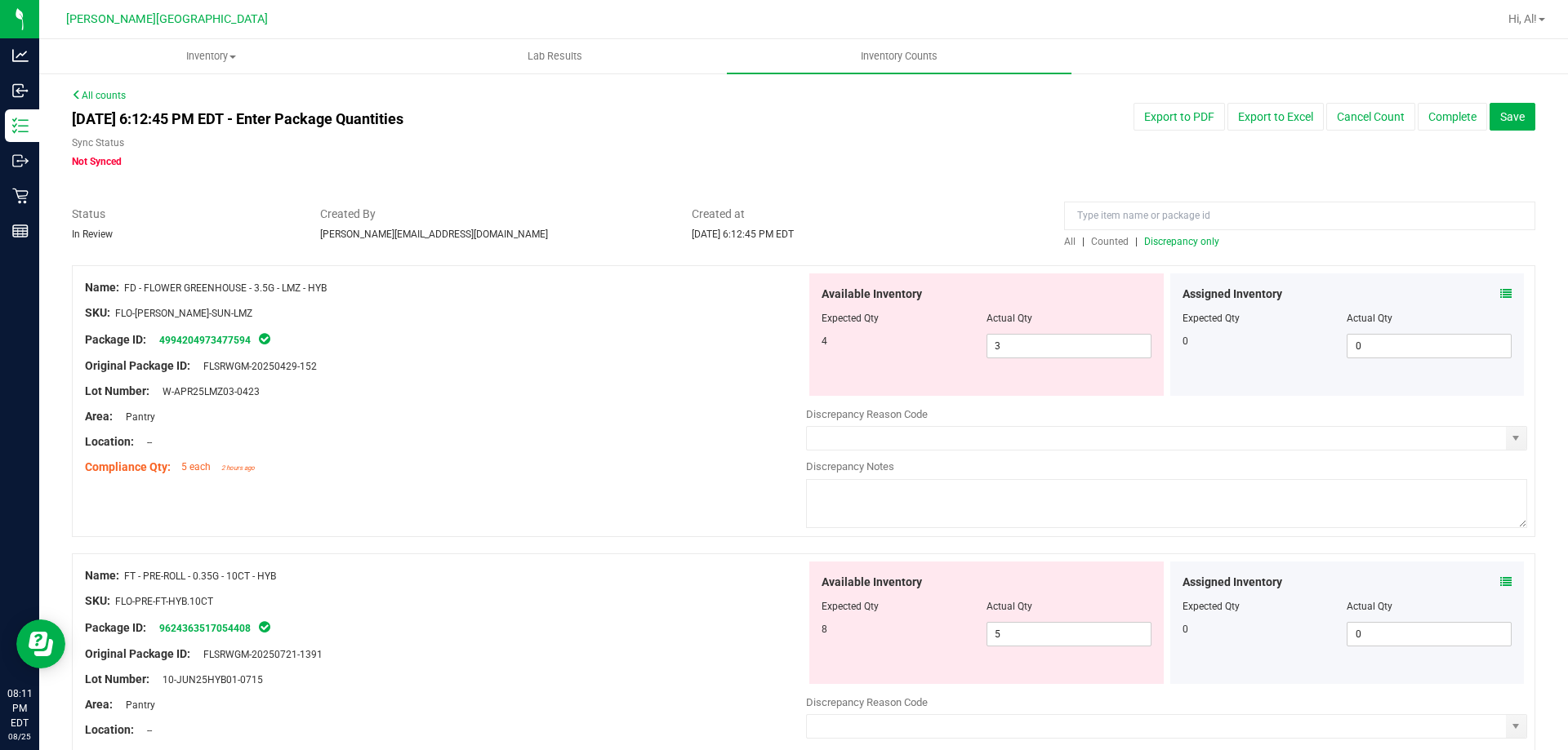
click at [1194, 242] on span "Discrepancy only" at bounding box center [1182, 241] width 75 height 11
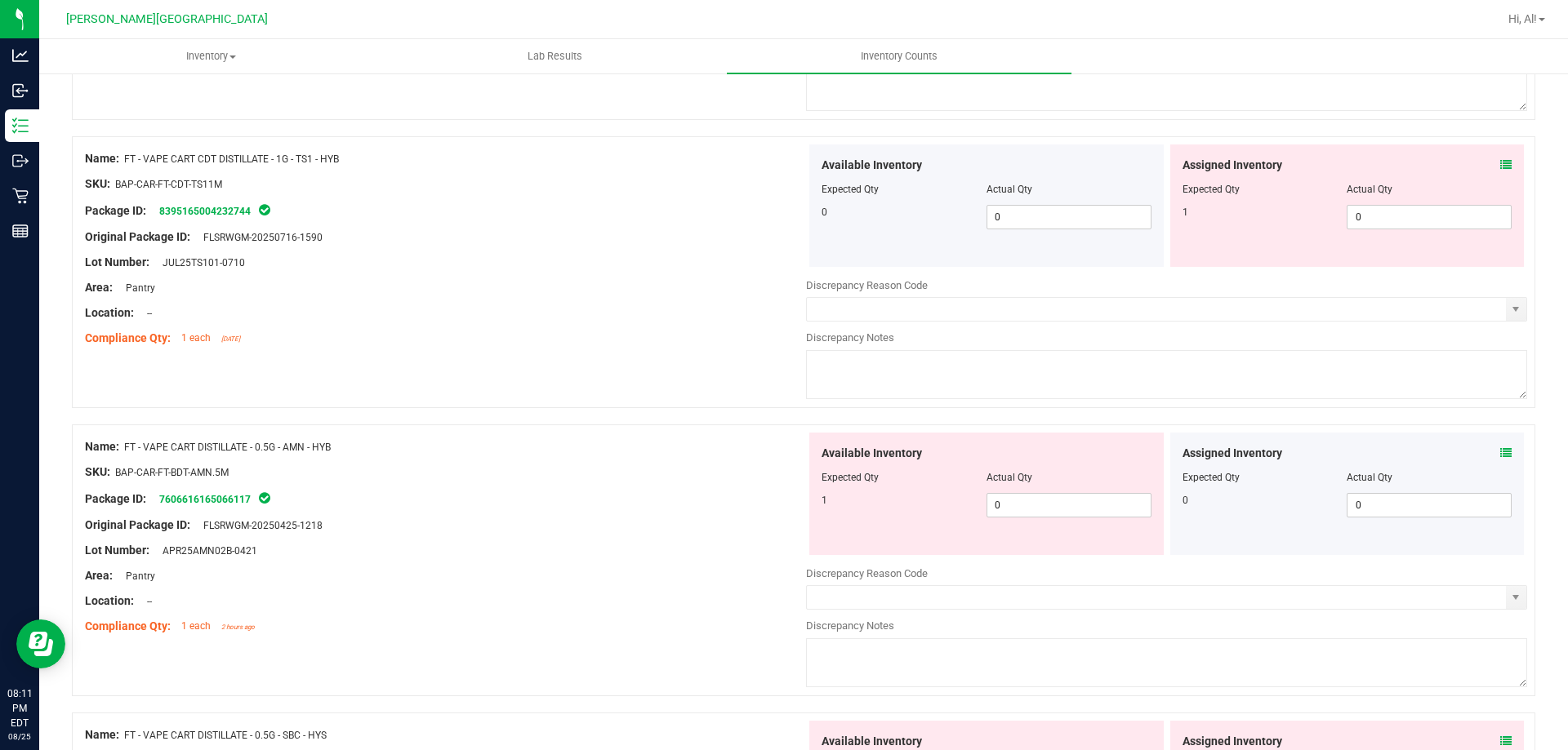
scroll to position [4490, 0]
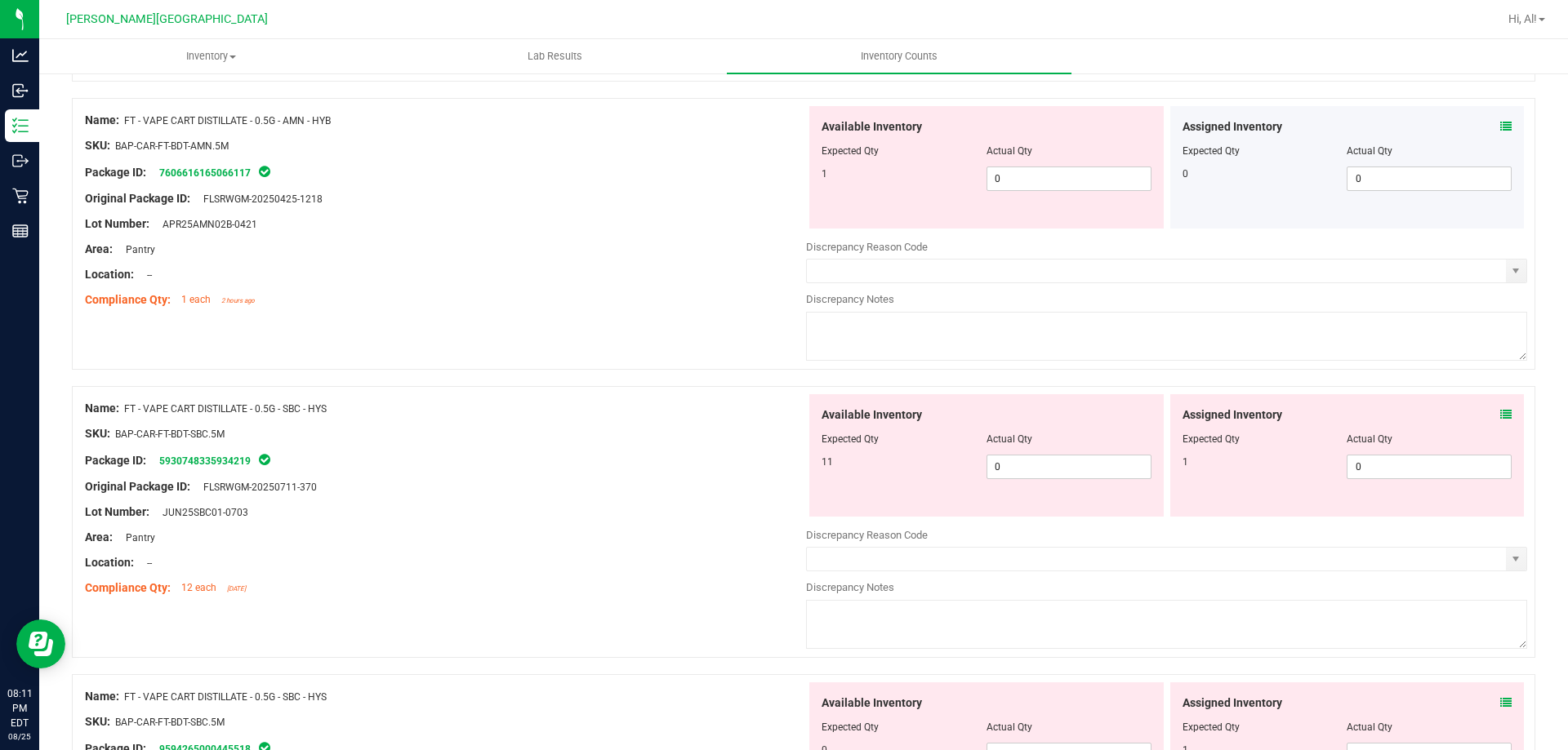
click at [1501, 126] on icon at bounding box center [1506, 126] width 11 height 11
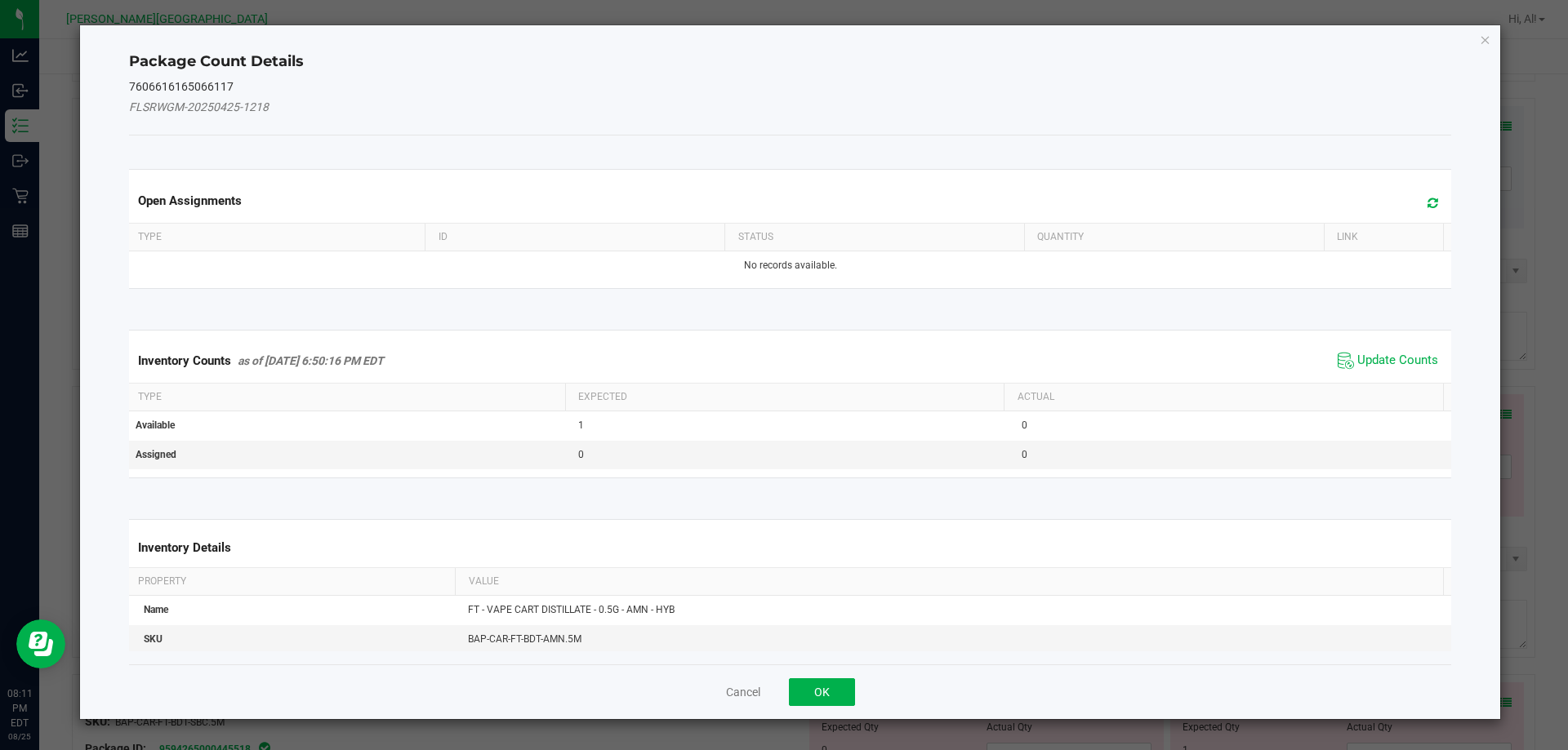
click at [1361, 351] on span "Update Counts" at bounding box center [1388, 360] width 108 height 24
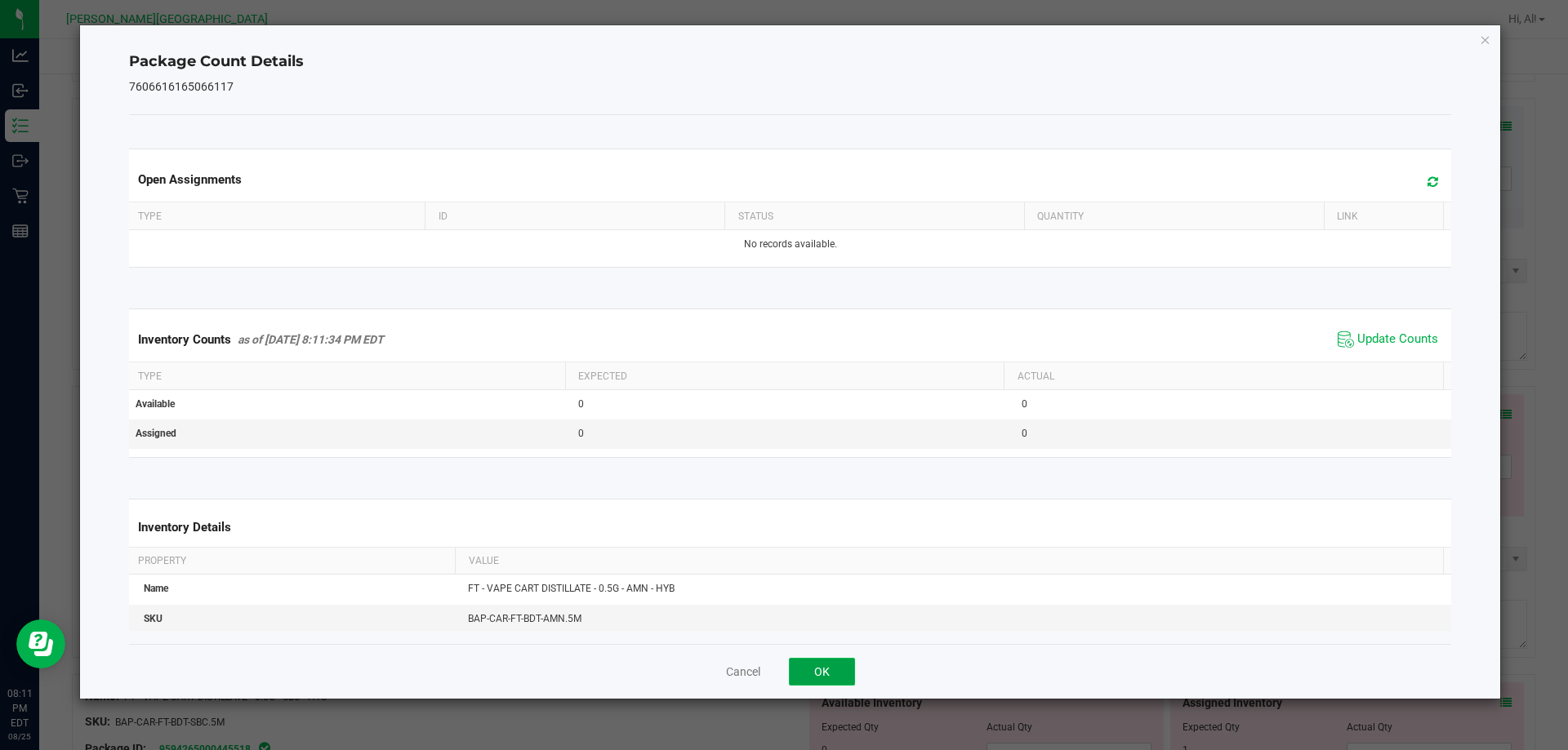
click at [826, 682] on button "OK" at bounding box center [822, 672] width 66 height 28
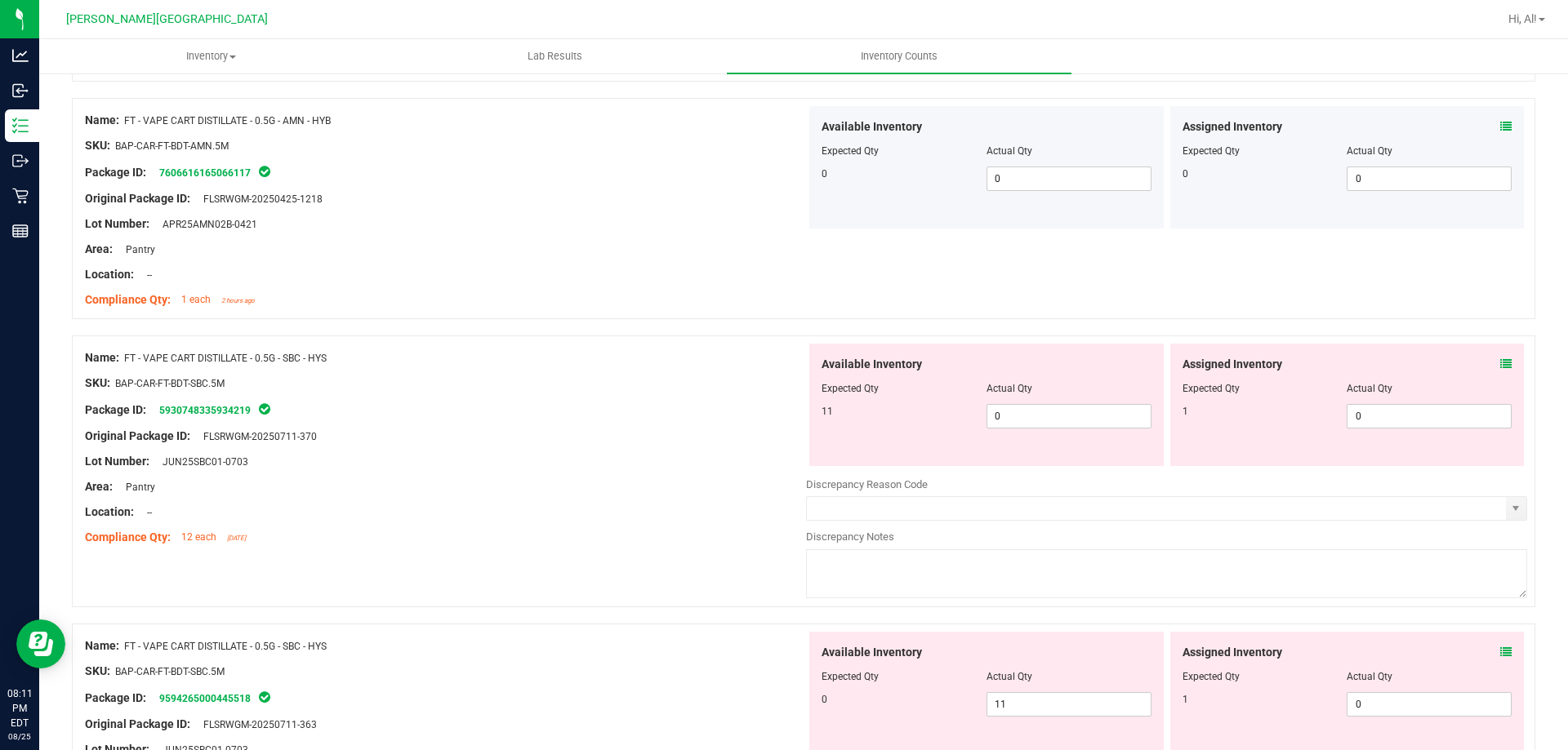
click at [1501, 362] on icon at bounding box center [1506, 364] width 11 height 11
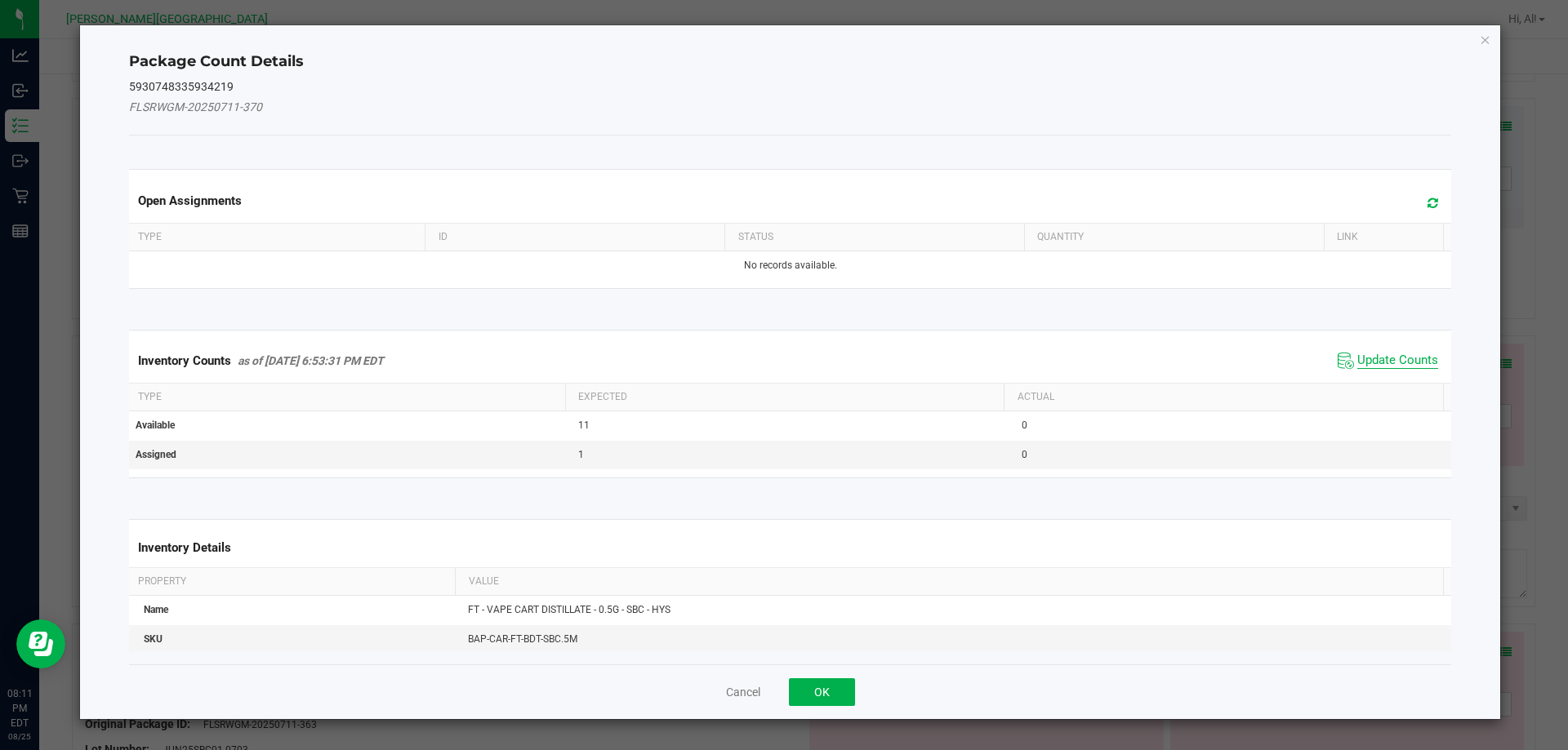
click at [1383, 353] on span "Update Counts" at bounding box center [1398, 360] width 81 height 16
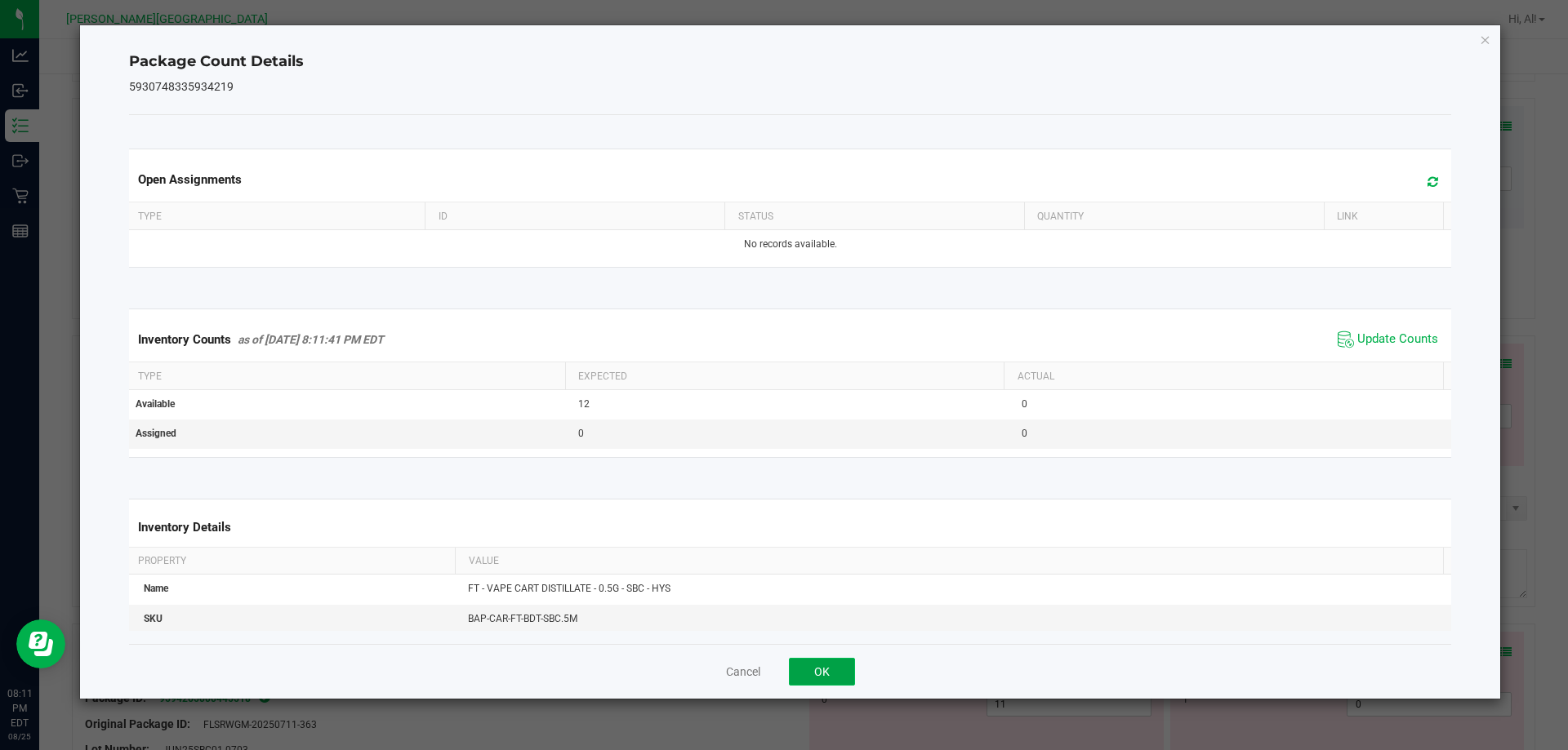
click at [802, 665] on button "OK" at bounding box center [822, 672] width 66 height 28
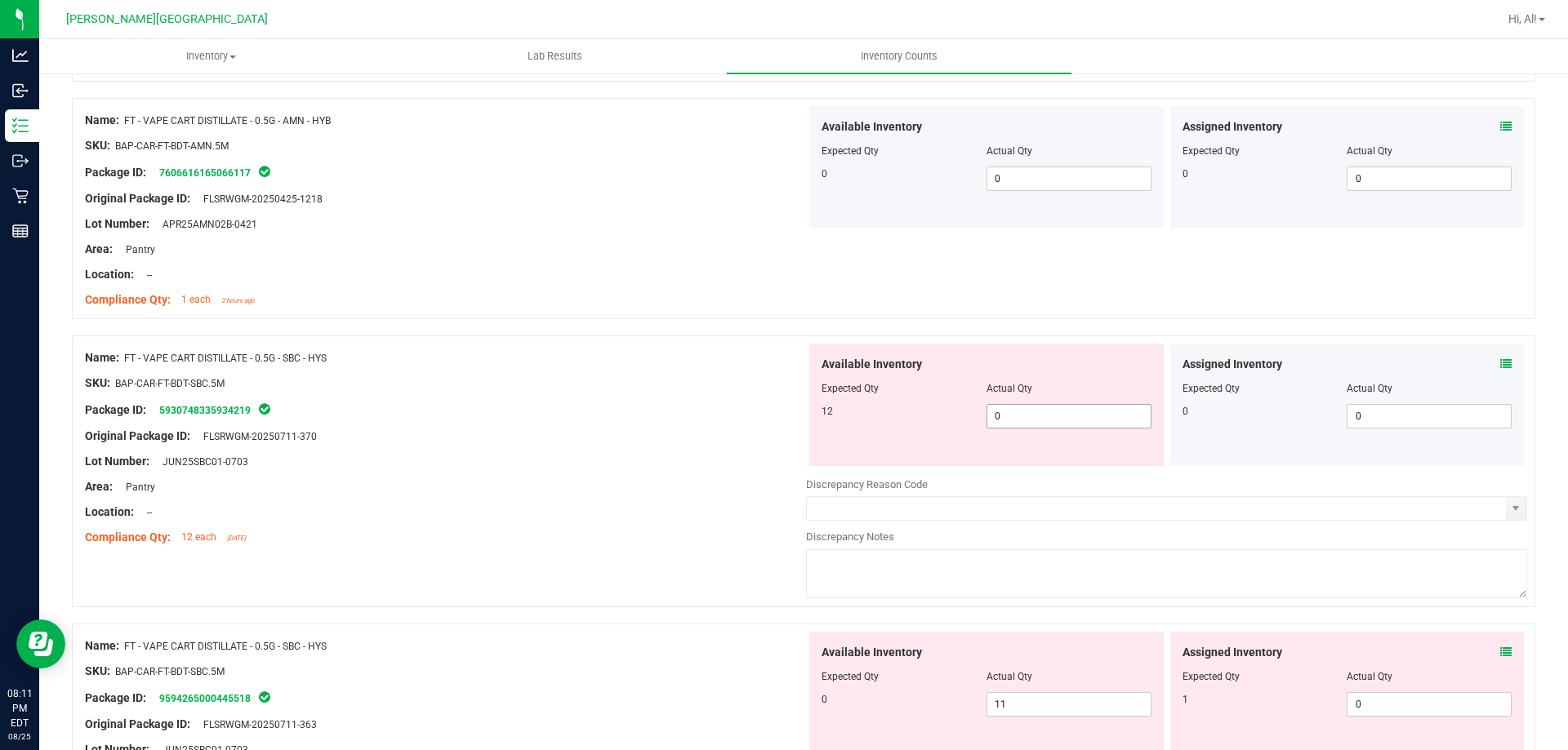
click at [1009, 424] on span "0 0" at bounding box center [1070, 416] width 165 height 24
click at [0, 0] on input "0" at bounding box center [0, 0] width 0 height 0
type input "12"
click at [756, 410] on div "Package ID: 5930748335934219" at bounding box center [446, 409] width 721 height 20
type input "12"
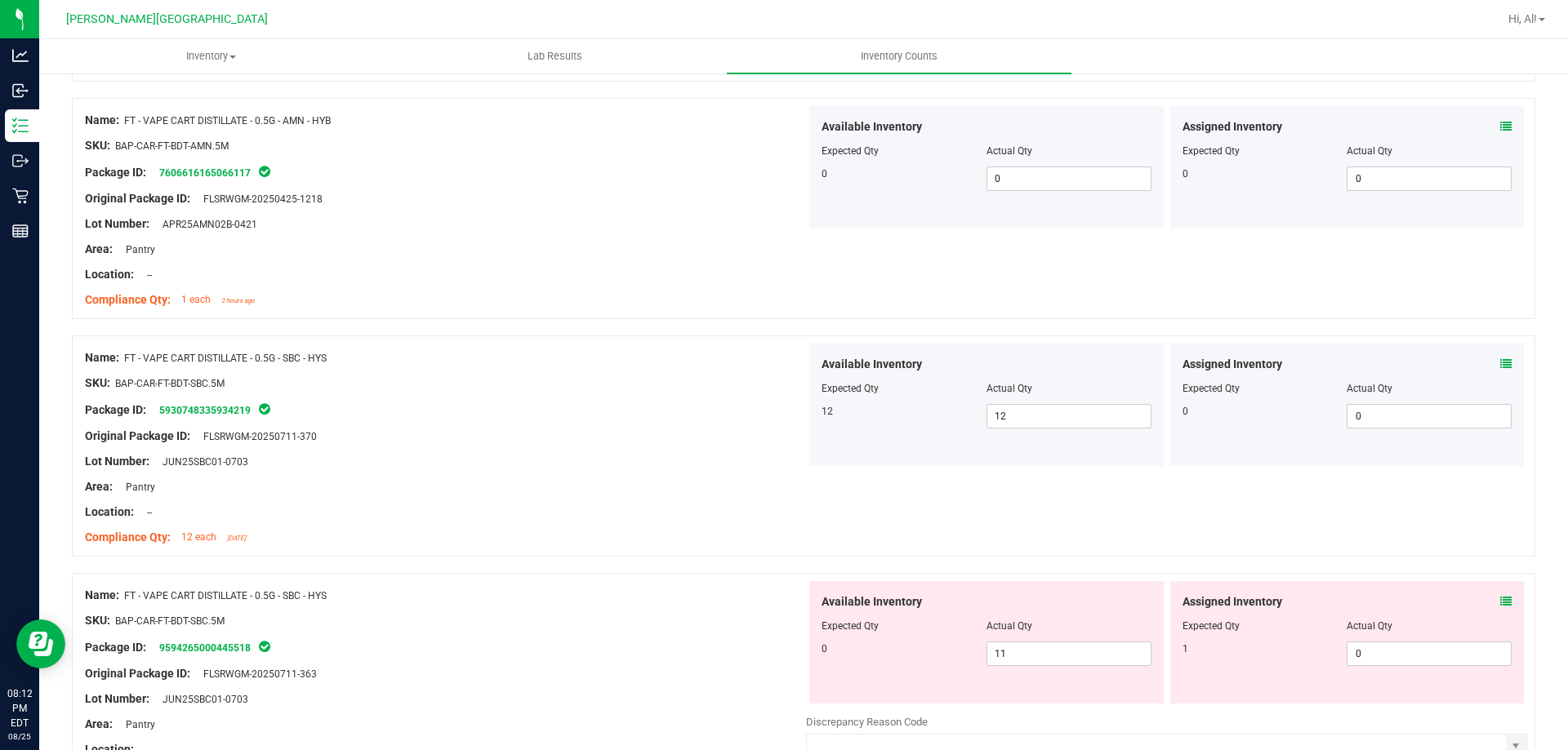
click at [743, 472] on div at bounding box center [446, 474] width 721 height 8
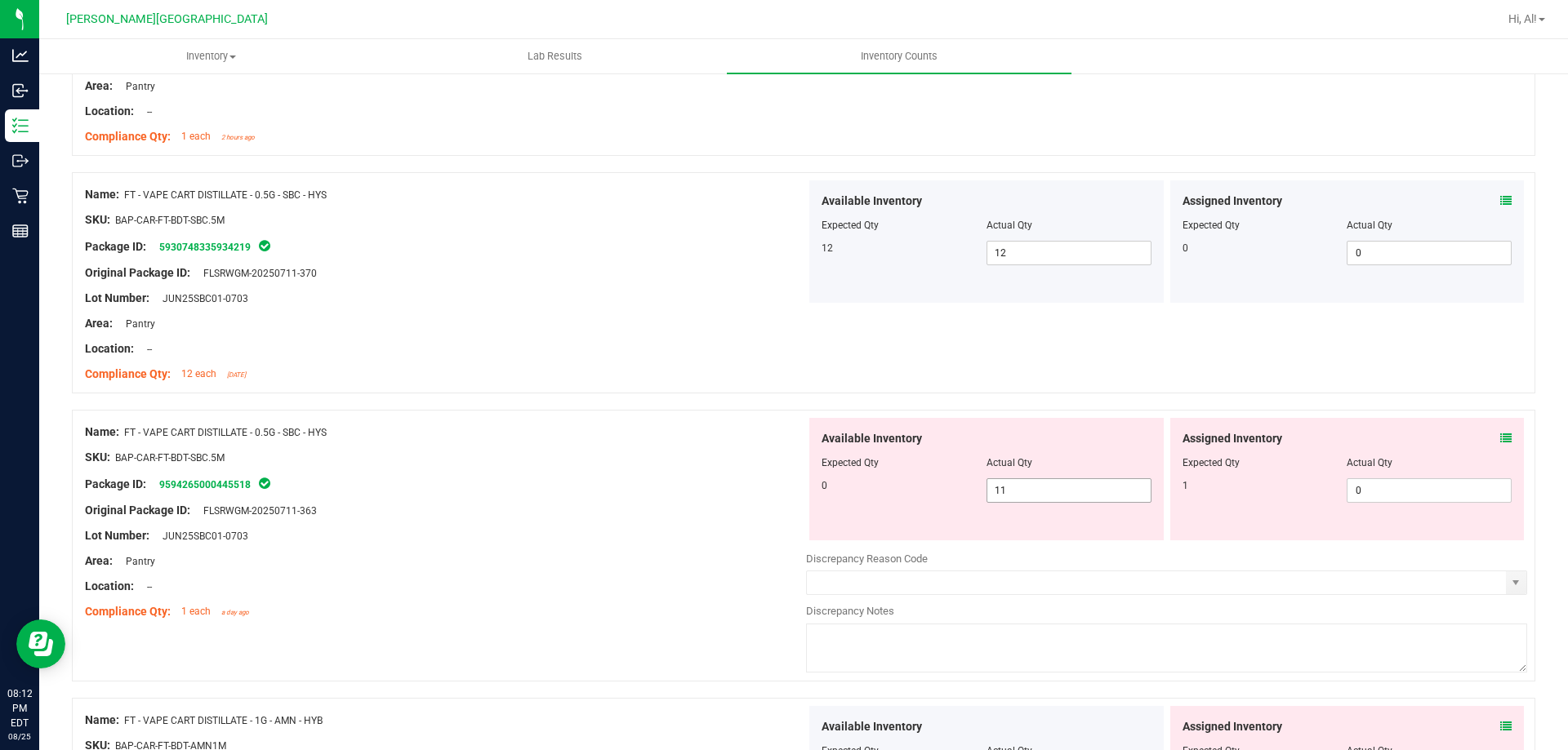
click at [1008, 491] on span "11 11" at bounding box center [1070, 490] width 165 height 24
click at [1010, 490] on input "11" at bounding box center [1070, 490] width 164 height 23
type input "0"
click at [1011, 410] on div "Name: FT - VAPE CART DISTILLATE - 0.5G - SBC - HYS SKU: BAP-CAR-FT-BDT-SBC.5M P…" at bounding box center [804, 545] width 1464 height 272
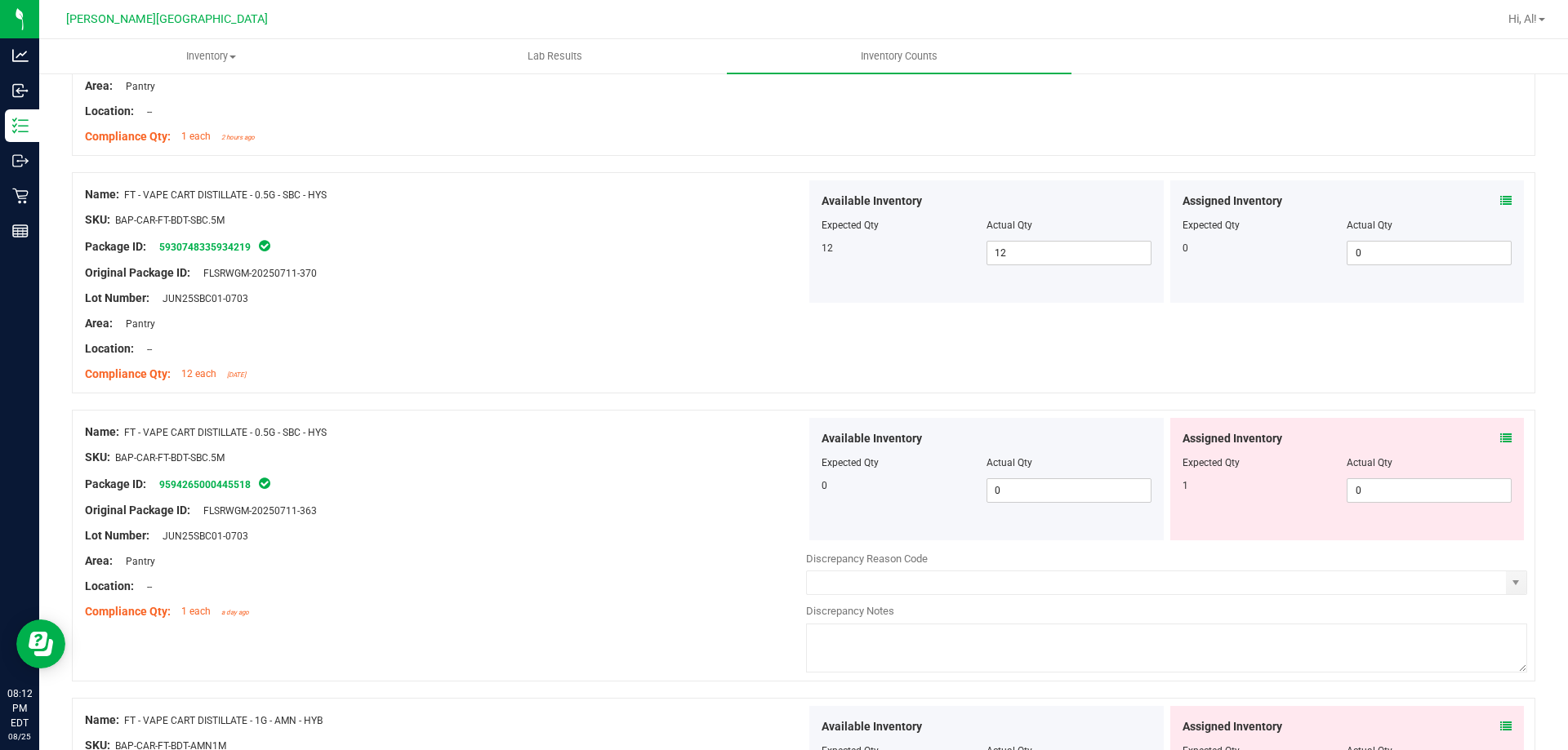
click at [1501, 439] on icon at bounding box center [1506, 438] width 11 height 11
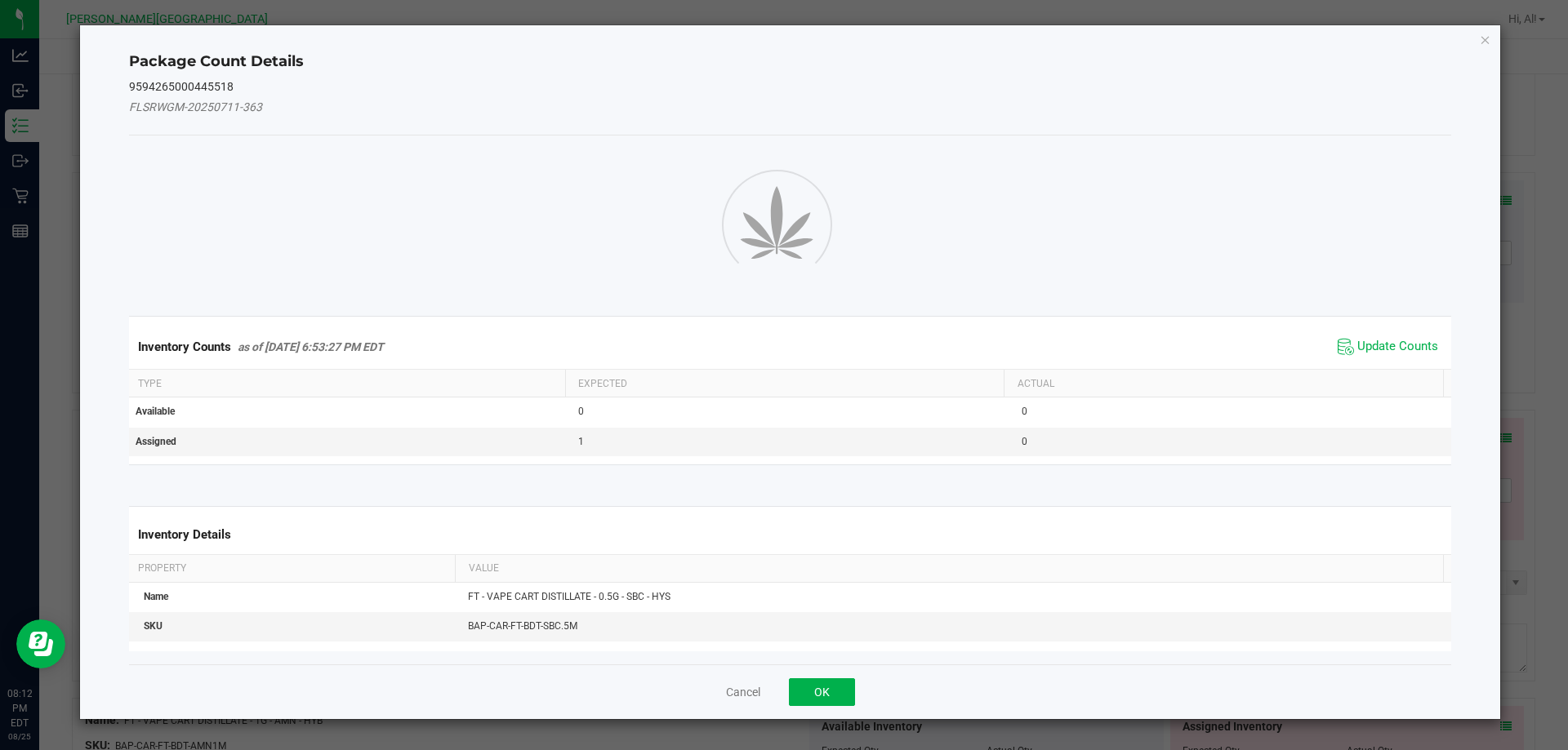
click at [1496, 439] on div "Package Count Details 9594265000445518 FLSRWGM-20250711-363 Inventory Counts as…" at bounding box center [790, 372] width 1421 height 694
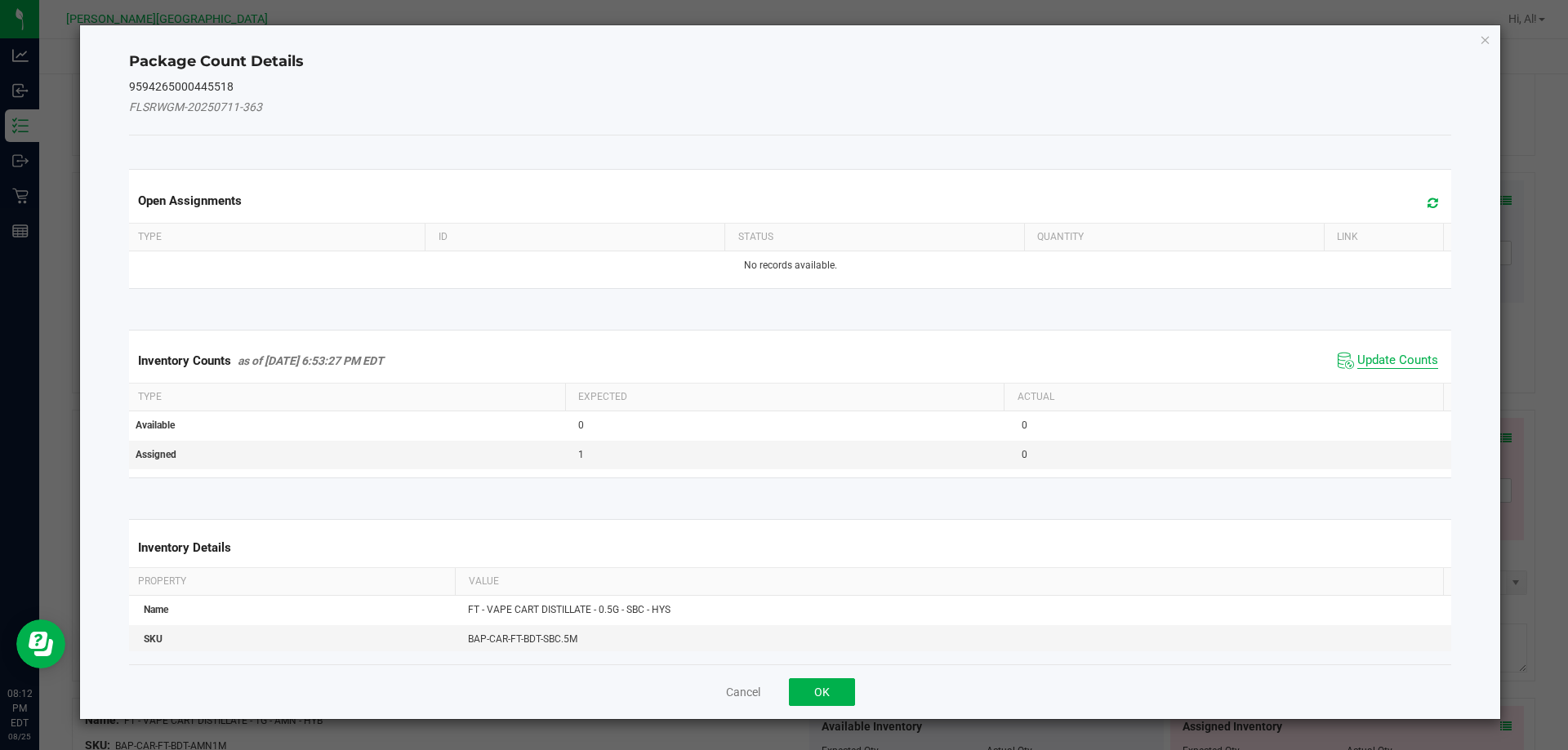
click at [1389, 364] on span "Update Counts" at bounding box center [1398, 360] width 81 height 16
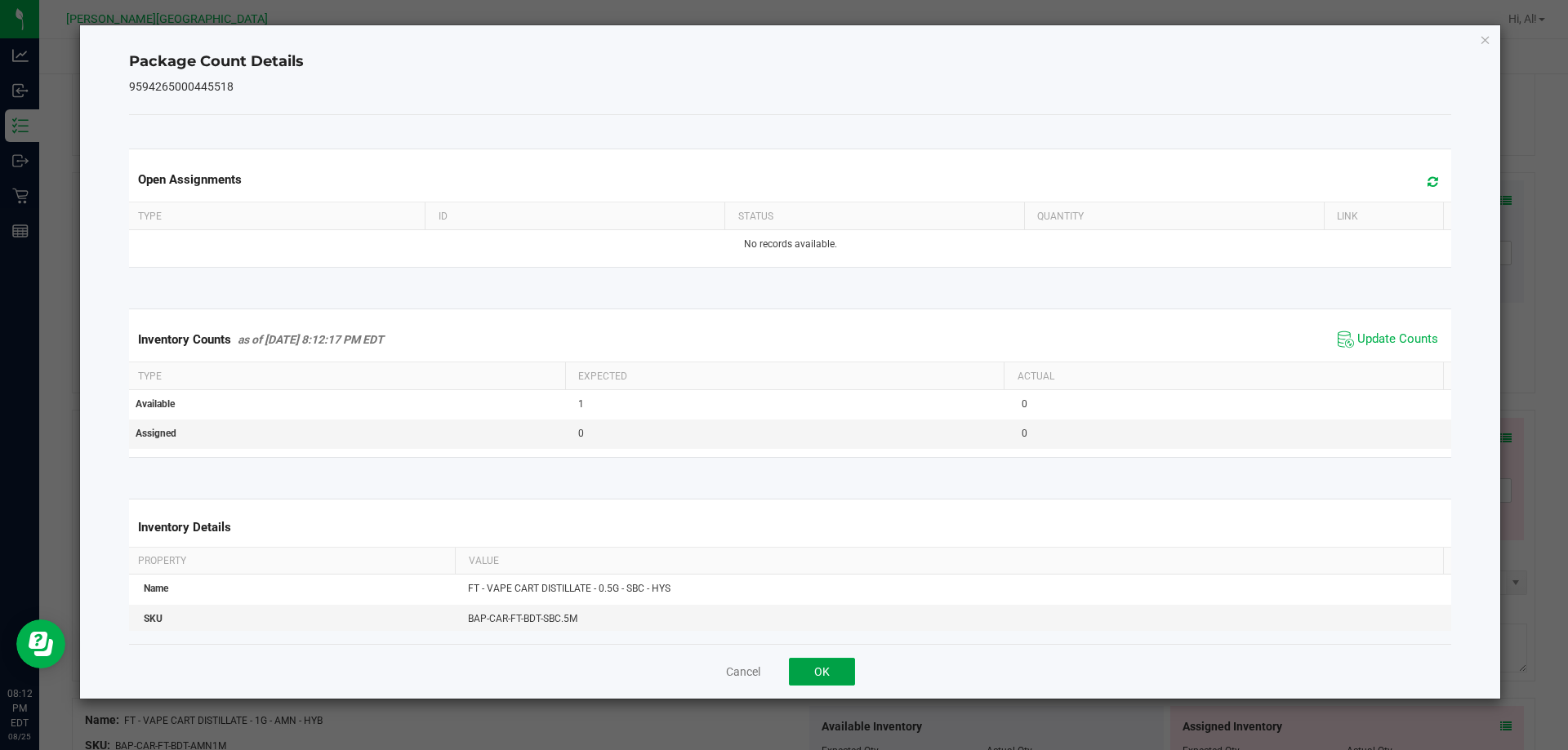
click at [837, 663] on button "OK" at bounding box center [822, 672] width 66 height 28
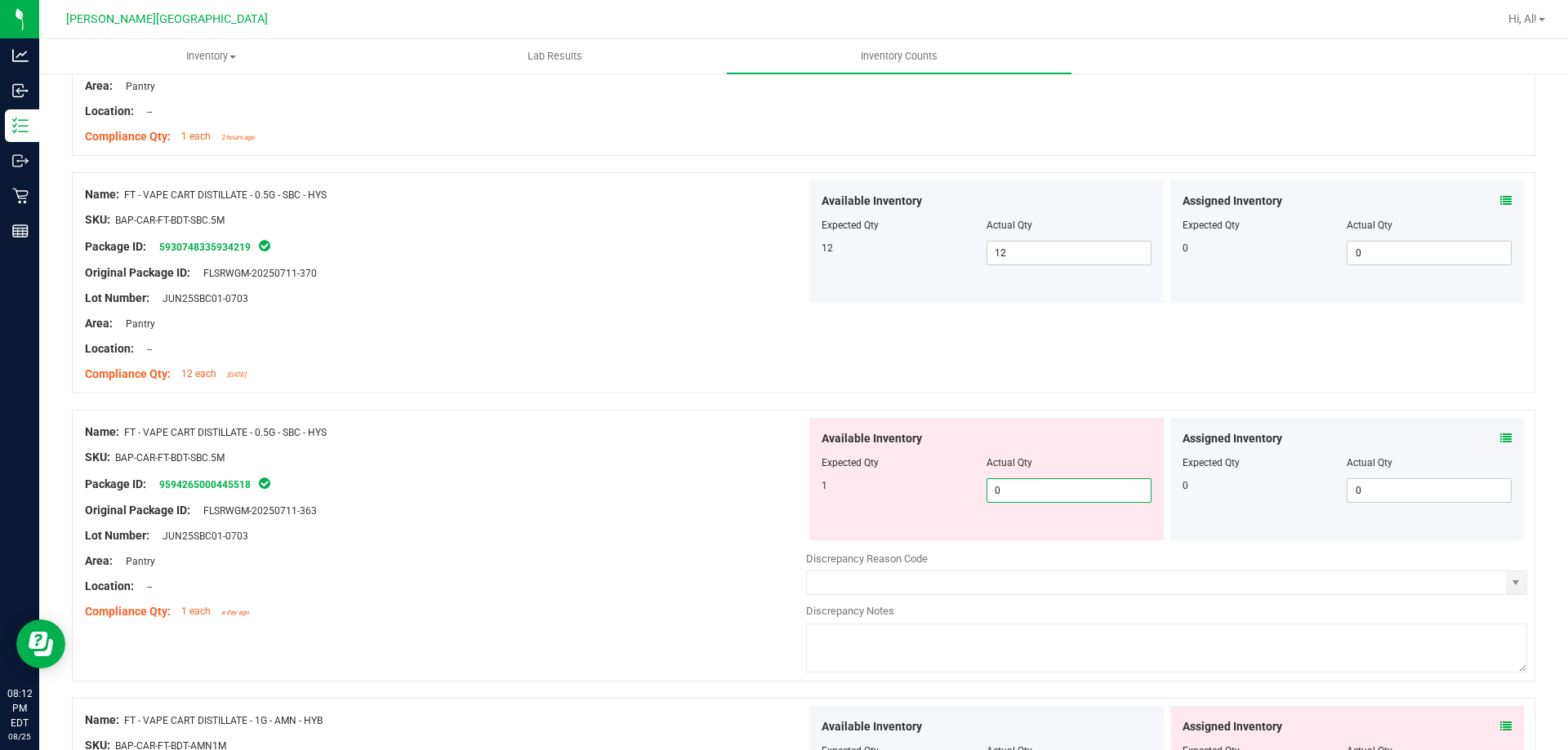
click at [1022, 489] on span "0 0" at bounding box center [1070, 490] width 165 height 24
click at [1022, 489] on input "0" at bounding box center [1070, 490] width 164 height 23
type input "1"
click at [759, 483] on div "Package ID: 9594265000445518" at bounding box center [446, 483] width 721 height 20
type input "1"
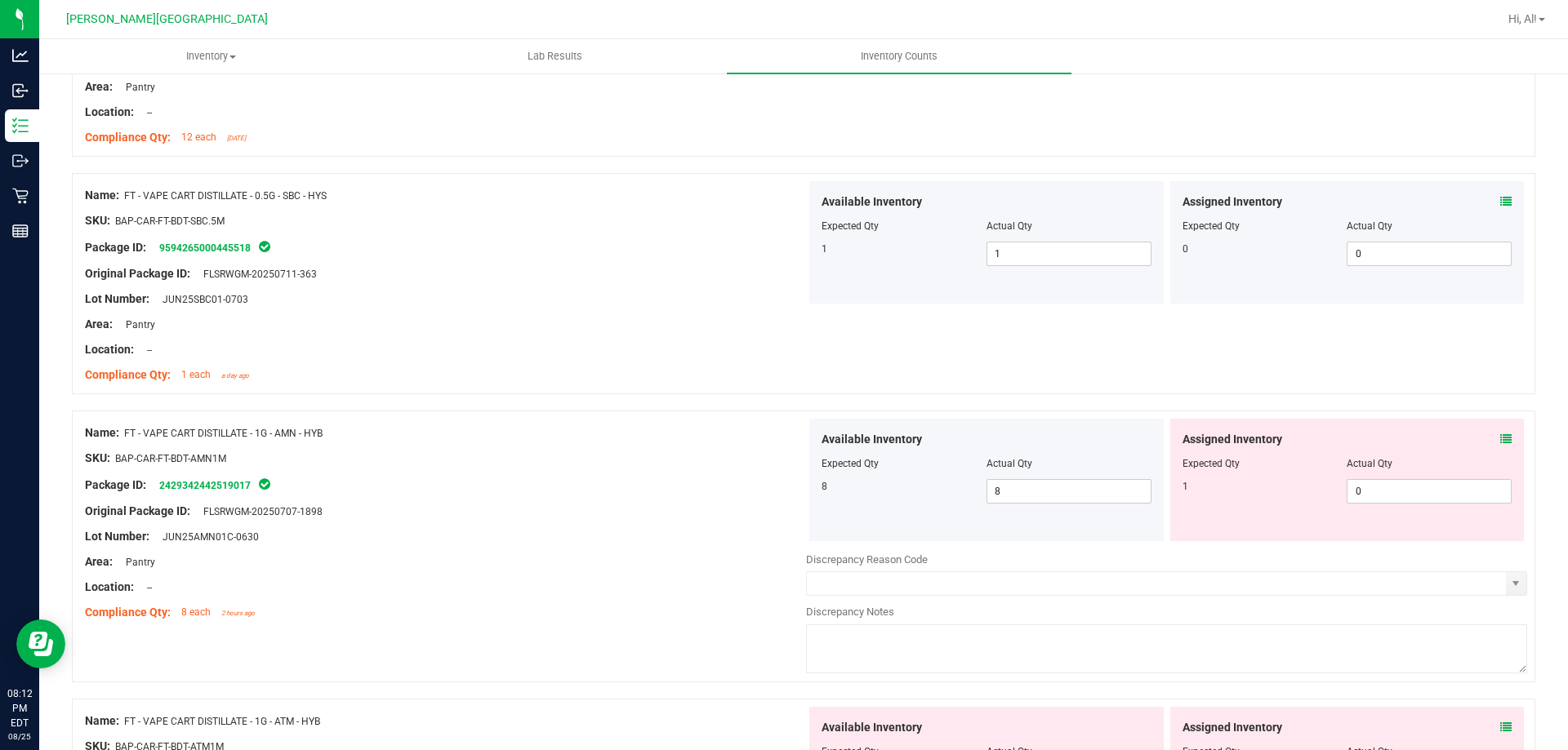
scroll to position [4898, 0]
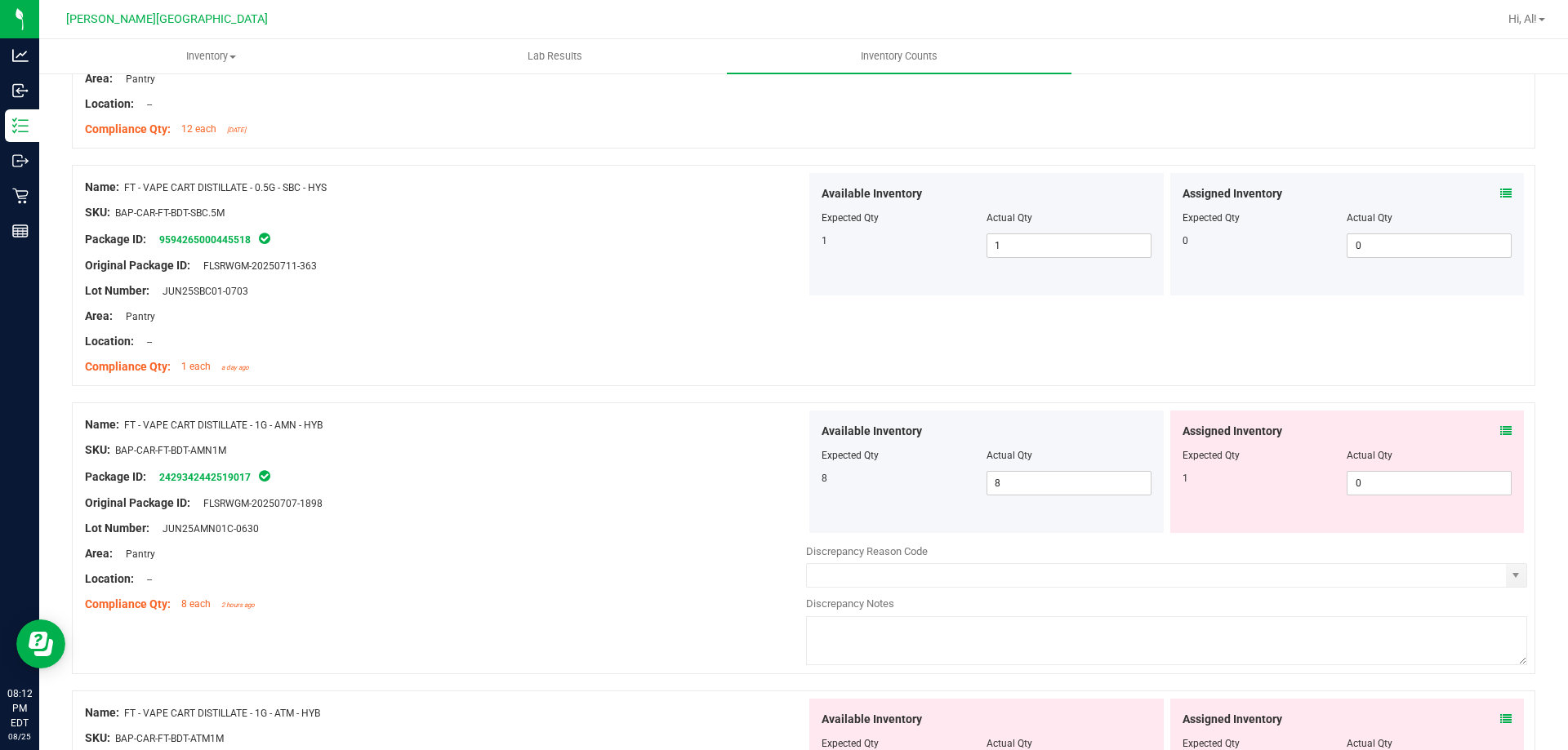
click at [1501, 426] on icon at bounding box center [1506, 430] width 11 height 11
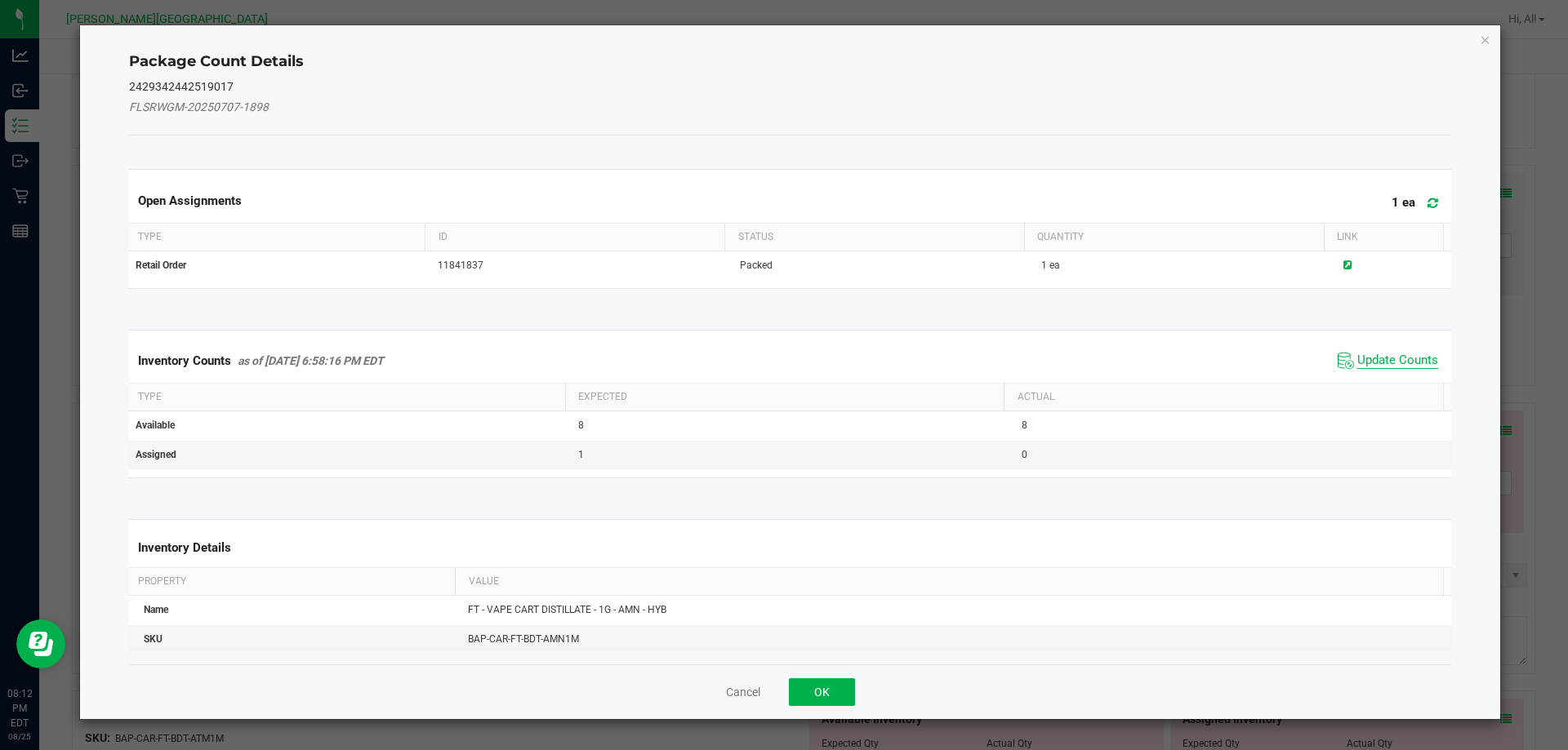
click at [1403, 362] on span "Update Counts" at bounding box center [1398, 360] width 81 height 16
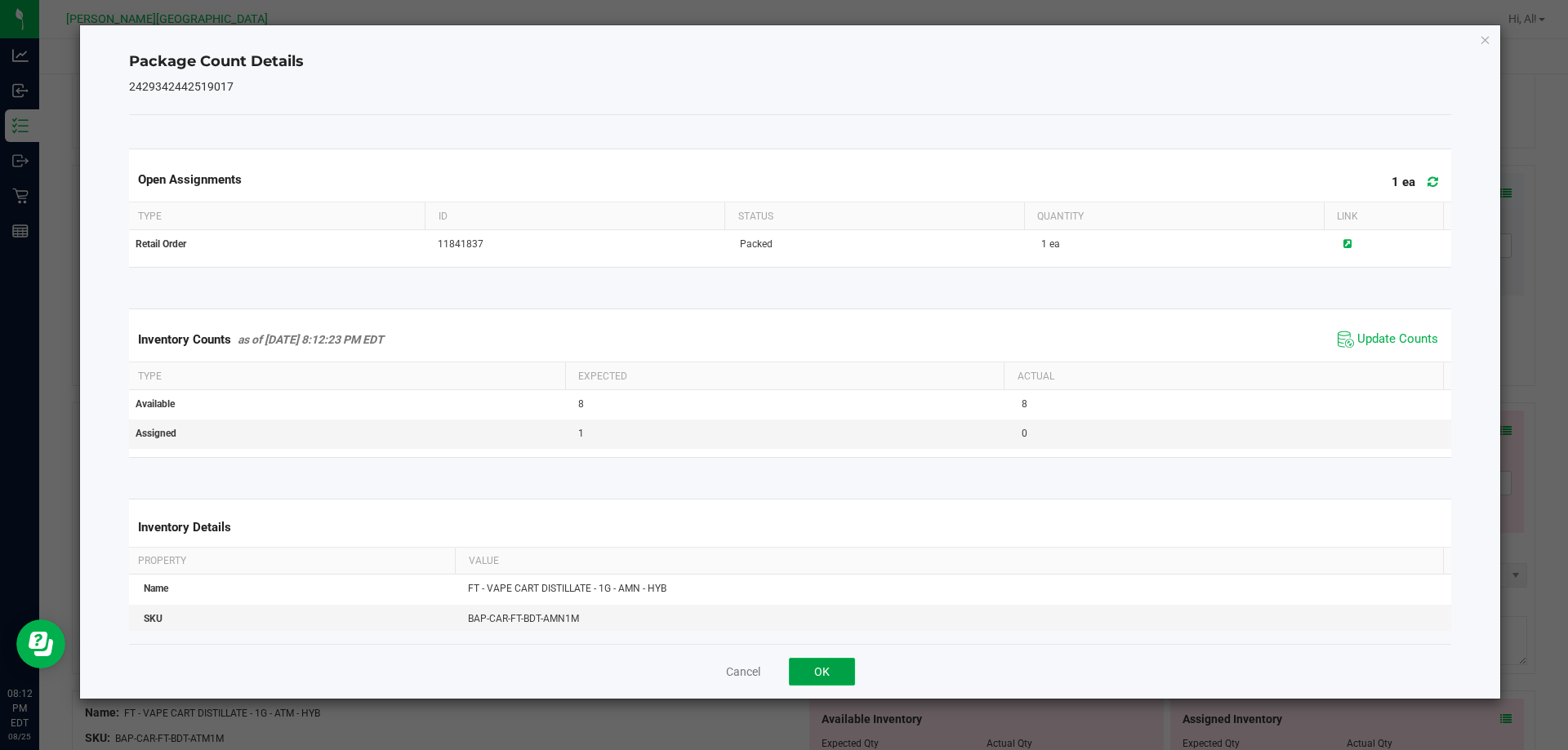
click at [849, 663] on button "OK" at bounding box center [822, 672] width 66 height 28
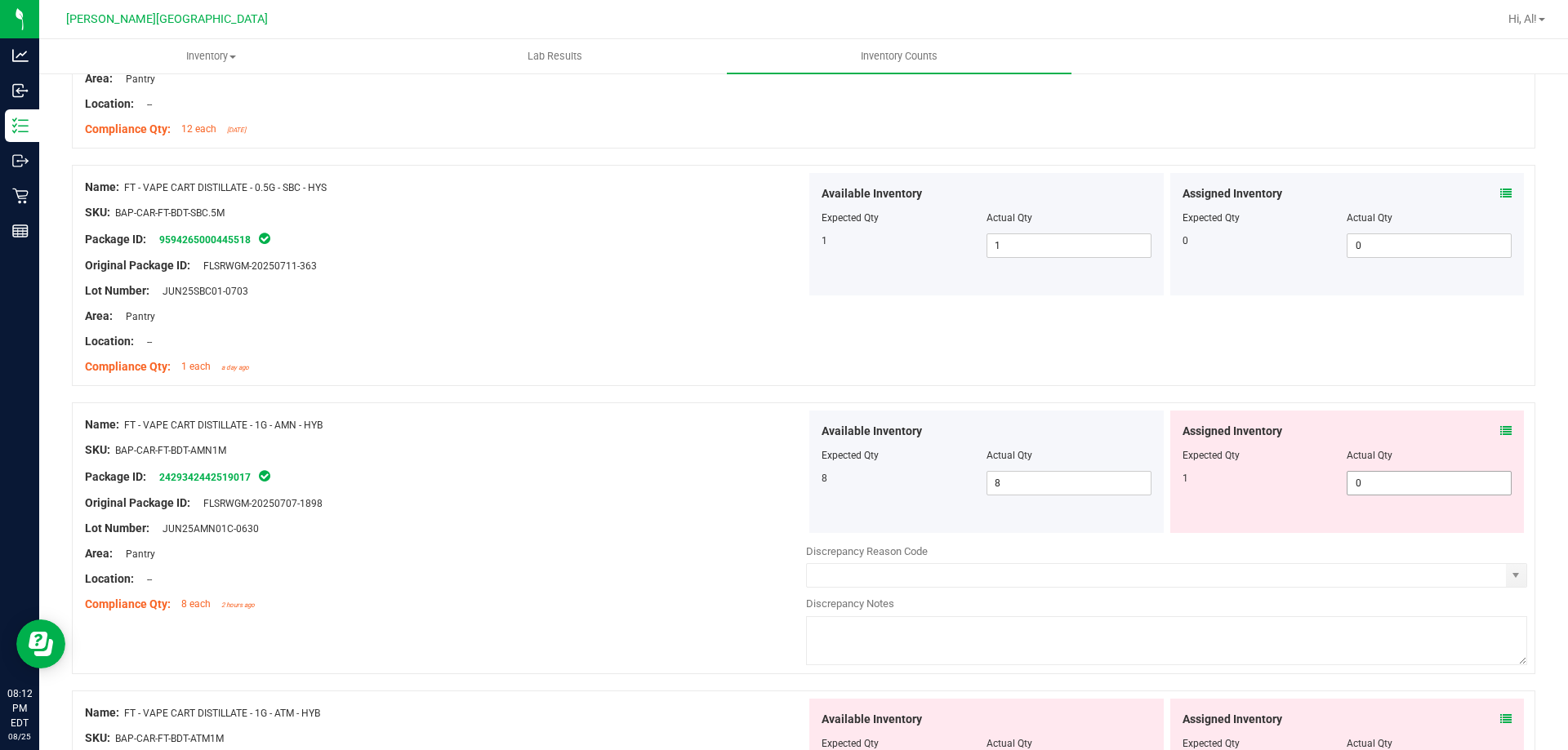
click at [1385, 477] on span "0 0" at bounding box center [1429, 483] width 165 height 24
click at [1384, 477] on input "0" at bounding box center [1429, 483] width 164 height 23
type input "1"
click at [1363, 403] on div "Name: FT - VAPE CART DISTILLATE - 1G - AMN - HYB SKU: BAP-CAR-FT-BDT-AMN1M Pack…" at bounding box center [804, 538] width 1464 height 272
type input "1"
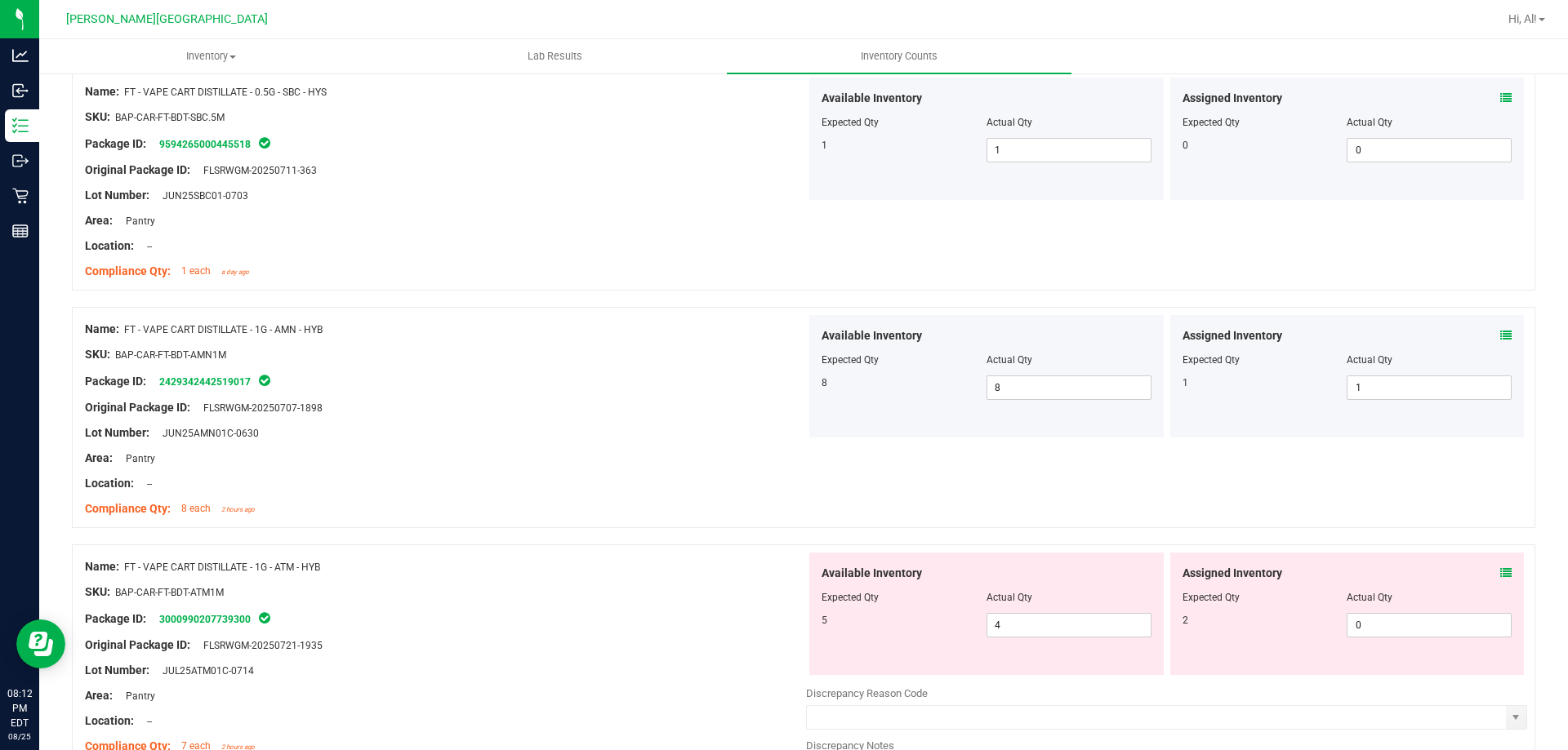
scroll to position [5131, 0]
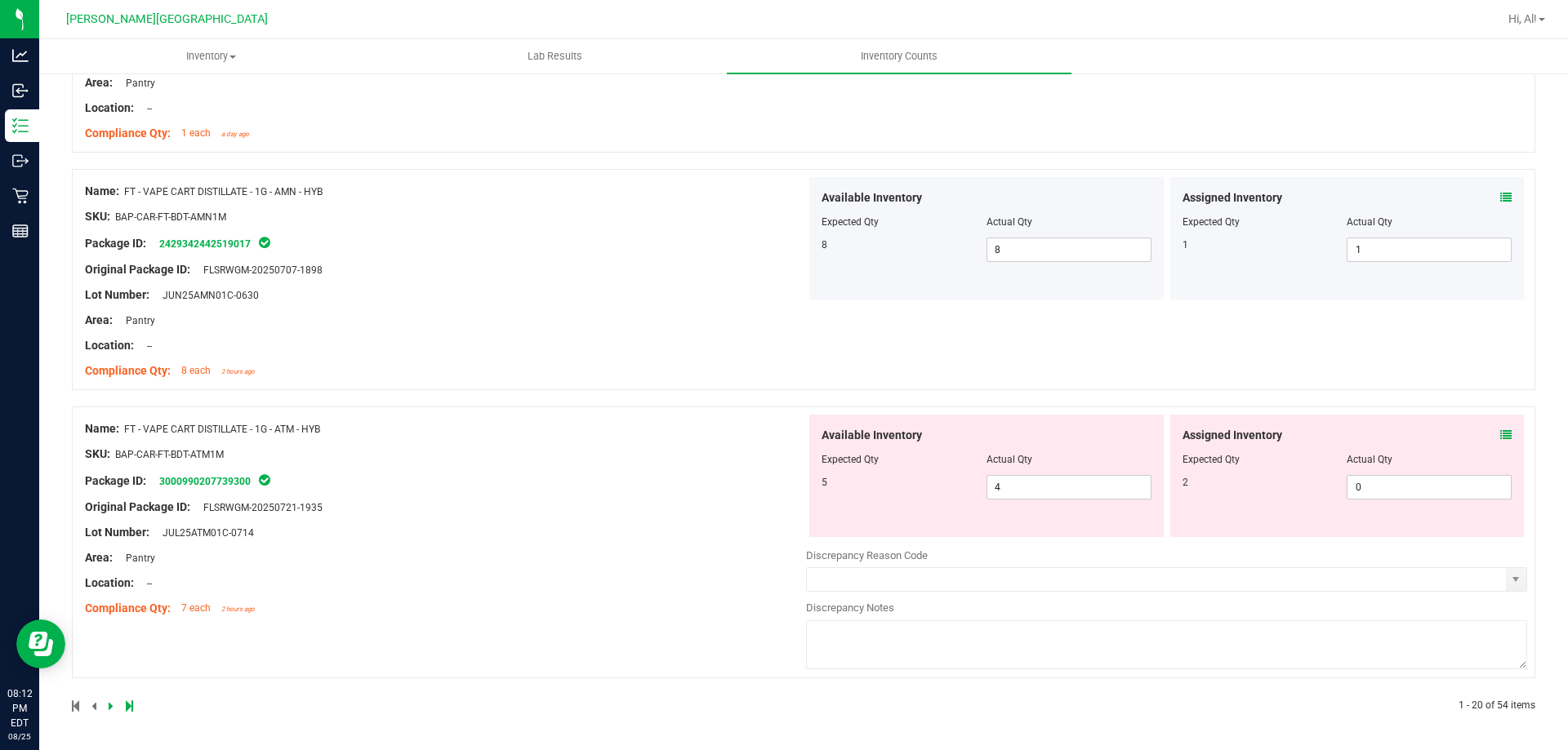
click at [1501, 433] on icon at bounding box center [1506, 434] width 11 height 11
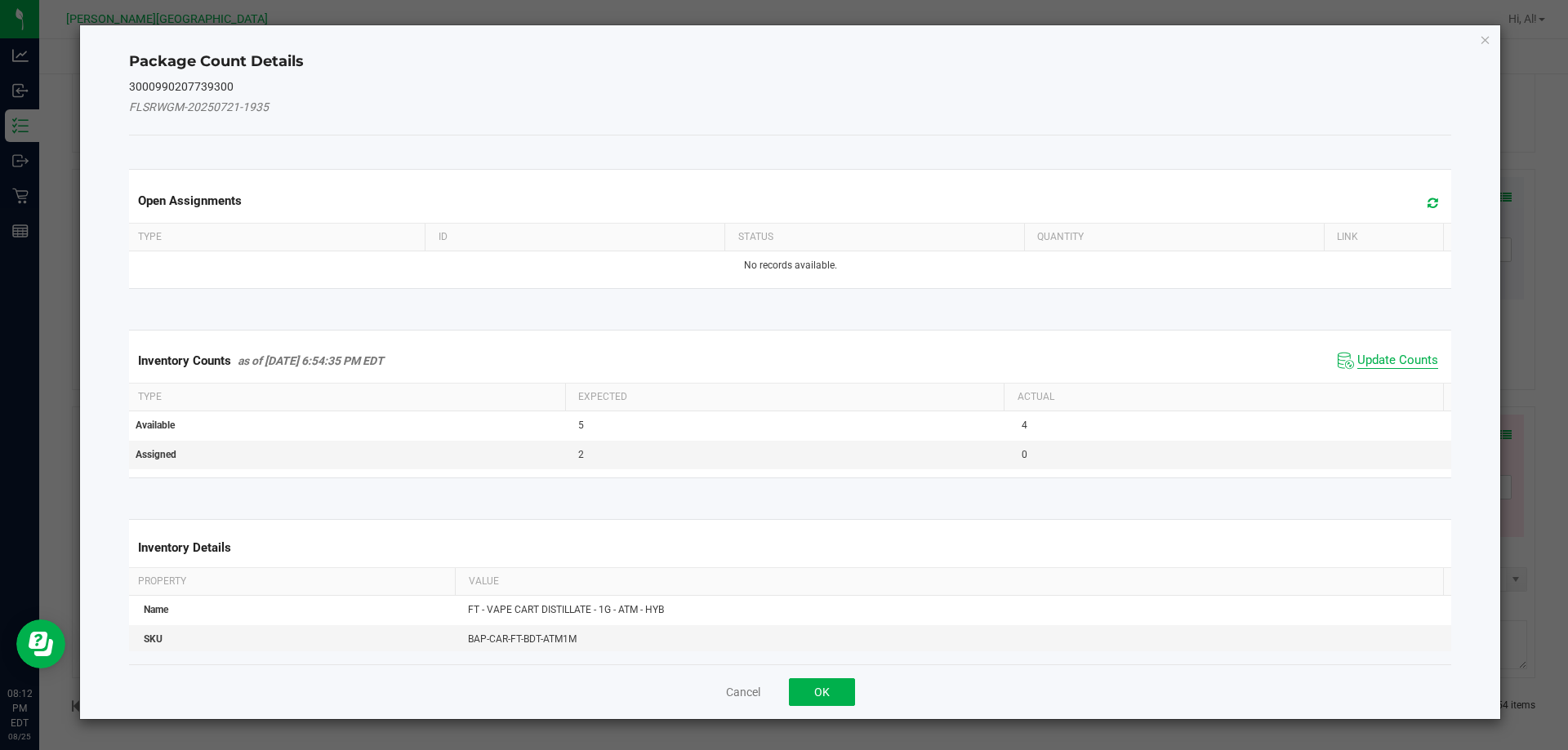
click at [1389, 366] on span "Update Counts" at bounding box center [1398, 360] width 81 height 16
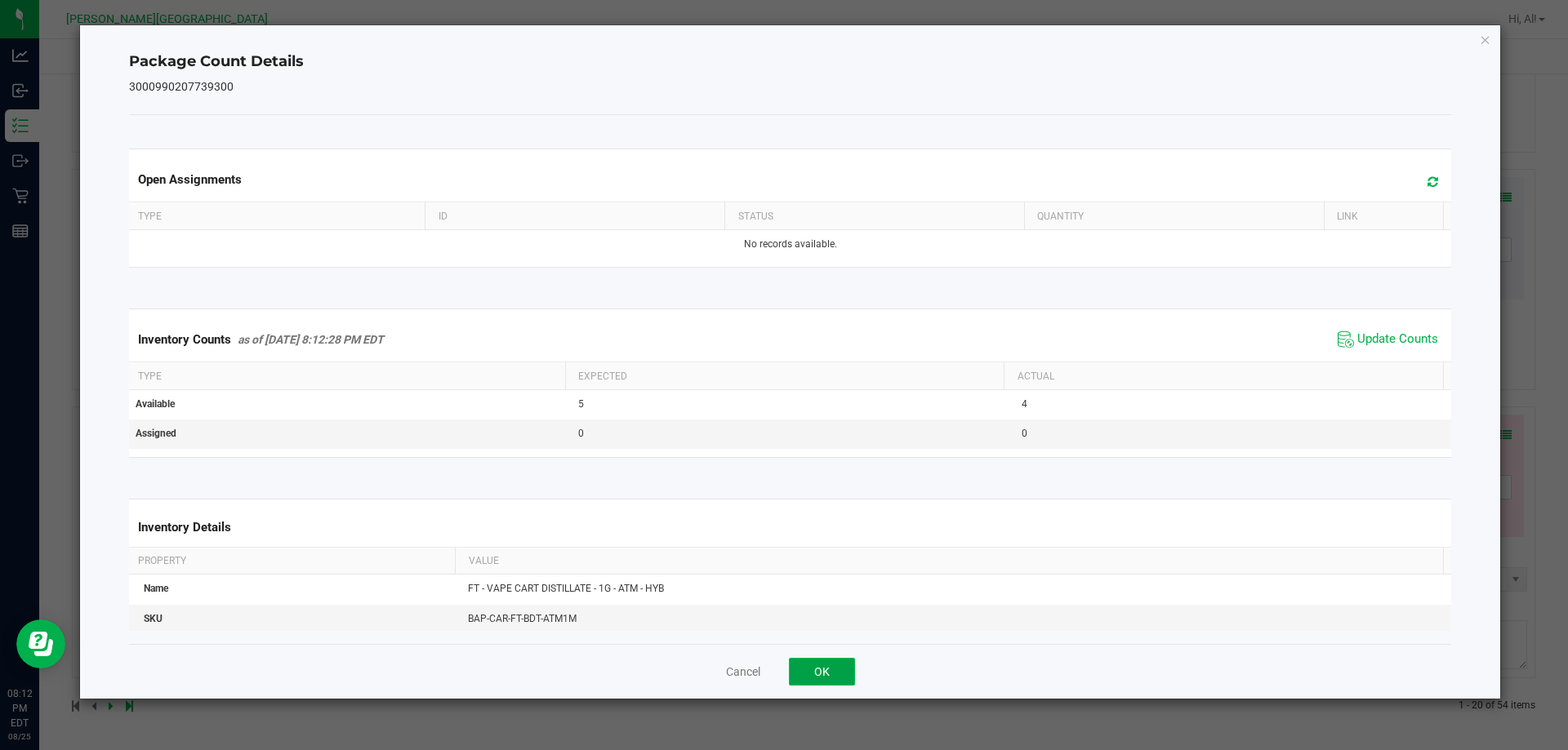
click at [822, 672] on button "OK" at bounding box center [822, 672] width 66 height 28
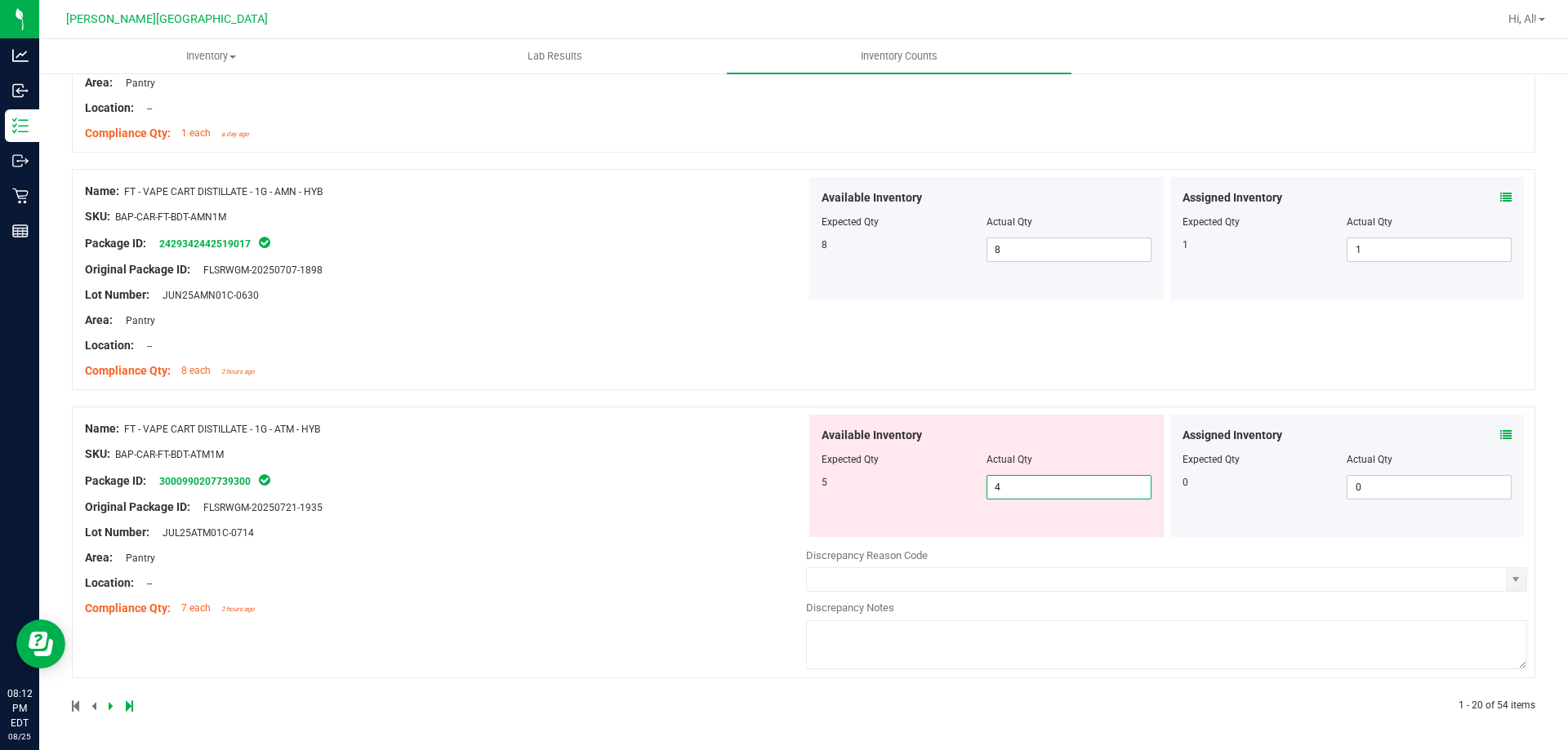
click at [1065, 488] on span "4 4" at bounding box center [1070, 487] width 165 height 24
click at [1065, 488] on input "4" at bounding box center [1070, 487] width 164 height 23
type input "5"
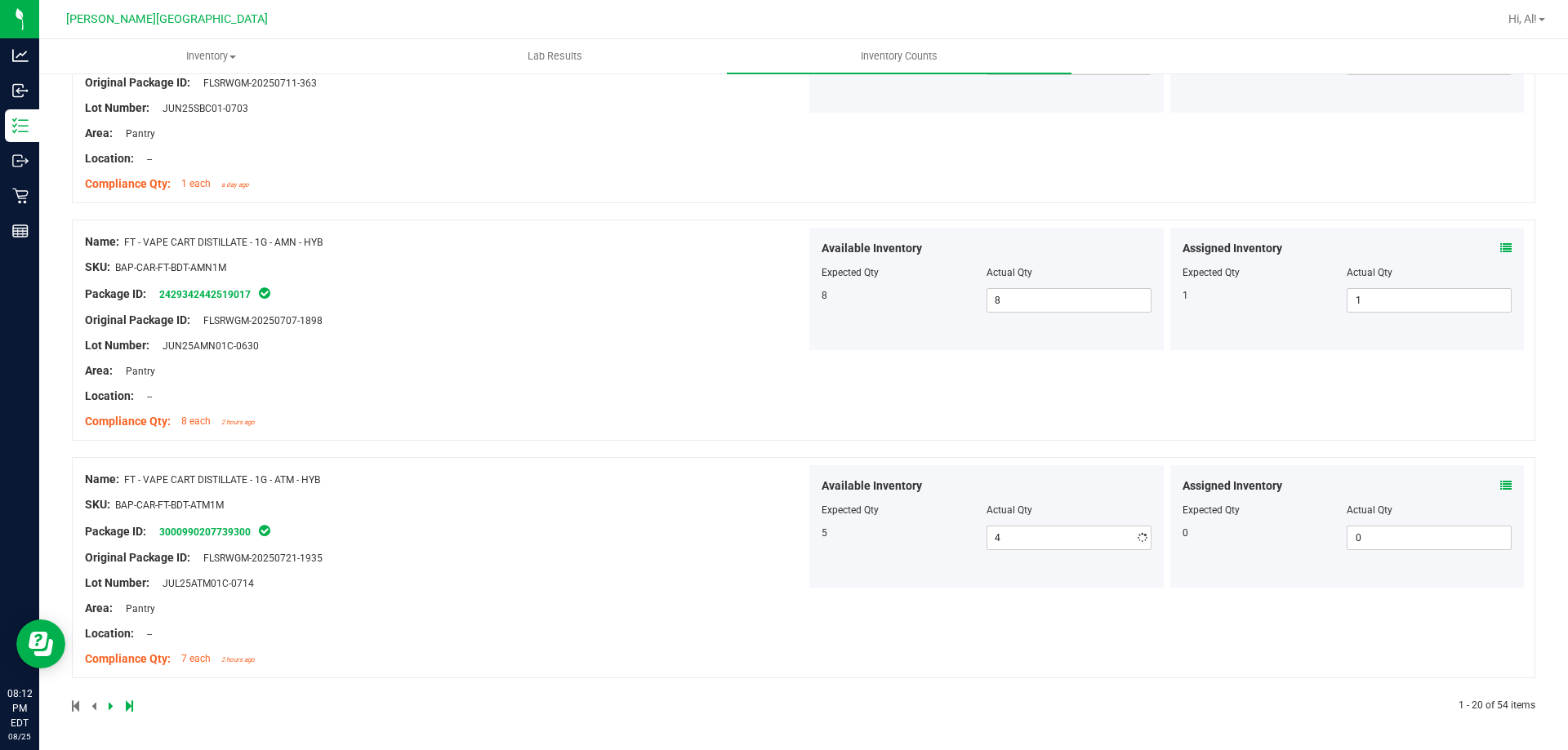
type input "5"
click at [1036, 540] on span "5 5" at bounding box center [1070, 538] width 165 height 24
click at [0, 0] on input "5" at bounding box center [0, 0] width 0 height 0
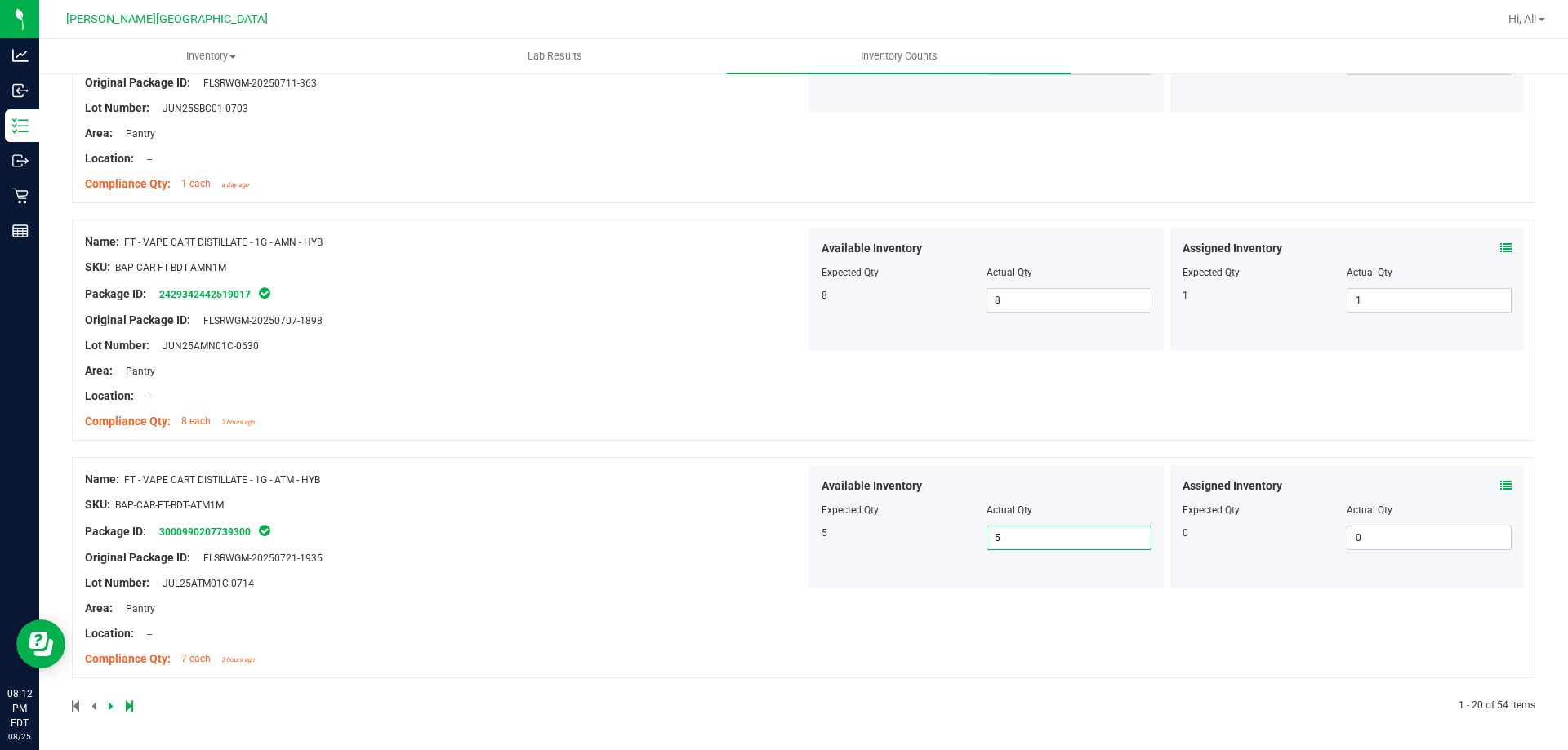
type input "3"
click at [901, 593] on div "Name: FT - VAPE CART DISTILLATE - 1G - ATM - HYB SKU: BAP-CAR-FT-BDT-ATM1M Pack…" at bounding box center [804, 568] width 1464 height 221
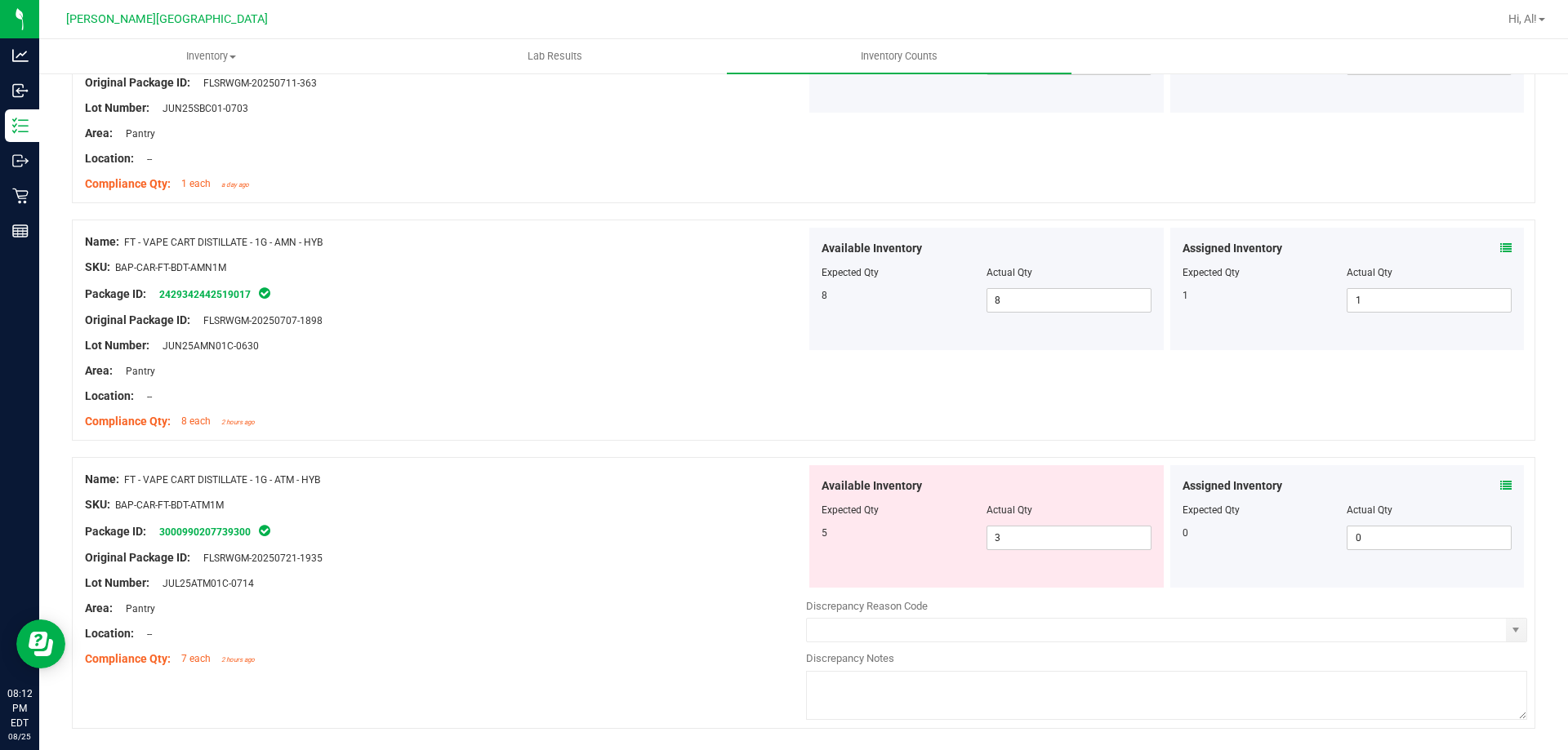
click at [1501, 485] on icon at bounding box center [1506, 485] width 11 height 11
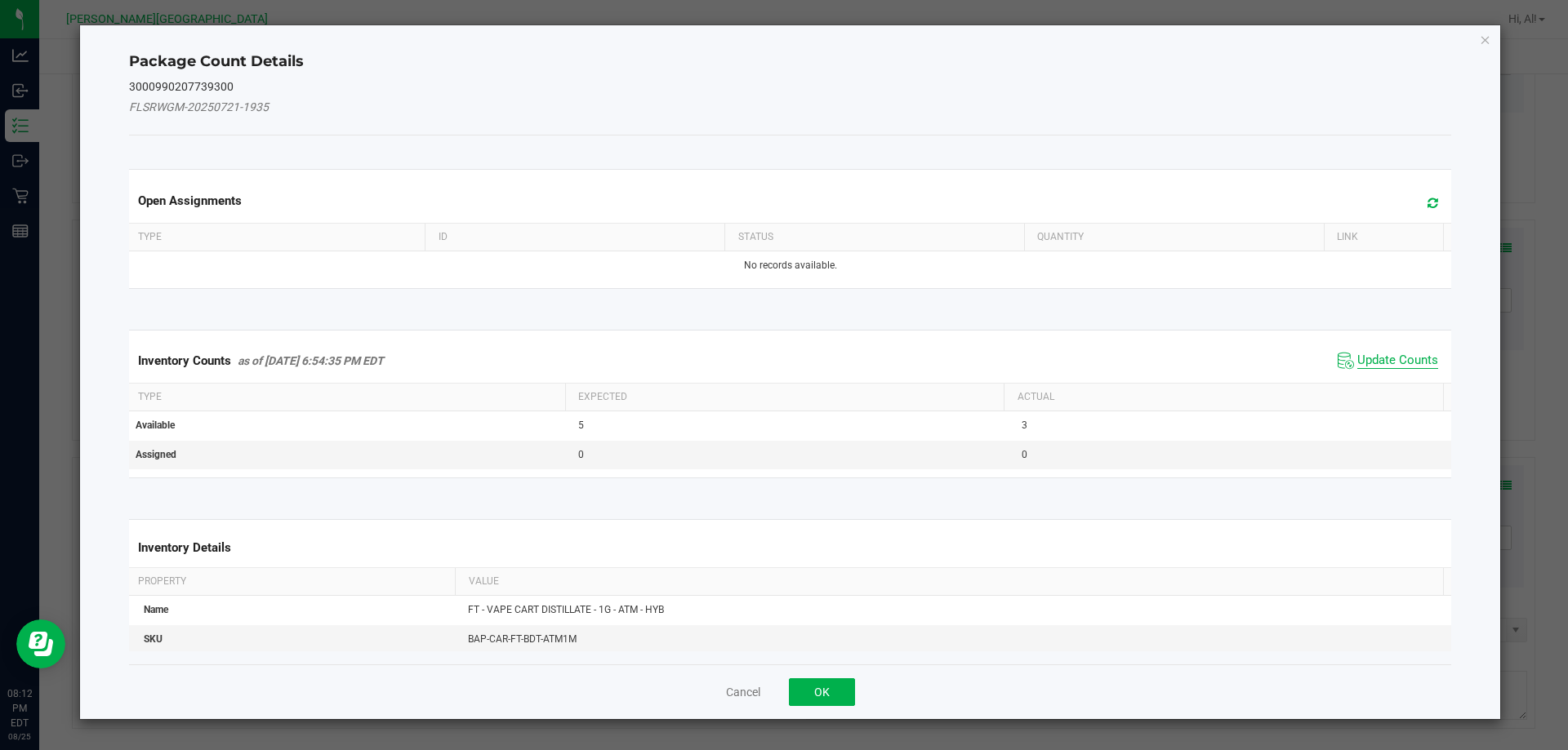
click at [1380, 366] on span "Update Counts" at bounding box center [1398, 360] width 81 height 16
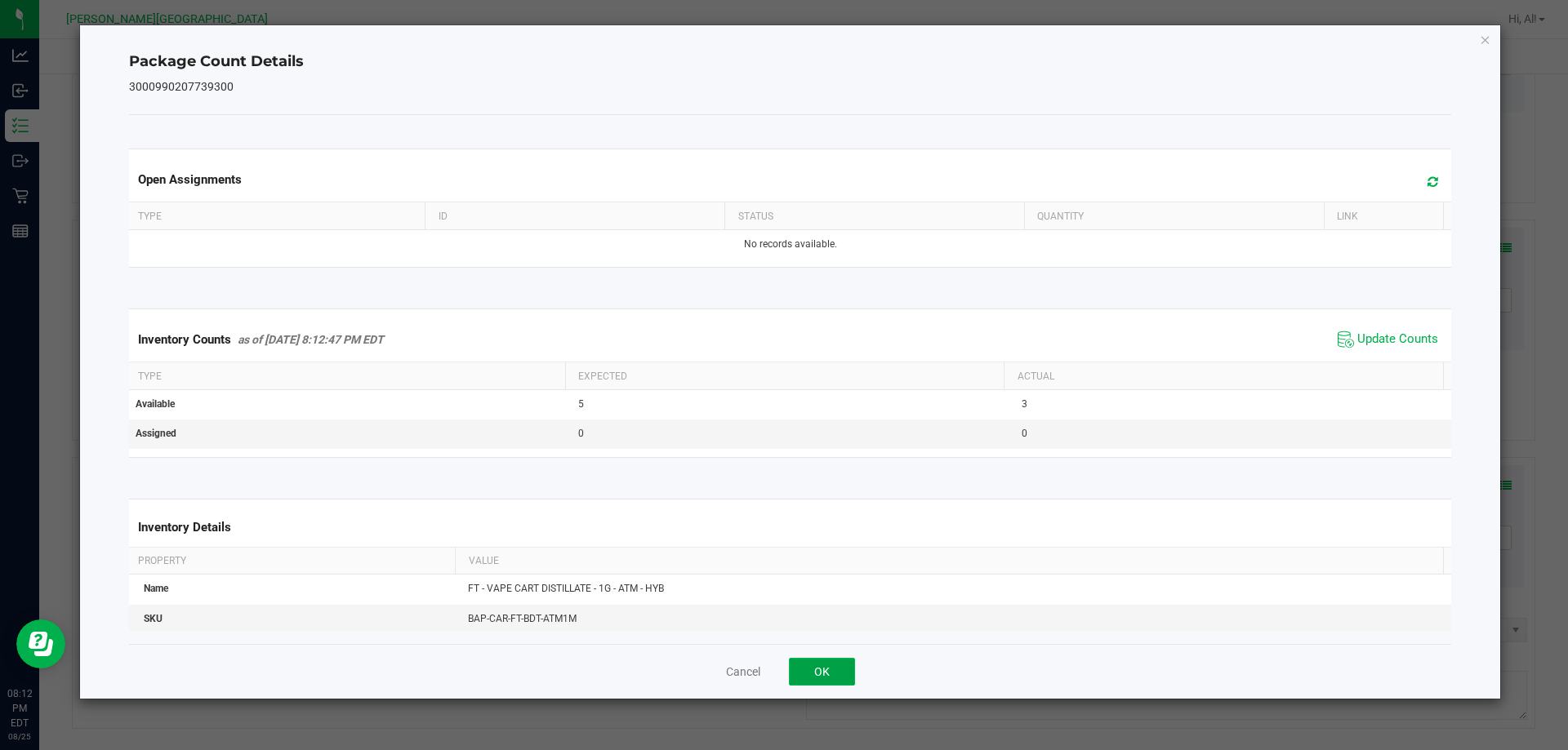
click at [816, 678] on button "OK" at bounding box center [822, 672] width 66 height 28
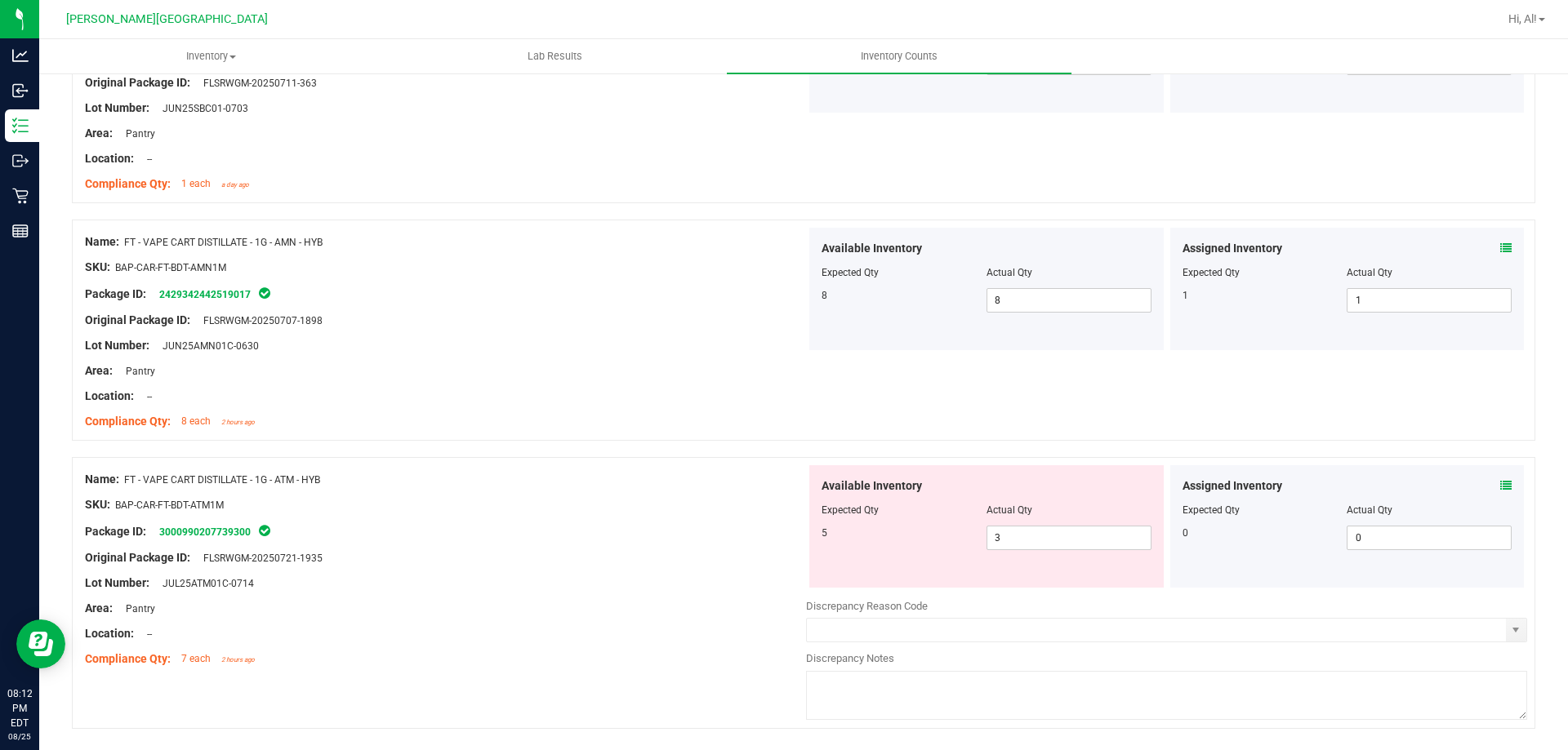
scroll to position [5131, 0]
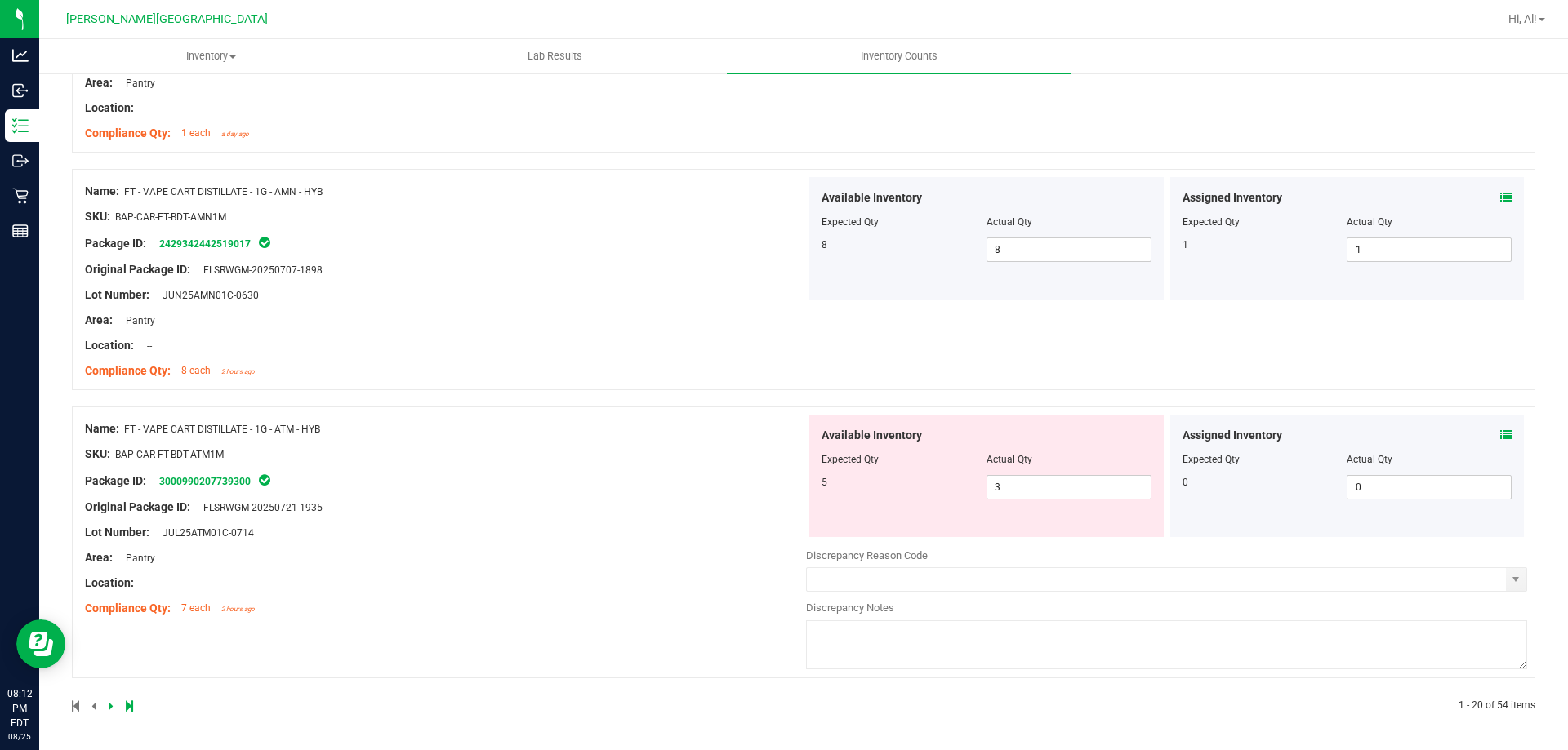
click at [106, 708] on div at bounding box center [438, 705] width 732 height 15
click at [109, 705] on icon at bounding box center [111, 705] width 5 height 9
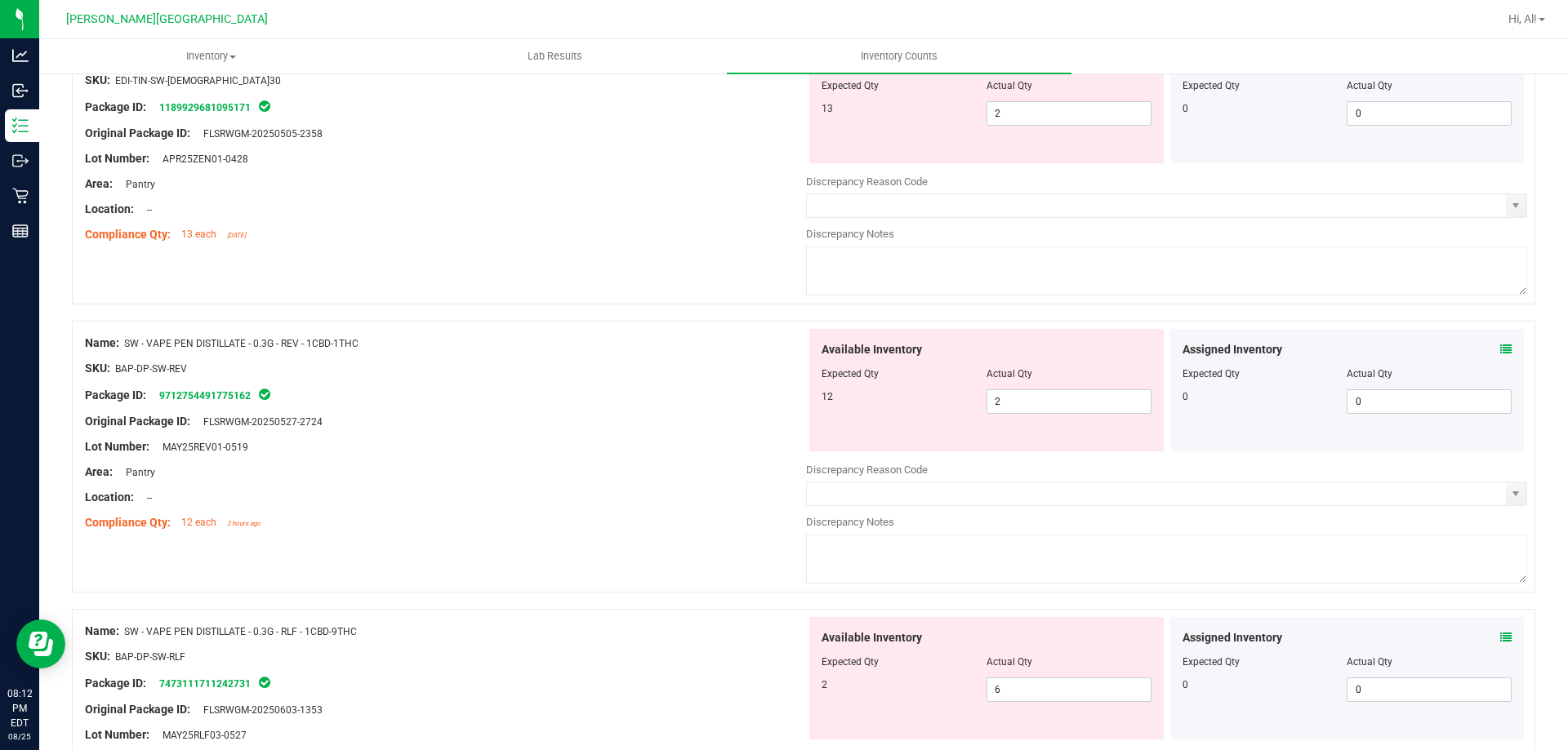
scroll to position [0, 0]
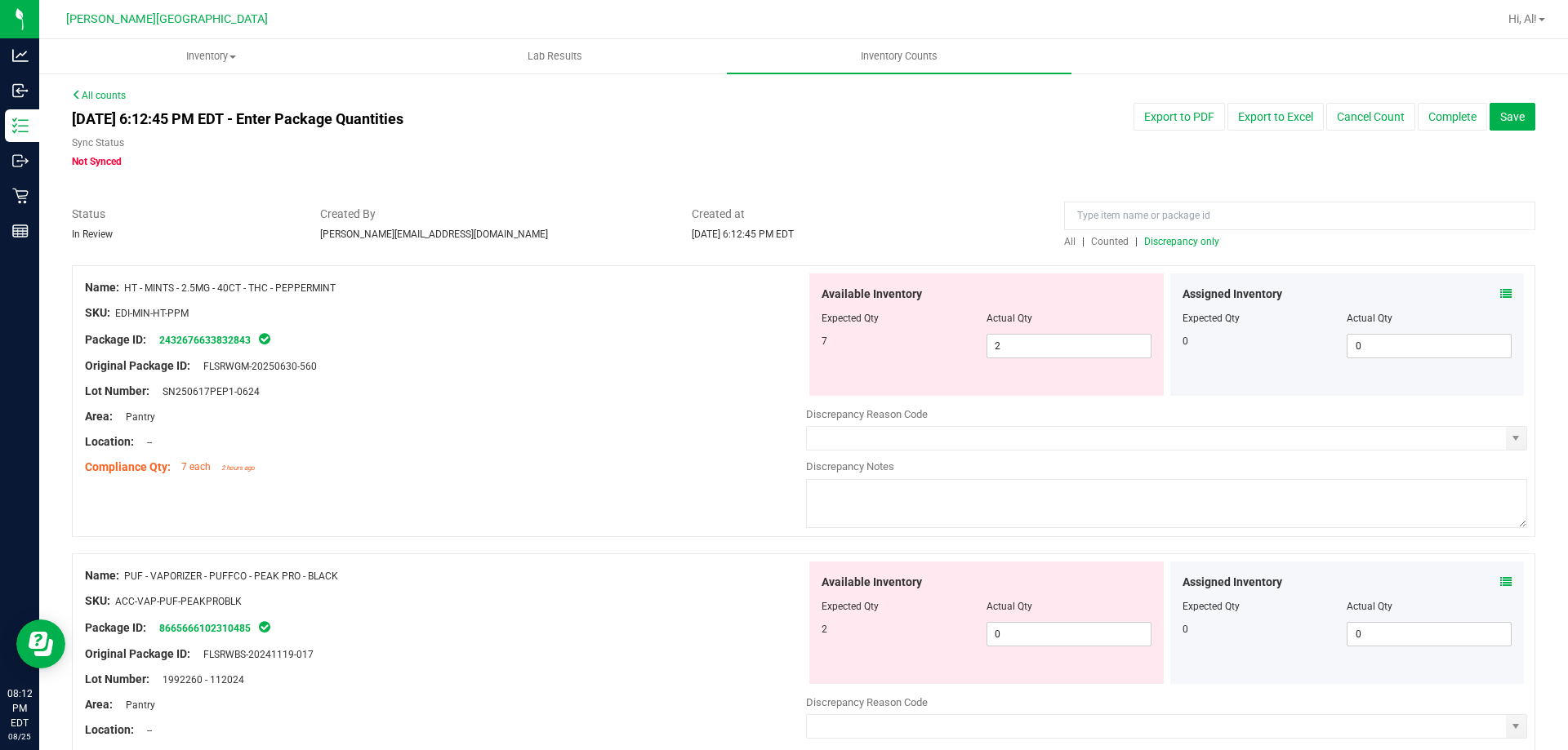
click at [1501, 290] on icon at bounding box center [1506, 293] width 11 height 11
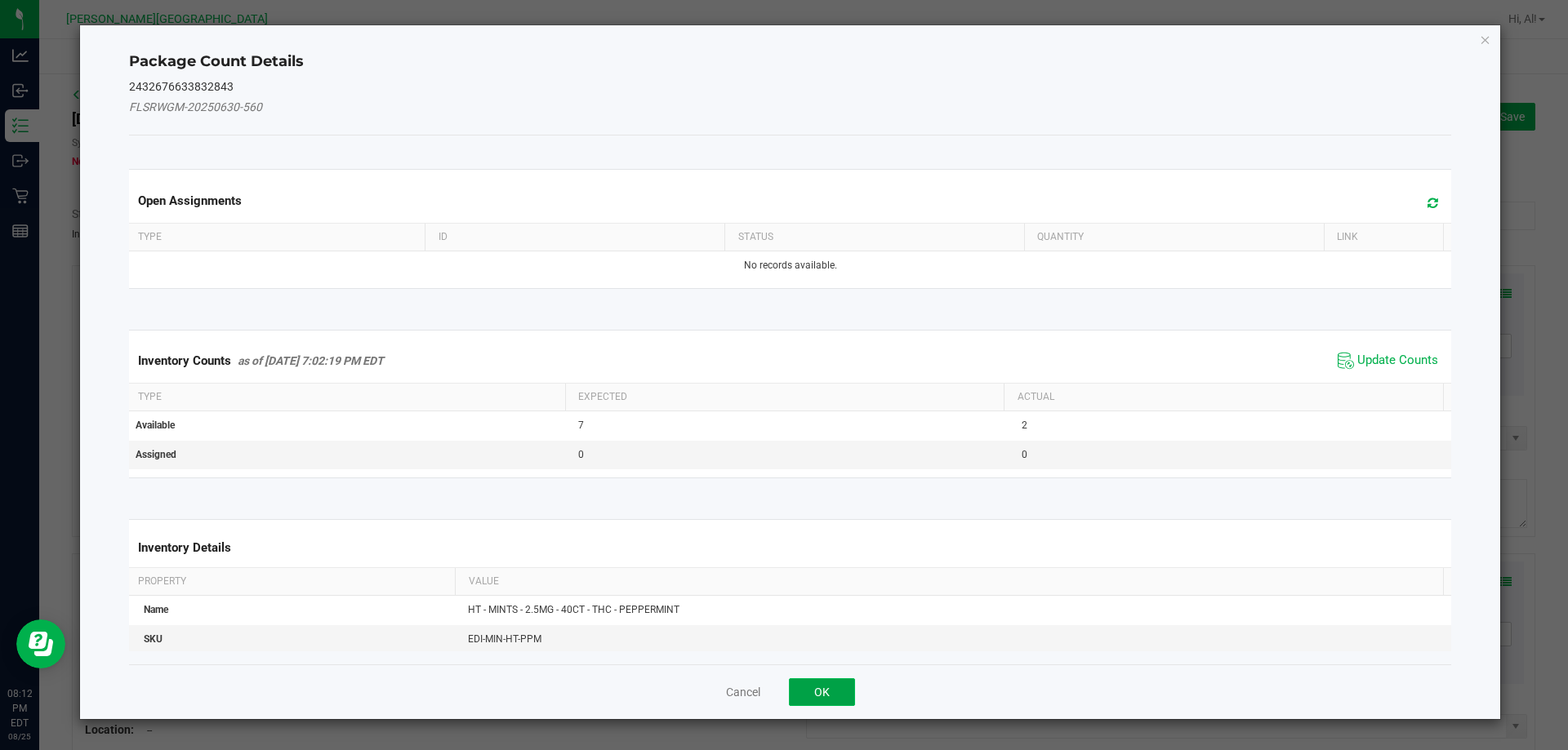
drag, startPoint x: 820, startPoint y: 683, endPoint x: 886, endPoint y: 526, distance: 170.3
click at [822, 683] on button "OK" at bounding box center [822, 692] width 66 height 28
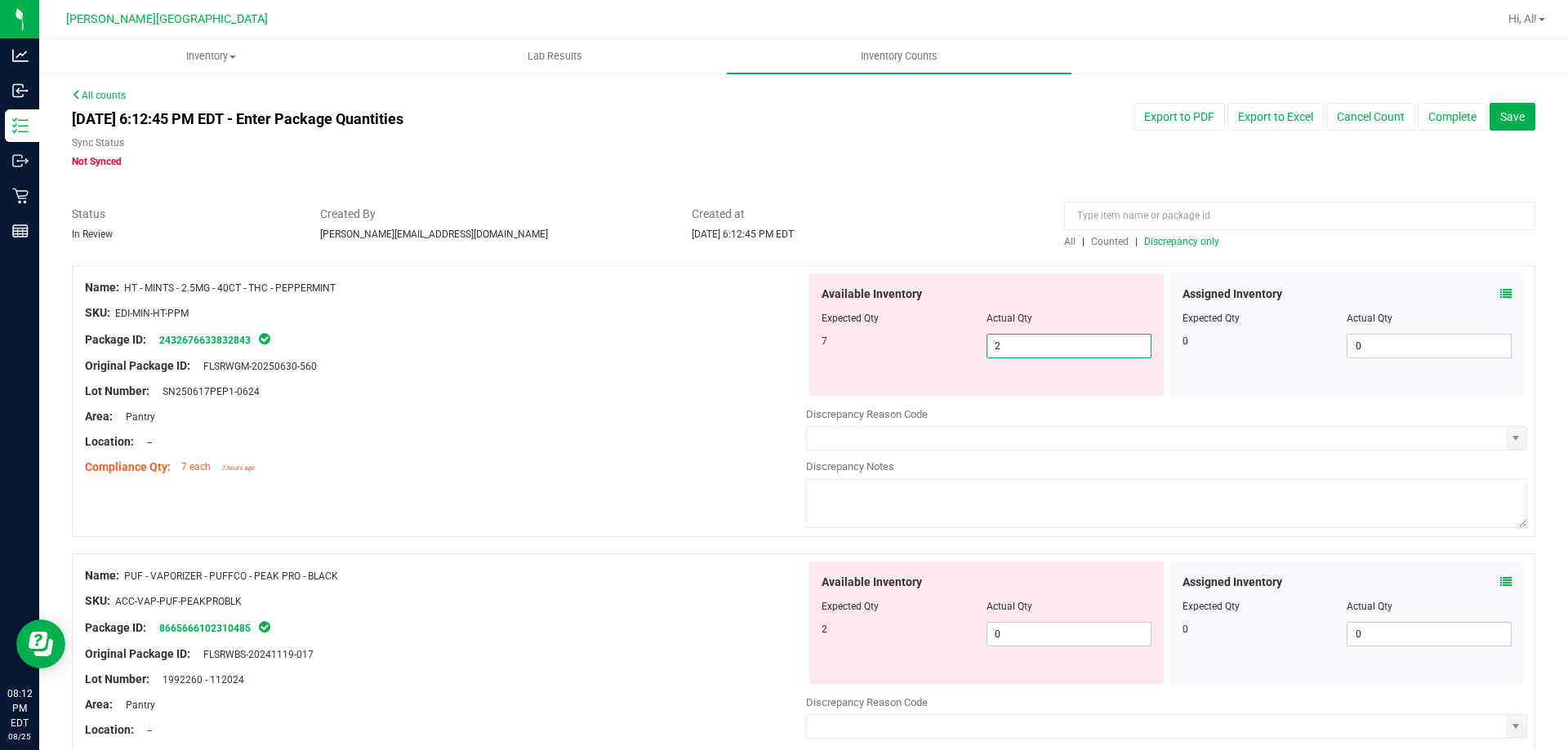
click at [1042, 348] on span "2 2" at bounding box center [1070, 346] width 165 height 24
click at [1042, 348] on input "2" at bounding box center [1070, 346] width 164 height 23
type input "7"
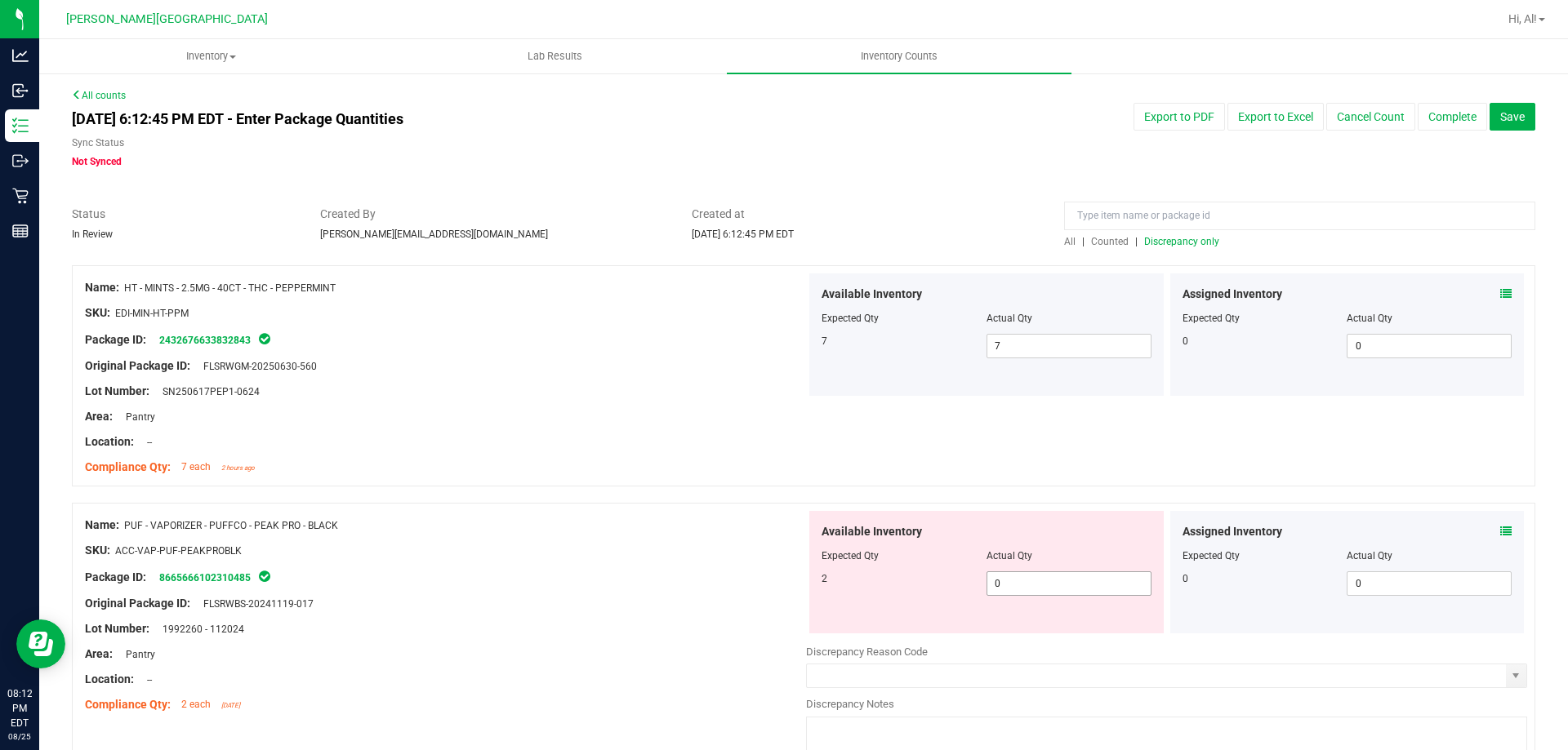
click at [1003, 581] on span "0 0" at bounding box center [1070, 583] width 165 height 24
click at [0, 0] on input "0" at bounding box center [0, 0] width 0 height 0
type input "2"
click at [992, 538] on div "Available Inventory" at bounding box center [986, 532] width 330 height 17
type input "2"
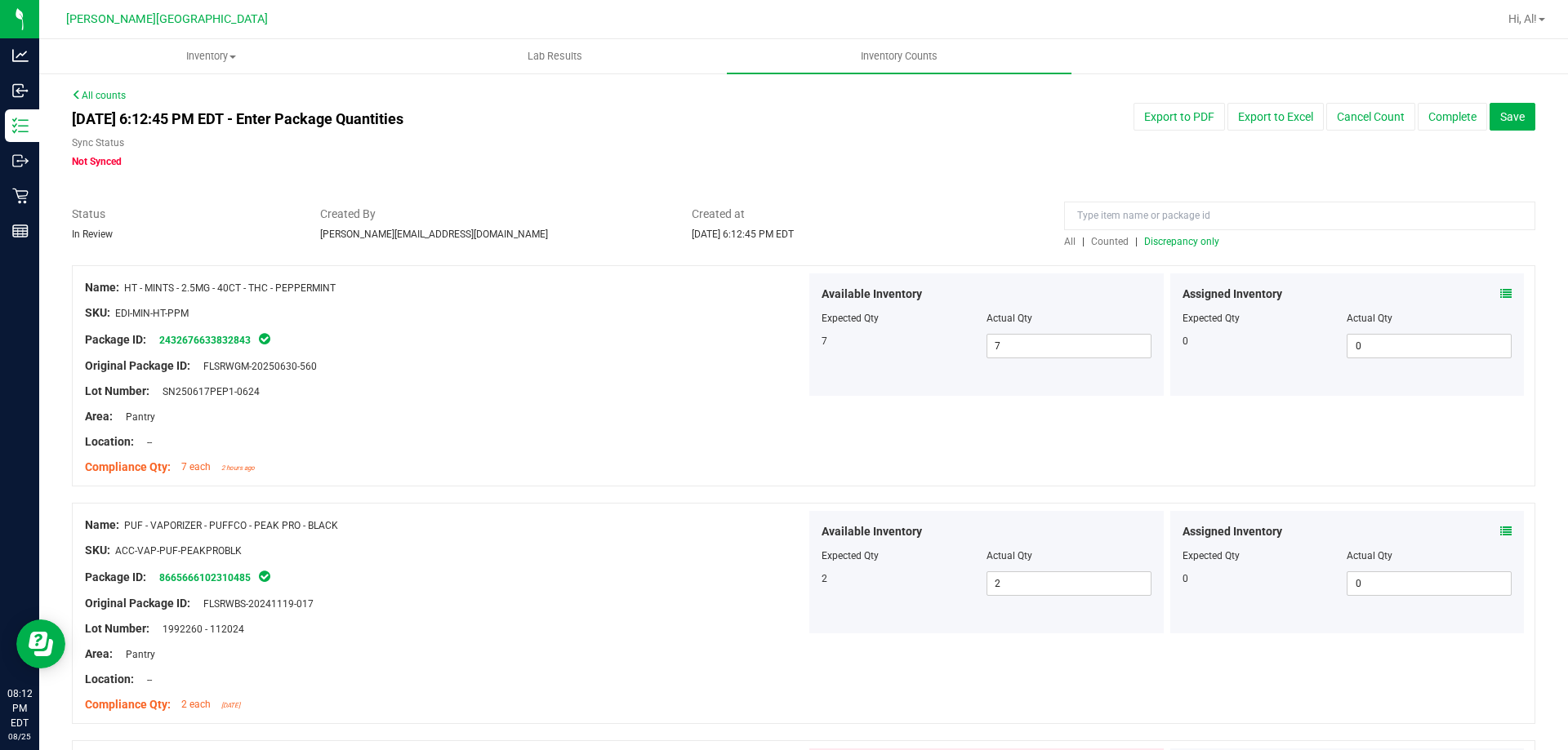
scroll to position [245, 0]
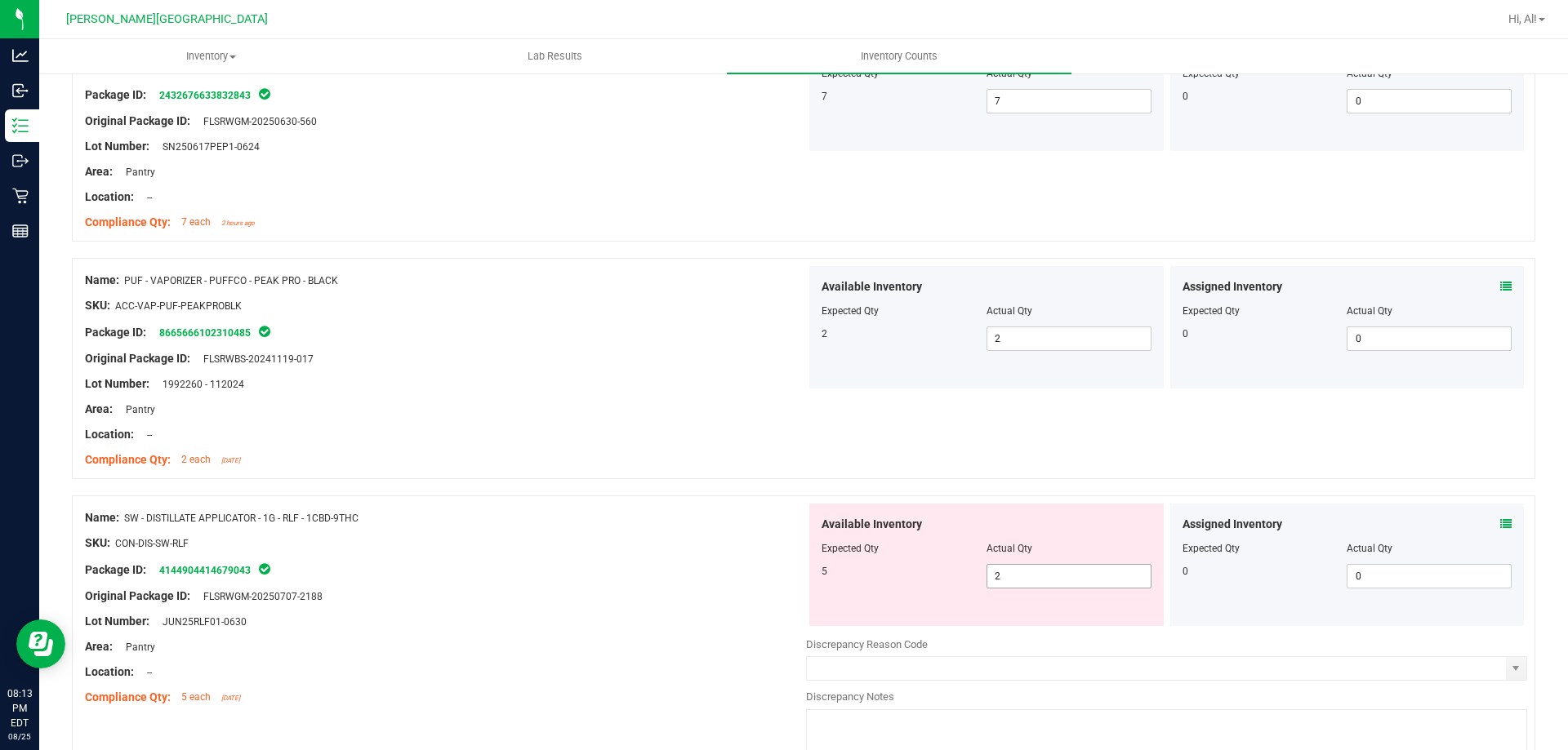
click at [1030, 577] on span "2 2" at bounding box center [1070, 576] width 165 height 24
click at [1030, 577] on input "2" at bounding box center [1070, 576] width 164 height 23
type input "5"
click at [1034, 535] on div at bounding box center [986, 537] width 330 height 8
type input "5"
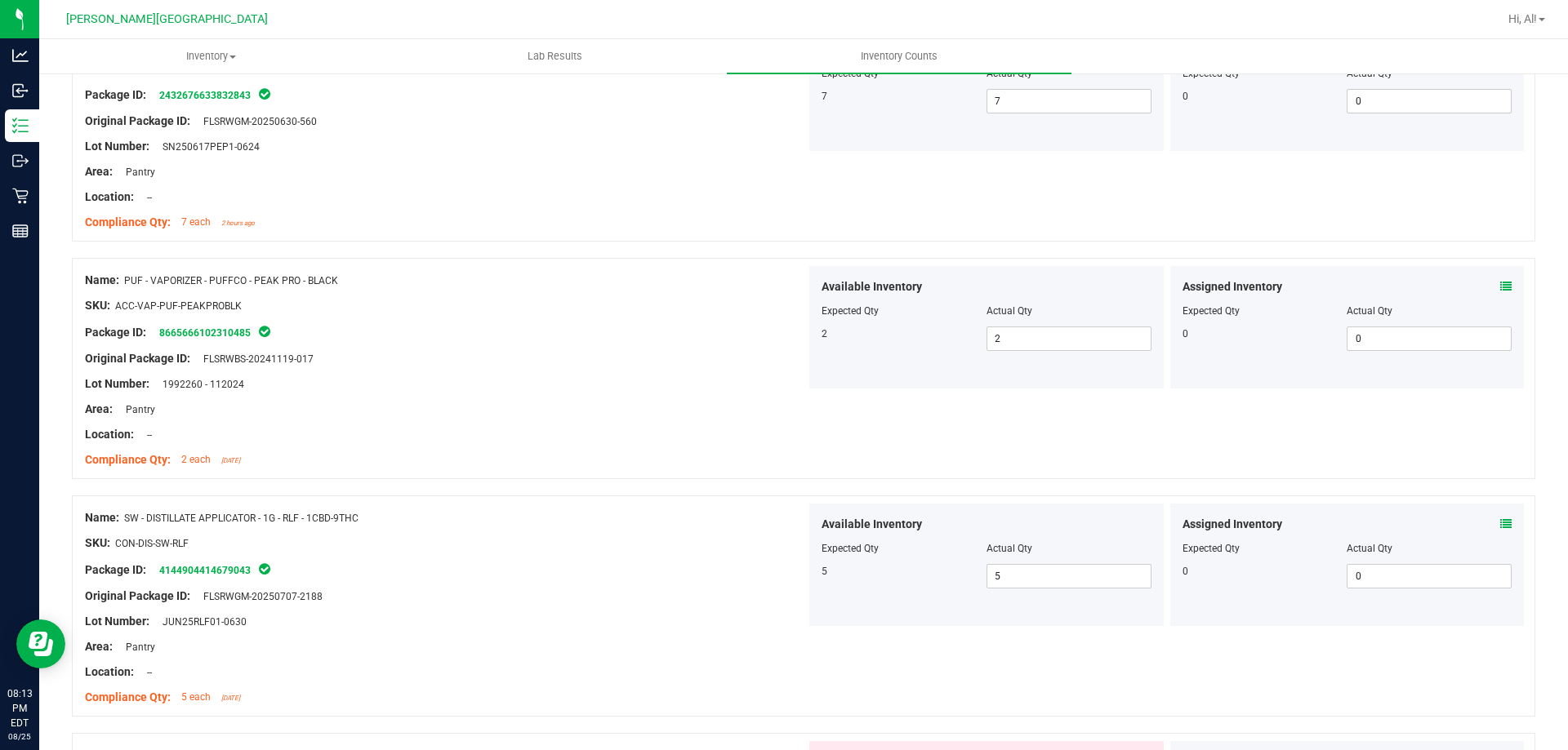
scroll to position [571, 0]
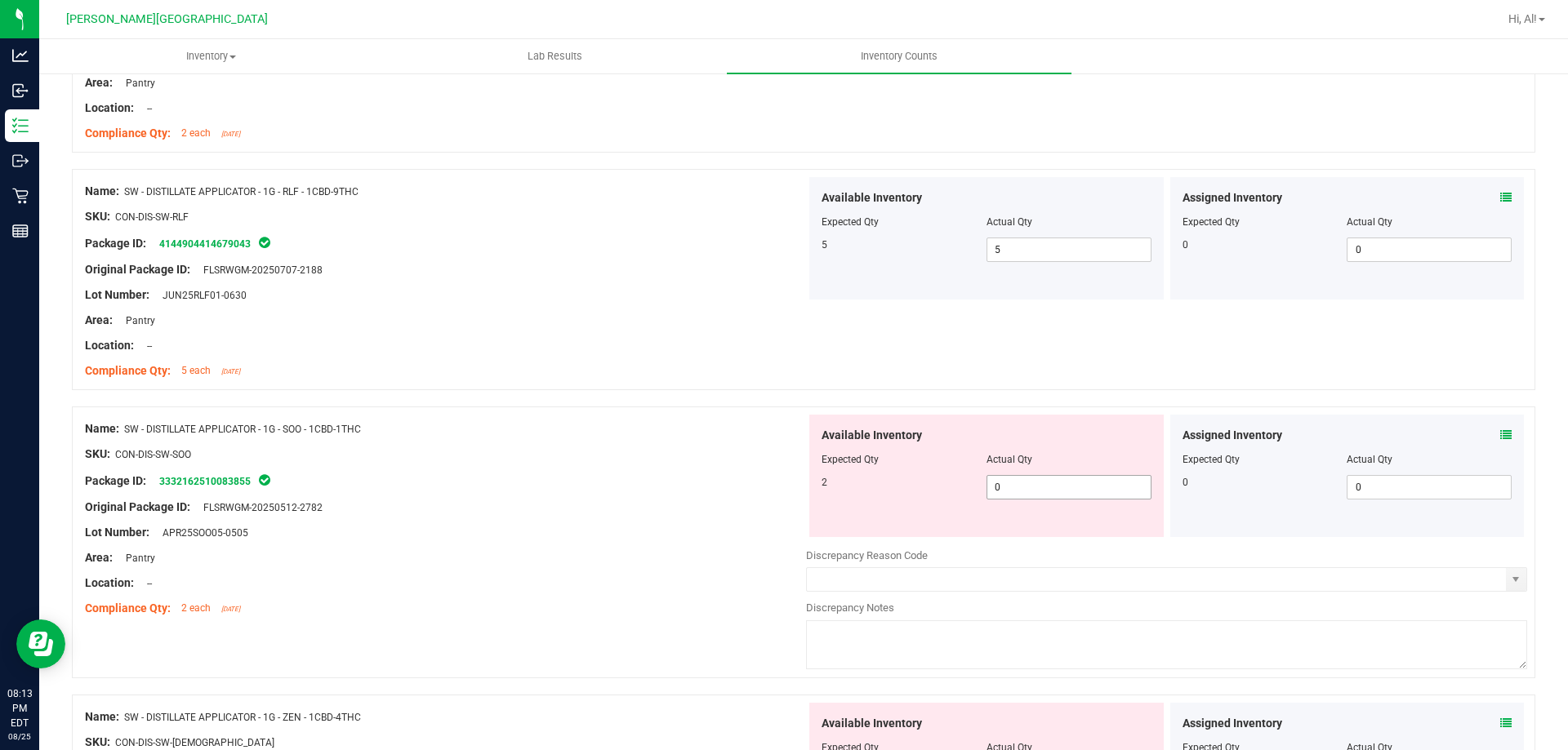
click at [1020, 490] on span "0 0" at bounding box center [1070, 487] width 165 height 24
click at [1020, 490] on input "0" at bounding box center [1070, 487] width 164 height 23
type input "2"
click at [1036, 459] on div "Actual Qty" at bounding box center [1070, 459] width 165 height 15
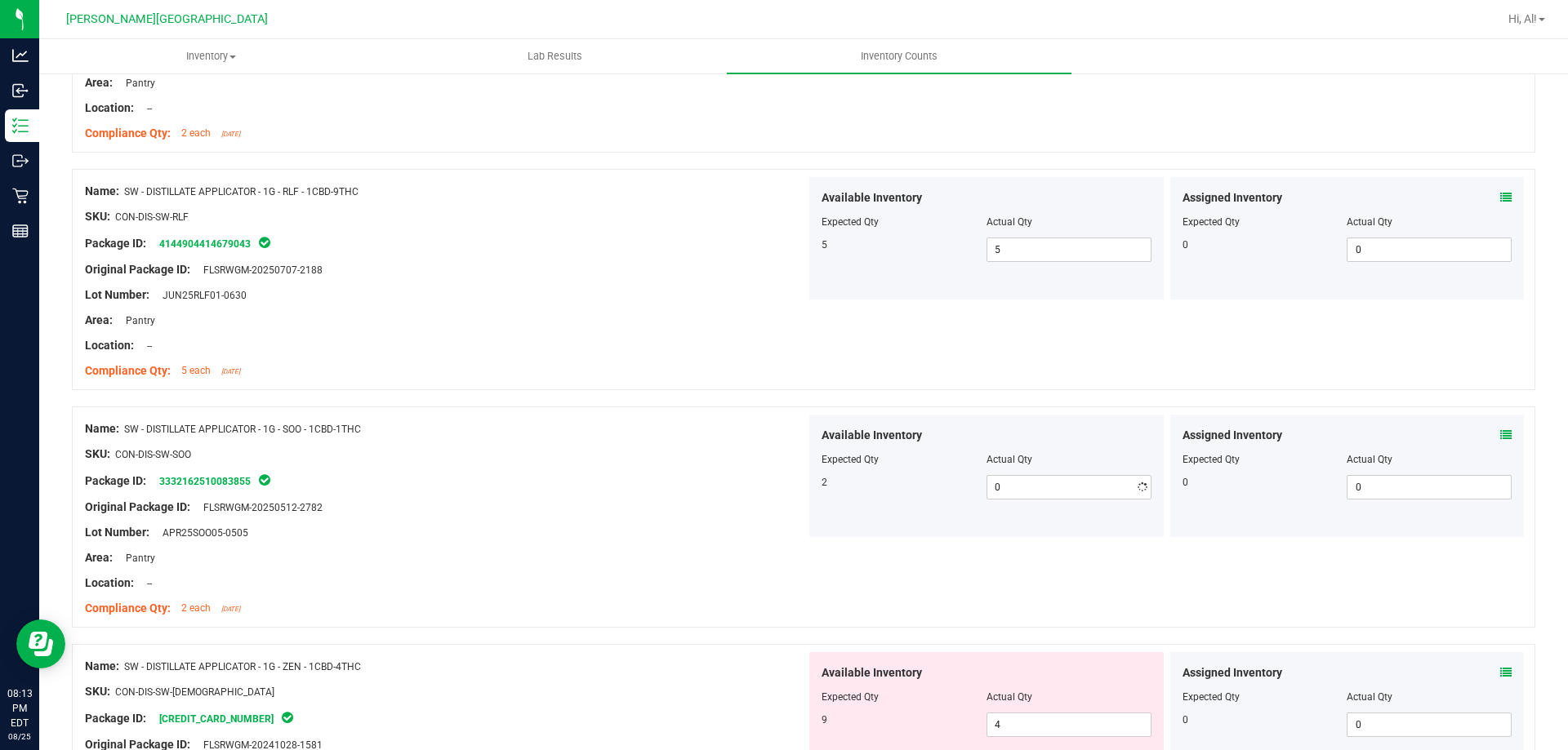
type input "2"
click at [972, 403] on div at bounding box center [804, 398] width 1464 height 16
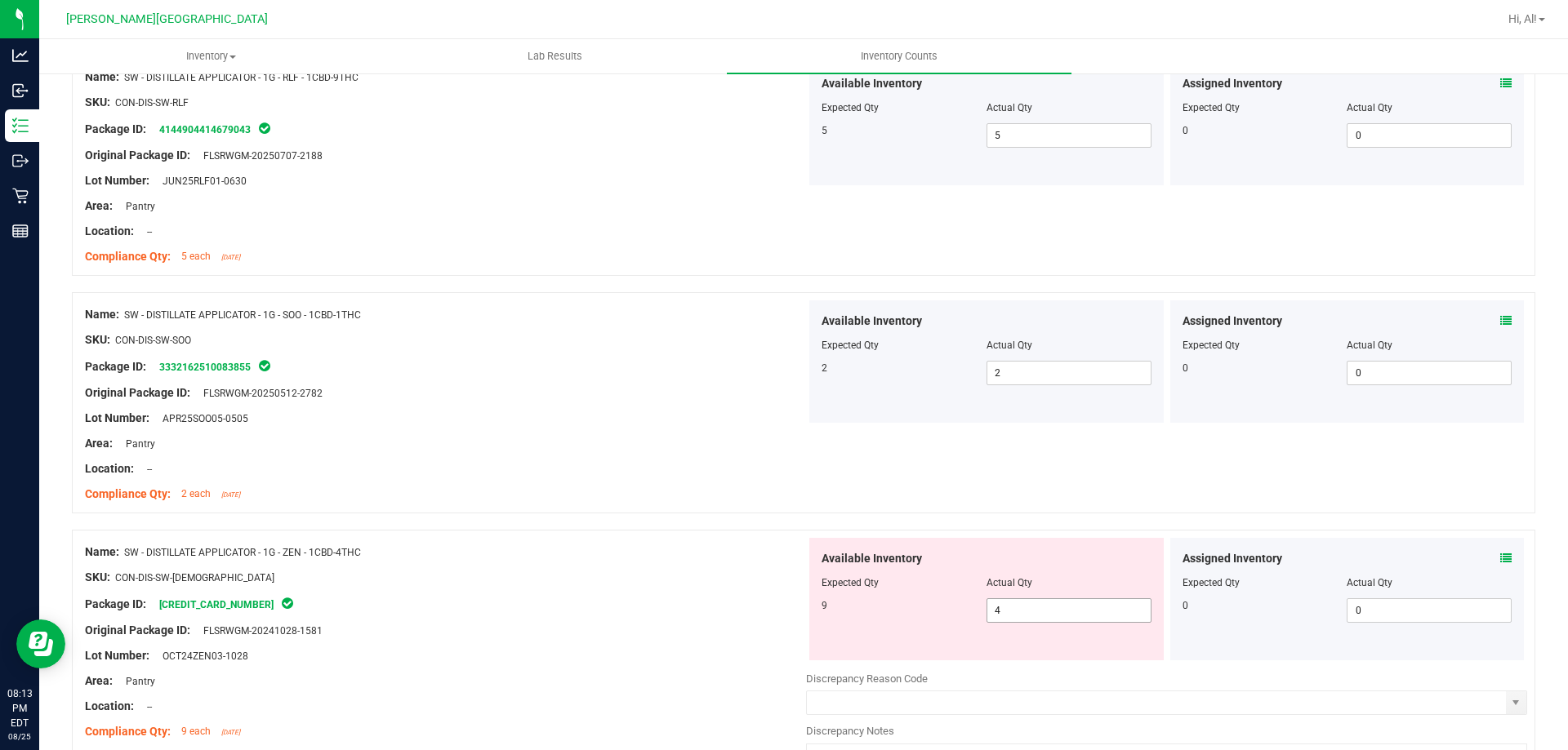
scroll to position [898, 0]
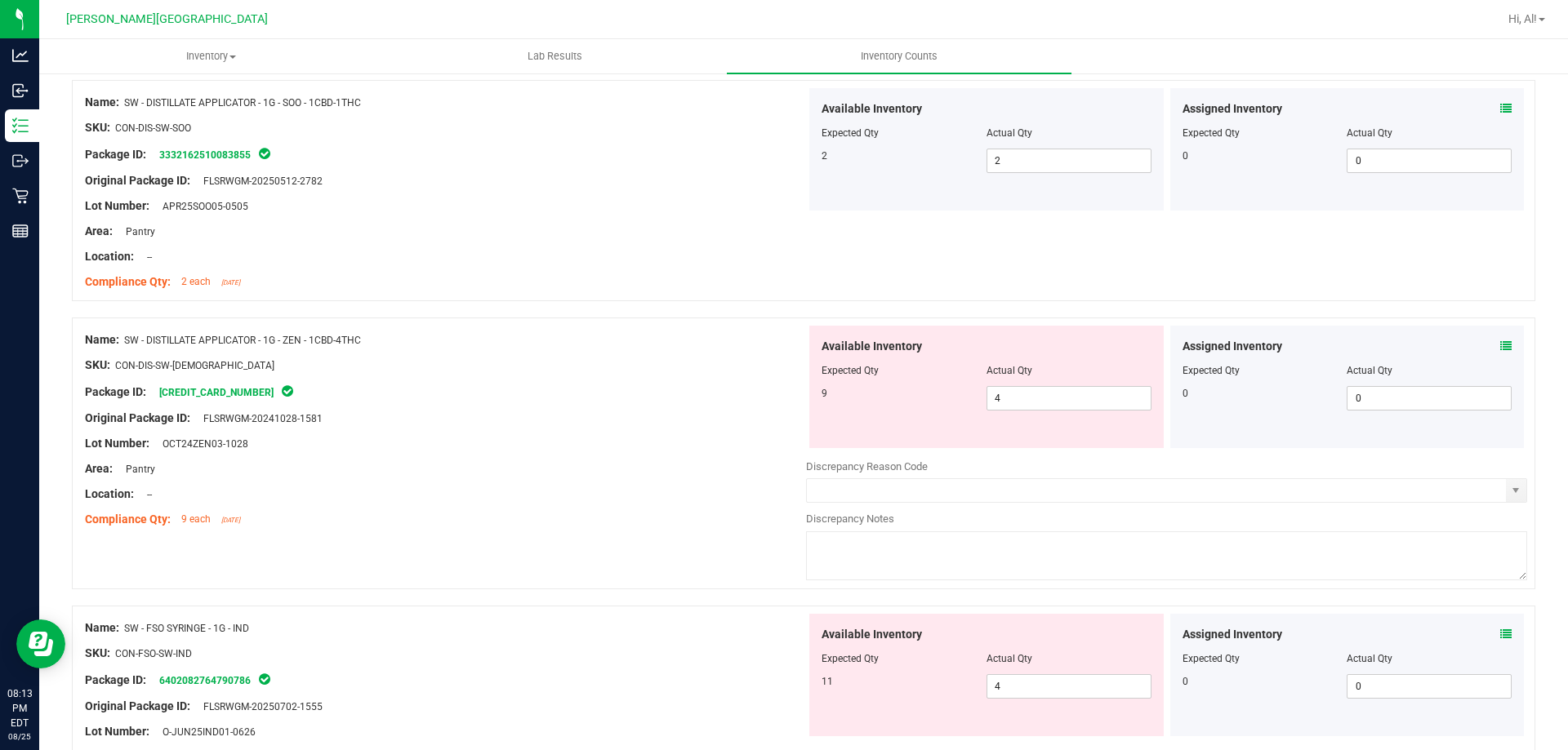
click at [1501, 345] on icon at bounding box center [1506, 346] width 11 height 11
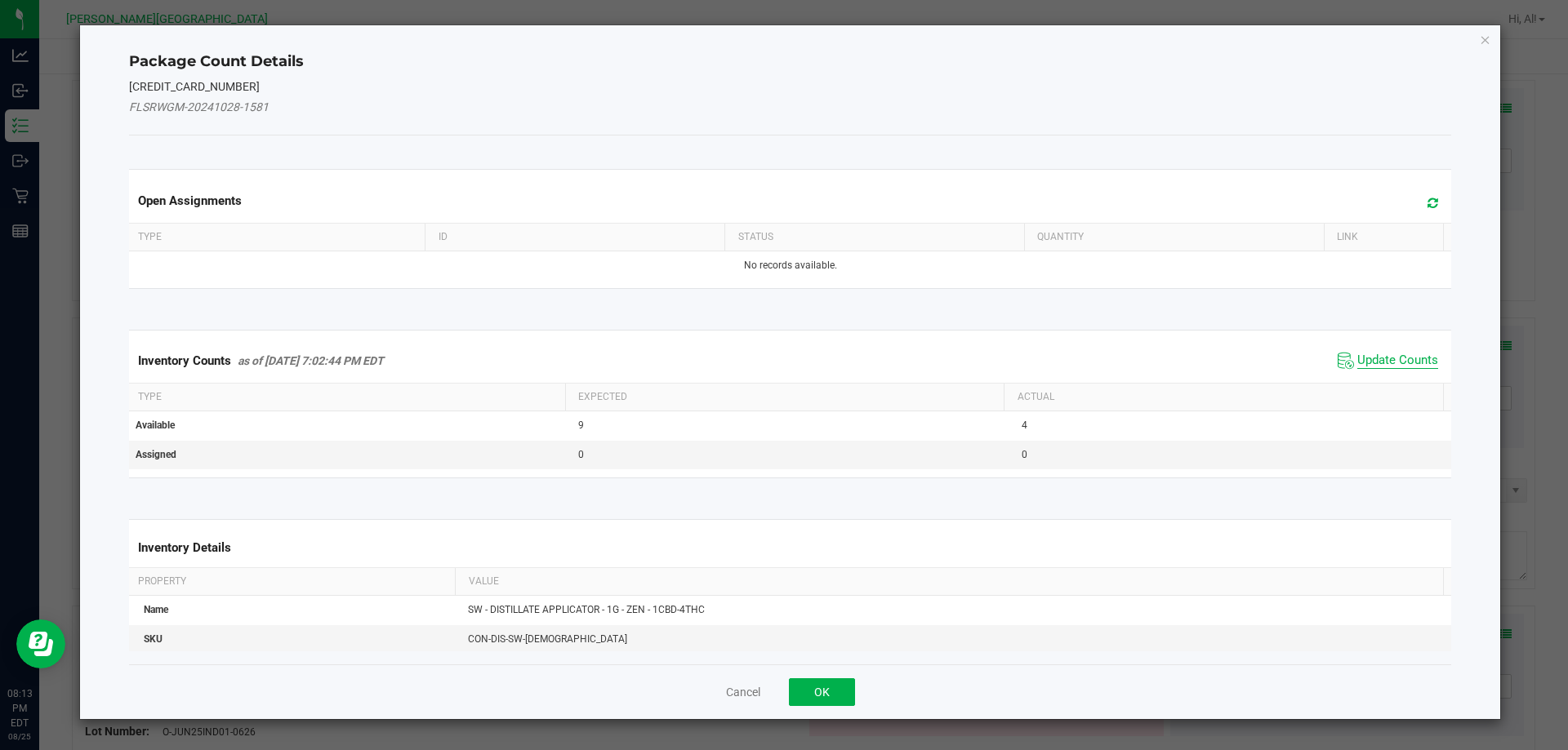
click at [1367, 361] on span "Update Counts" at bounding box center [1398, 360] width 81 height 16
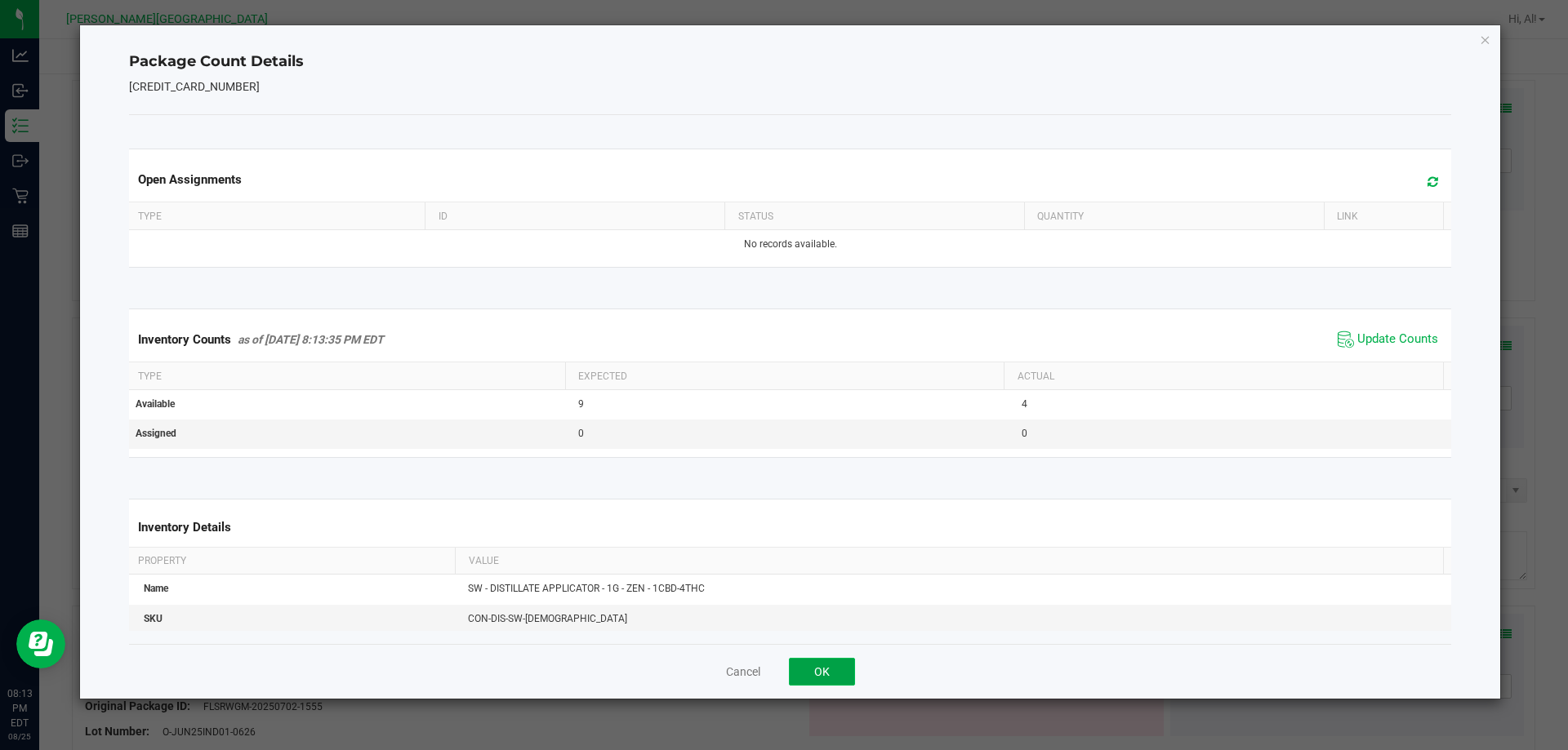
click at [837, 667] on button "OK" at bounding box center [822, 672] width 66 height 28
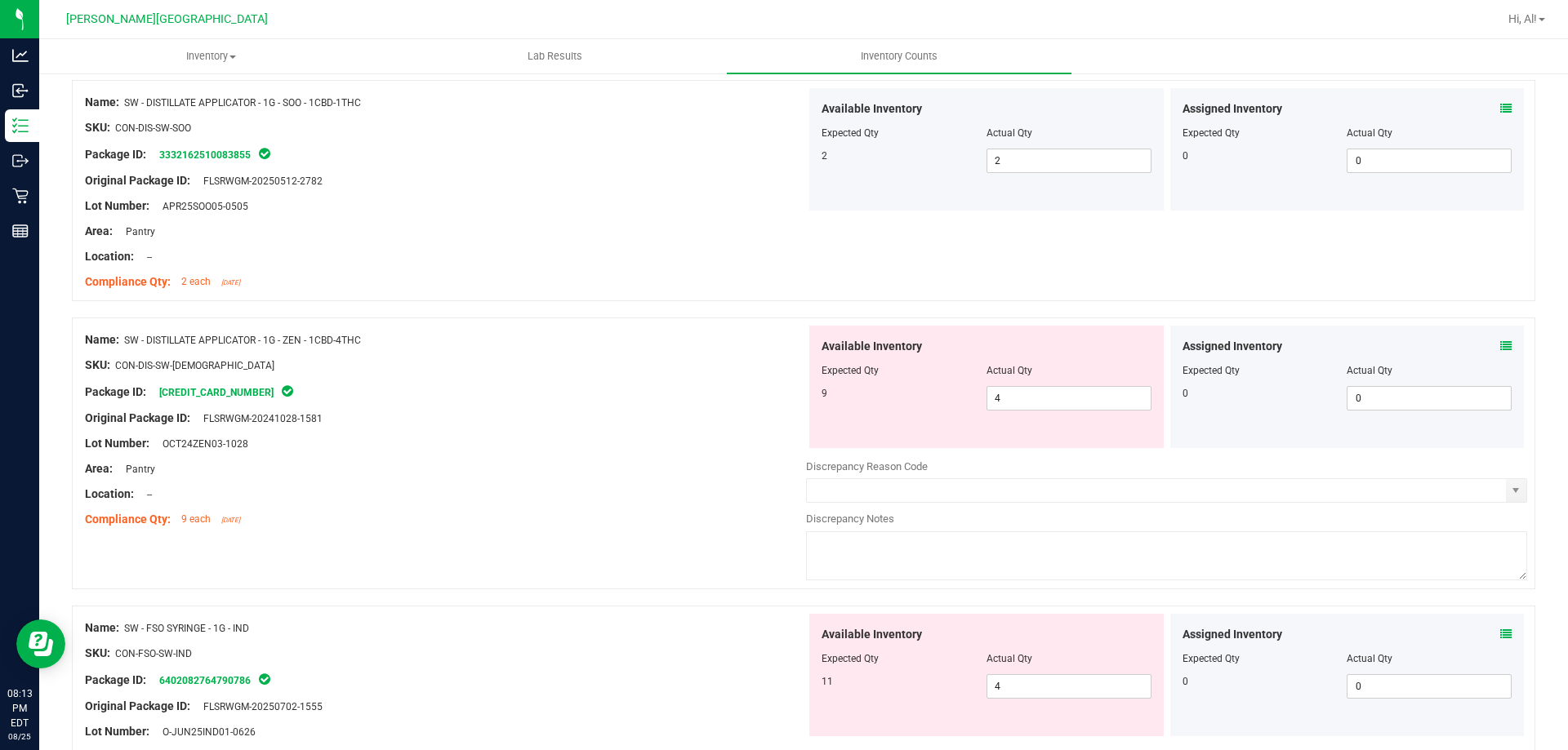
click at [694, 409] on div at bounding box center [446, 405] width 721 height 8
click at [1019, 409] on span "4 4" at bounding box center [1070, 398] width 165 height 24
click at [1019, 409] on input "4" at bounding box center [1070, 398] width 164 height 23
type input "9"
click at [988, 335] on div "Available Inventory Expected Qty Actual Qty 9 4 9" at bounding box center [987, 387] width 355 height 122
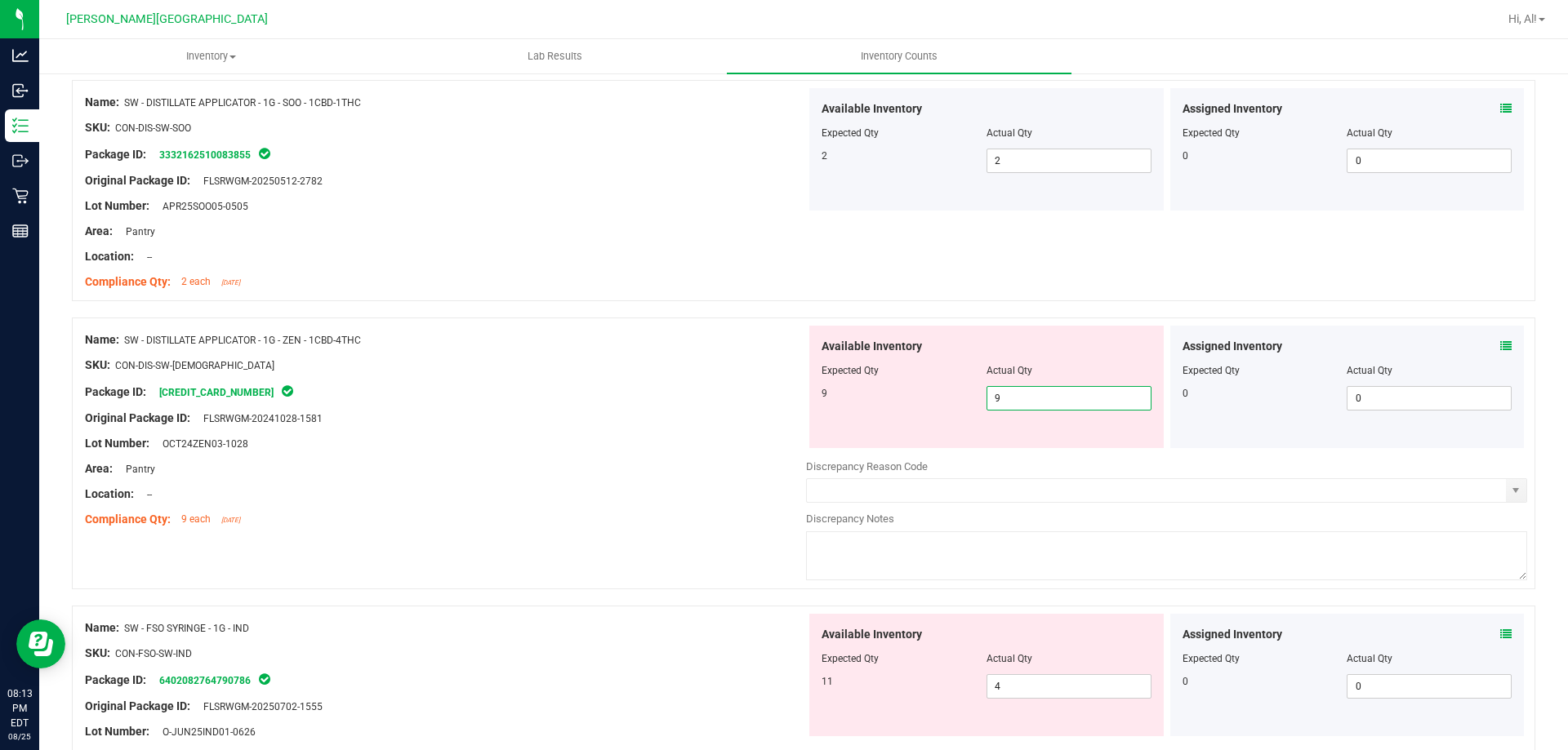
type input "9"
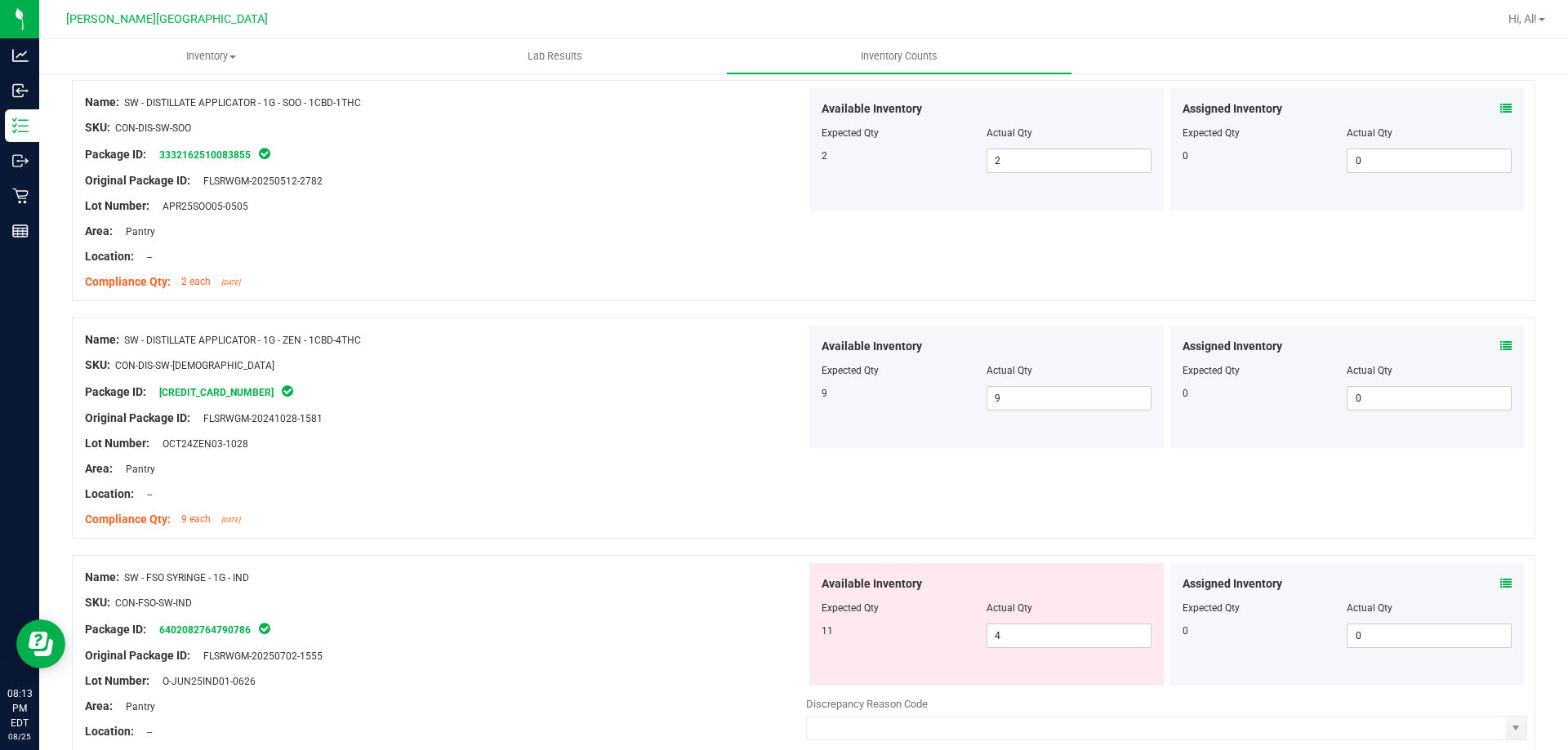
click at [640, 571] on div "Name: SW - FSO SYRINGE - 1G - IND" at bounding box center [446, 578] width 721 height 17
click at [1079, 630] on span "4 4" at bounding box center [1070, 636] width 165 height 24
click at [1079, 630] on input "4" at bounding box center [1070, 636] width 164 height 23
type input "11"
click at [1051, 583] on div "Available Inventory" at bounding box center [986, 584] width 330 height 17
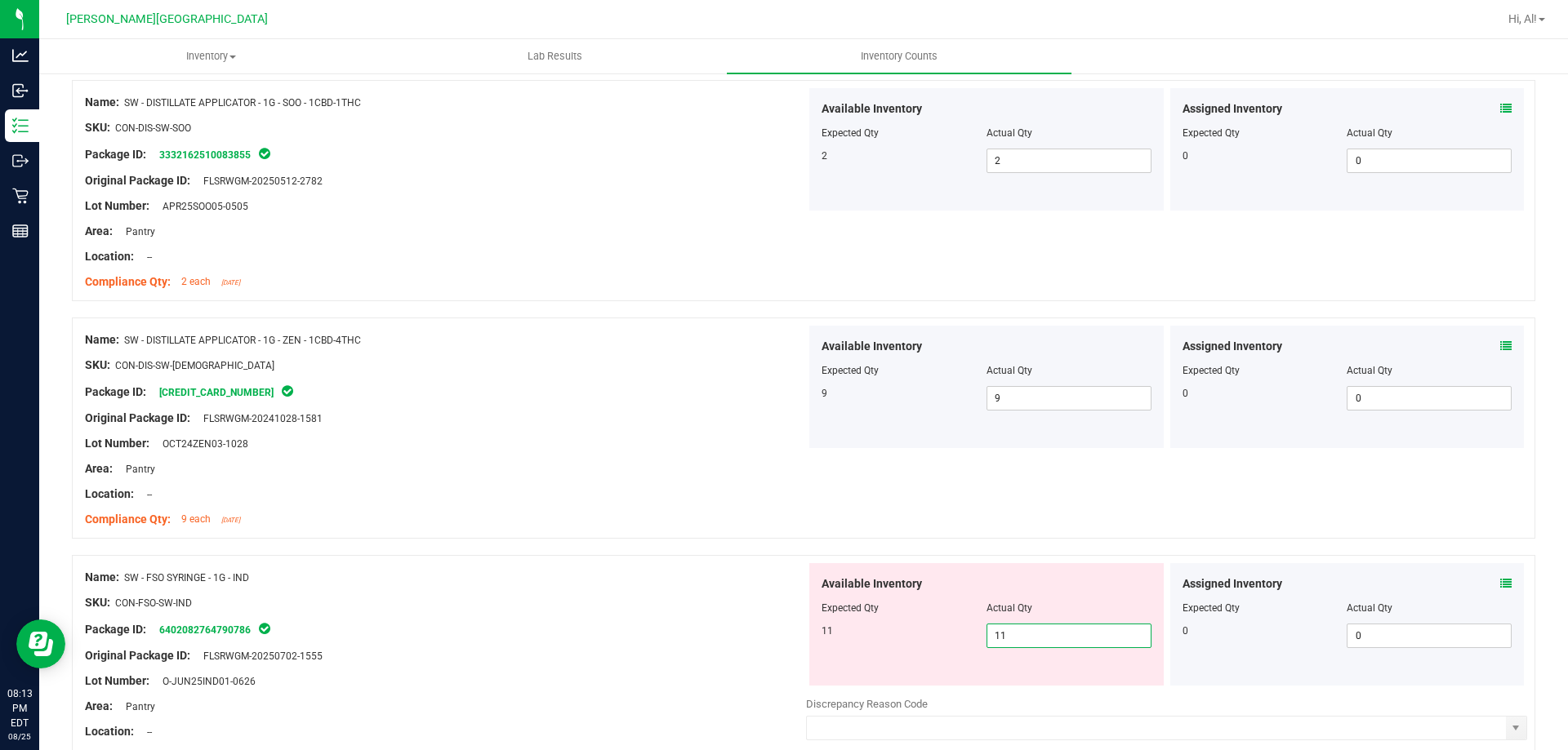
type input "11"
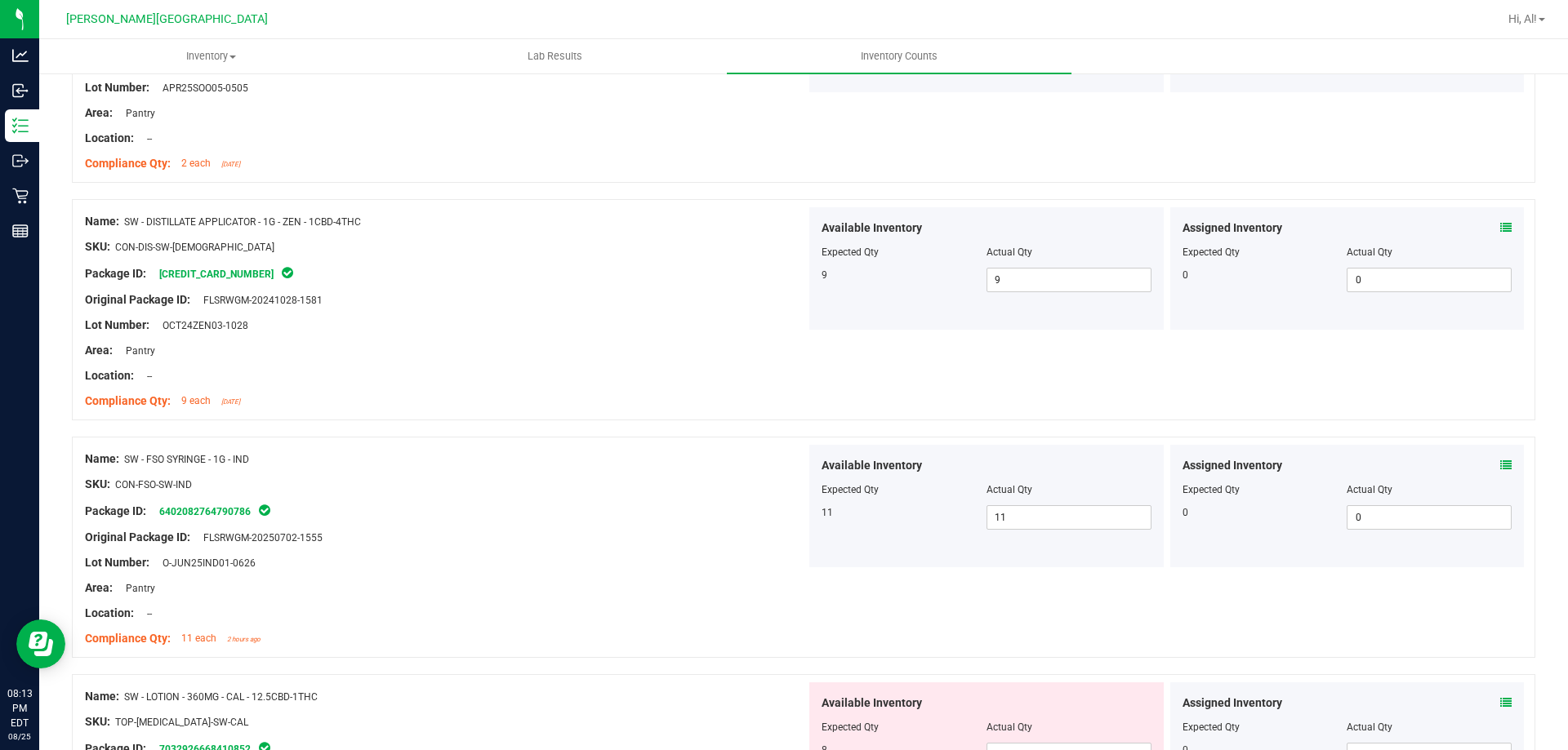
scroll to position [1225, 0]
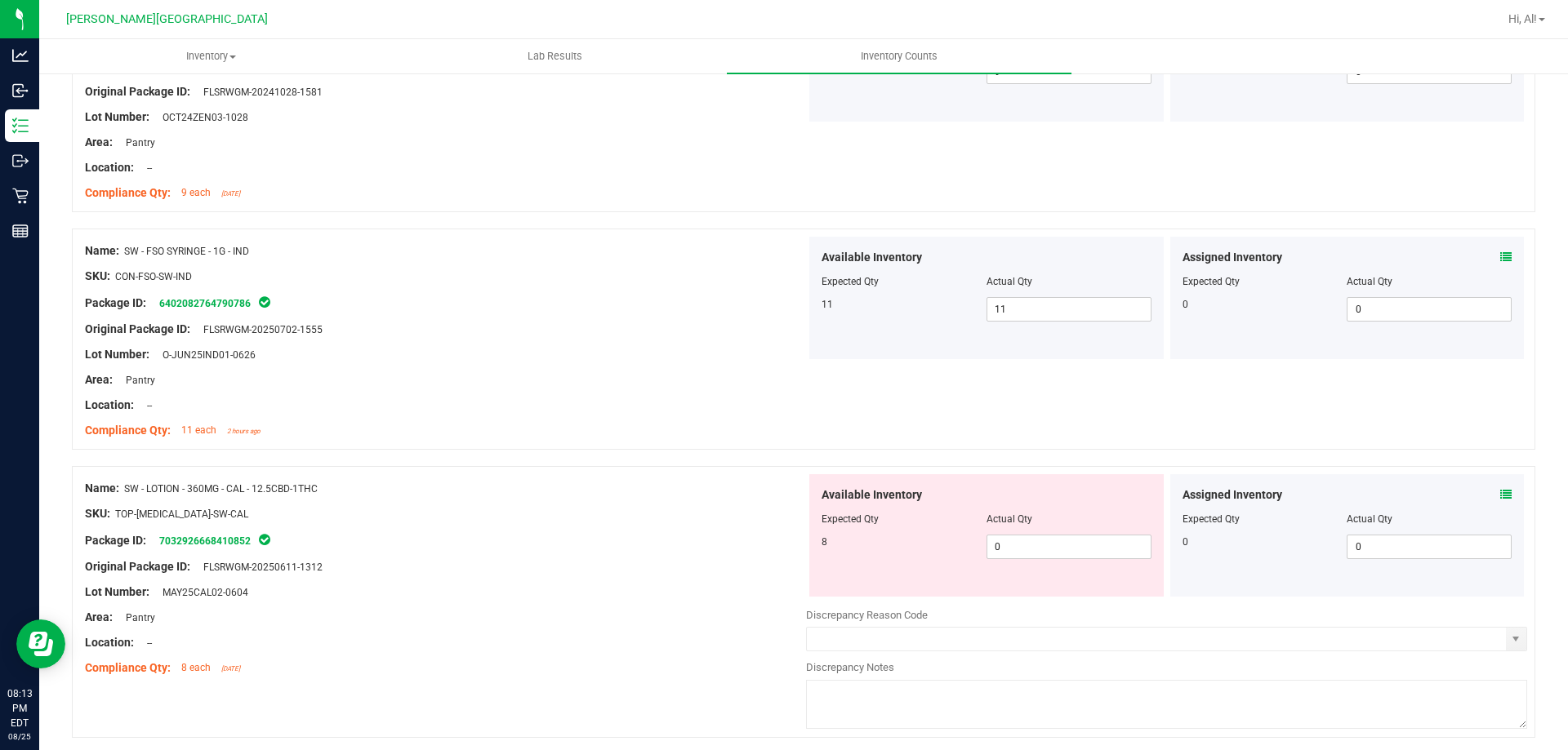
click at [698, 493] on div "Name: SW - LOTION - 360MG - CAL - 12.5CBD-1THC" at bounding box center [446, 489] width 721 height 17
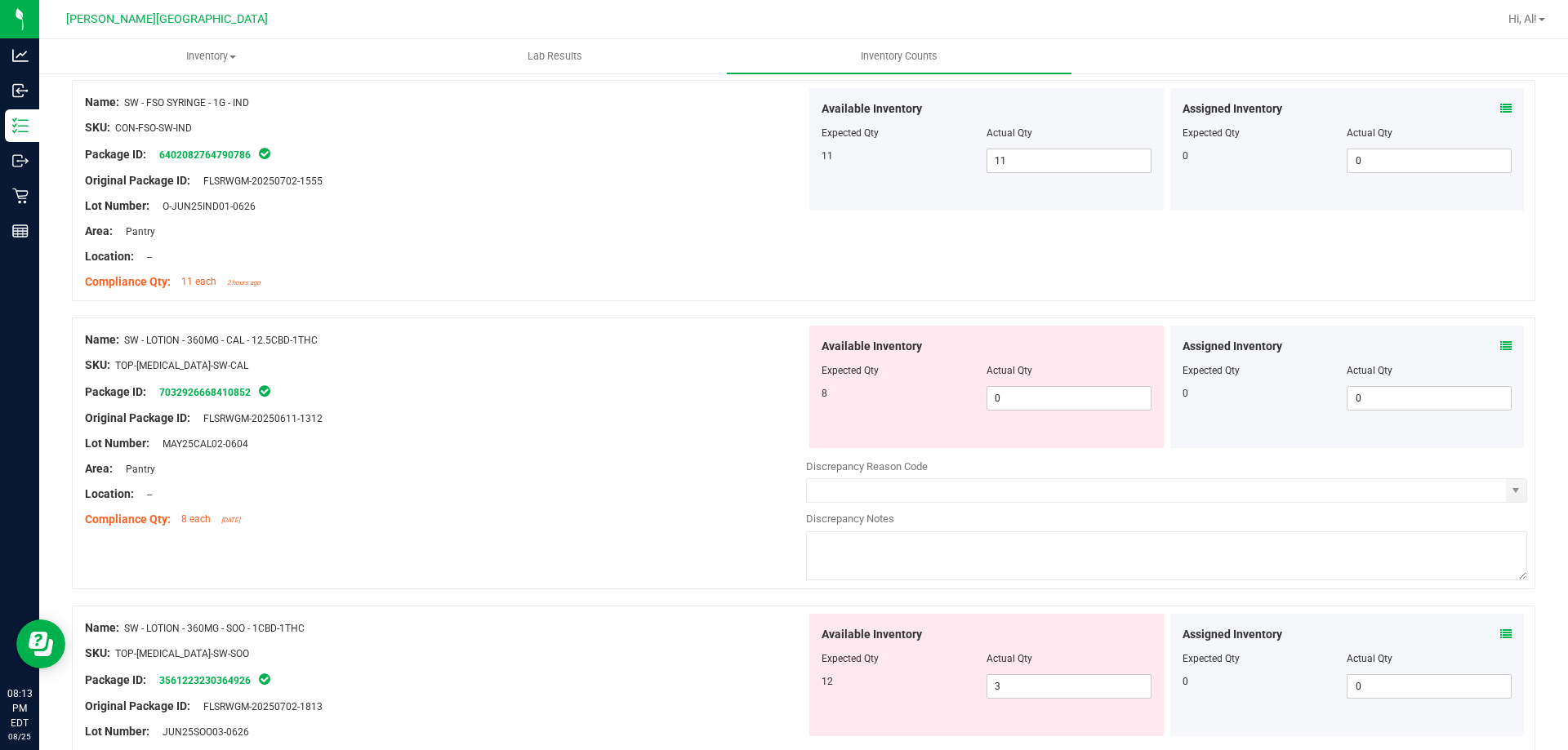
scroll to position [1551, 0]
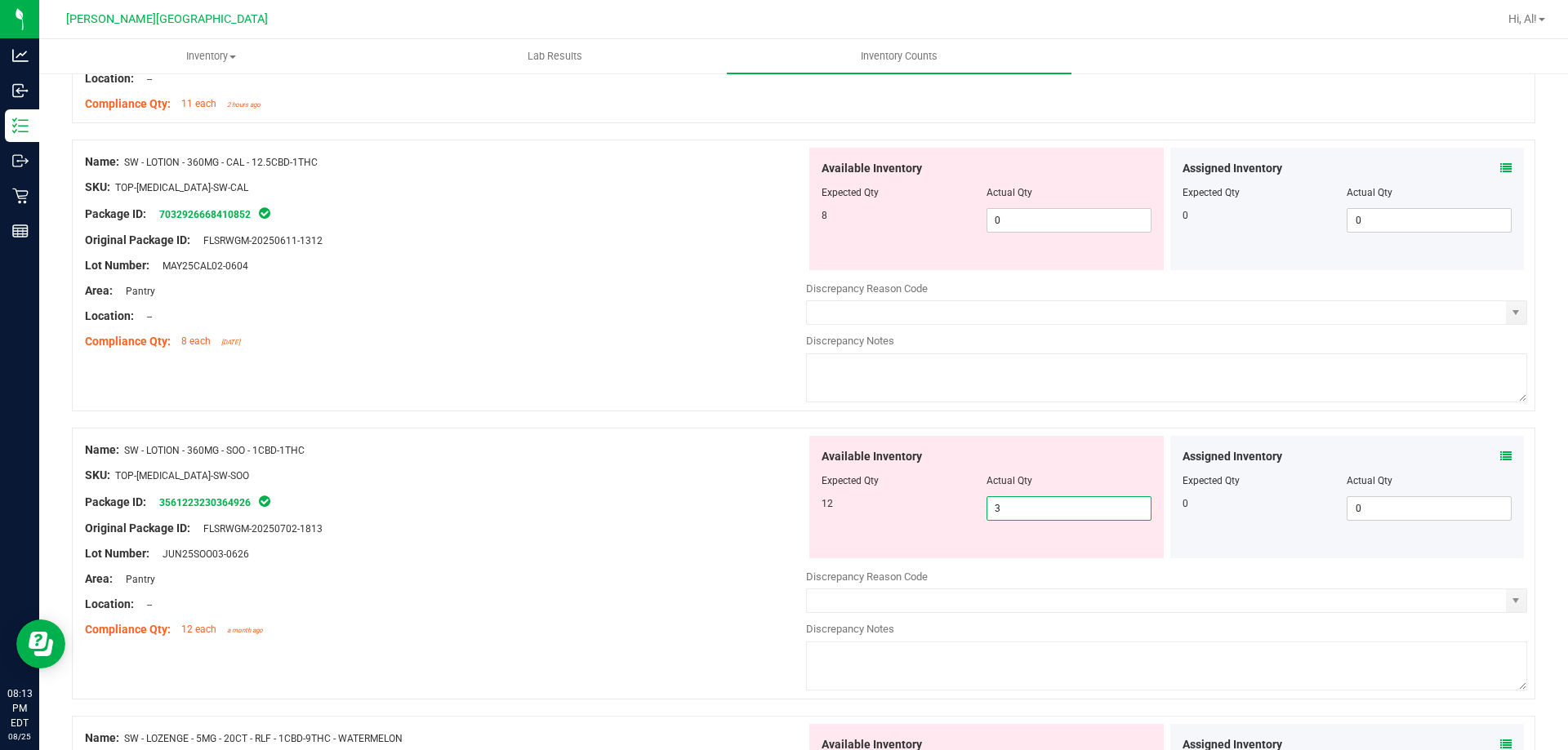
click at [1034, 508] on span "3 3" at bounding box center [1070, 508] width 165 height 24
click at [1034, 508] on input "3" at bounding box center [1070, 508] width 164 height 23
type input "12"
click at [1034, 458] on div "Available Inventory" at bounding box center [986, 457] width 330 height 17
type input "12"
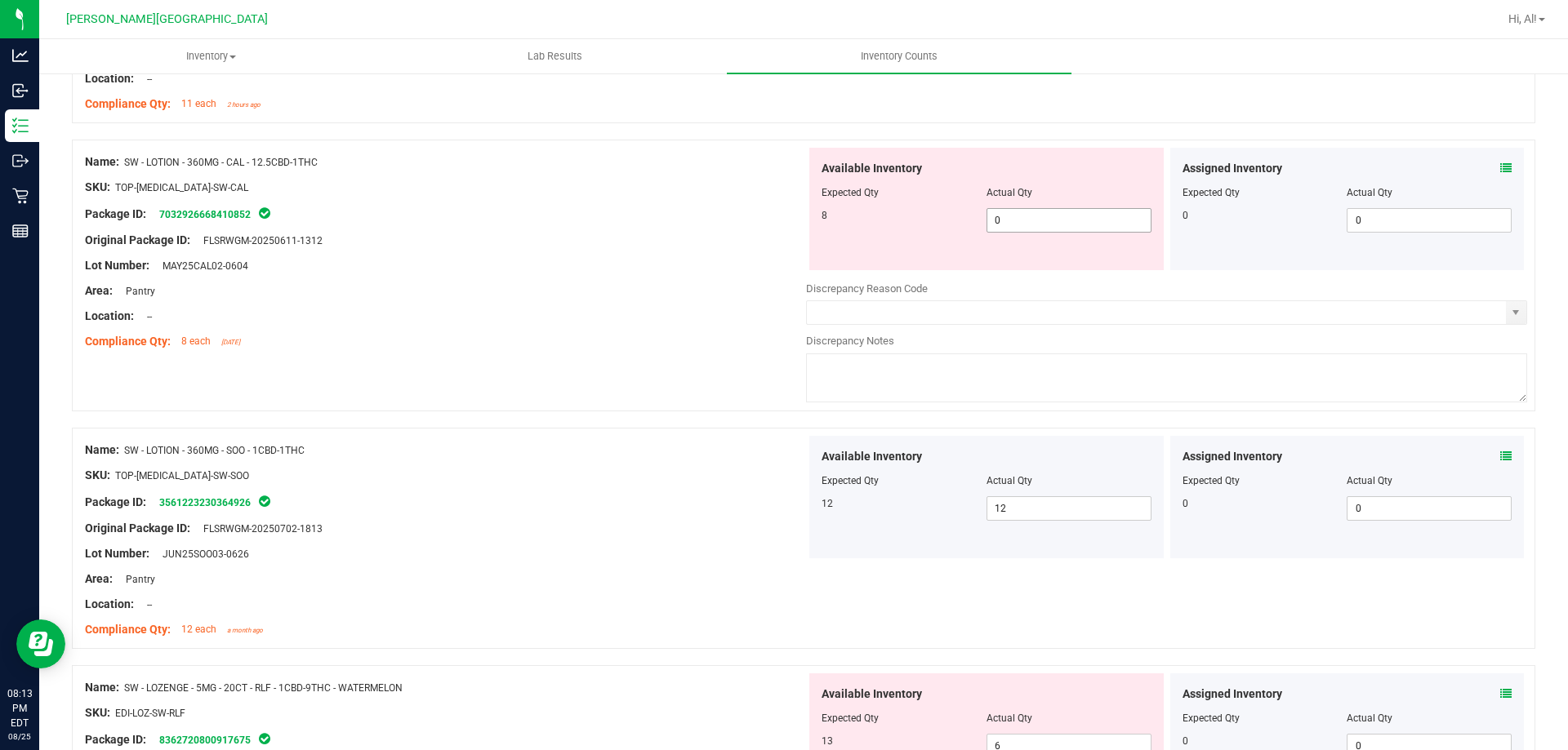
click at [1022, 220] on span "0 0" at bounding box center [1070, 220] width 165 height 24
click at [1022, 220] on input "0" at bounding box center [1070, 220] width 164 height 23
type input "8"
click at [1034, 183] on div at bounding box center [986, 181] width 330 height 8
type input "8"
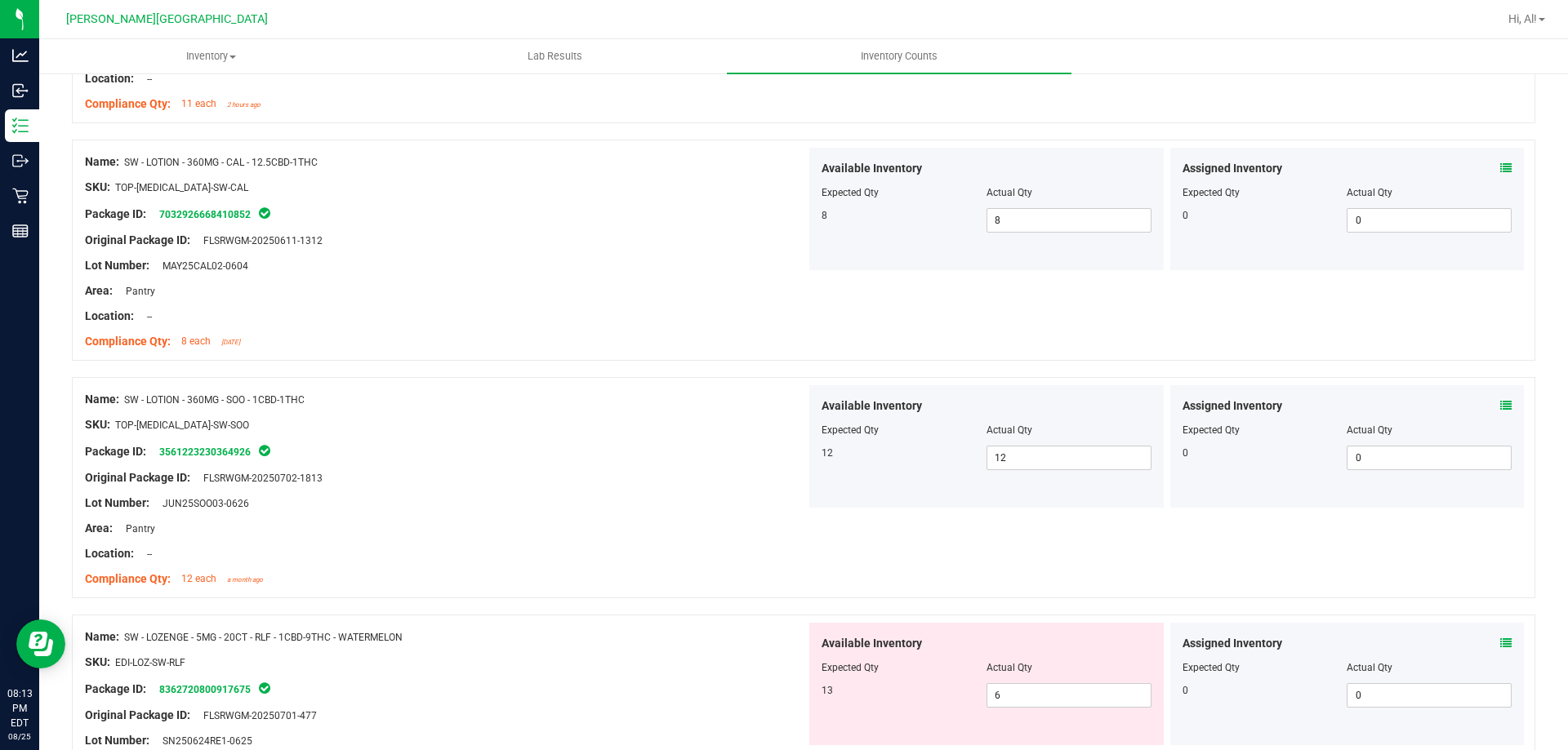
click at [704, 304] on div at bounding box center [446, 303] width 721 height 8
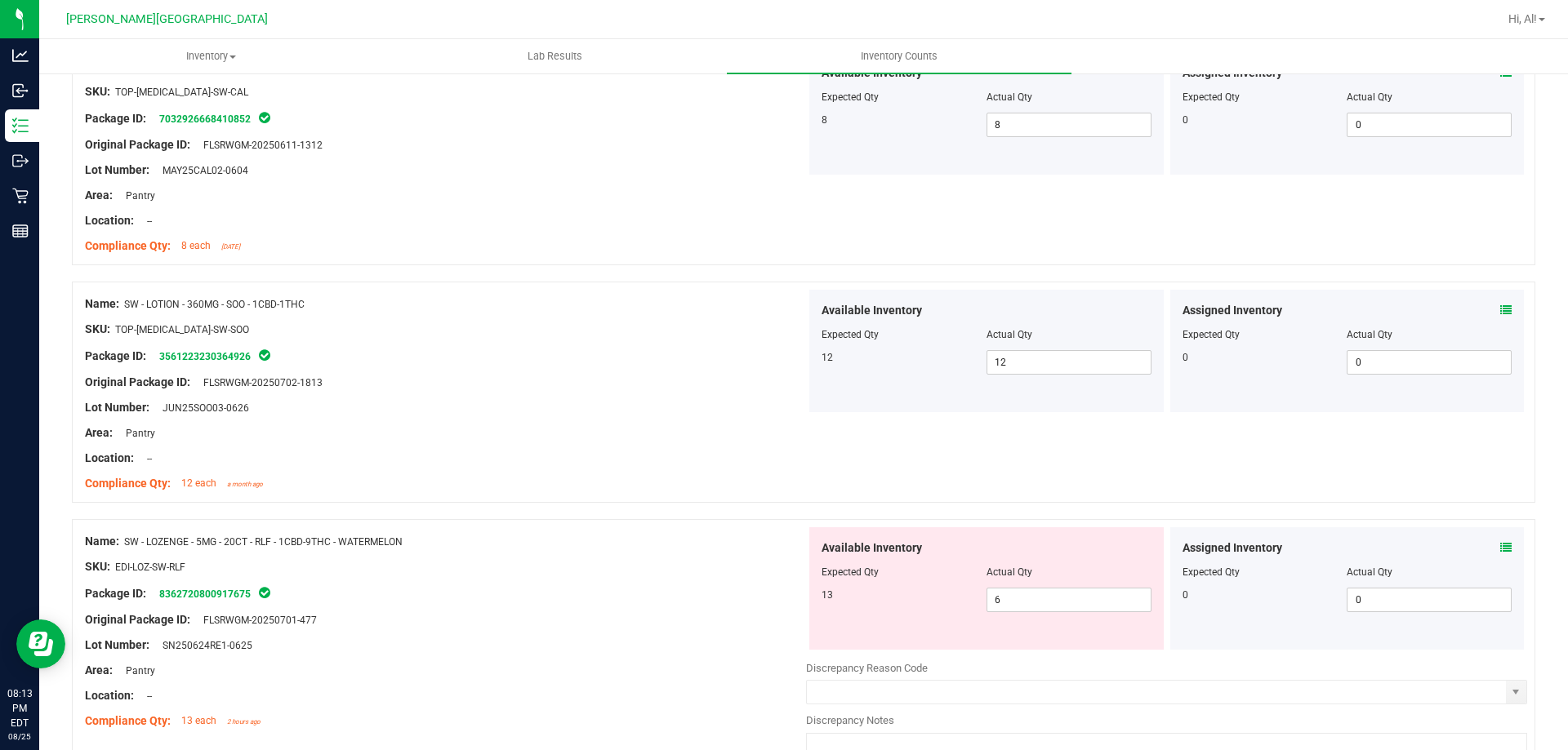
scroll to position [1714, 0]
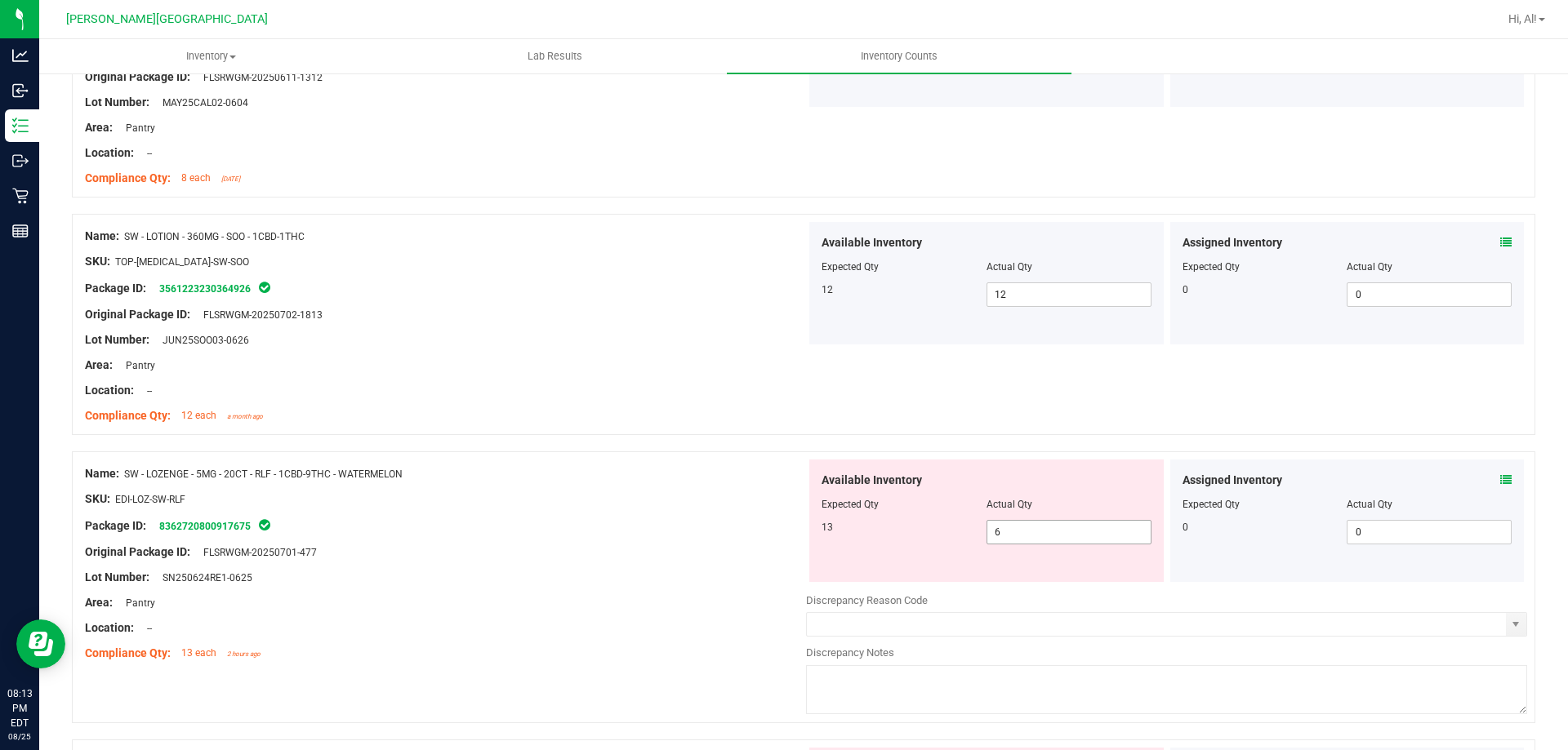
click at [1019, 533] on span "6 6" at bounding box center [1070, 532] width 165 height 24
click at [1019, 533] on input "6" at bounding box center [1070, 532] width 164 height 23
type input "13"
click at [1022, 506] on span "Actual Qty" at bounding box center [1009, 504] width 46 height 11
type input "13"
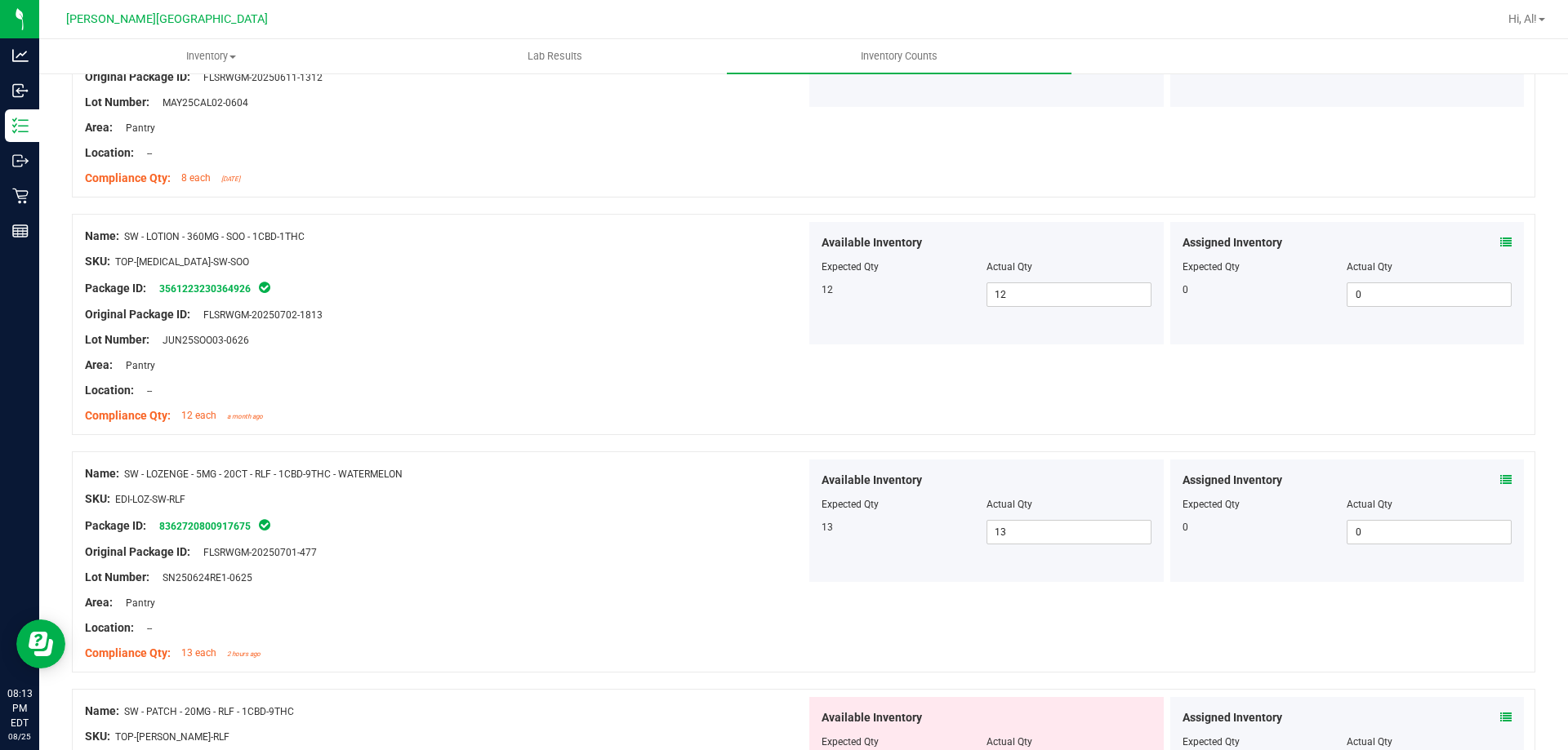
scroll to position [1959, 0]
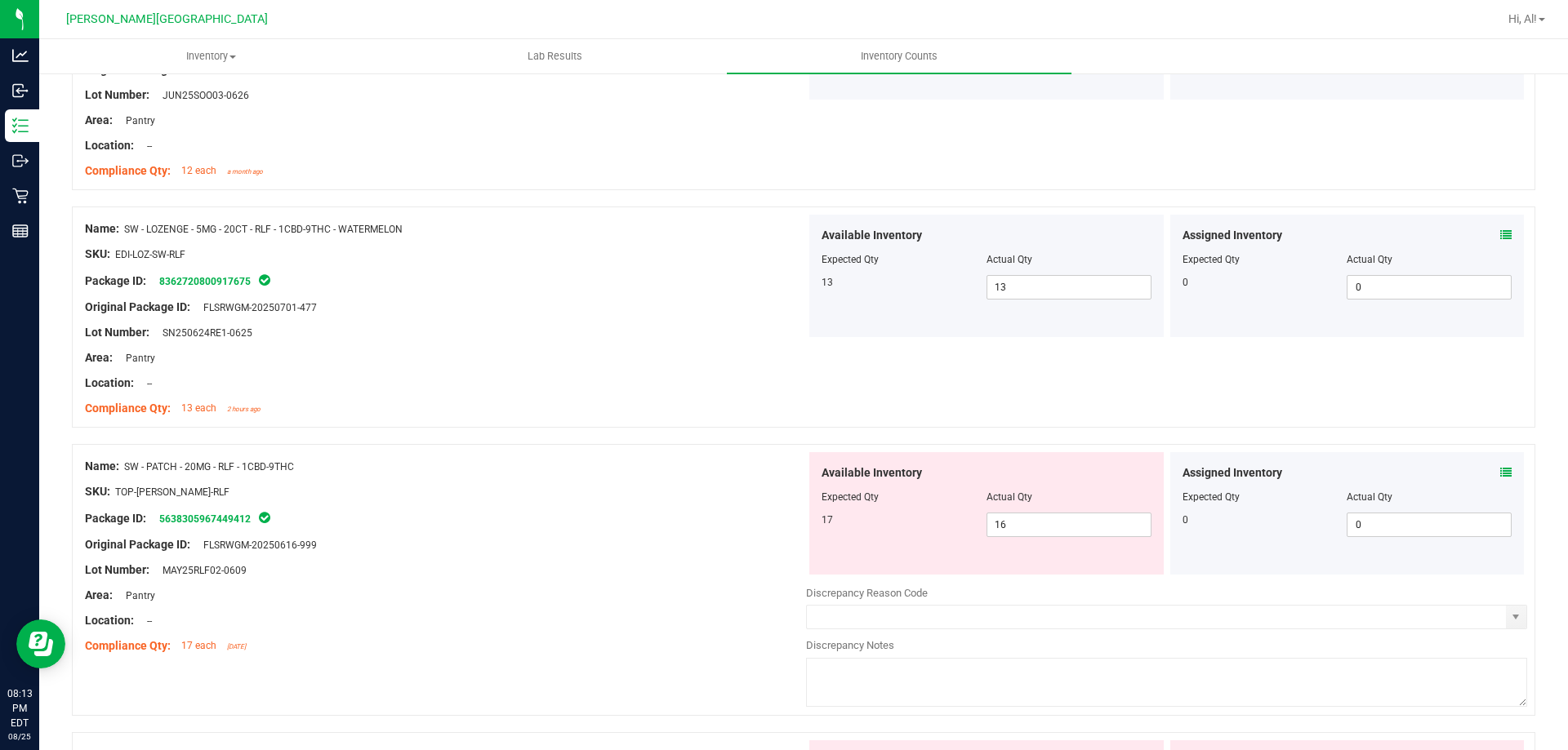
click at [1501, 470] on icon at bounding box center [1506, 472] width 11 height 11
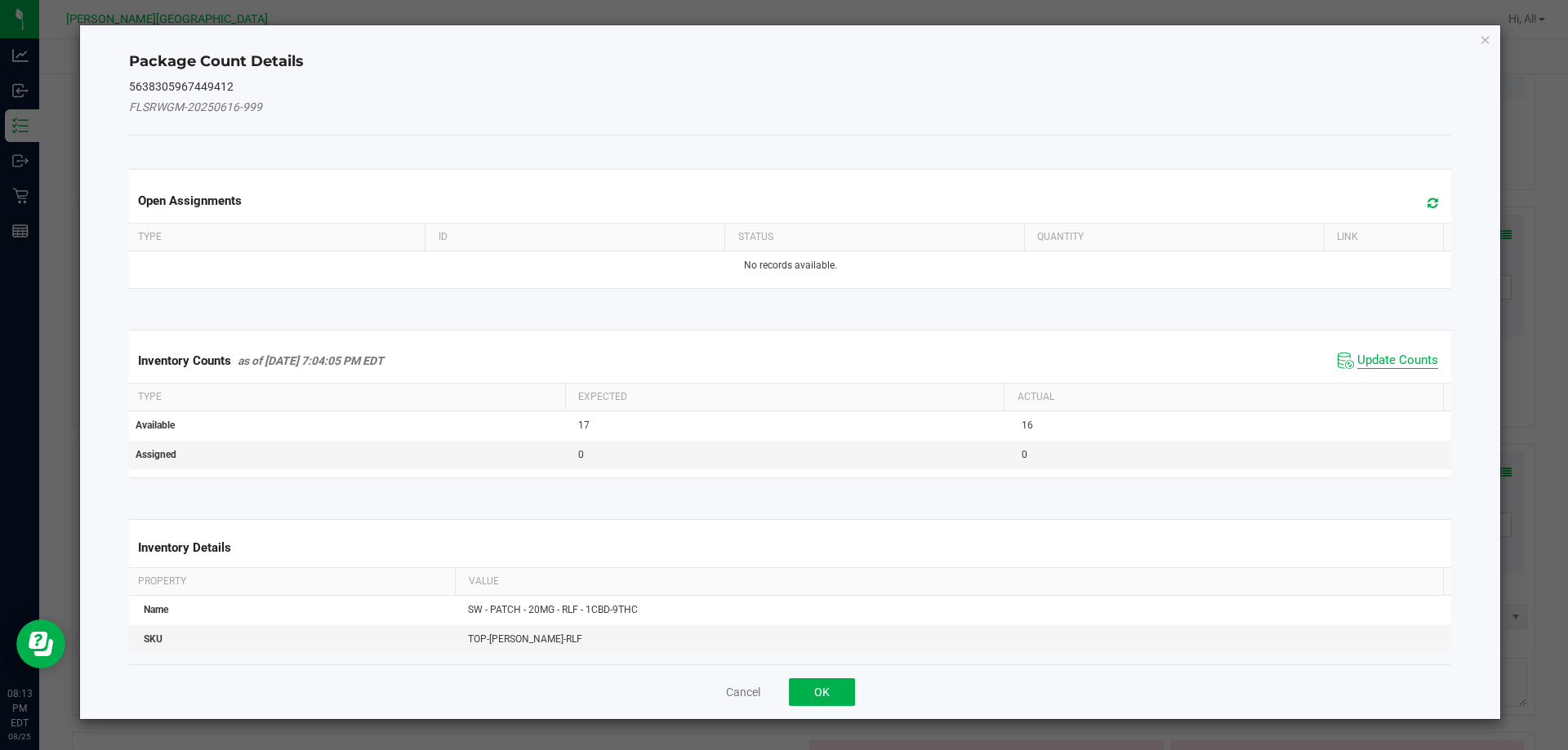
click at [1385, 360] on span "Update Counts" at bounding box center [1398, 360] width 81 height 16
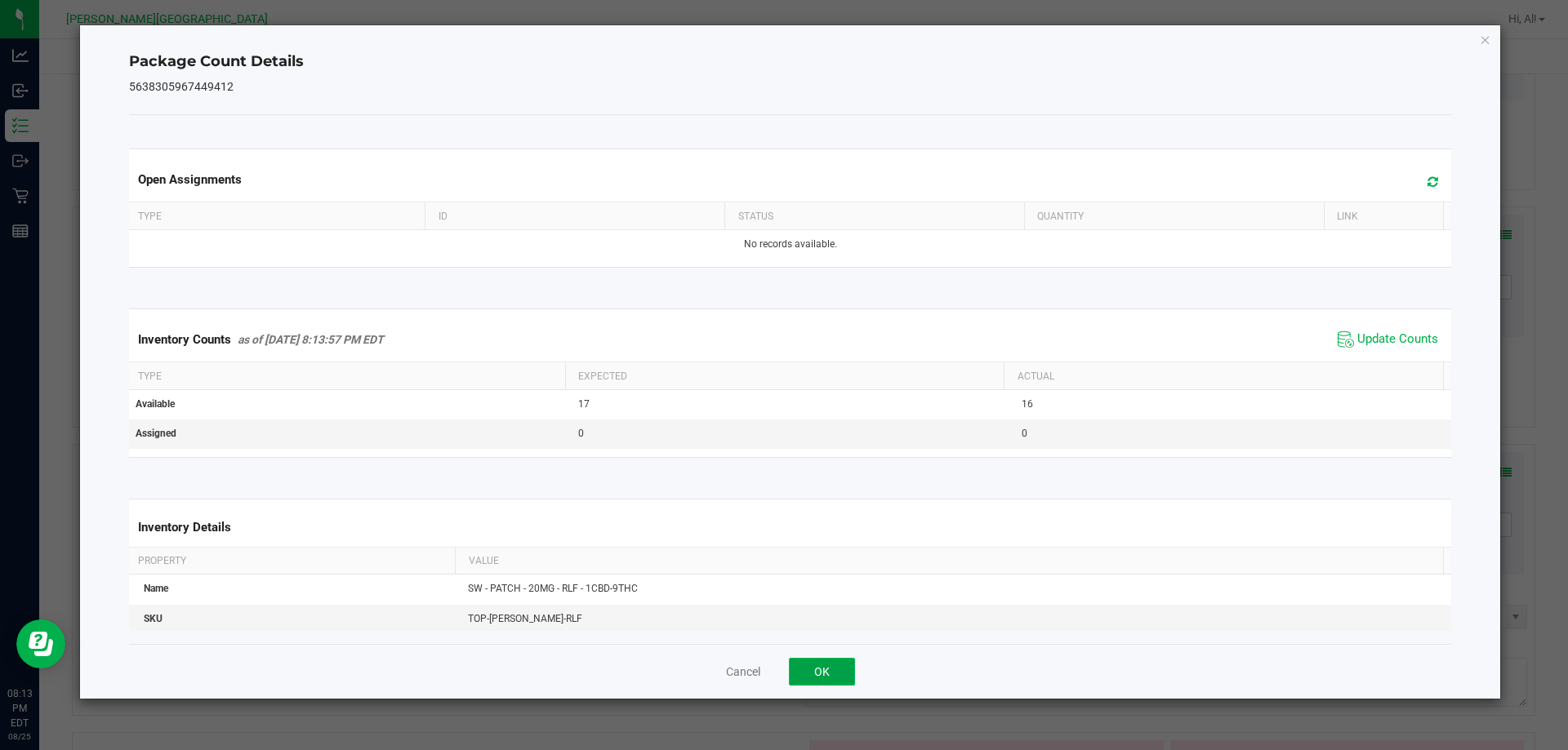
click at [826, 678] on button "OK" at bounding box center [822, 672] width 66 height 28
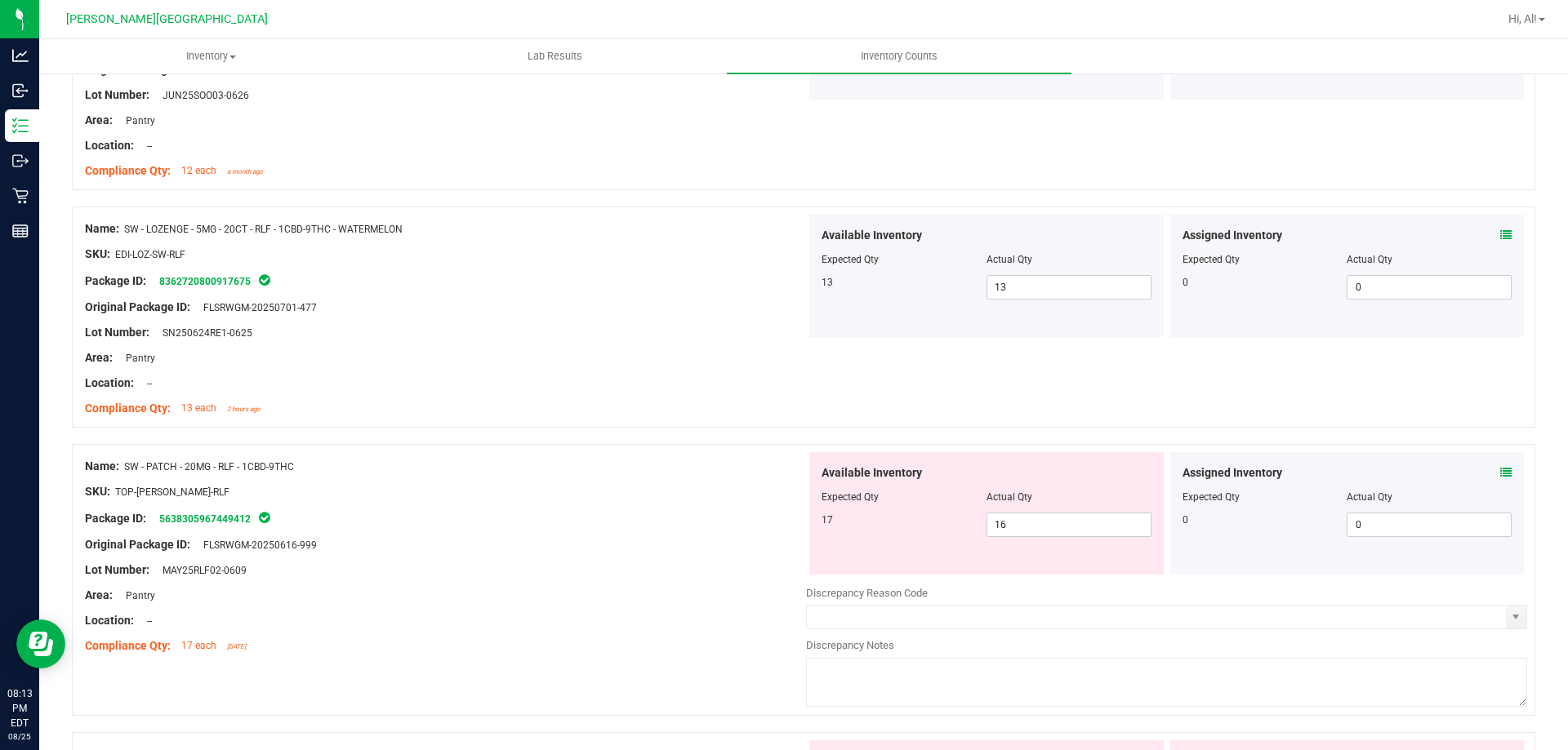
click at [761, 591] on div "Area: Pantry" at bounding box center [446, 595] width 721 height 17
click at [1013, 526] on span "16 16" at bounding box center [1070, 525] width 165 height 24
click at [1013, 526] on input "16" at bounding box center [1070, 525] width 164 height 23
type input "17"
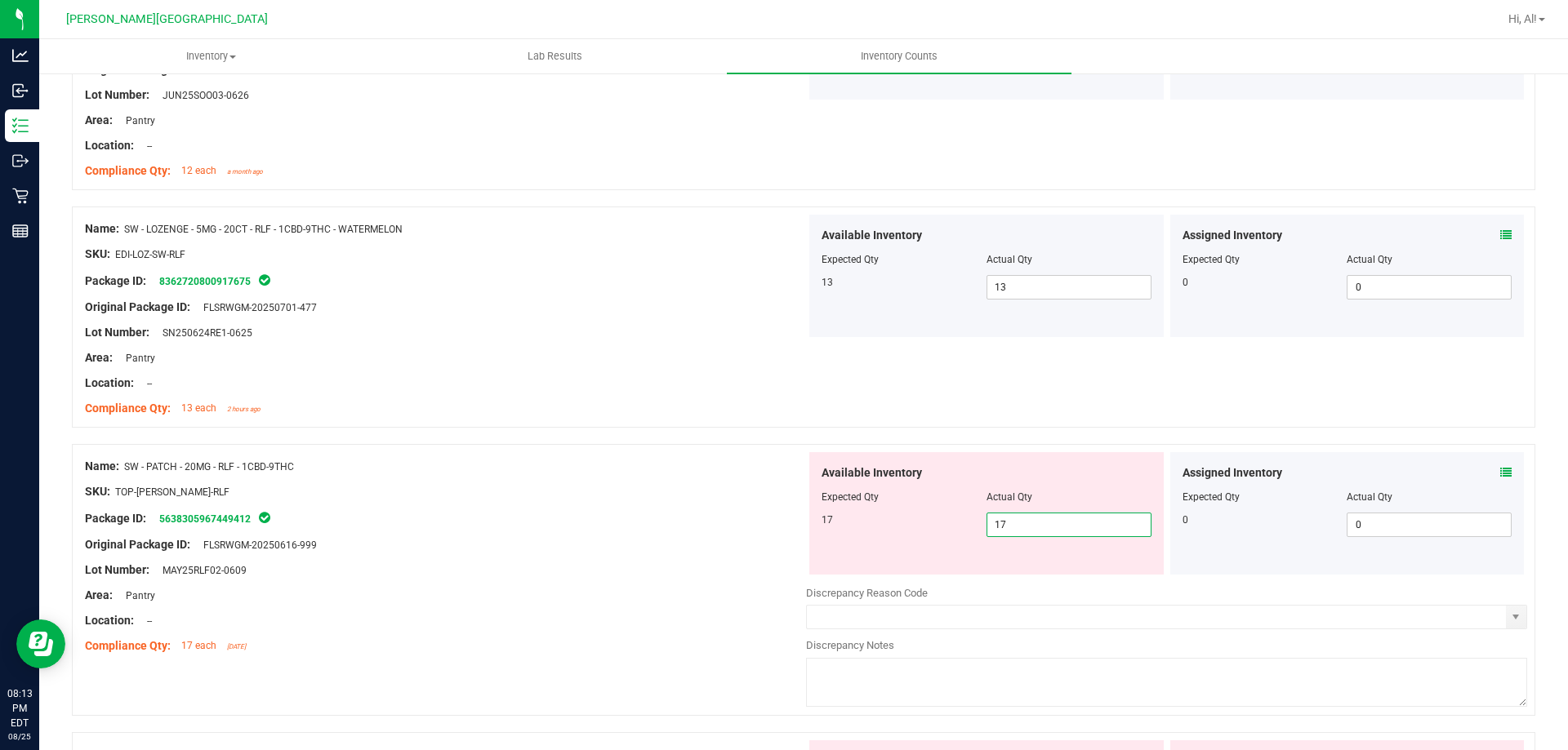
click at [1004, 480] on div "Available Inventory" at bounding box center [986, 473] width 330 height 17
type input "17"
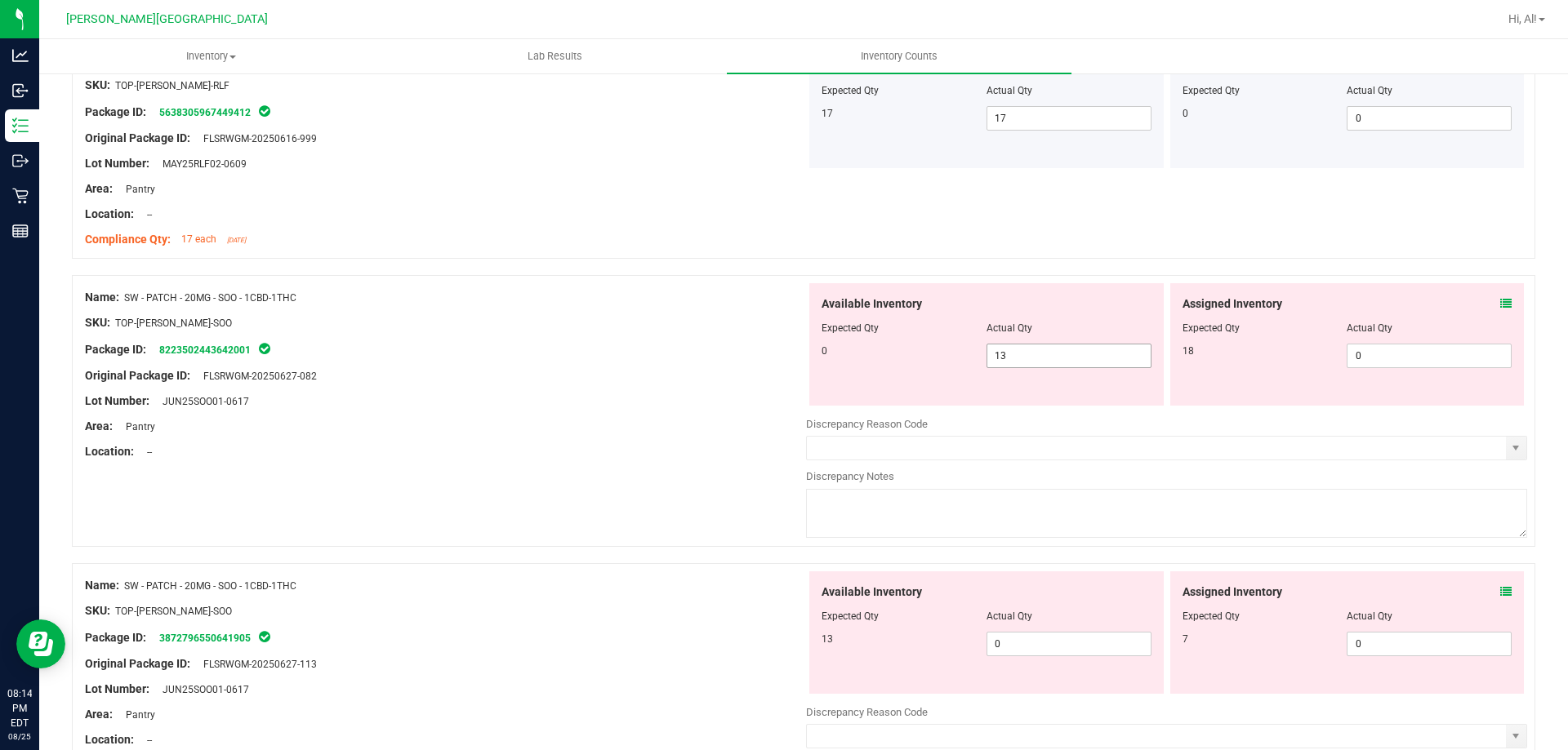
scroll to position [2367, 0]
click at [1034, 634] on span "0 0" at bounding box center [1070, 642] width 165 height 24
click at [0, 0] on input "0" at bounding box center [0, 0] width 0 height 0
click at [1034, 634] on input "0" at bounding box center [1070, 642] width 164 height 23
type input "13"
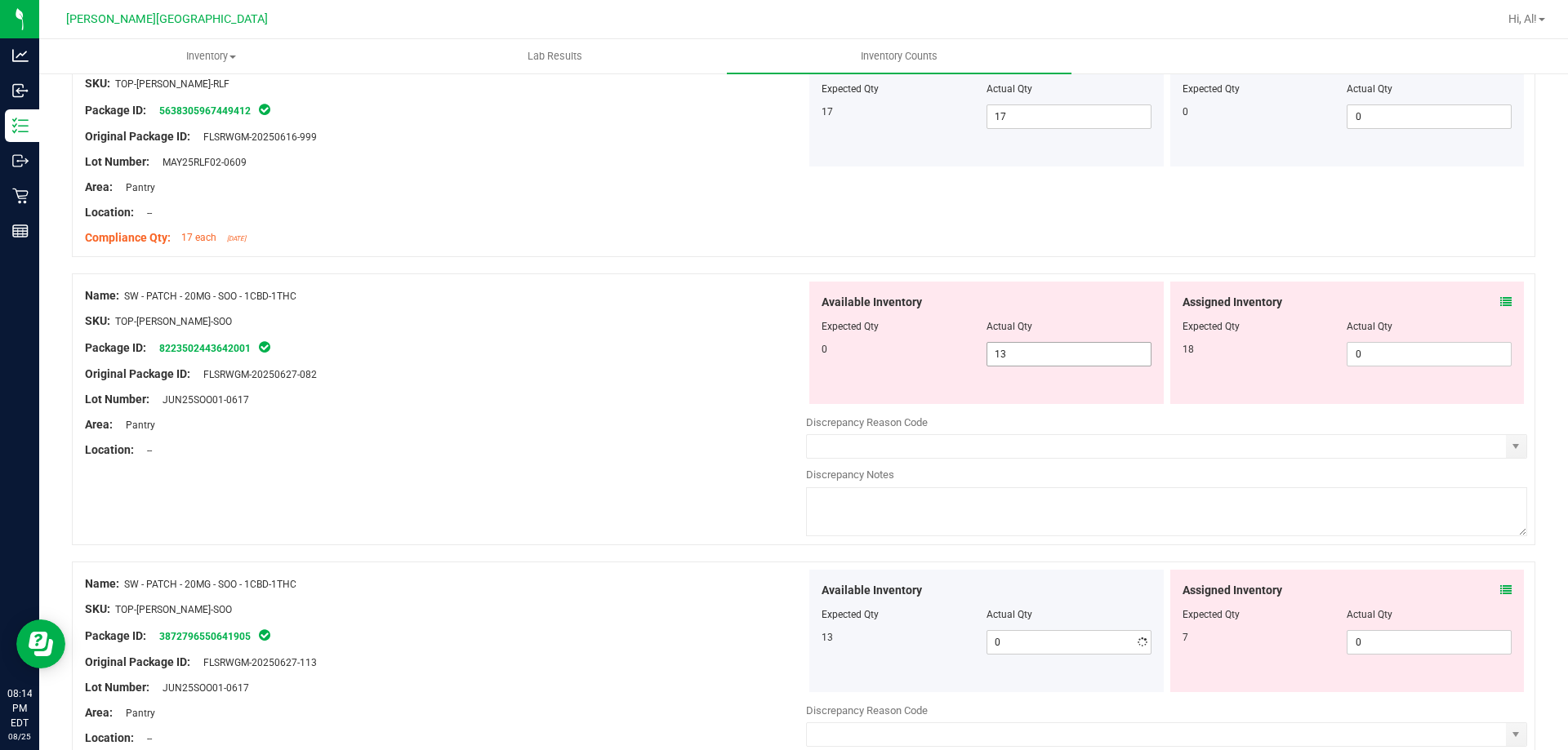
type input "13"
click at [1034, 366] on span "13 13" at bounding box center [1070, 354] width 165 height 24
click at [1034, 352] on span "13 13" at bounding box center [1070, 354] width 165 height 24
click at [1034, 352] on input "13" at bounding box center [1070, 354] width 164 height 23
type input "0"
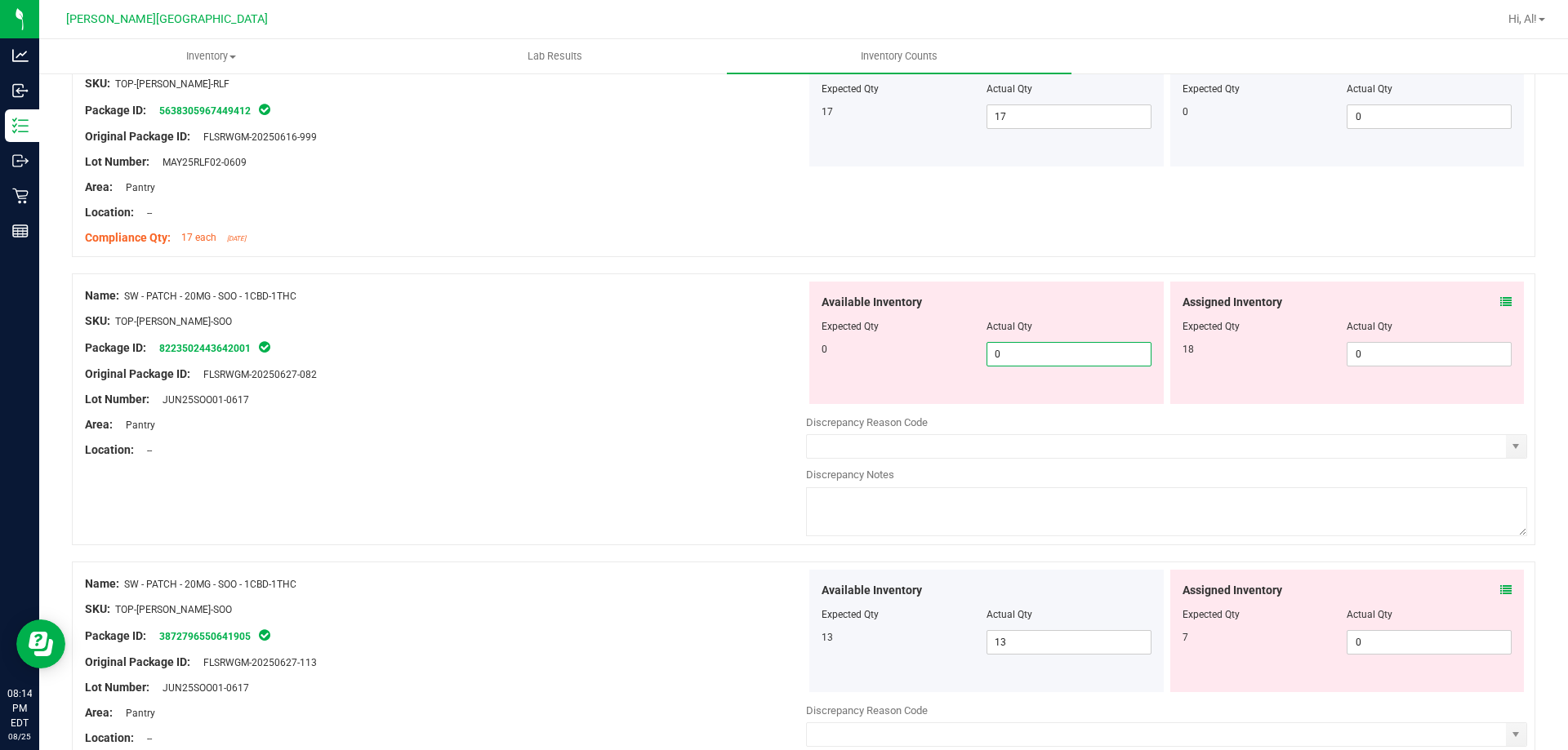
type input "0"
click at [1042, 315] on div at bounding box center [986, 315] width 330 height 8
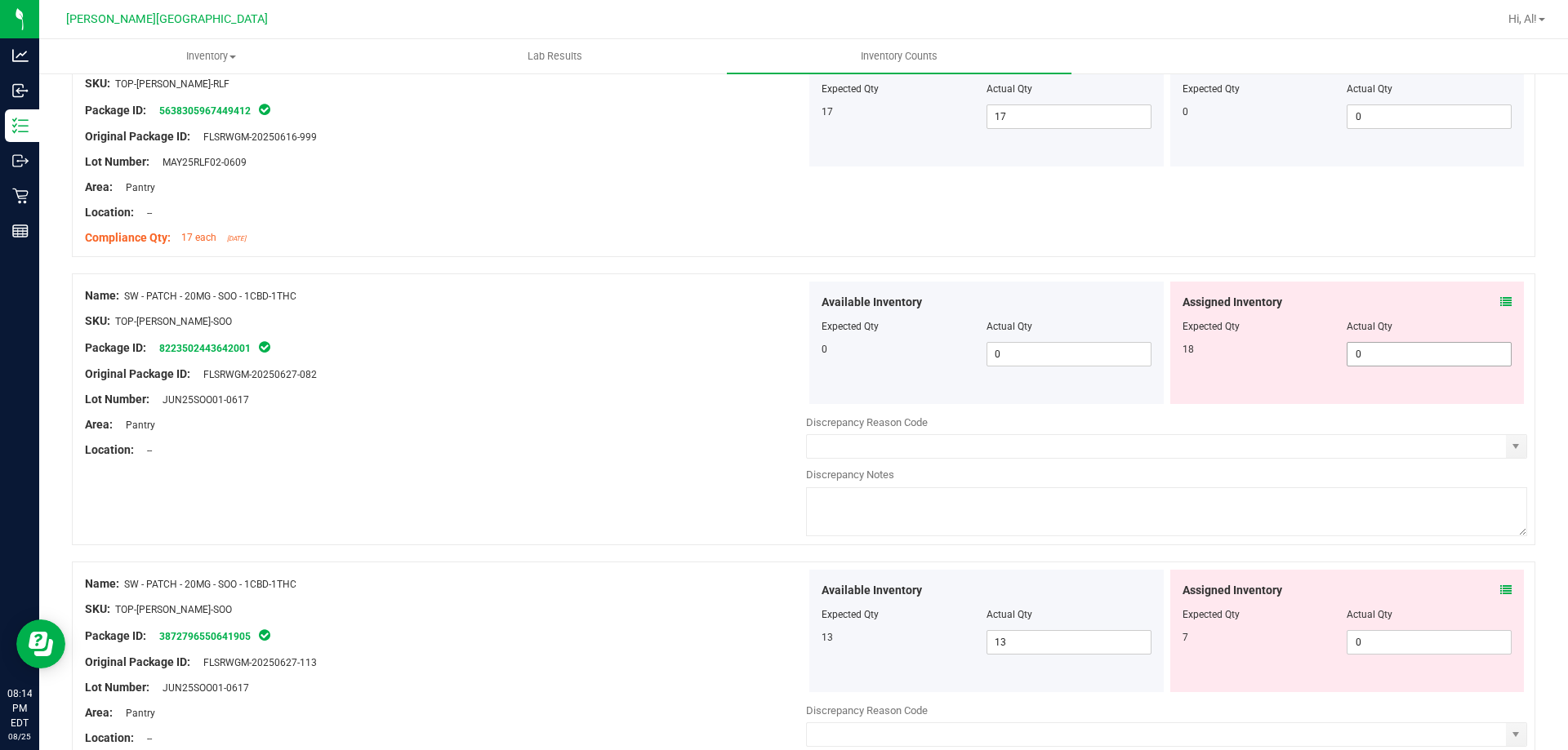
click at [1404, 352] on span "0 0" at bounding box center [1429, 354] width 165 height 24
click at [1404, 352] on input "0" at bounding box center [1429, 354] width 164 height 23
type input "18"
click at [1393, 327] on div "Actual Qty" at bounding box center [1429, 326] width 165 height 15
type input "18"
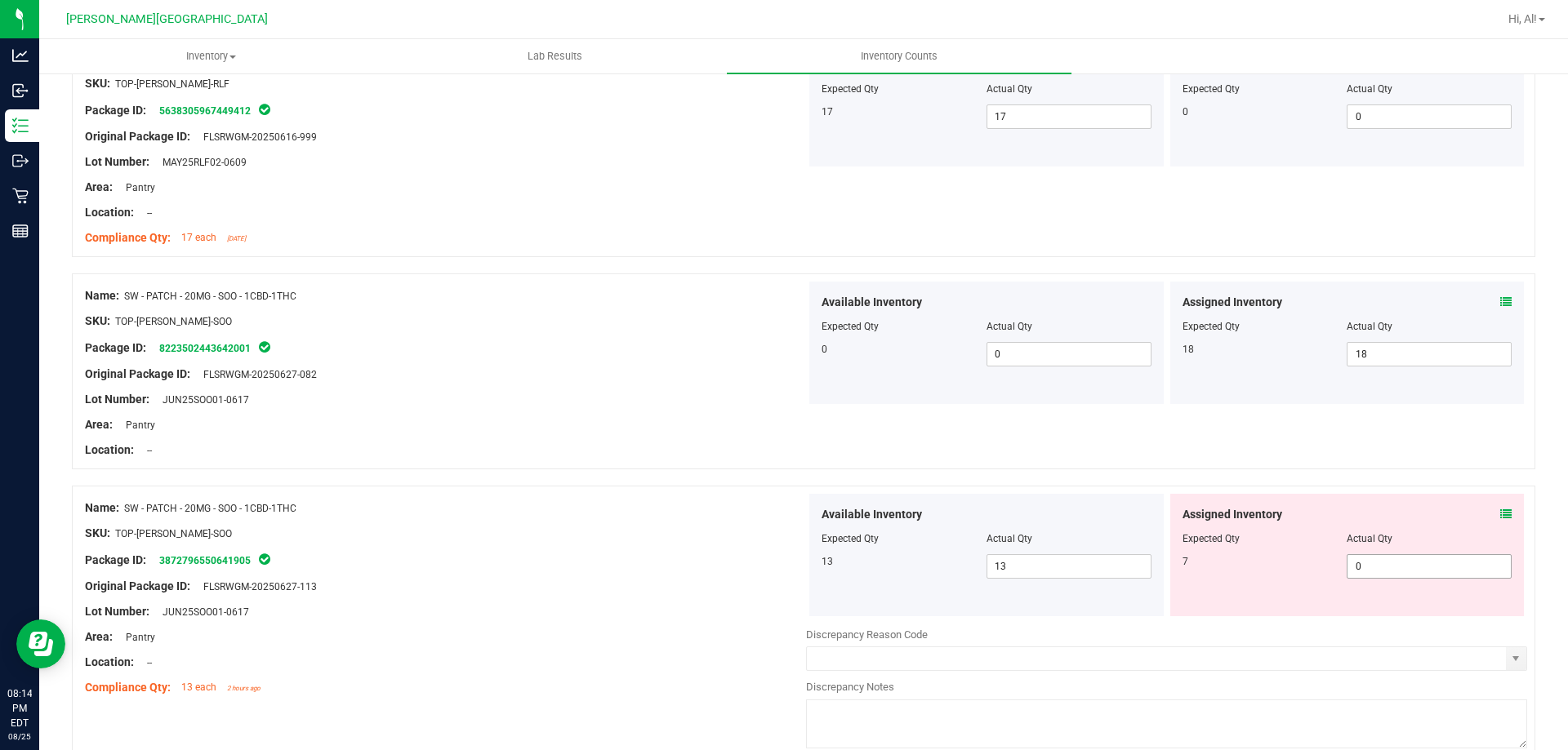
click at [1427, 571] on span "0 0" at bounding box center [1429, 566] width 165 height 24
click at [1427, 571] on input "0" at bounding box center [1429, 566] width 164 height 23
type input "7"
click at [1415, 523] on div at bounding box center [1347, 526] width 330 height 8
type input "7"
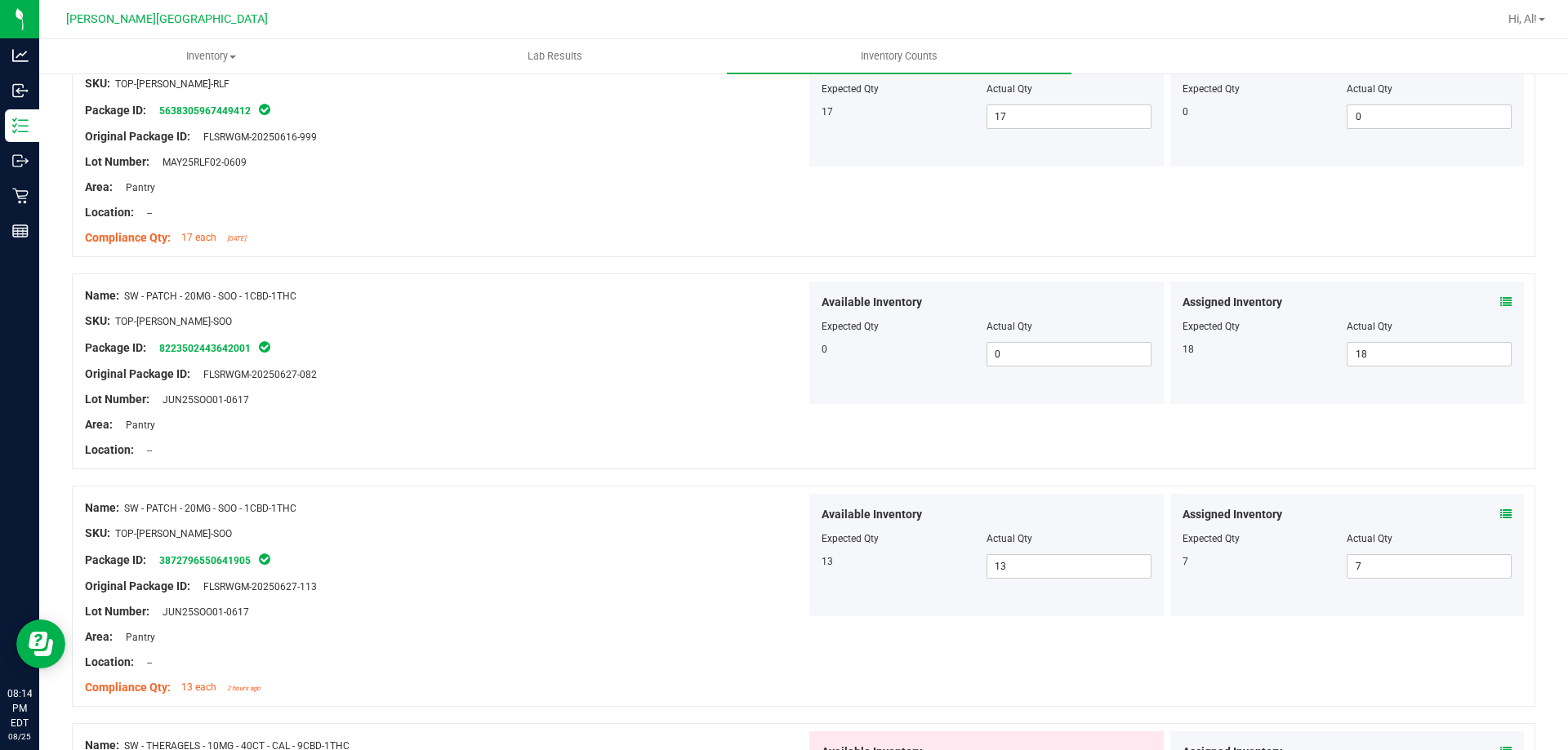
scroll to position [2694, 0]
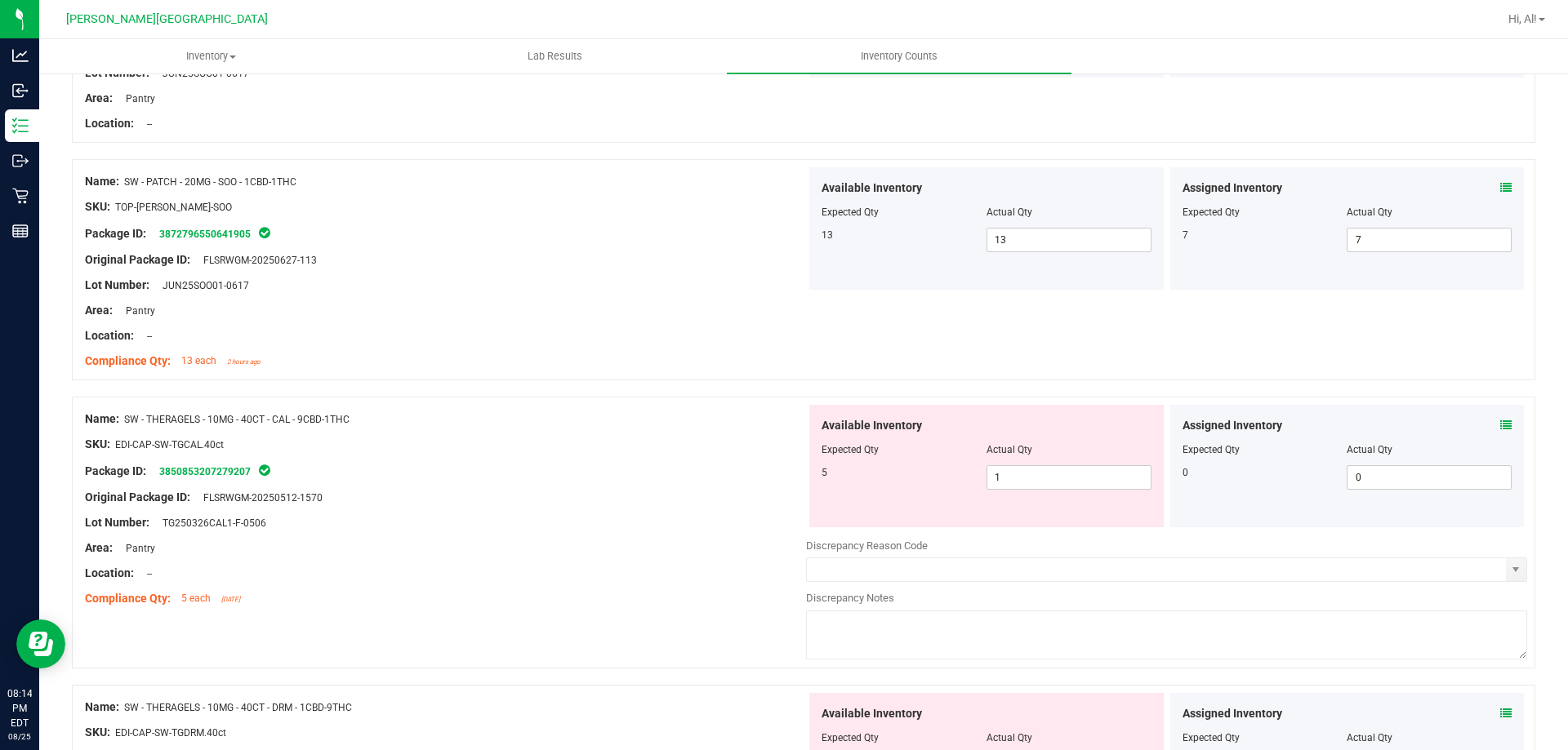
click at [1501, 424] on icon at bounding box center [1506, 425] width 11 height 11
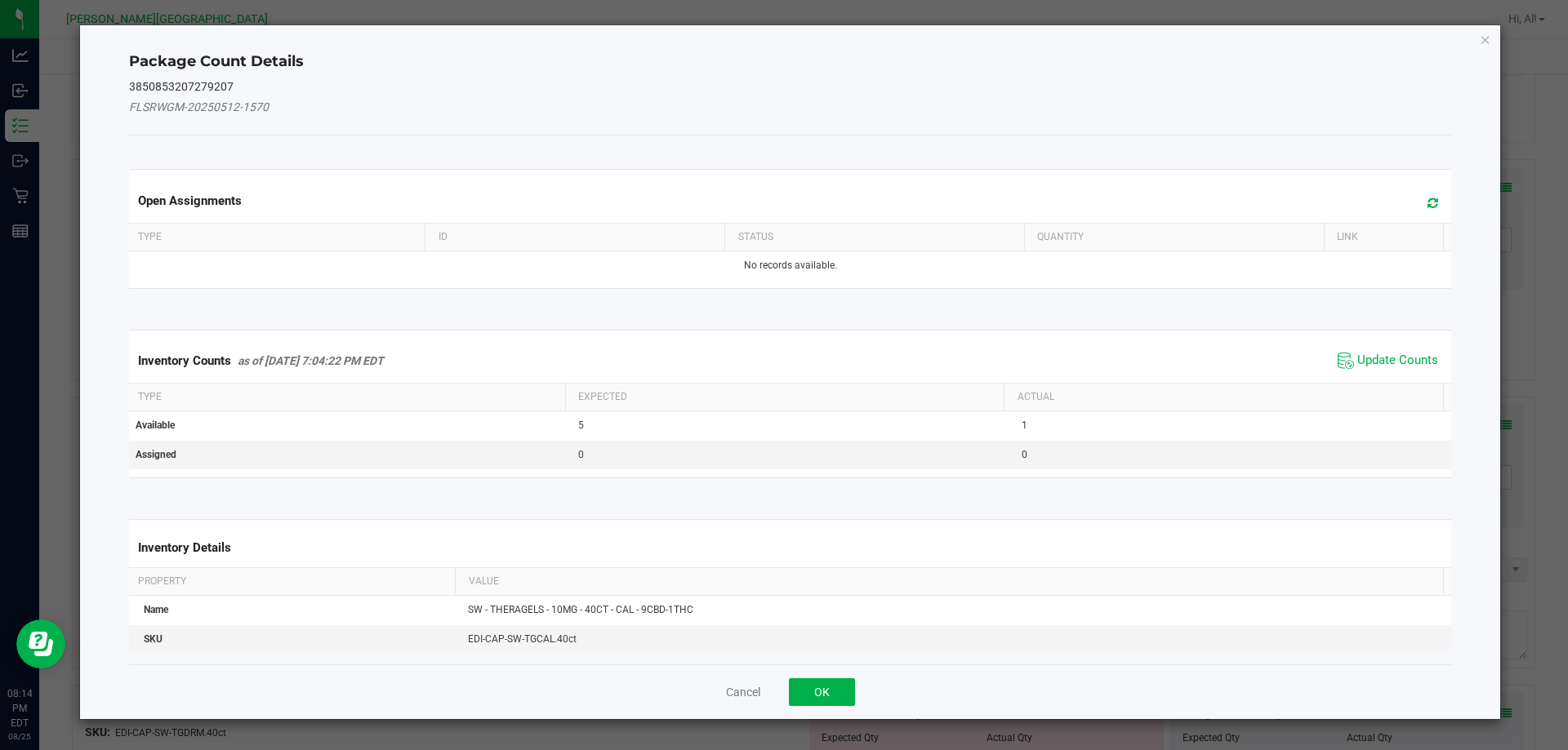
click at [1396, 349] on span "Update Counts" at bounding box center [1388, 360] width 108 height 24
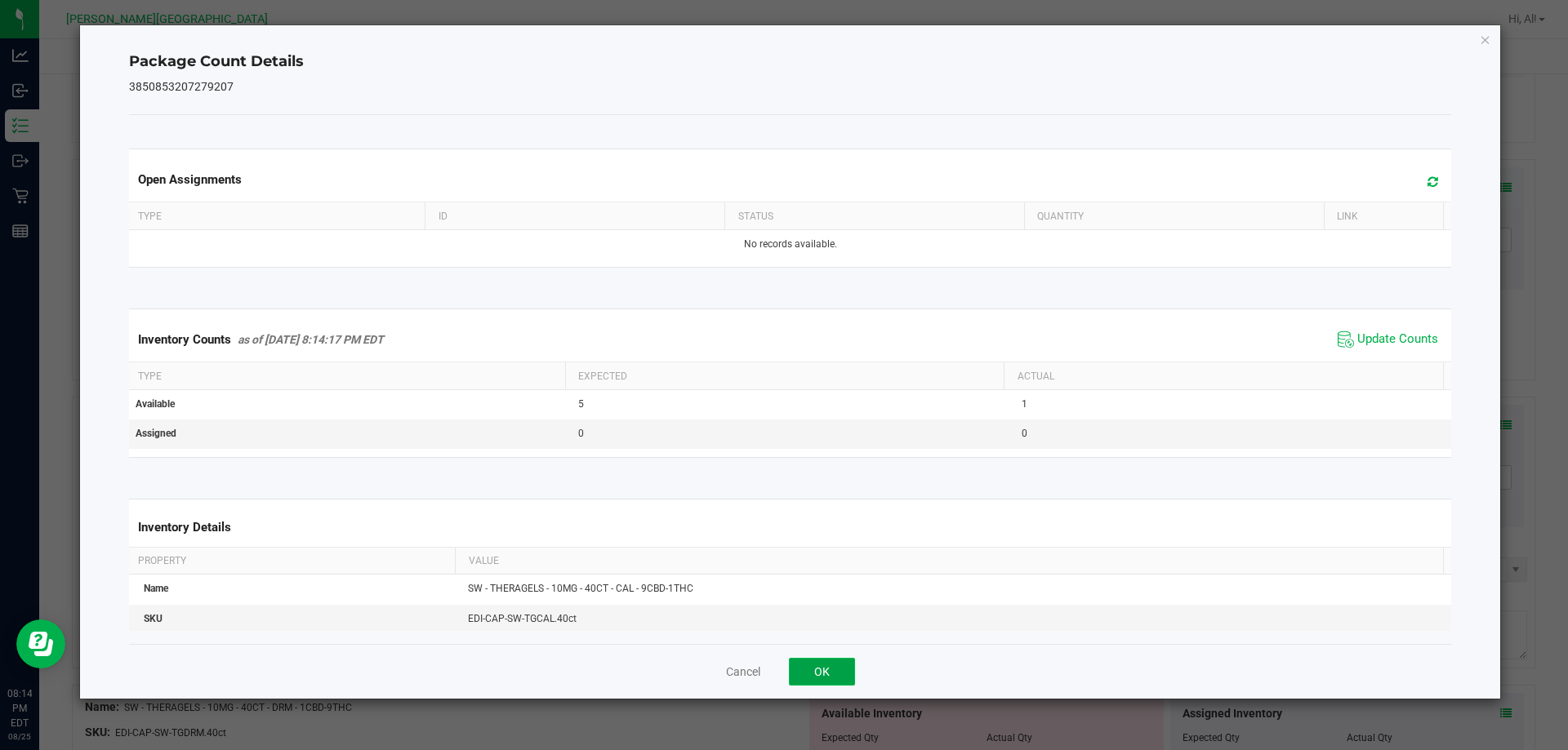
click at [837, 660] on button "OK" at bounding box center [822, 672] width 66 height 28
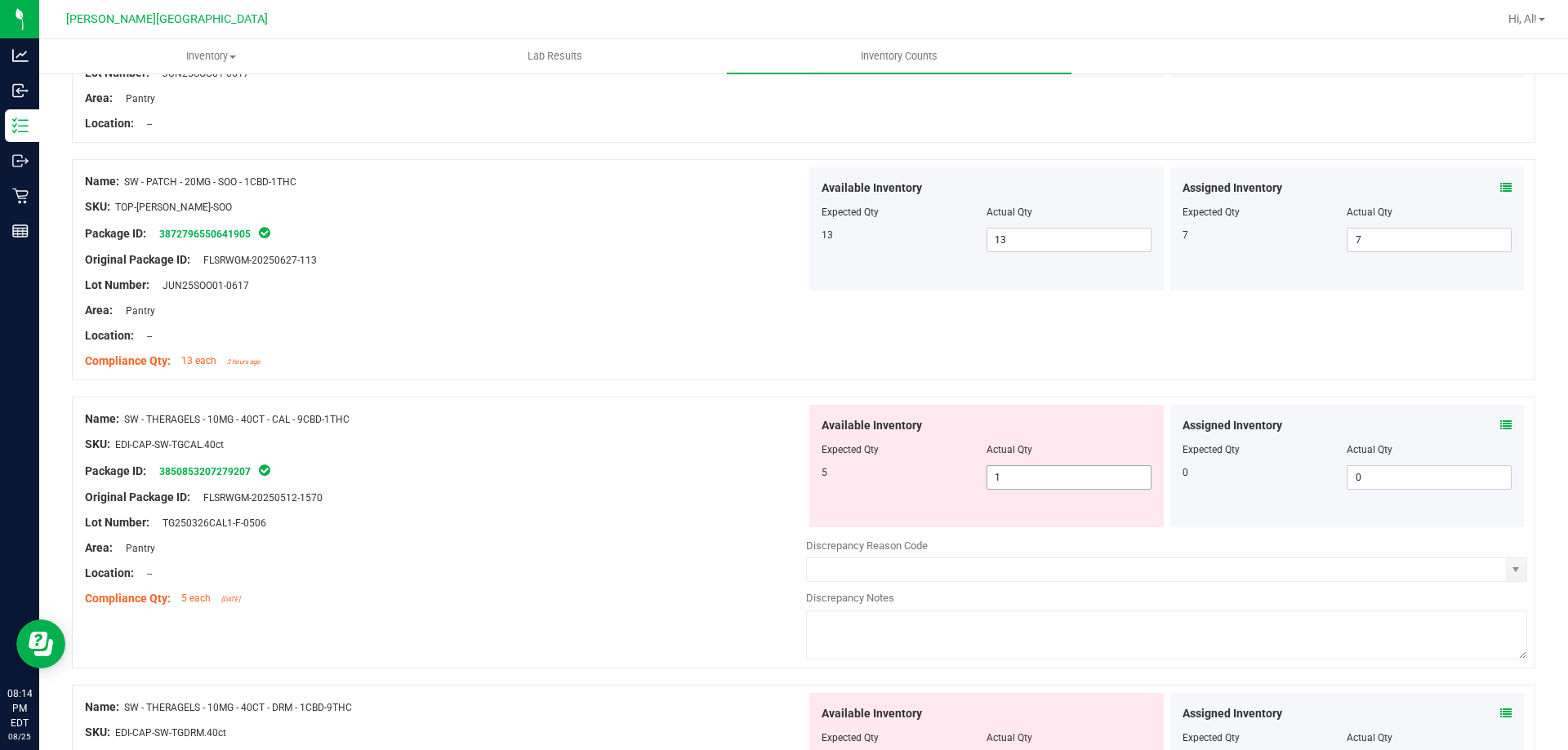
click at [1000, 477] on span "1 1" at bounding box center [1070, 477] width 165 height 24
click at [1000, 477] on input "1" at bounding box center [1070, 477] width 164 height 23
type input "5"
click at [993, 425] on div "Available Inventory" at bounding box center [986, 426] width 330 height 17
type input "5"
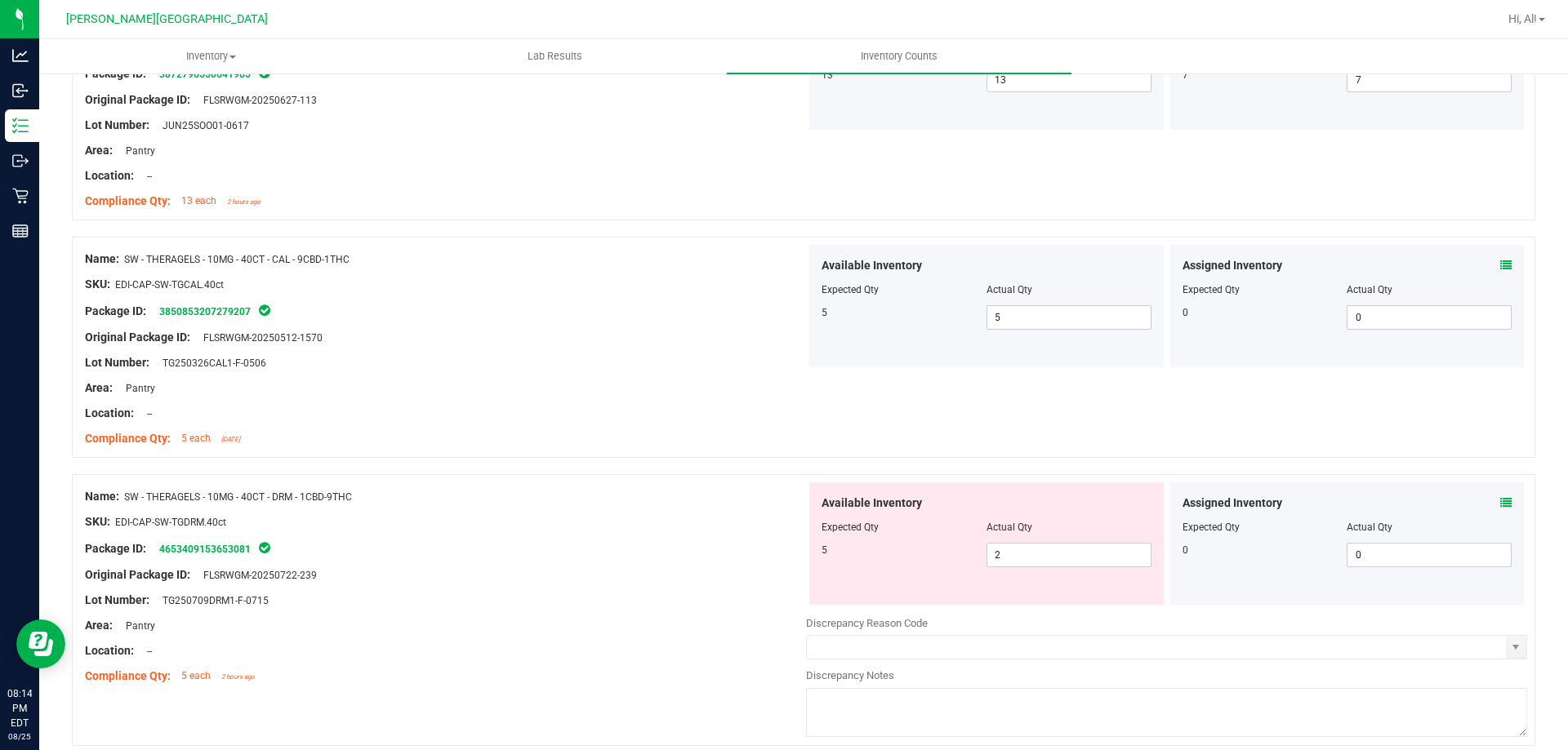
scroll to position [2857, 0]
click at [1046, 553] on span "2 2" at bounding box center [1070, 551] width 165 height 24
click at [1046, 553] on input "2" at bounding box center [1070, 551] width 164 height 23
type input "5"
click at [1054, 518] on div "Actual Qty" at bounding box center [1070, 524] width 165 height 15
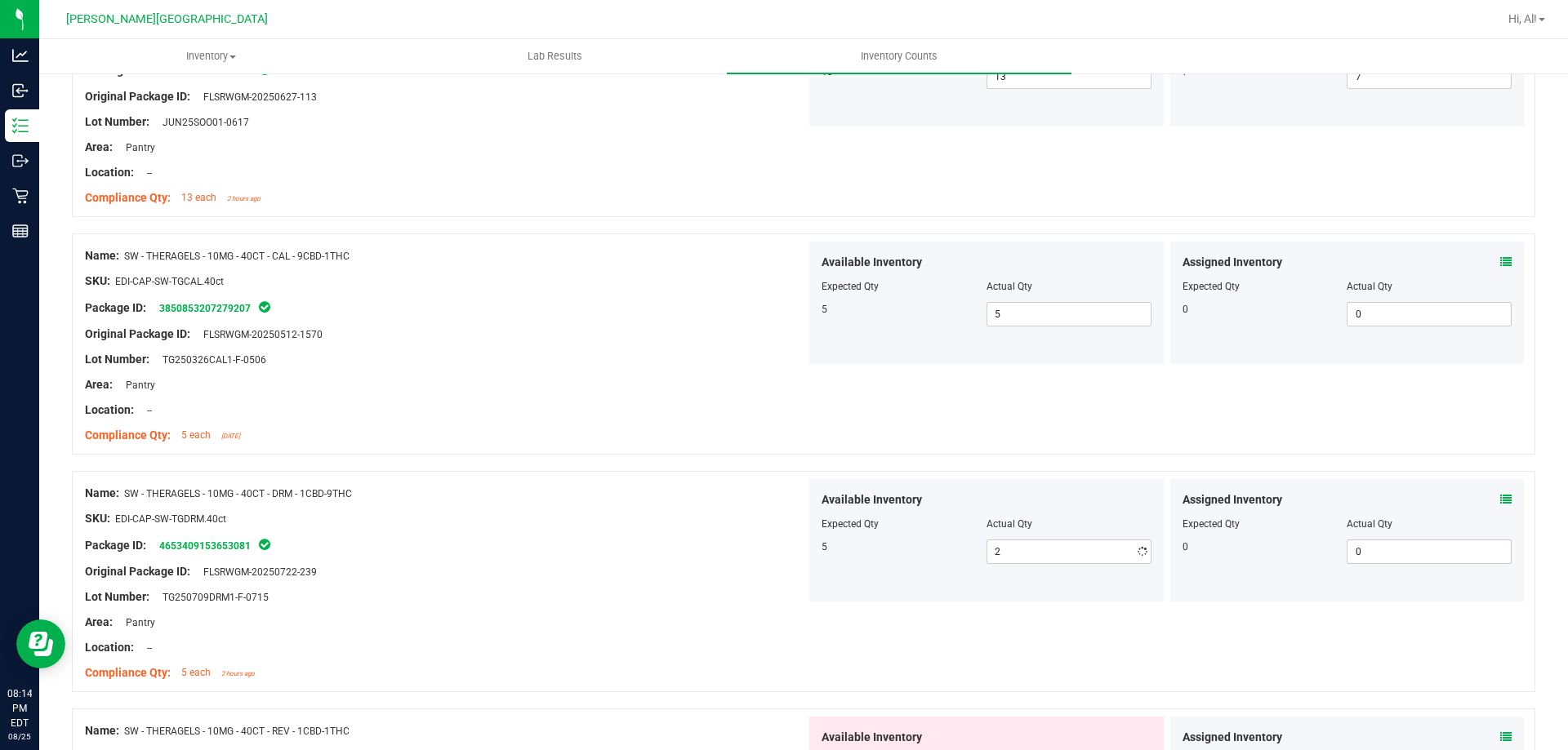
type input "5"
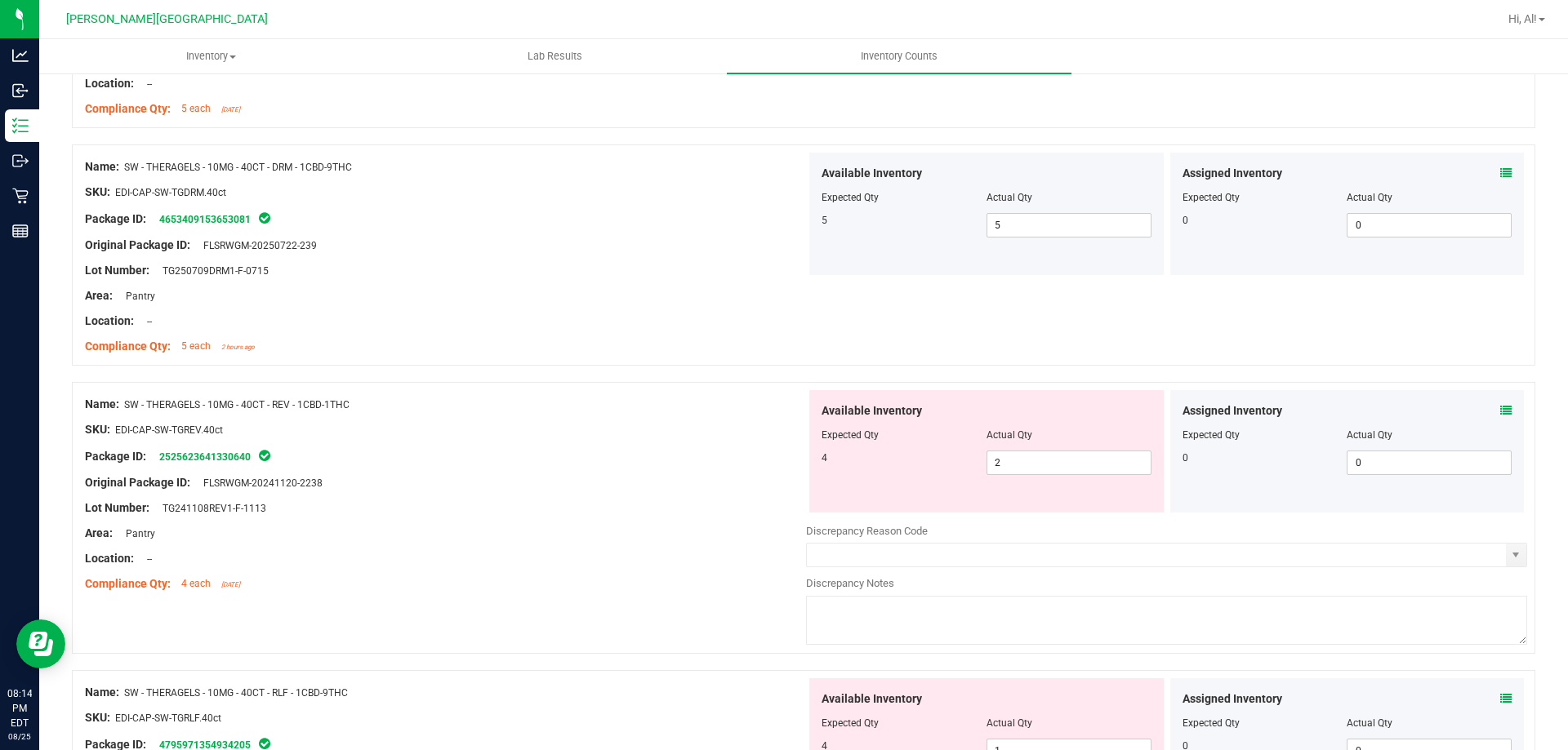
click at [1481, 404] on div "Assigned Inventory" at bounding box center [1347, 411] width 330 height 17
click at [1501, 410] on icon at bounding box center [1506, 410] width 11 height 11
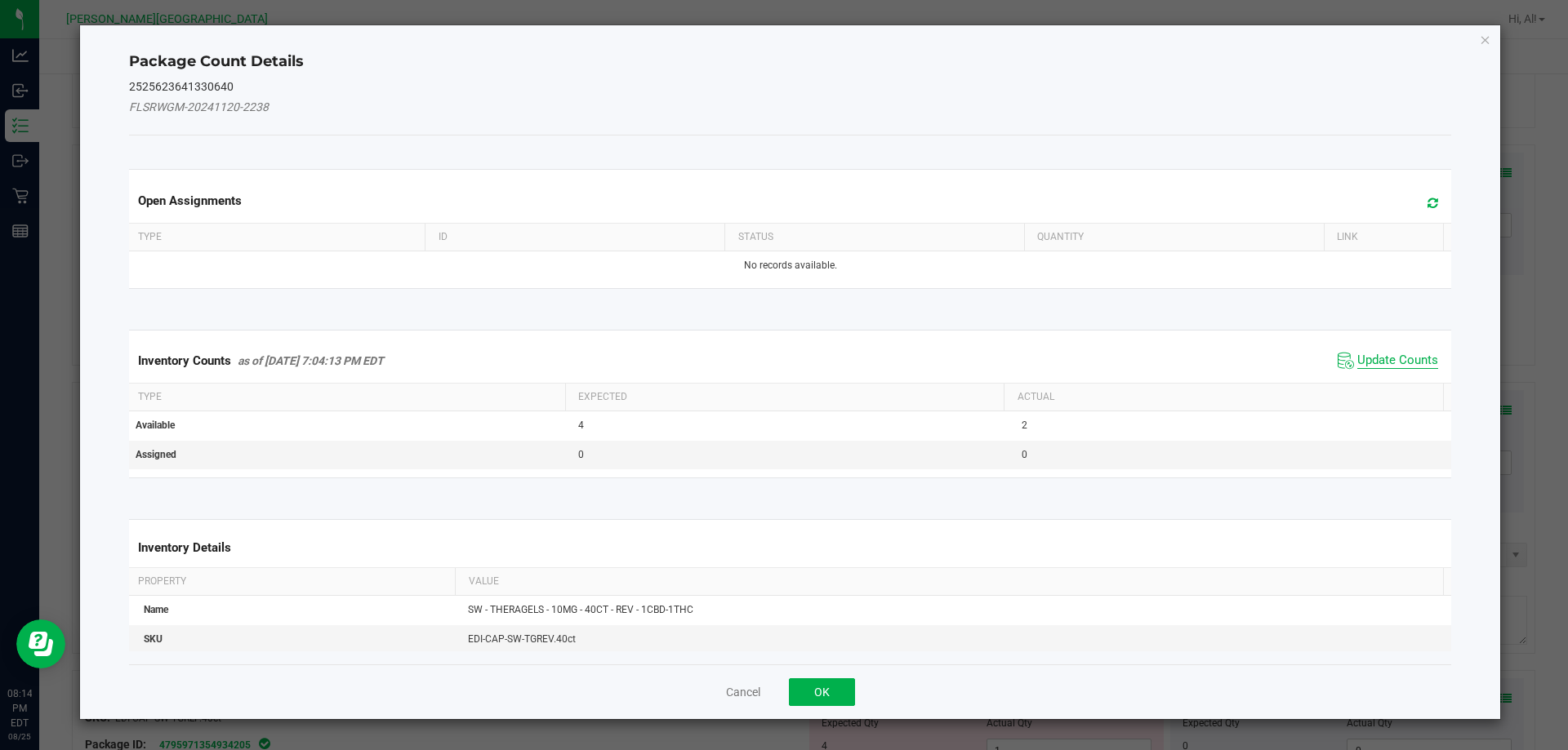
click at [1403, 354] on span "Update Counts" at bounding box center [1398, 360] width 81 height 16
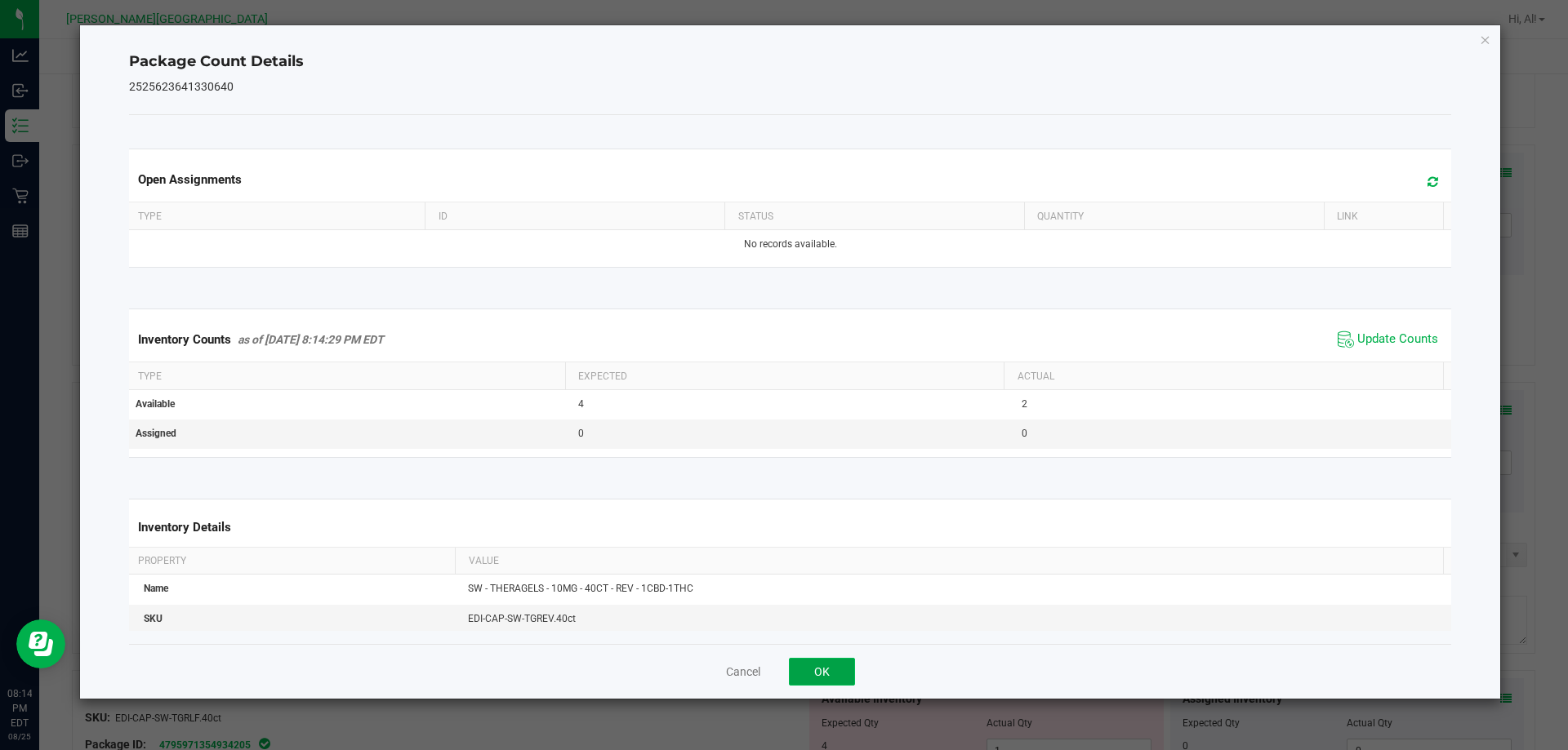
click at [823, 669] on button "OK" at bounding box center [822, 672] width 66 height 28
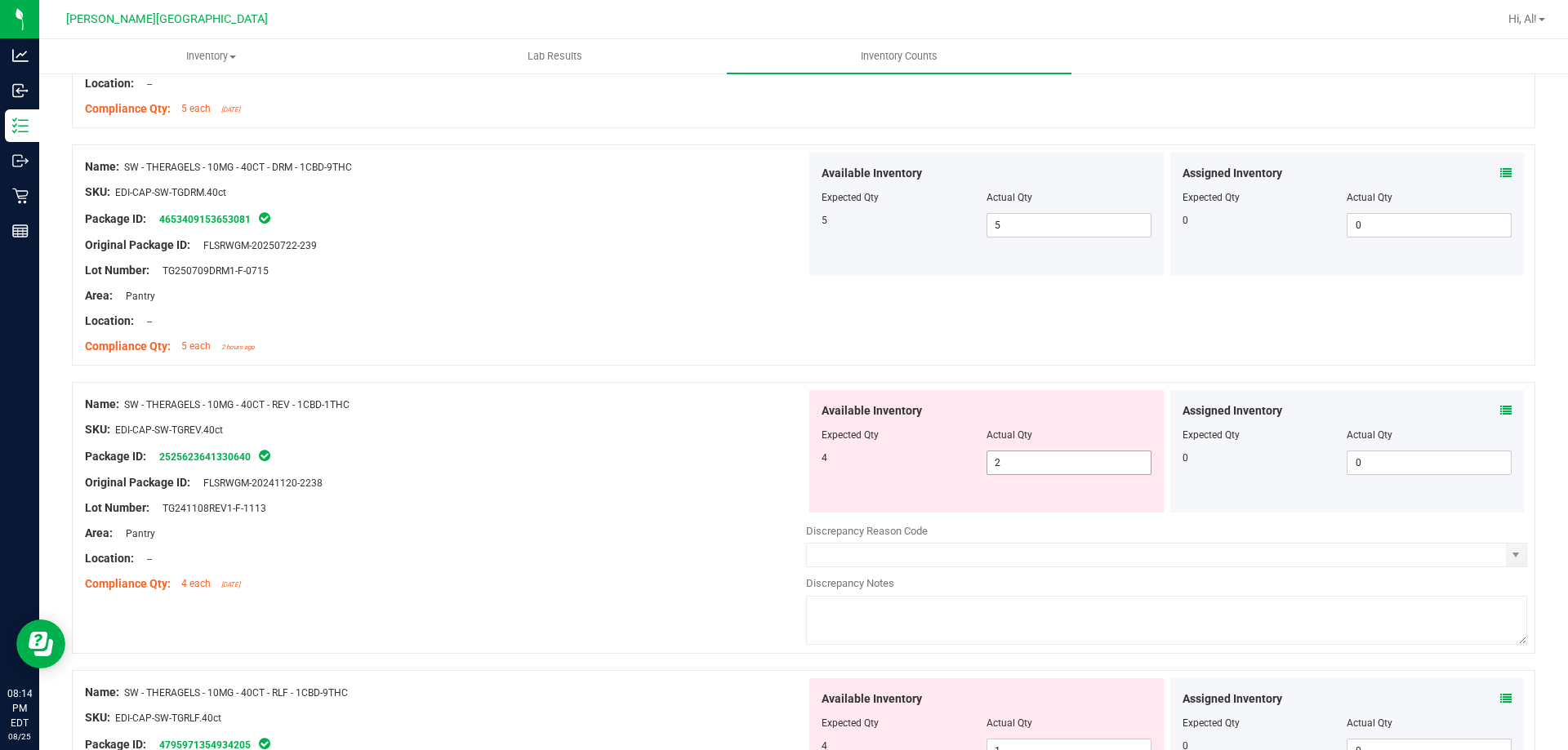
click at [1001, 460] on span "2 2" at bounding box center [1070, 463] width 165 height 24
click at [1001, 460] on input "2" at bounding box center [1070, 463] width 164 height 23
type input "4"
click at [1009, 427] on div "Actual Qty" at bounding box center [1070, 434] width 165 height 15
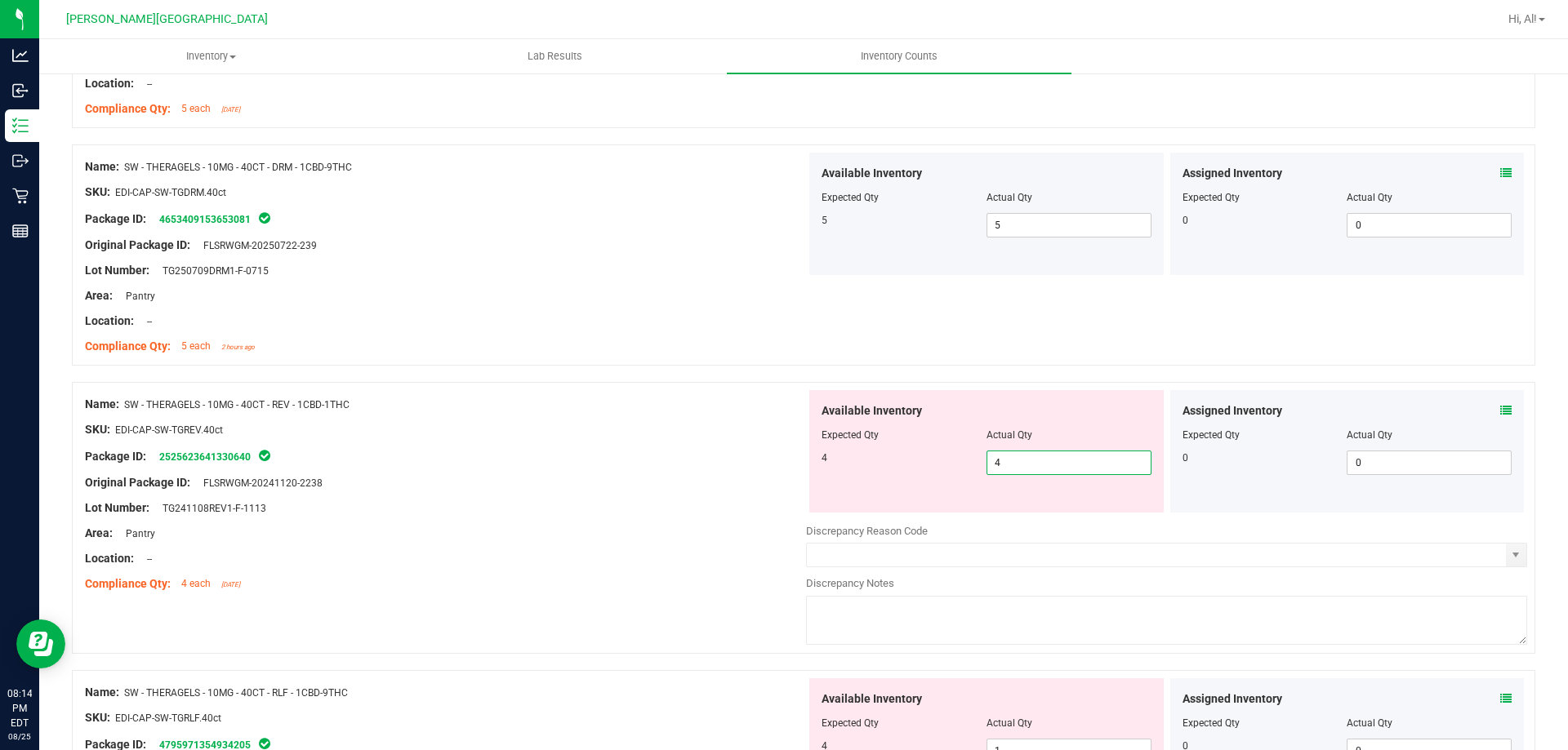
type input "4"
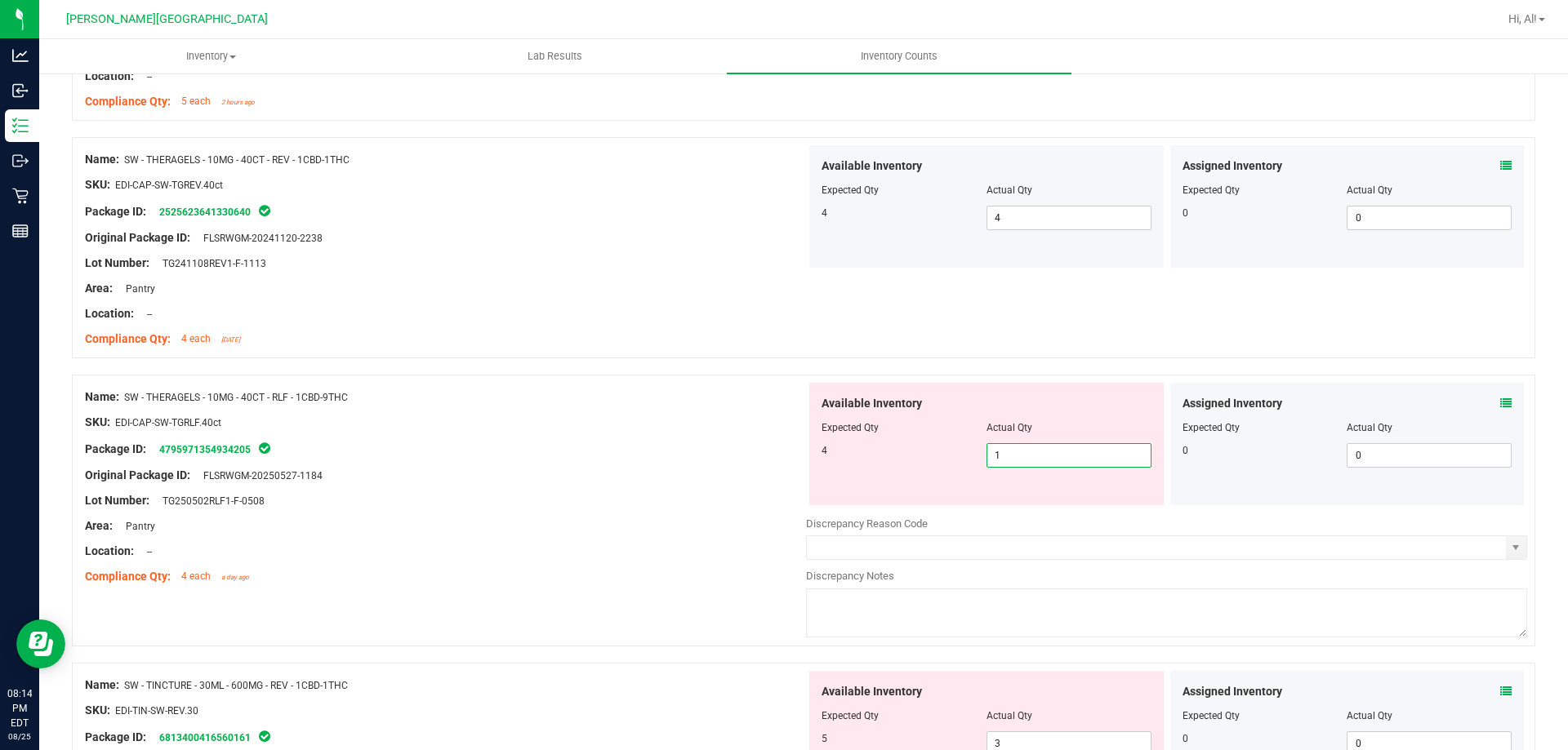
click at [1020, 462] on span "1 1" at bounding box center [1070, 455] width 165 height 24
click at [1021, 462] on input "1" at bounding box center [1070, 455] width 164 height 23
type input "4"
click at [1045, 418] on div at bounding box center [986, 415] width 330 height 8
type input "4"
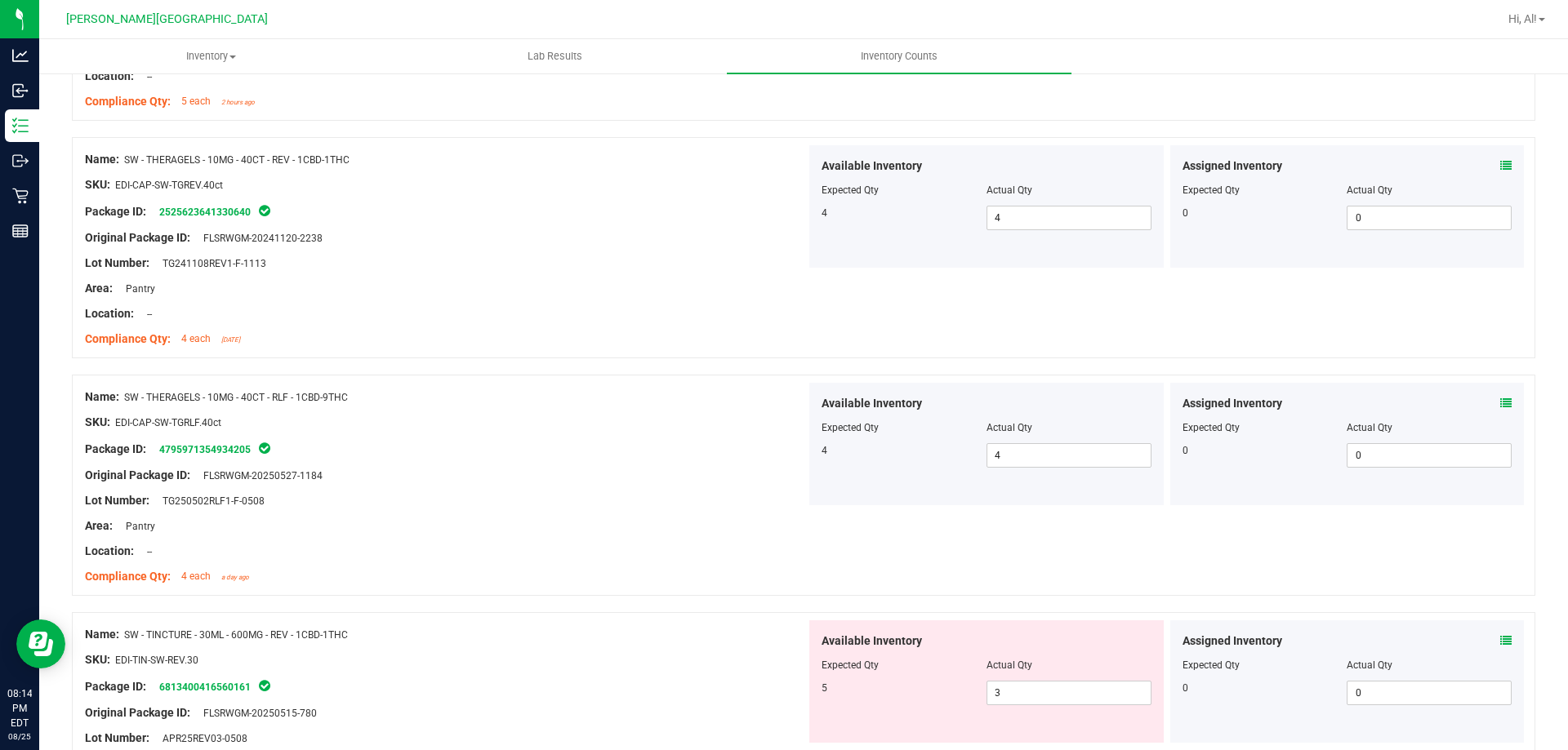
scroll to position [3673, 0]
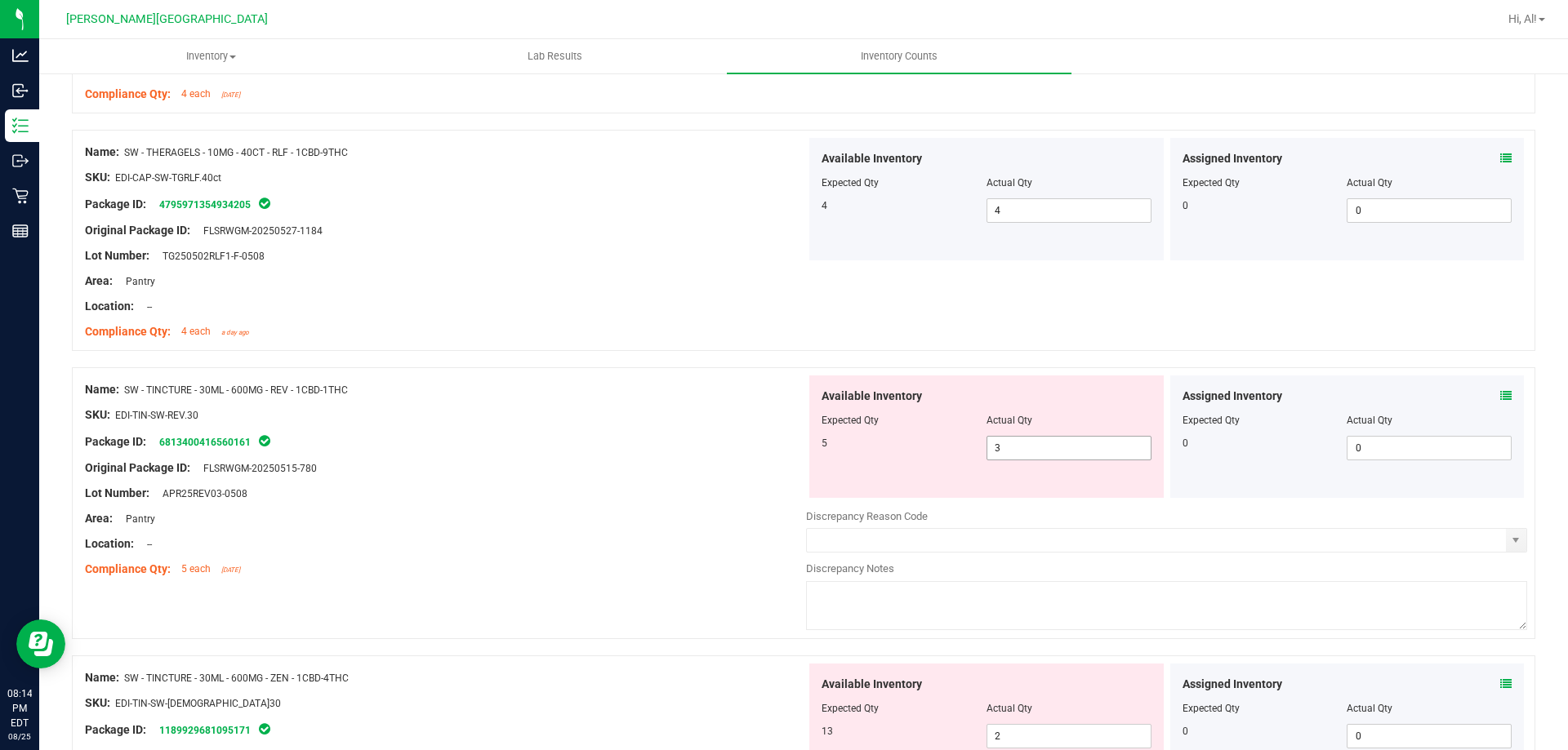
click at [1045, 446] on span "3 3" at bounding box center [1070, 448] width 165 height 24
click at [1045, 446] on input "3" at bounding box center [1070, 448] width 164 height 23
type input "5"
click at [1055, 409] on div at bounding box center [986, 409] width 330 height 8
type input "5"
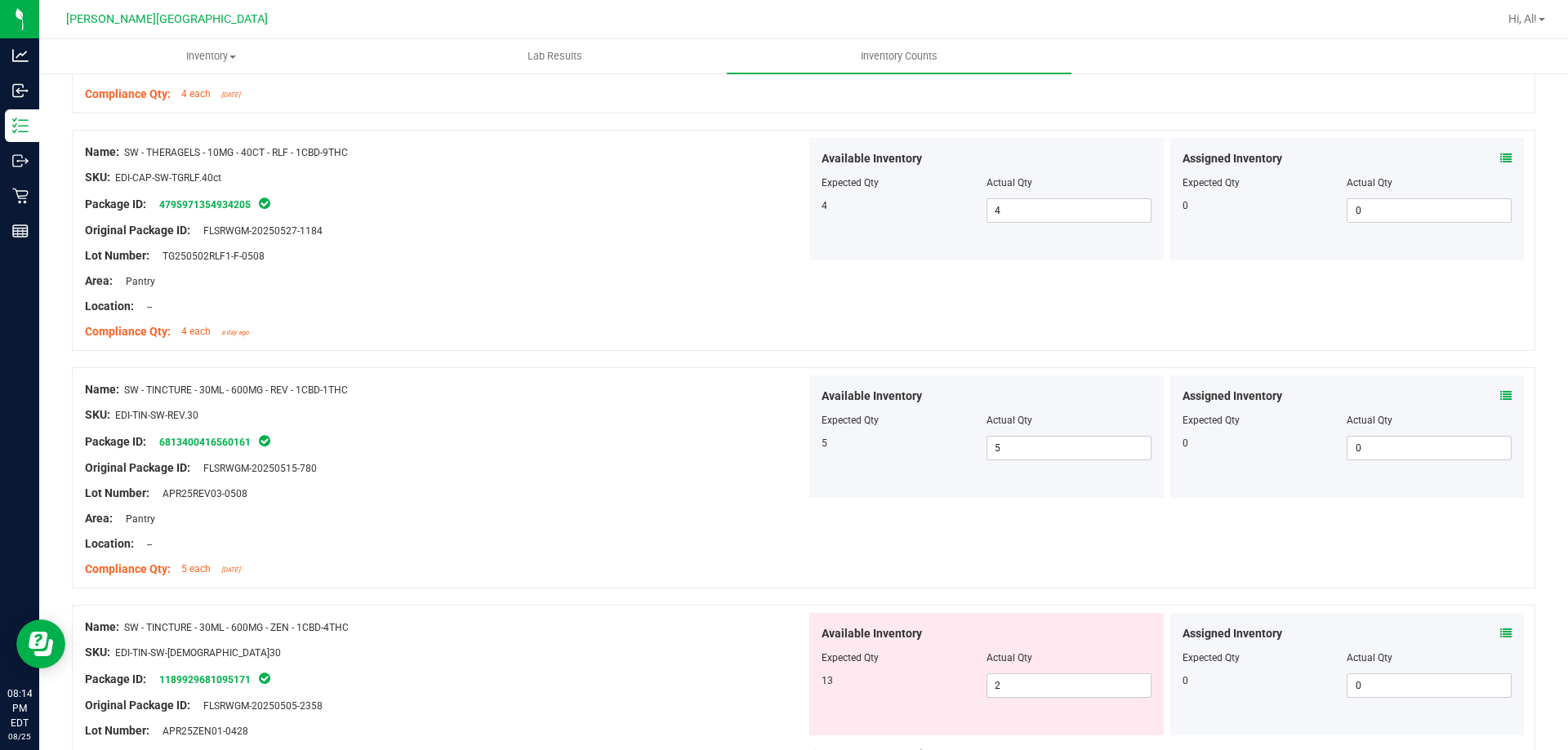
scroll to position [3919, 0]
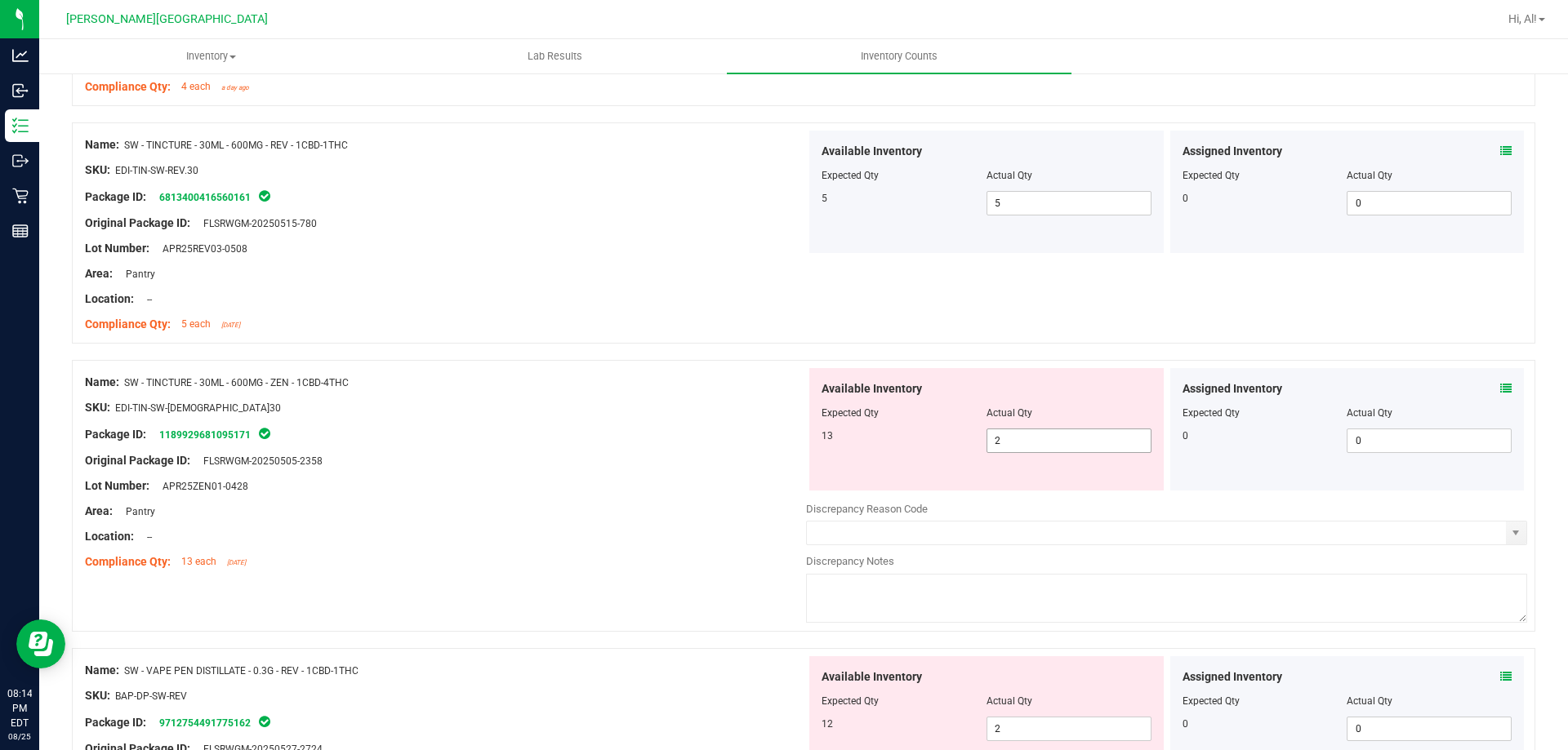
click at [1048, 434] on span "2 2" at bounding box center [1070, 440] width 165 height 24
click at [1048, 434] on input "2" at bounding box center [1070, 440] width 164 height 23
type input "13"
click at [1049, 424] on div at bounding box center [986, 424] width 330 height 8
type input "13"
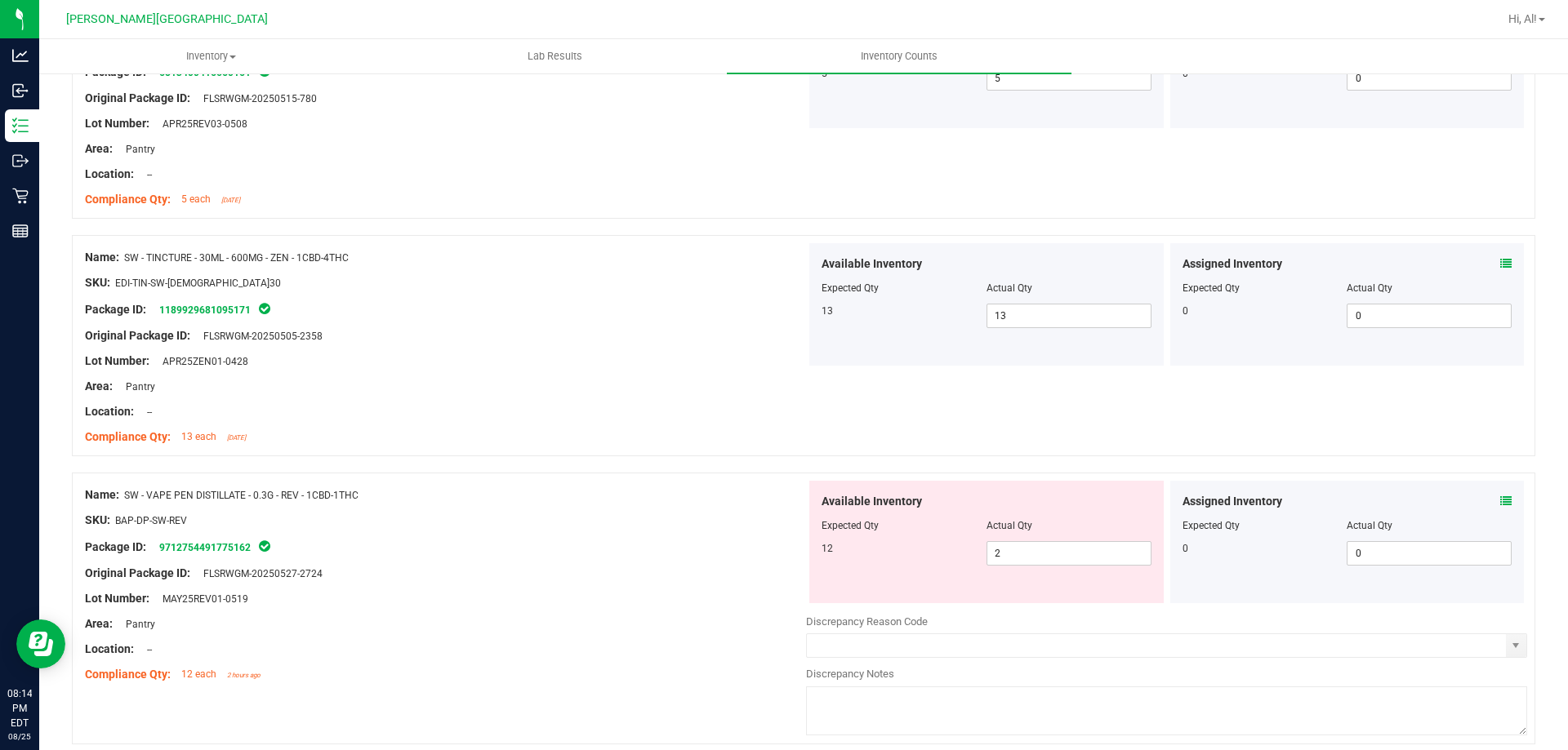
scroll to position [4082, 0]
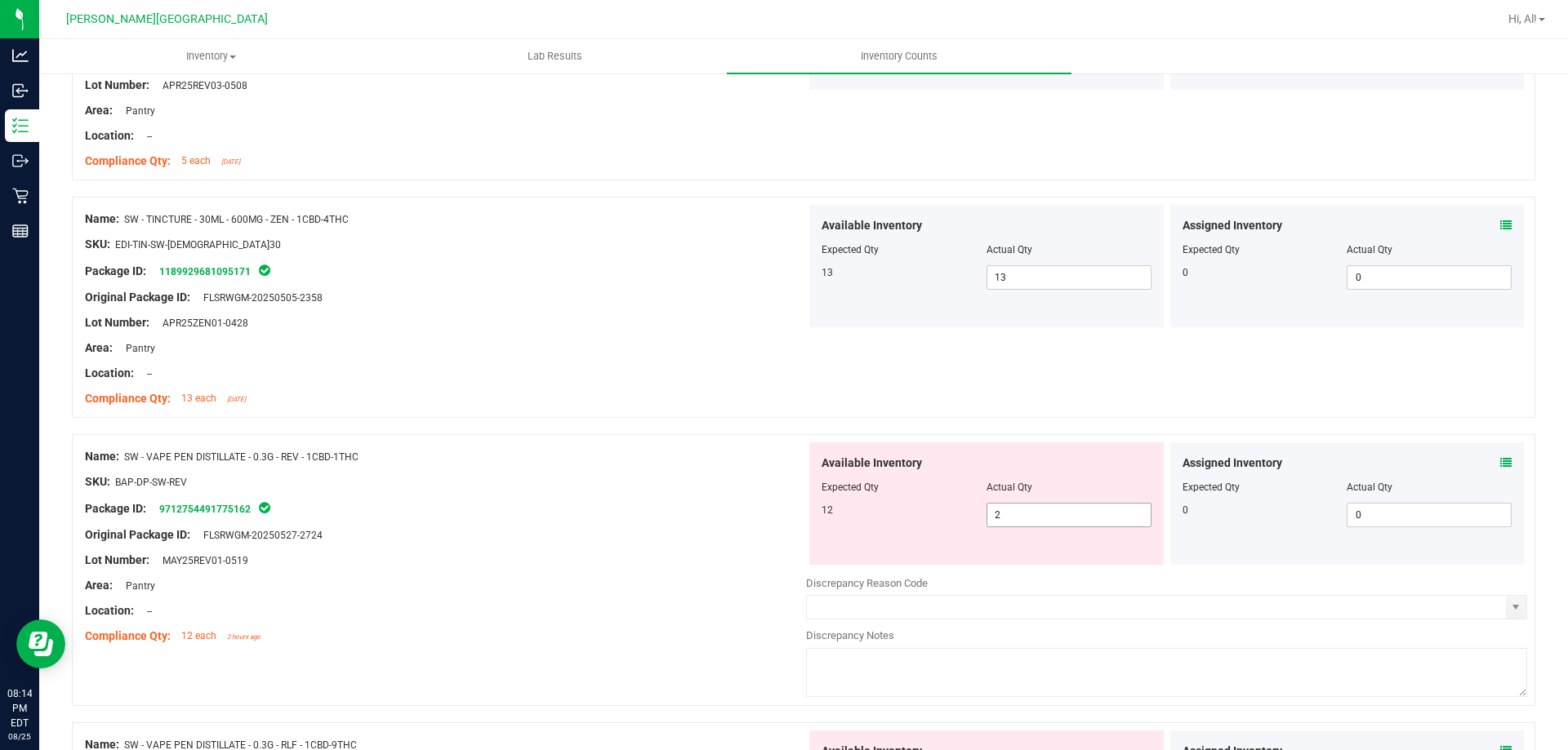
click at [1030, 513] on span "2 2" at bounding box center [1070, 515] width 165 height 24
click at [1030, 513] on input "2" at bounding box center [1070, 515] width 164 height 23
type input "12"
click at [1029, 464] on div "Available Inventory" at bounding box center [986, 464] width 330 height 17
type input "12"
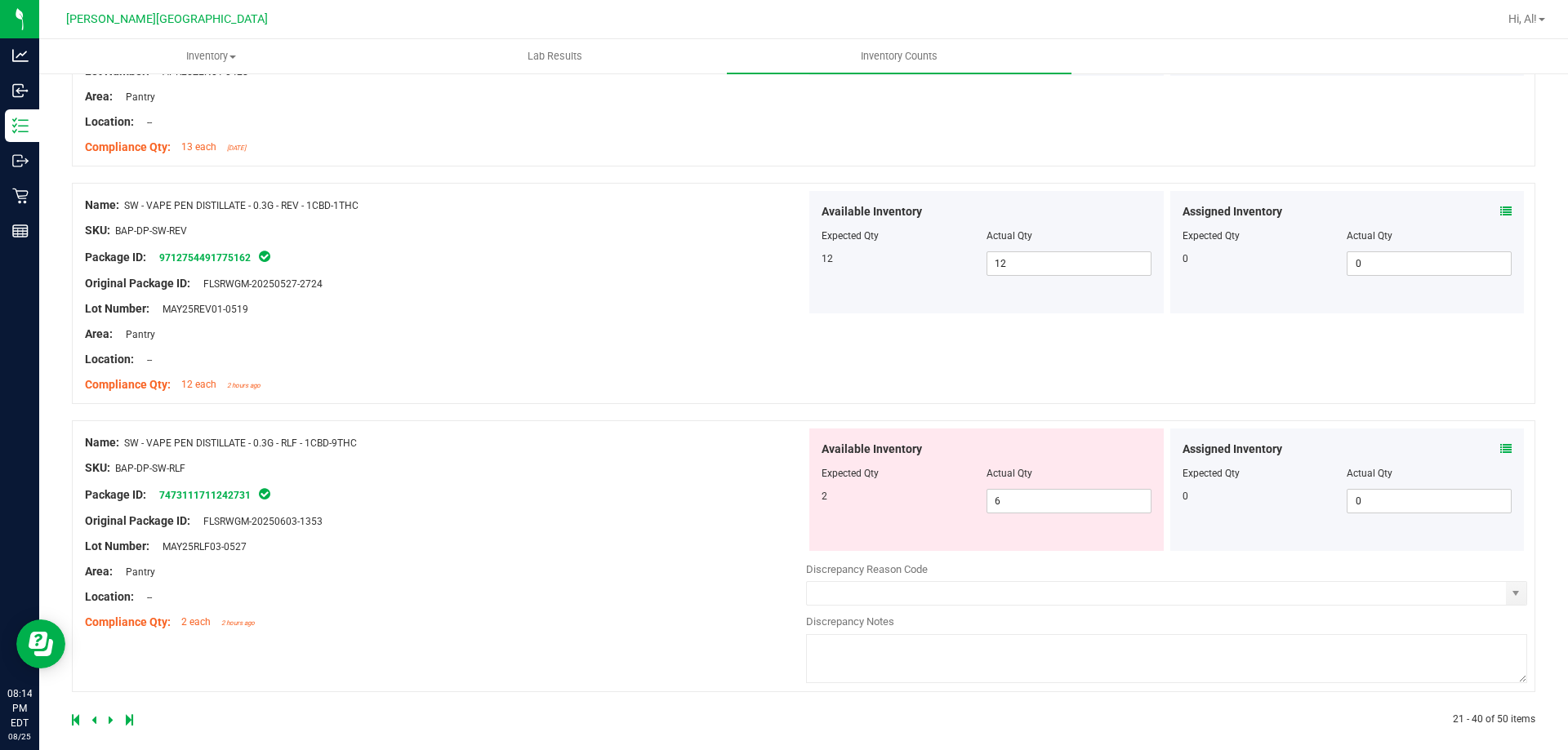
scroll to position [4347, 0]
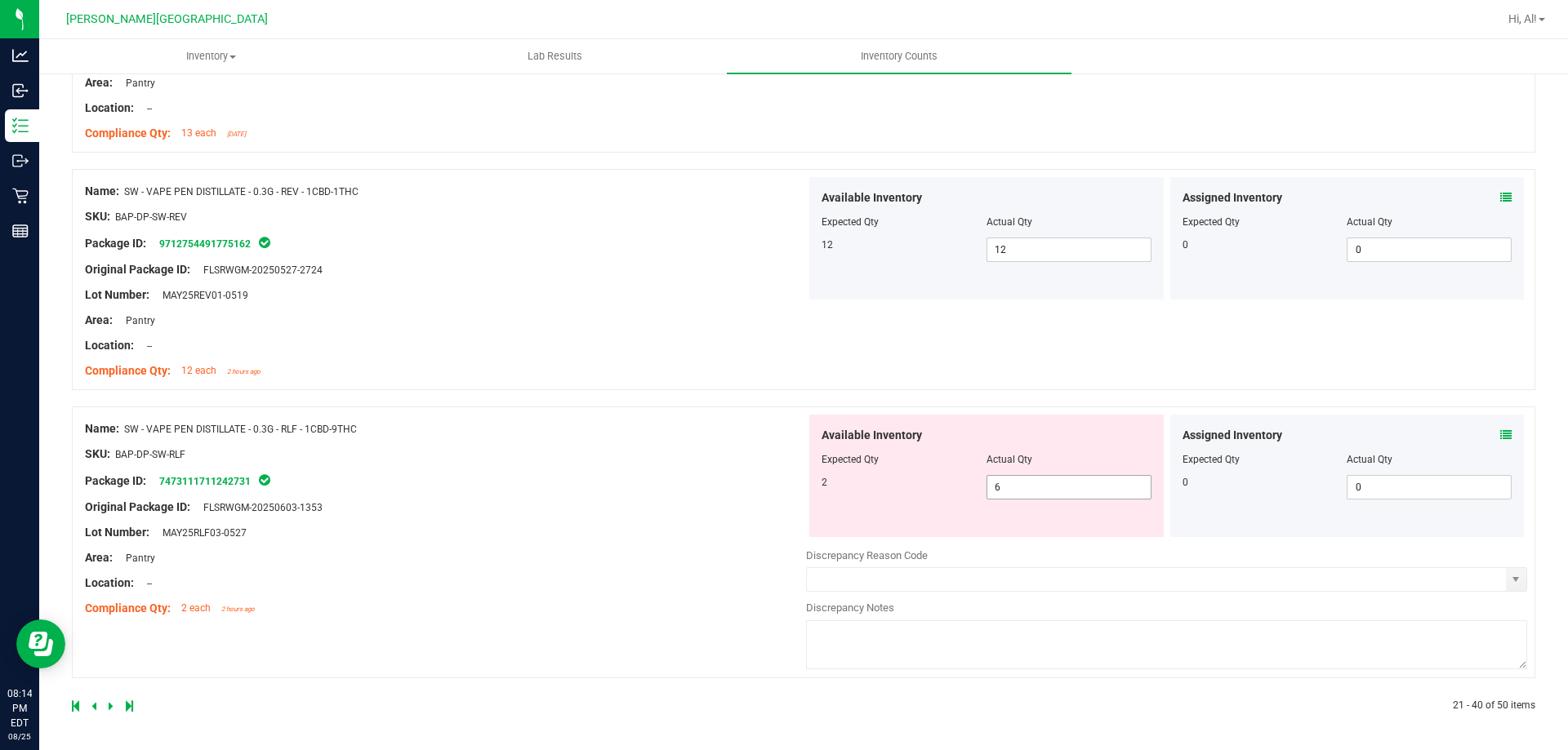
click at [1033, 489] on span "6 6" at bounding box center [1070, 487] width 165 height 24
click at [1501, 430] on icon at bounding box center [1506, 434] width 11 height 11
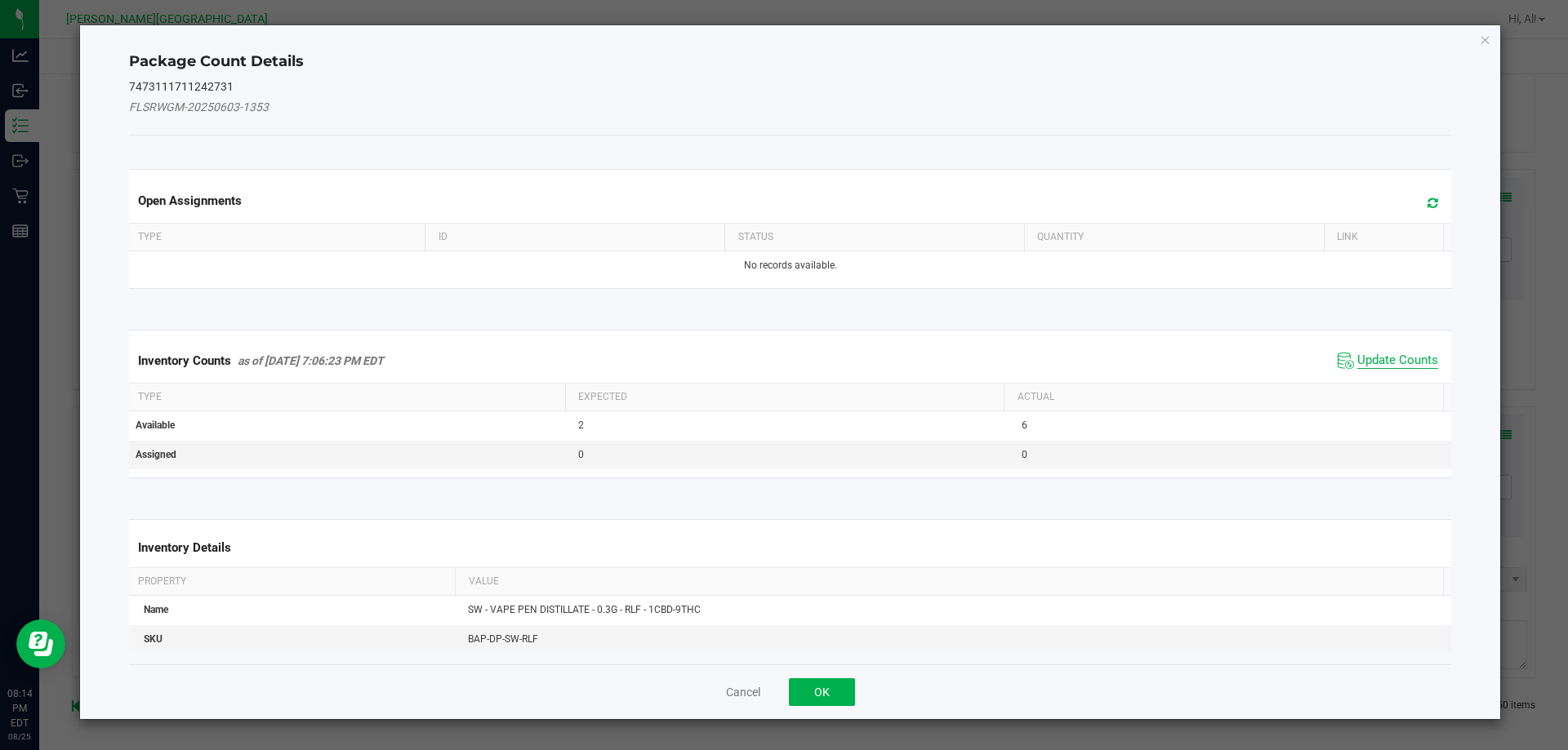
click at [1377, 353] on span "Update Counts" at bounding box center [1398, 360] width 81 height 16
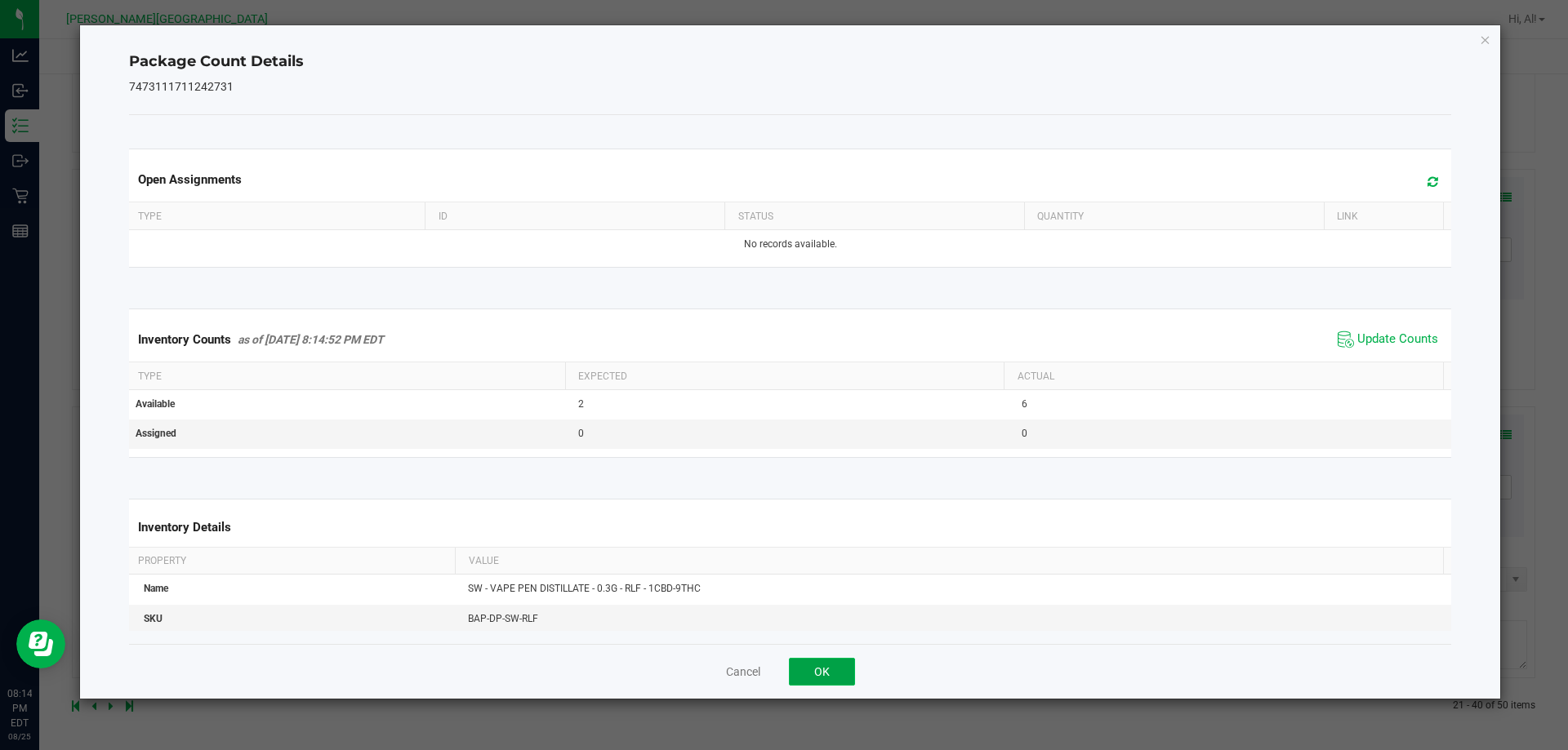
click at [839, 661] on button "OK" at bounding box center [822, 672] width 66 height 28
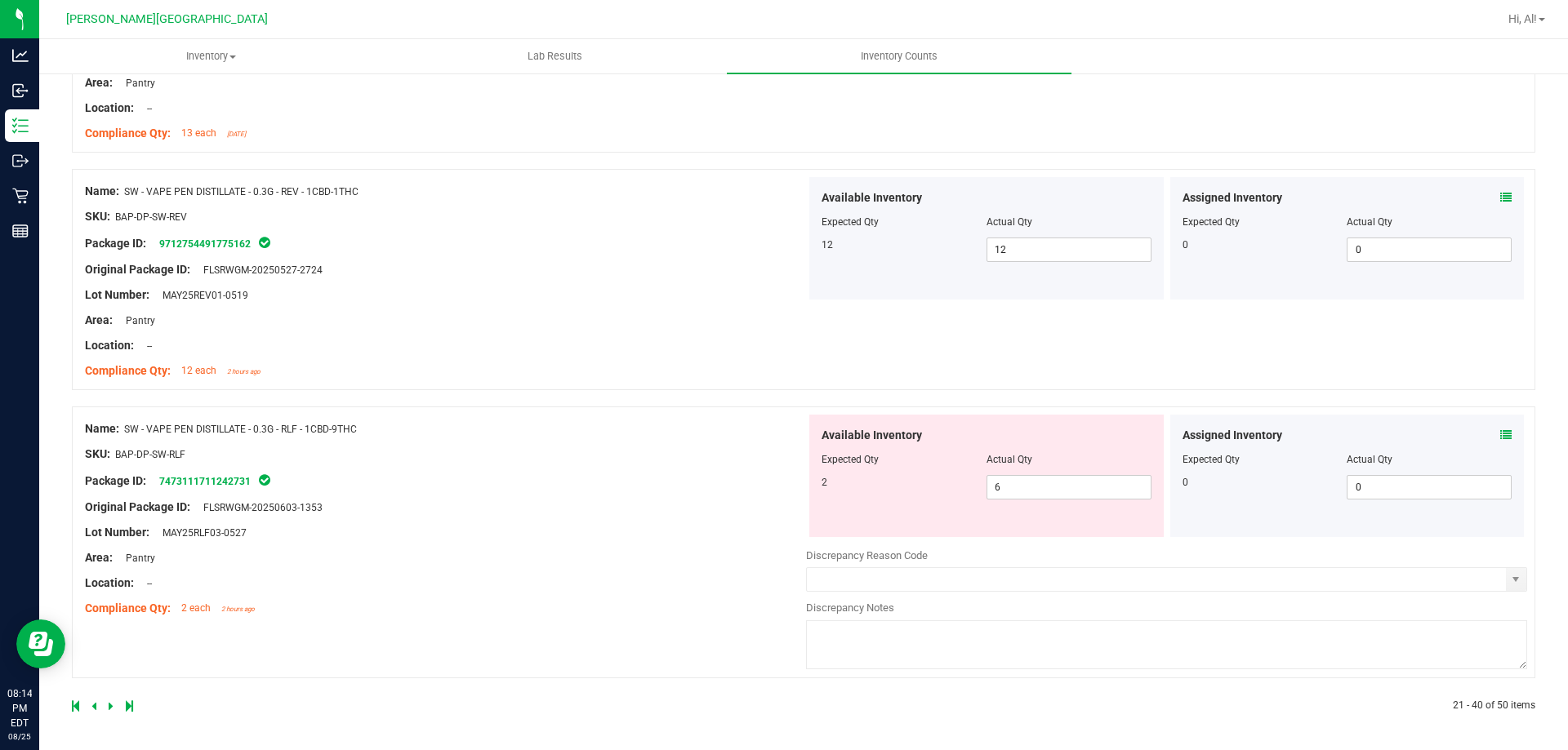
click at [707, 490] on div at bounding box center [446, 494] width 721 height 8
click at [111, 704] on icon at bounding box center [111, 705] width 5 height 9
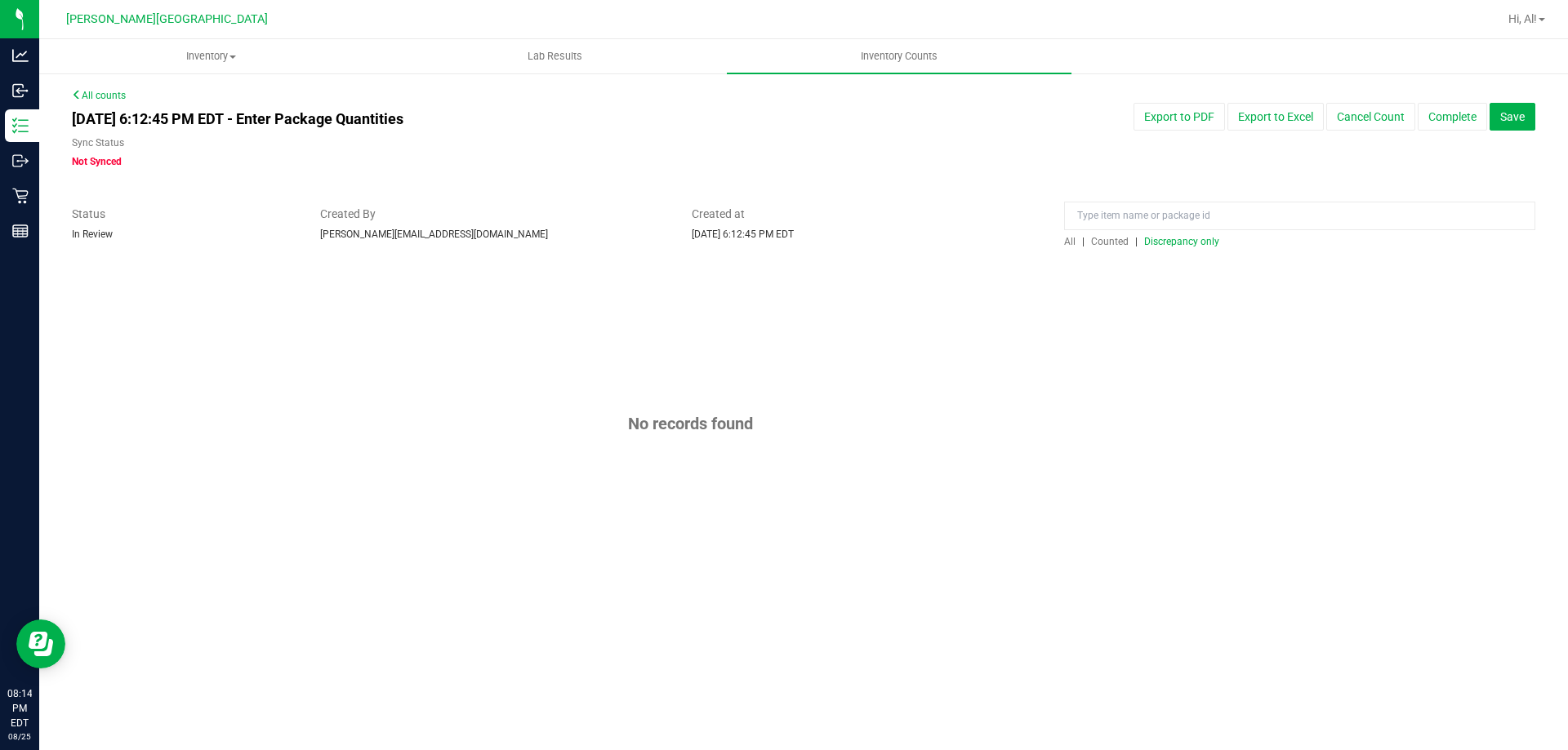
click at [1201, 242] on span "Discrepancy only" at bounding box center [1182, 241] width 75 height 11
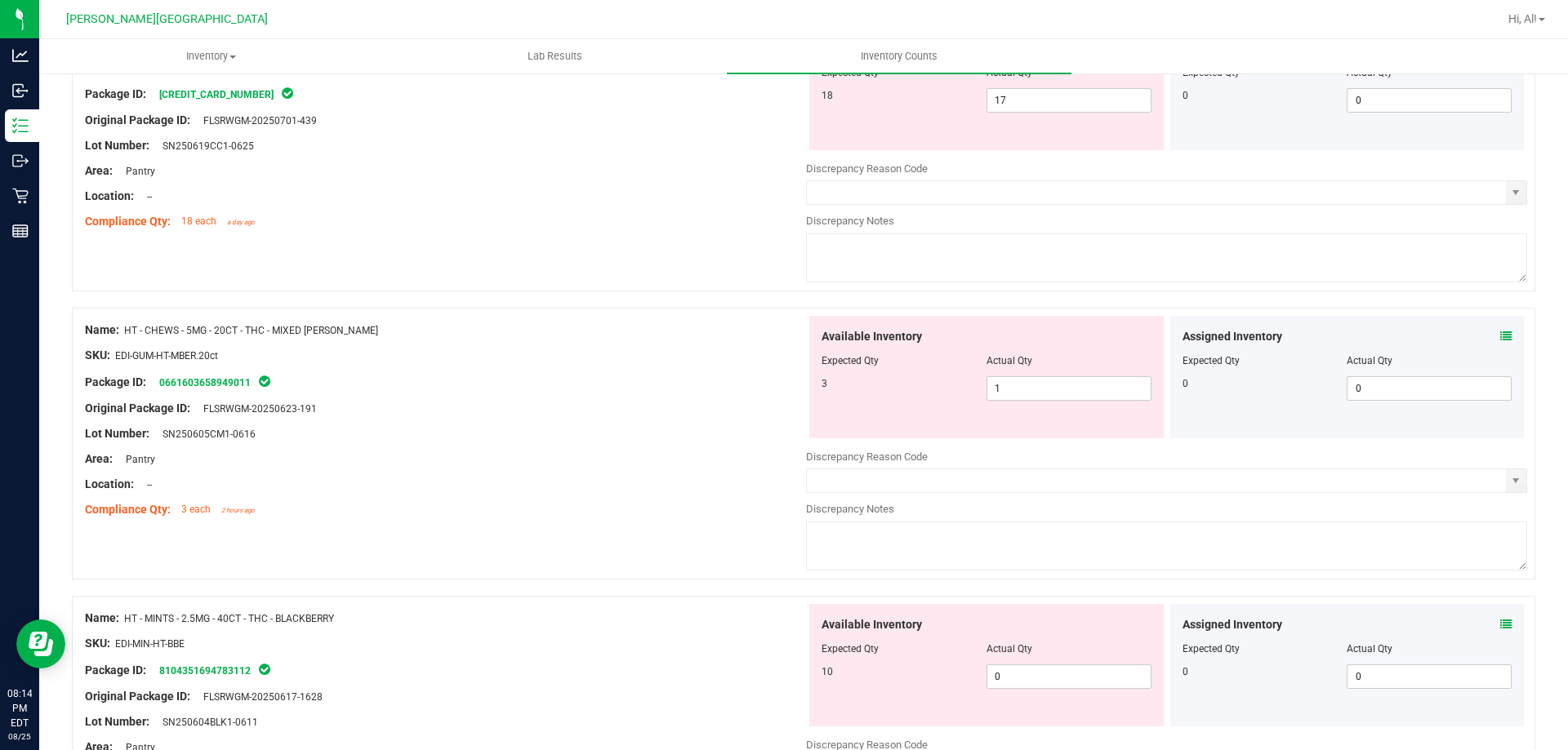
scroll to position [5334, 0]
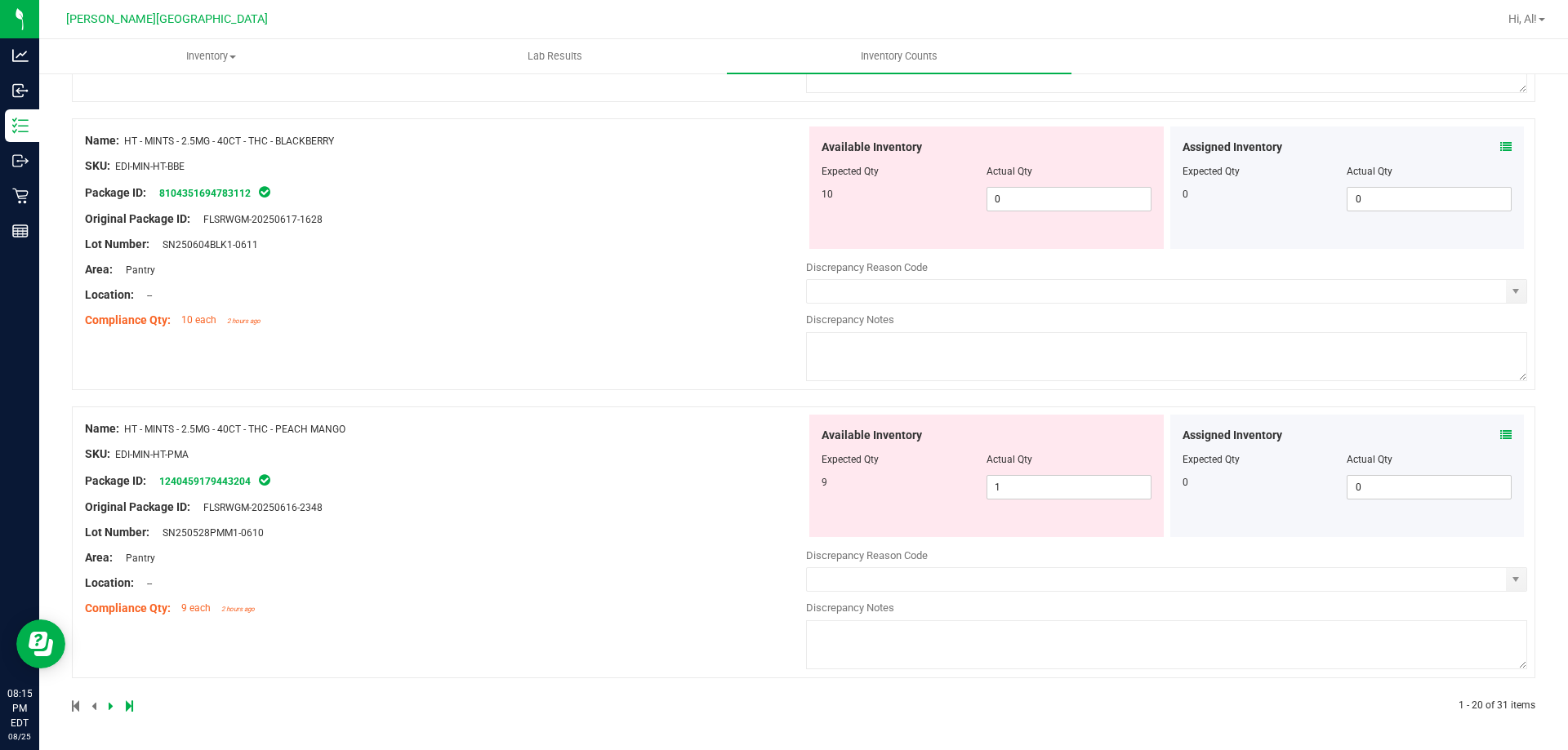
click at [108, 704] on icon at bounding box center [111, 705] width 5 height 9
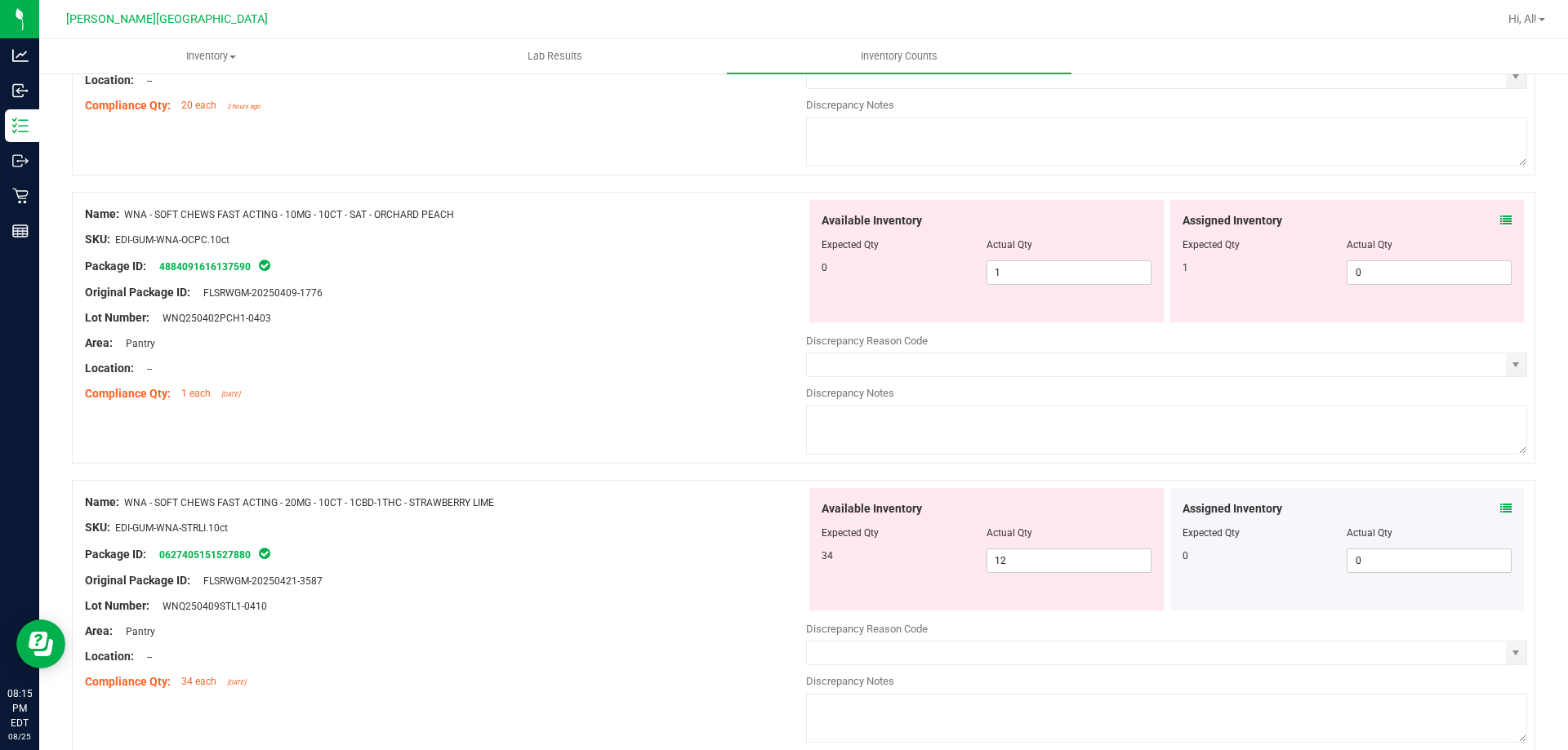
scroll to position [2740, 0]
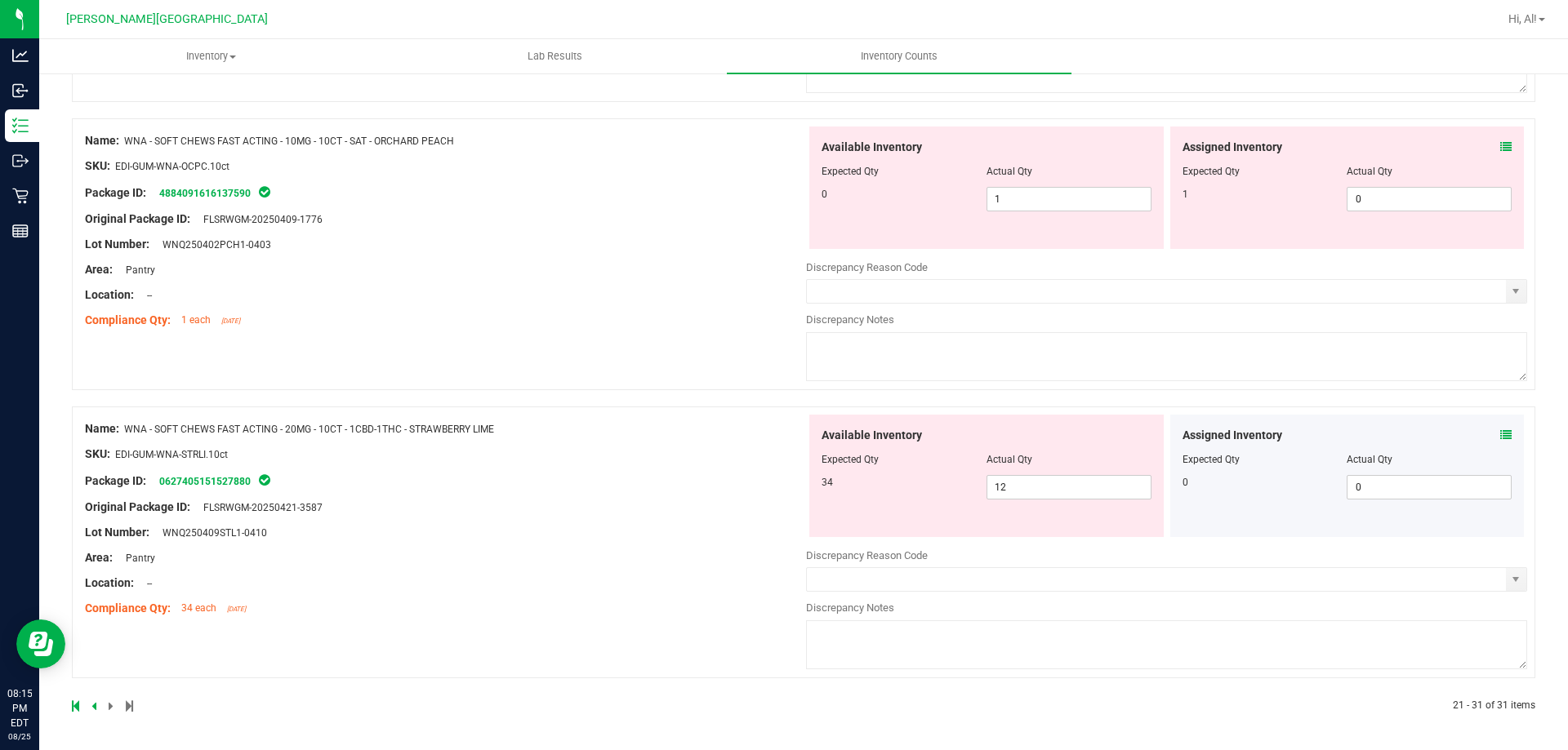
click at [92, 710] on icon at bounding box center [94, 705] width 5 height 9
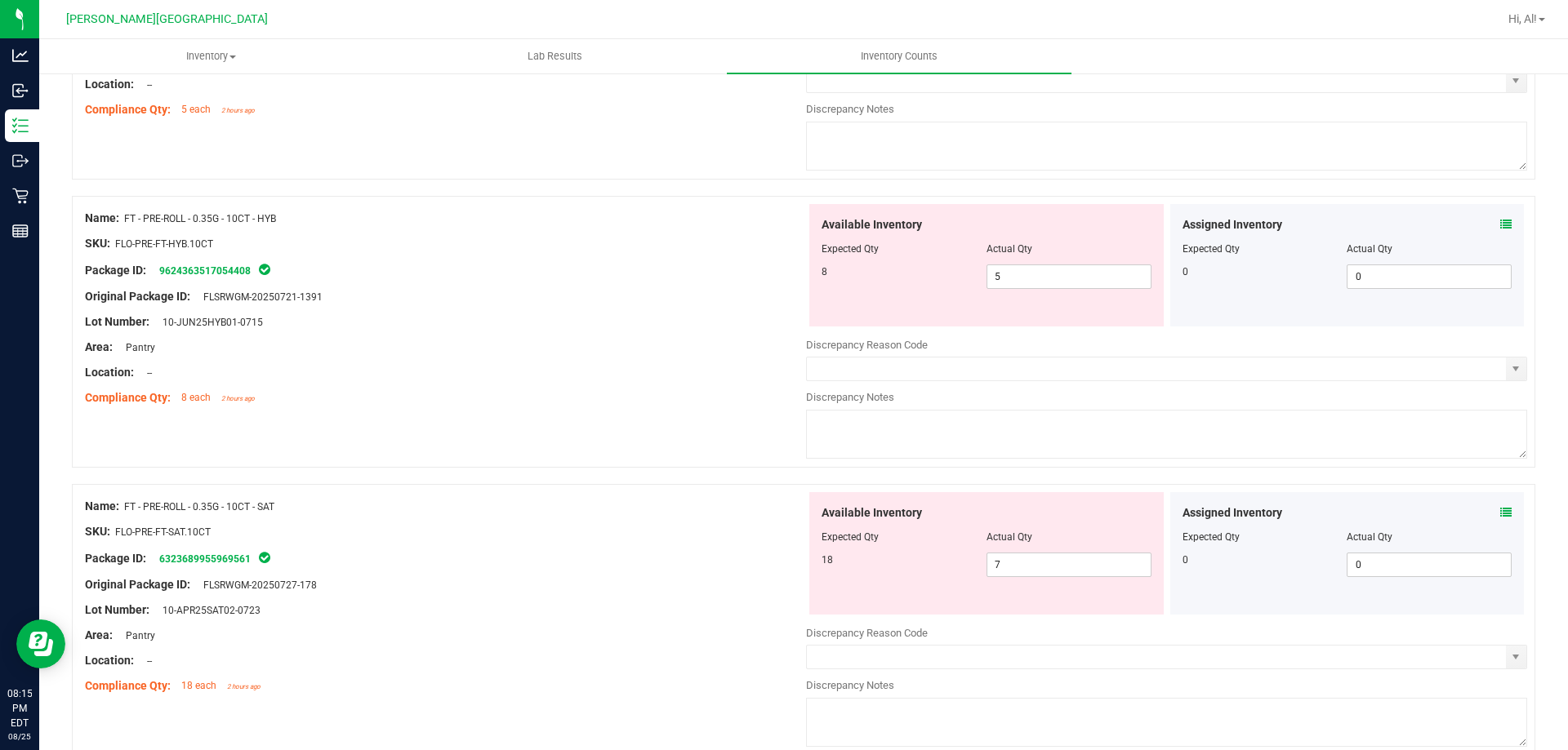
scroll to position [354, 0]
click at [1501, 226] on icon at bounding box center [1506, 227] width 11 height 11
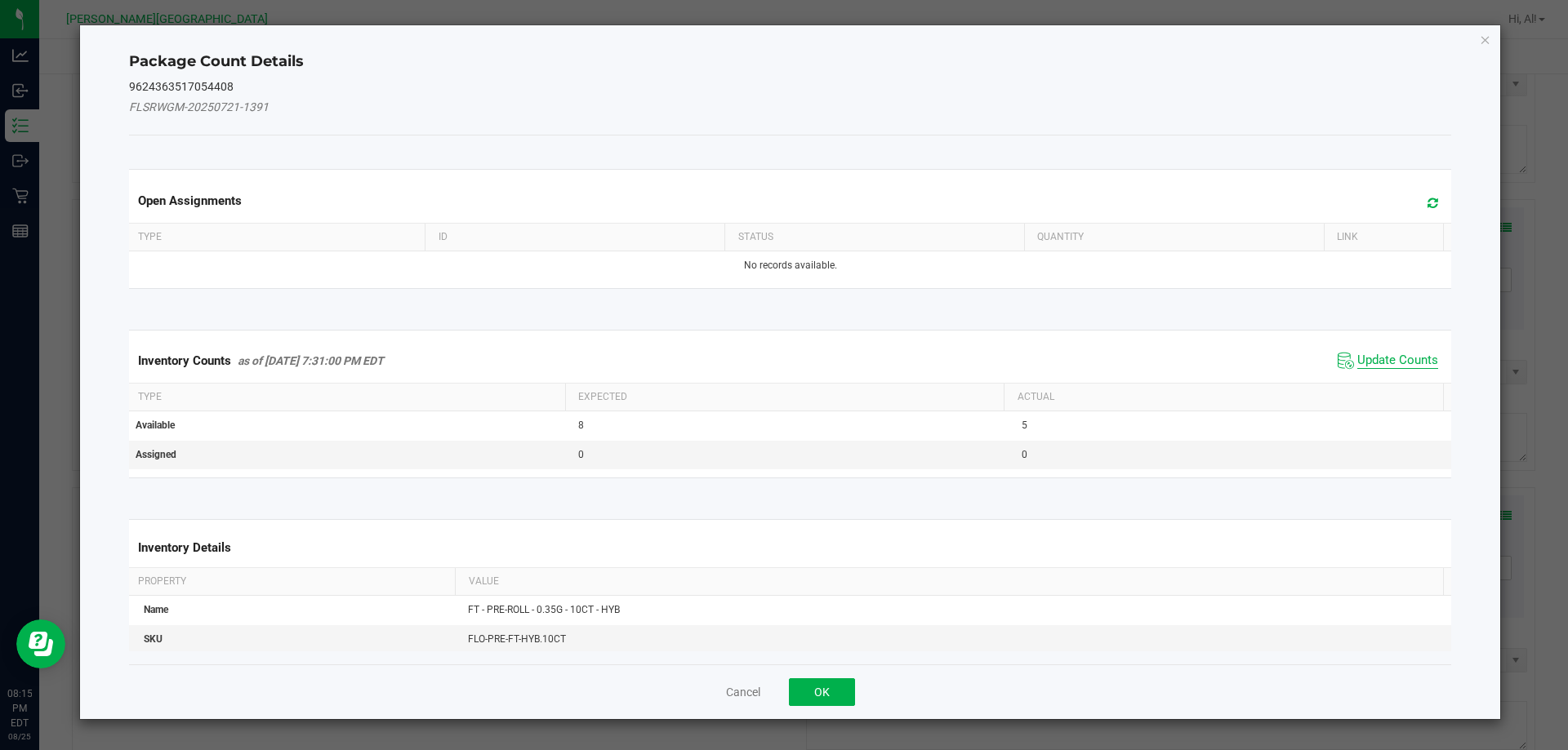
click at [1388, 358] on span "Update Counts" at bounding box center [1398, 360] width 81 height 16
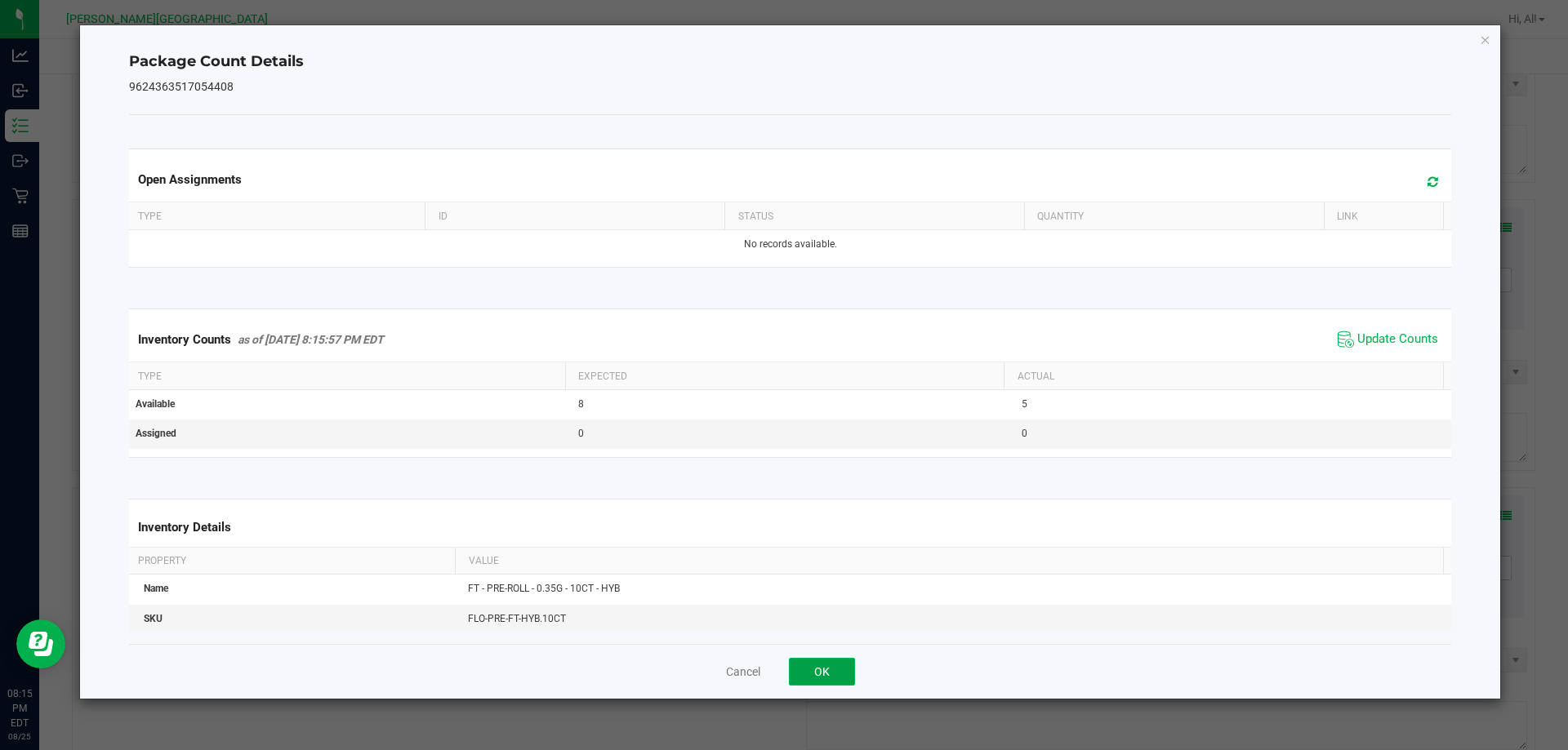
click at [835, 679] on button "OK" at bounding box center [822, 672] width 66 height 28
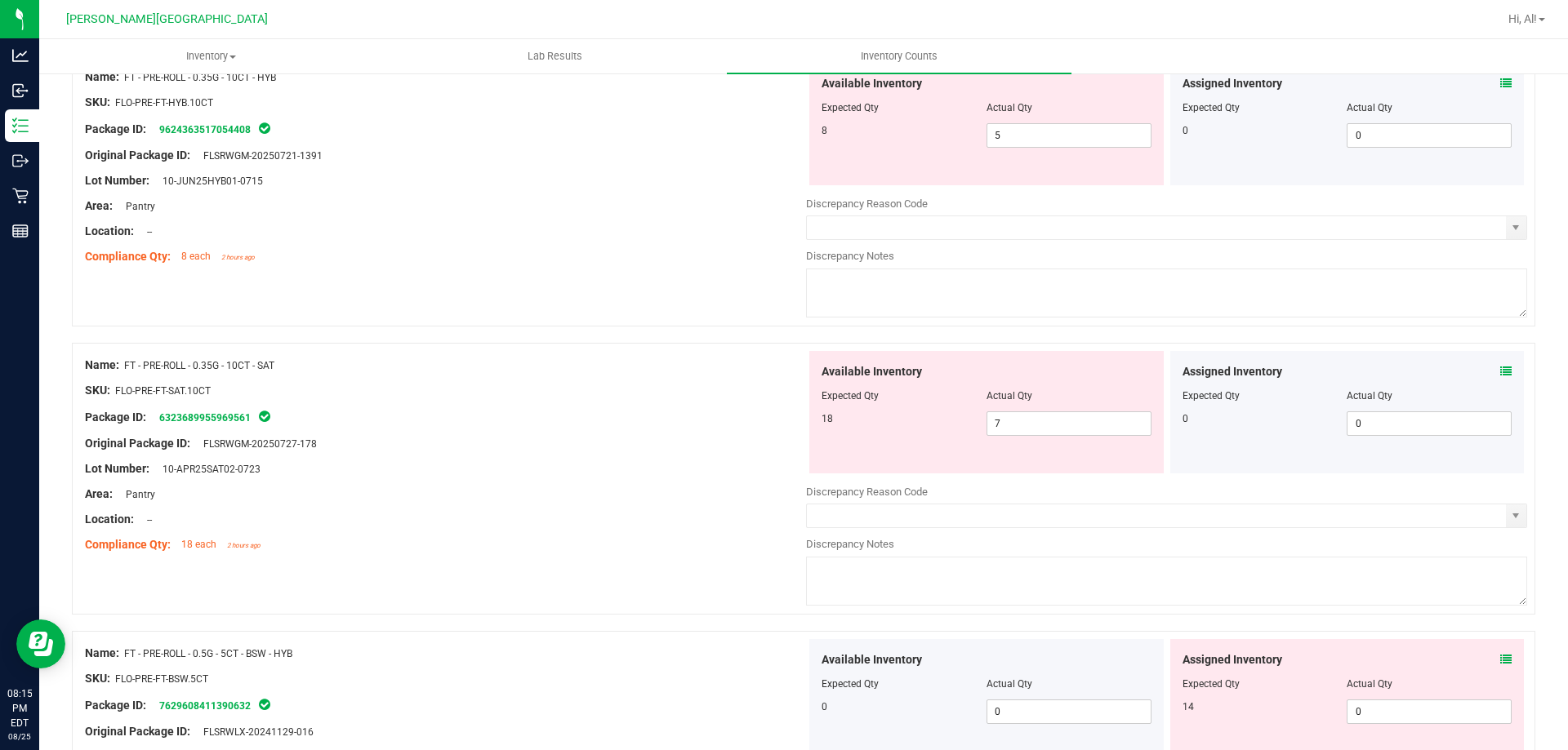
scroll to position [762, 0]
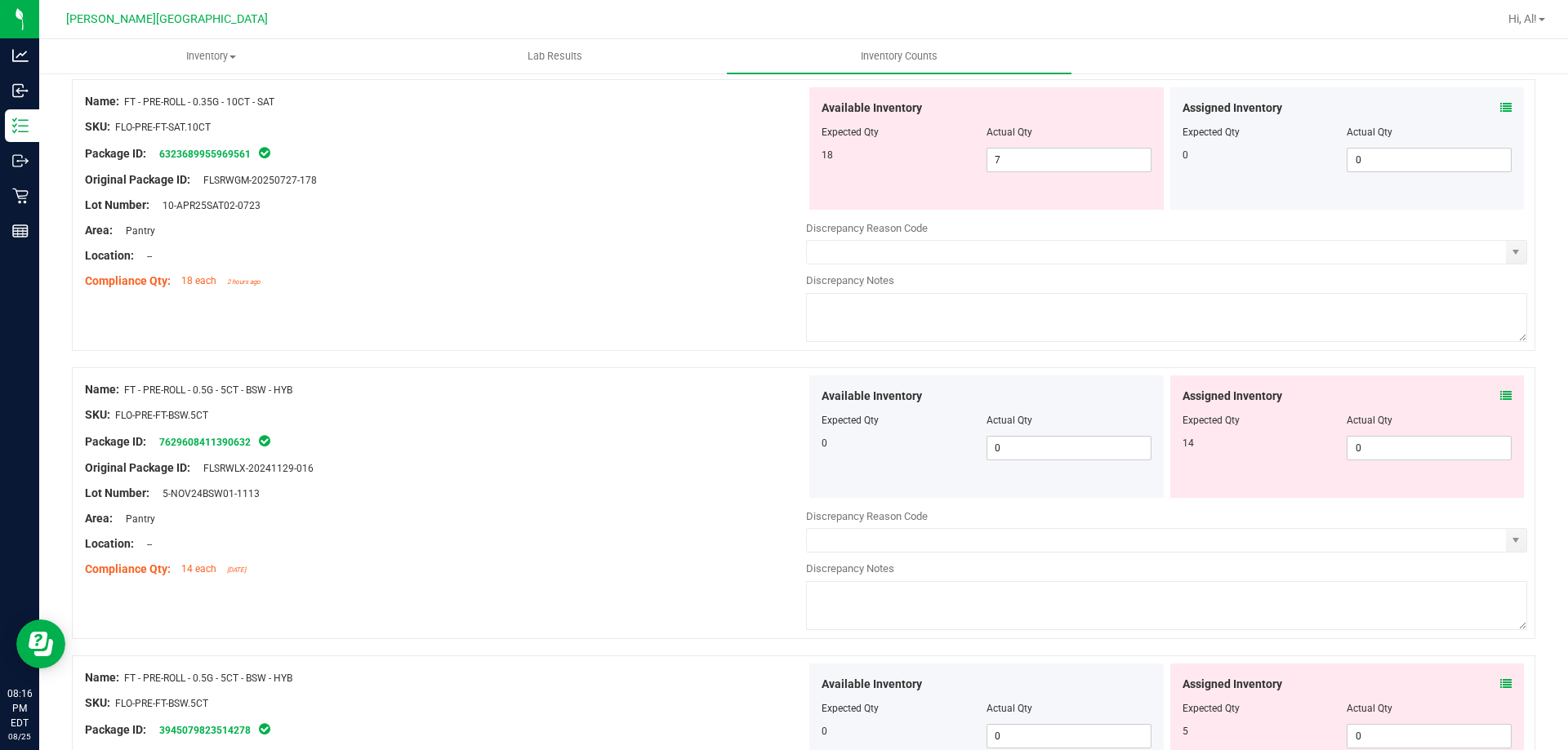
click at [603, 249] on div "Location: --" at bounding box center [446, 256] width 721 height 17
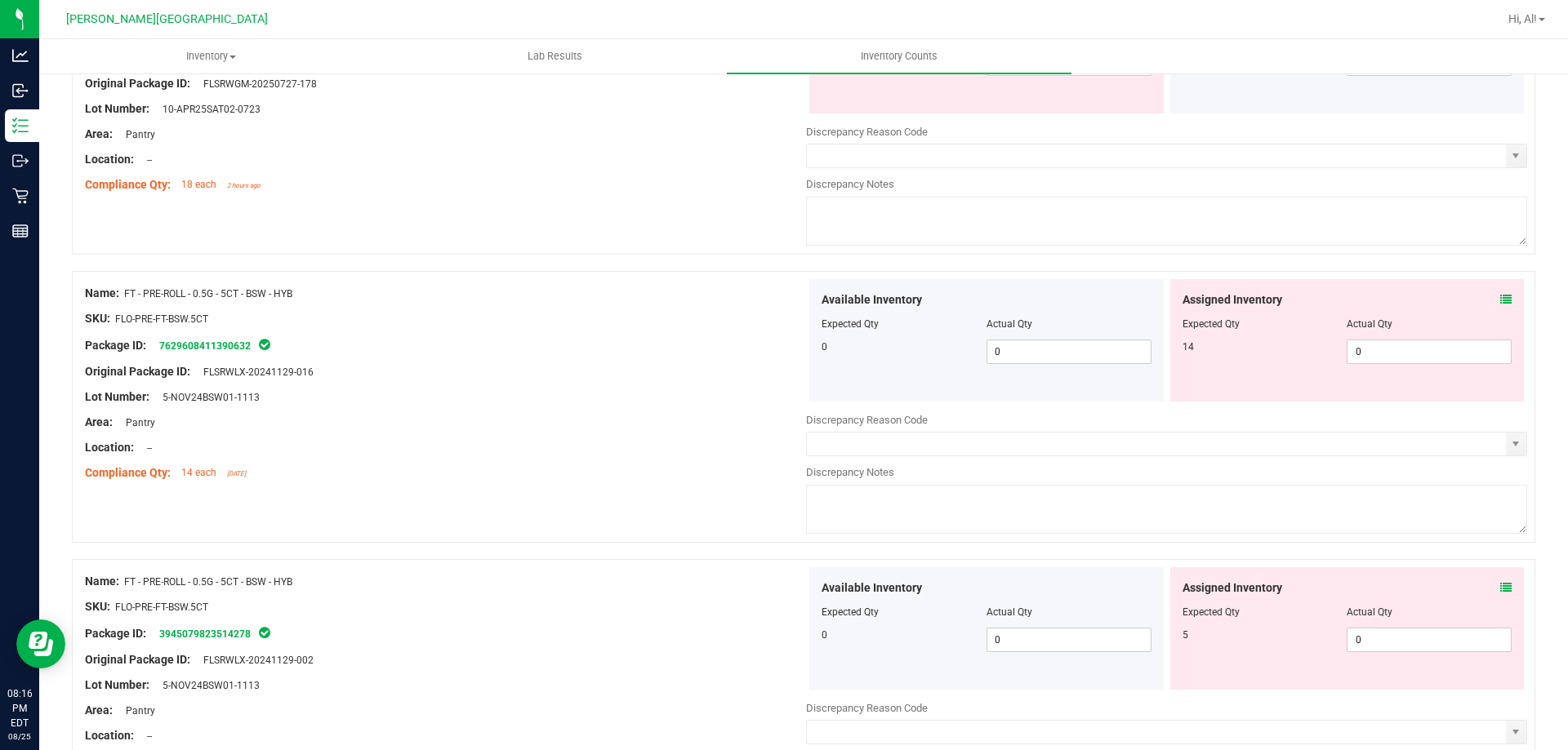
scroll to position [1007, 0]
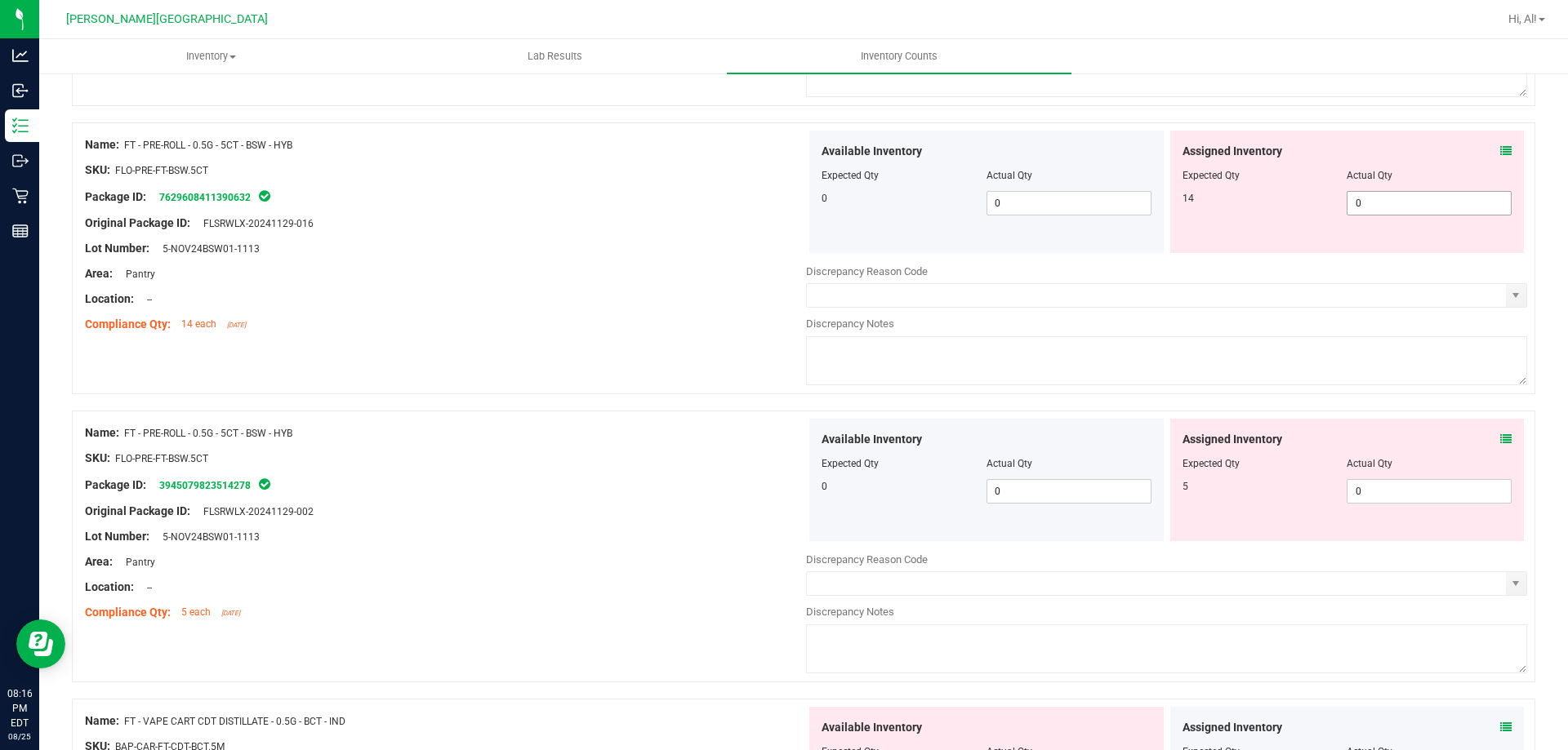
click at [1361, 211] on span "0 0" at bounding box center [1429, 203] width 165 height 24
click at [0, 0] on input "0" at bounding box center [0, 0] width 0 height 0
type input "14"
click at [1314, 218] on div "Assigned Inventory Expected Qty Actual Qty 14 0 14" at bounding box center [1348, 192] width 355 height 122
type input "14"
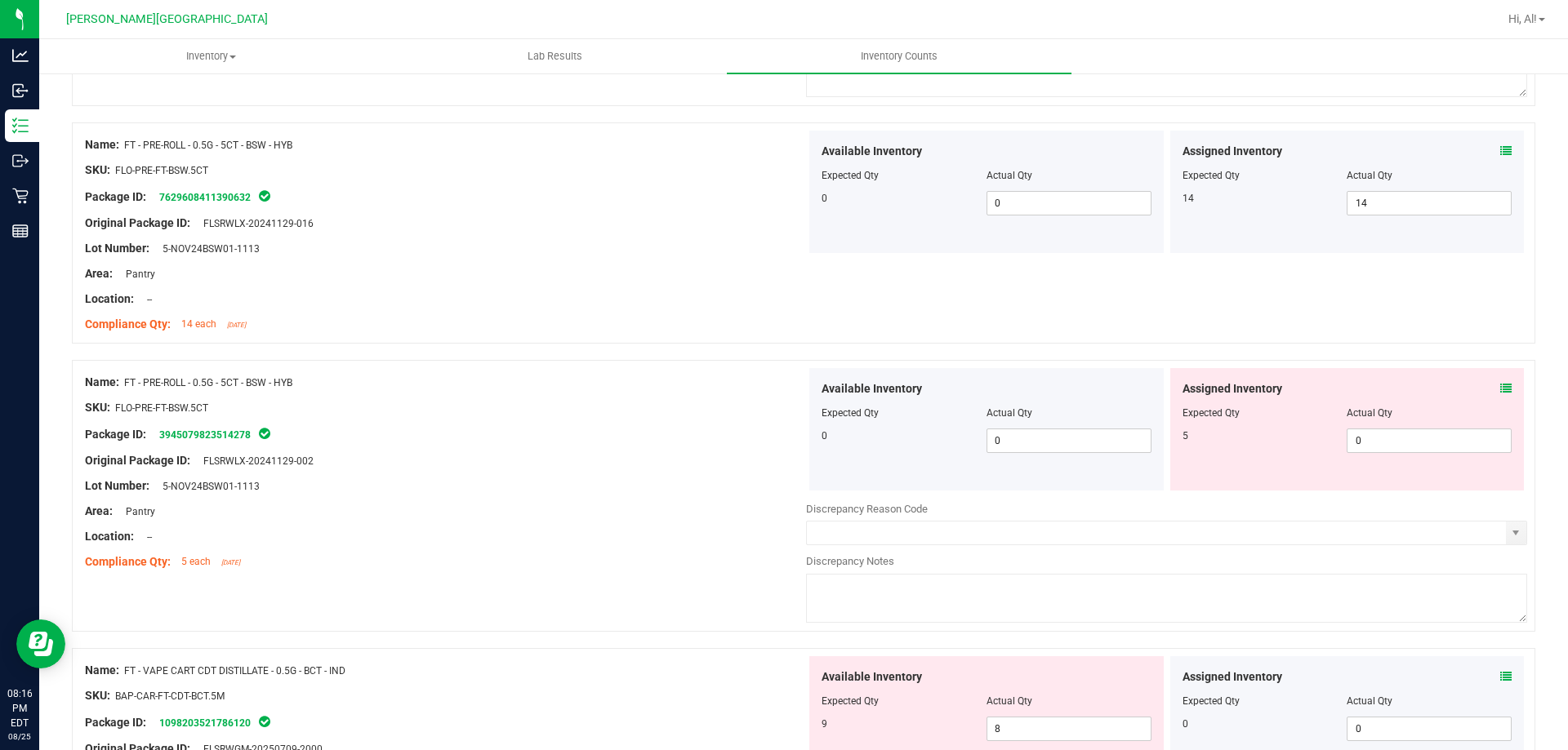
click at [1501, 393] on icon at bounding box center [1506, 388] width 11 height 11
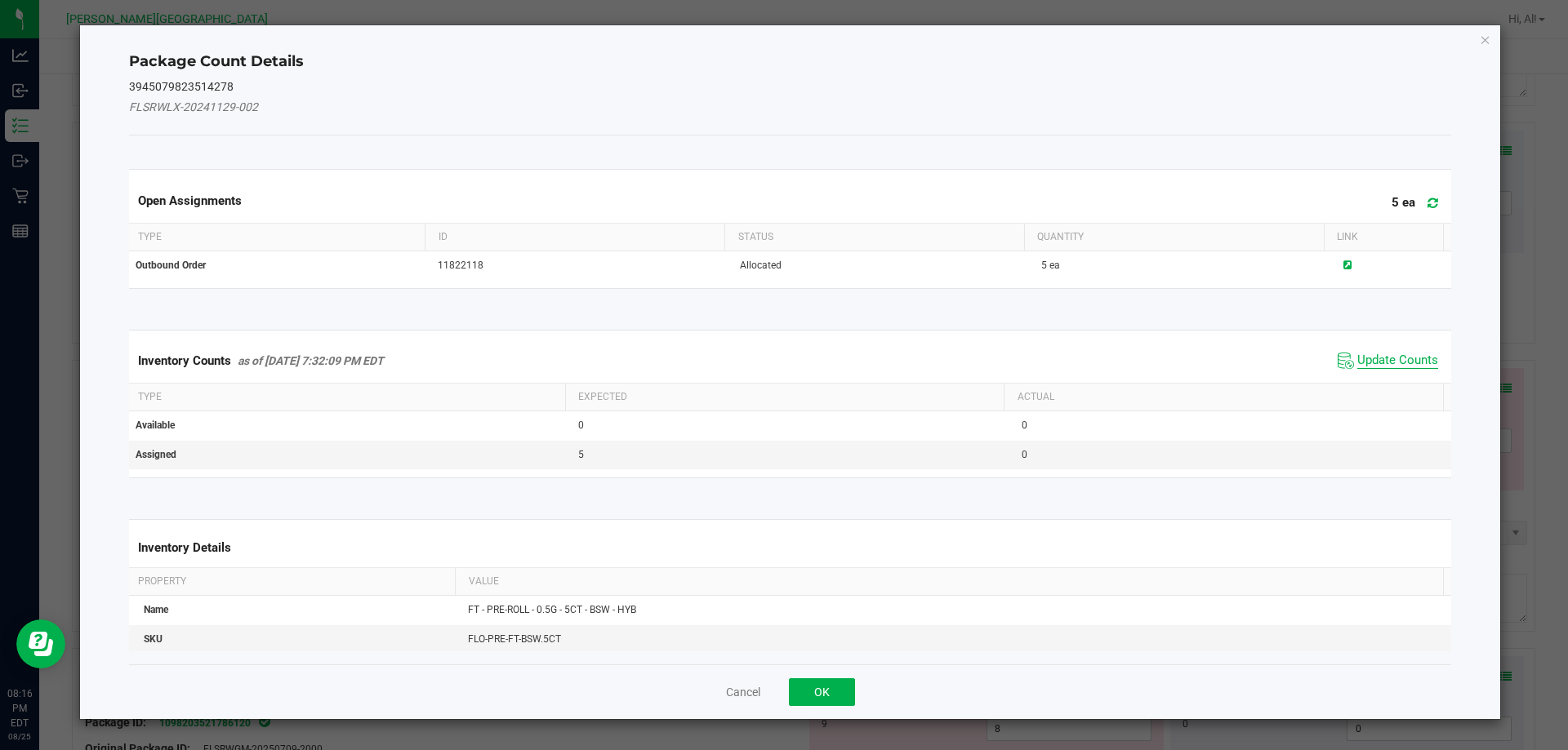
click at [1412, 353] on span "Update Counts" at bounding box center [1398, 360] width 81 height 16
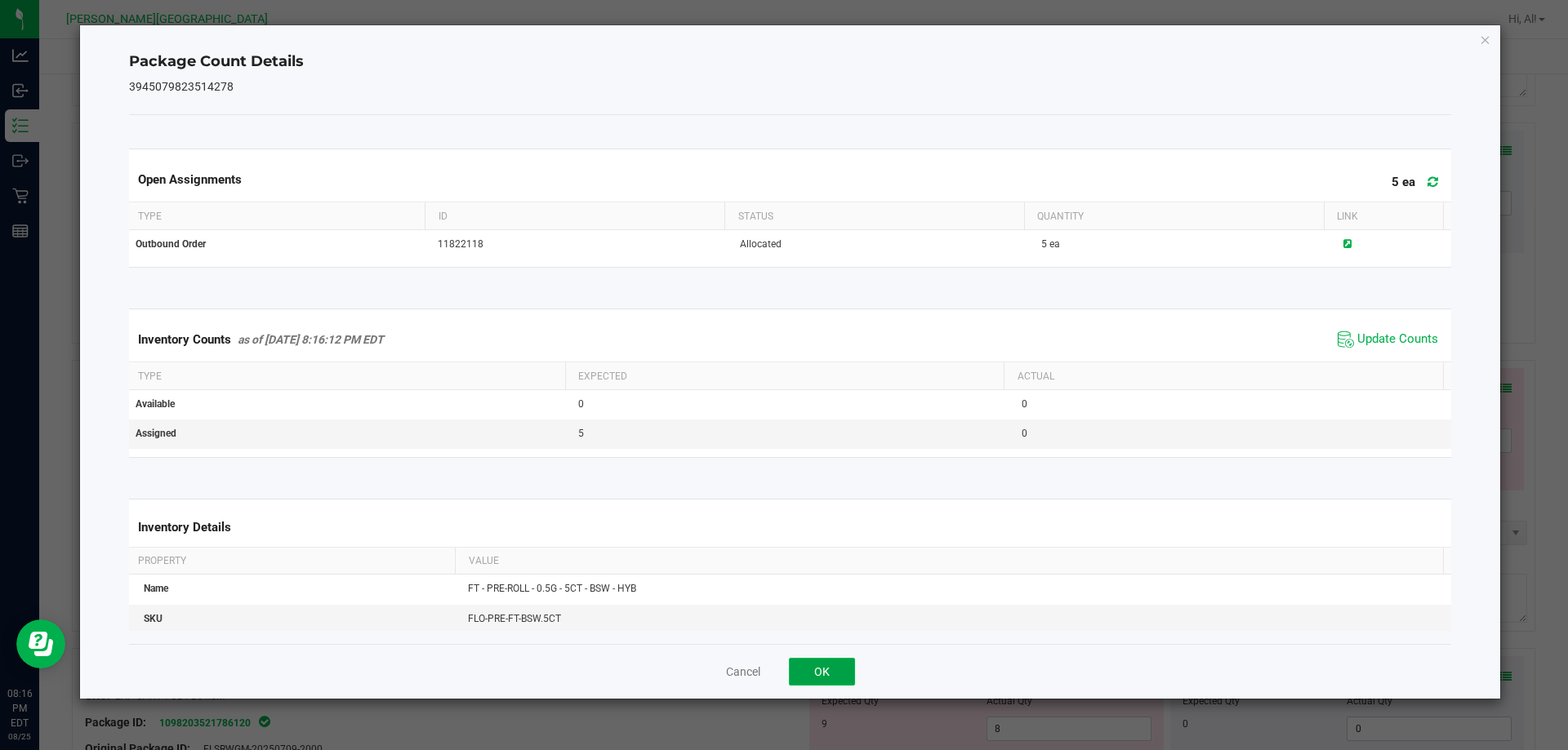
click at [831, 684] on button "OK" at bounding box center [822, 672] width 66 height 28
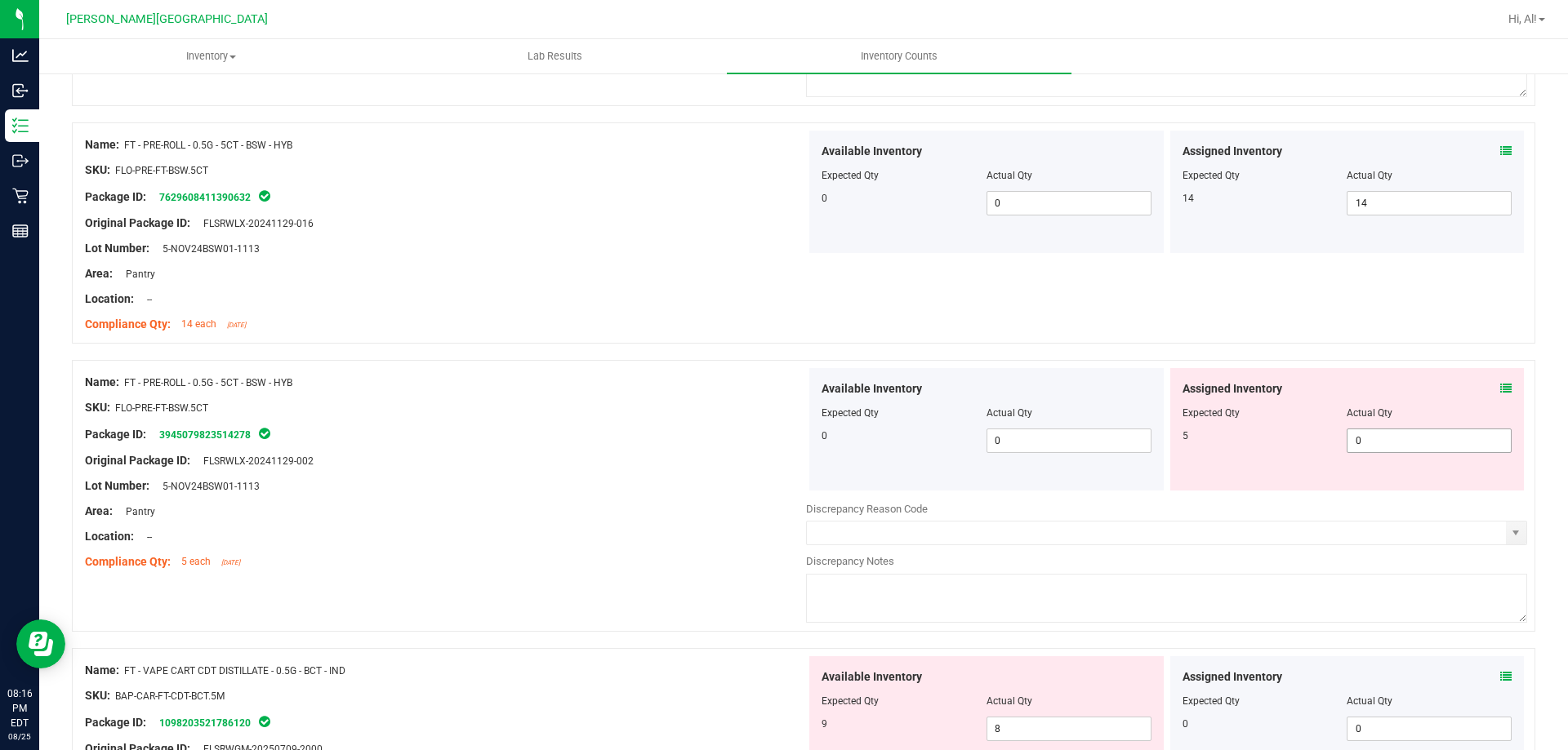
click at [1397, 442] on span "0 0" at bounding box center [1429, 440] width 165 height 24
click at [1397, 442] on input "0" at bounding box center [1429, 440] width 164 height 23
type input "5"
click at [1407, 383] on div "Assigned Inventory" at bounding box center [1347, 389] width 330 height 17
type input "5"
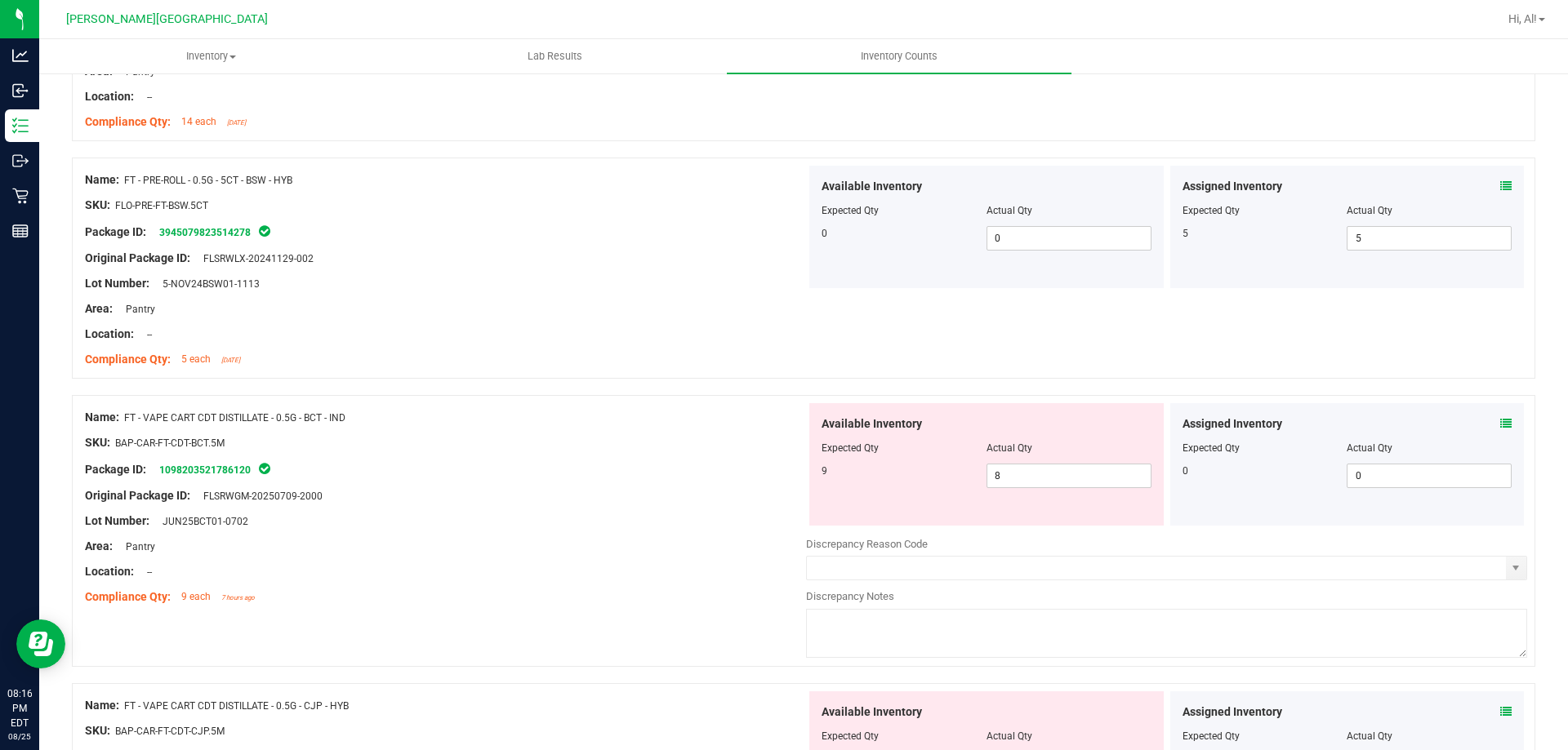
scroll to position [1252, 0]
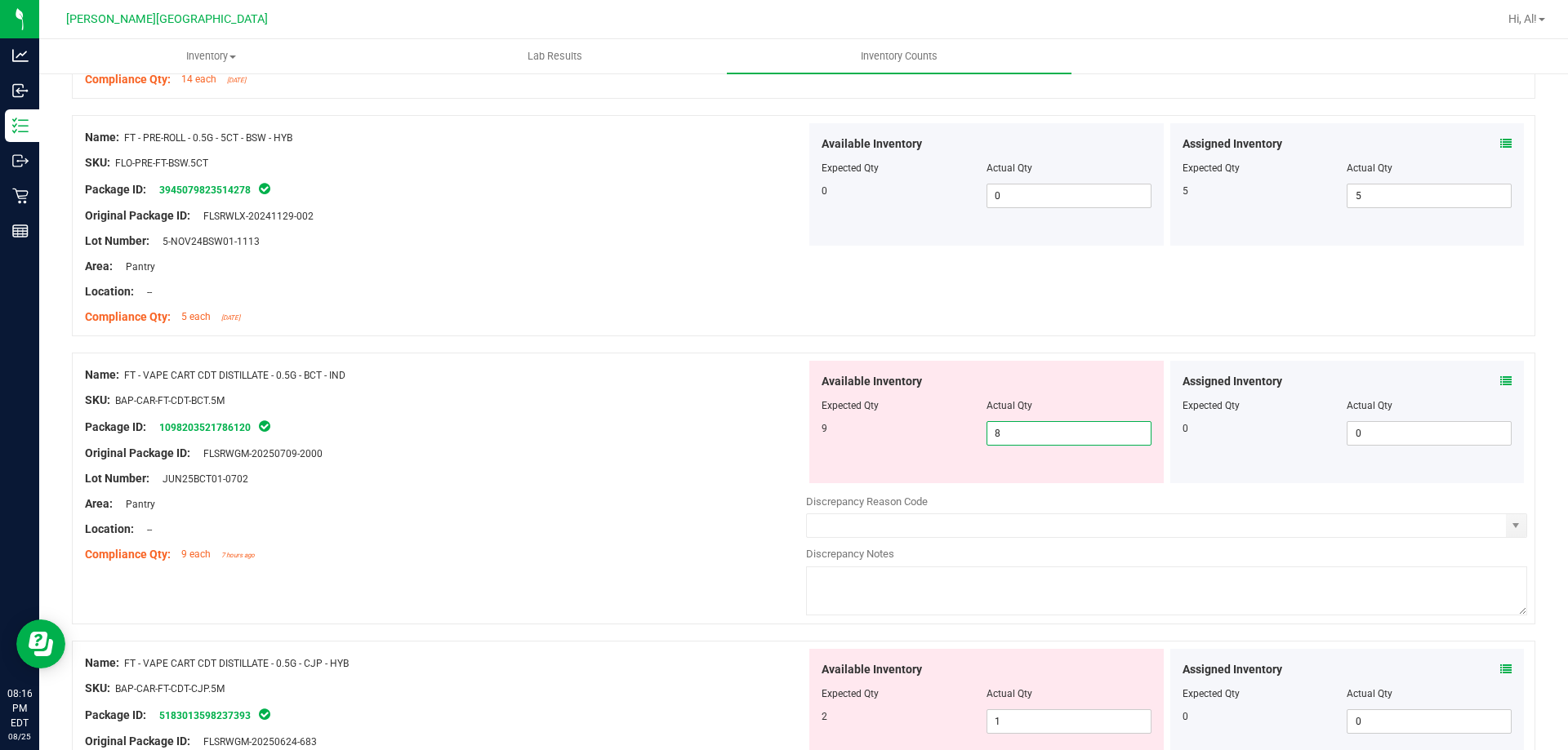
click at [1078, 427] on span "8 8" at bounding box center [1070, 433] width 165 height 24
click at [1078, 427] on input "8" at bounding box center [1070, 433] width 164 height 23
click at [608, 488] on div at bounding box center [446, 491] width 721 height 8
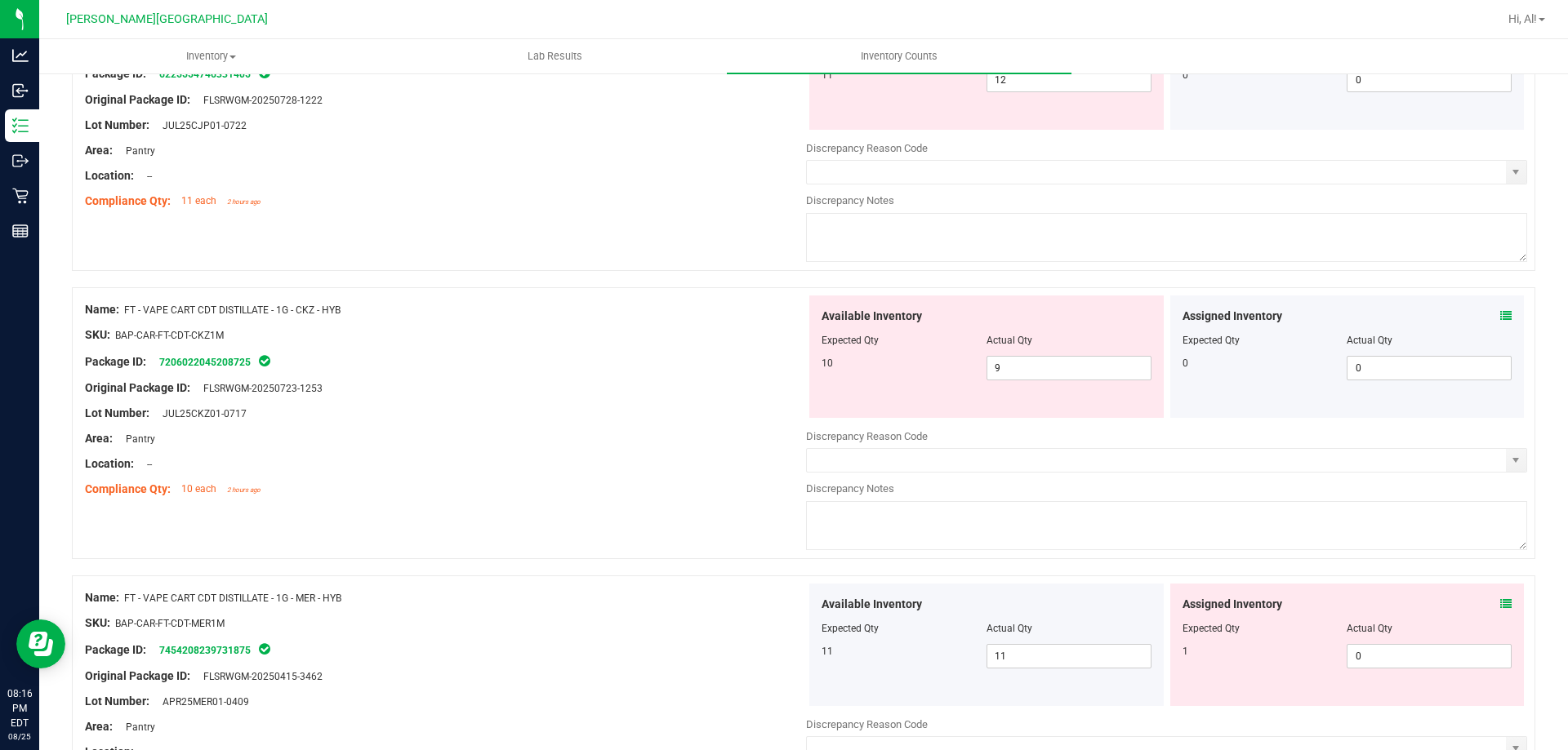
scroll to position [3048, 0]
click at [1501, 312] on icon at bounding box center [1506, 314] width 11 height 11
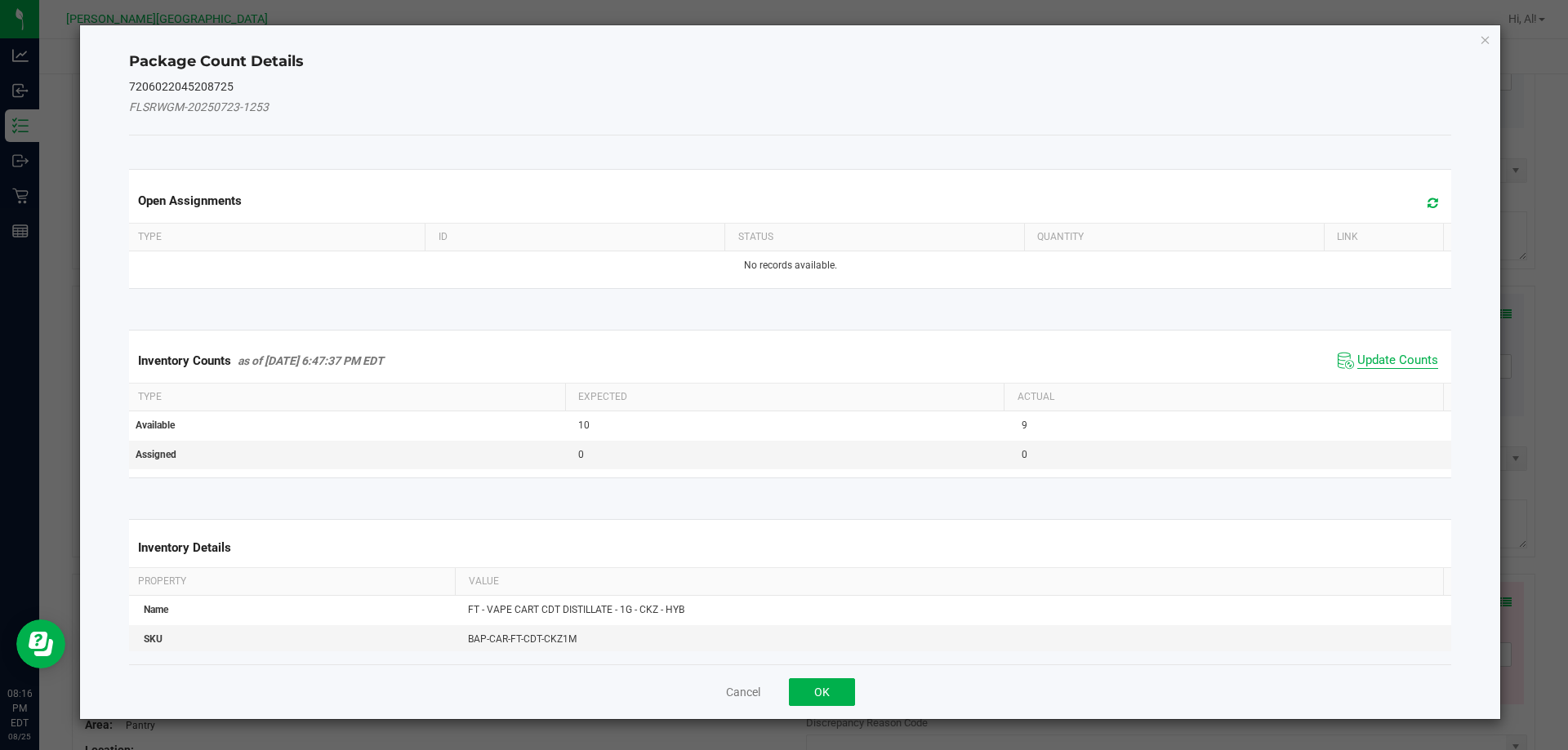
click at [1398, 354] on span "Update Counts" at bounding box center [1398, 360] width 81 height 16
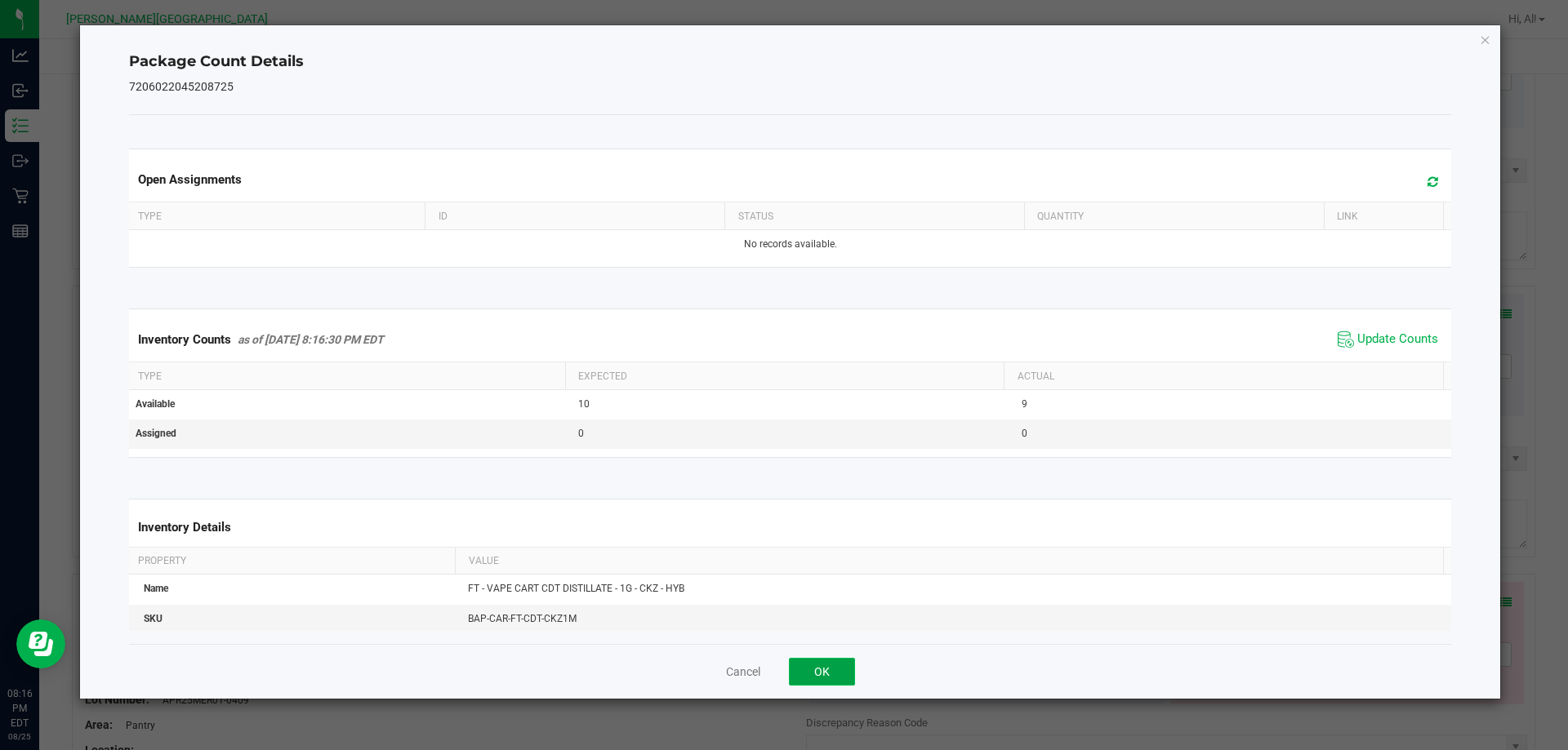
click at [834, 670] on button "OK" at bounding box center [822, 672] width 66 height 28
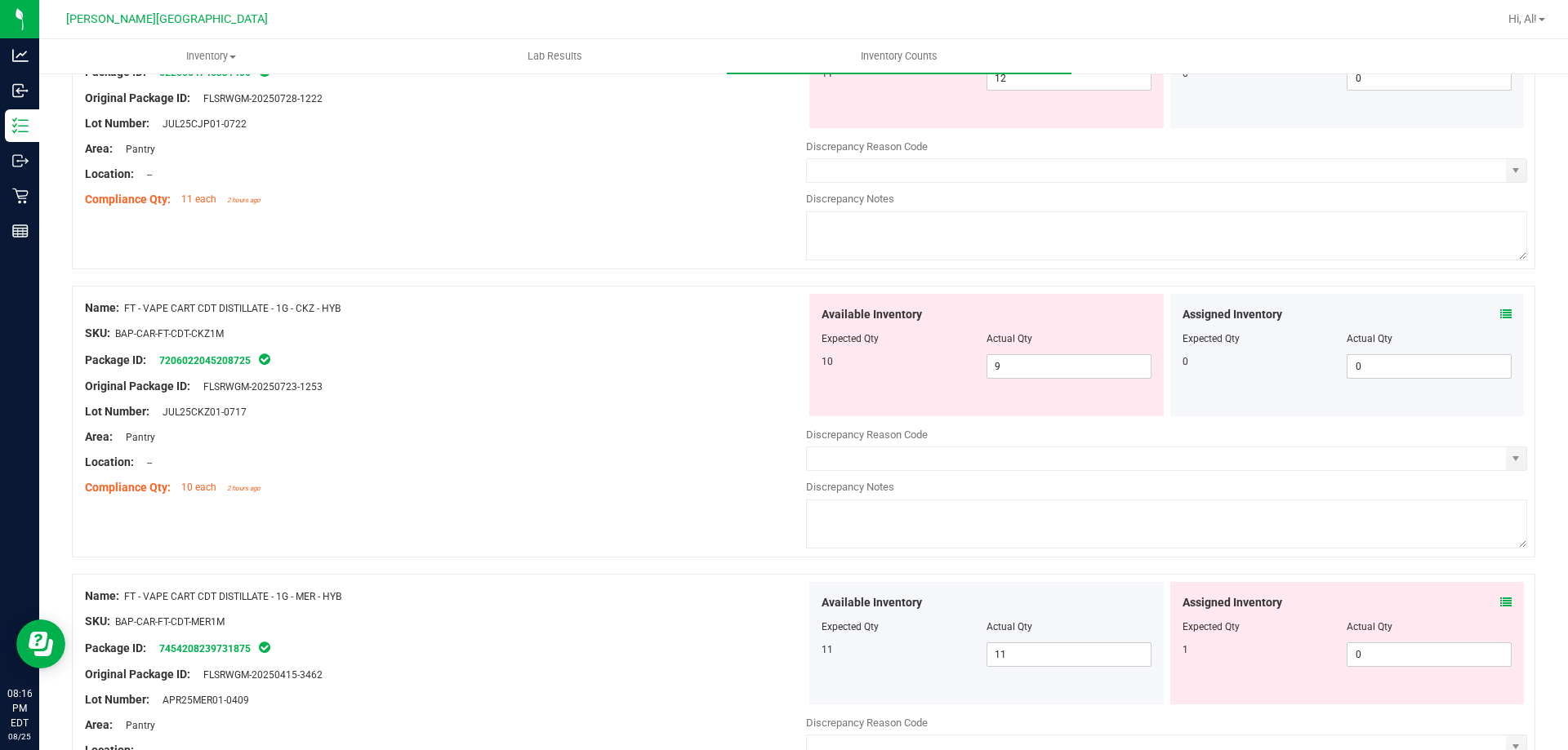
click at [688, 398] on div at bounding box center [446, 398] width 721 height 8
click at [1029, 372] on span "9 9" at bounding box center [1070, 366] width 165 height 24
click at [1031, 371] on input "9" at bounding box center [1070, 366] width 164 height 23
click at [1033, 370] on input "9" at bounding box center [1070, 366] width 164 height 23
type input "10"
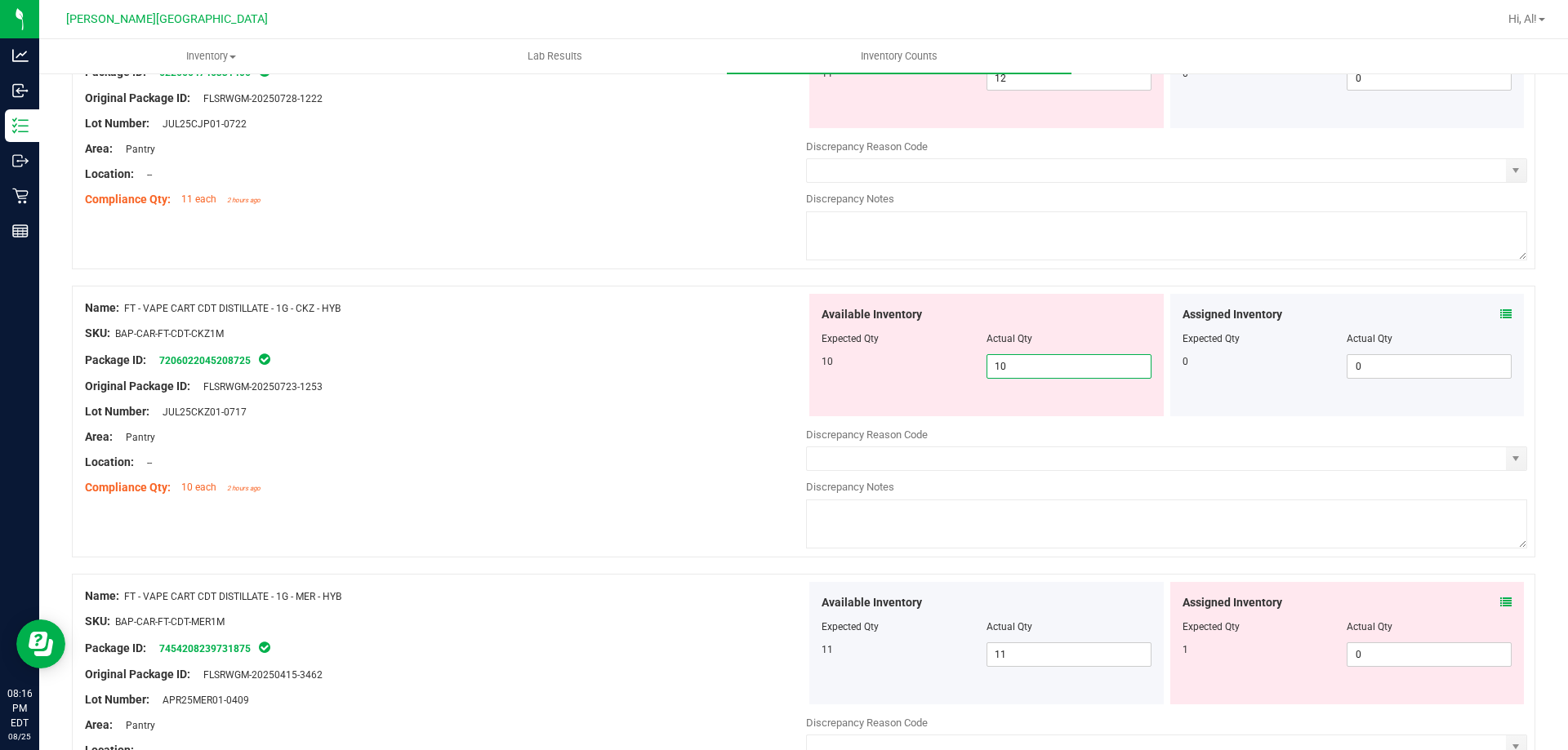
click at [1040, 358] on input "10" at bounding box center [1070, 366] width 164 height 23
click at [1068, 346] on div at bounding box center [986, 349] width 330 height 8
type input "10"
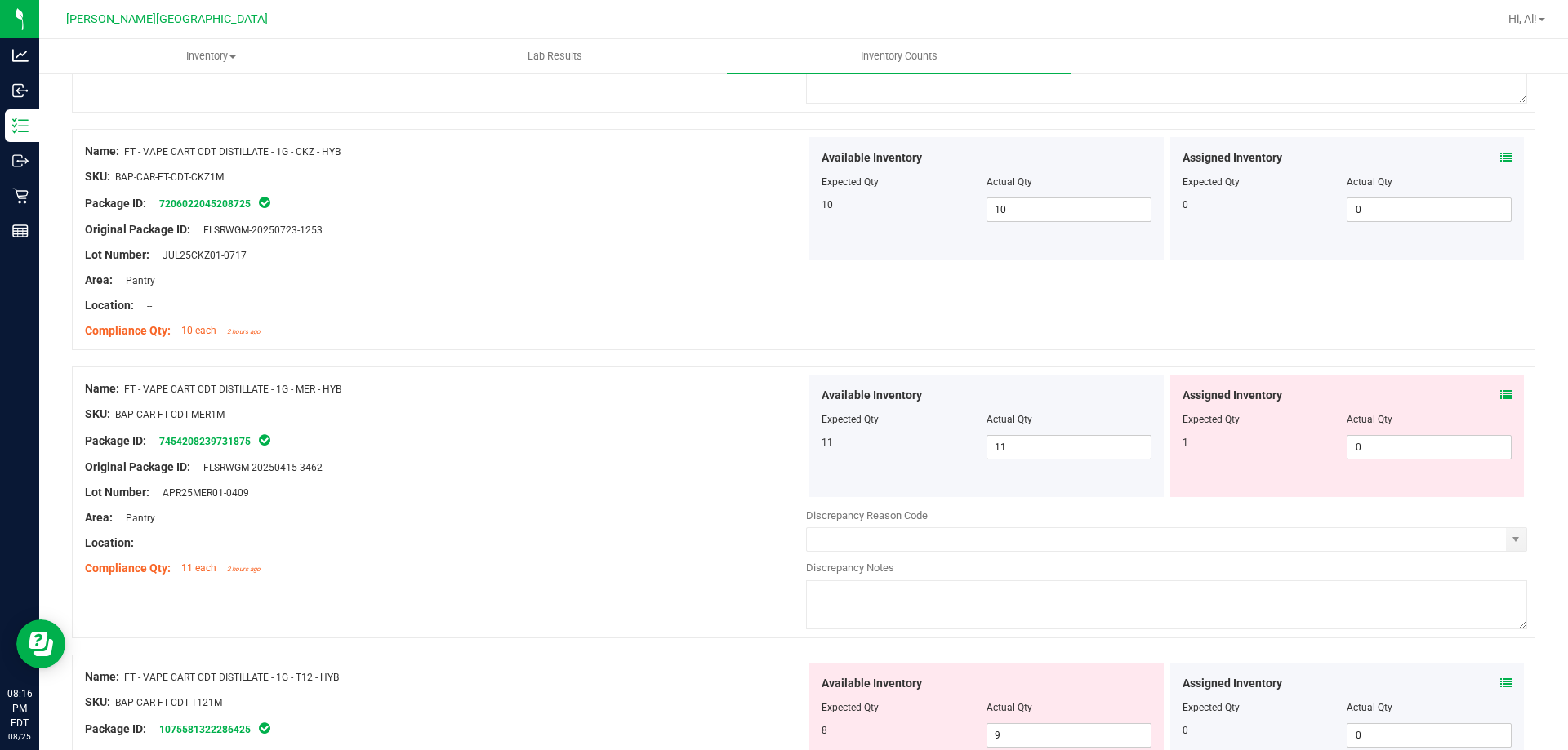
scroll to position [3212, 0]
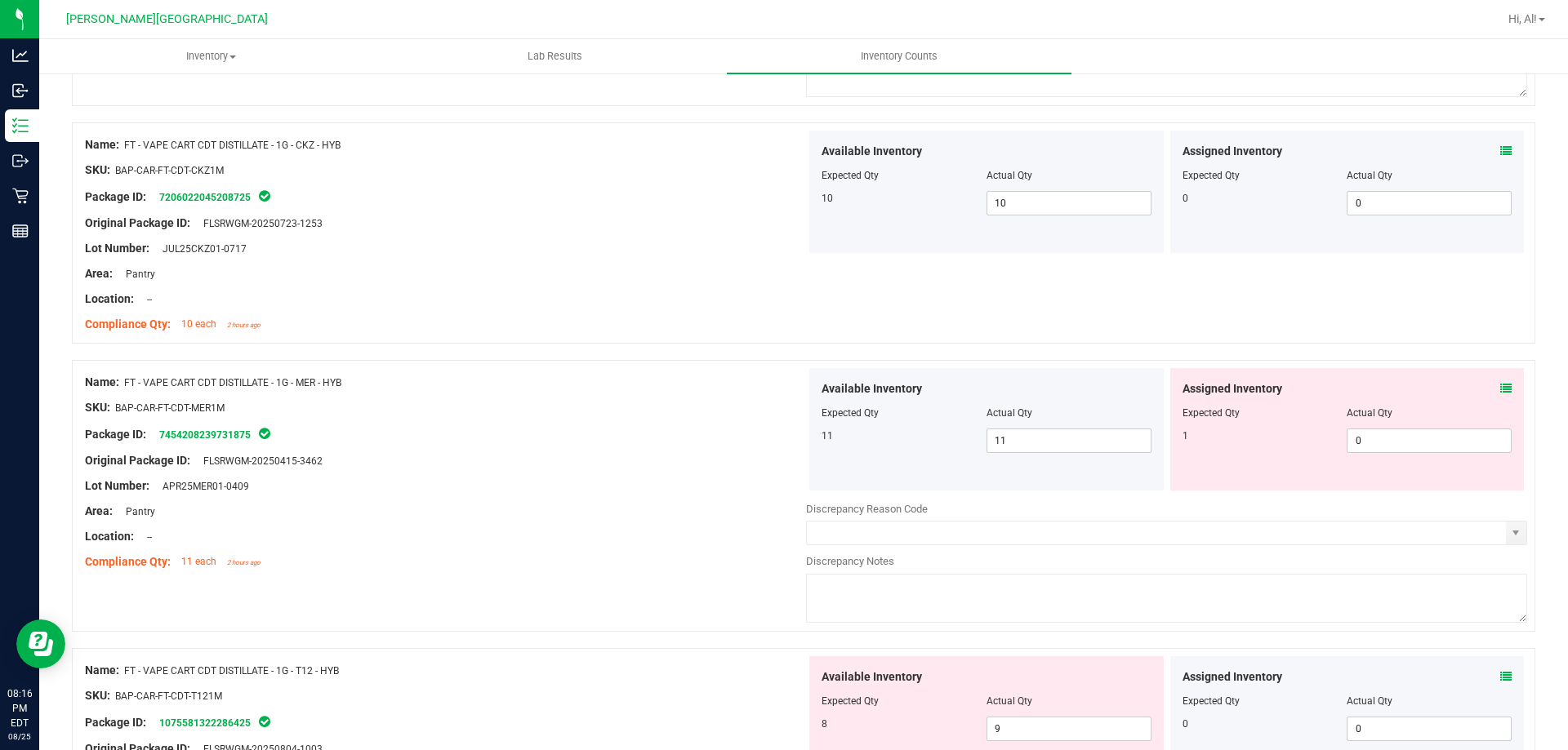
click at [1501, 385] on icon at bounding box center [1506, 388] width 11 height 11
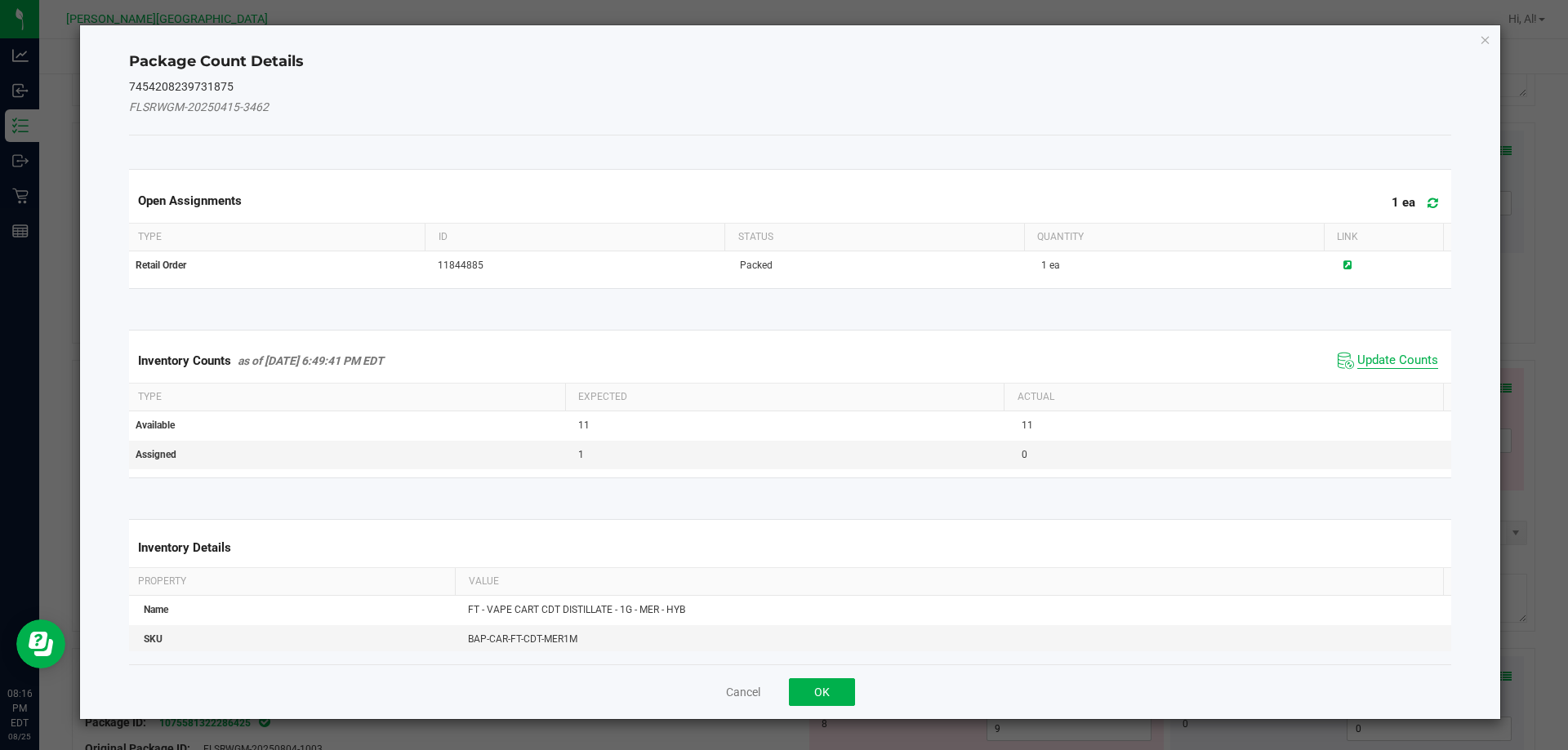
click at [1420, 360] on span "Update Counts" at bounding box center [1398, 360] width 81 height 16
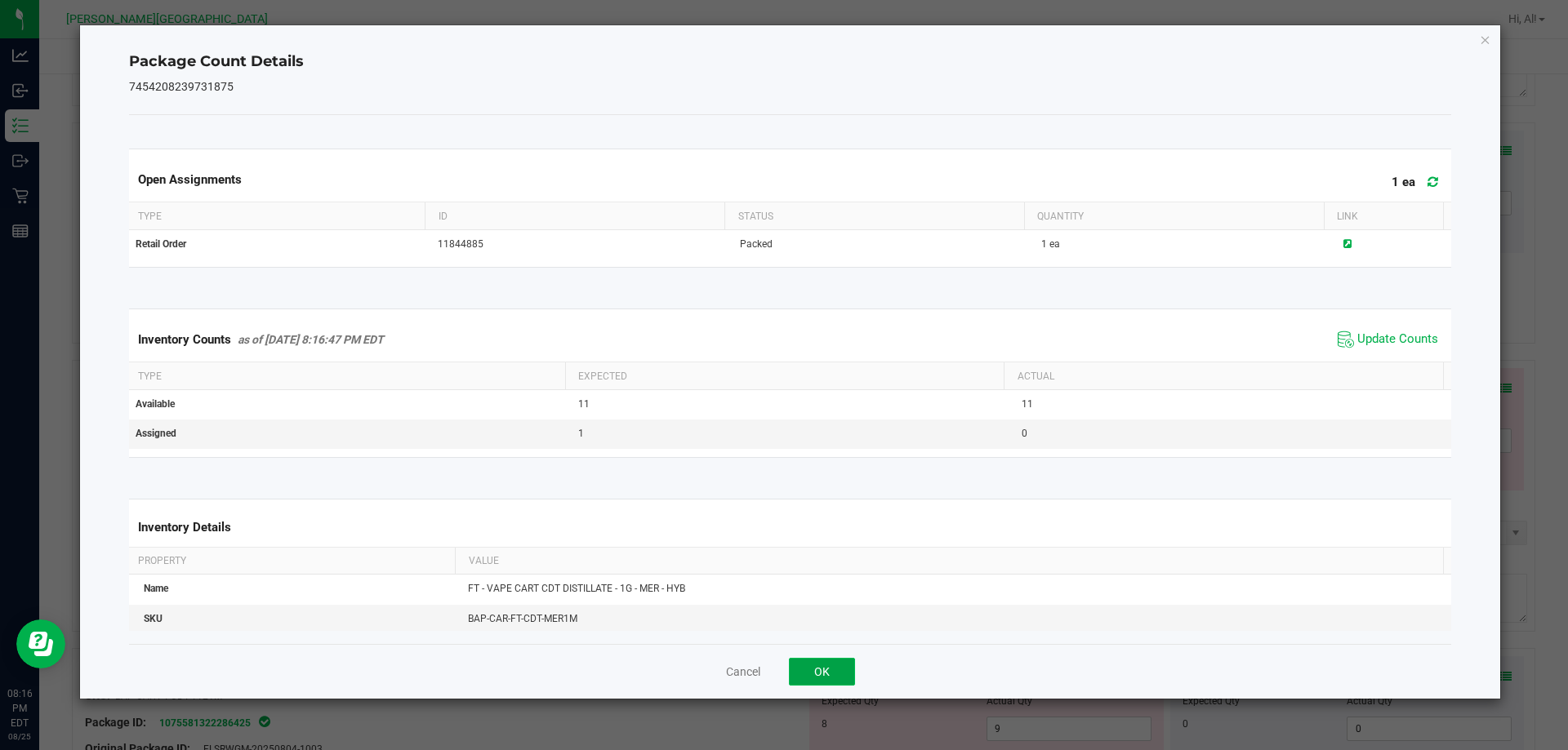
click at [824, 667] on button "OK" at bounding box center [822, 672] width 66 height 28
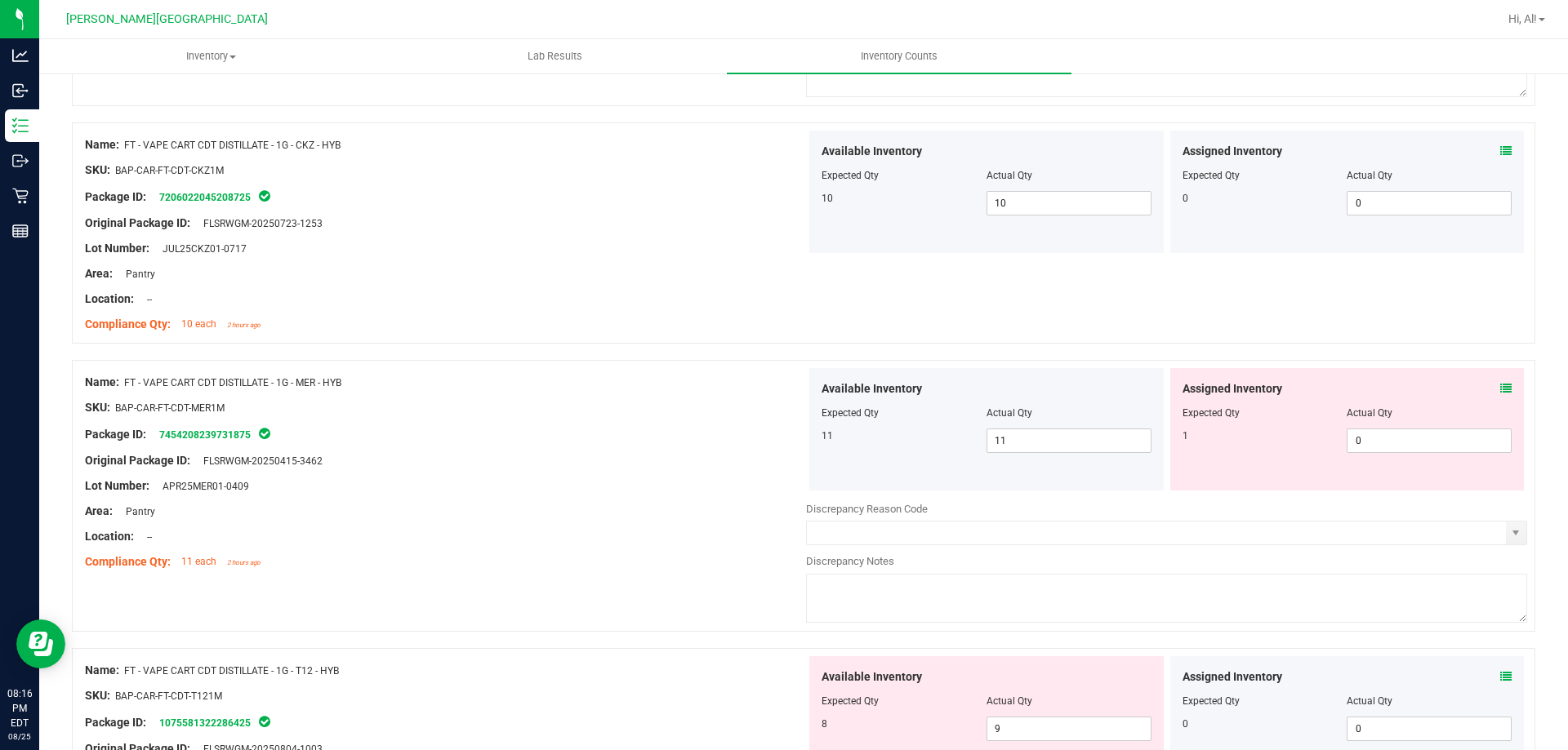
click at [759, 495] on div at bounding box center [446, 498] width 721 height 8
click at [1401, 441] on span "0 0" at bounding box center [1429, 440] width 165 height 24
click at [1401, 441] on input "0" at bounding box center [1429, 440] width 164 height 23
type input "1"
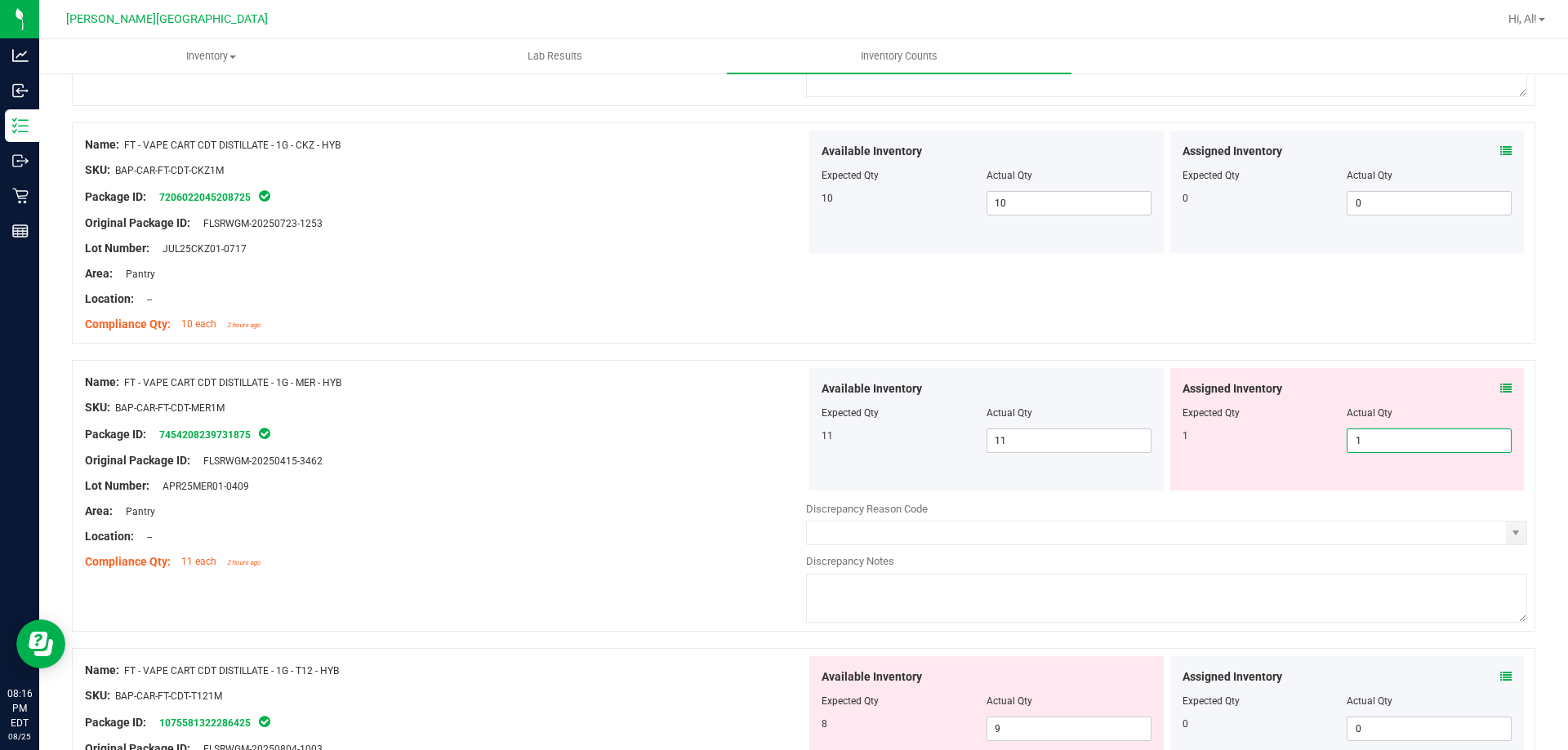
click at [1373, 393] on div "Assigned Inventory" at bounding box center [1347, 389] width 330 height 17
type input "1"
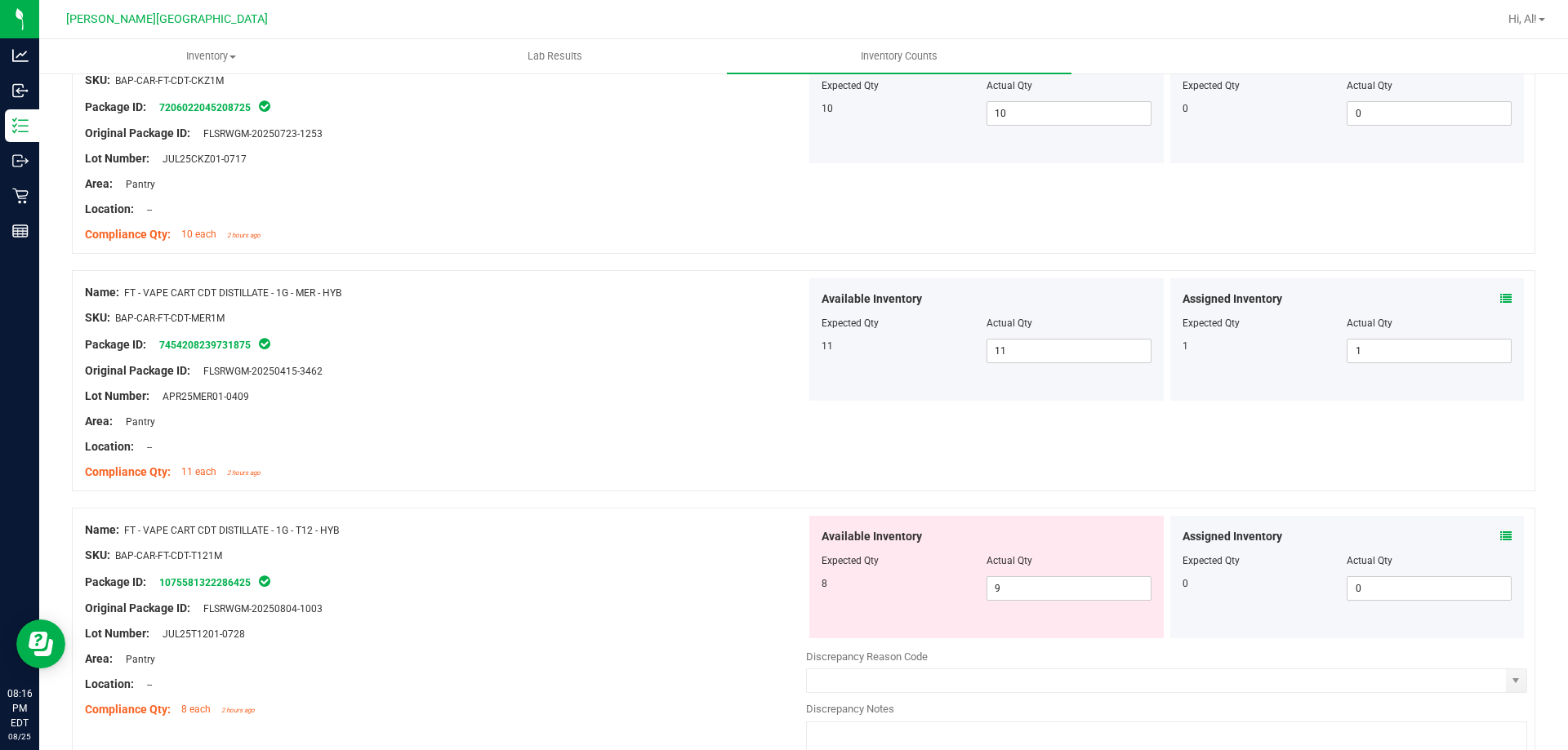
scroll to position [3457, 0]
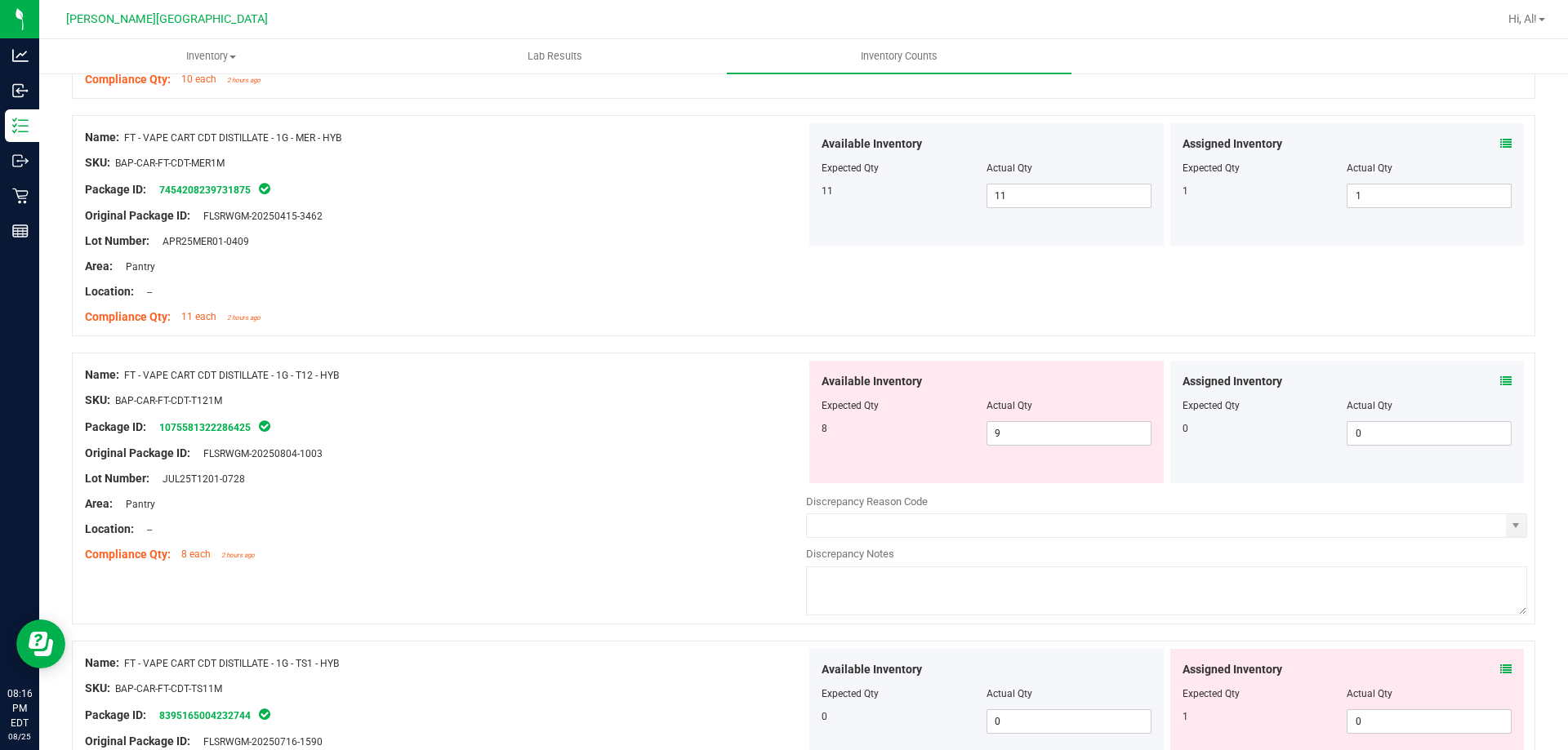
click at [1501, 376] on icon at bounding box center [1506, 381] width 11 height 11
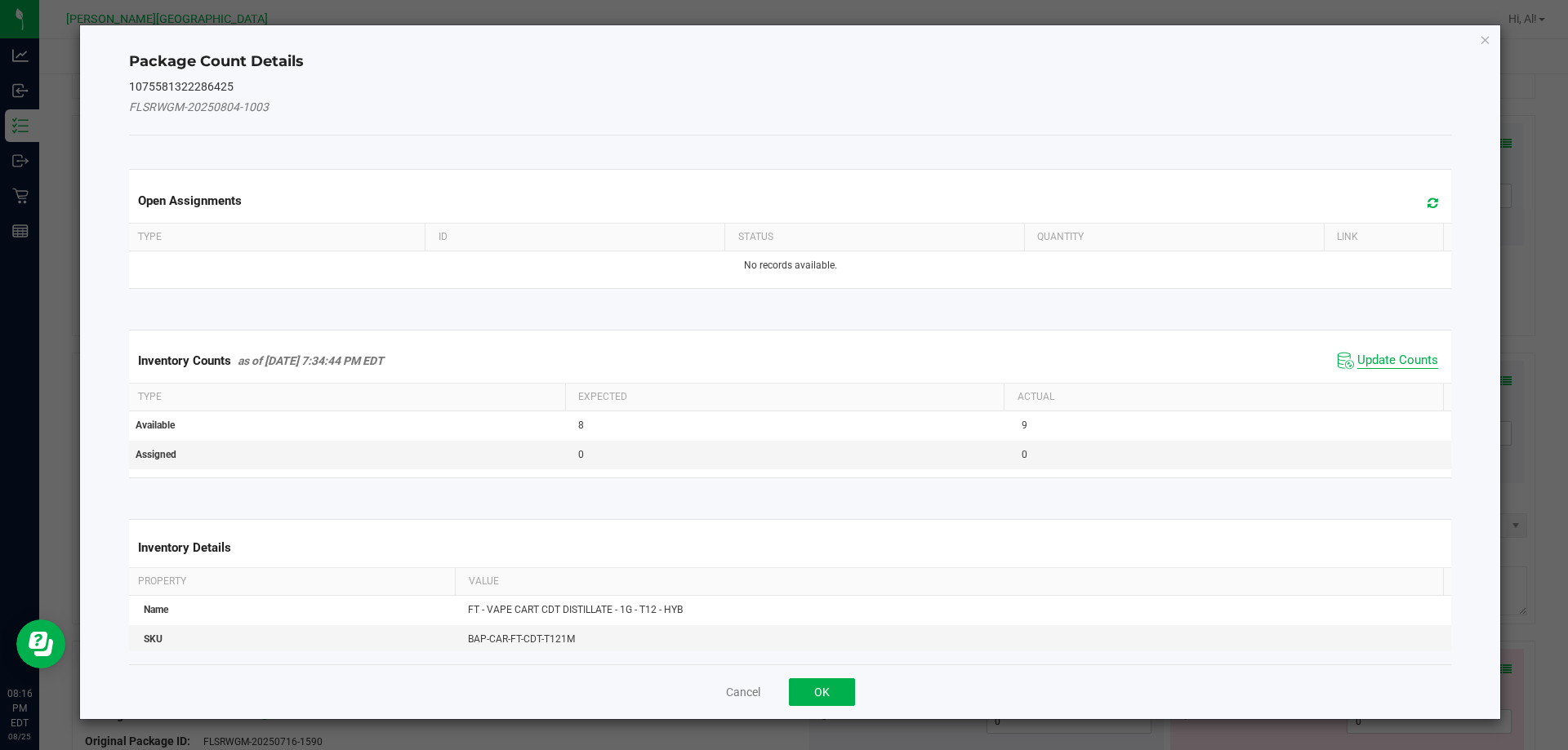
click at [1411, 359] on span "Update Counts" at bounding box center [1398, 360] width 81 height 16
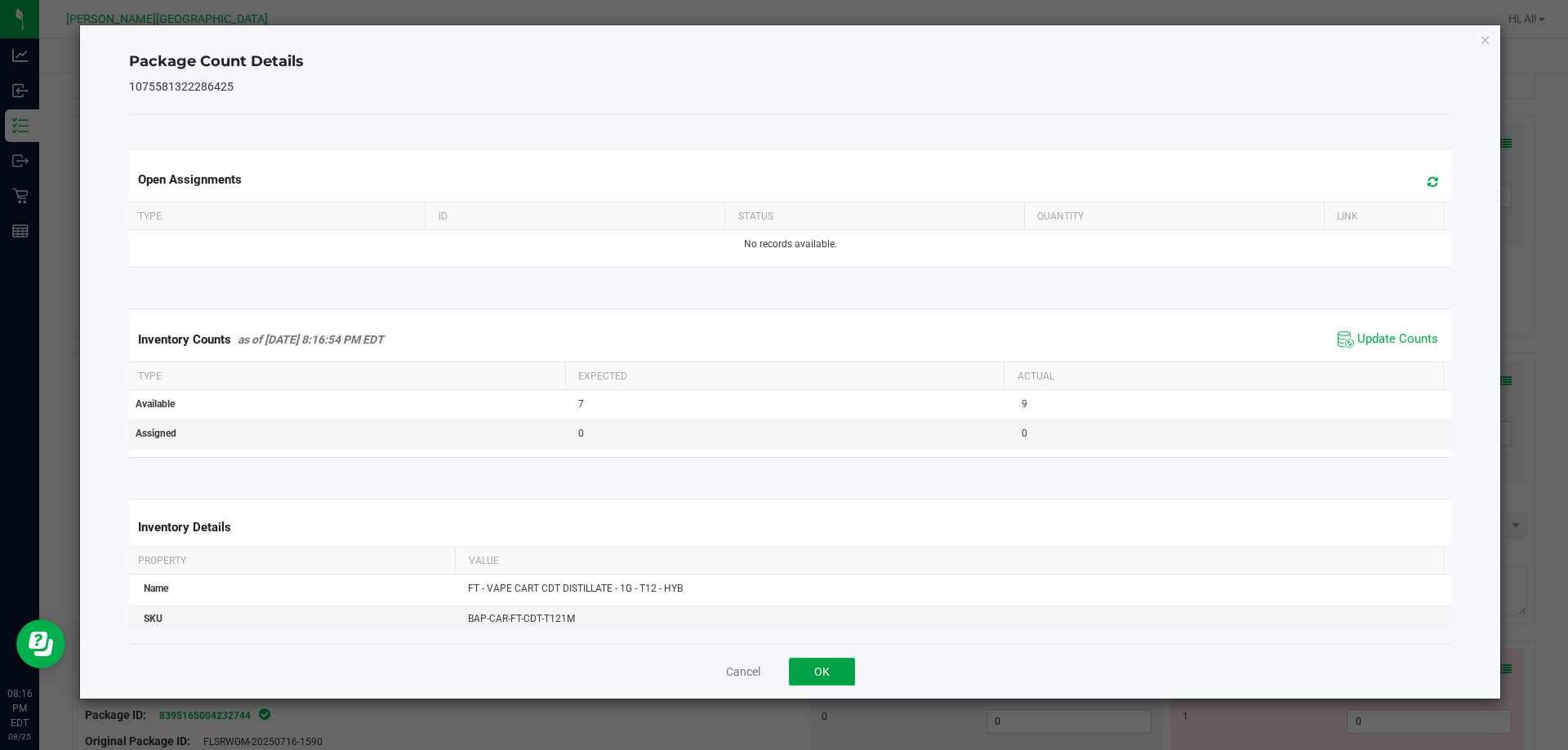
click at [843, 663] on button "OK" at bounding box center [822, 672] width 66 height 28
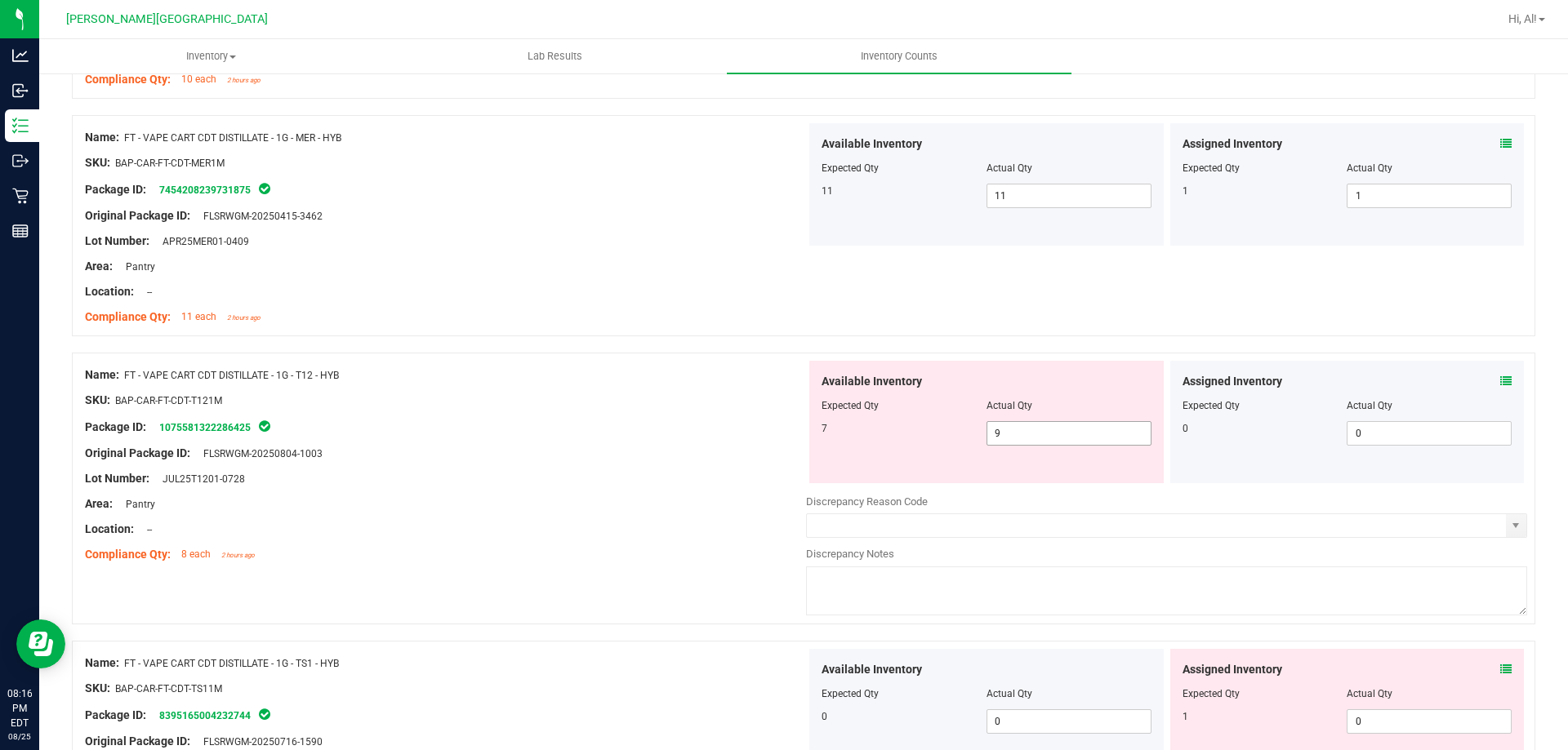
click at [1077, 435] on span "9 9" at bounding box center [1070, 433] width 165 height 24
click at [1077, 435] on input "9" at bounding box center [1070, 433] width 164 height 23
type input "7"
click at [1074, 413] on div at bounding box center [986, 416] width 330 height 8
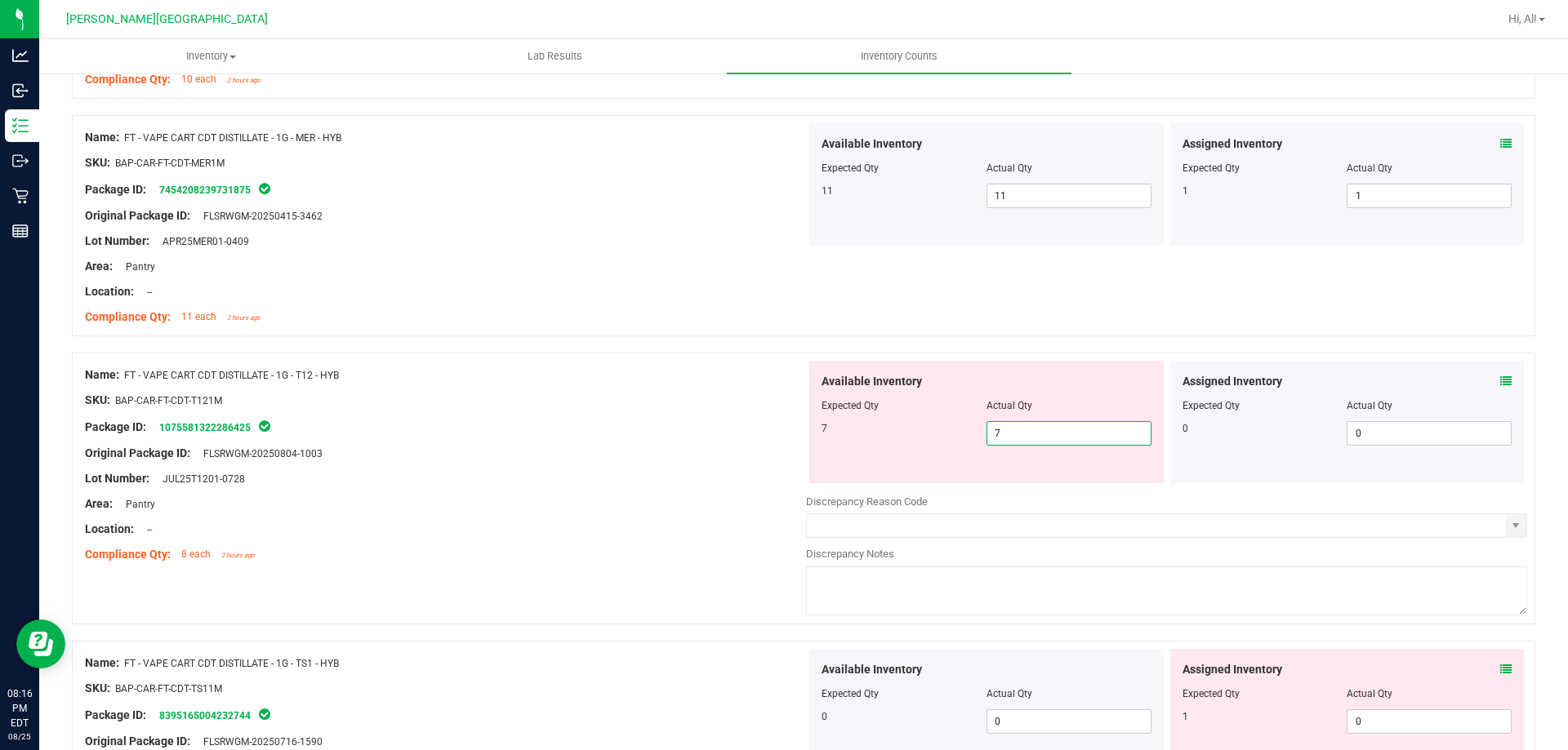
type input "7"
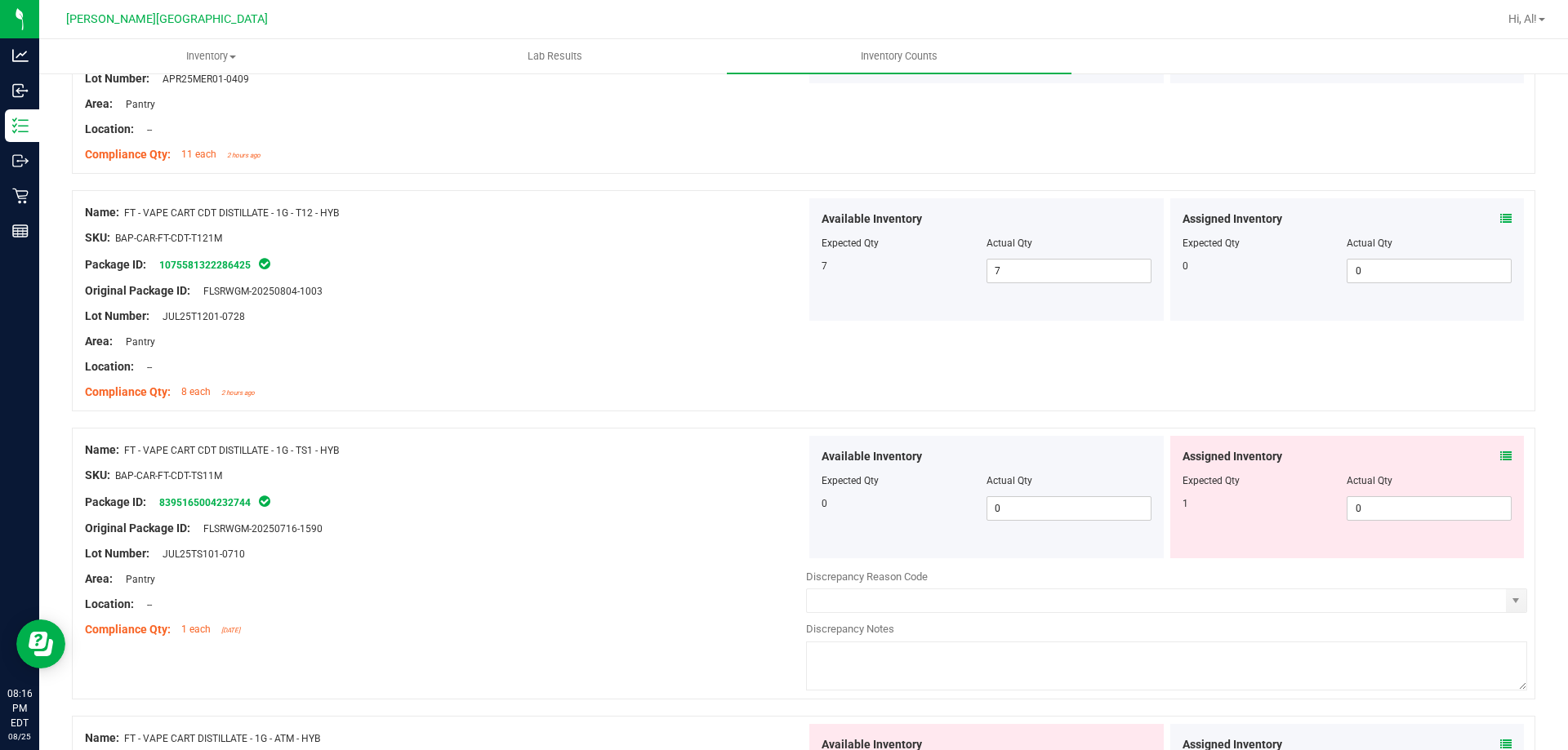
scroll to position [3619, 0]
click at [1084, 398] on div "Name: FT - VAPE CART CDT DISTILLATE - 1G - T12 - HYB SKU: BAP-CAR-FT-CDT-T121M …" at bounding box center [804, 299] width 1464 height 221
click at [1501, 452] on icon at bounding box center [1506, 455] width 11 height 11
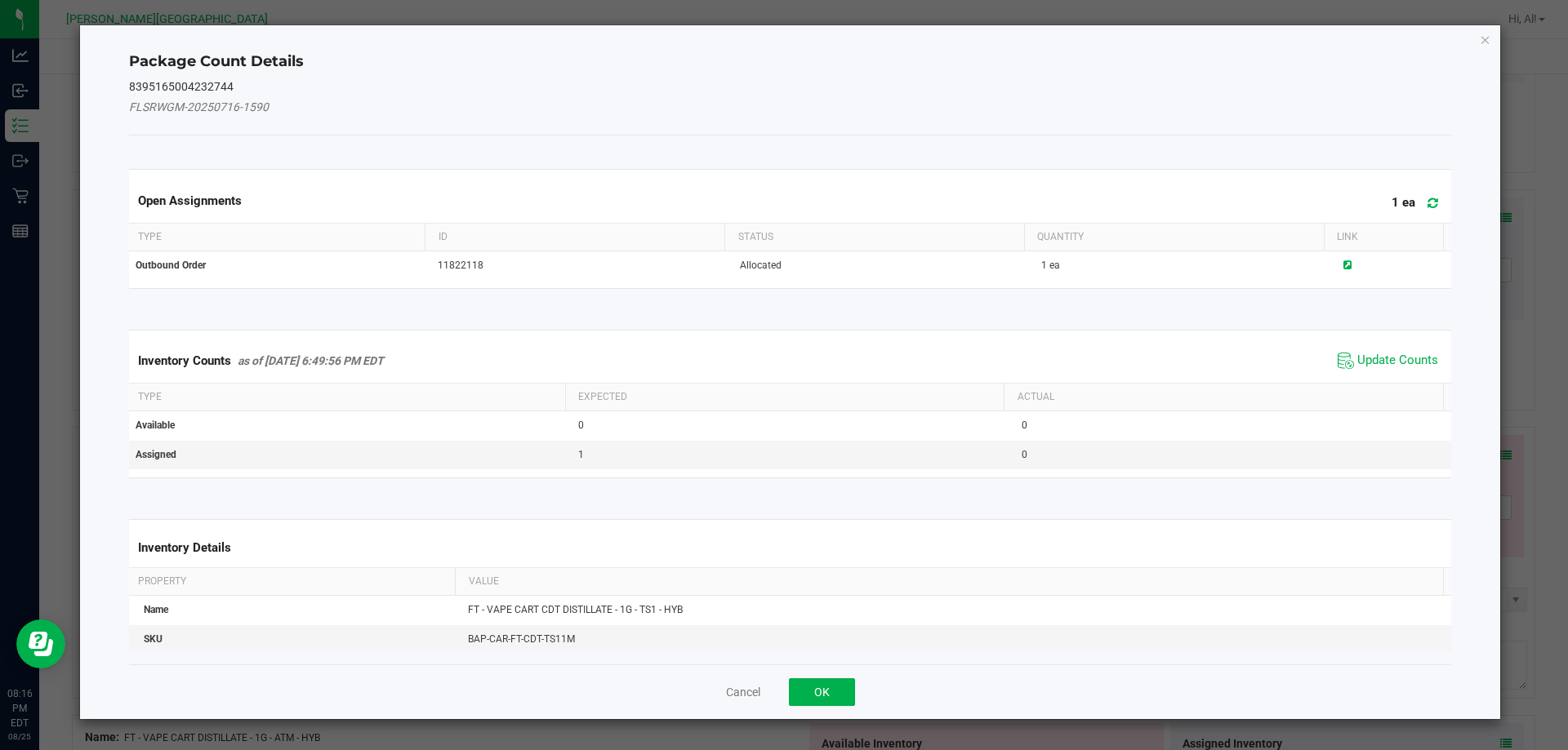
click at [1390, 370] on span "Update Counts" at bounding box center [1388, 360] width 108 height 24
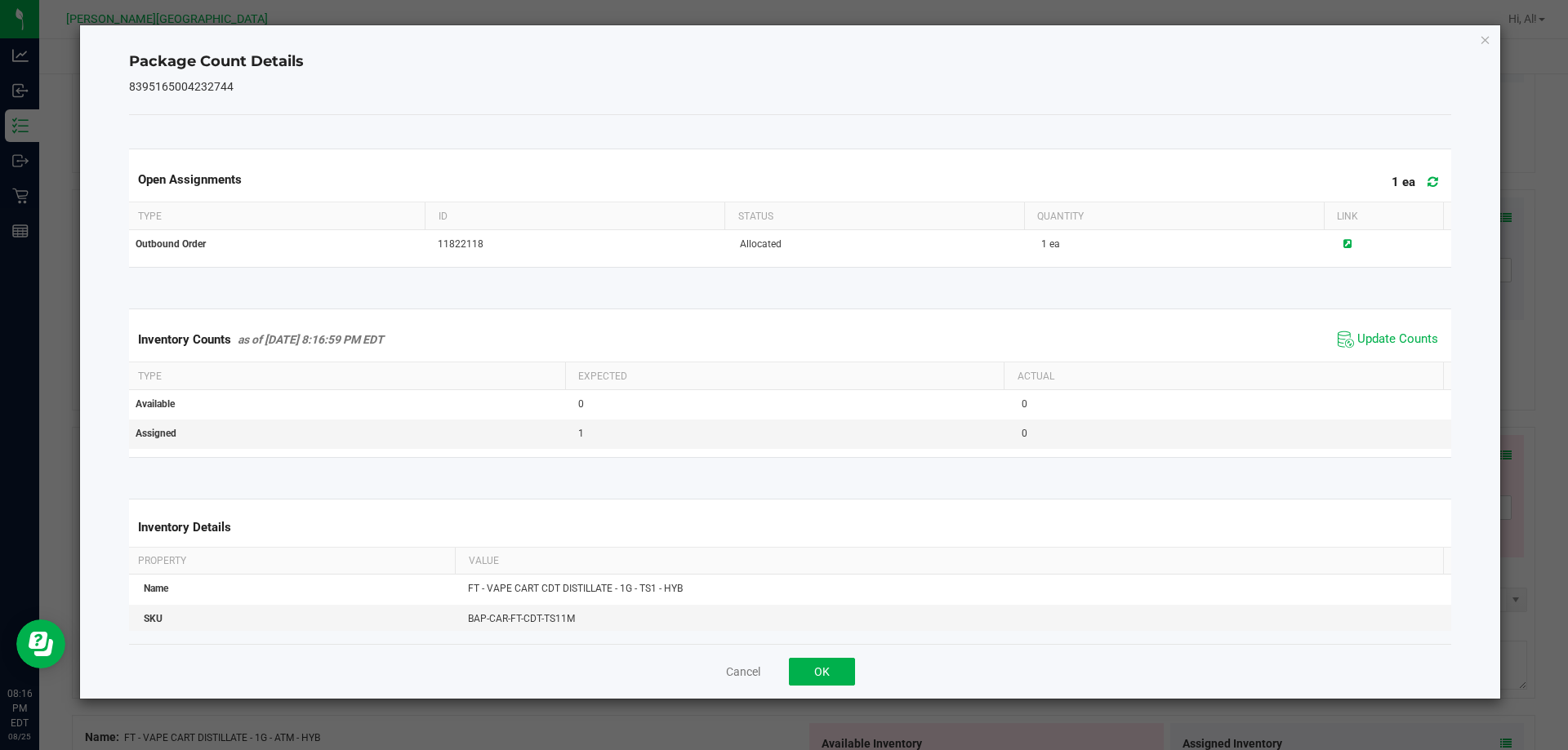
click at [1386, 356] on div "Inventory Counts as of [DATE] 8:16:59 PM EDT Update Counts" at bounding box center [790, 339] width 1330 height 44
click at [1386, 344] on span "Update Counts" at bounding box center [1398, 339] width 81 height 16
click at [842, 670] on button "OK" at bounding box center [822, 672] width 66 height 28
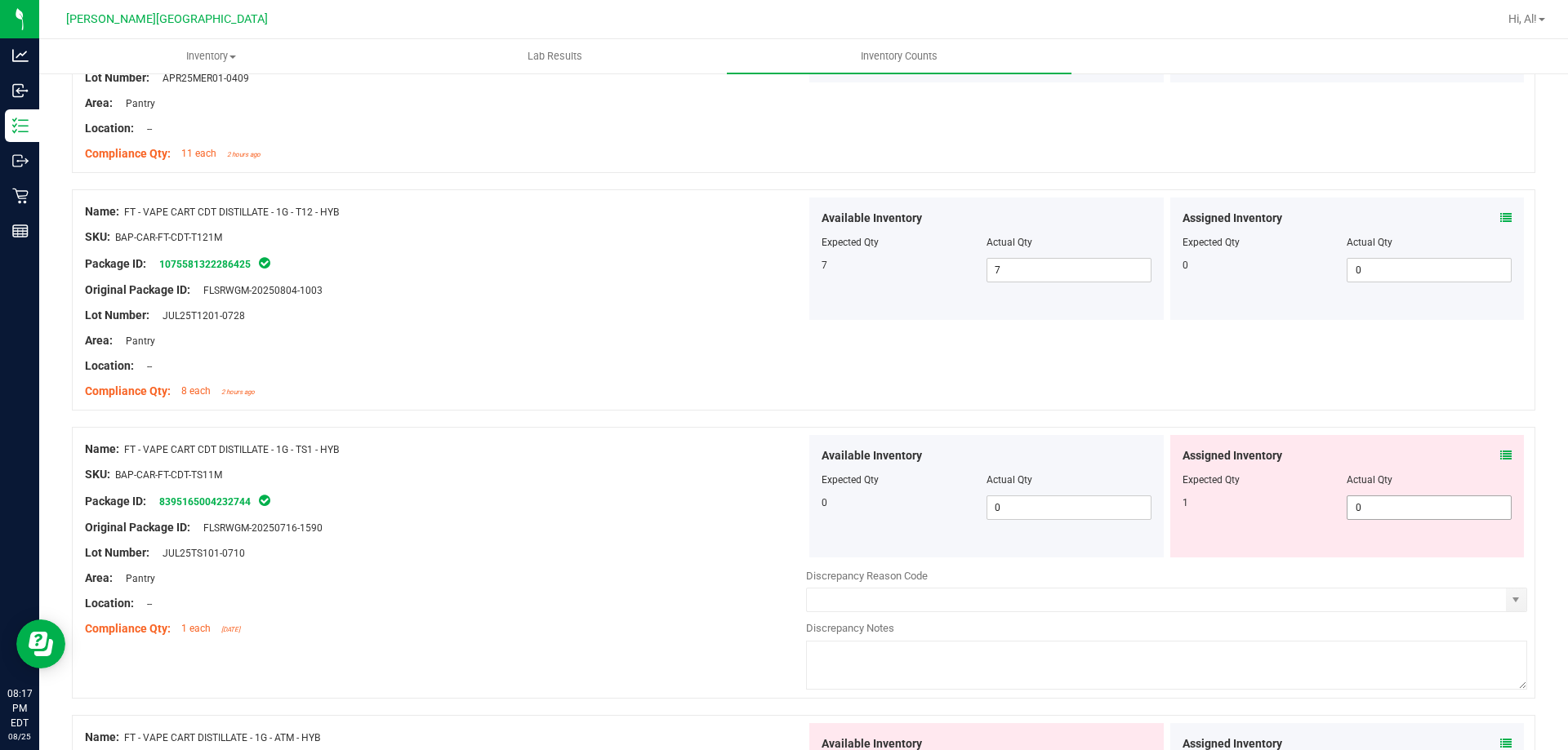
click at [1410, 507] on span "0 0" at bounding box center [1429, 507] width 165 height 24
click at [1410, 507] on input "0" at bounding box center [1429, 507] width 164 height 23
type input "1"
click at [1389, 452] on div "Assigned Inventory" at bounding box center [1347, 456] width 330 height 17
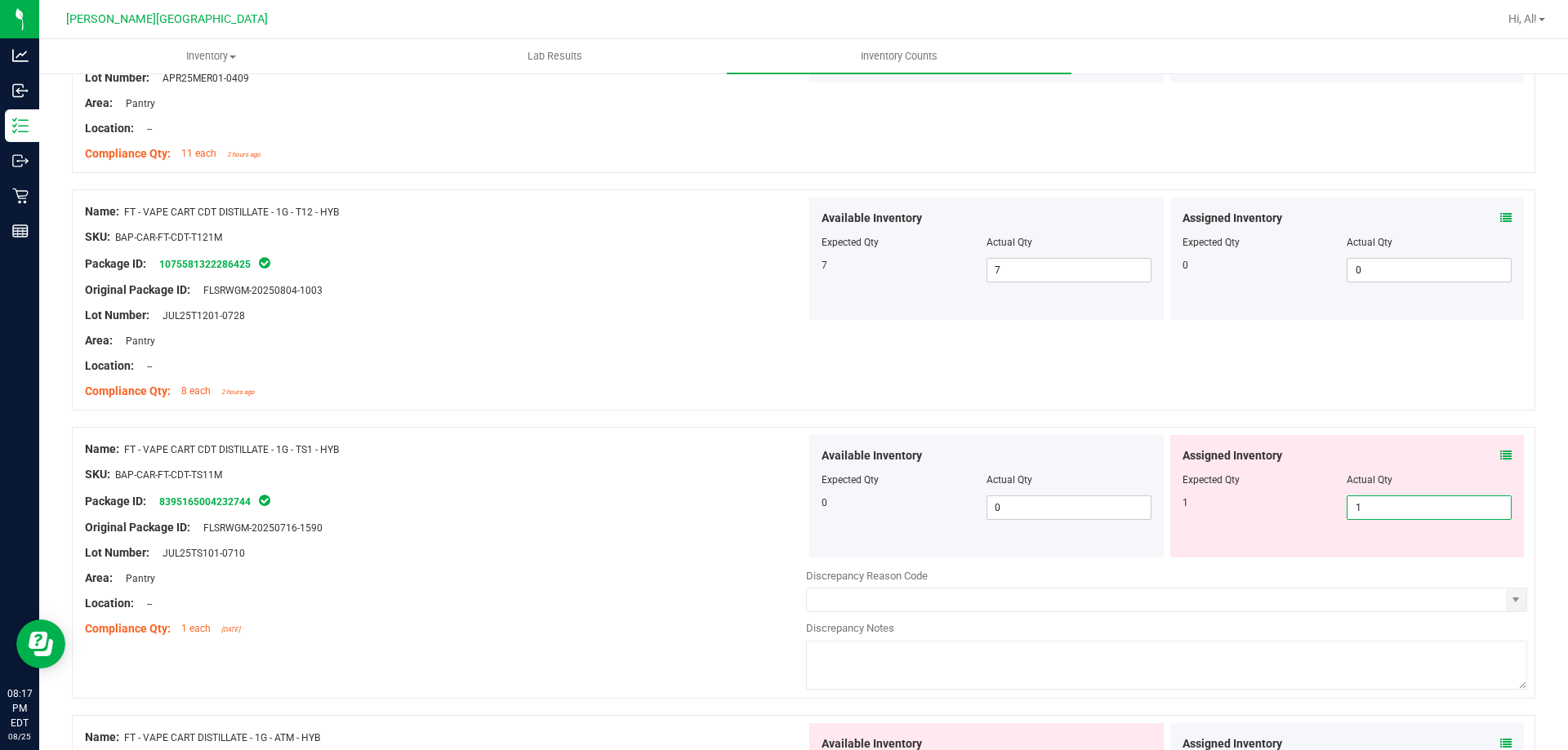
type input "1"
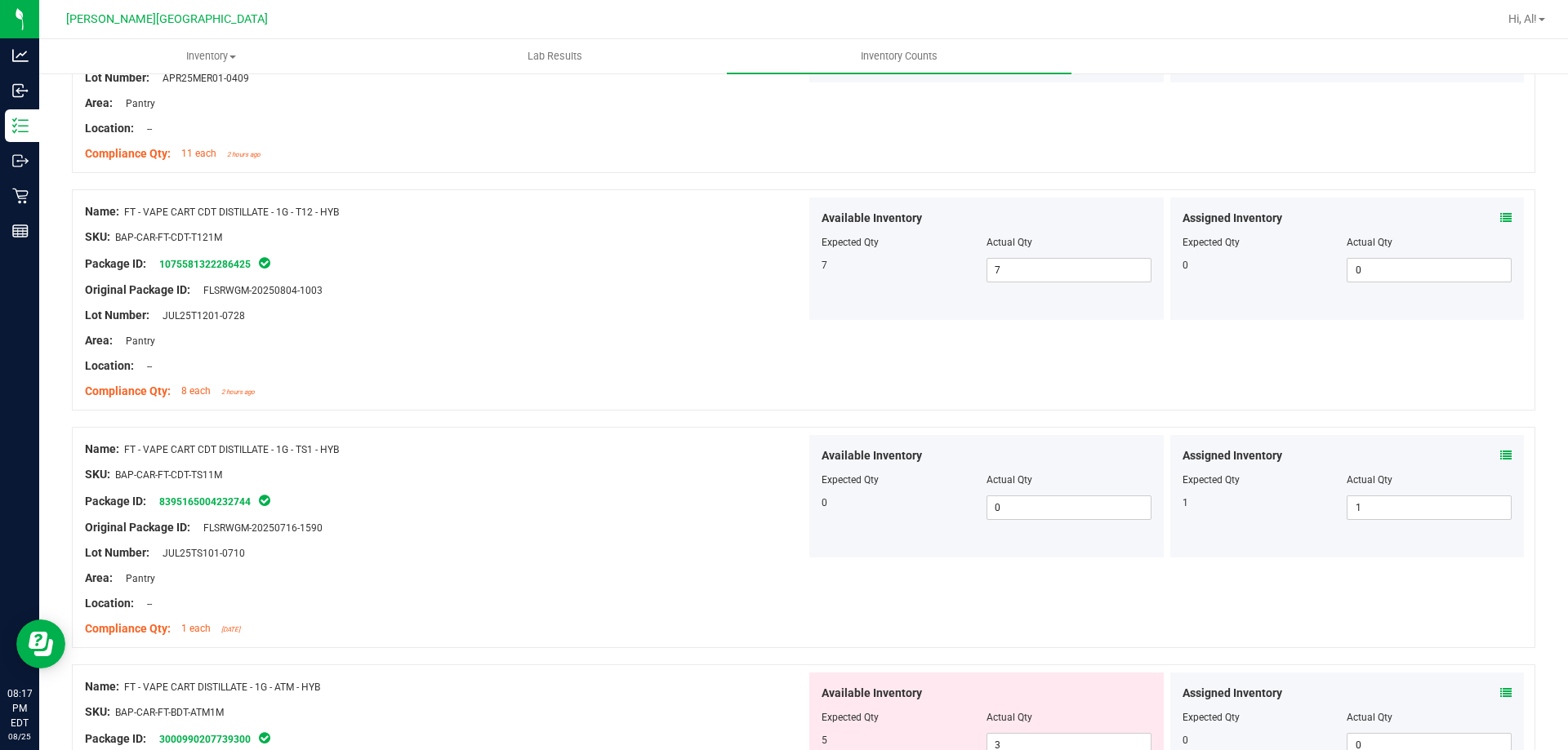
scroll to position [3864, 0]
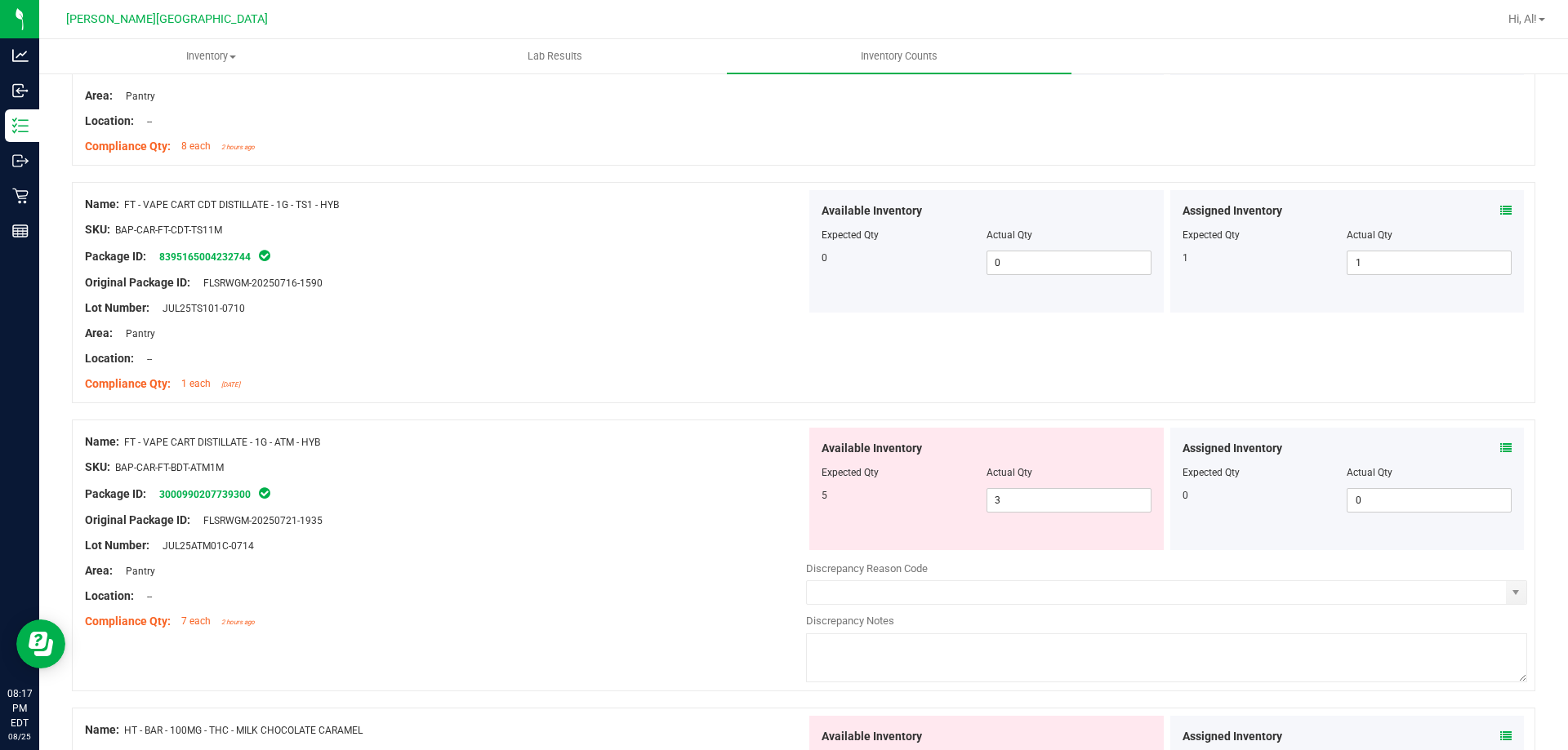
click at [1501, 443] on icon at bounding box center [1506, 447] width 11 height 11
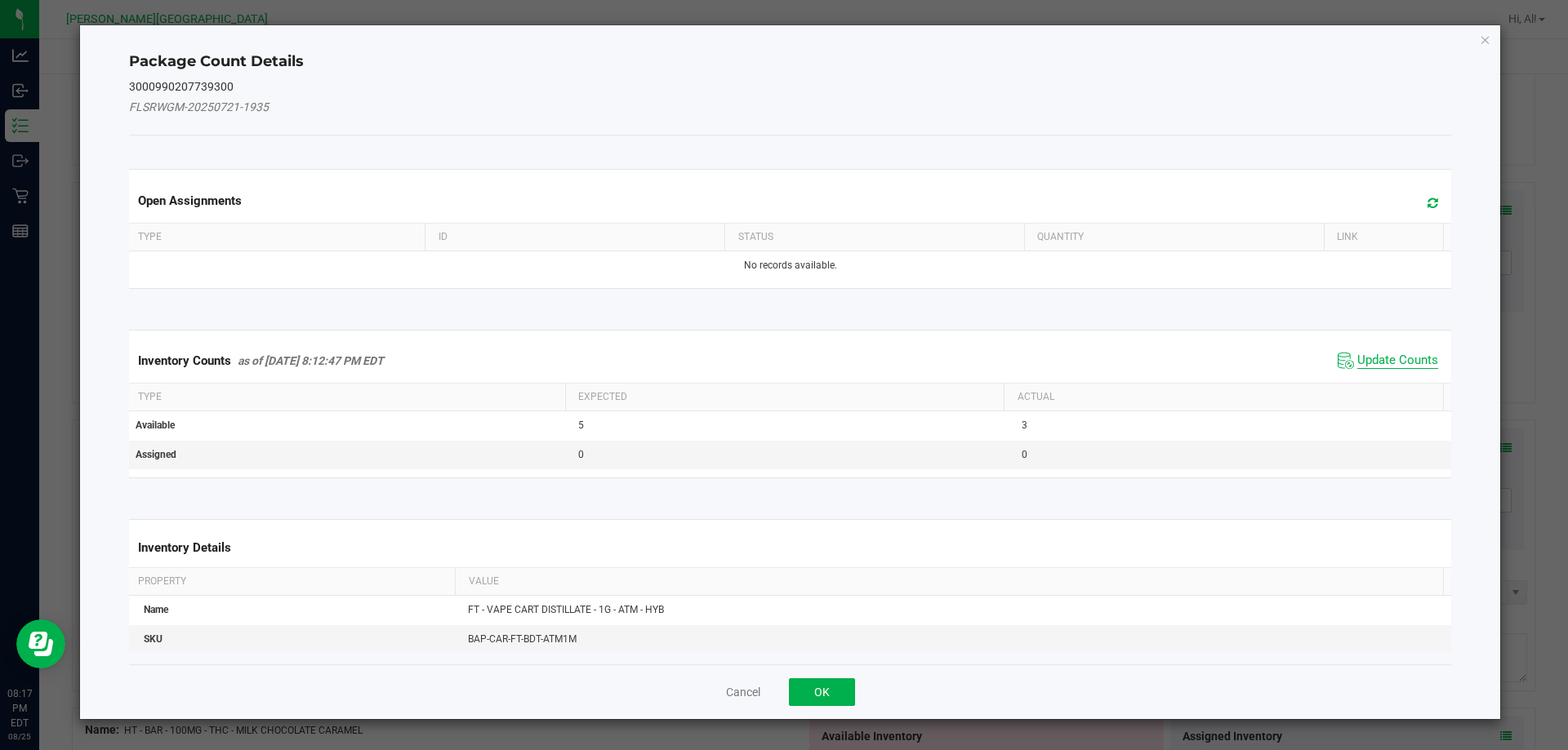
click at [1374, 361] on span "Update Counts" at bounding box center [1398, 360] width 81 height 16
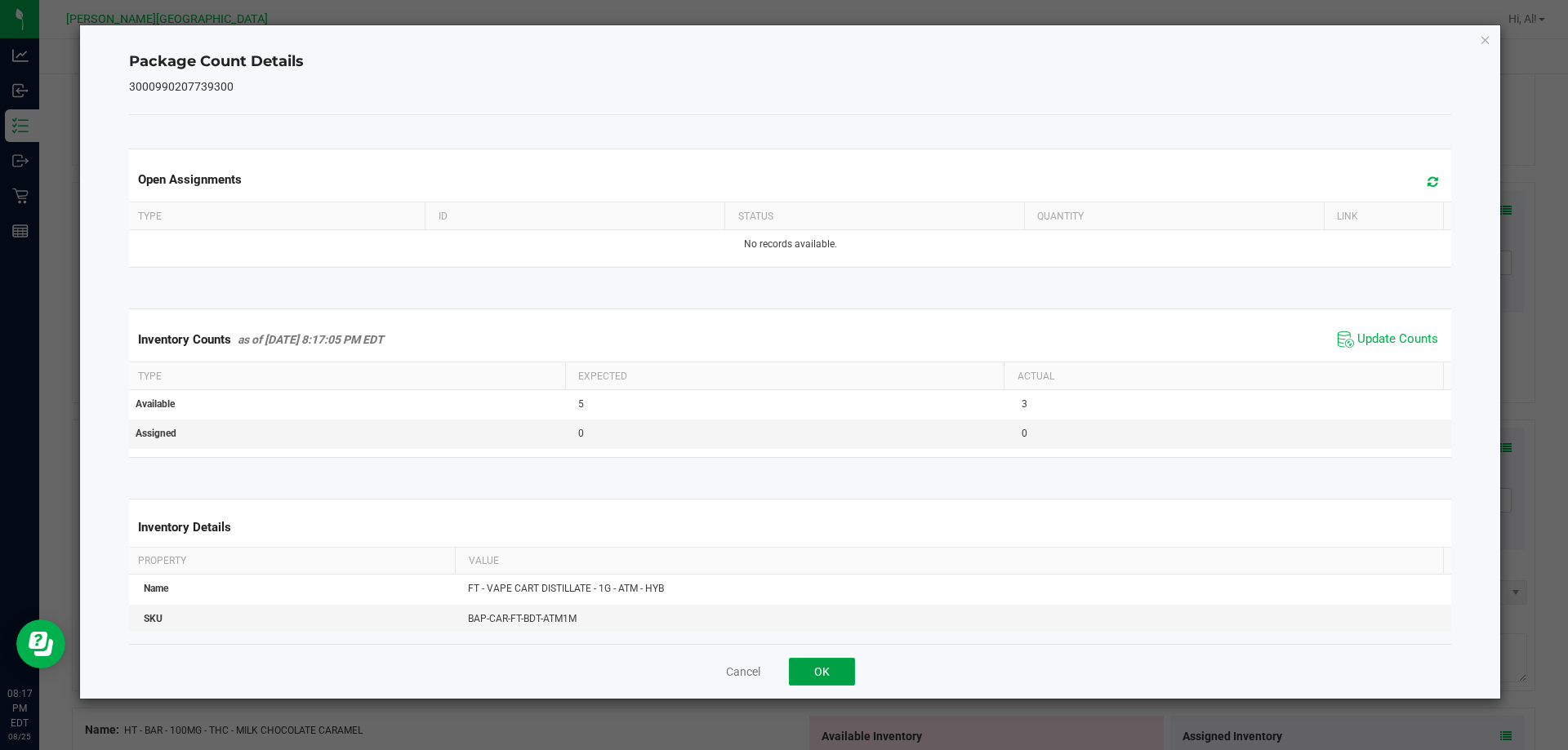
click at [833, 667] on button "OK" at bounding box center [822, 672] width 66 height 28
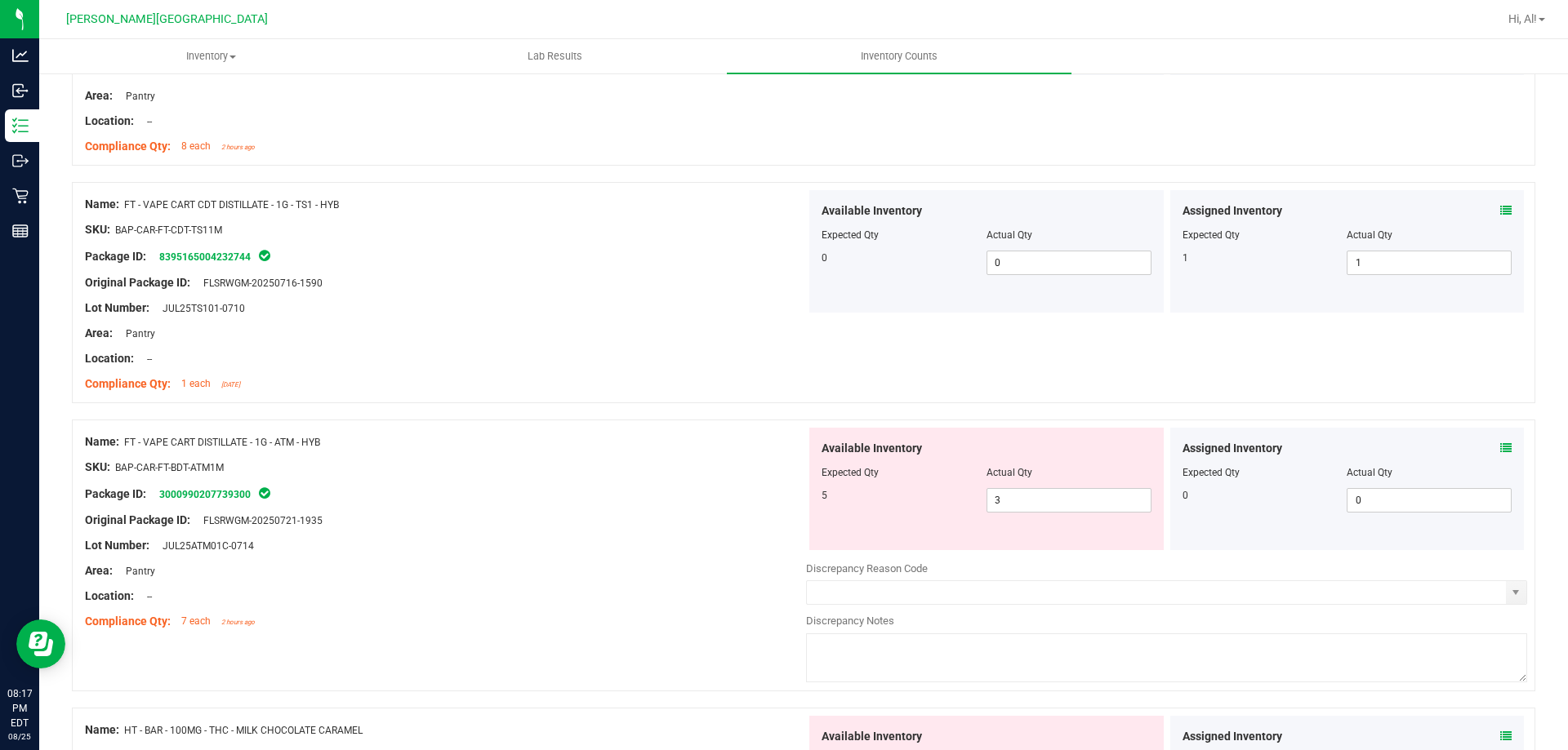
click at [726, 459] on div "SKU: BAP-CAR-FT-BDT-ATM1M" at bounding box center [446, 467] width 721 height 17
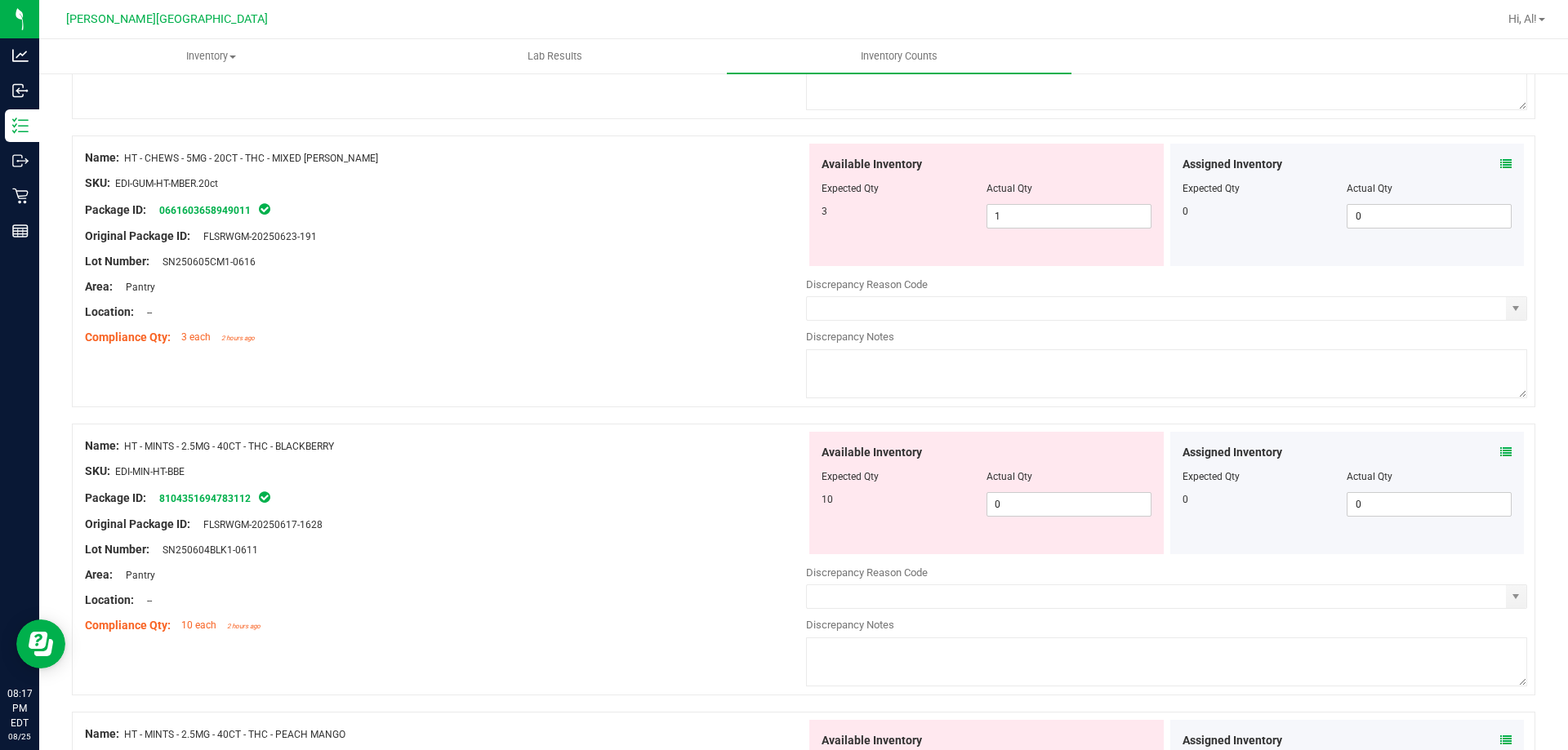
scroll to position [4926, 0]
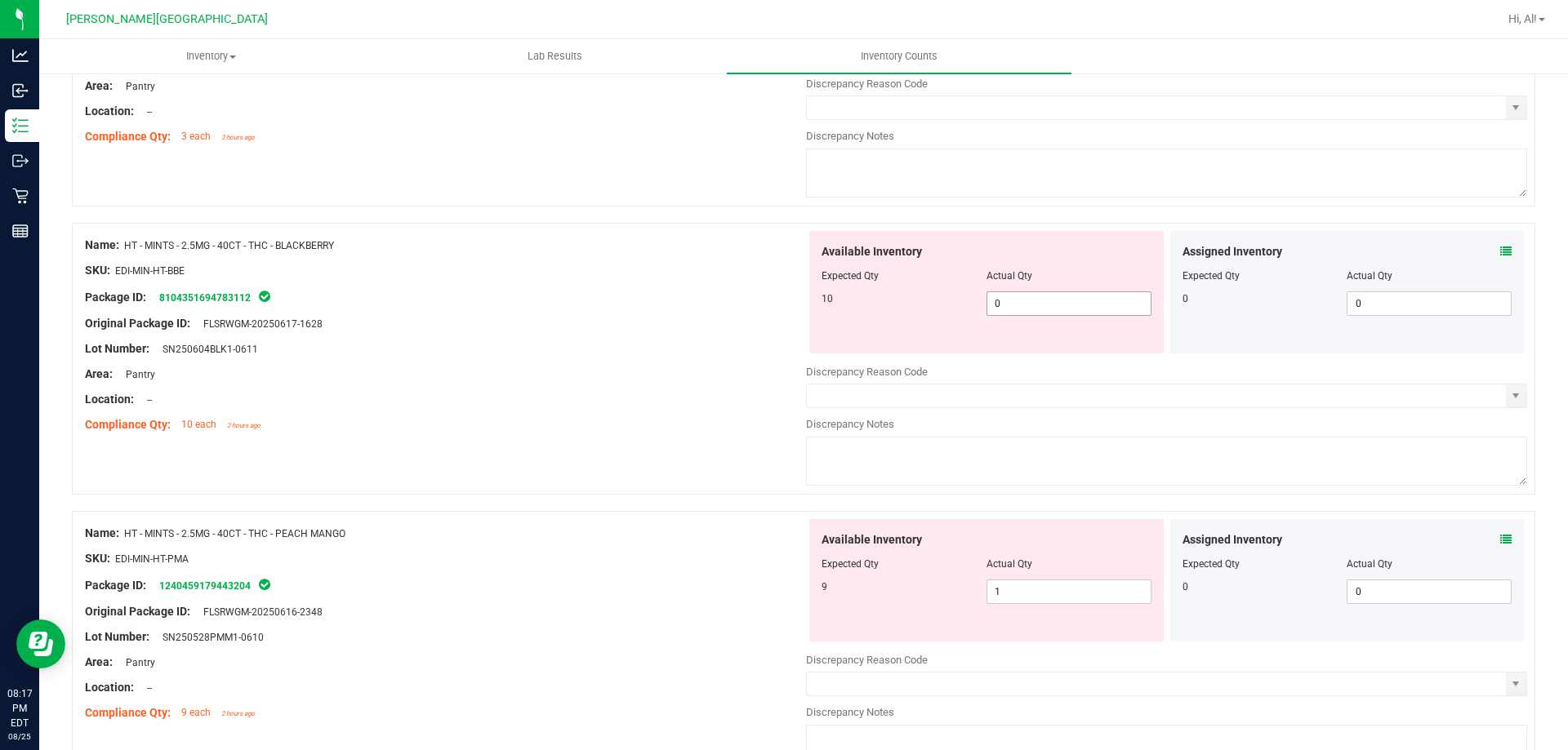
click at [1003, 309] on span "0 0" at bounding box center [1070, 304] width 165 height 24
click at [1003, 309] on input "0" at bounding box center [1070, 304] width 164 height 23
type input "1"
type input "10"
click at [1044, 589] on div "Available Inventory Expected Qty Actual Qty 9 1 1" at bounding box center [987, 581] width 355 height 122
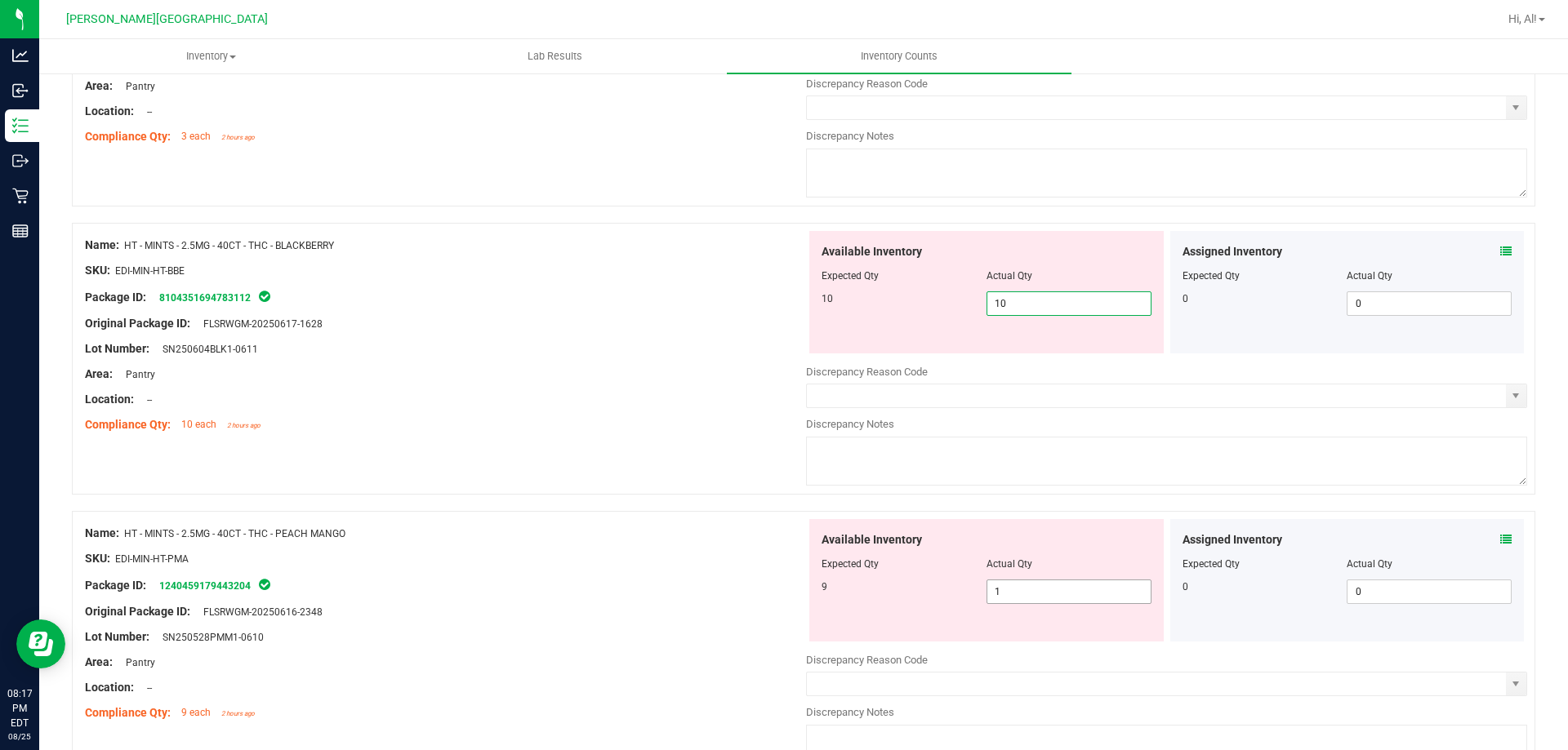
type input "10"
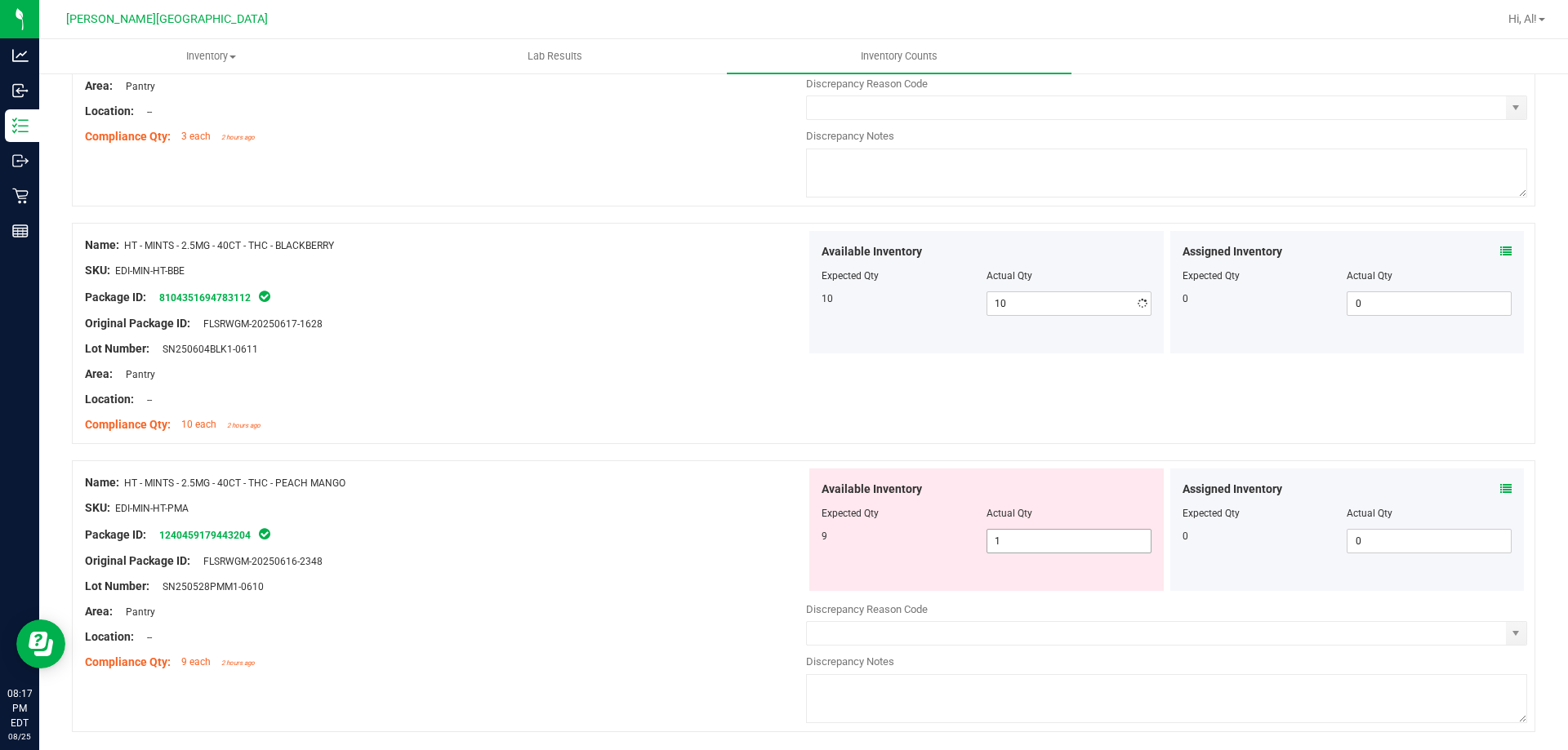
click at [1044, 589] on div "Available Inventory Expected Qty Actual Qty 9 1 1" at bounding box center [987, 530] width 355 height 122
click at [1069, 538] on span "1 1" at bounding box center [1070, 541] width 165 height 24
click at [0, 0] on input "1" at bounding box center [0, 0] width 0 height 0
type input "9"
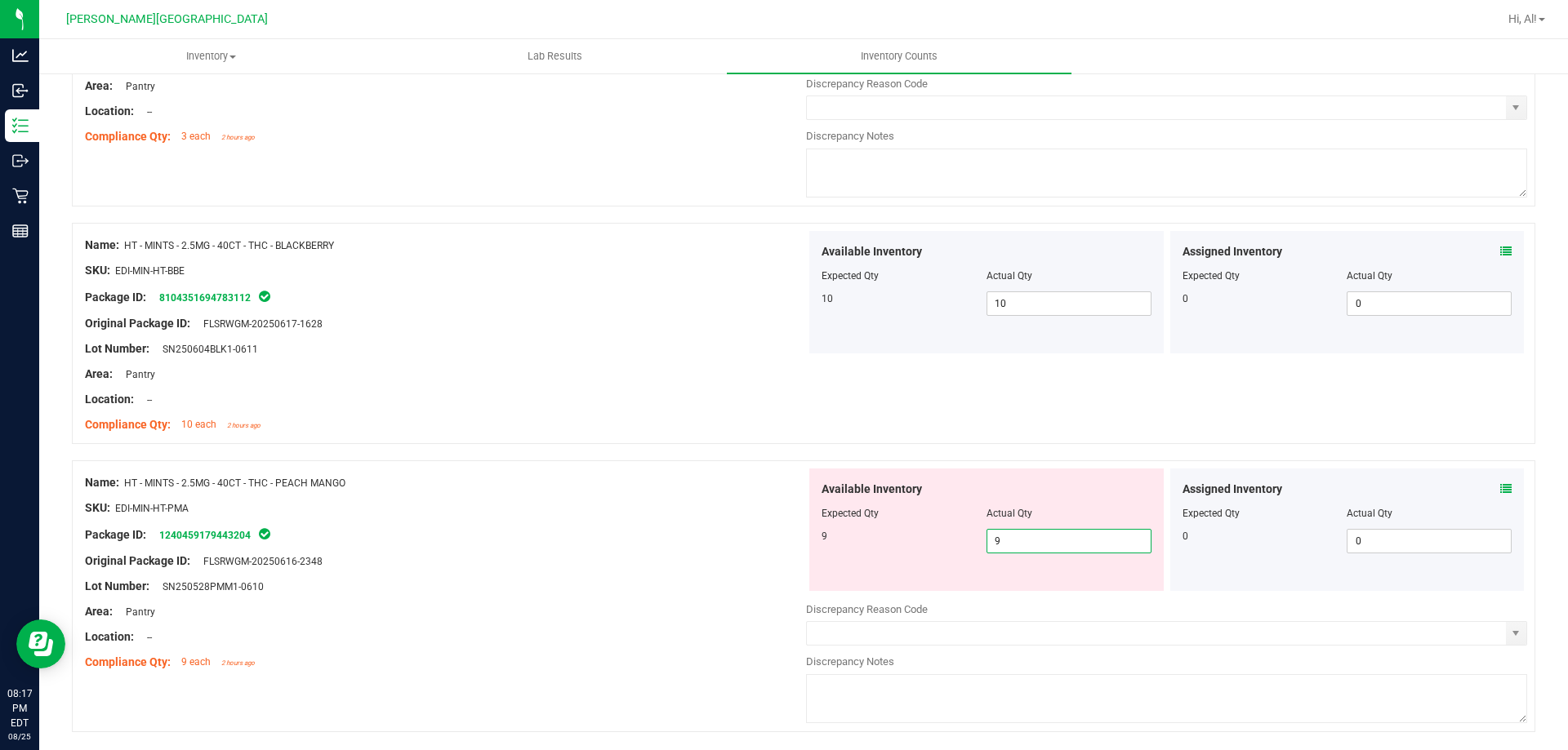
click at [1082, 453] on div at bounding box center [804, 452] width 1464 height 16
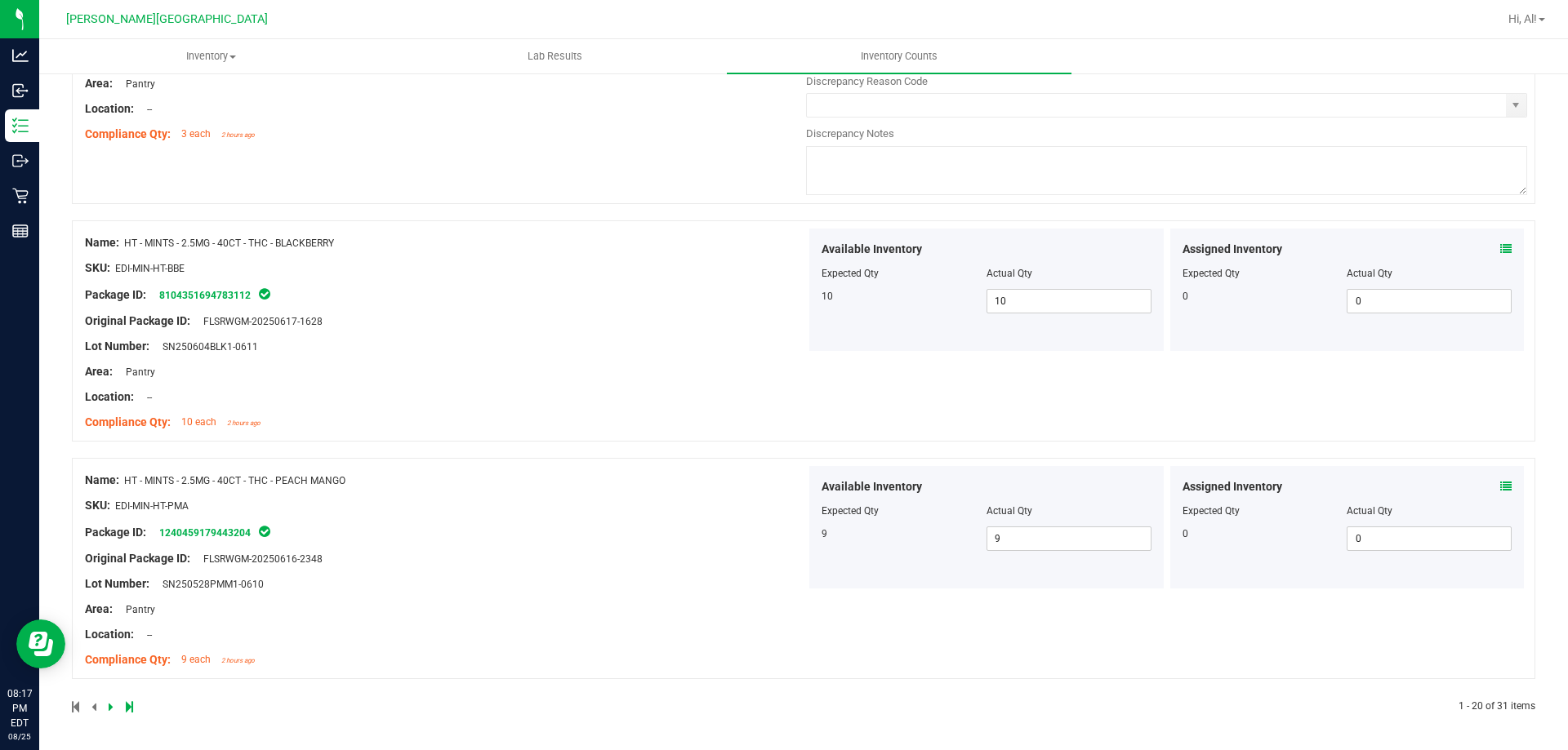
scroll to position [4929, 0]
click at [107, 705] on div at bounding box center [438, 705] width 732 height 15
click at [108, 702] on icon at bounding box center [111, 705] width 5 height 9
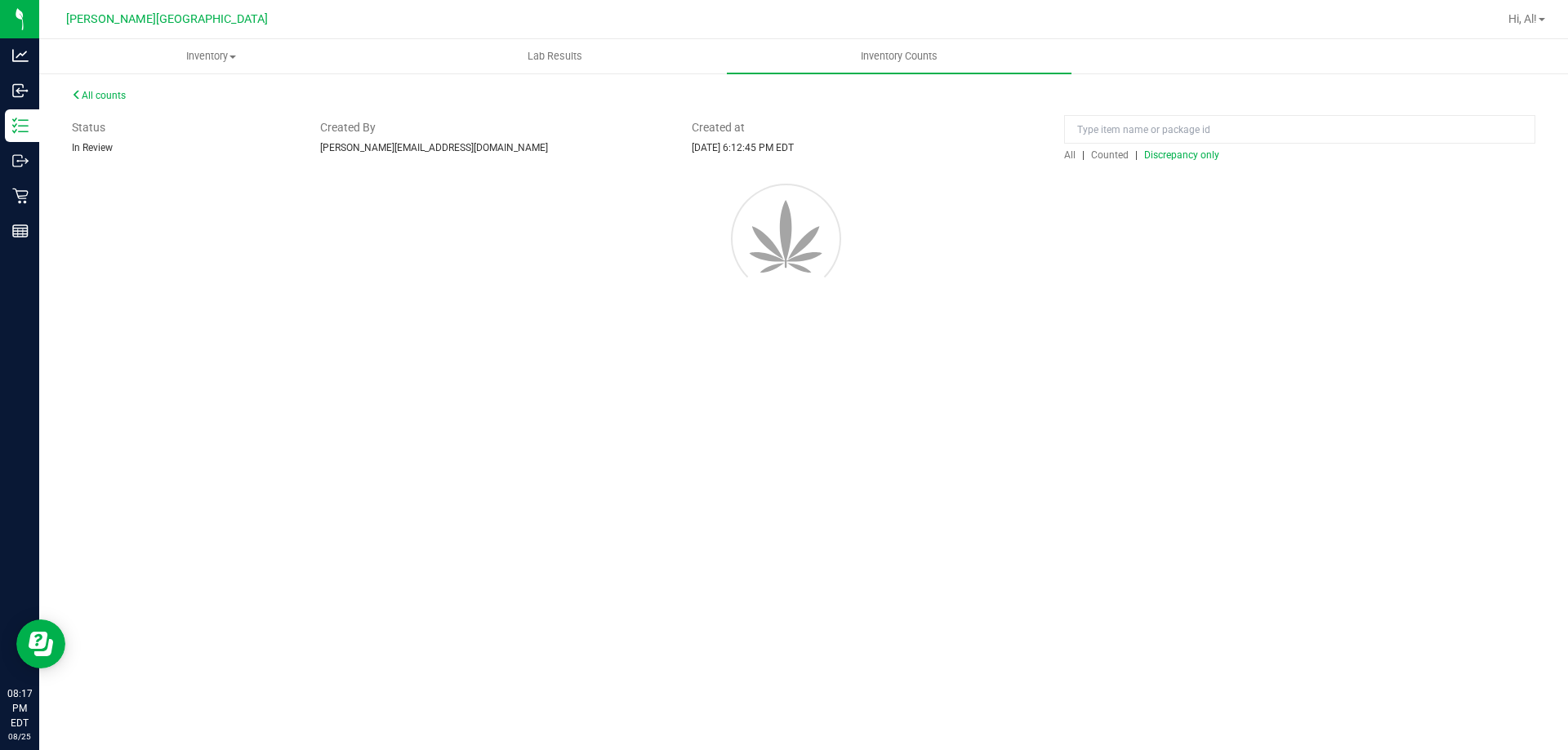
scroll to position [0, 0]
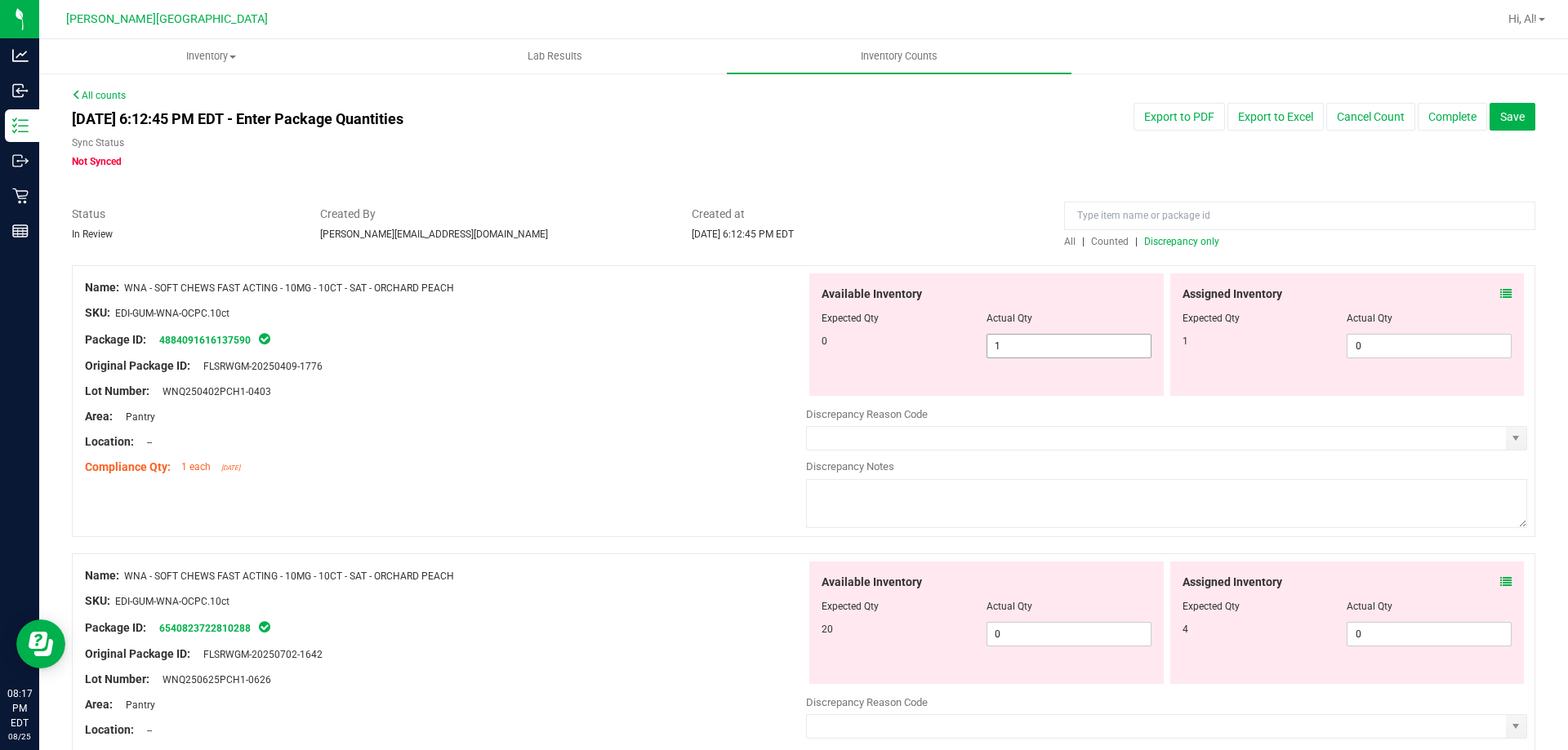
click at [1061, 341] on span "1 1" at bounding box center [1070, 346] width 165 height 24
click at [1061, 341] on input "1" at bounding box center [1070, 346] width 164 height 23
type input "0"
click at [1434, 344] on span "0 0" at bounding box center [1429, 346] width 165 height 24
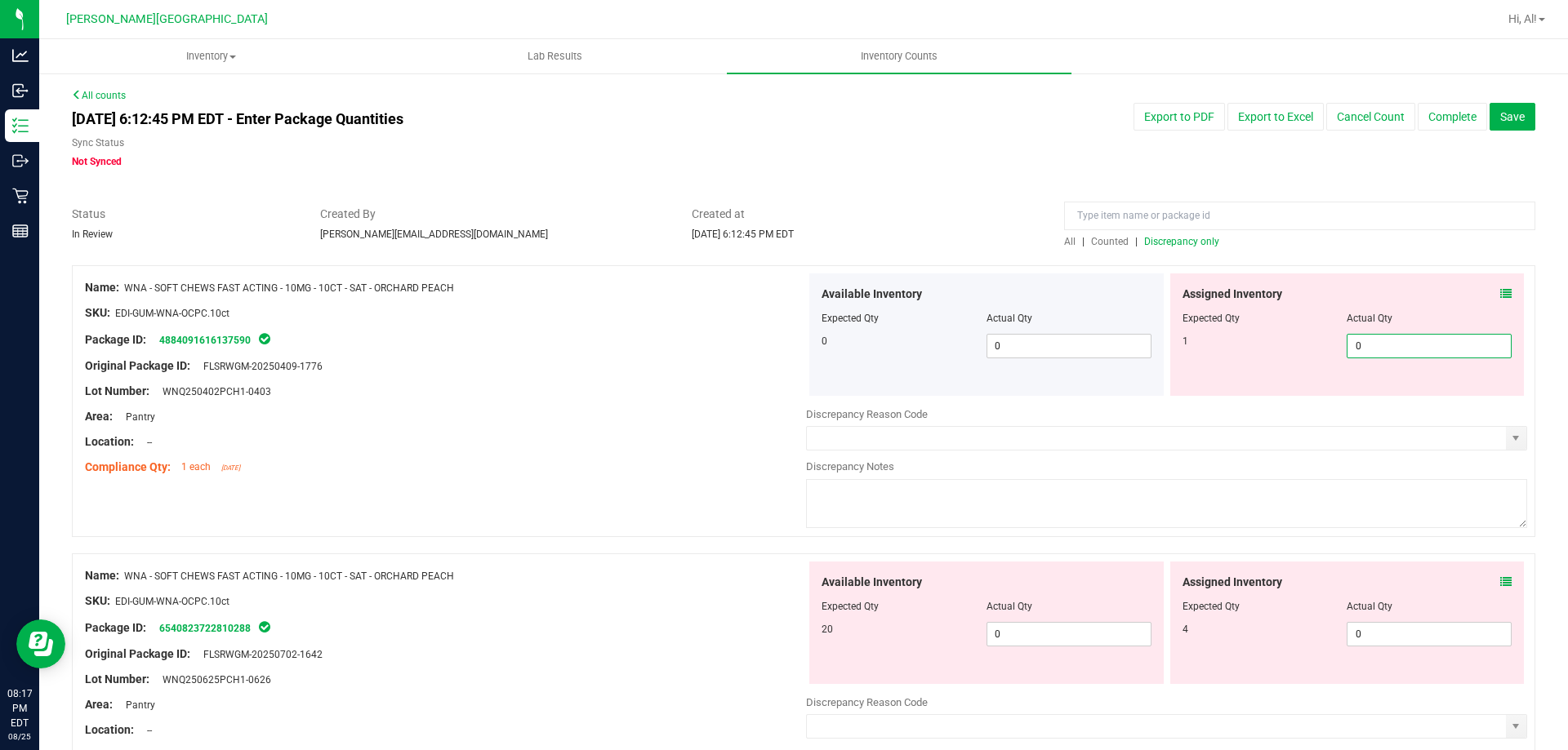
click at [1434, 344] on input "0" at bounding box center [1429, 346] width 164 height 23
type input "1"
click at [1413, 323] on div "Actual Qty" at bounding box center [1429, 318] width 165 height 15
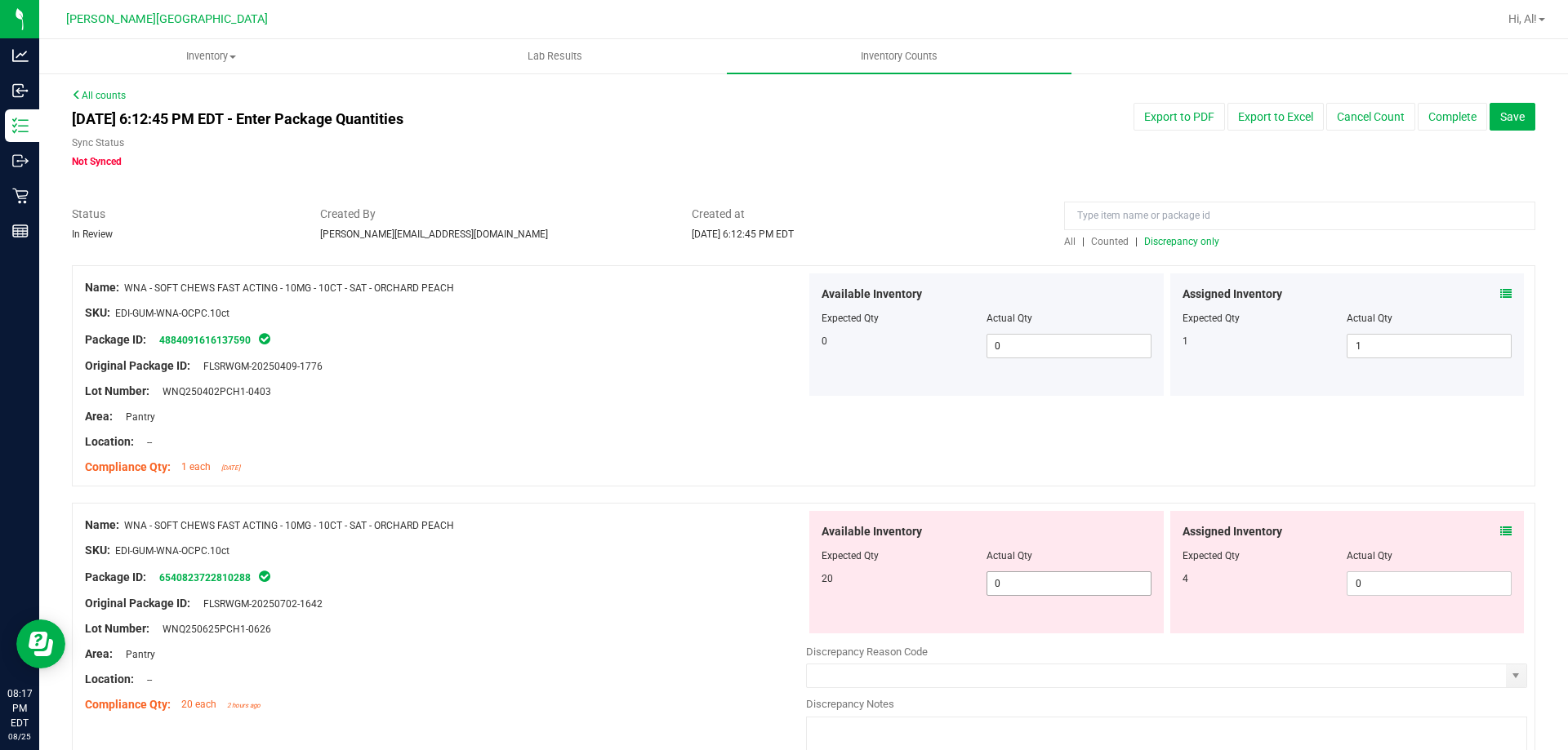
click at [1044, 578] on span "0 0" at bounding box center [1070, 583] width 165 height 24
click at [0, 0] on input "0" at bounding box center [0, 0] width 0 height 0
type input "20"
click at [1391, 585] on span "0 0" at bounding box center [1429, 583] width 165 height 24
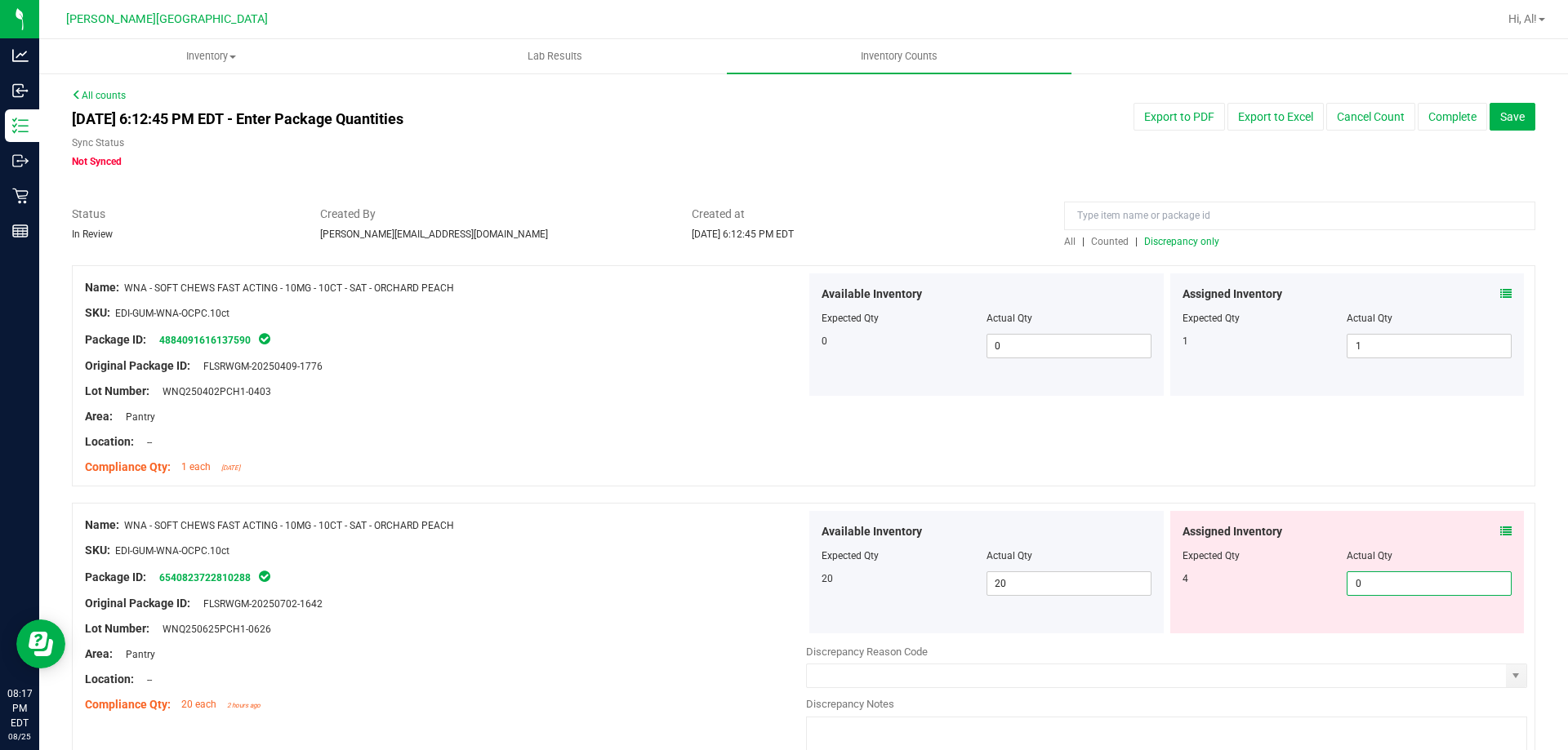
click at [1391, 585] on input "0" at bounding box center [1429, 583] width 164 height 23
type input "4"
click at [1487, 294] on div "Assigned Inventory" at bounding box center [1347, 294] width 330 height 17
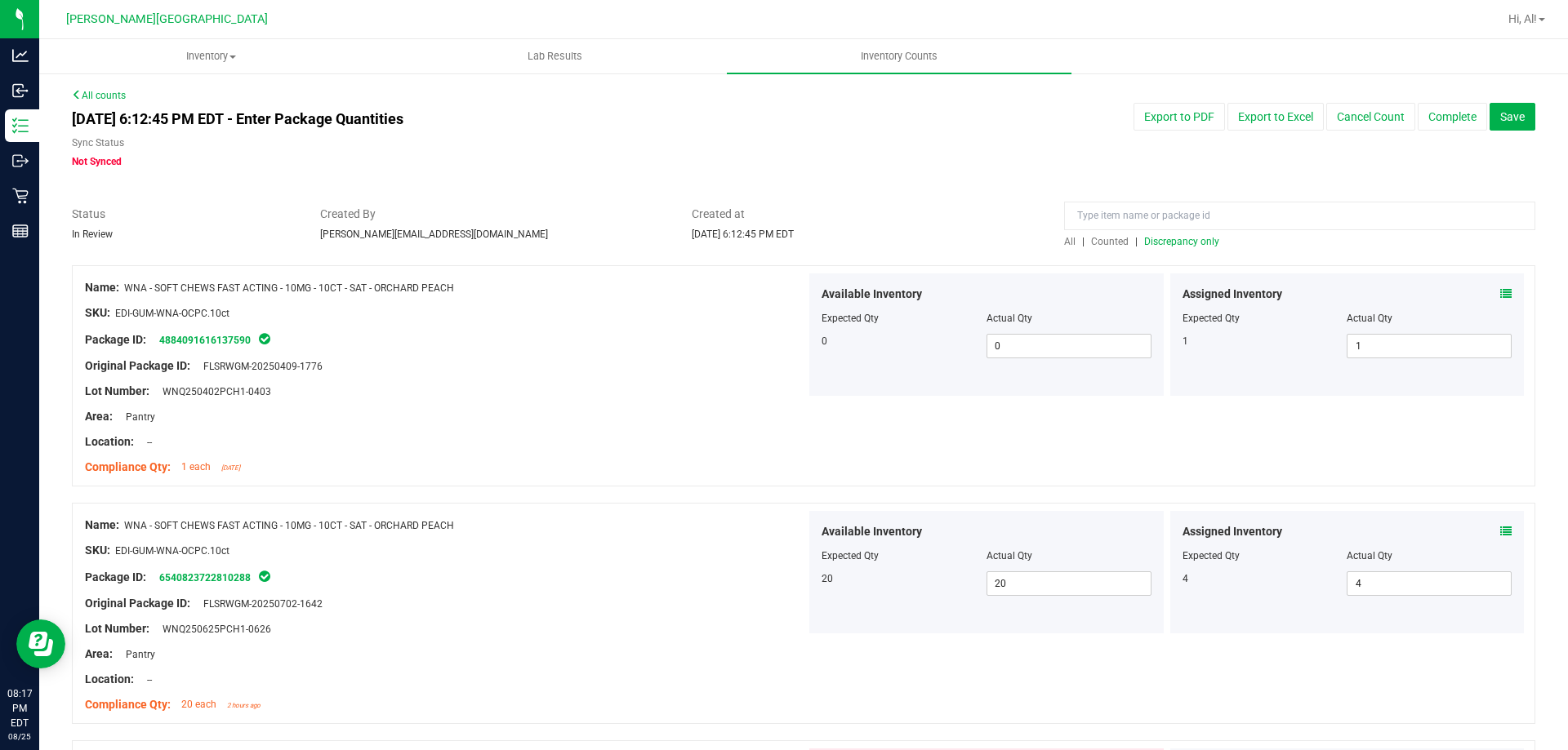
click at [1502, 292] on div "Assigned Inventory Expected Qty Actual Qty 1 1 1" at bounding box center [1348, 335] width 355 height 122
click at [1501, 293] on icon at bounding box center [1506, 293] width 11 height 11
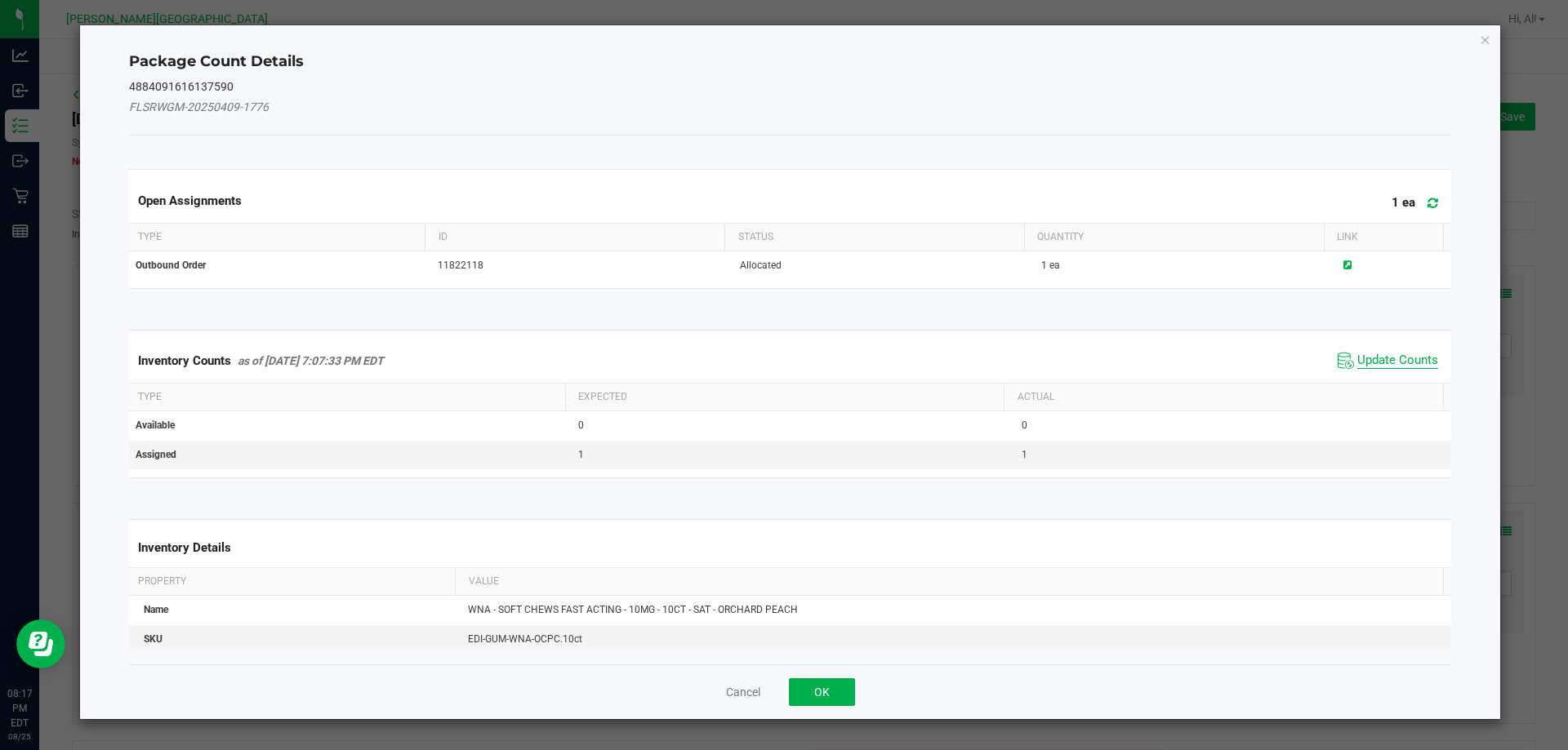
click at [1405, 362] on span "Update Counts" at bounding box center [1398, 360] width 81 height 16
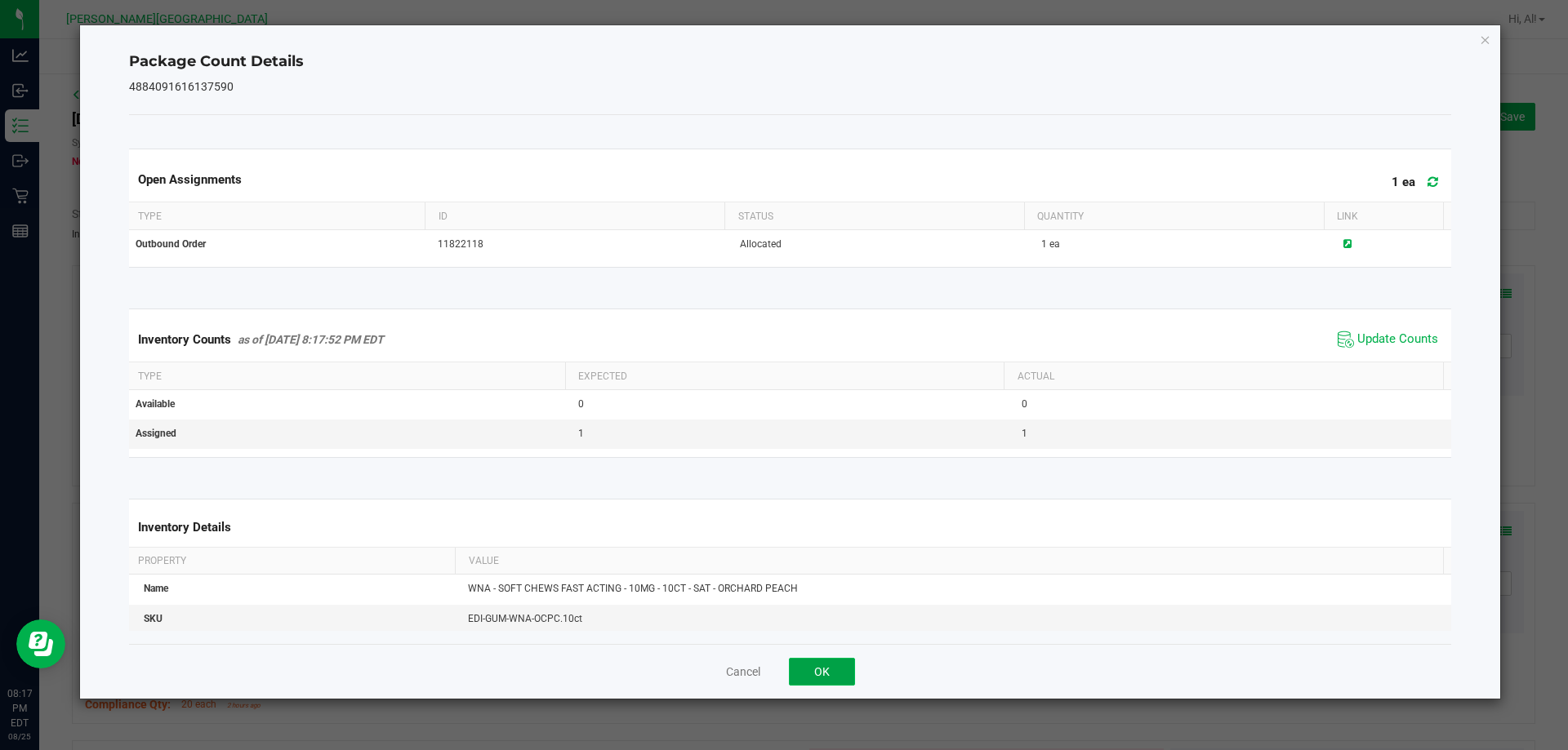
click at [803, 679] on button "OK" at bounding box center [822, 672] width 66 height 28
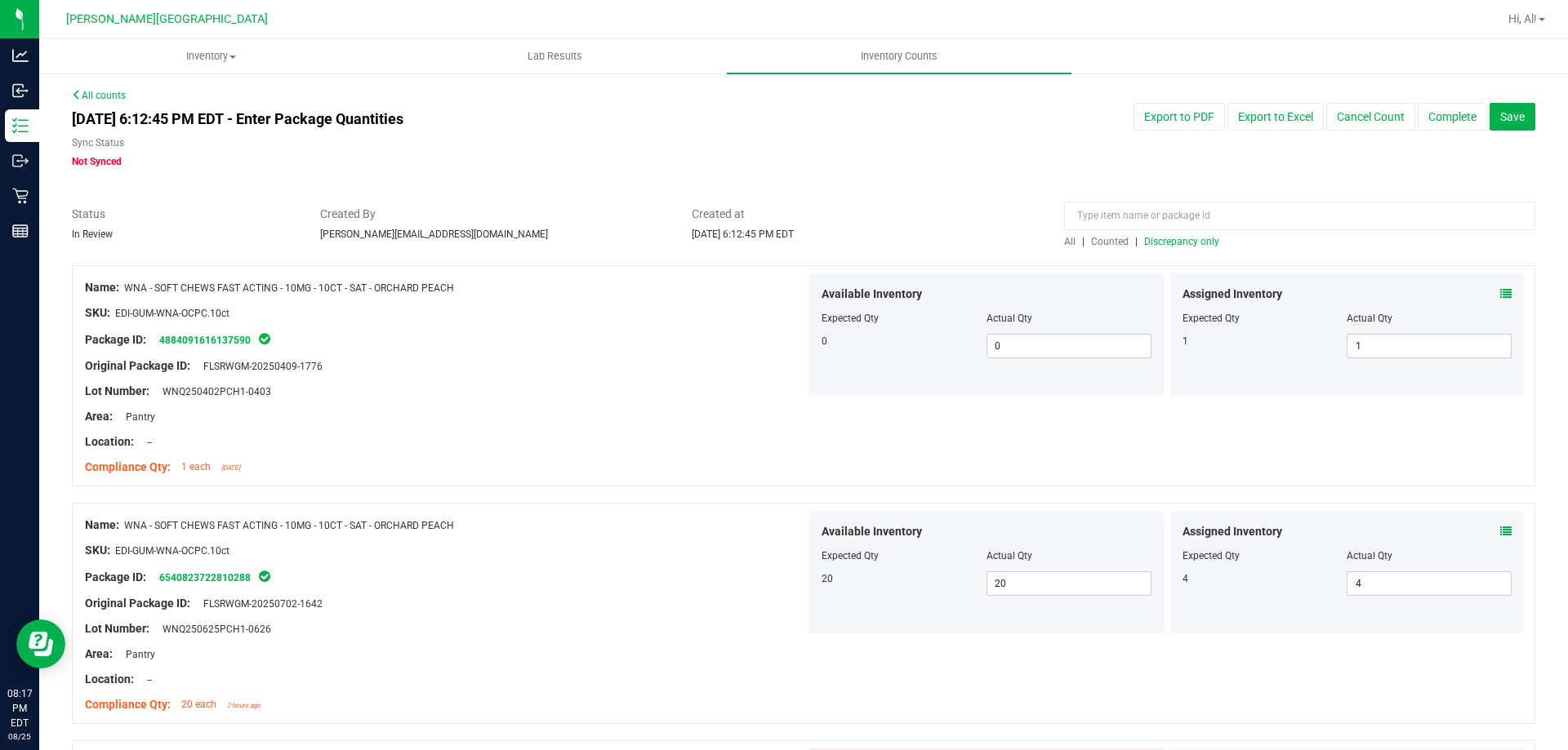
click at [1501, 526] on icon at bounding box center [1506, 531] width 11 height 11
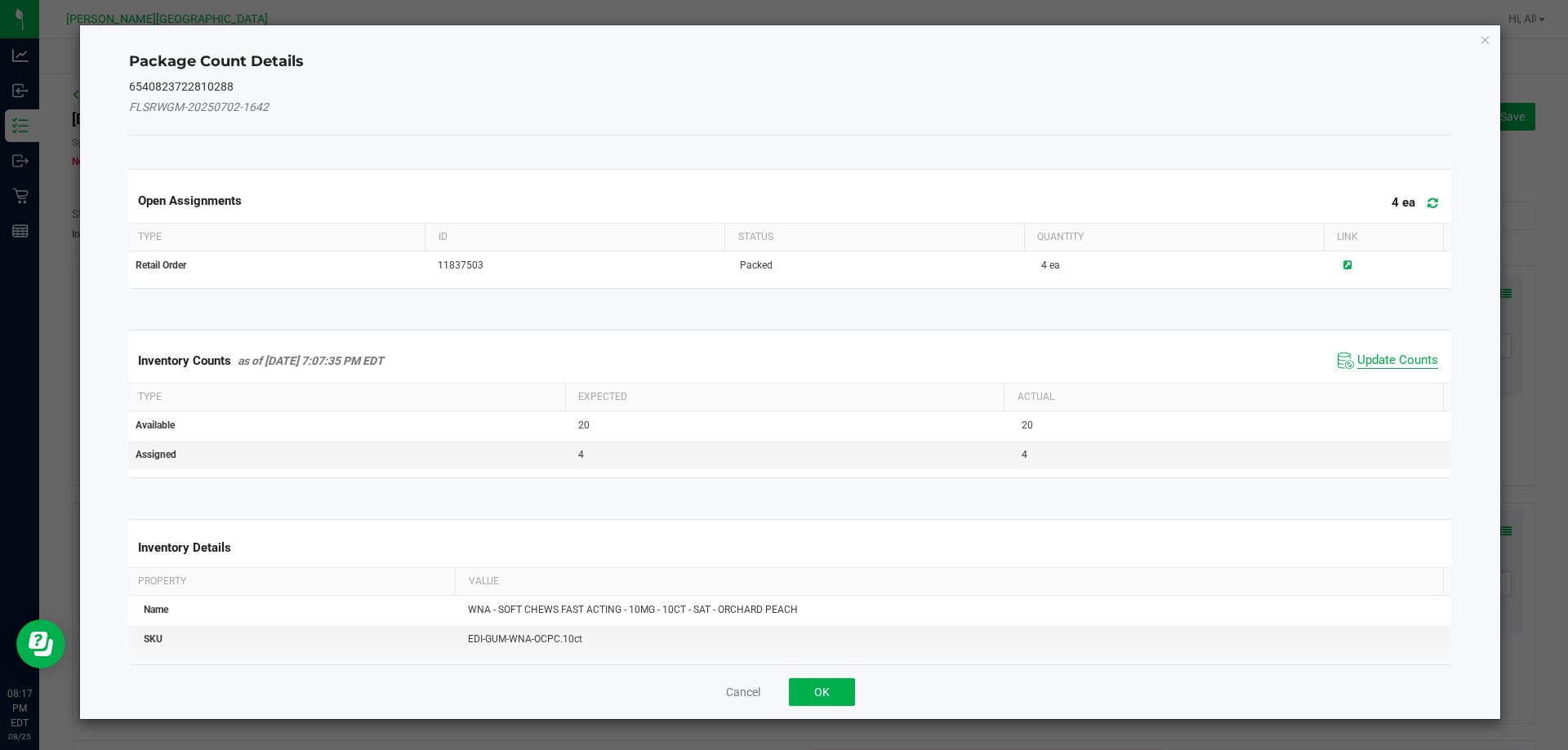
click at [1359, 363] on span "Update Counts" at bounding box center [1398, 360] width 81 height 16
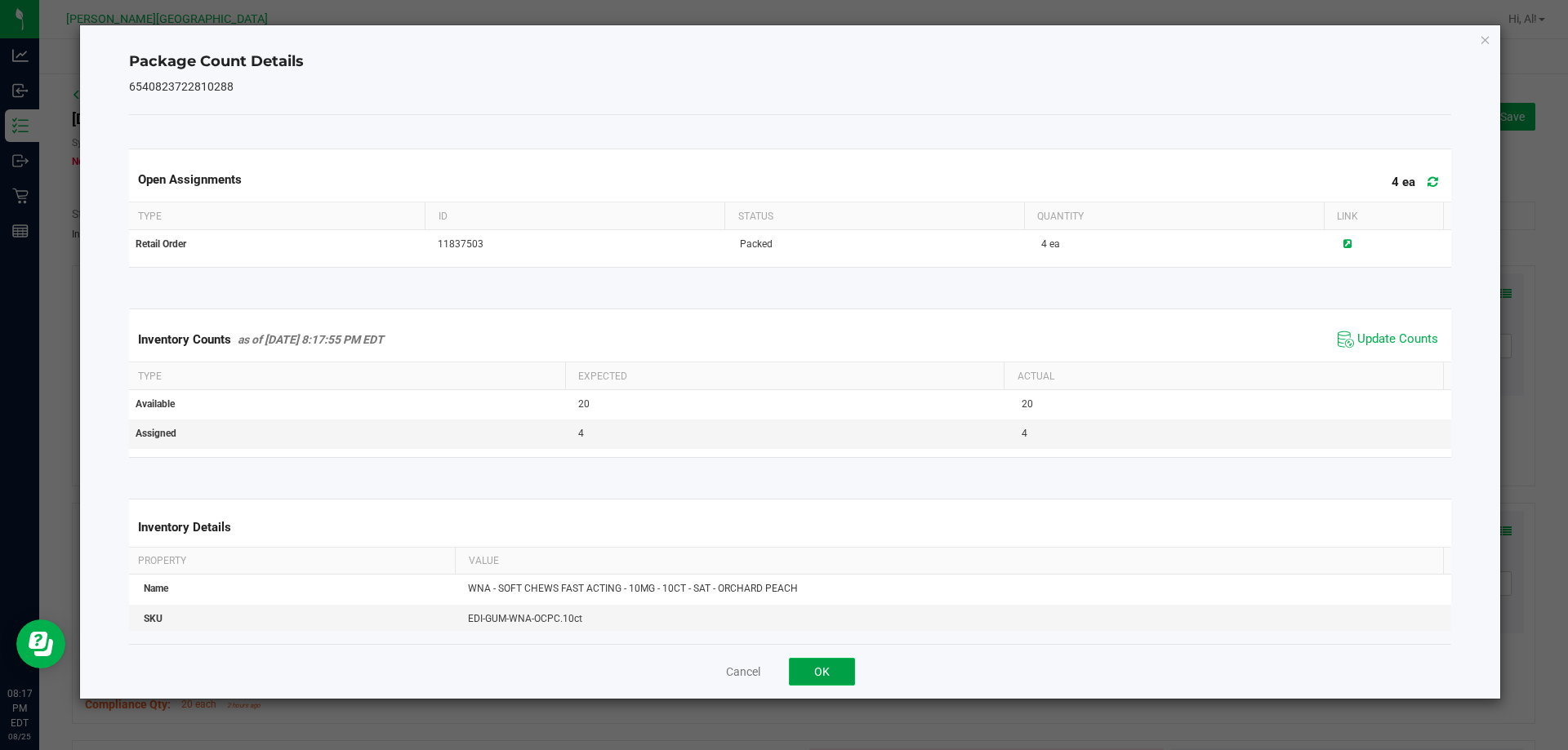
click at [830, 662] on button "OK" at bounding box center [822, 672] width 66 height 28
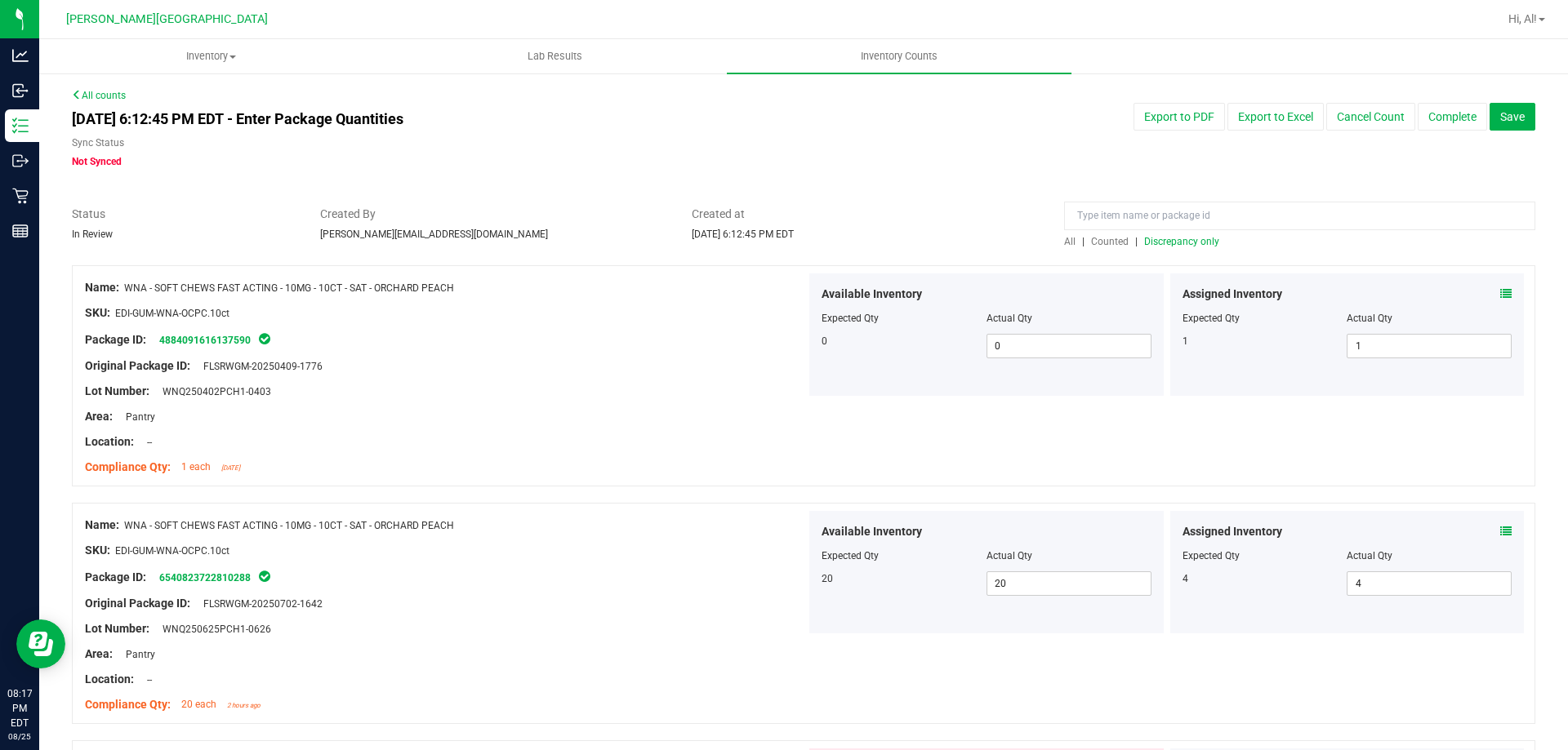
click at [767, 564] on div at bounding box center [446, 562] width 721 height 8
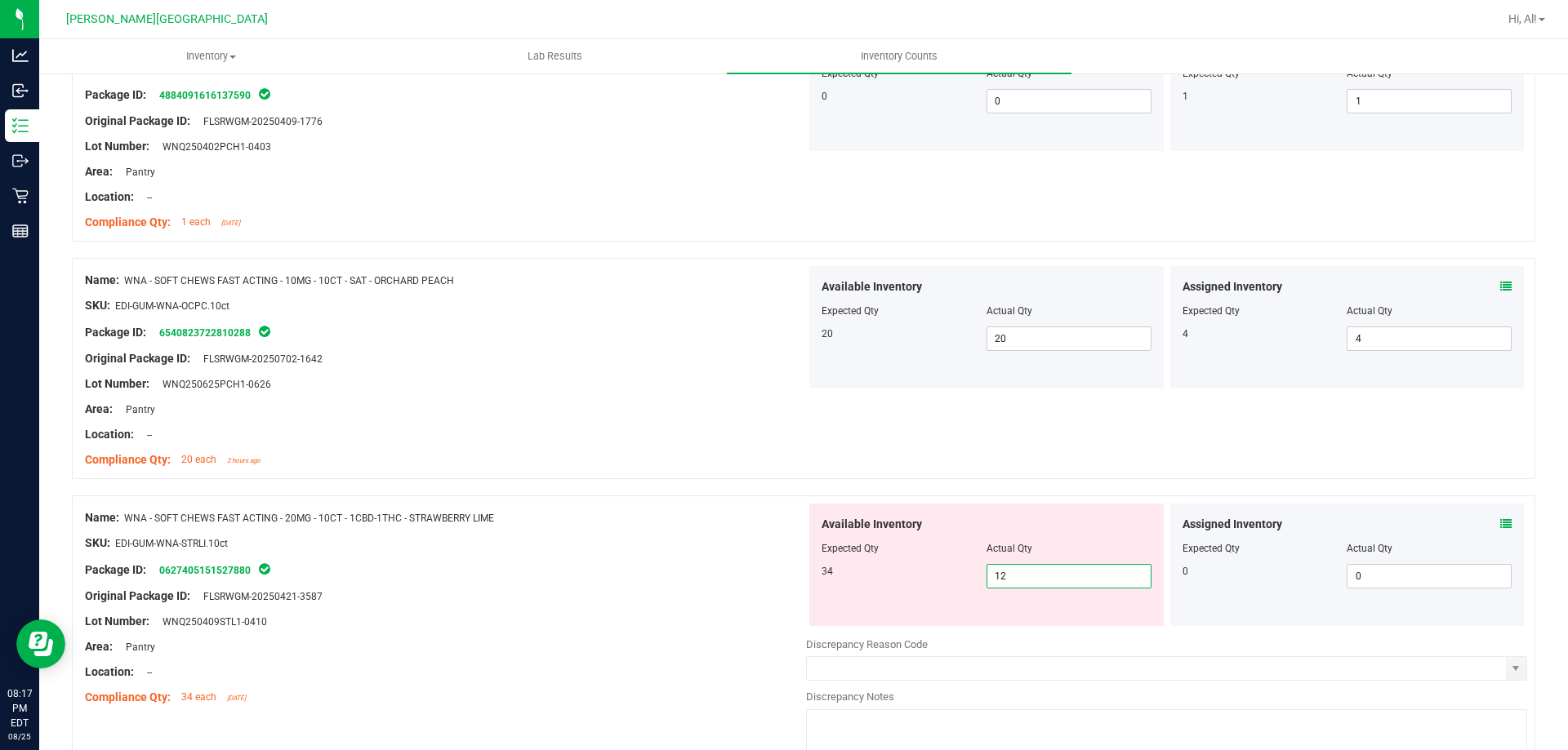
click at [1104, 584] on span "12 12" at bounding box center [1070, 576] width 165 height 24
click at [1104, 584] on input "12" at bounding box center [1070, 576] width 164 height 23
type input "34"
click at [1100, 564] on span "34 34" at bounding box center [1070, 576] width 165 height 24
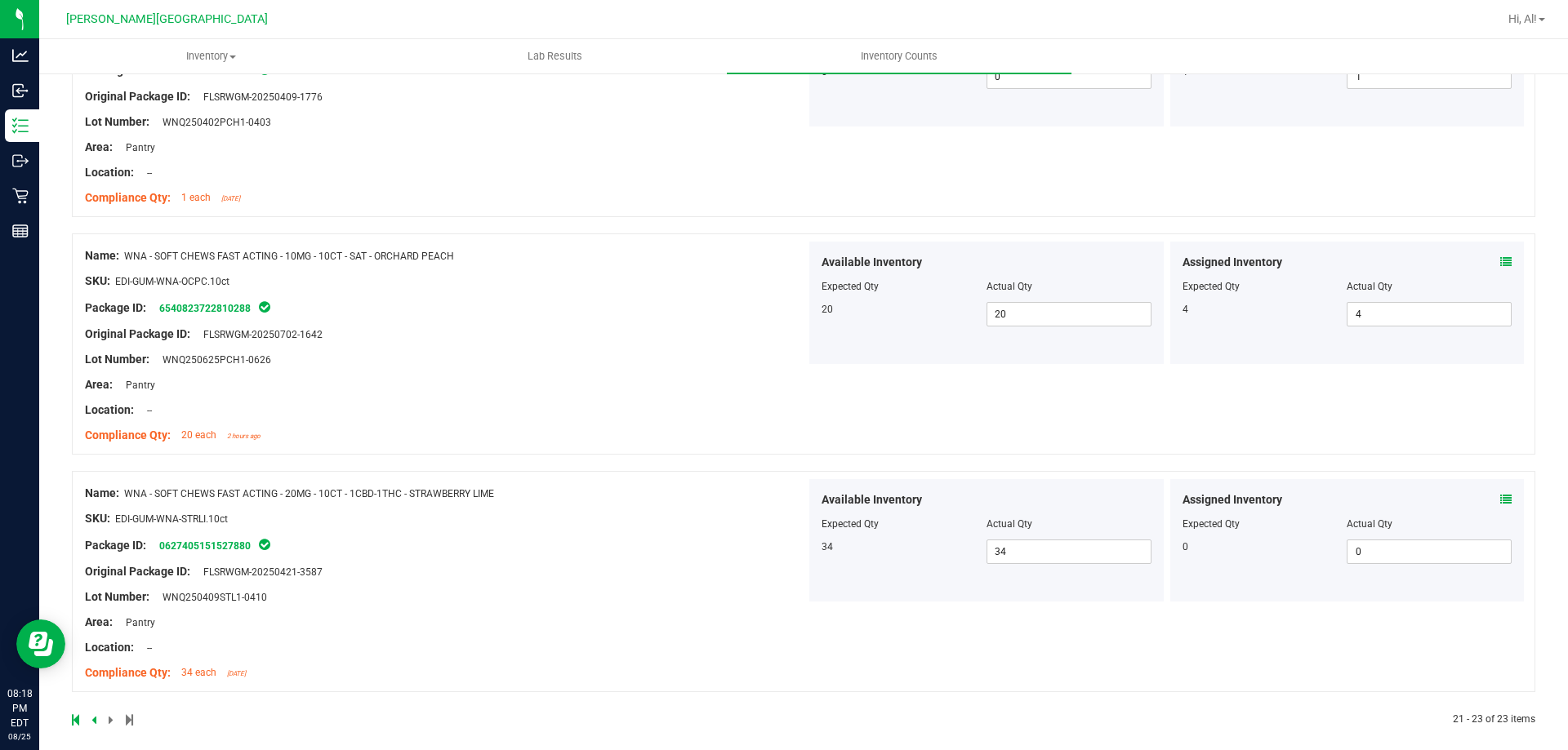
scroll to position [283, 0]
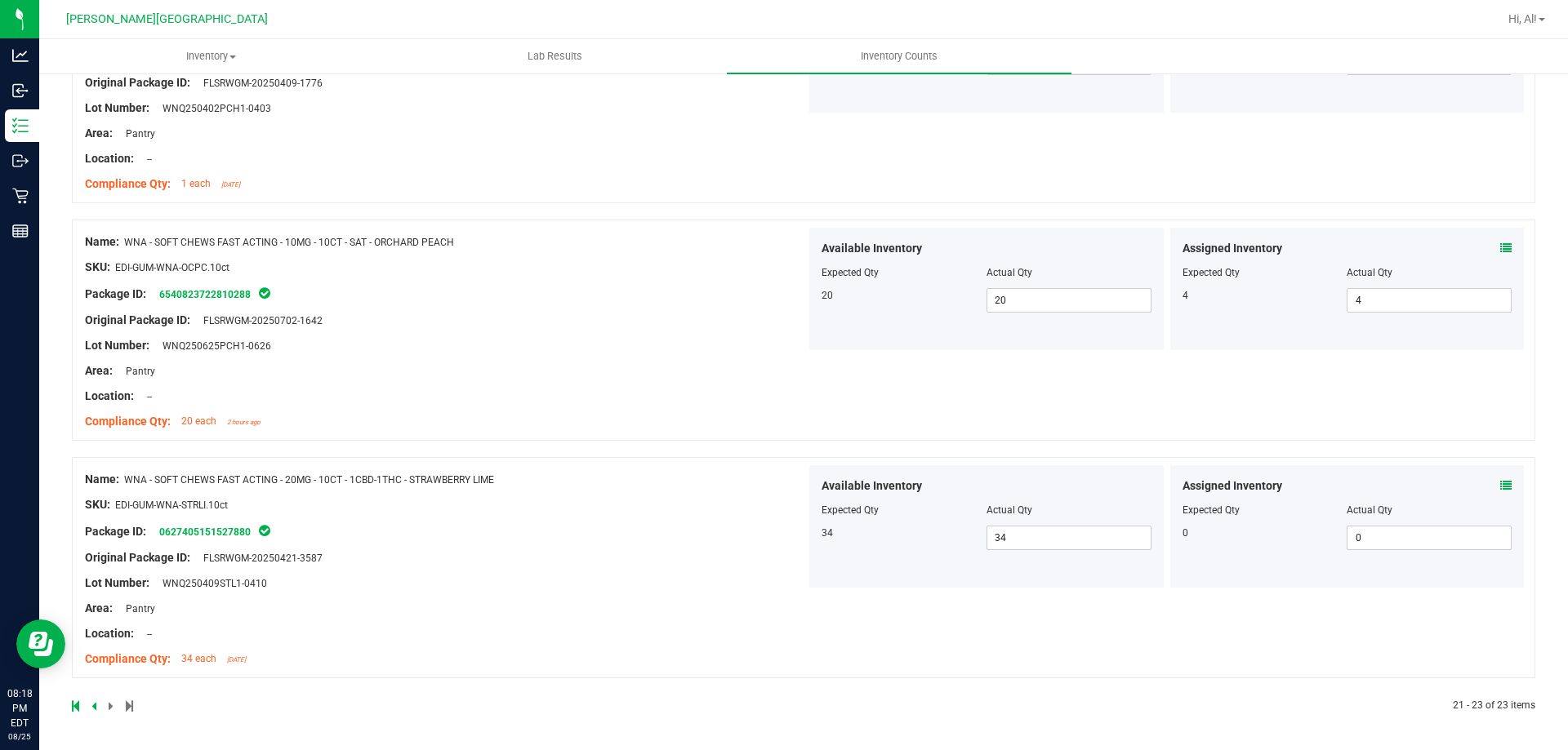
click at [96, 703] on icon at bounding box center [94, 705] width 5 height 9
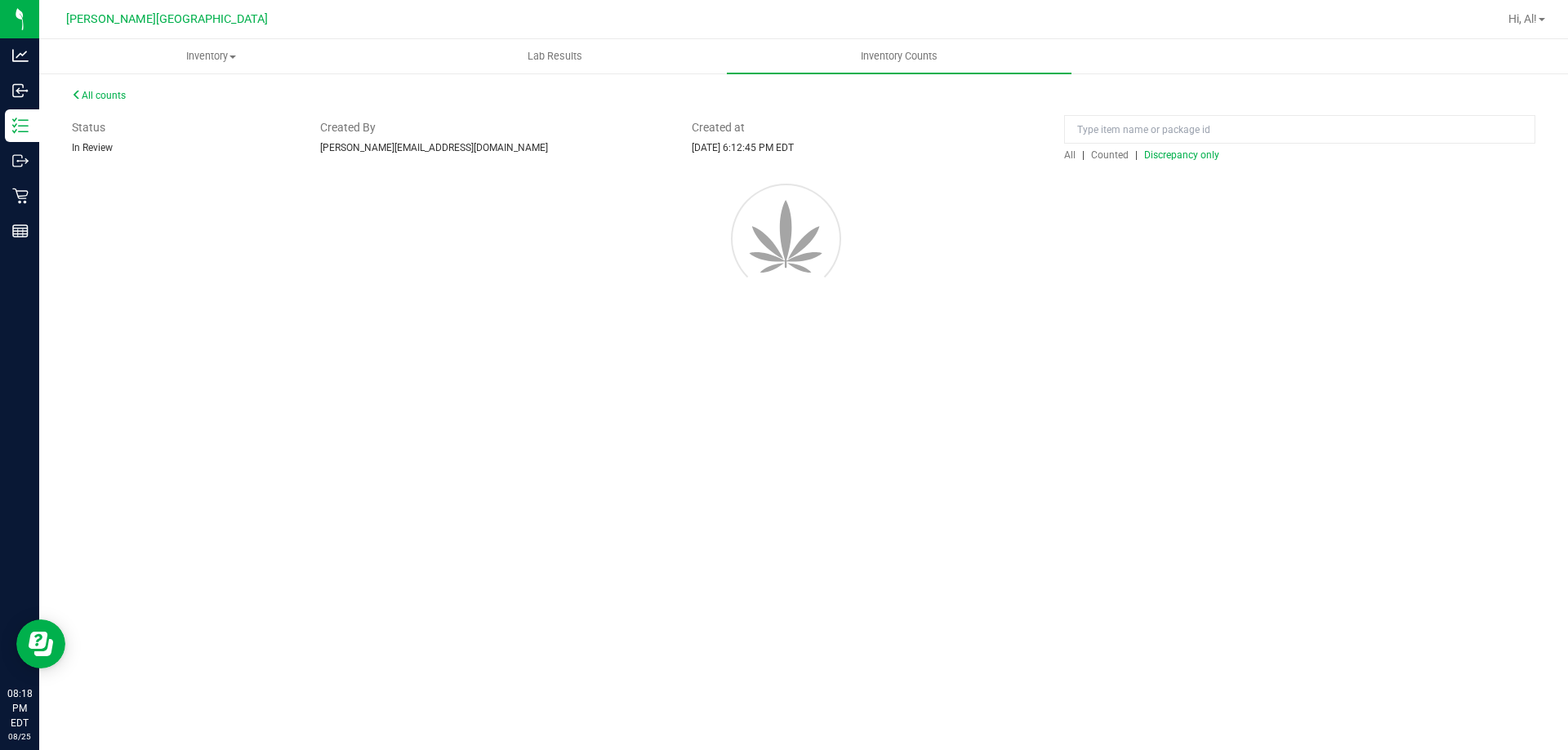
scroll to position [0, 0]
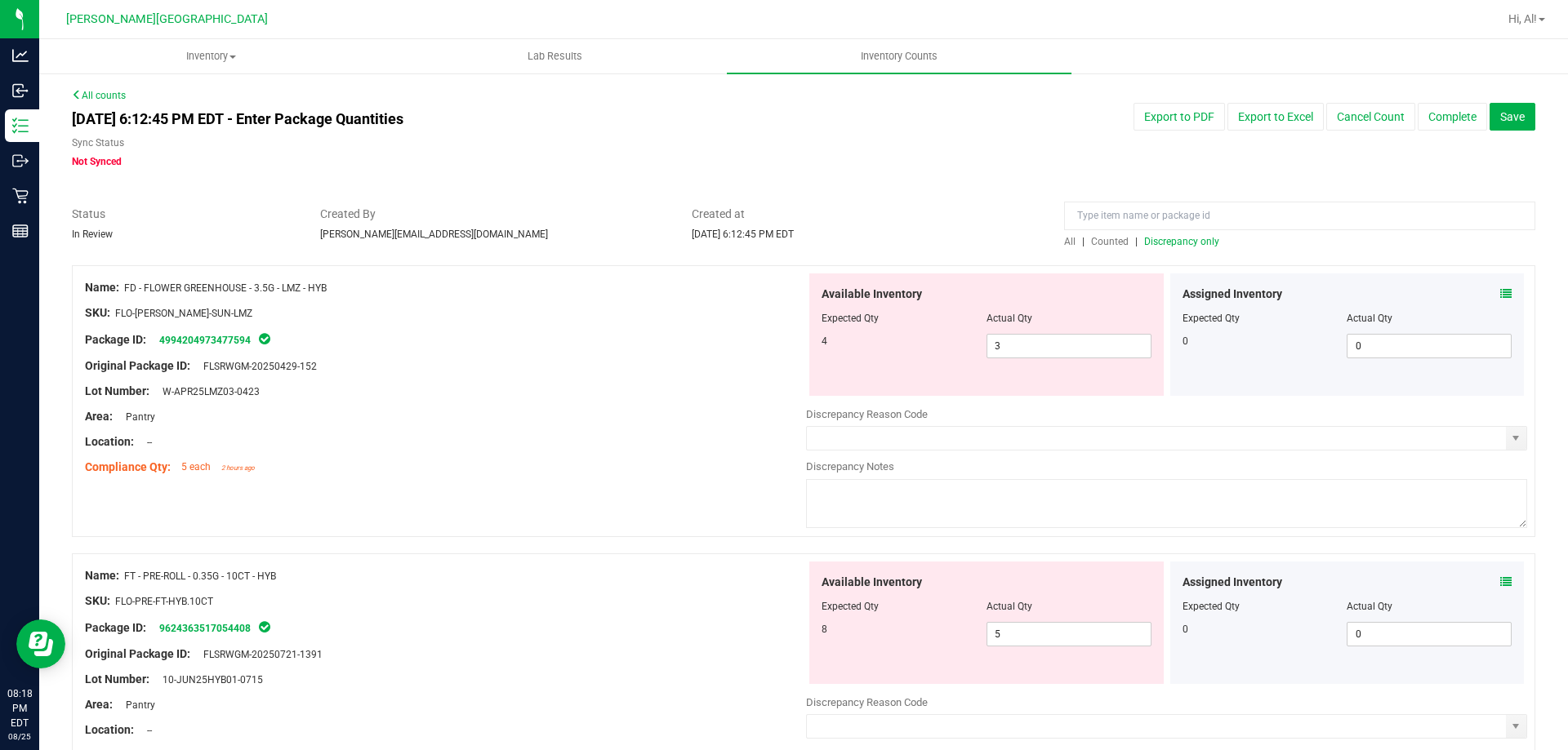
click at [1501, 292] on icon at bounding box center [1506, 293] width 11 height 11
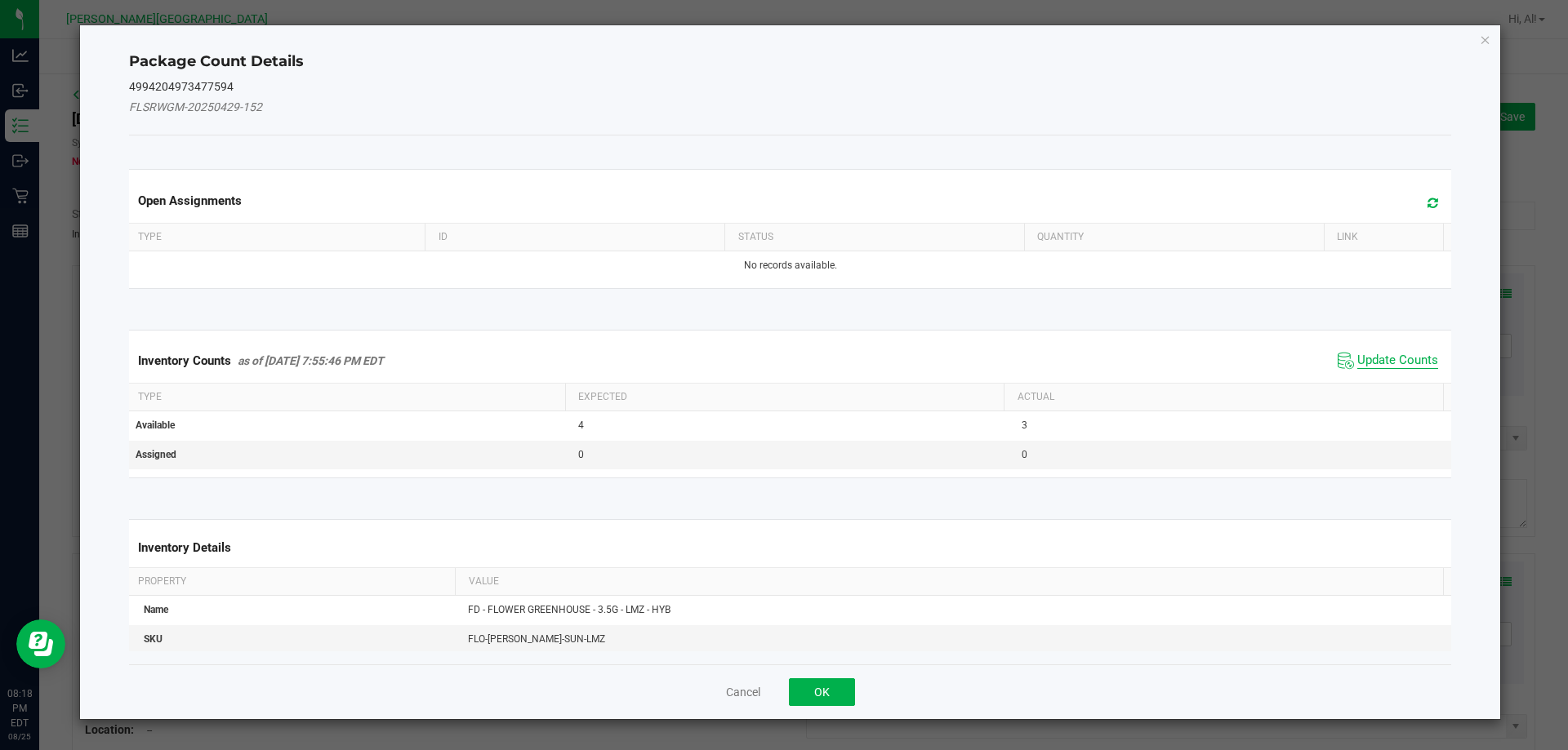
click at [1374, 359] on span "Update Counts" at bounding box center [1398, 360] width 81 height 16
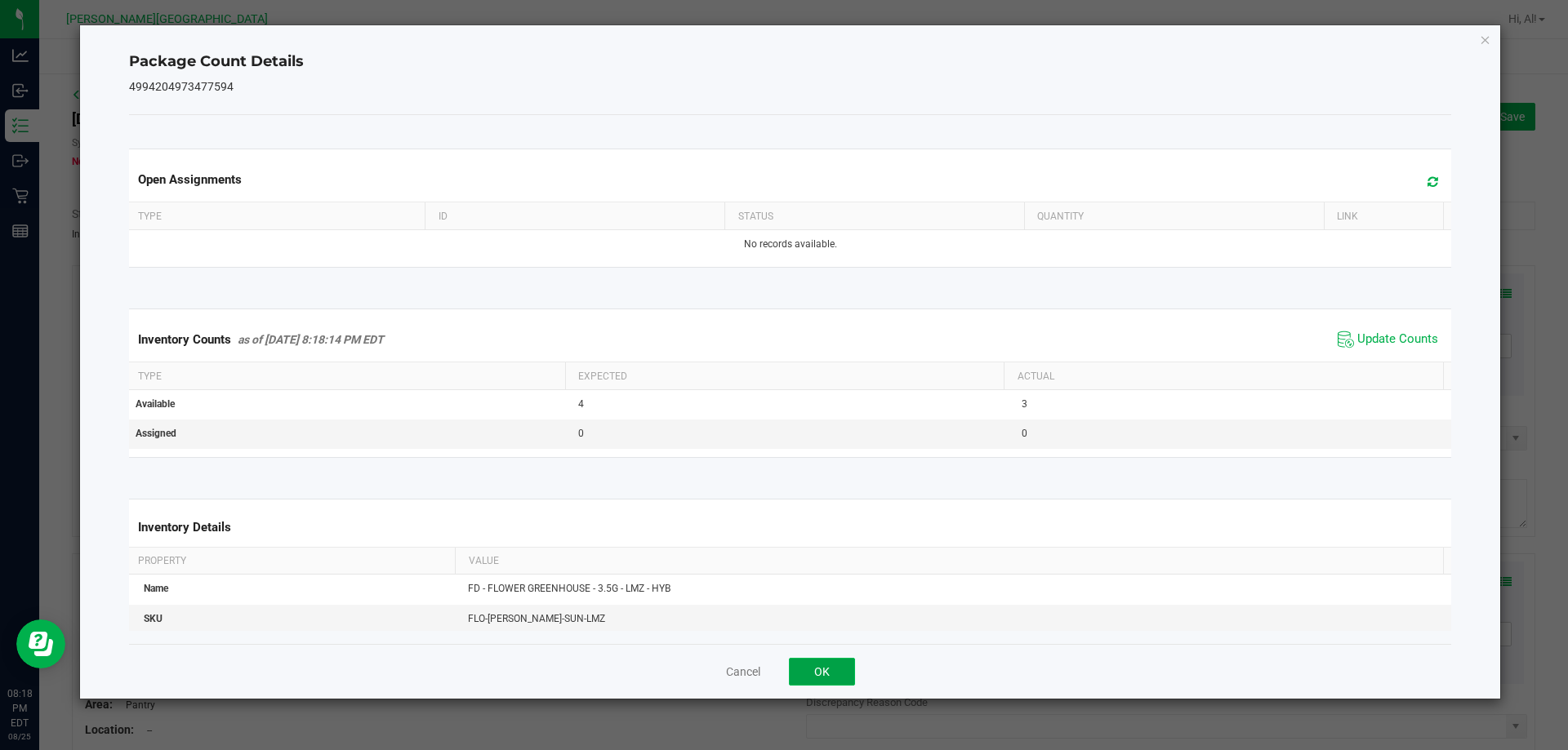
click at [806, 666] on button "OK" at bounding box center [822, 672] width 66 height 28
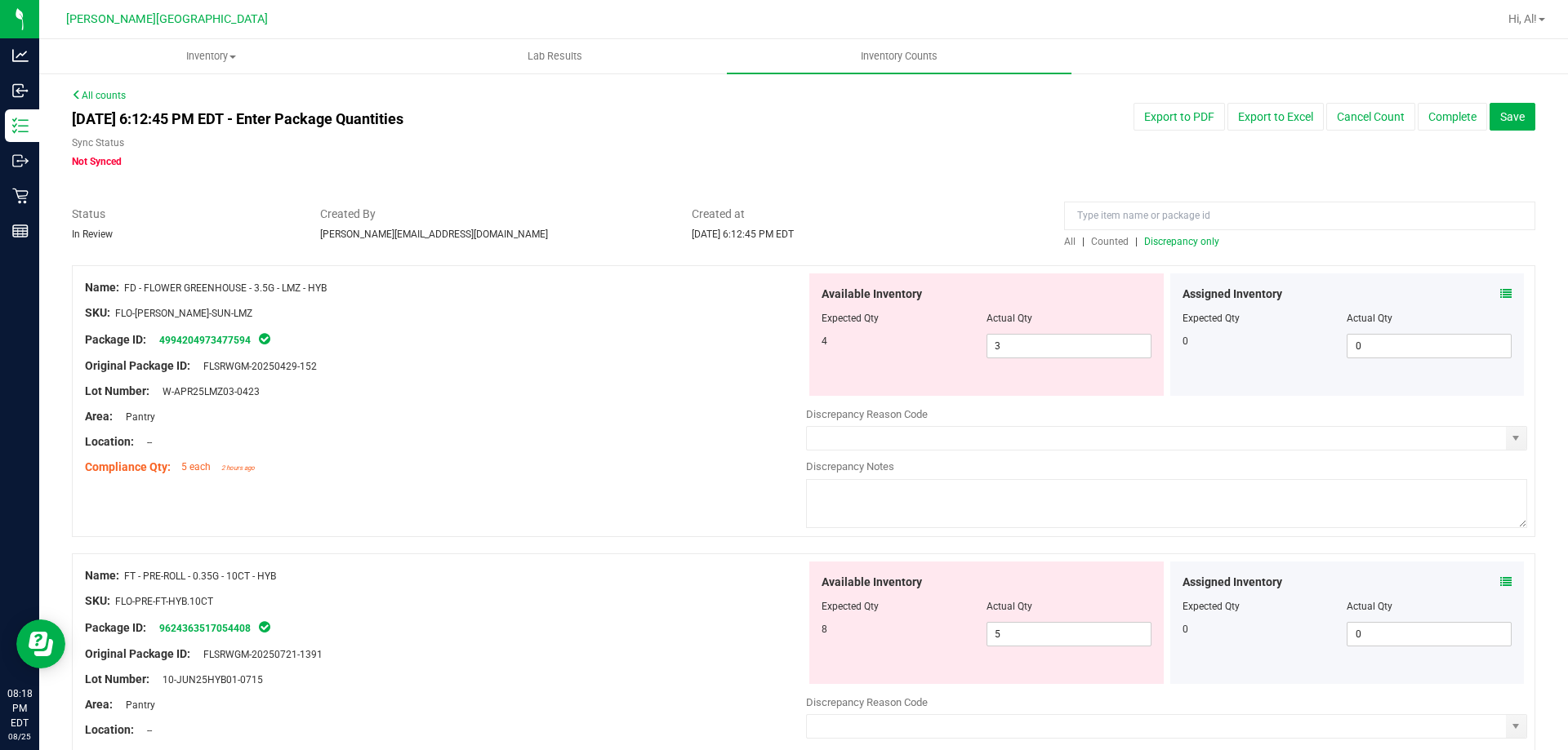
click at [725, 503] on div "Name: FD - FLOWER GREENHOUSE - 3.5G - LMZ - HYB SKU: FLO-[PERSON_NAME]-SUN-LMZ …" at bounding box center [804, 401] width 1464 height 272
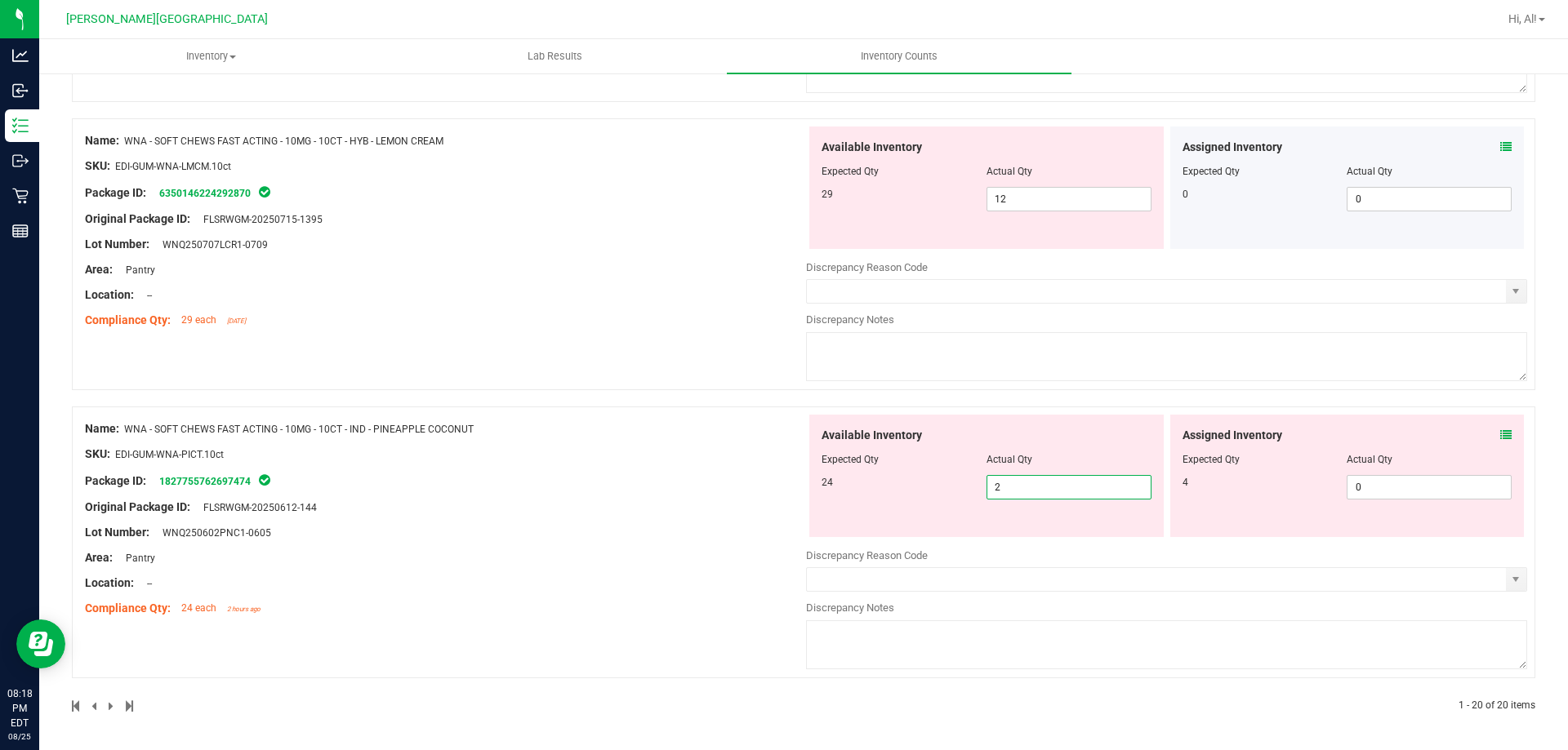
click at [1024, 486] on span "2 2" at bounding box center [1070, 487] width 165 height 24
click at [1024, 486] on input "2" at bounding box center [1070, 487] width 164 height 23
type input "24"
click at [1501, 430] on icon at bounding box center [1506, 434] width 11 height 11
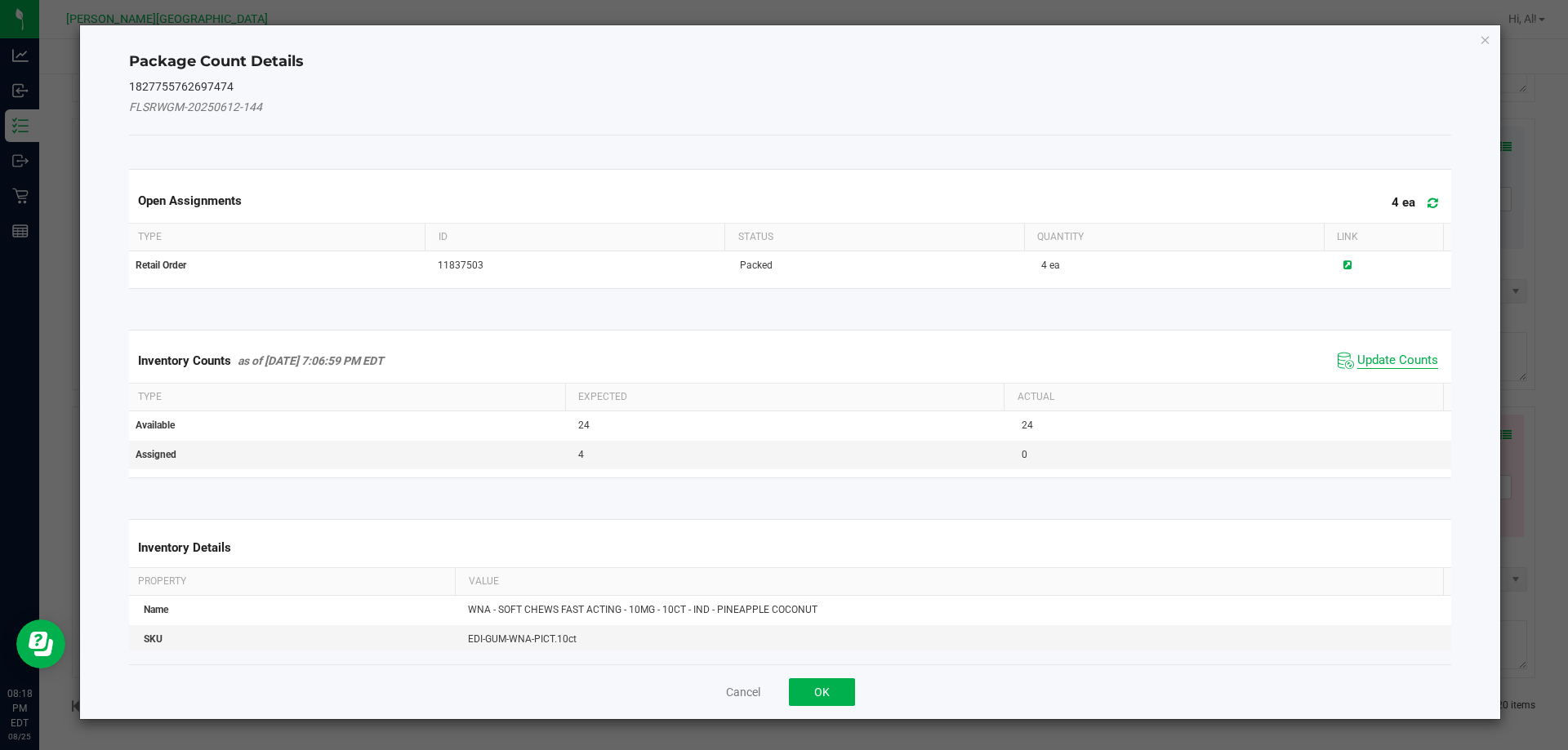
click at [1389, 353] on span "Update Counts" at bounding box center [1398, 360] width 81 height 16
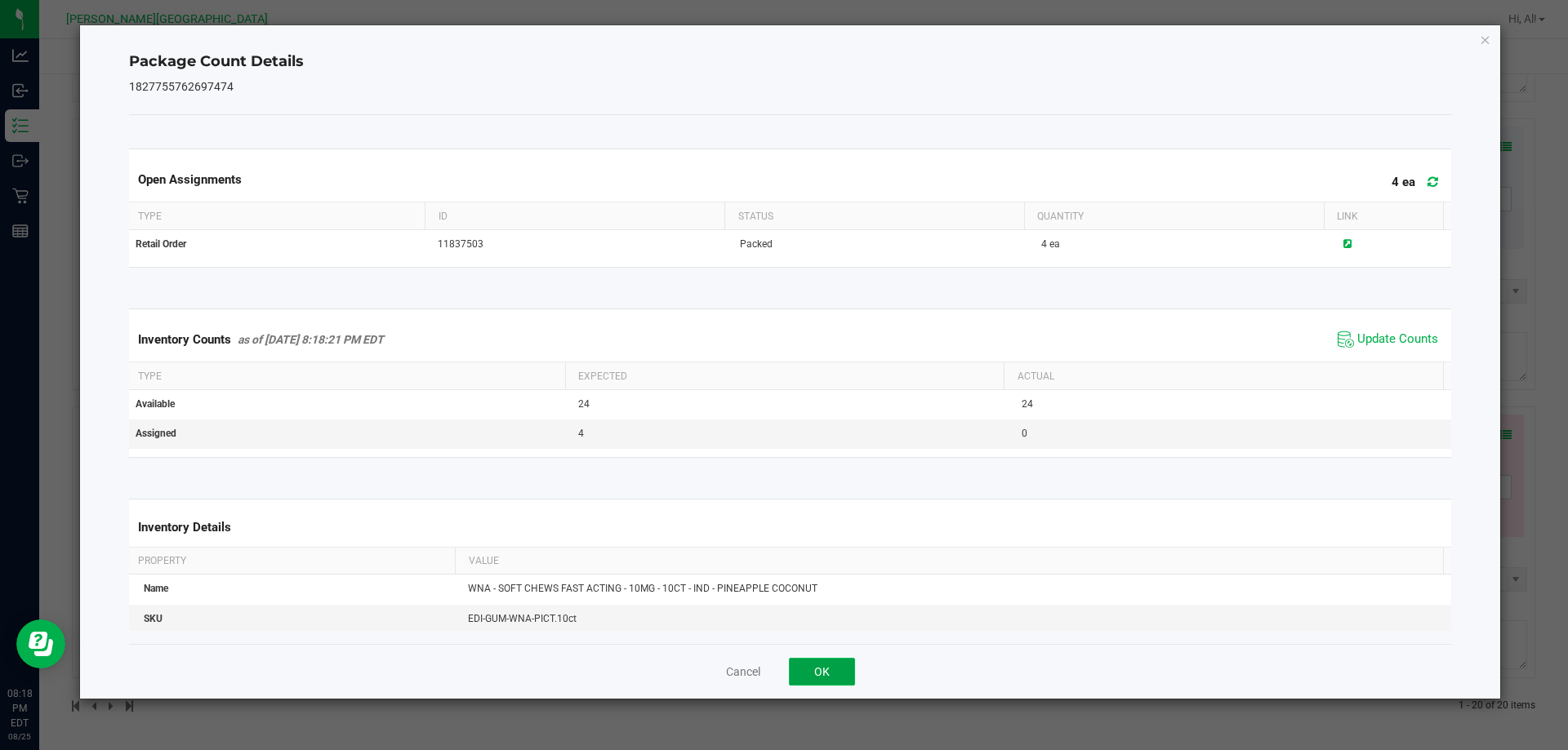
click at [830, 675] on button "OK" at bounding box center [822, 672] width 66 height 28
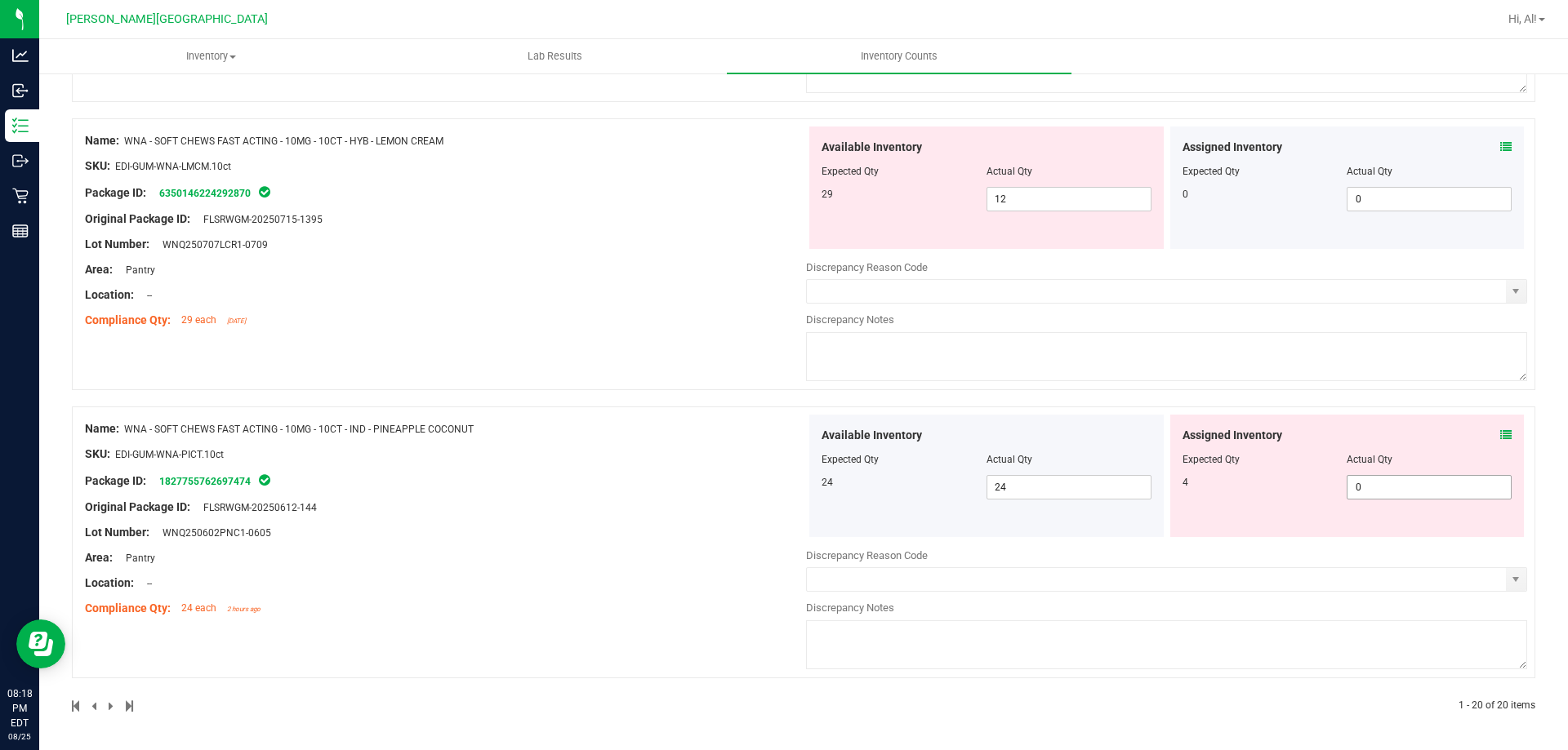
click at [1361, 481] on span "0 0" at bounding box center [1429, 487] width 165 height 24
click at [1361, 481] on input "0" at bounding box center [1429, 487] width 164 height 23
type input "4"
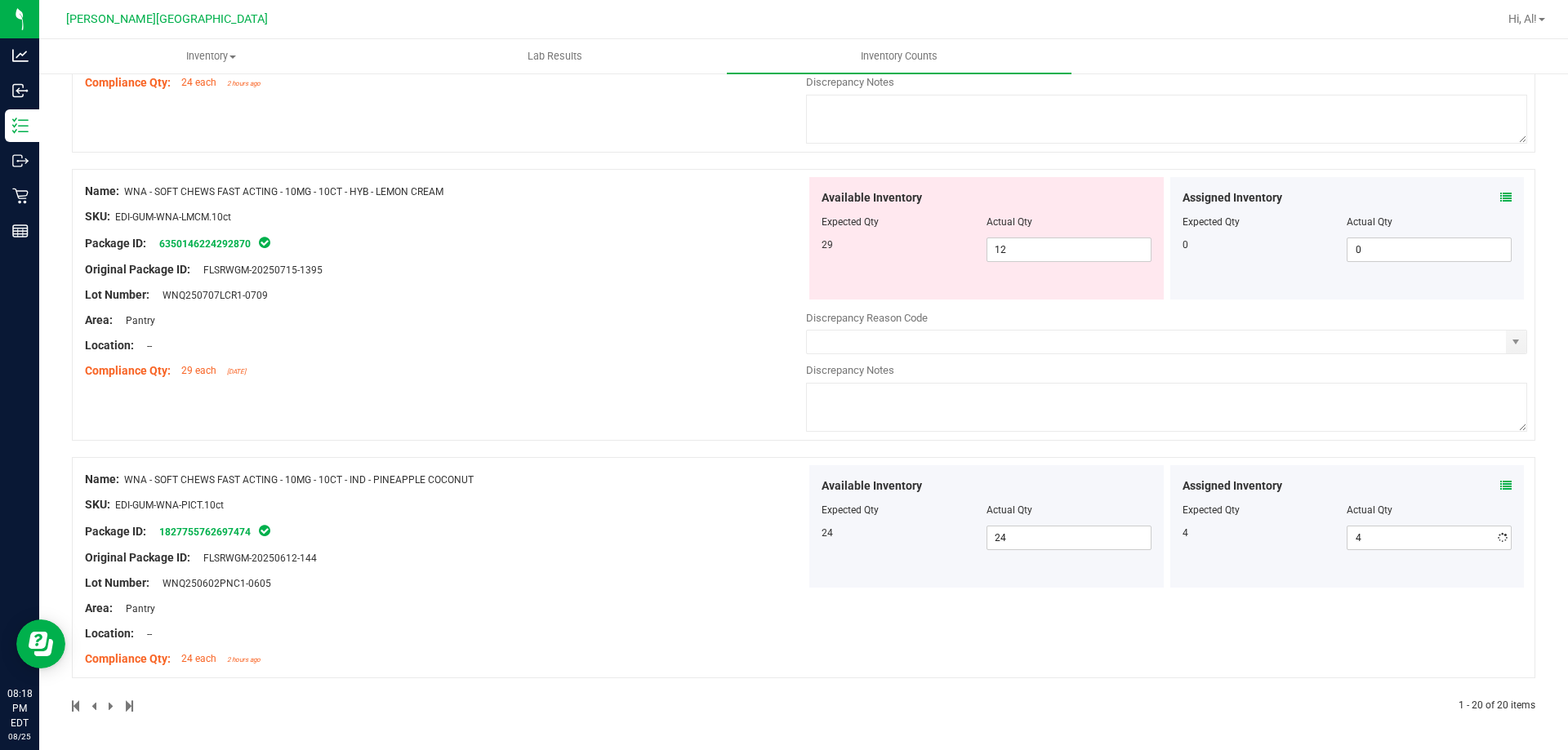
click at [1486, 201] on div "Assigned Inventory" at bounding box center [1347, 198] width 330 height 17
click at [1501, 194] on icon at bounding box center [1506, 197] width 11 height 11
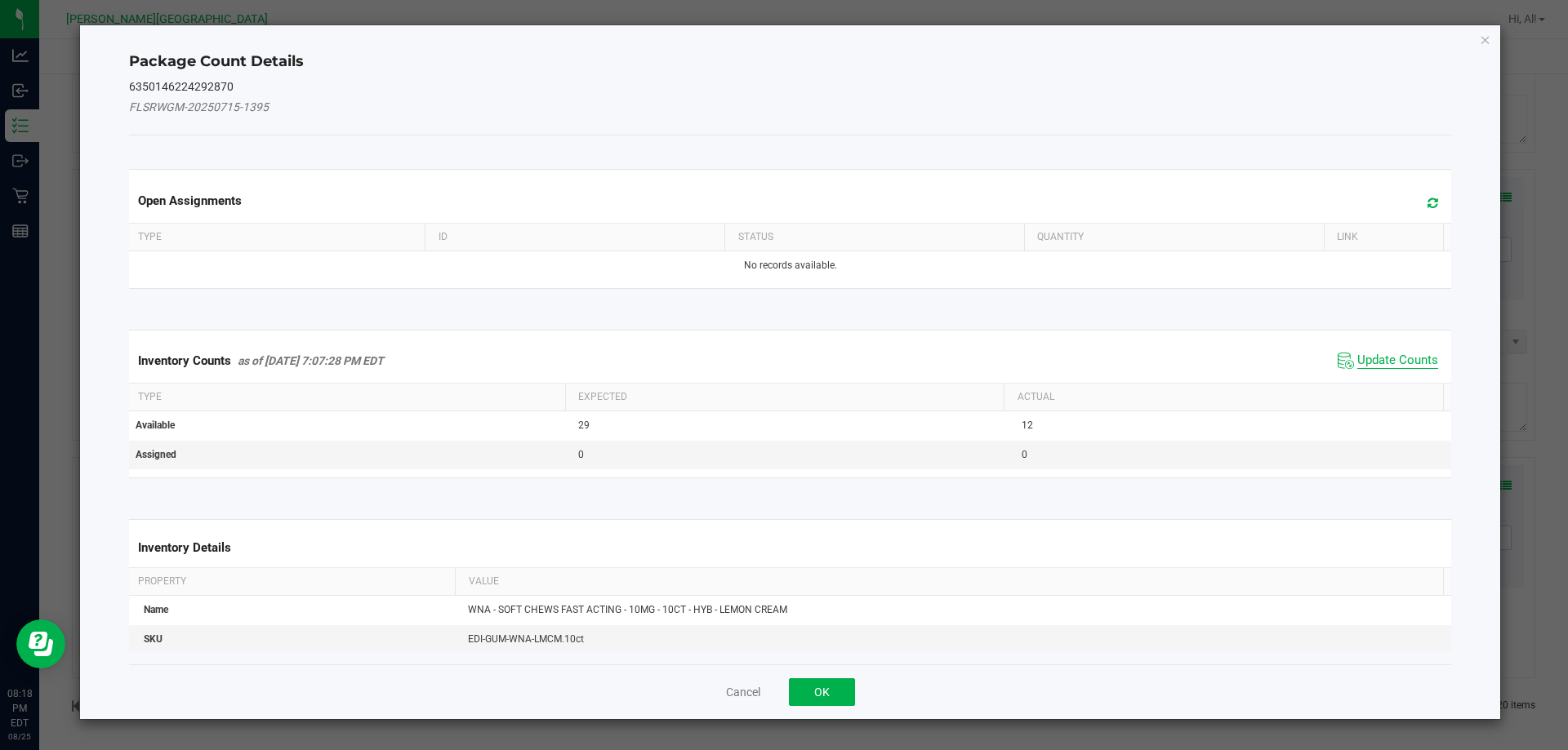
click at [1394, 353] on span "Update Counts" at bounding box center [1398, 360] width 81 height 16
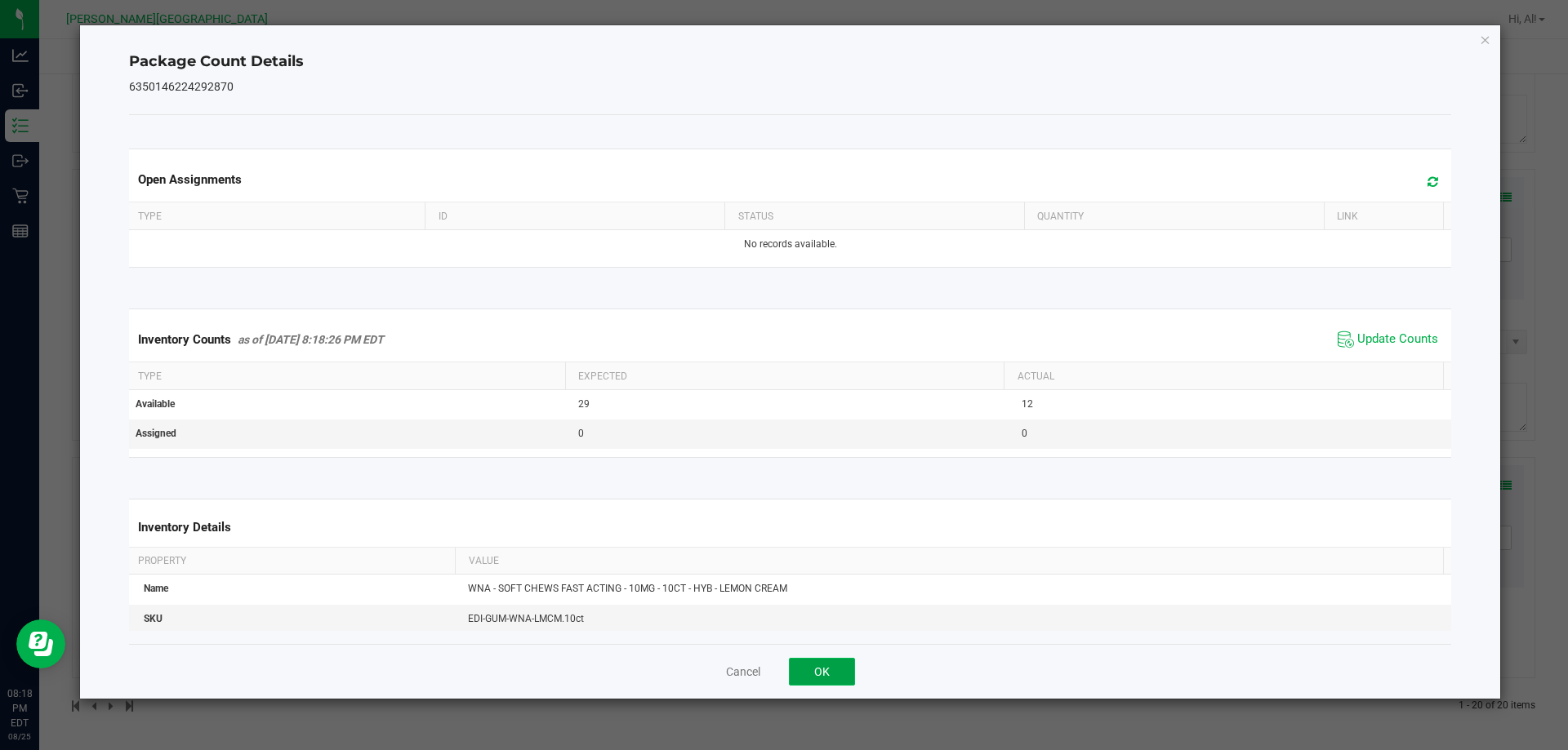
click at [844, 668] on button "OK" at bounding box center [822, 672] width 66 height 28
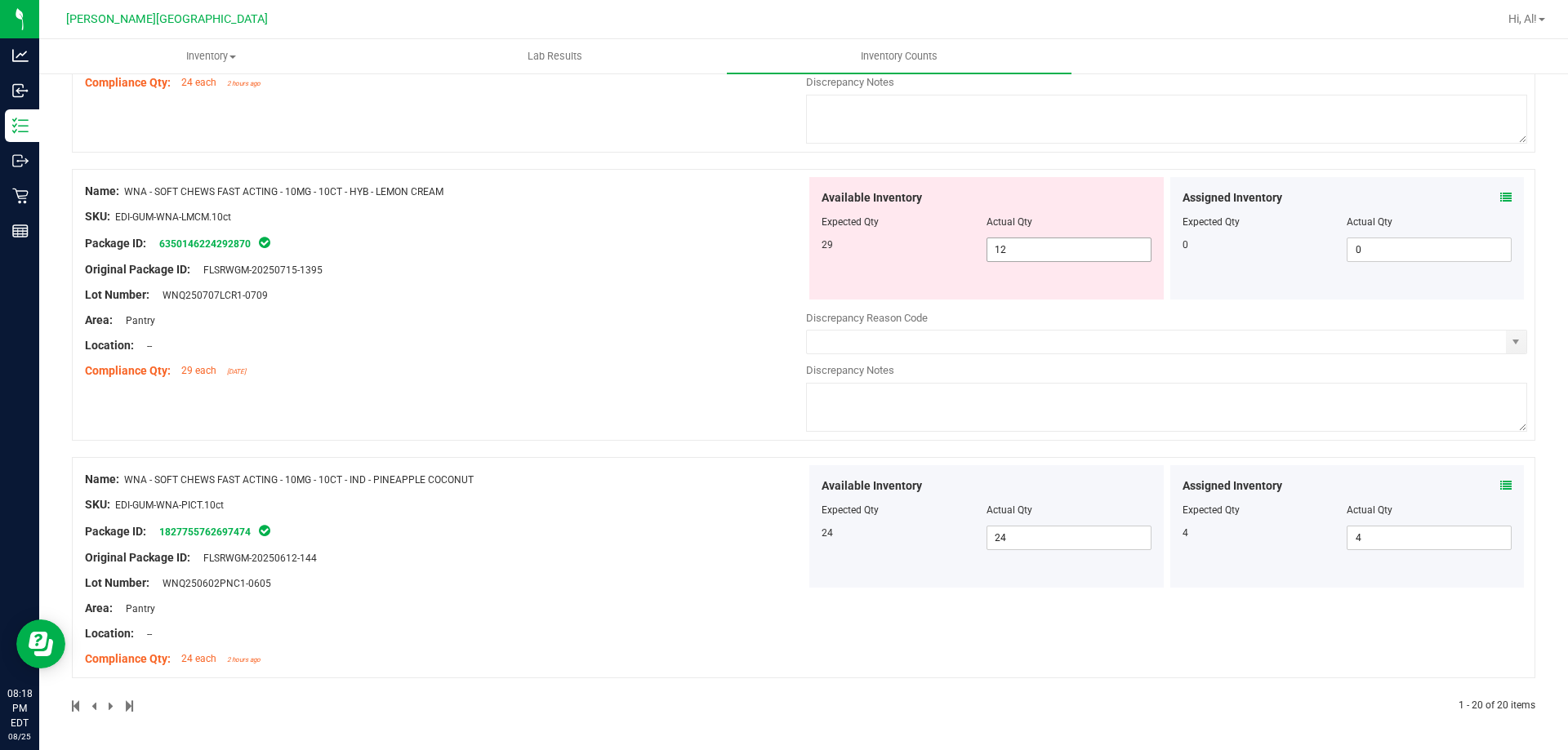
click at [1032, 249] on span "12 12" at bounding box center [1070, 249] width 165 height 24
click at [1032, 249] on input "12" at bounding box center [1070, 249] width 164 height 23
type input "29"
click at [1040, 219] on div "Name: WNA - SOFT CHEWS FAST ACTING - 10MG - 10CT - HYB - LEMON CREAM SKU: EDI-G…" at bounding box center [804, 304] width 1464 height 272
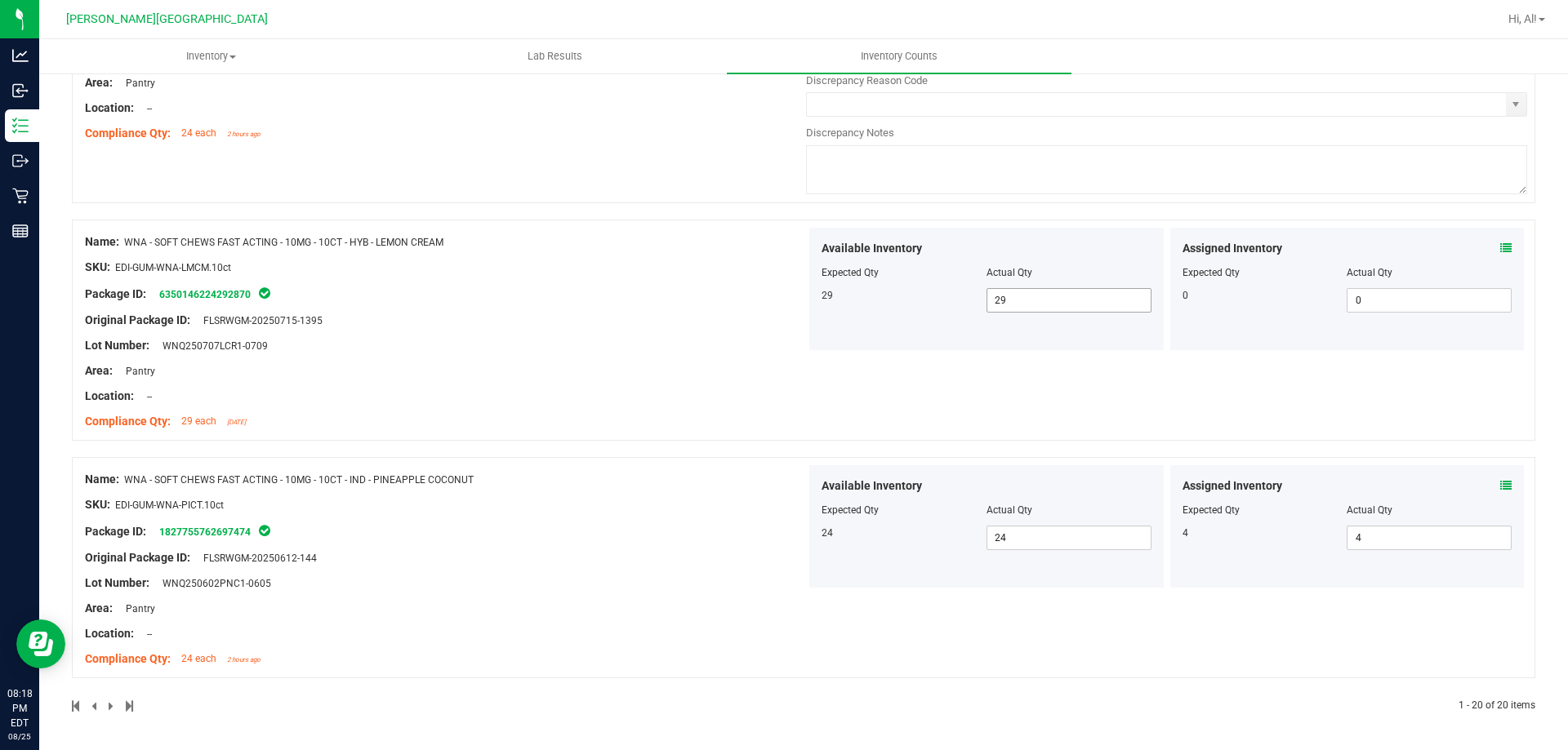
scroll to position [4988, 0]
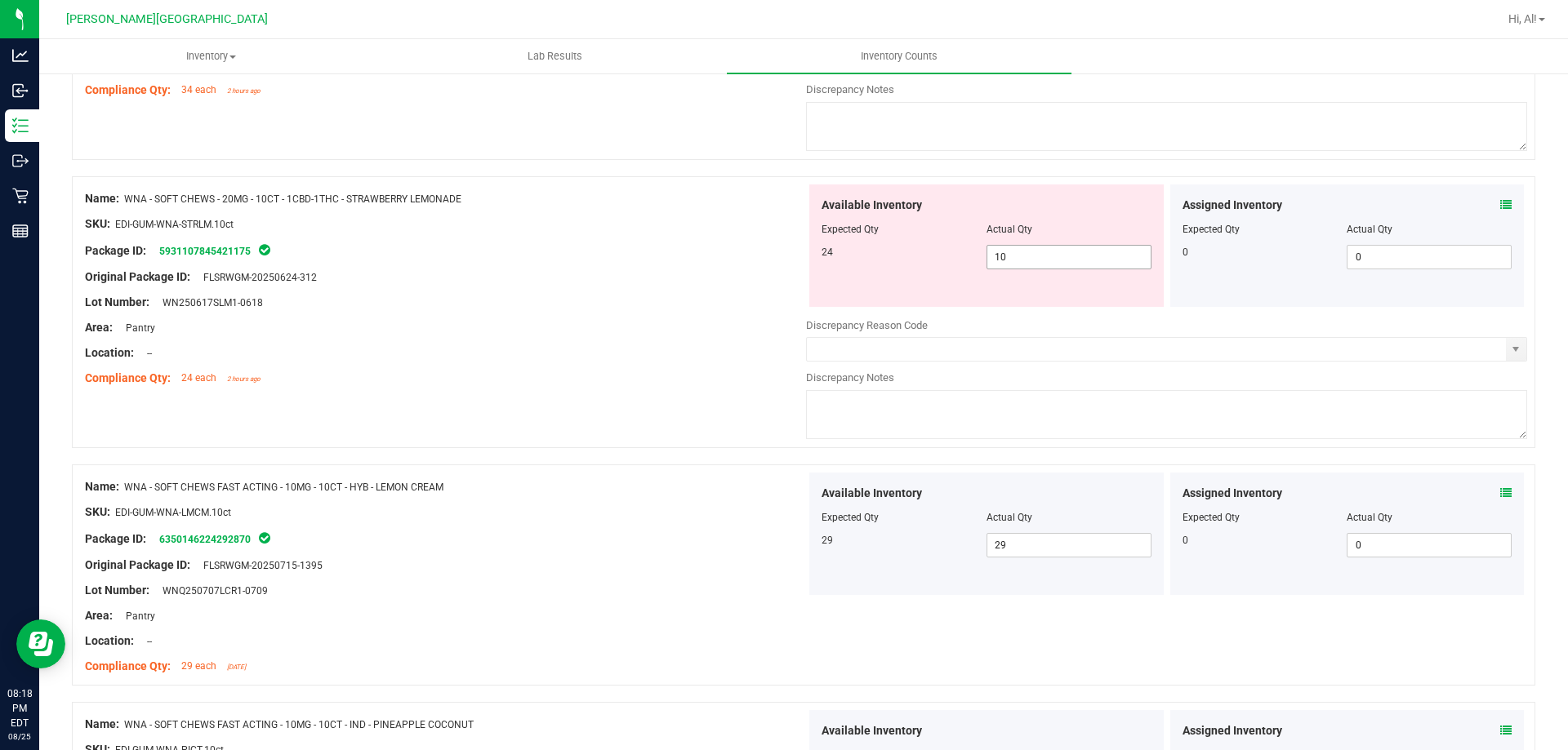
click at [1040, 248] on span "10 10" at bounding box center [1070, 257] width 165 height 24
click at [1040, 248] on input "10" at bounding box center [1070, 257] width 164 height 23
type input "24"
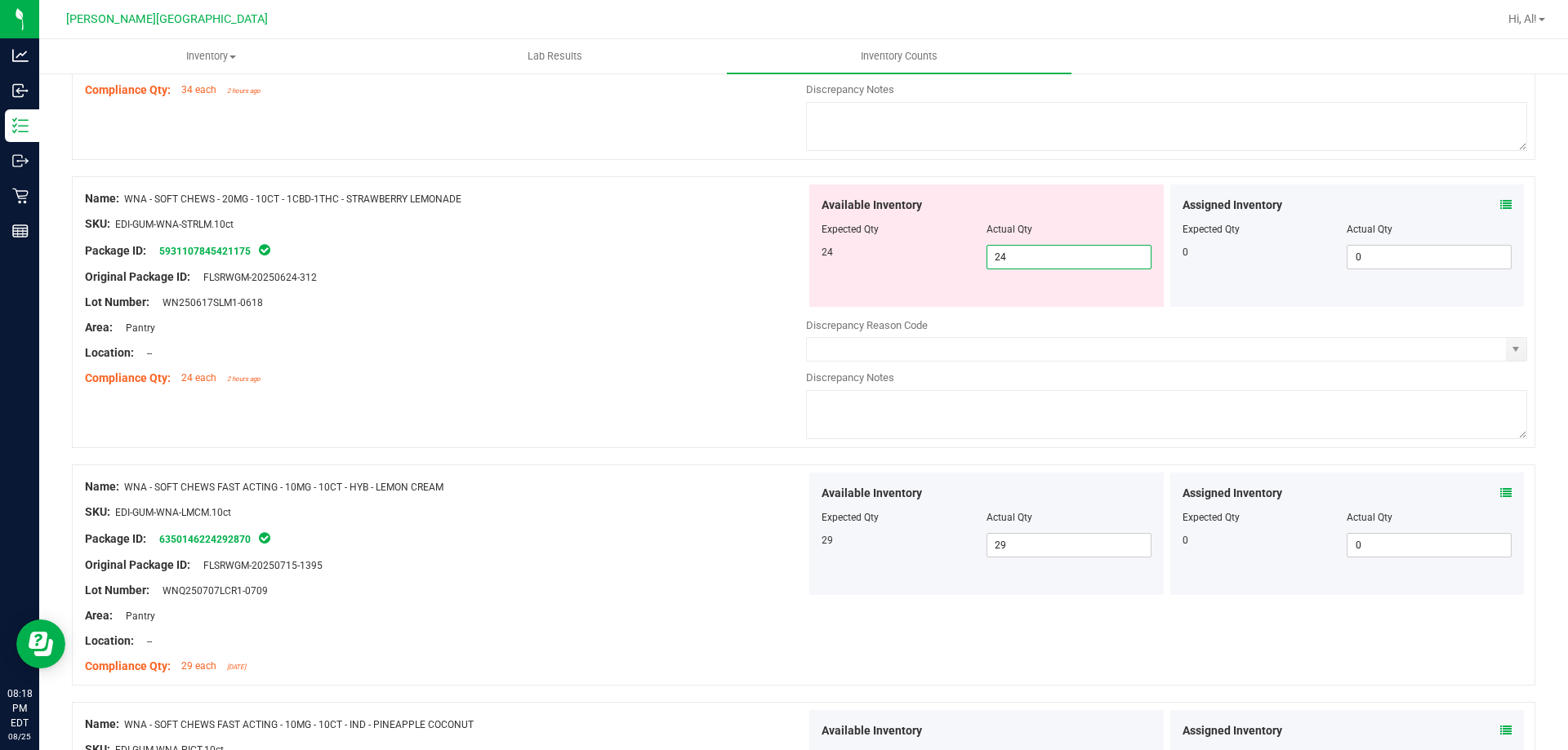
click at [1043, 239] on div at bounding box center [986, 240] width 330 height 8
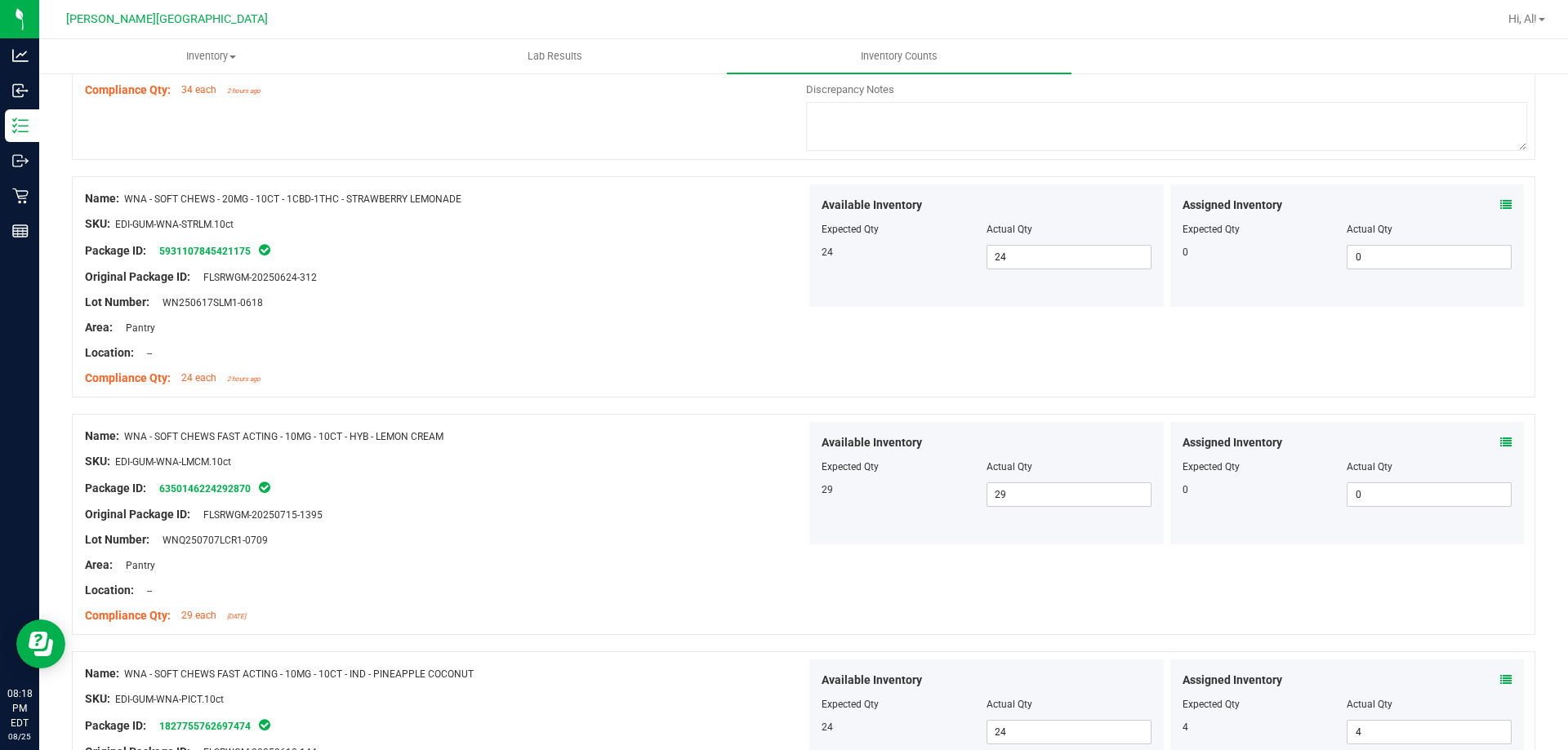
scroll to position [4743, 0]
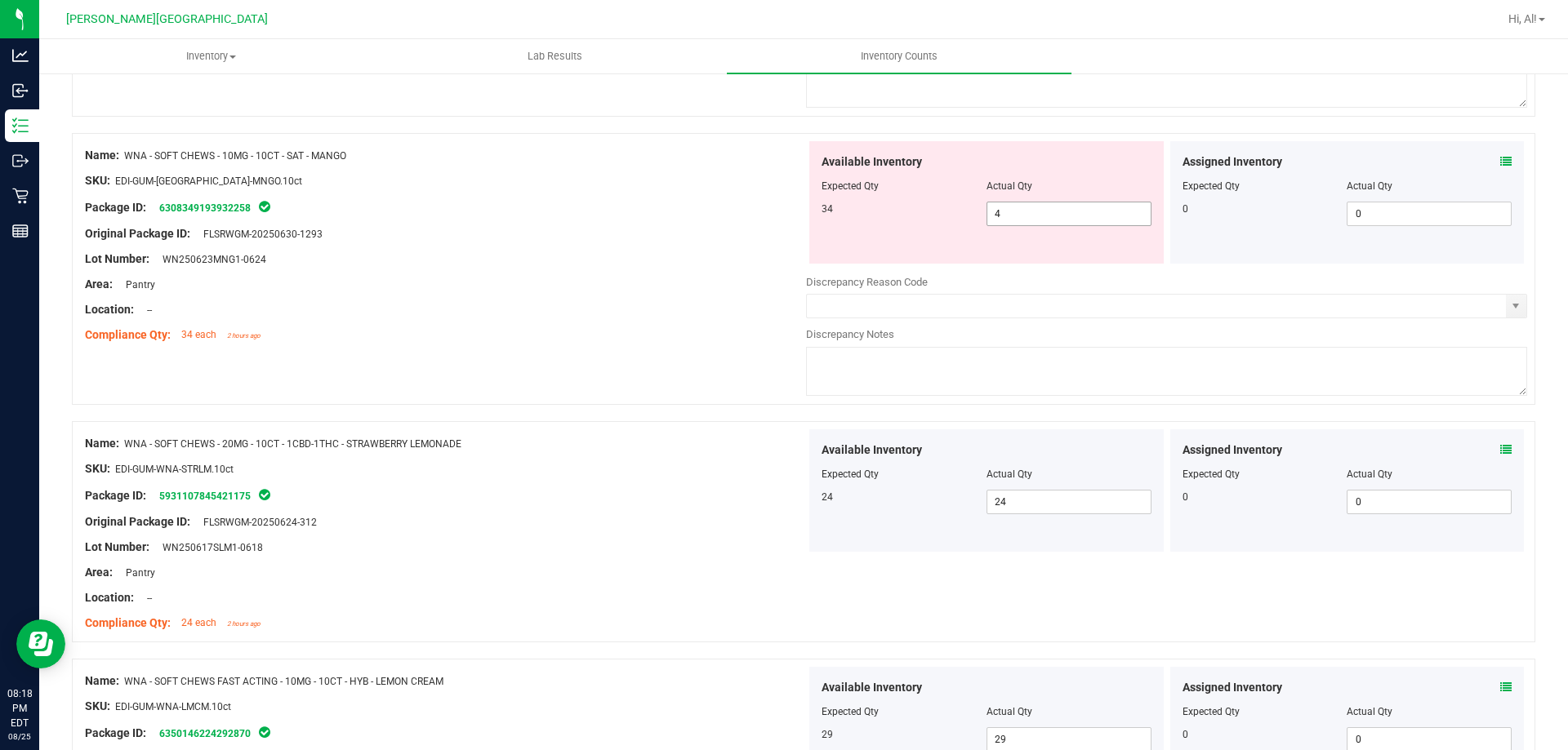
click at [1045, 222] on span "4 4" at bounding box center [1070, 213] width 165 height 24
click at [1045, 222] on input "4" at bounding box center [1070, 213] width 164 height 23
type input "34"
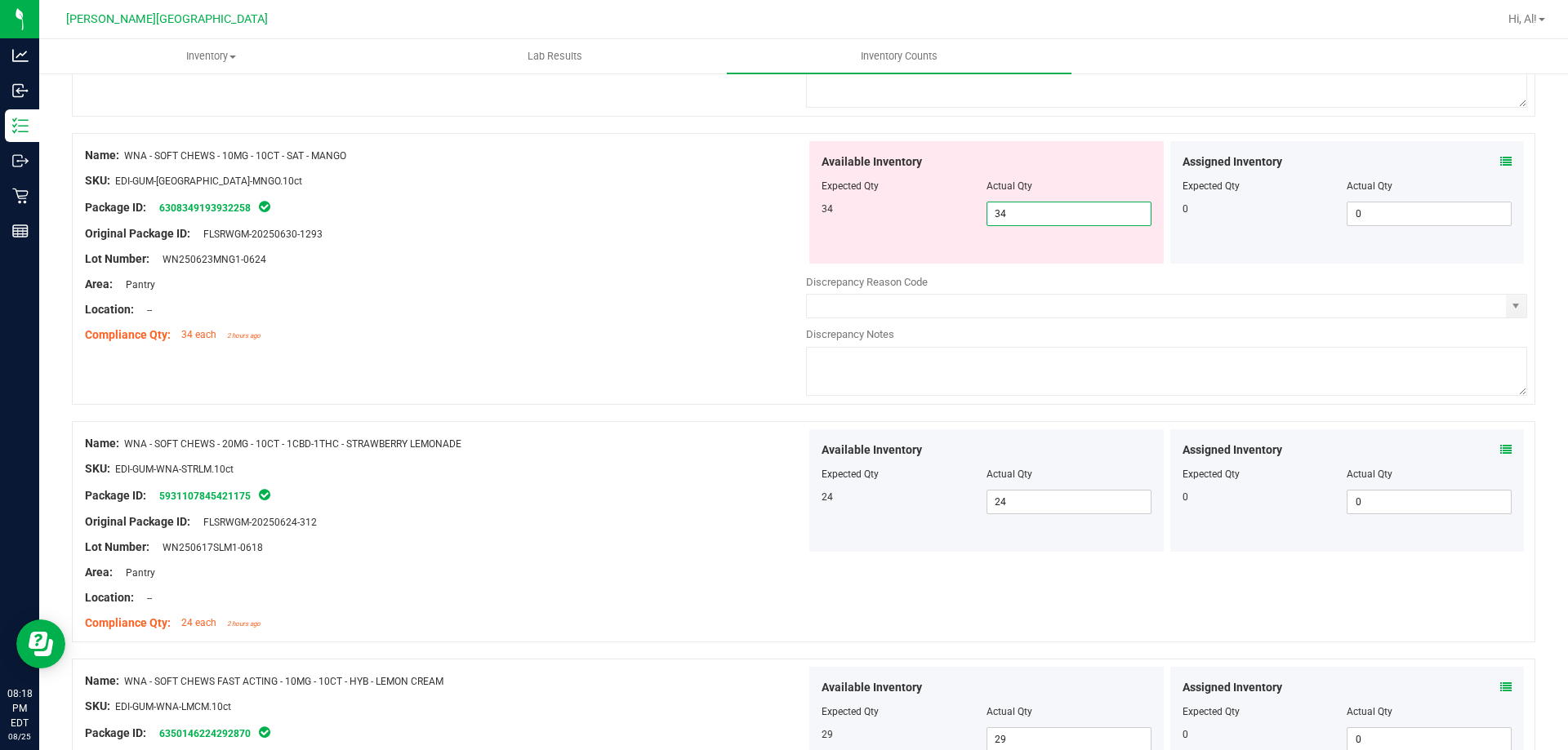
click at [1049, 196] on div at bounding box center [986, 197] width 330 height 8
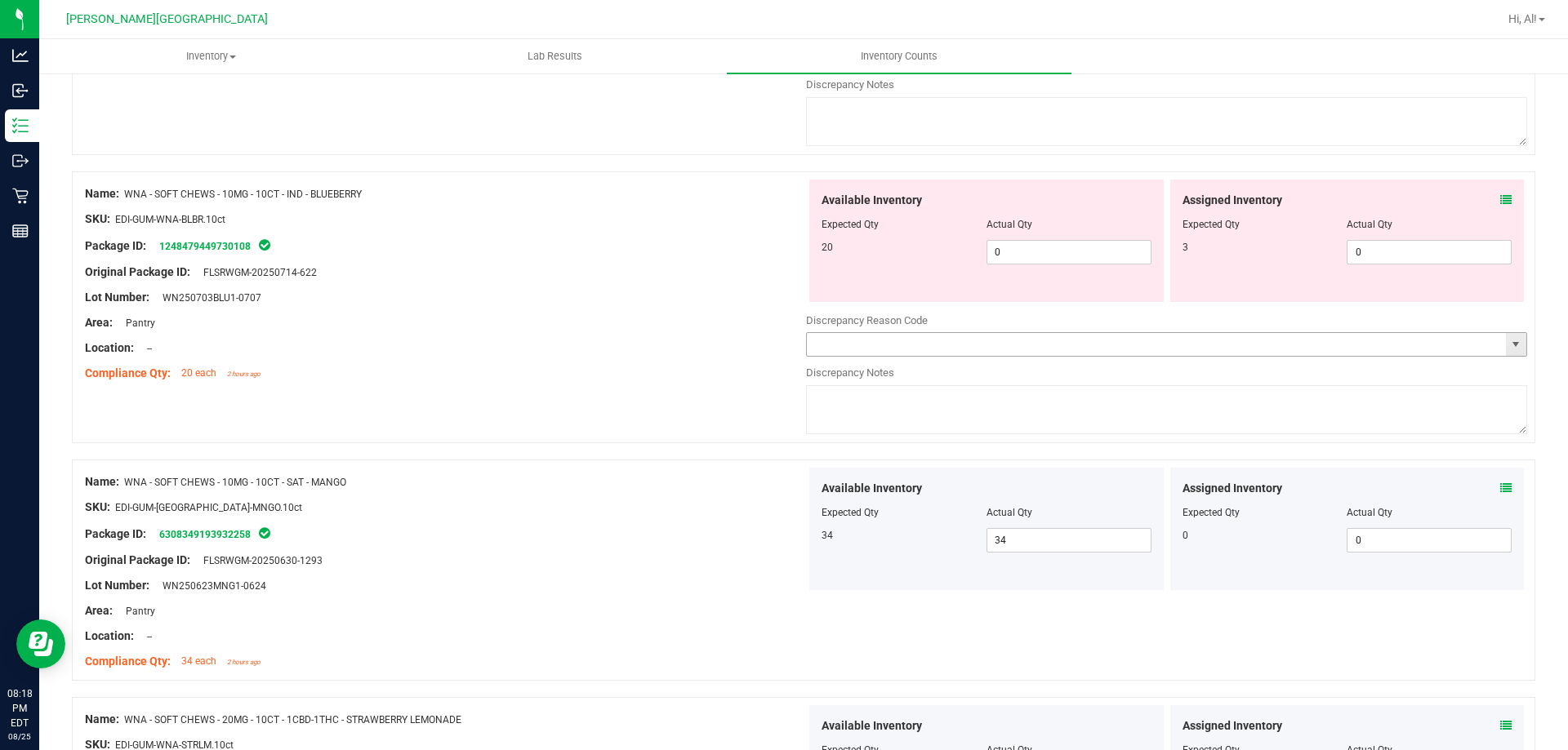
scroll to position [4335, 0]
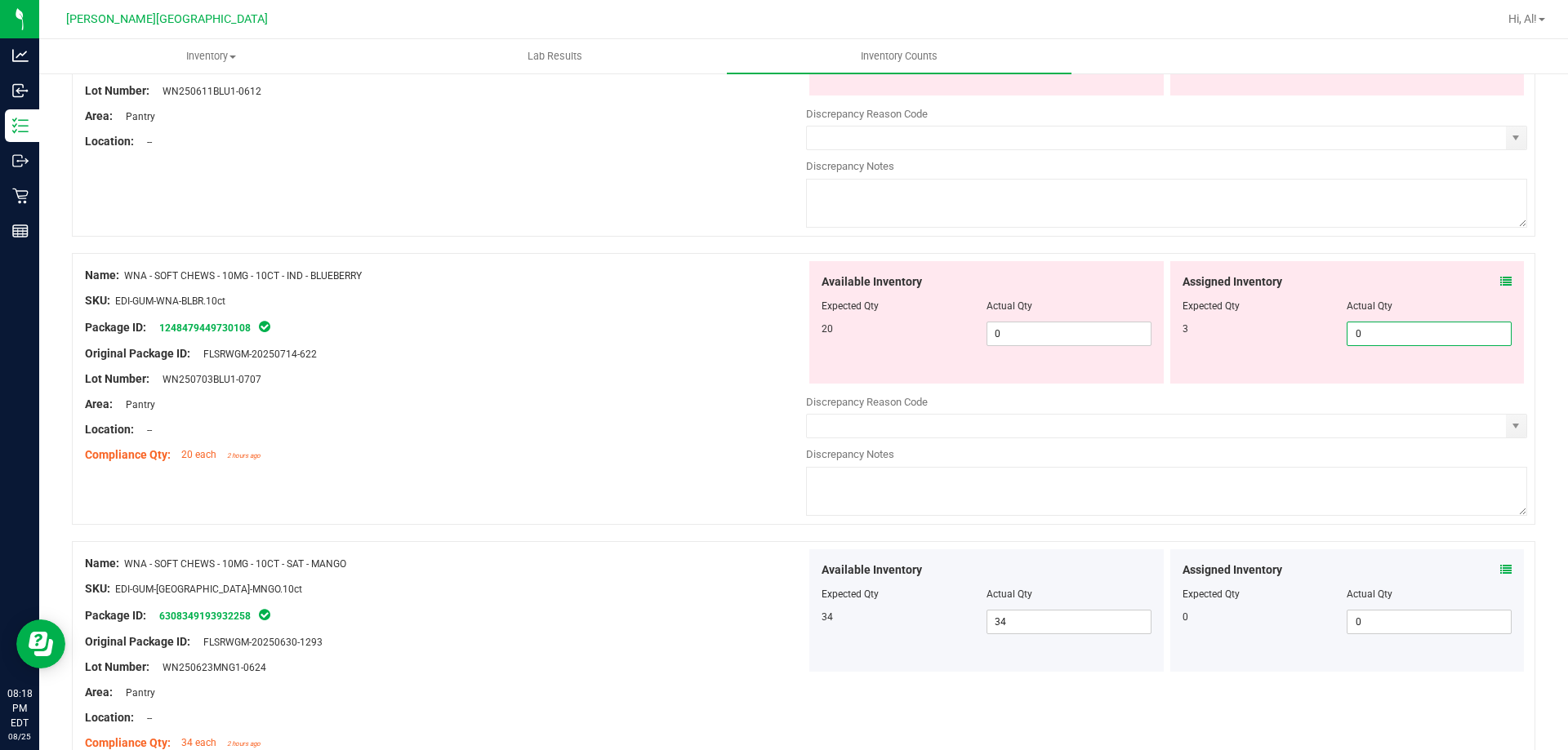
click at [1361, 333] on span "0 0" at bounding box center [1429, 334] width 165 height 24
click at [1361, 333] on input "0" at bounding box center [1429, 334] width 164 height 23
type input "3"
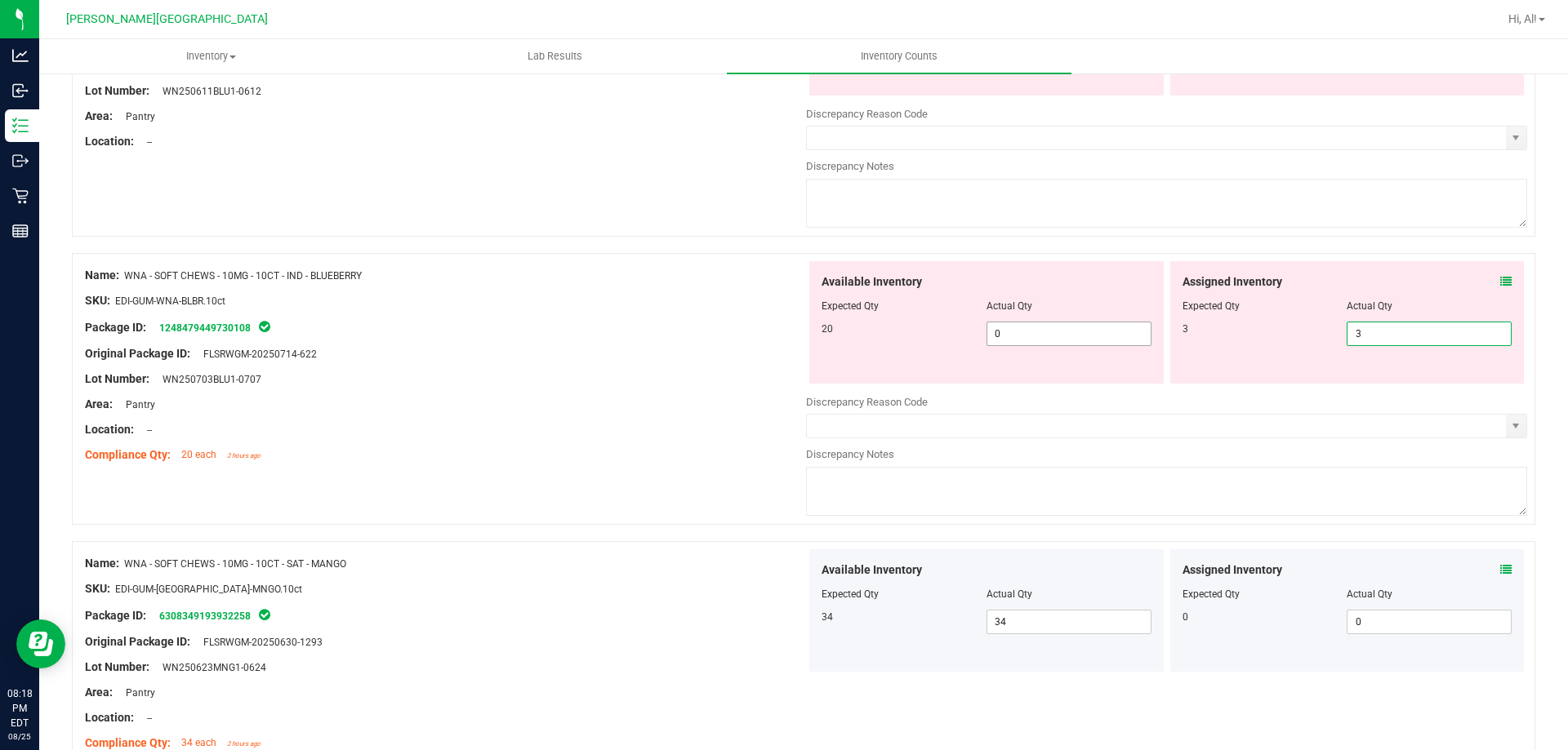
click at [1061, 322] on span "0 0" at bounding box center [1070, 334] width 165 height 24
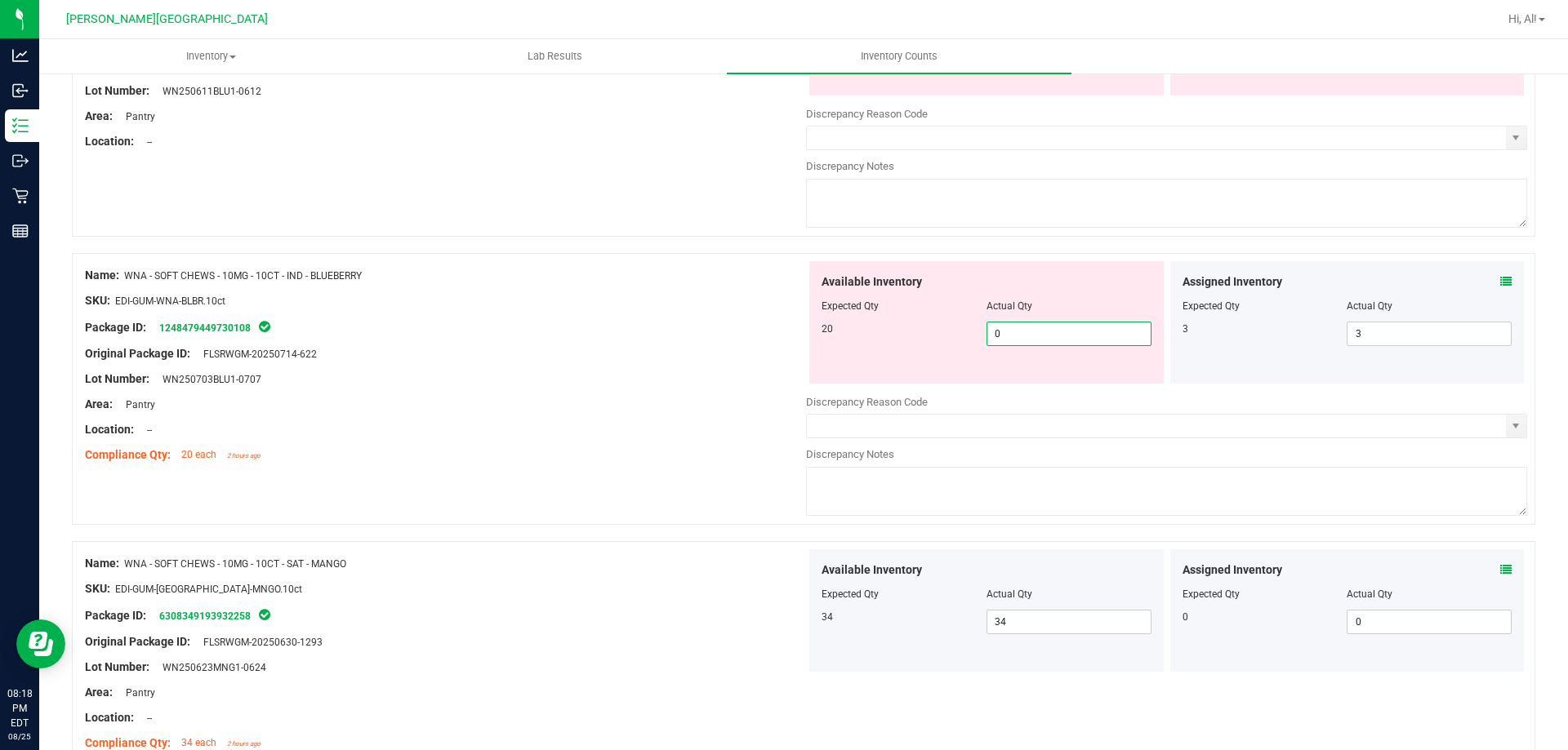
click at [1062, 327] on span "0 0" at bounding box center [1070, 334] width 165 height 24
click at [1062, 327] on input "0" at bounding box center [1070, 334] width 164 height 23
type input "20"
click at [1065, 313] on div "Actual Qty" at bounding box center [1070, 305] width 165 height 15
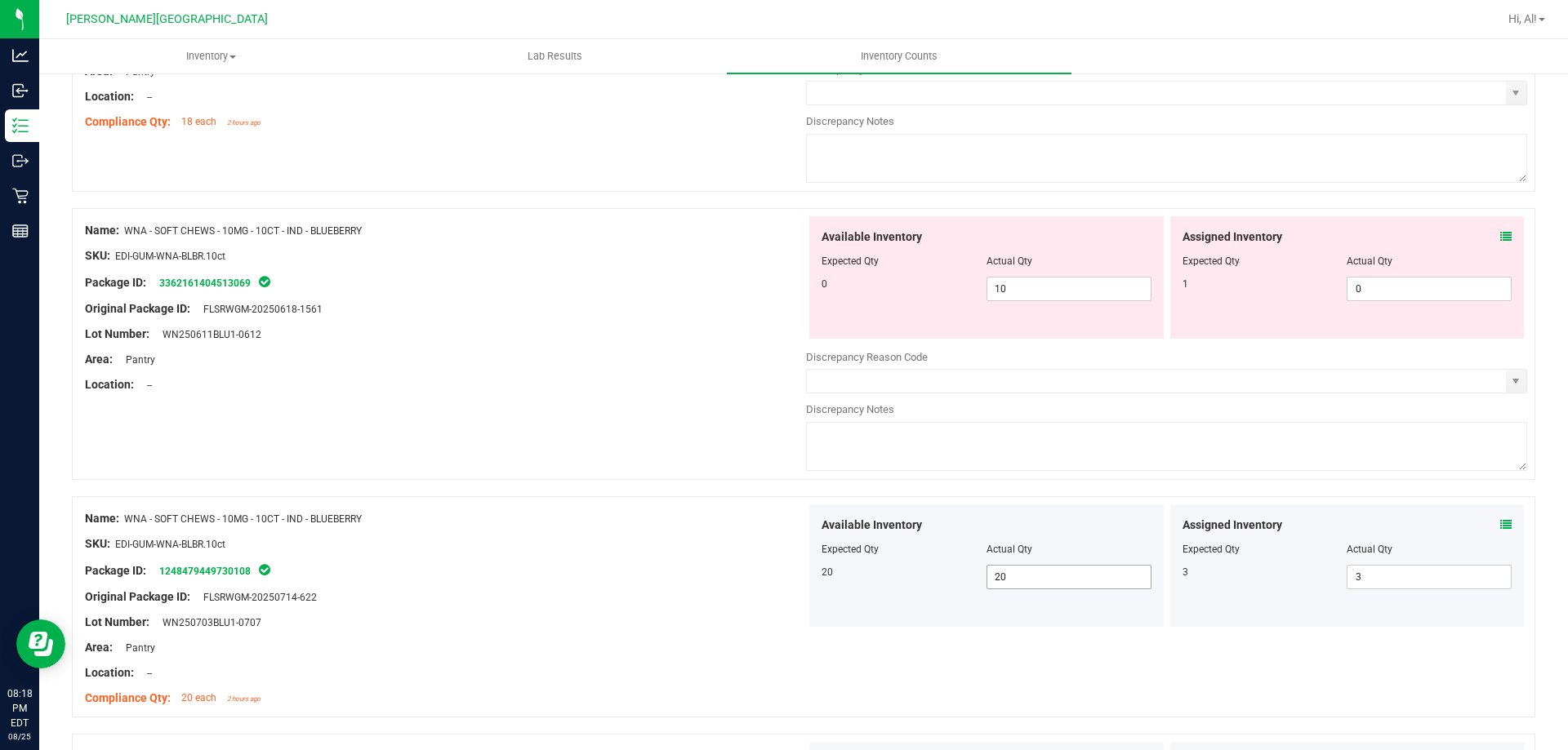
scroll to position [4090, 0]
click at [1076, 285] on span "10 10" at bounding box center [1070, 291] width 165 height 24
click at [1075, 284] on input "10" at bounding box center [1070, 291] width 164 height 23
type input "0"
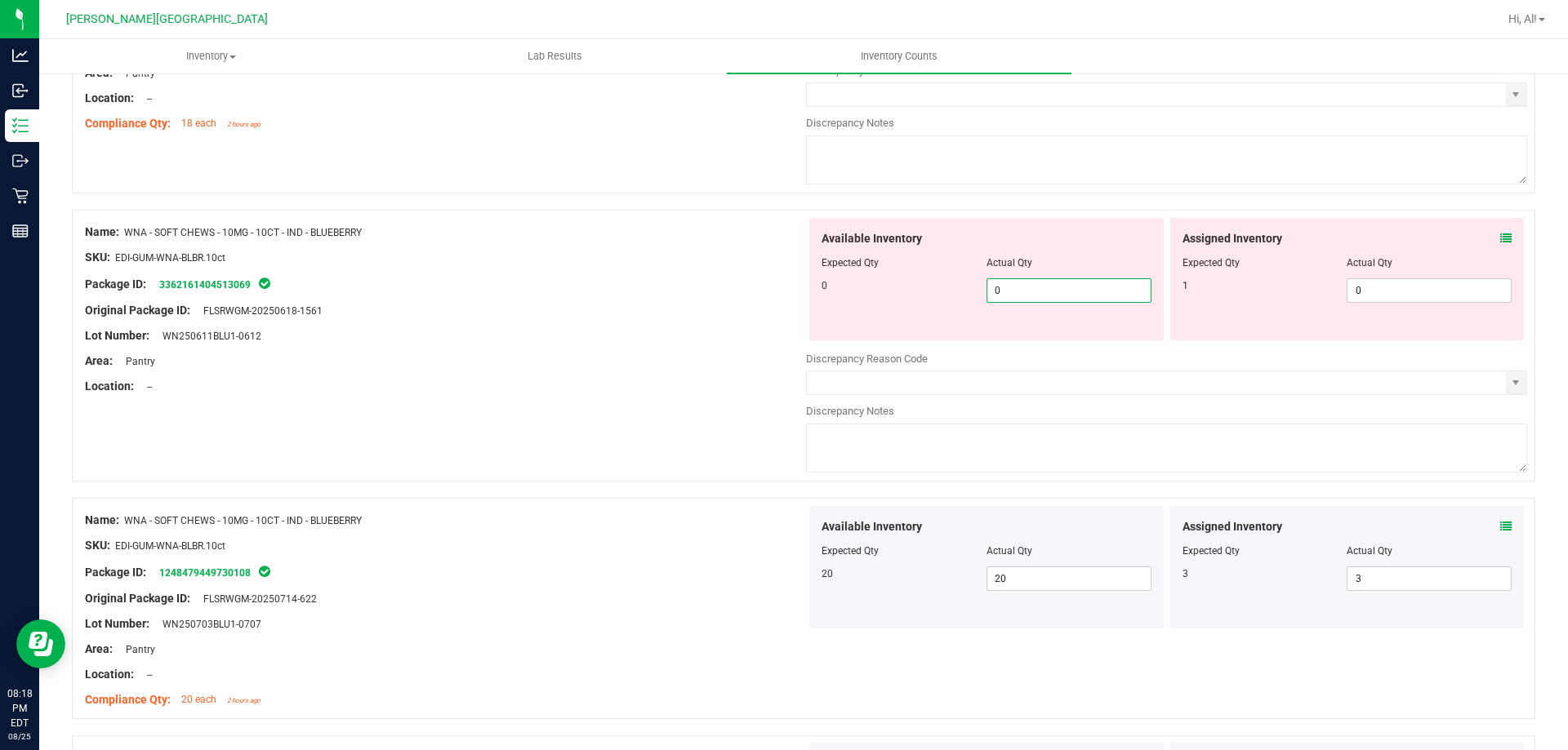
click at [1501, 233] on icon at bounding box center [1506, 238] width 11 height 11
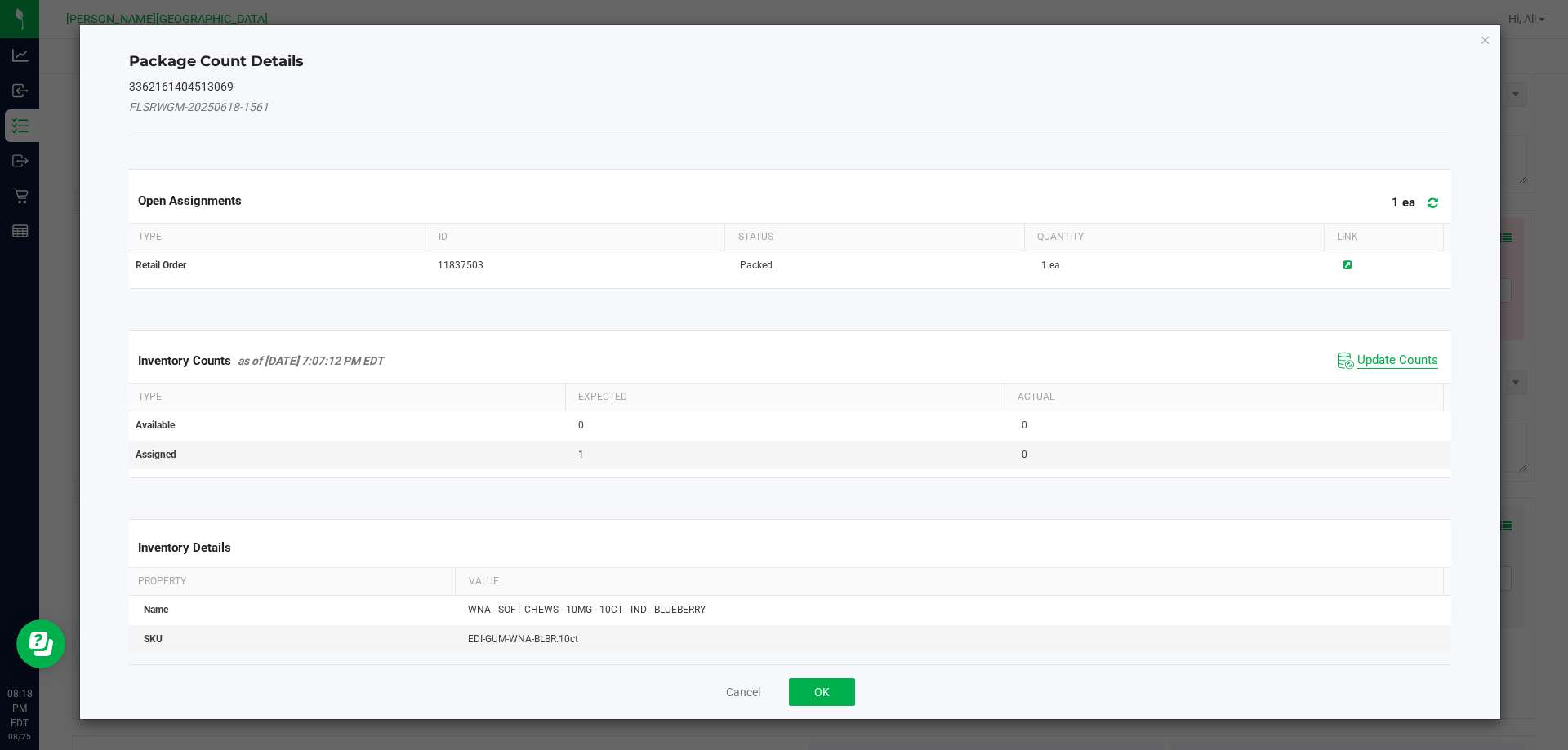
click at [1384, 353] on span "Update Counts" at bounding box center [1398, 360] width 81 height 16
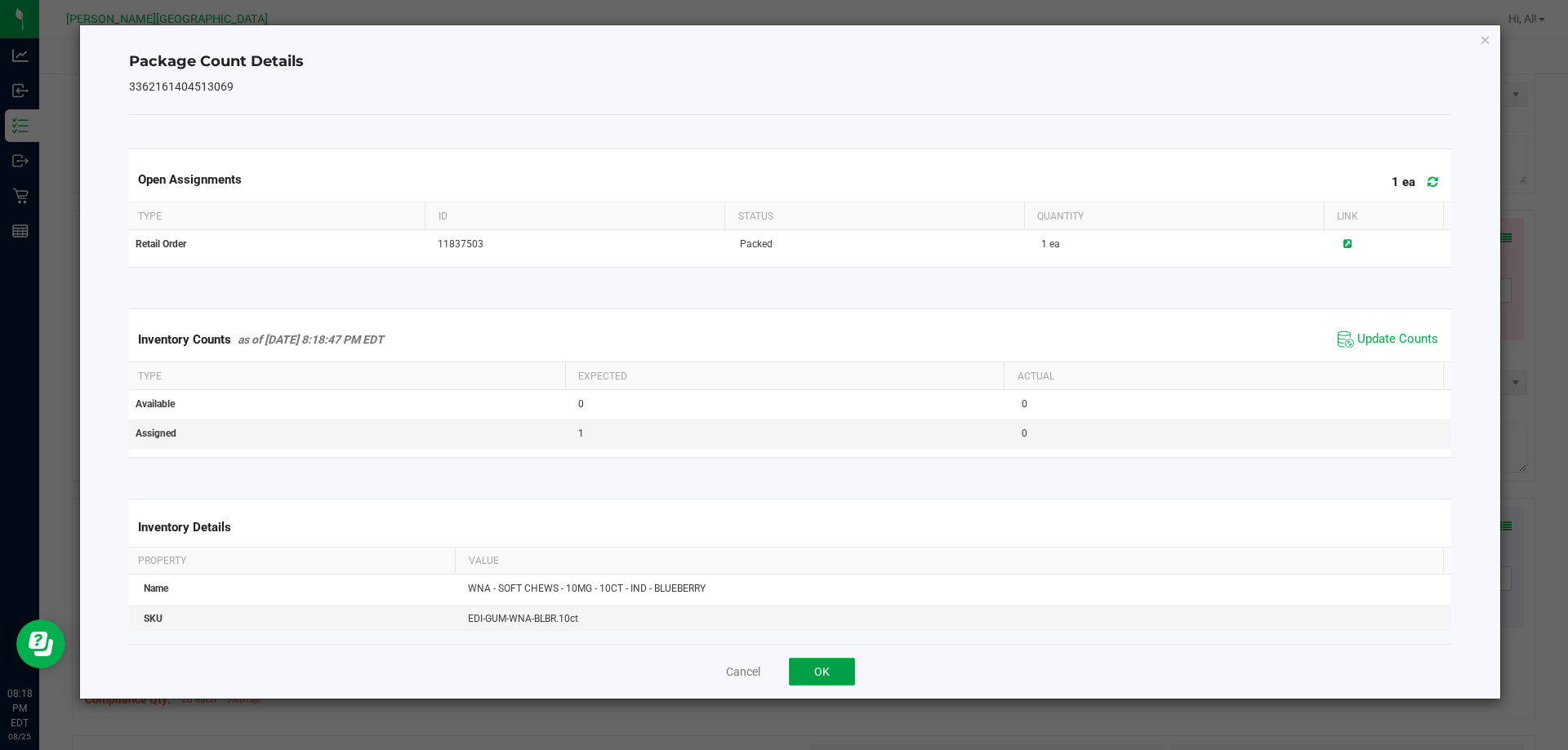
click at [817, 662] on button "OK" at bounding box center [822, 672] width 66 height 28
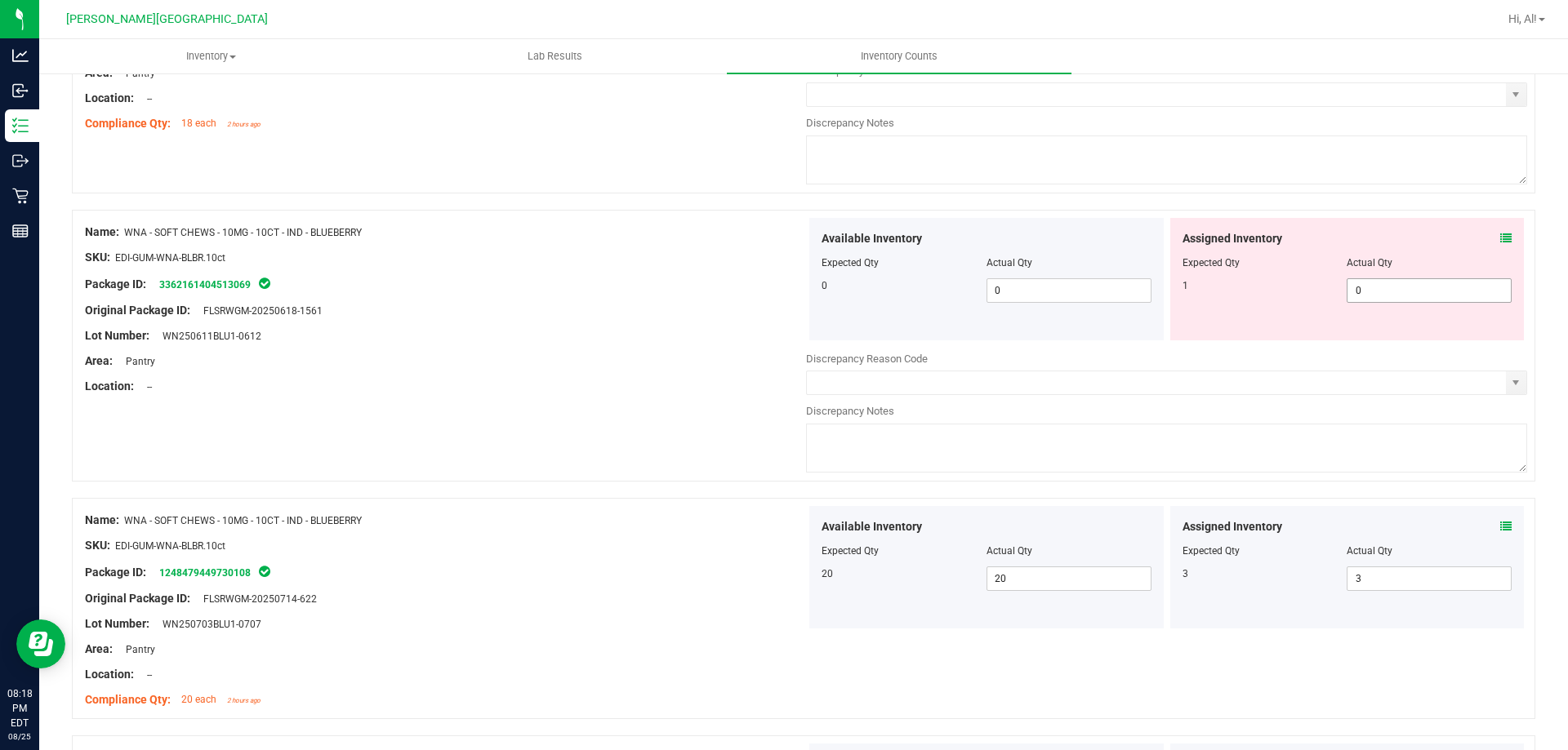
click at [1411, 283] on span "0 0" at bounding box center [1429, 291] width 165 height 24
click at [1411, 283] on input "0" at bounding box center [1429, 291] width 164 height 23
type input "1"
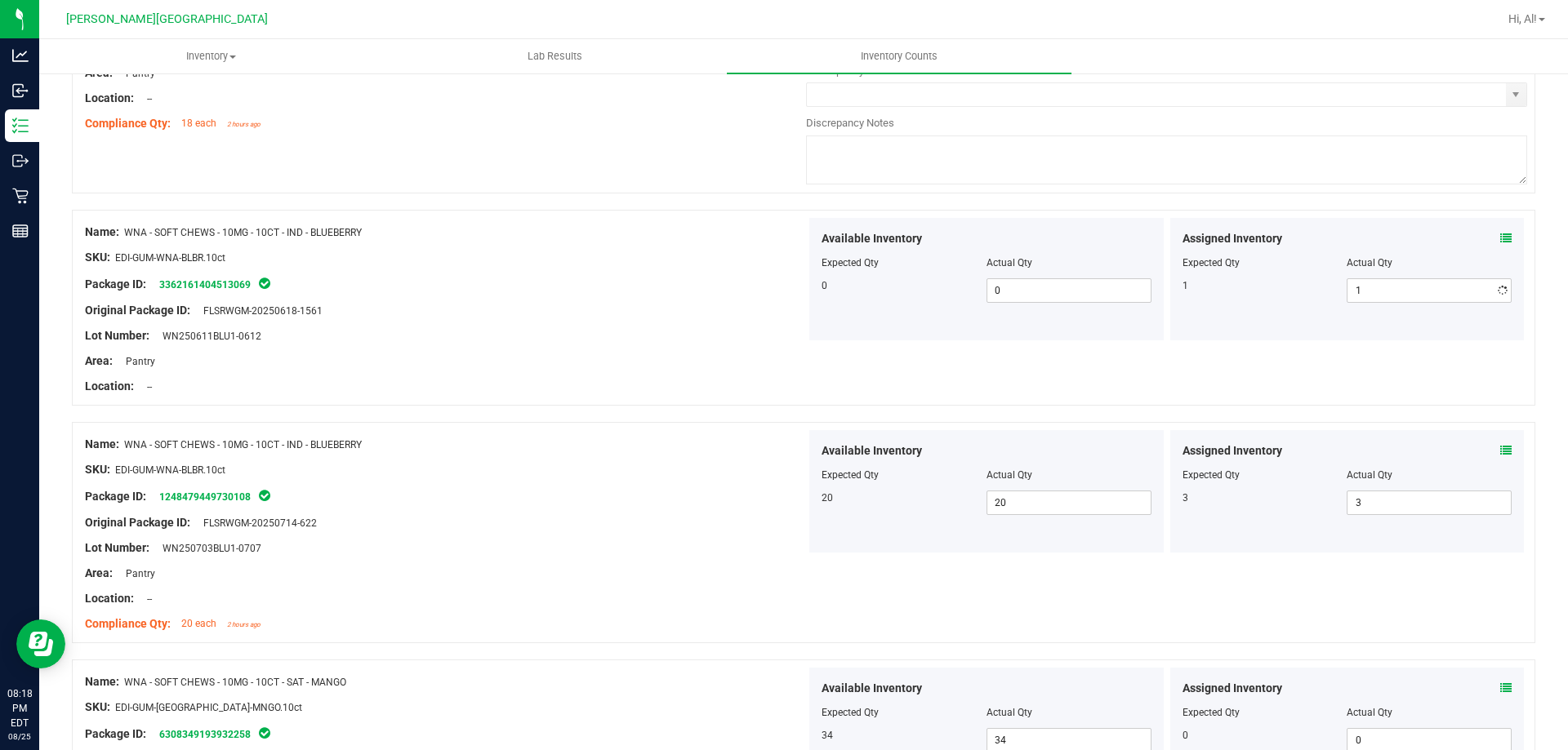
click at [1392, 246] on div "Assigned Inventory" at bounding box center [1347, 239] width 330 height 17
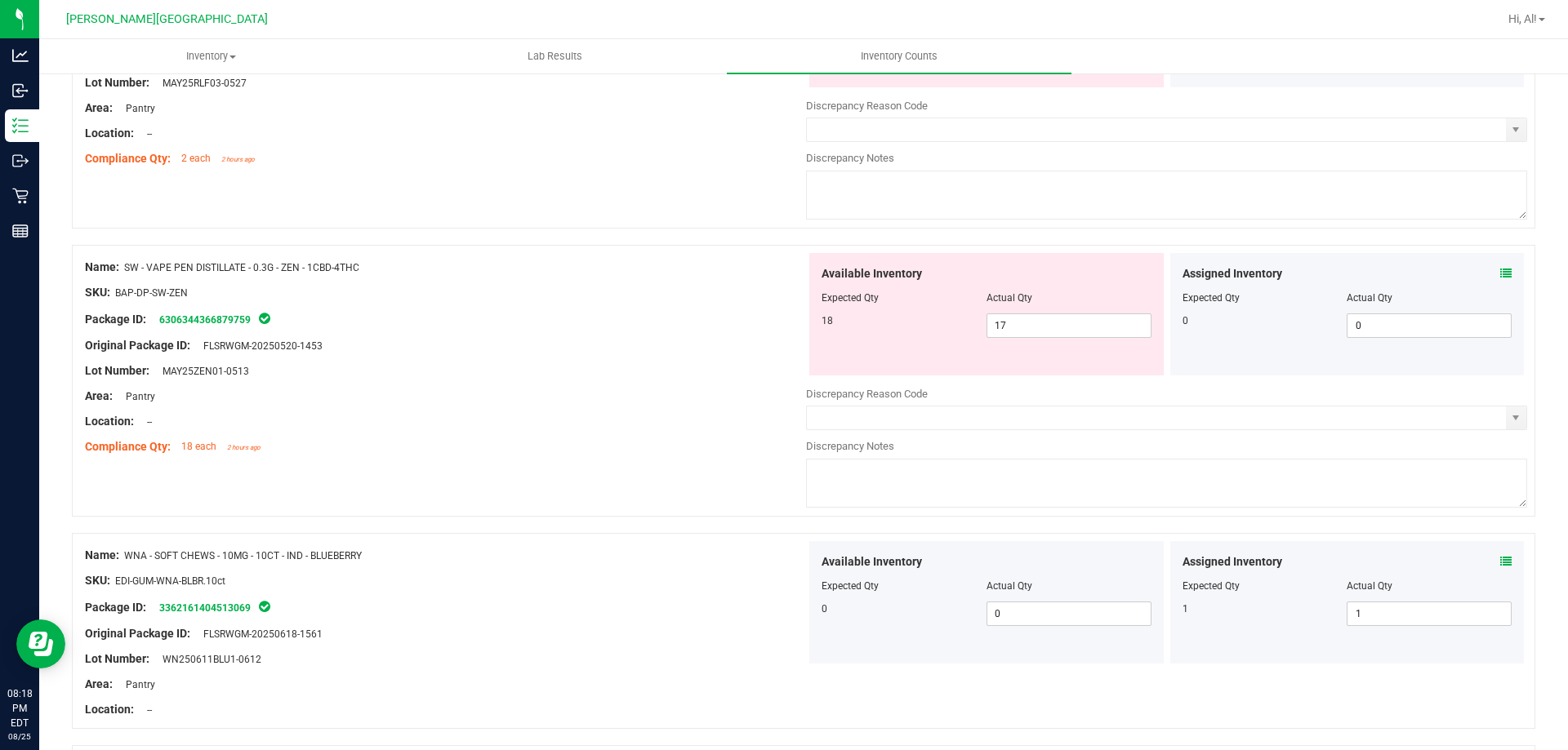
scroll to position [3764, 0]
click at [1501, 275] on icon at bounding box center [1506, 276] width 11 height 11
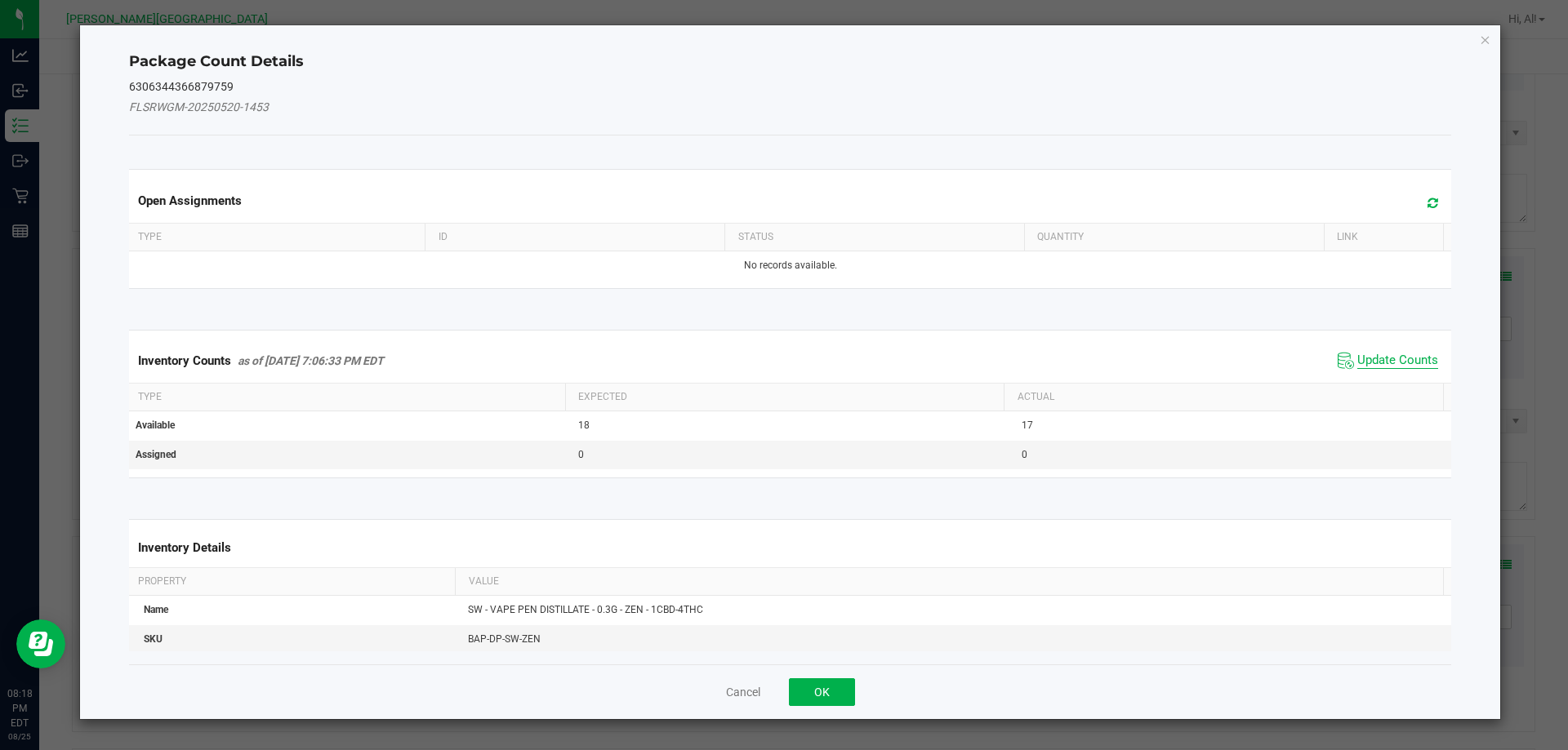
click at [1382, 366] on span "Update Counts" at bounding box center [1398, 360] width 81 height 16
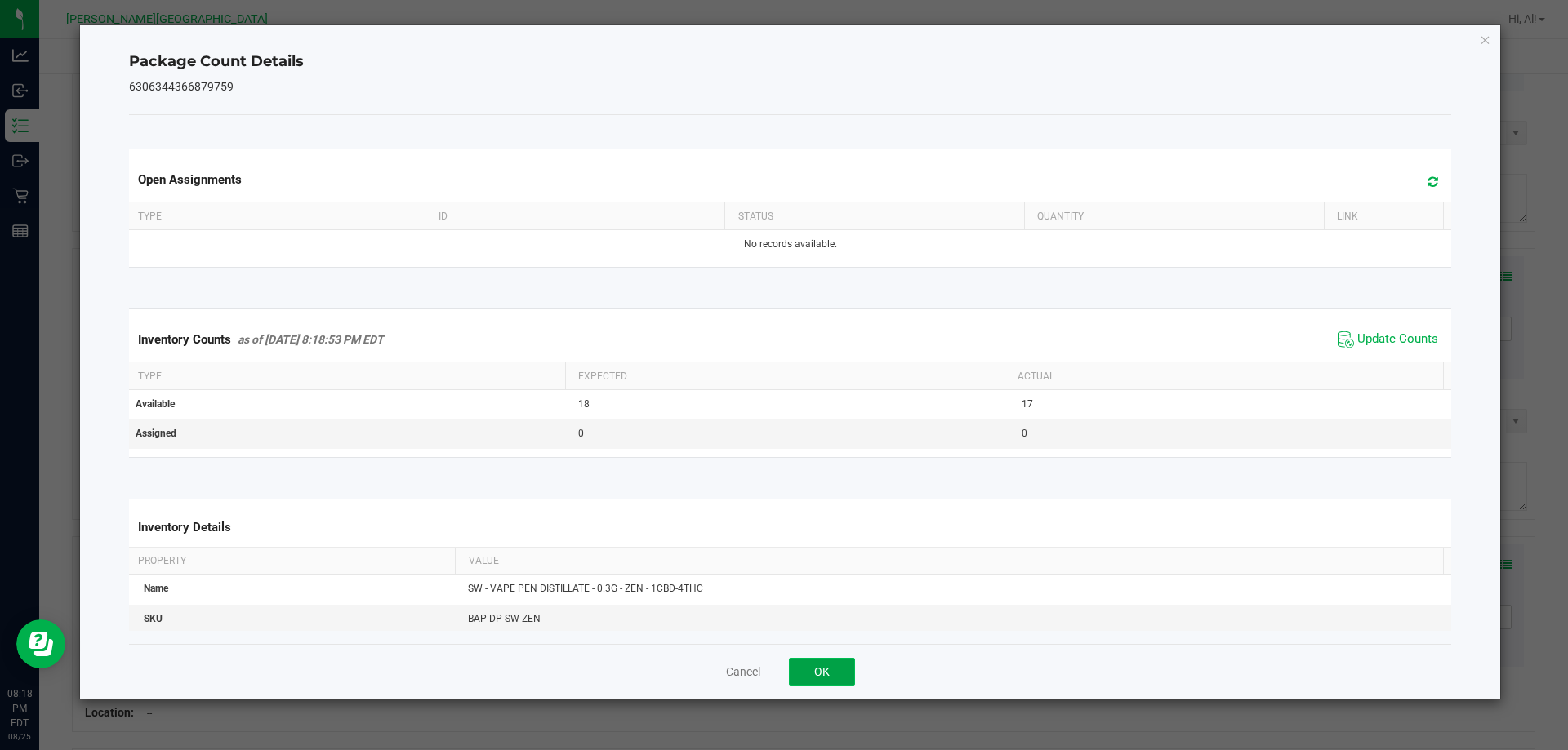
click at [814, 666] on button "OK" at bounding box center [822, 672] width 66 height 28
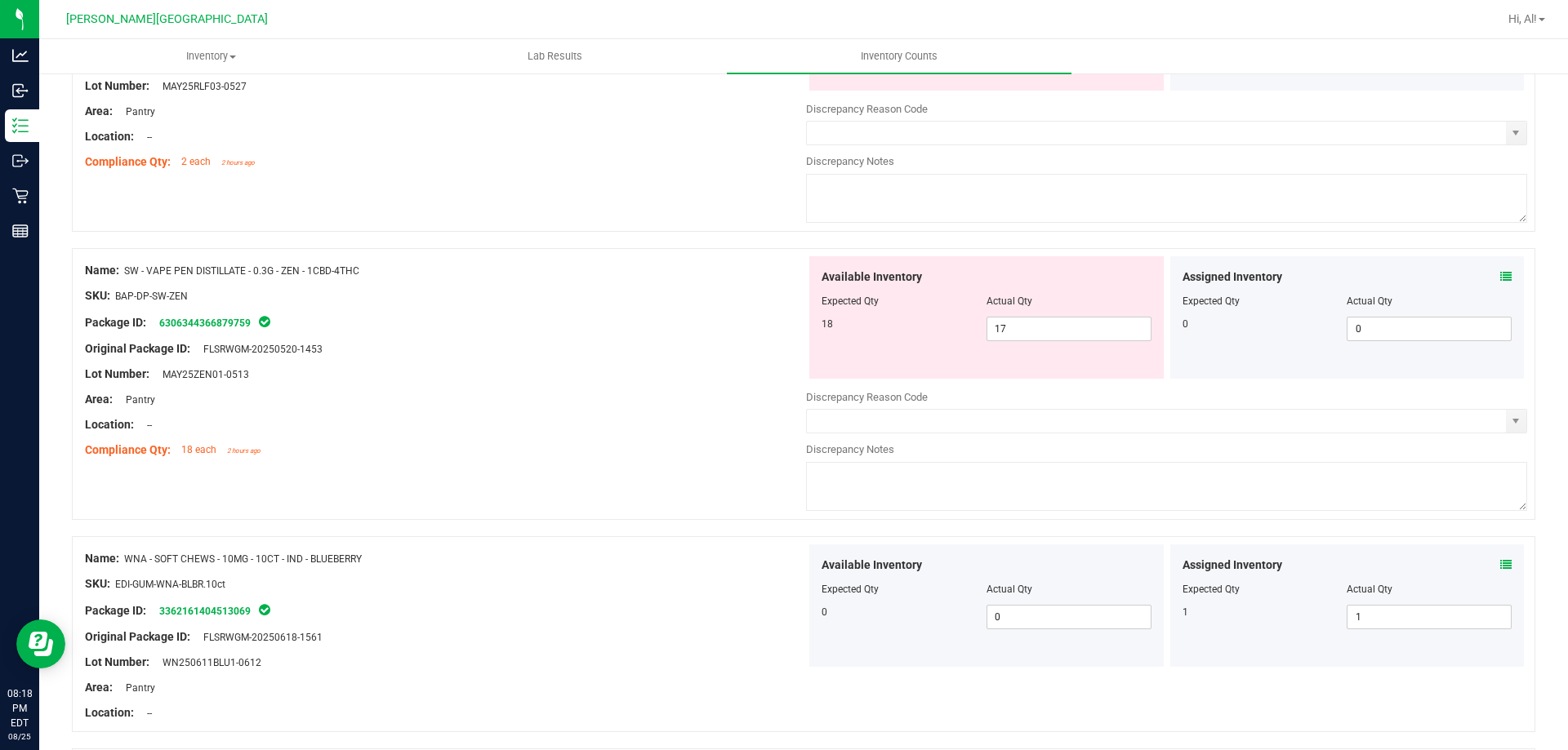
click at [716, 421] on div "Location: --" at bounding box center [446, 425] width 721 height 17
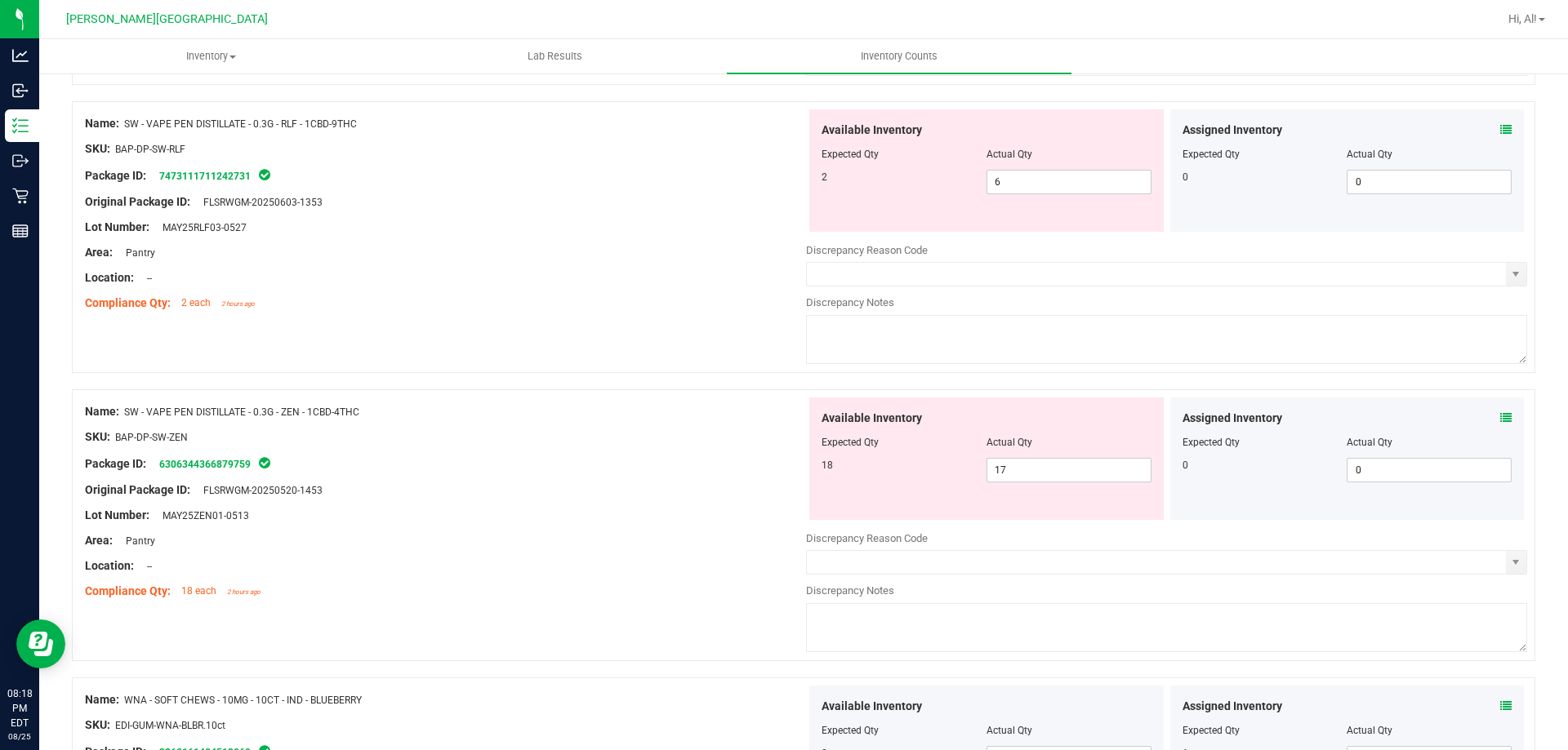
scroll to position [3600, 0]
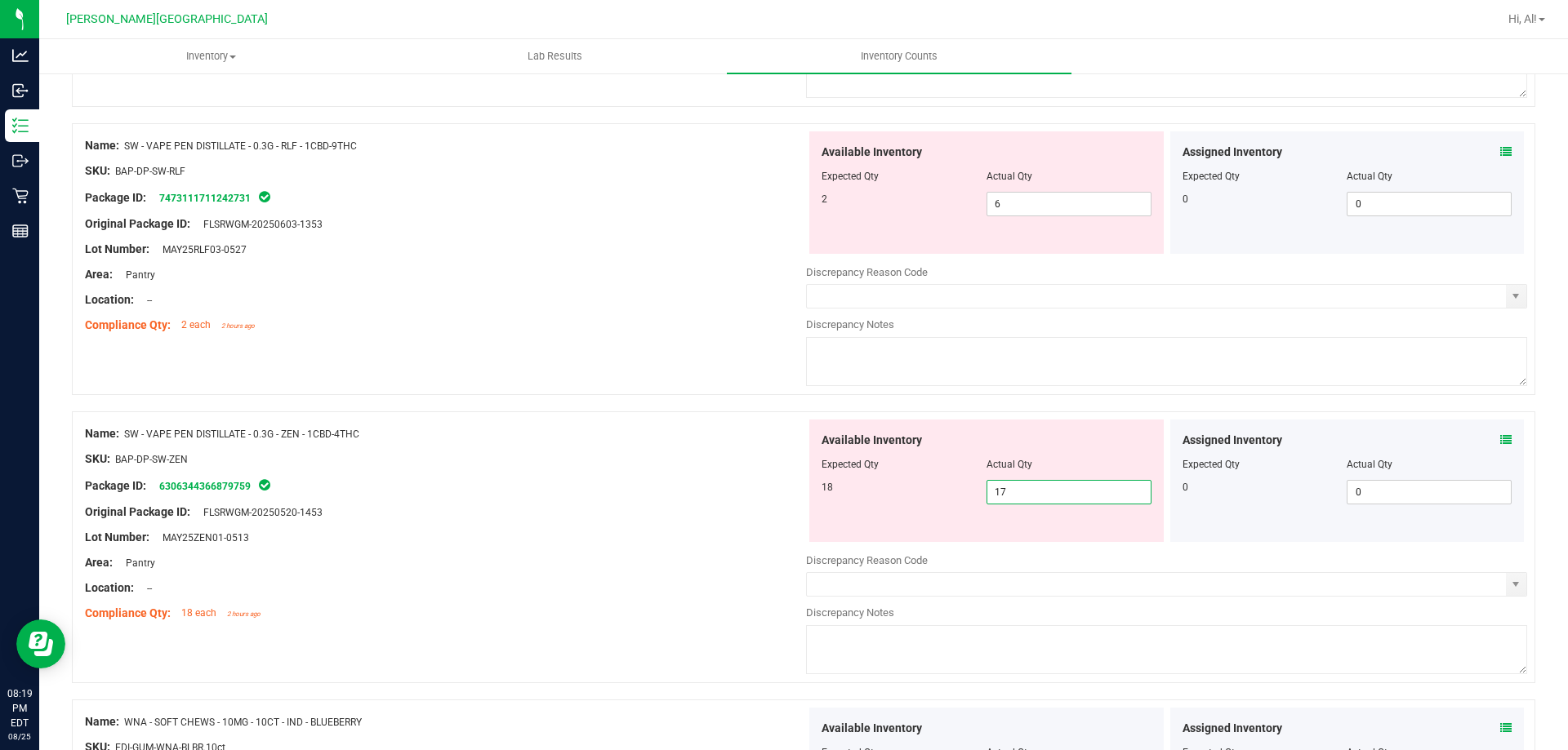
click at [1046, 495] on span "17 17" at bounding box center [1070, 492] width 165 height 24
click at [1046, 495] on input "17" at bounding box center [1070, 492] width 164 height 23
type input "18"
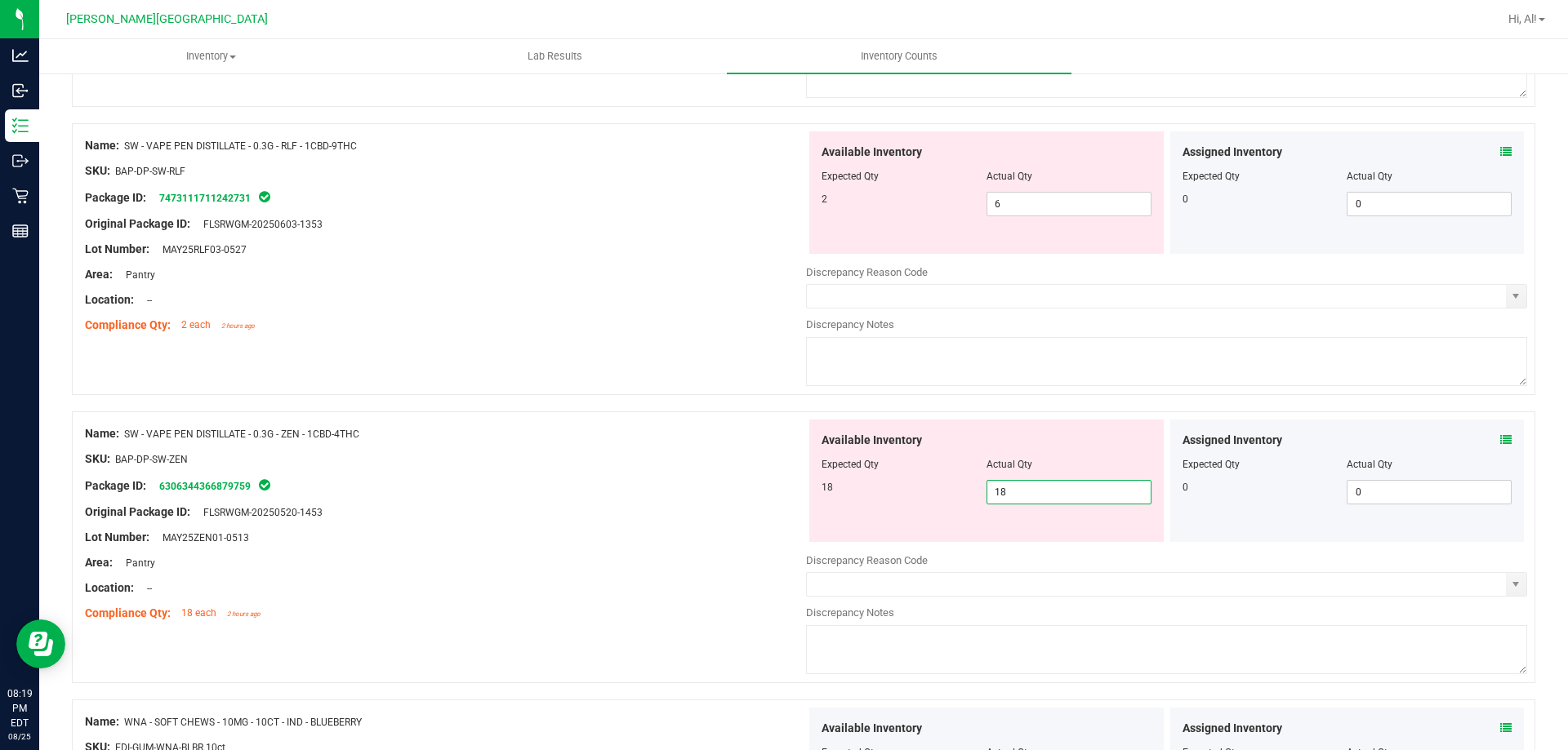
click at [1044, 443] on div "Available Inventory" at bounding box center [986, 440] width 330 height 17
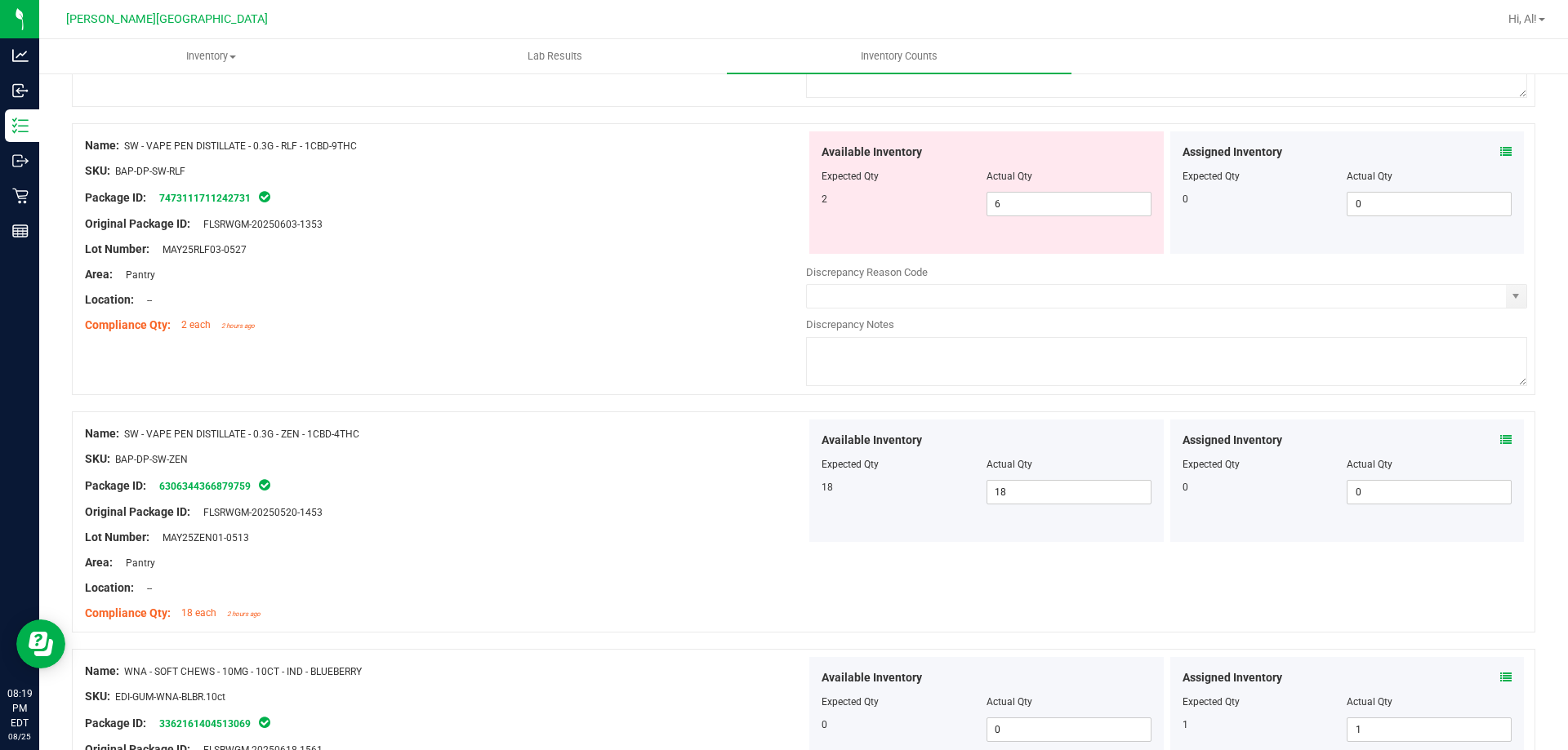
click at [690, 374] on div "Name: SW - VAPE PEN DISTILLATE - 0.3G - RLF - 1CBD-9THC SKU: BAP-DP-SW-RLF Pack…" at bounding box center [804, 259] width 1464 height 272
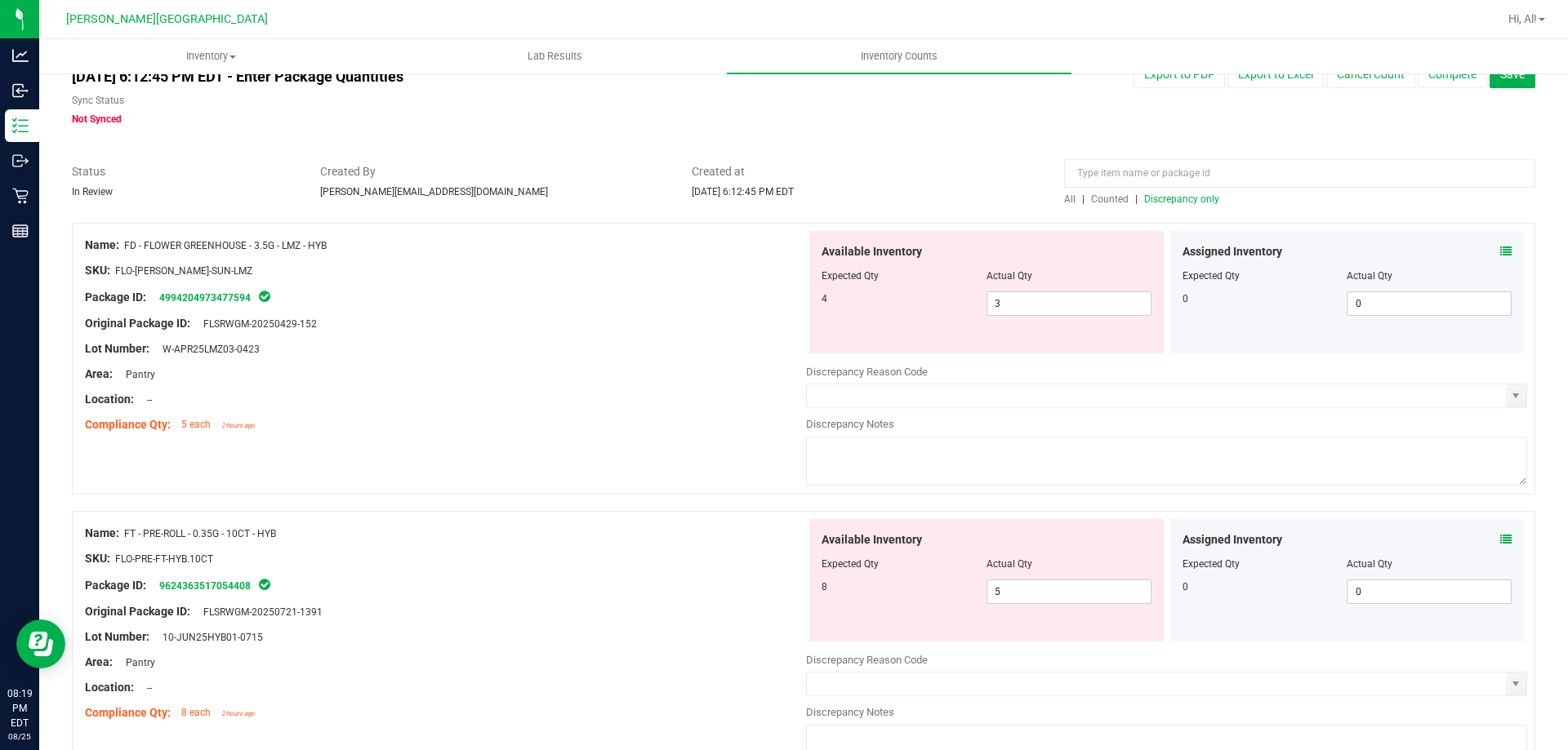
scroll to position [0, 0]
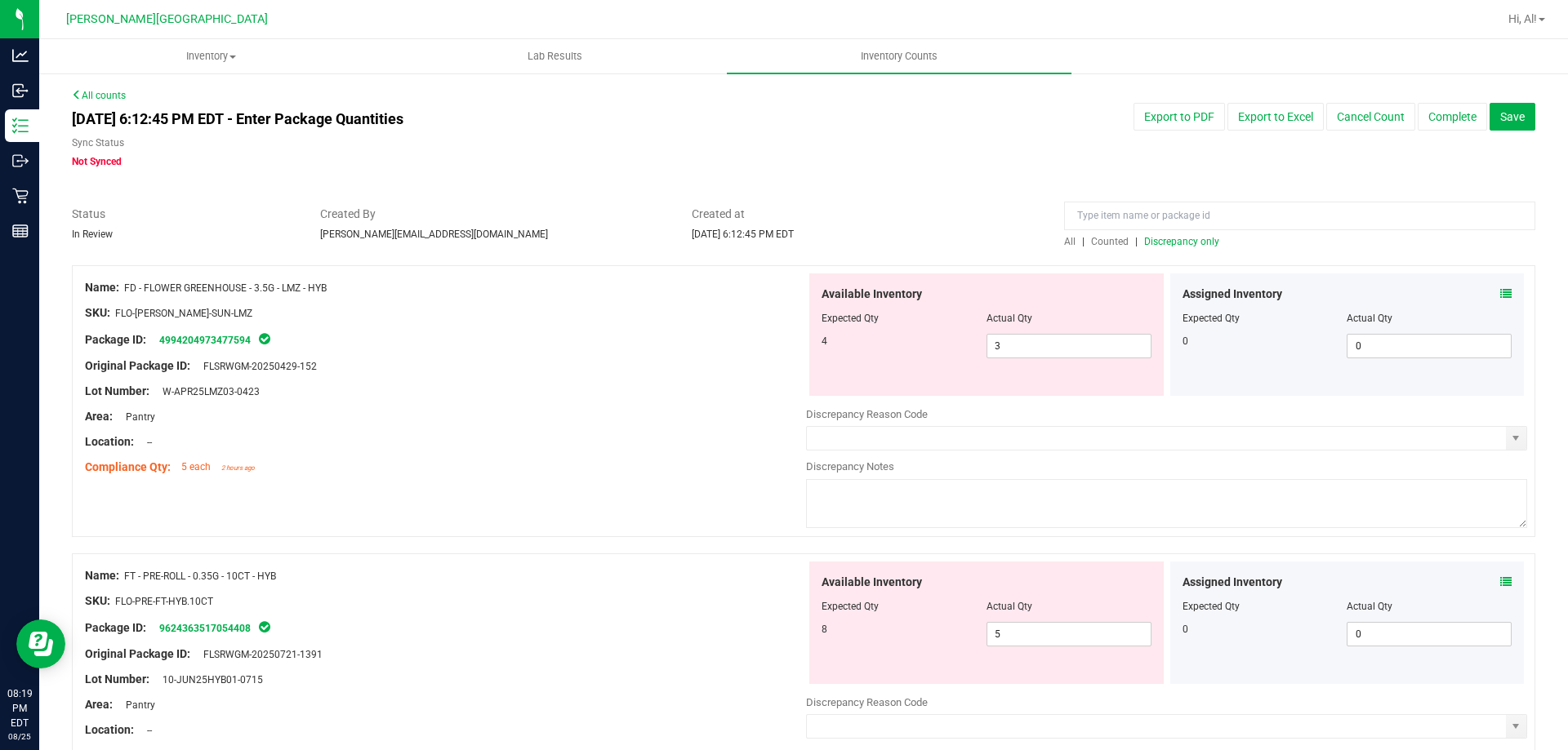
click at [1170, 244] on span "Discrepancy only" at bounding box center [1182, 241] width 75 height 11
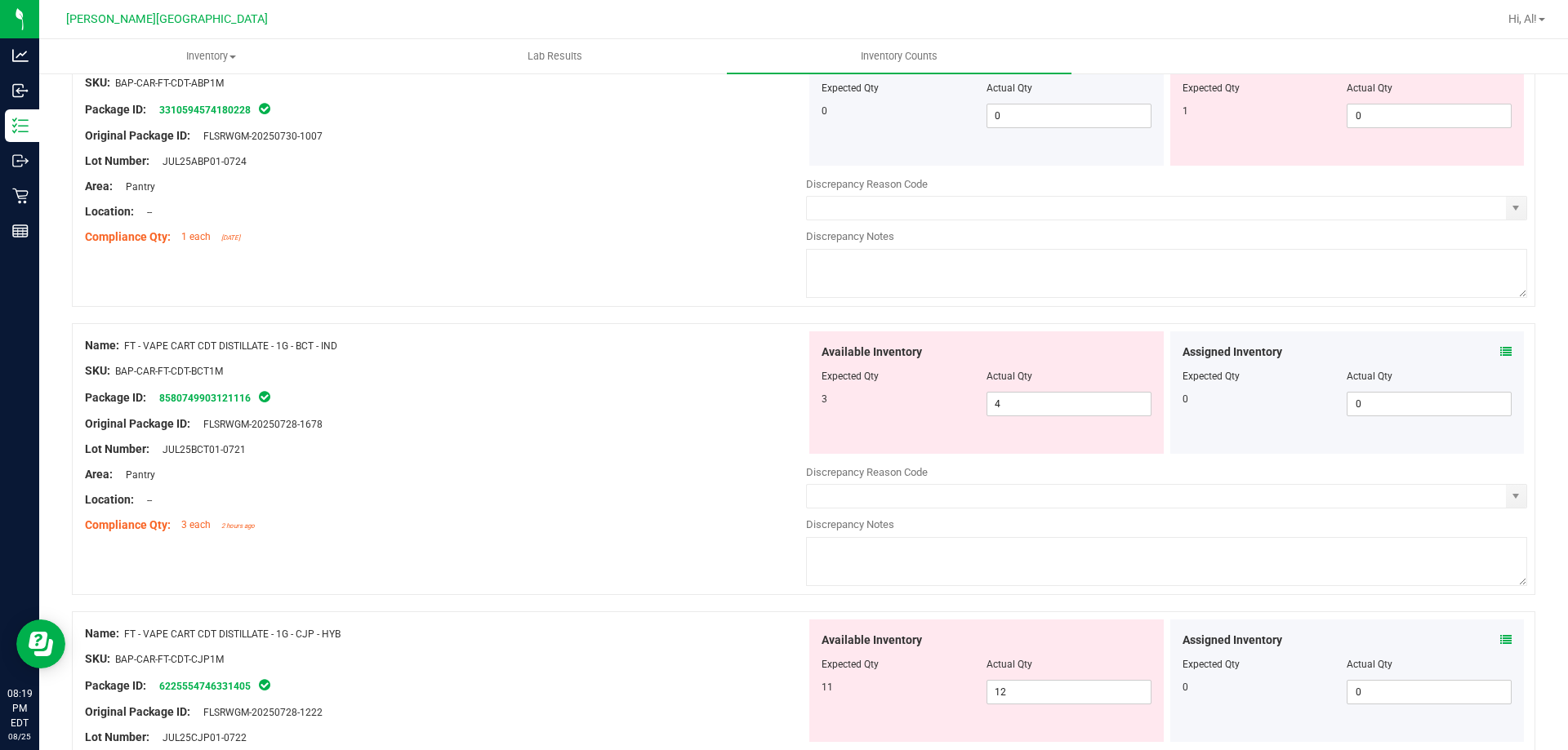
scroll to position [1632, 0]
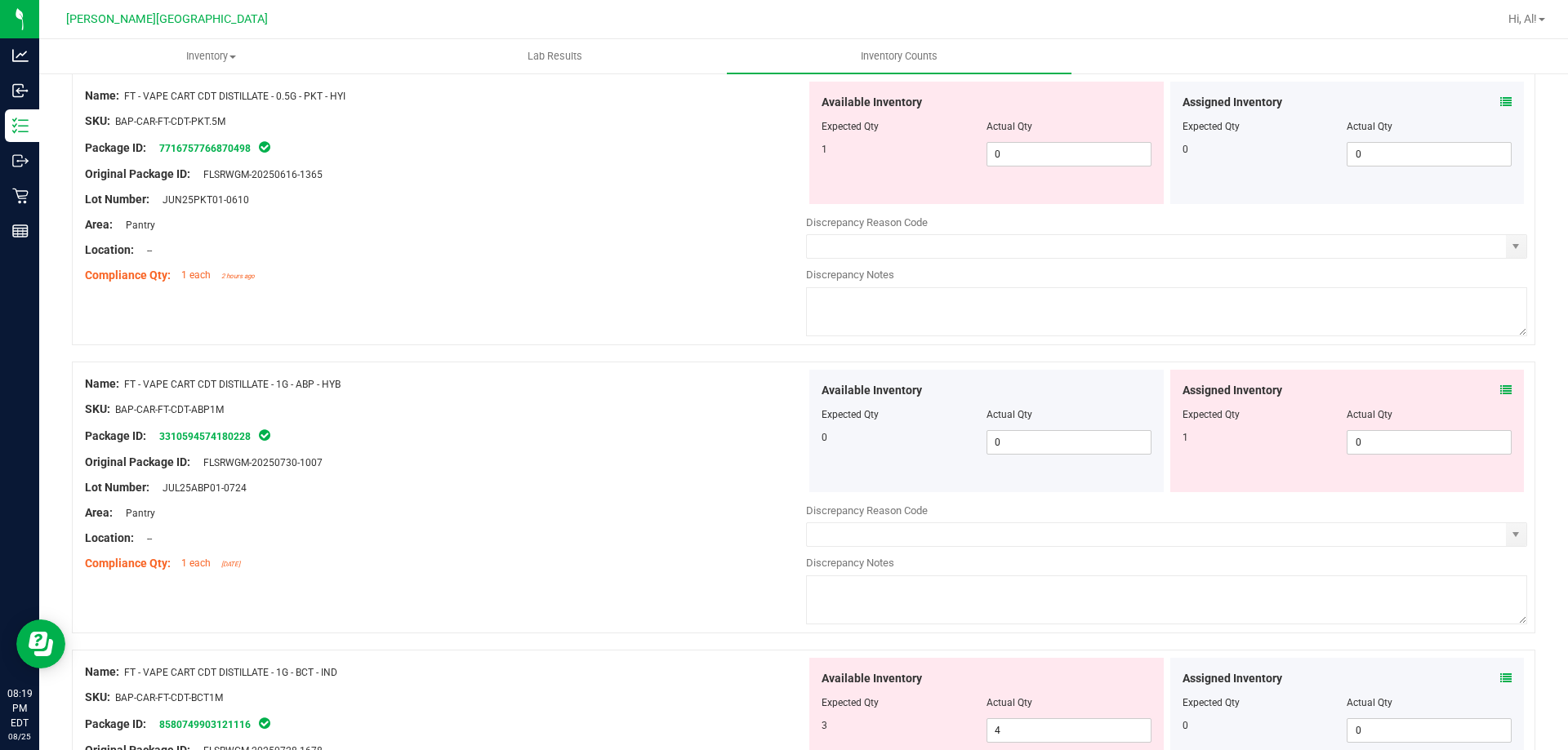
click at [1501, 395] on icon at bounding box center [1506, 390] width 11 height 11
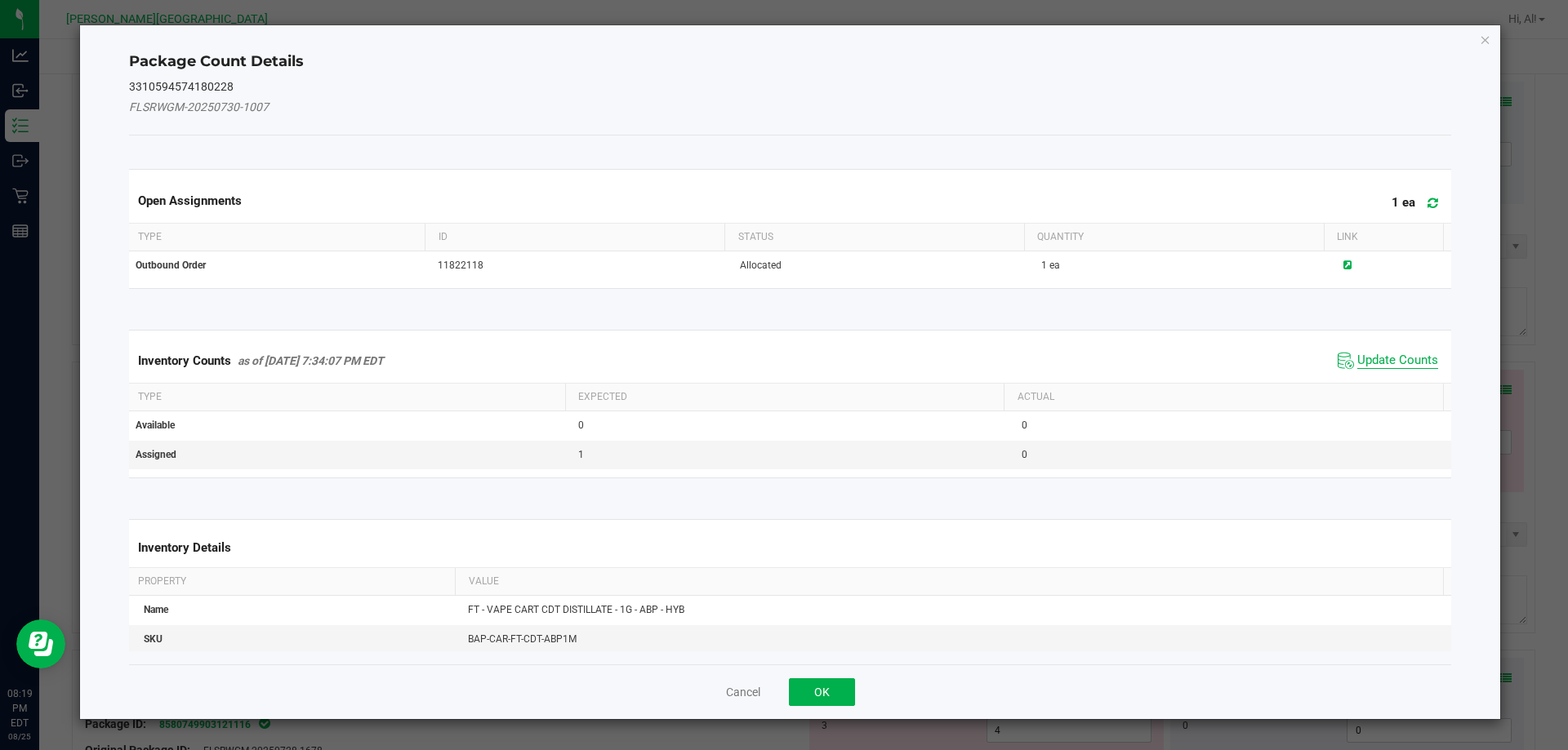
click at [1392, 358] on span "Update Counts" at bounding box center [1398, 360] width 81 height 16
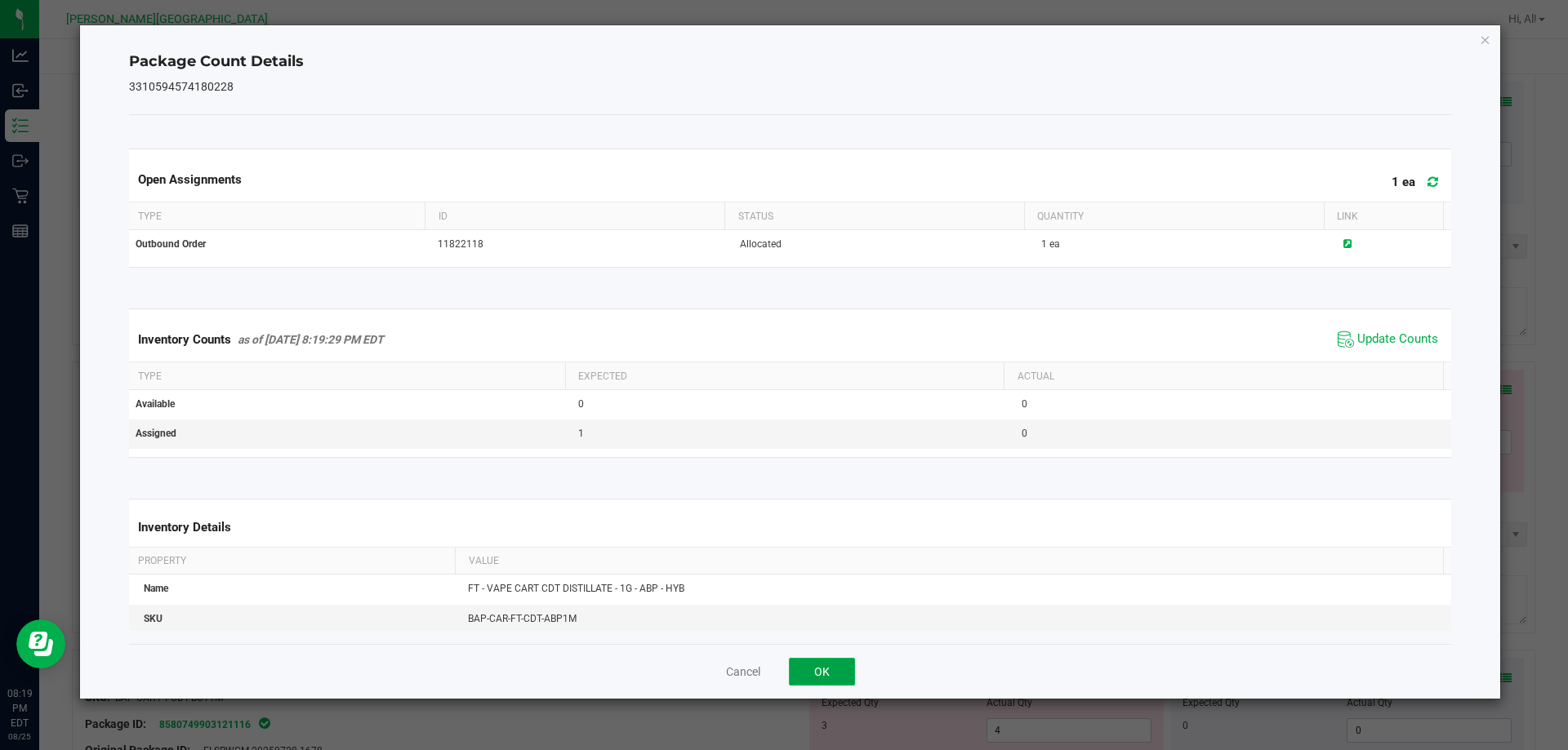
click at [816, 658] on button "OK" at bounding box center [822, 672] width 66 height 28
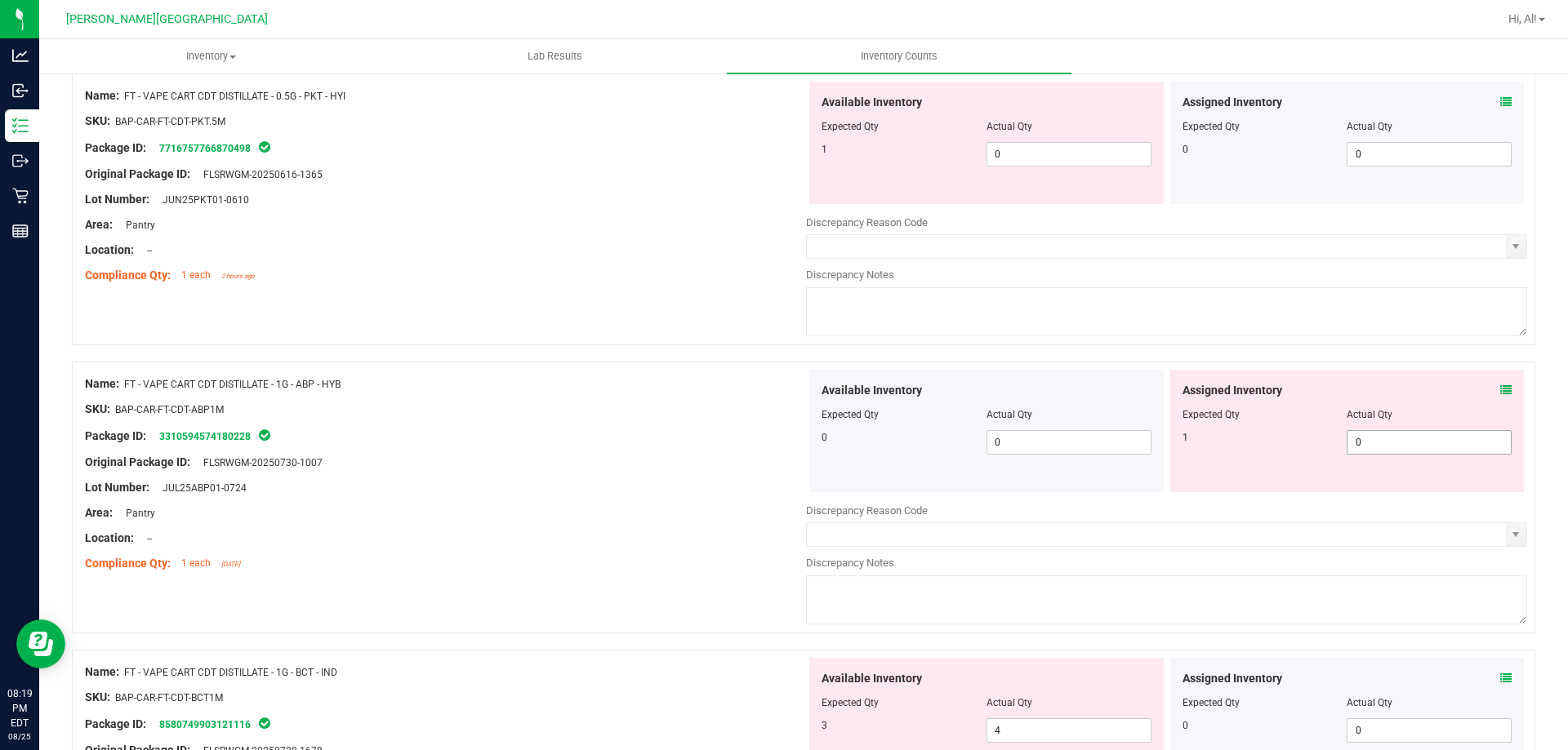
click at [1347, 442] on span "0 0" at bounding box center [1429, 442] width 165 height 24
click at [1348, 442] on input "0" at bounding box center [1429, 442] width 164 height 23
type input "1"
click at [1329, 408] on div "Expected Qty" at bounding box center [1265, 415] width 165 height 15
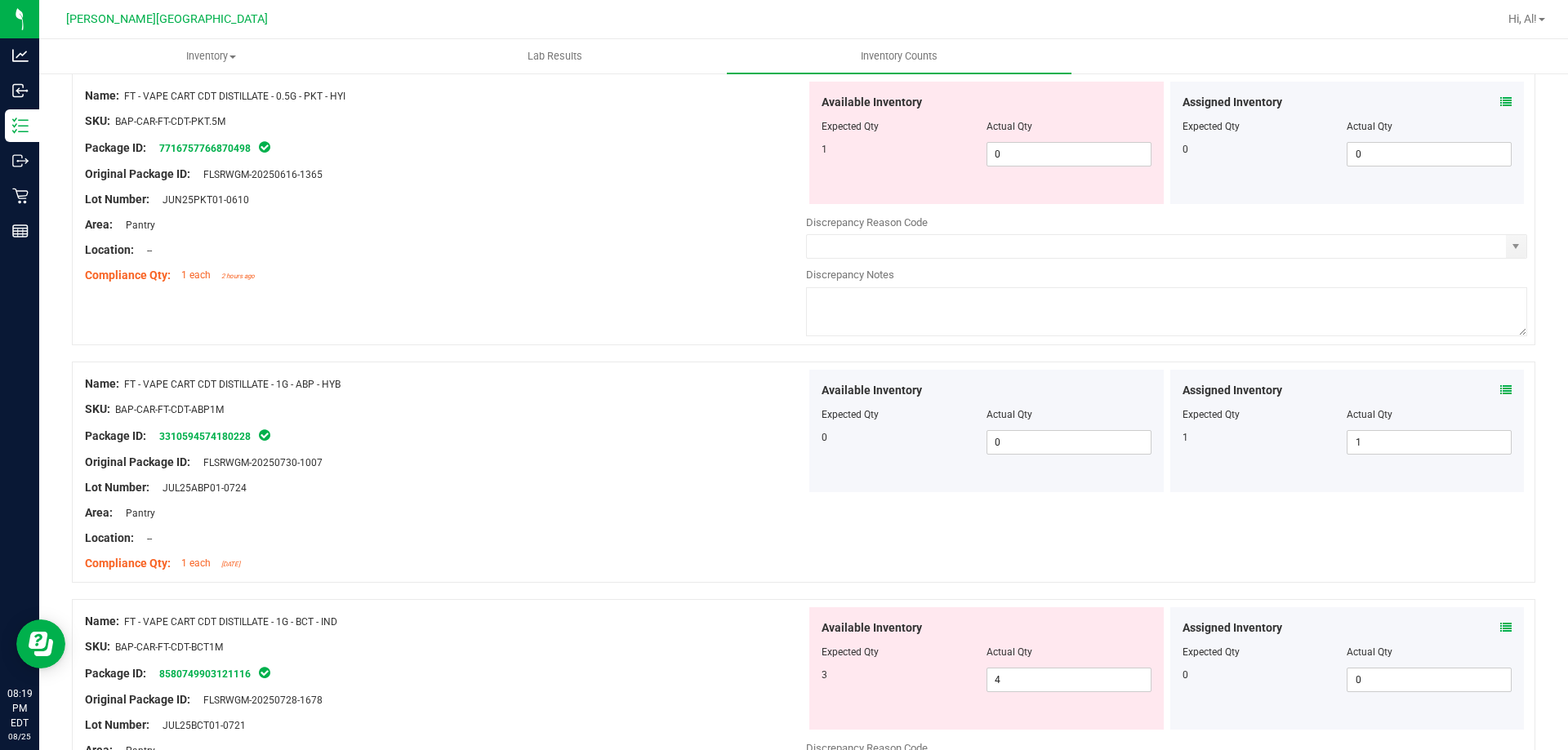
click at [618, 421] on div at bounding box center [446, 421] width 721 height 8
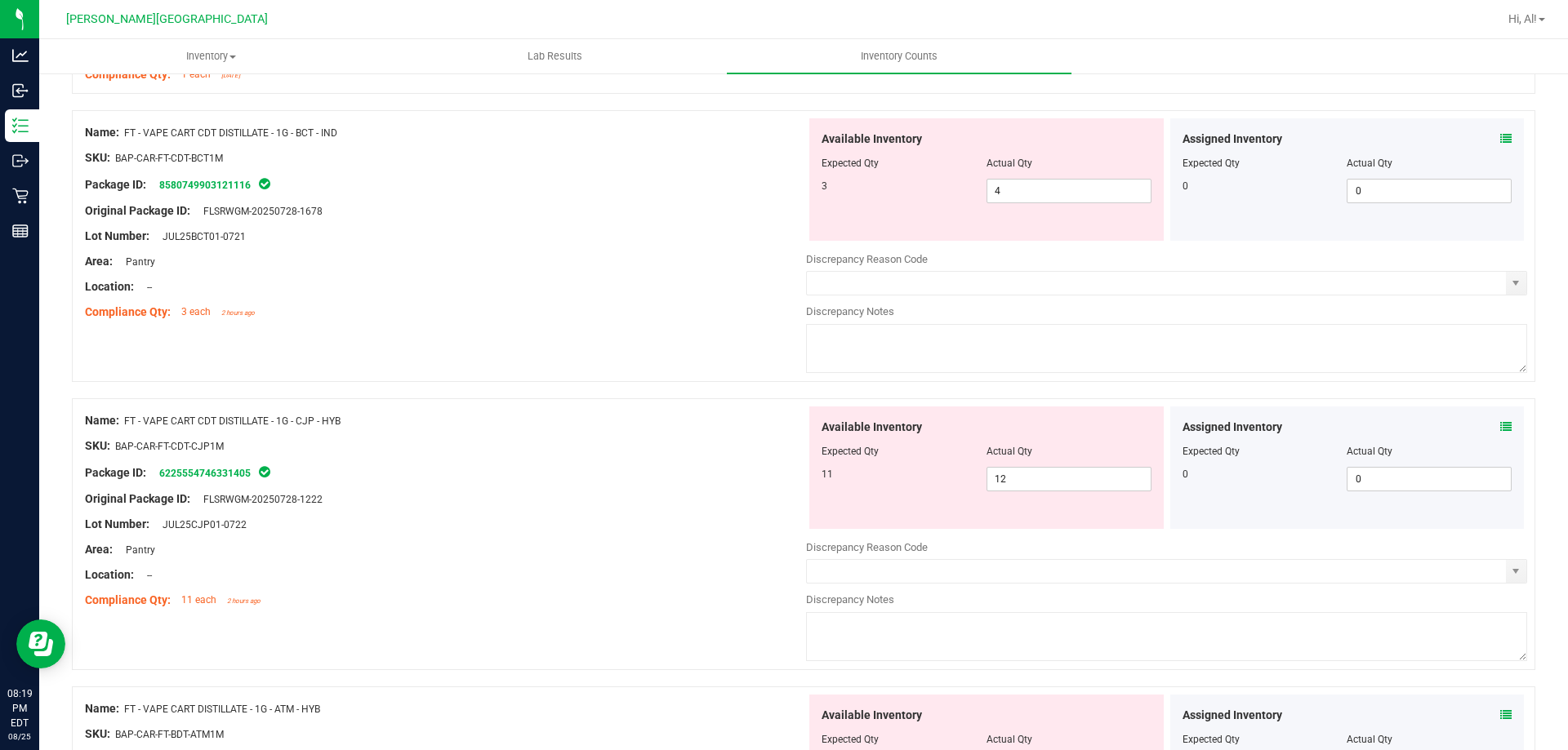
scroll to position [2123, 0]
click at [1501, 422] on icon at bounding box center [1506, 426] width 11 height 11
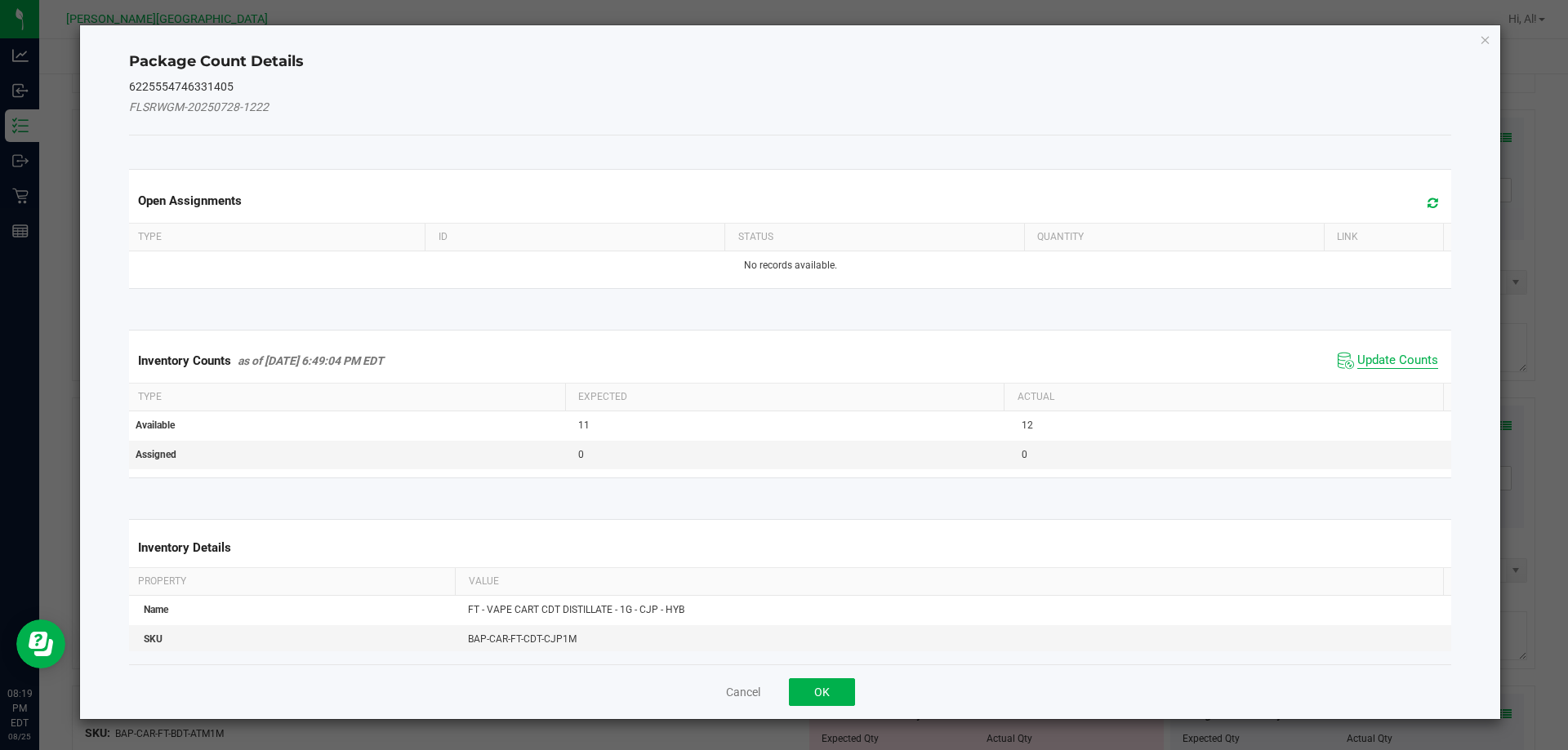
click at [1391, 358] on span "Update Counts" at bounding box center [1398, 360] width 81 height 16
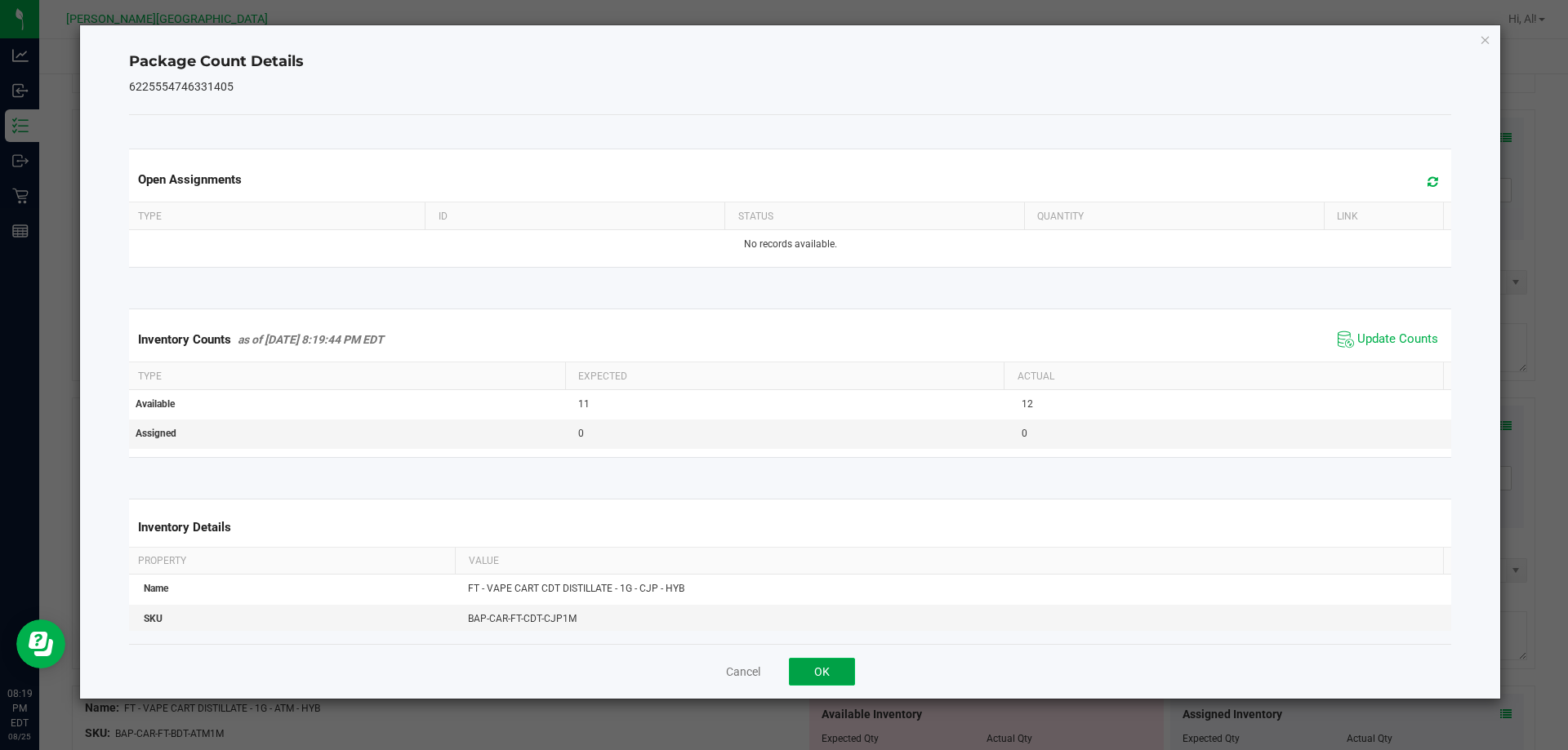
click at [829, 671] on button "OK" at bounding box center [822, 672] width 66 height 28
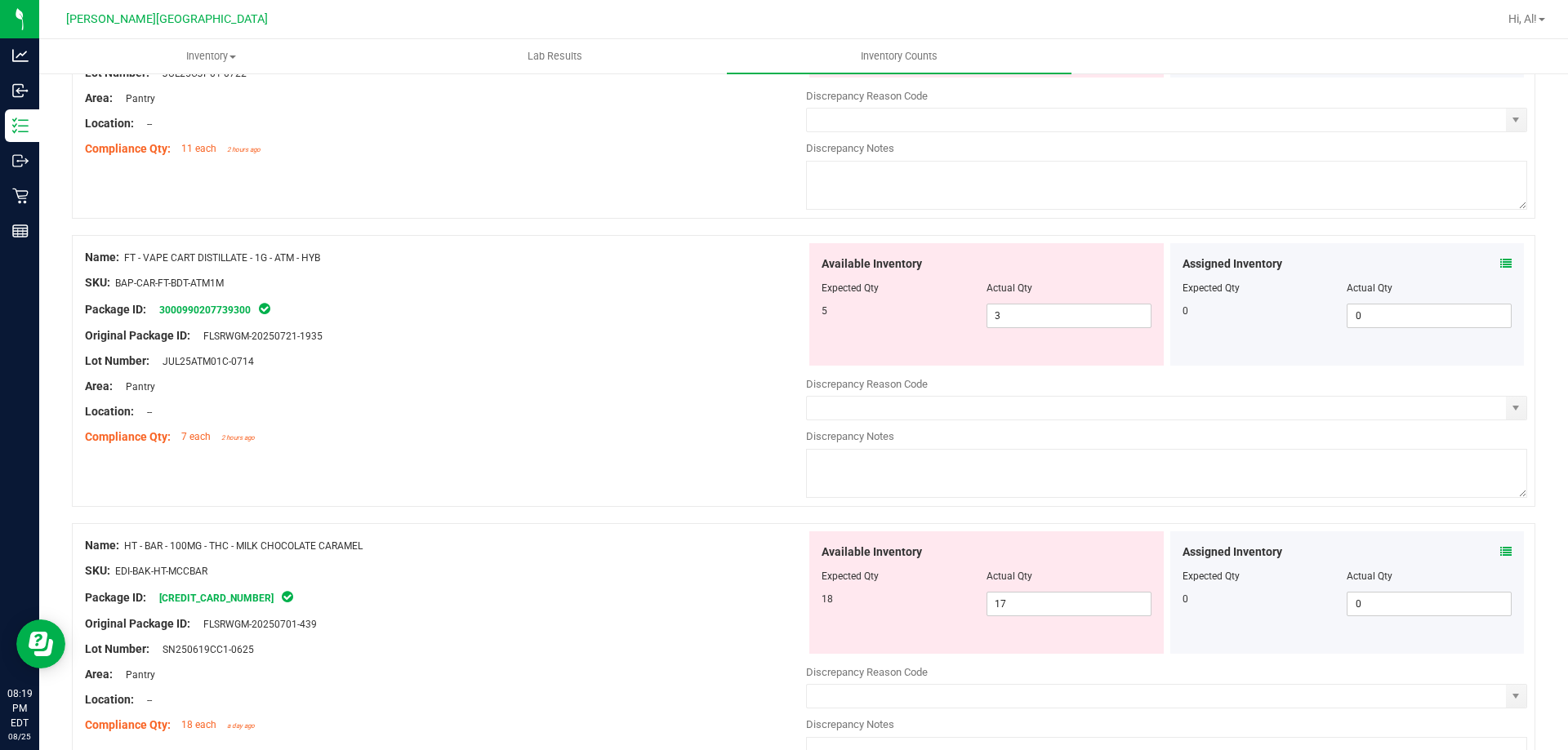
scroll to position [2612, 0]
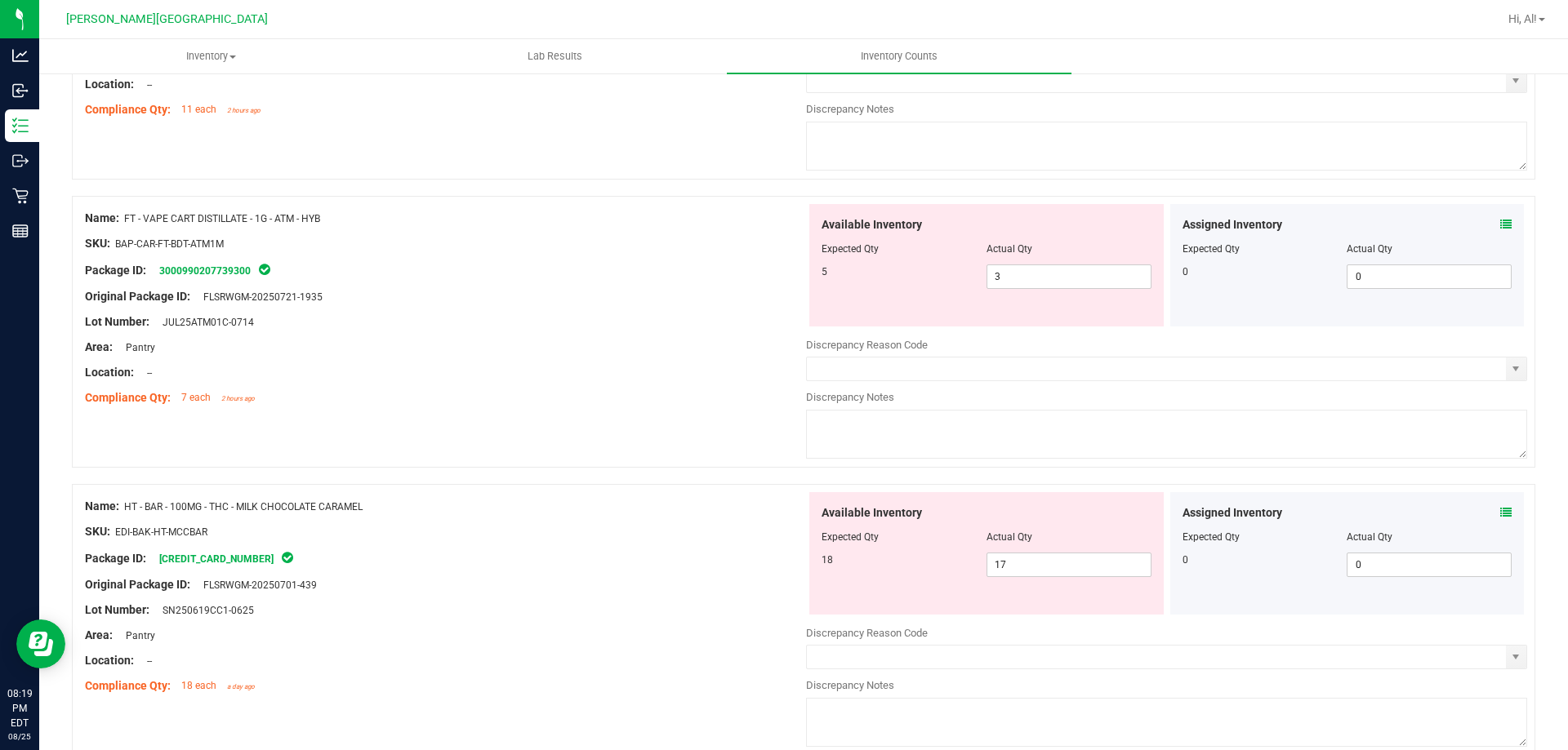
click at [1487, 227] on div "Assigned Inventory" at bounding box center [1347, 225] width 330 height 17
click at [1501, 227] on icon at bounding box center [1506, 224] width 11 height 11
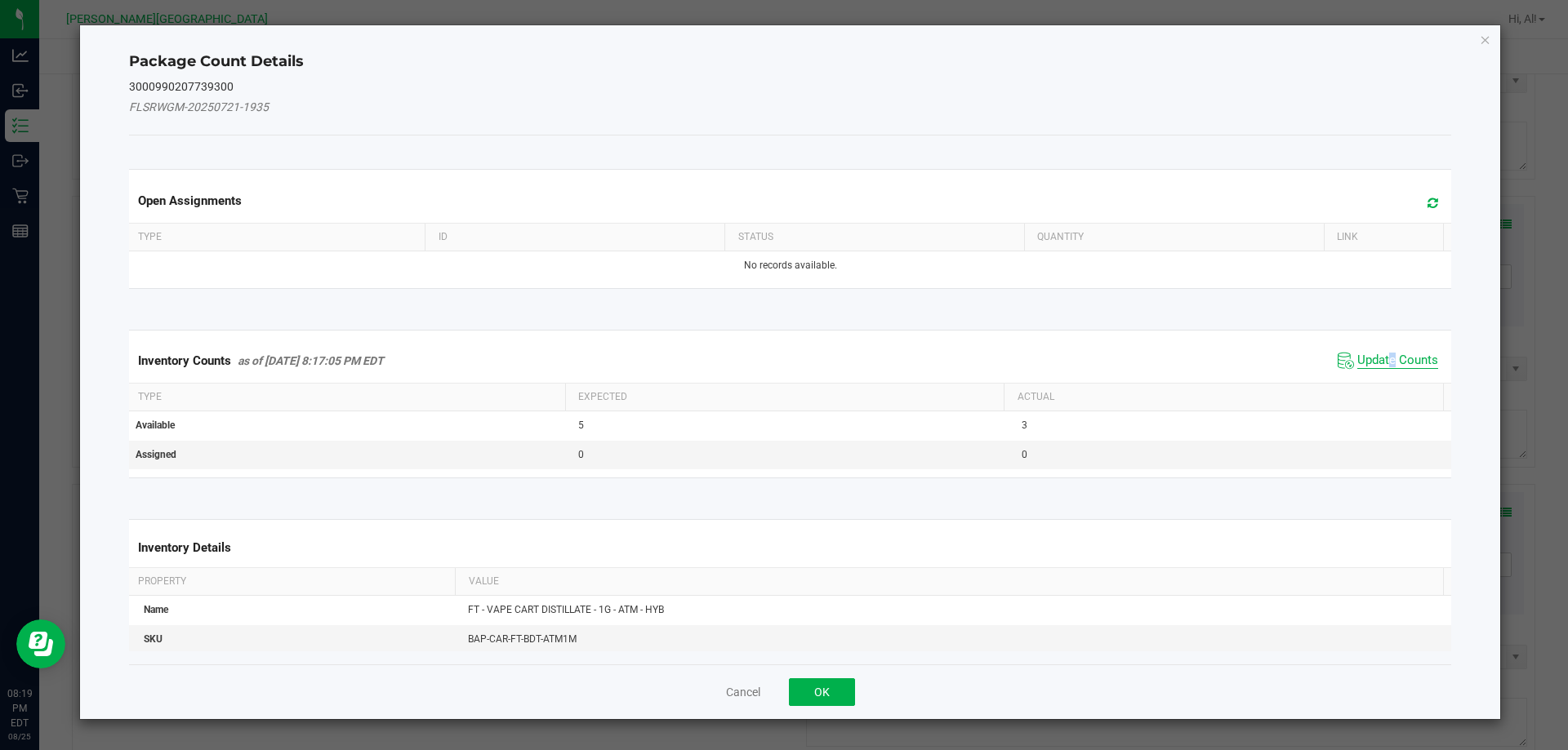
click at [1382, 355] on span "Update Counts" at bounding box center [1398, 360] width 81 height 16
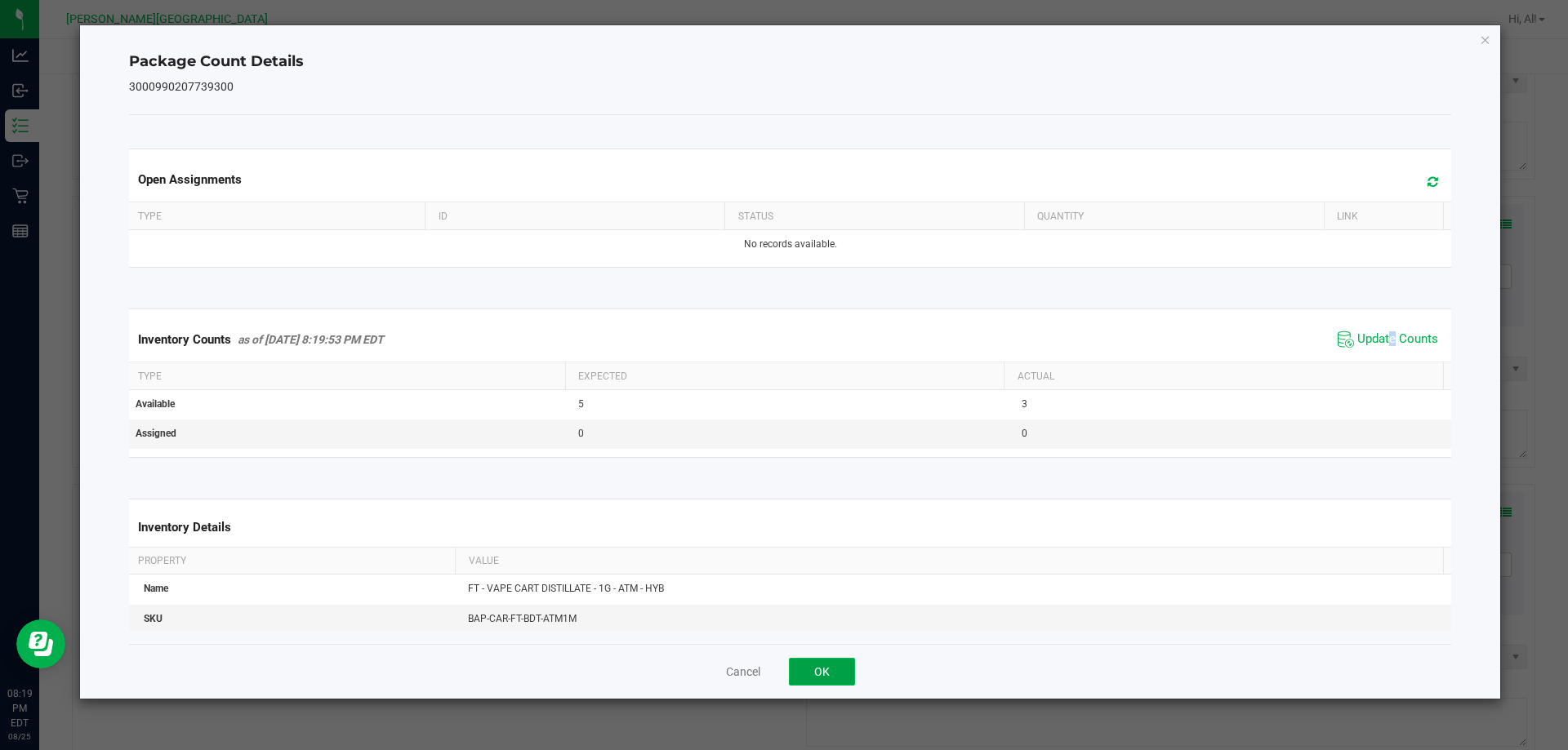
click at [830, 680] on button "OK" at bounding box center [822, 672] width 66 height 28
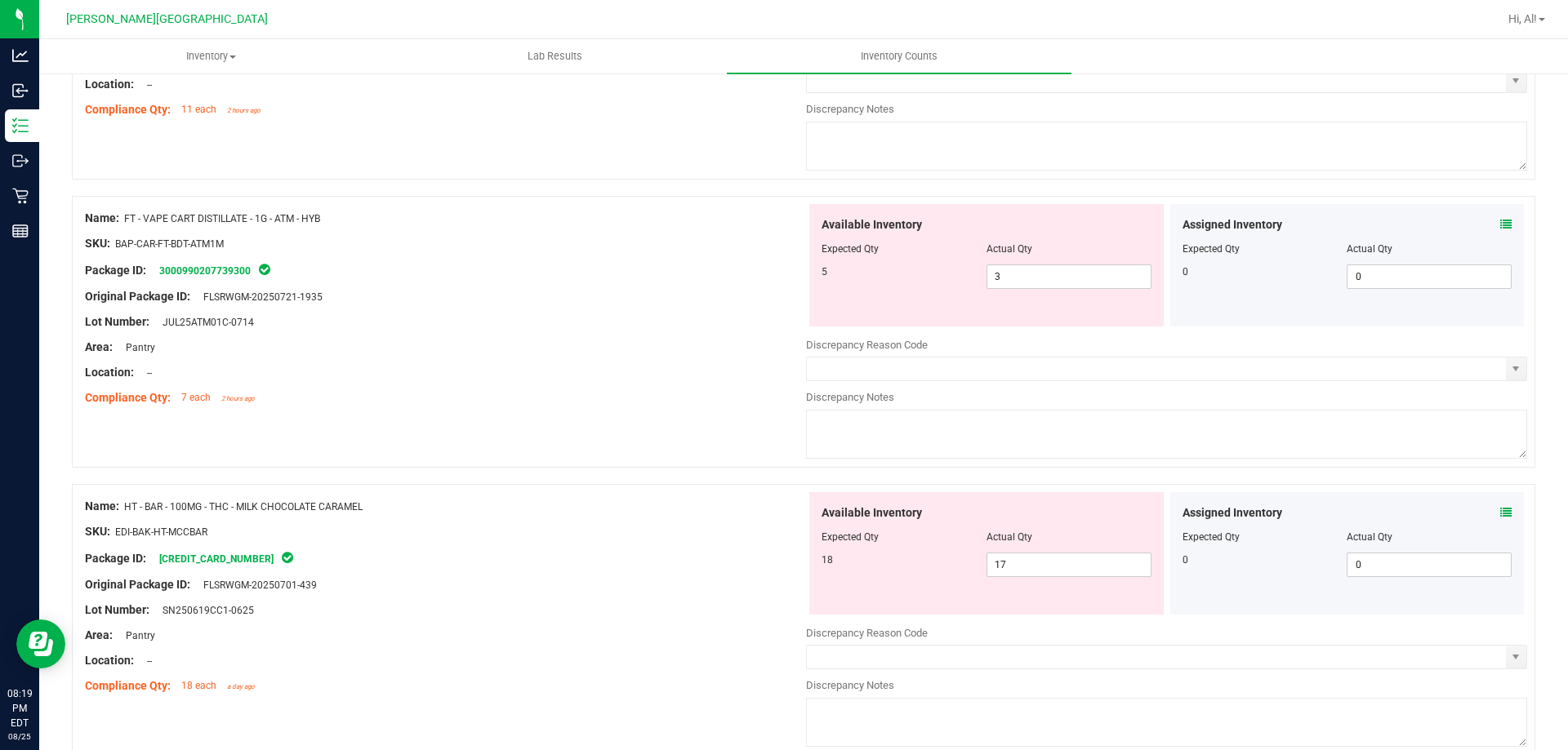
click at [602, 347] on div "Area: Pantry" at bounding box center [446, 347] width 721 height 17
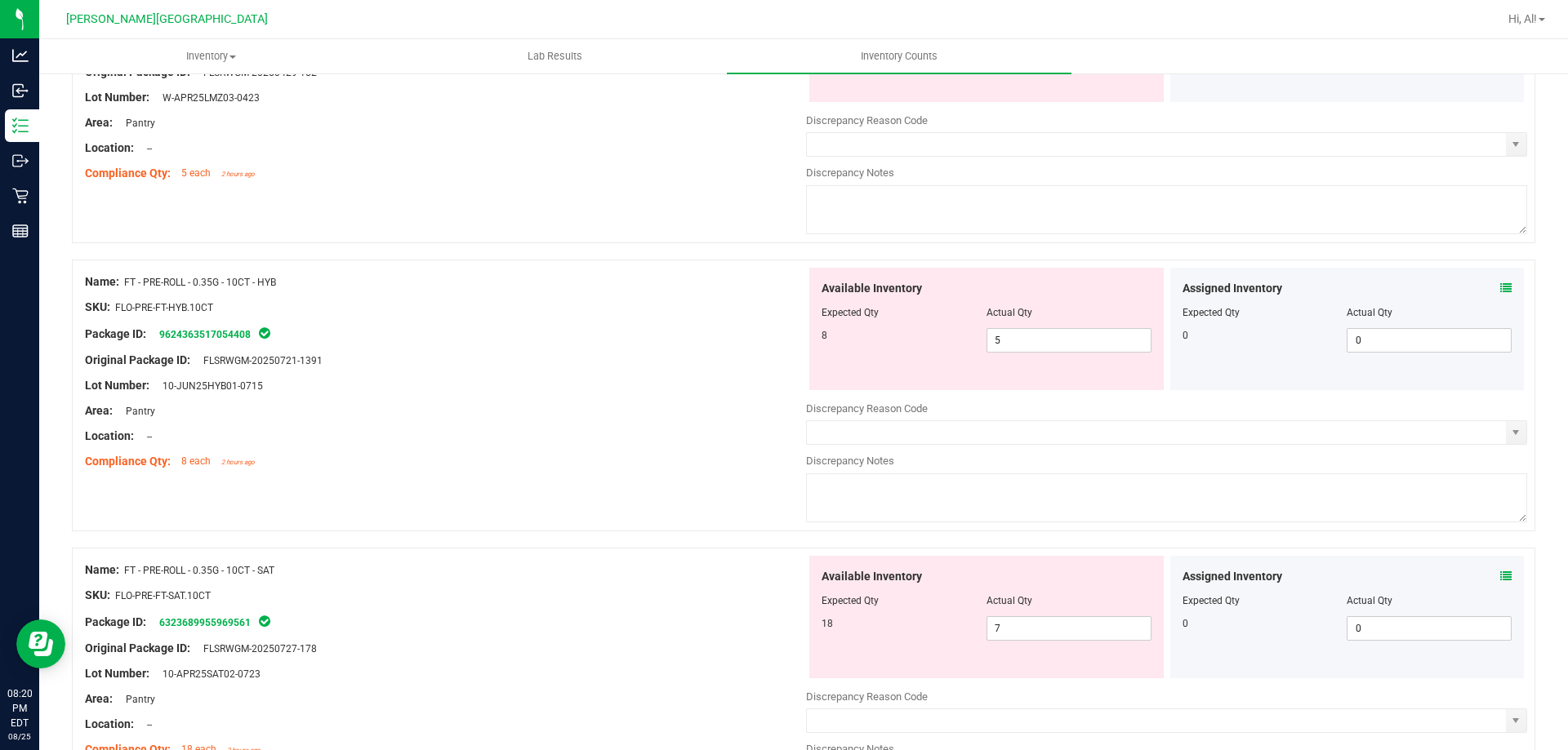
scroll to position [0, 0]
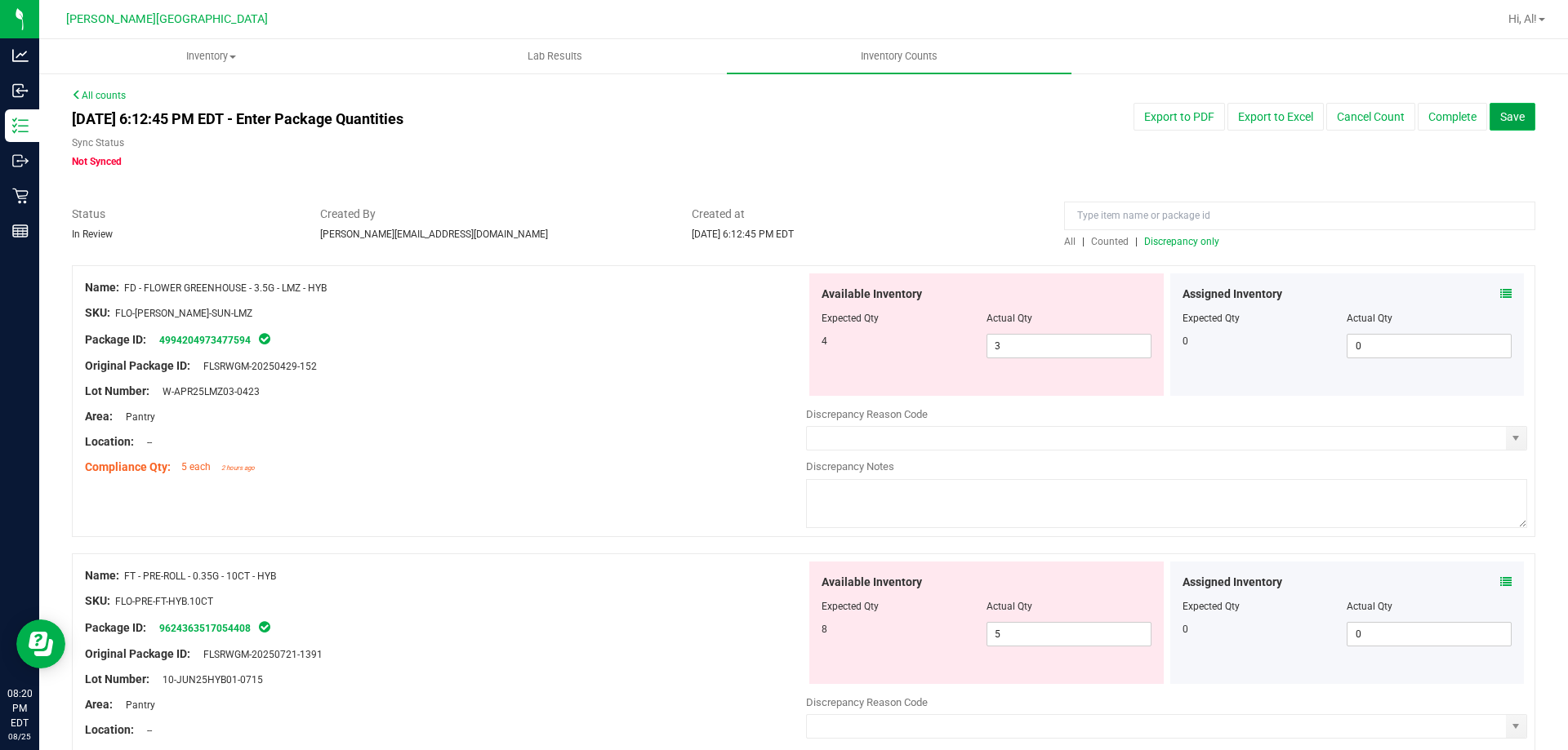
click at [1511, 126] on button "Save" at bounding box center [1512, 117] width 46 height 28
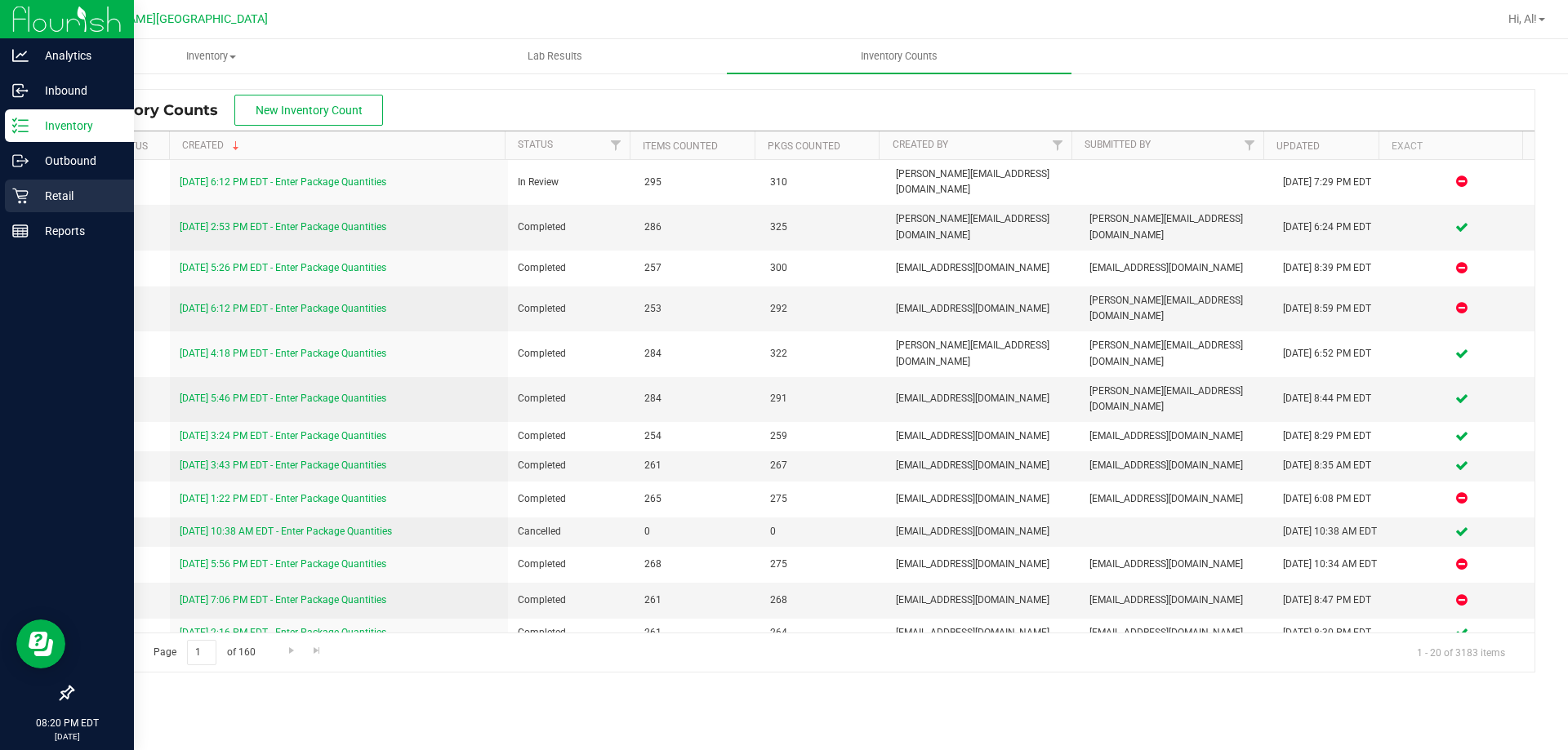
click at [62, 193] on p "Retail" at bounding box center [77, 195] width 98 height 20
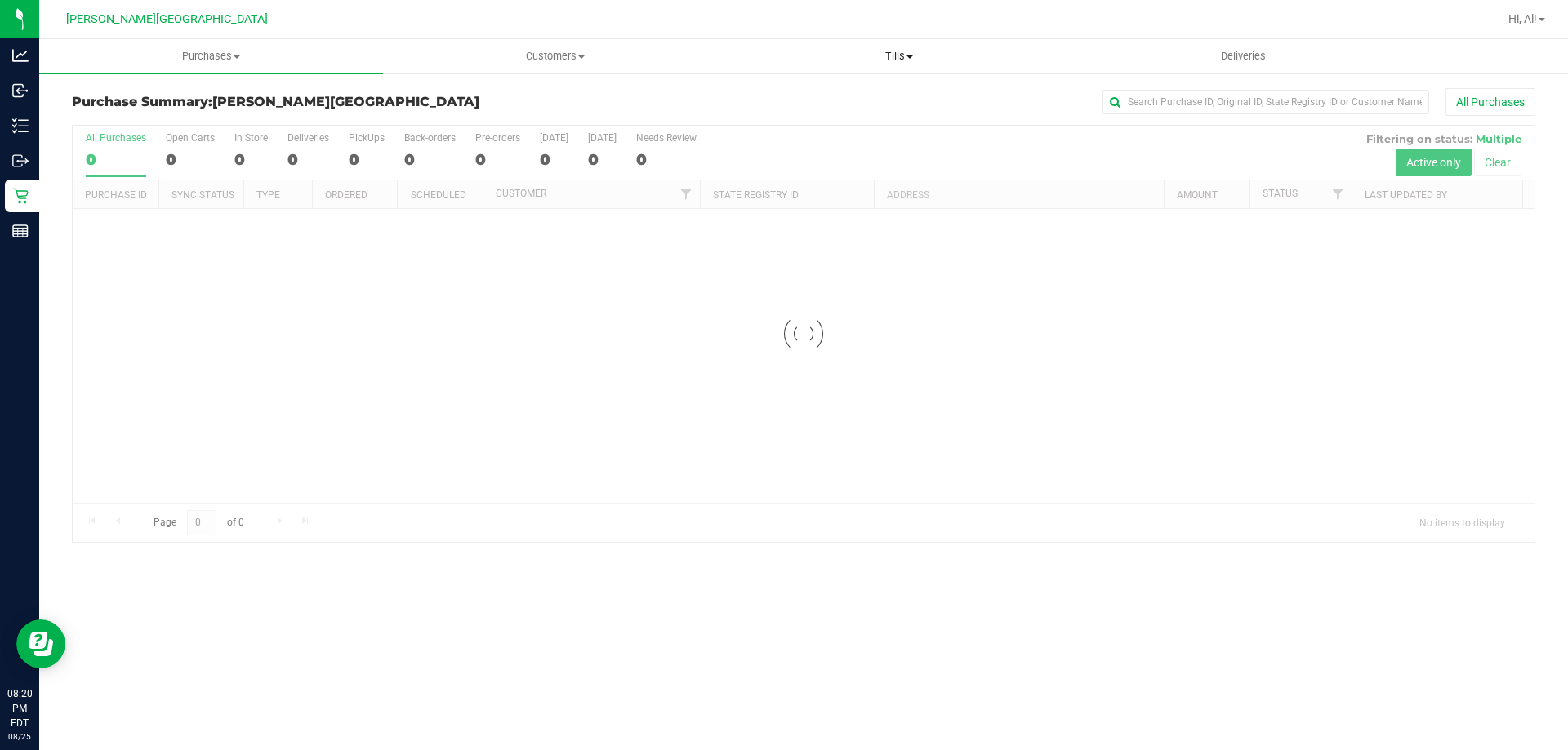
click at [890, 66] on uib-tab-heading "Tills Manage tills Reconcile e-payments" at bounding box center [899, 57] width 343 height 33
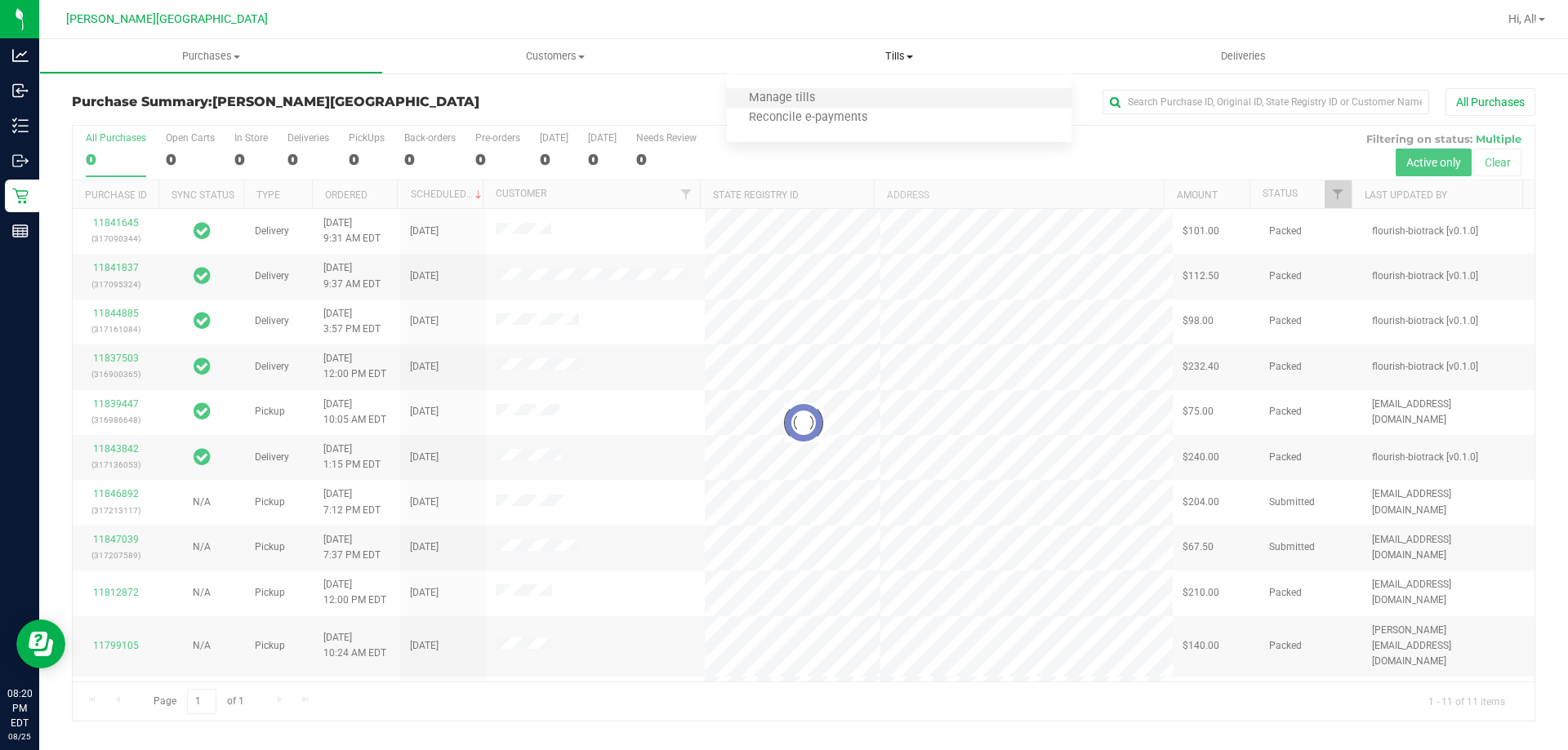
click at [898, 101] on li "Manage tills" at bounding box center [899, 98] width 344 height 20
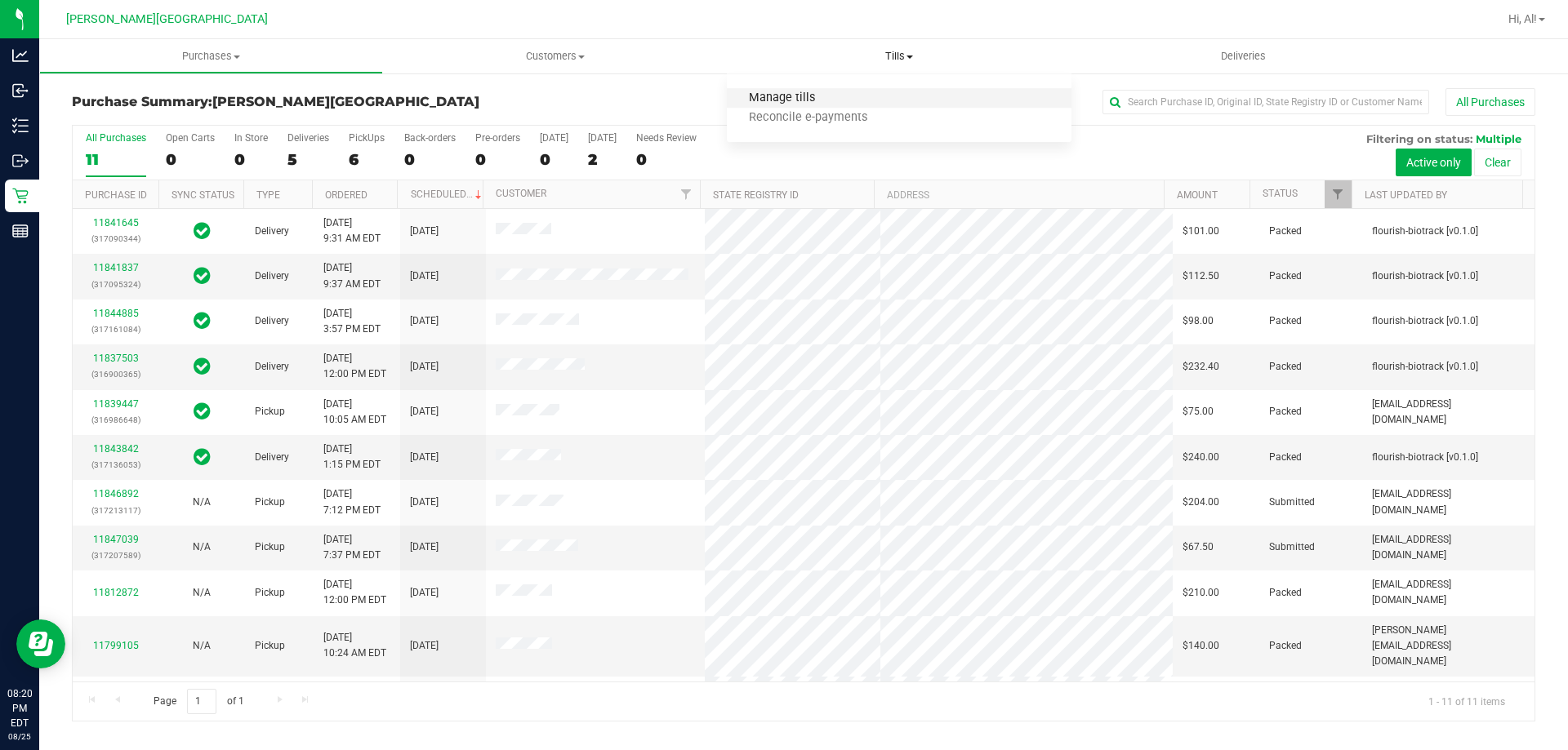
click at [802, 101] on span "Manage tills" at bounding box center [782, 98] width 110 height 14
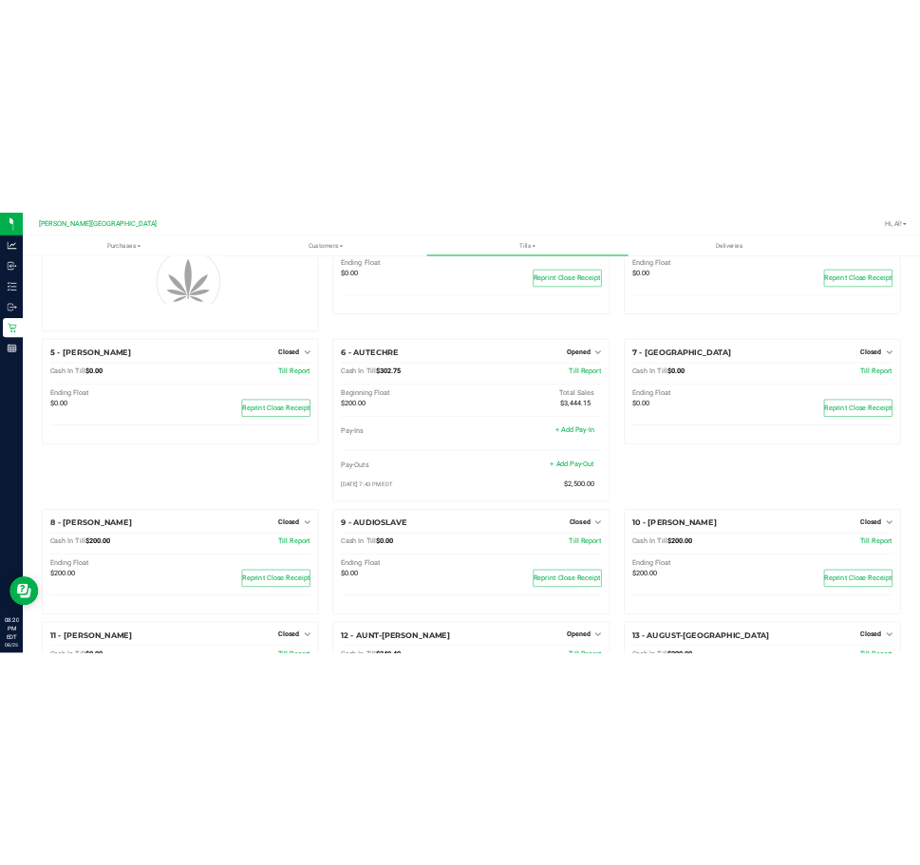
scroll to position [285, 0]
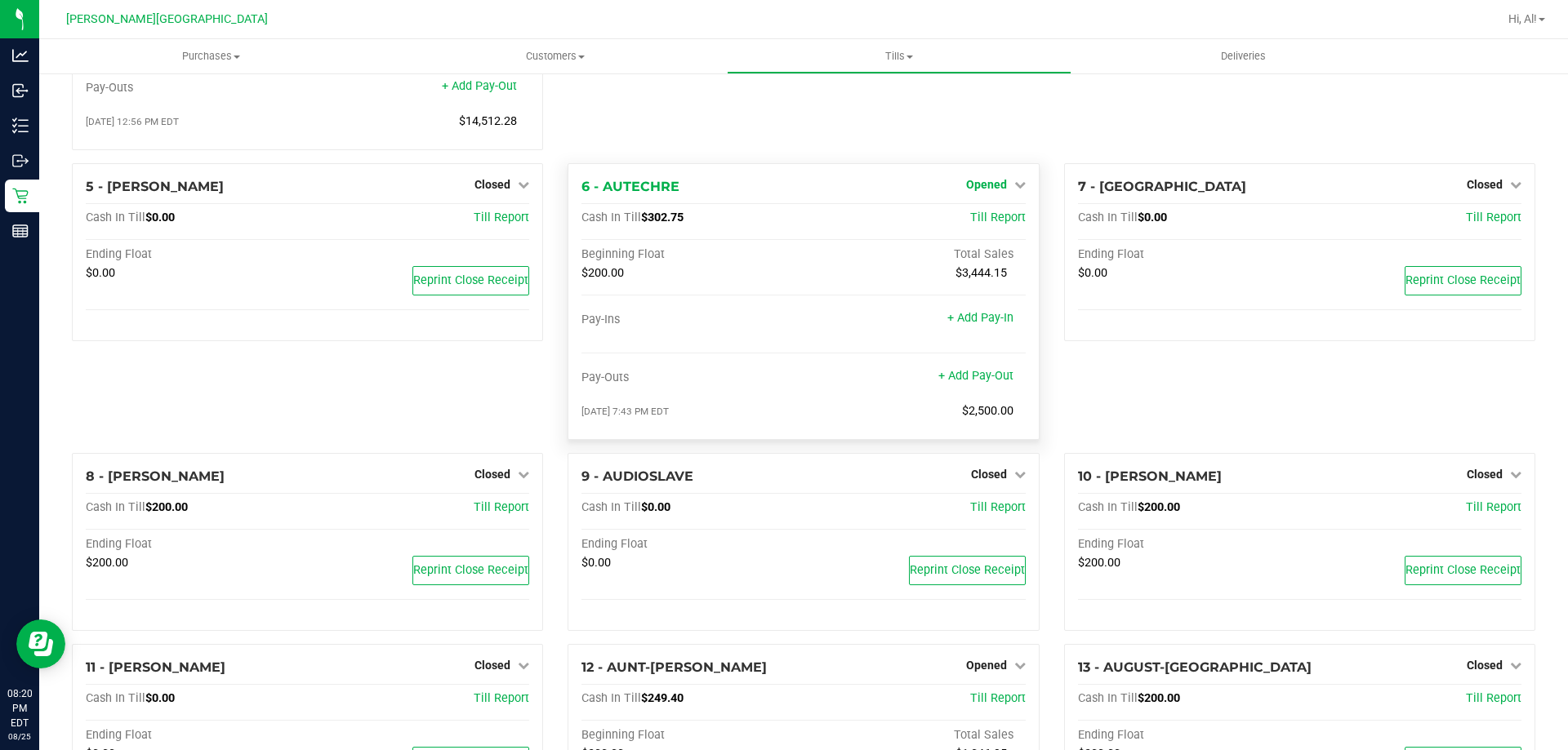
click at [988, 187] on span "Opened" at bounding box center [986, 184] width 40 height 13
click at [974, 224] on link "Close Till" at bounding box center [988, 218] width 44 height 13
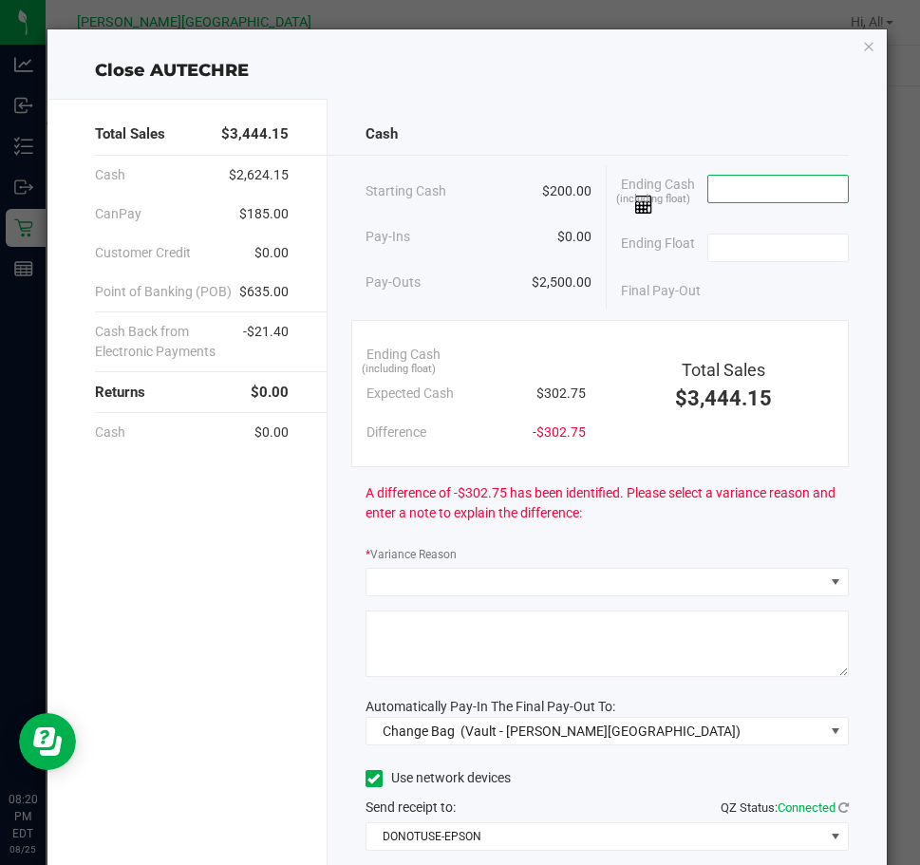
click at [786, 194] on input at bounding box center [778, 189] width 140 height 27
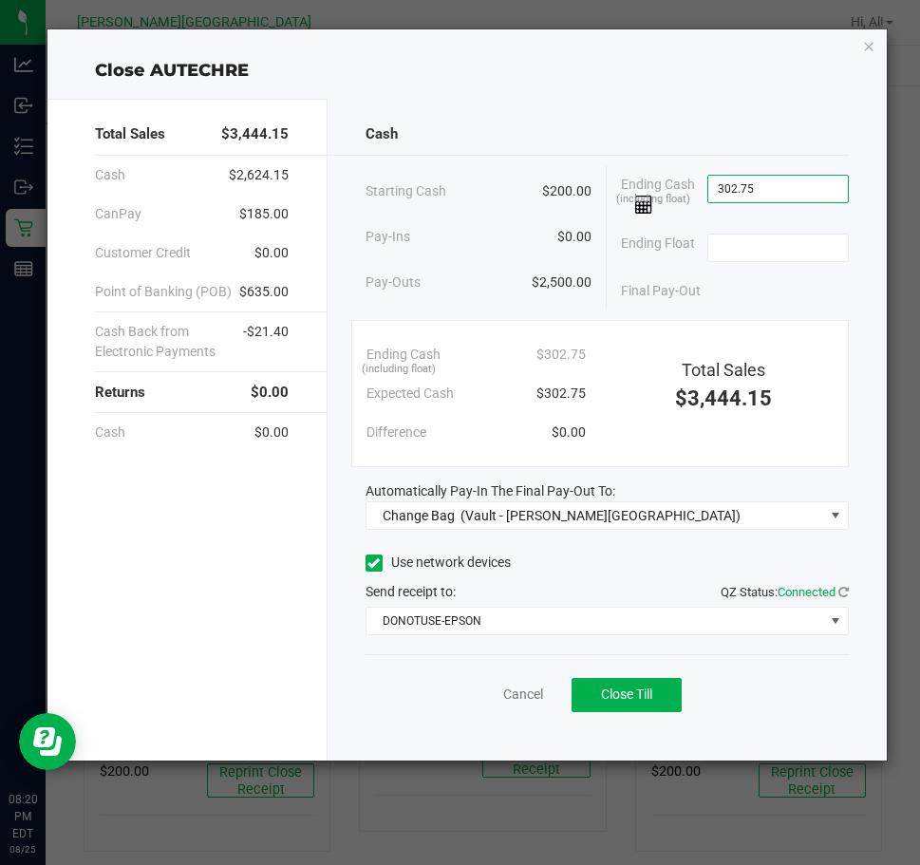
type input "$302.75"
type input "$200.00"
click at [769, 277] on div "Final Pay-Out $102.75" at bounding box center [735, 290] width 228 height 39
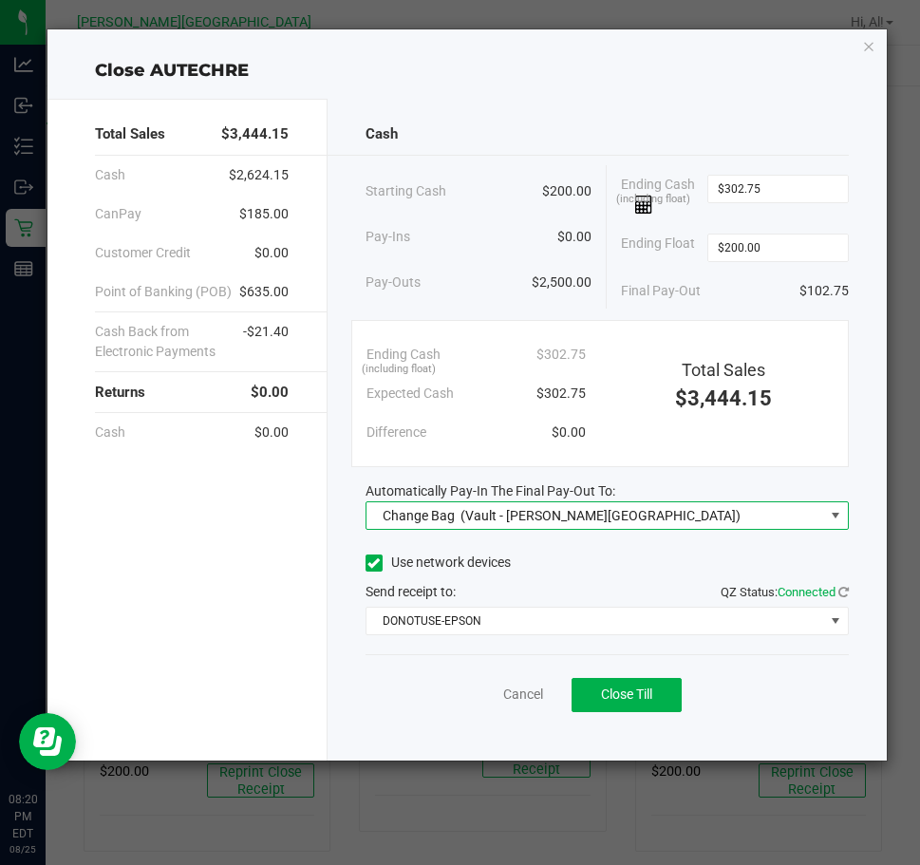
click at [735, 515] on span "Change Bag (Vault - [PERSON_NAME][GEOGRAPHIC_DATA])" at bounding box center [594, 515] width 457 height 27
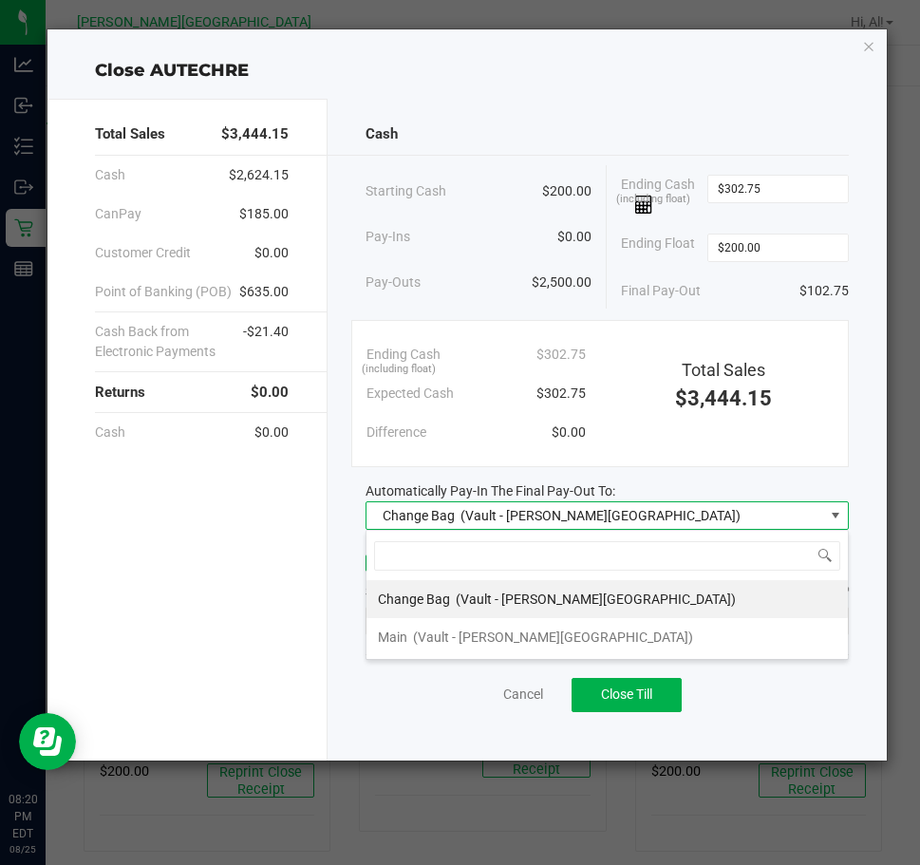
scroll to position [28, 483]
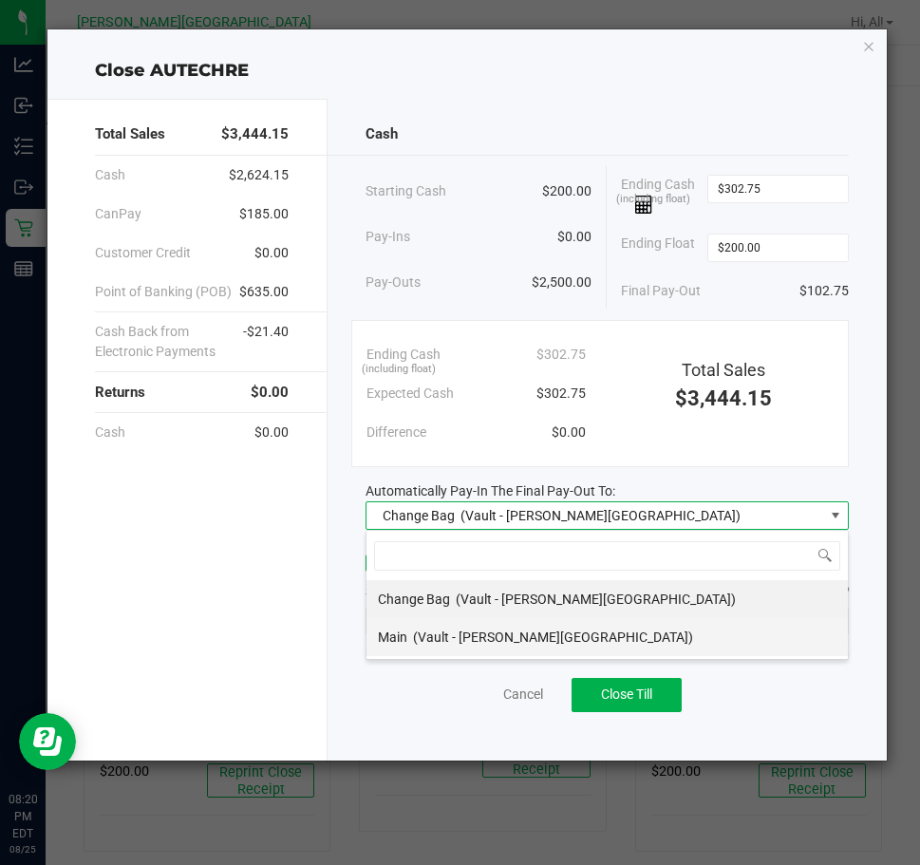
click at [615, 637] on li "Main (Vault - [PERSON_NAME][GEOGRAPHIC_DATA])" at bounding box center [606, 637] width 481 height 38
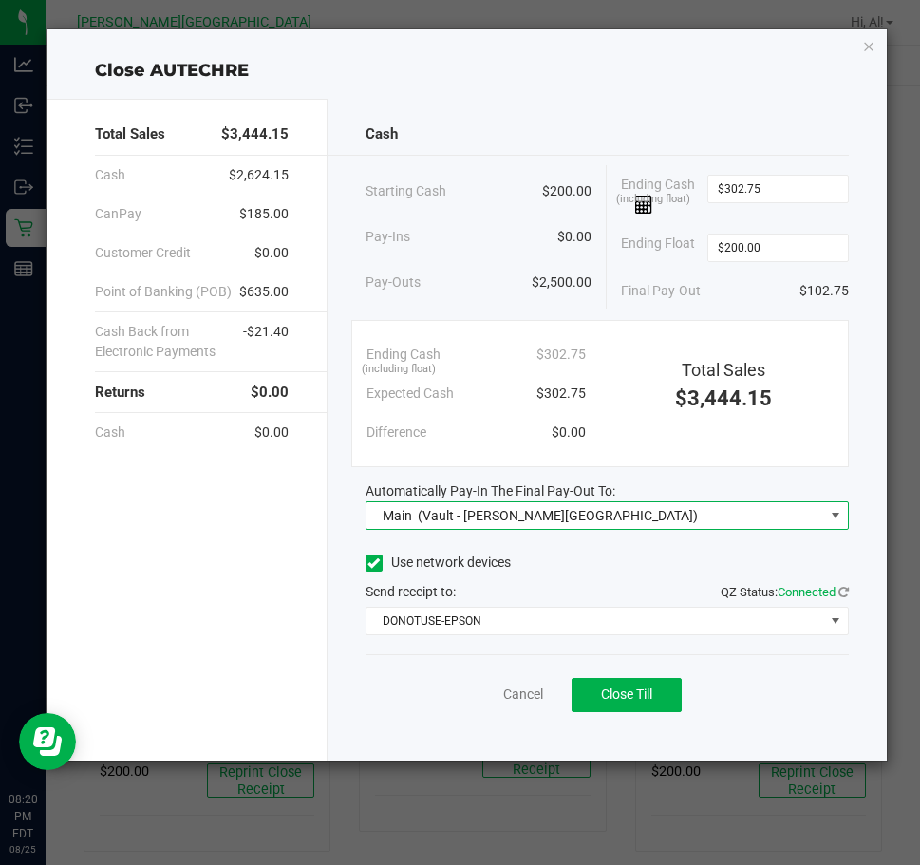
click at [682, 489] on div "Automatically Pay-In The Final Pay-Out To:" at bounding box center [606, 491] width 483 height 20
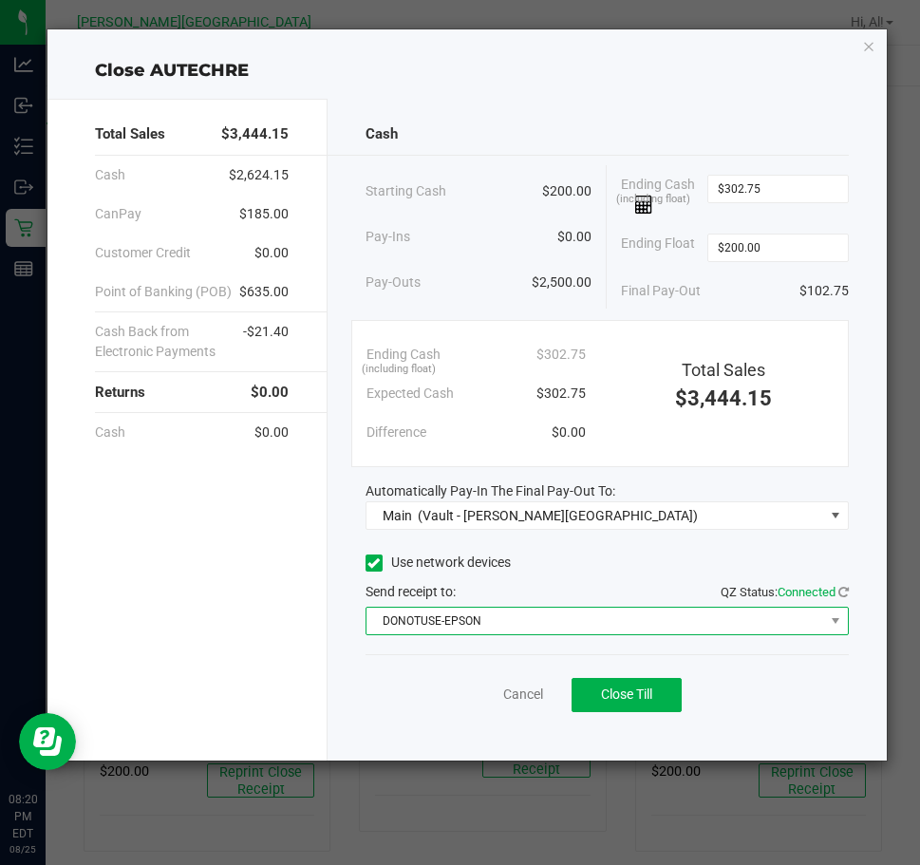
click at [636, 623] on span "DONOTUSE-EPSON" at bounding box center [594, 620] width 457 height 27
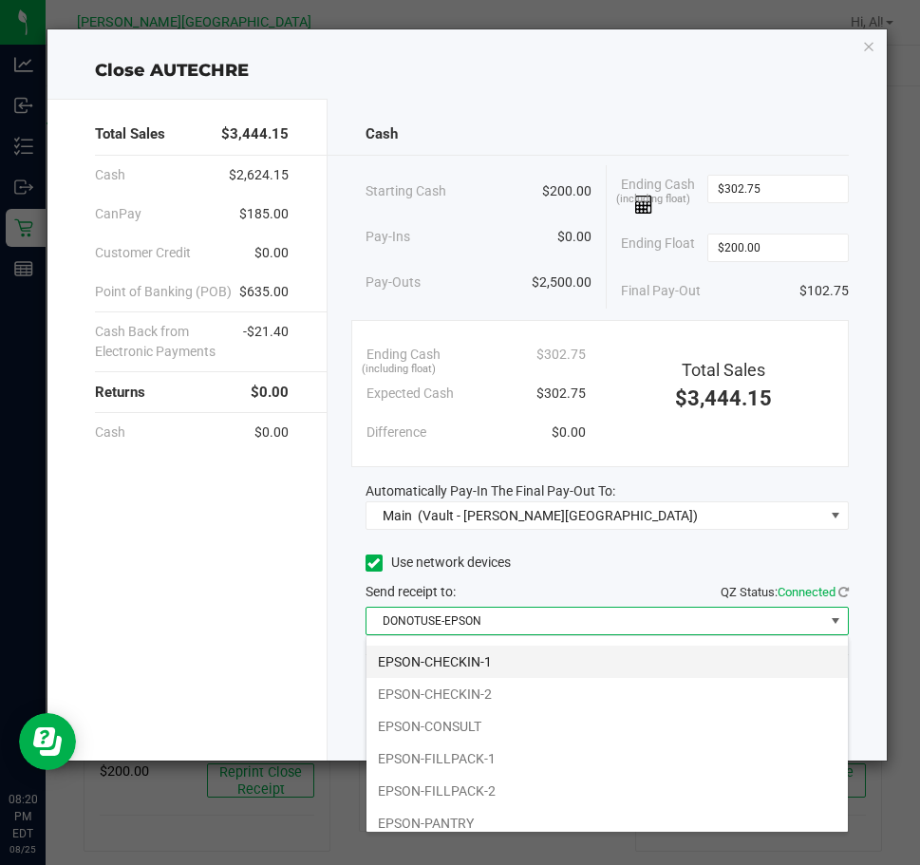
scroll to position [190, 0]
click at [547, 662] on li "EPSON-FILLPACK-1" at bounding box center [606, 659] width 481 height 32
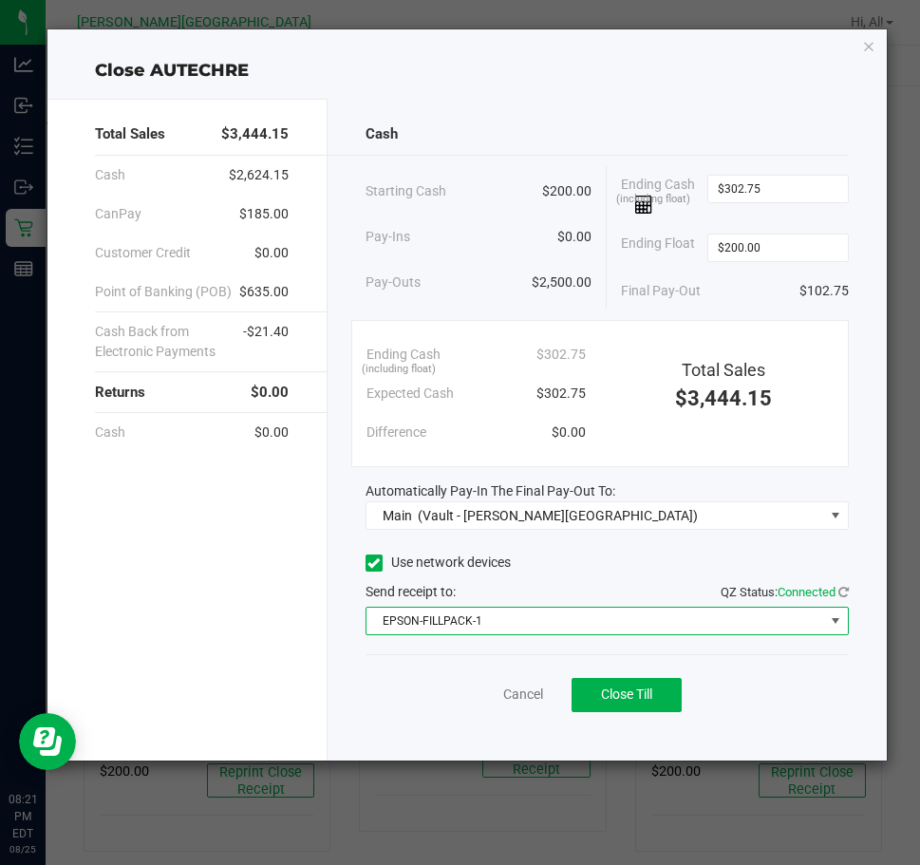
click at [574, 589] on div "Send receipt to: QZ Status: Connected" at bounding box center [606, 592] width 483 height 20
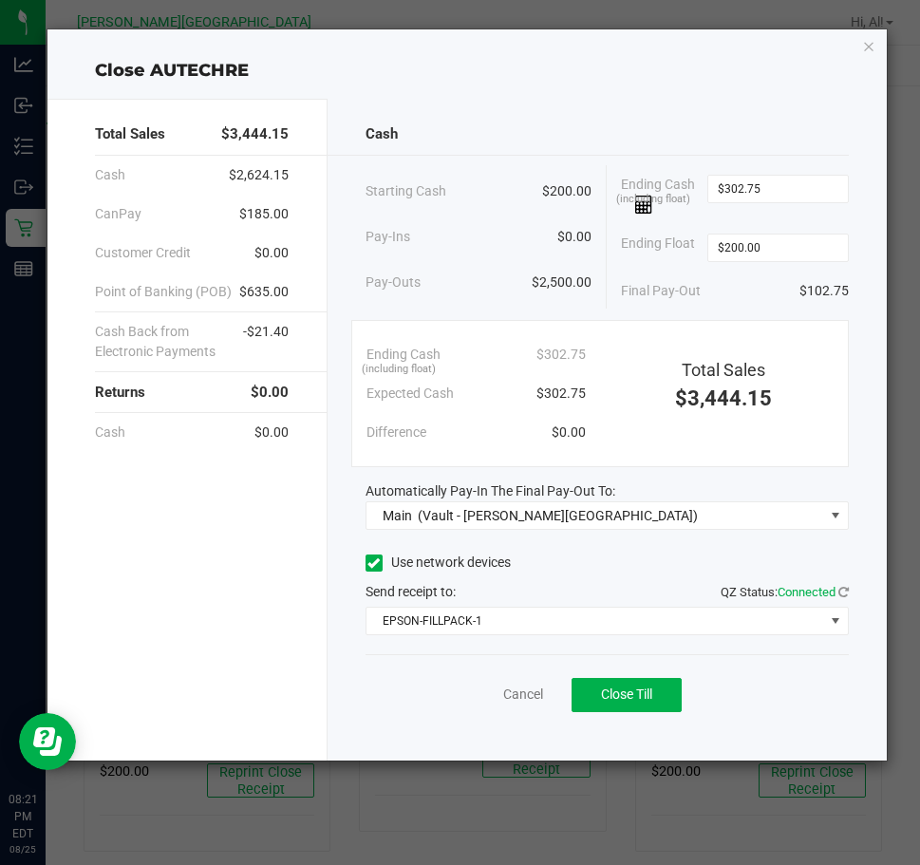
click at [605, 569] on div "Use network devices" at bounding box center [606, 563] width 483 height 28
click at [629, 699] on span "Close Till" at bounding box center [626, 693] width 51 height 15
click at [494, 692] on link "Dismiss" at bounding box center [481, 694] width 46 height 20
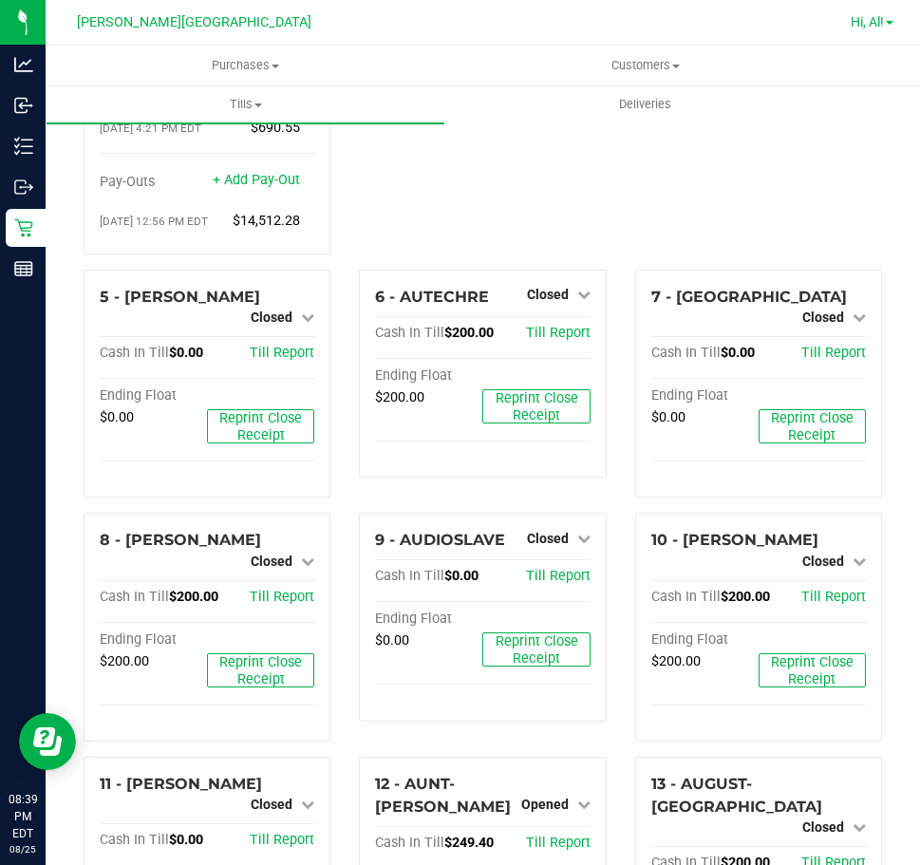
click at [865, 23] on span "Hi, Al!" at bounding box center [866, 21] width 33 height 15
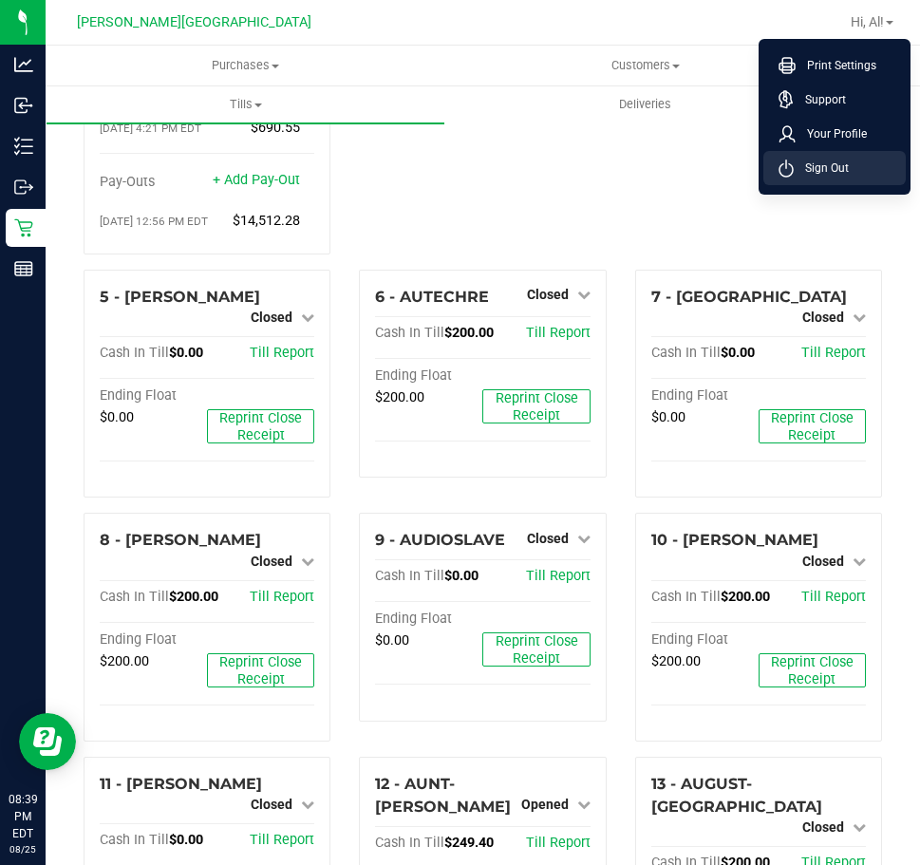
click at [847, 176] on span "Sign Out" at bounding box center [820, 168] width 55 height 19
